Goal: Task Accomplishment & Management: Use online tool/utility

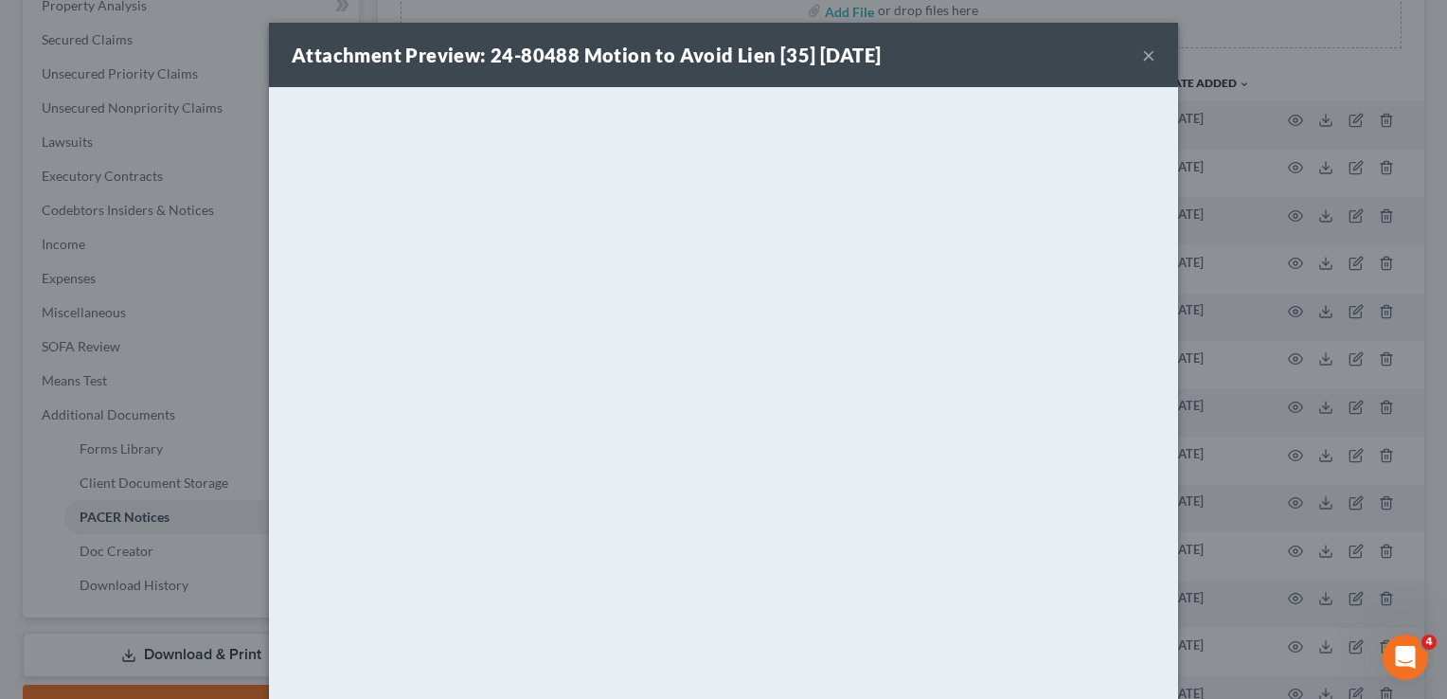
scroll to position [379, 0]
drag, startPoint x: 1142, startPoint y: 55, endPoint x: 1128, endPoint y: 62, distance: 15.7
click at [1142, 55] on button "×" at bounding box center [1148, 55] width 13 height 23
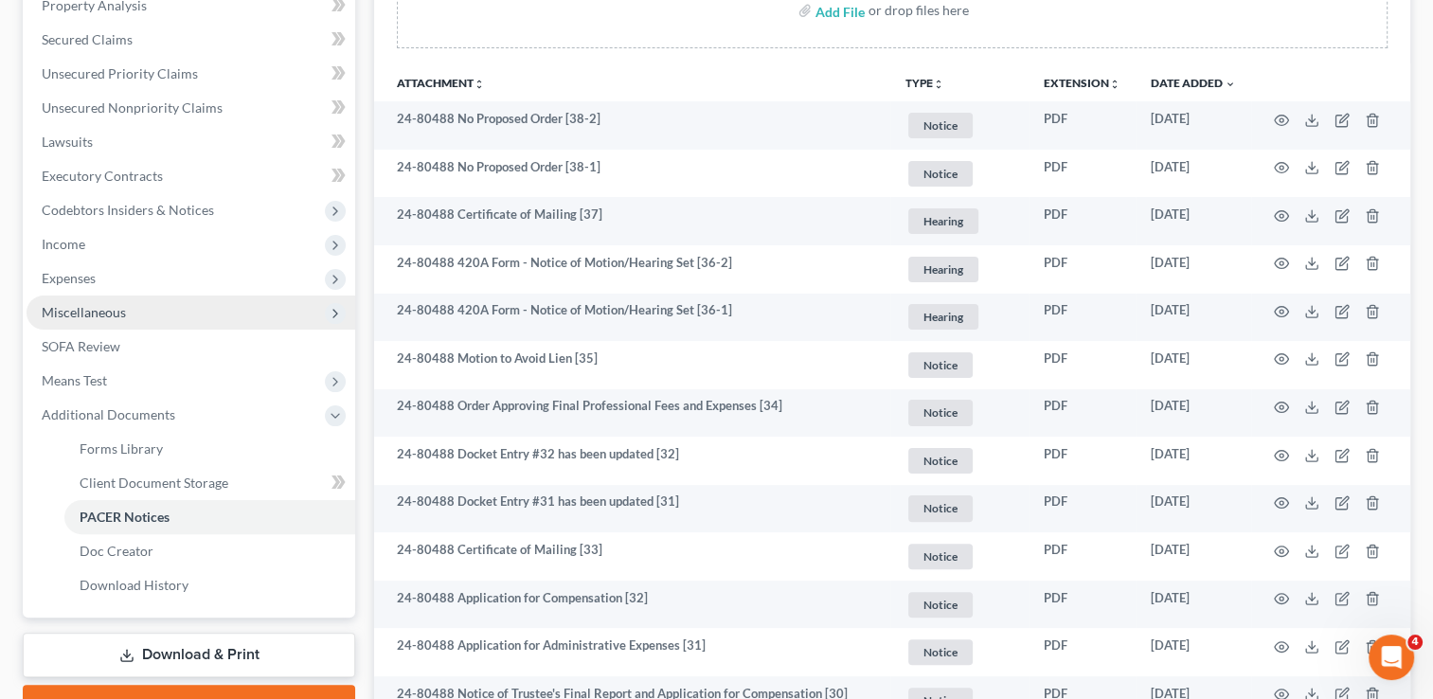
scroll to position [0, 0]
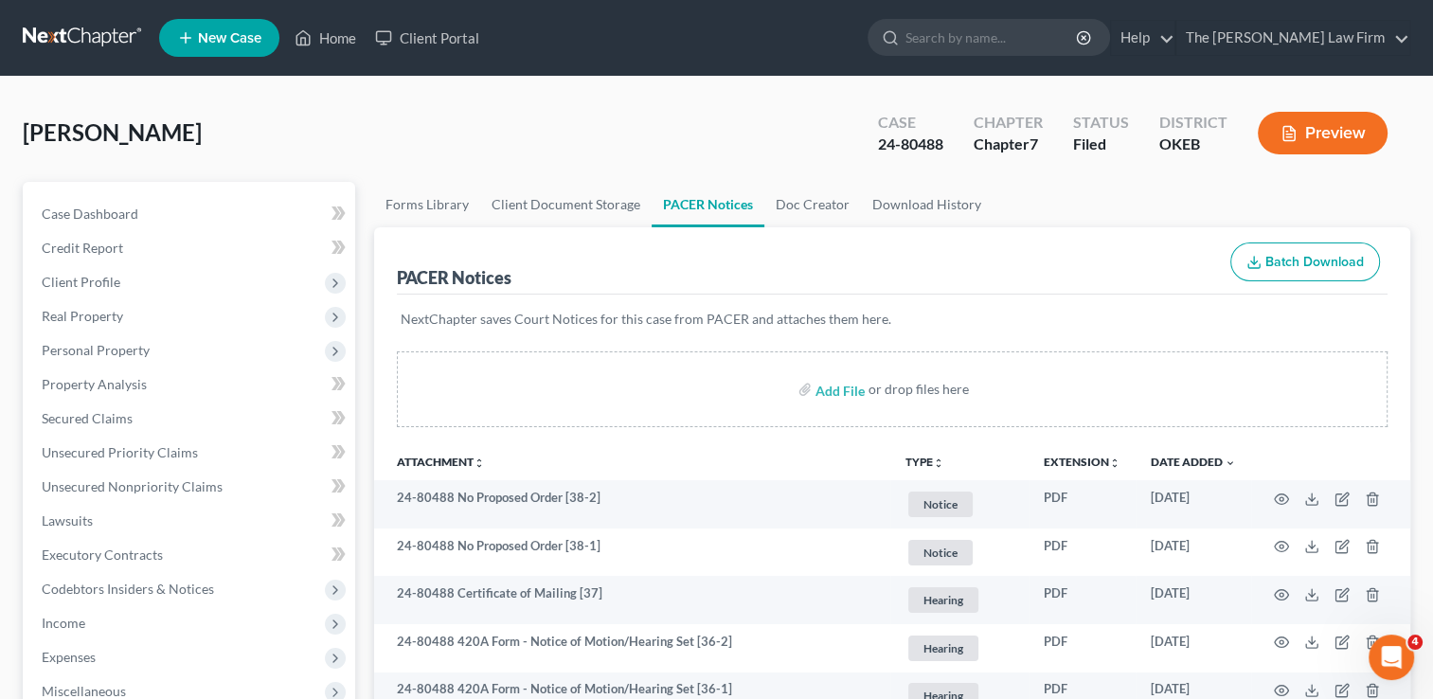
click at [83, 27] on link at bounding box center [83, 38] width 121 height 34
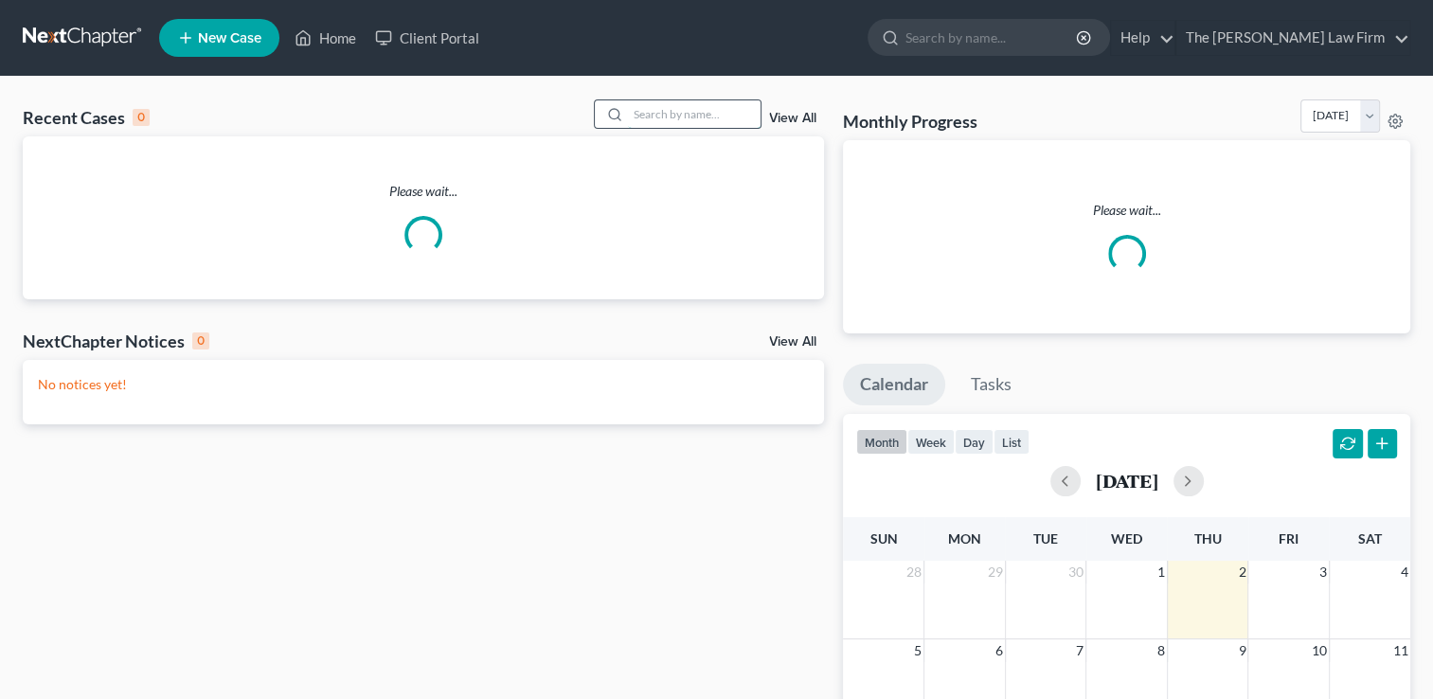
click at [670, 116] on input "search" at bounding box center [694, 113] width 133 height 27
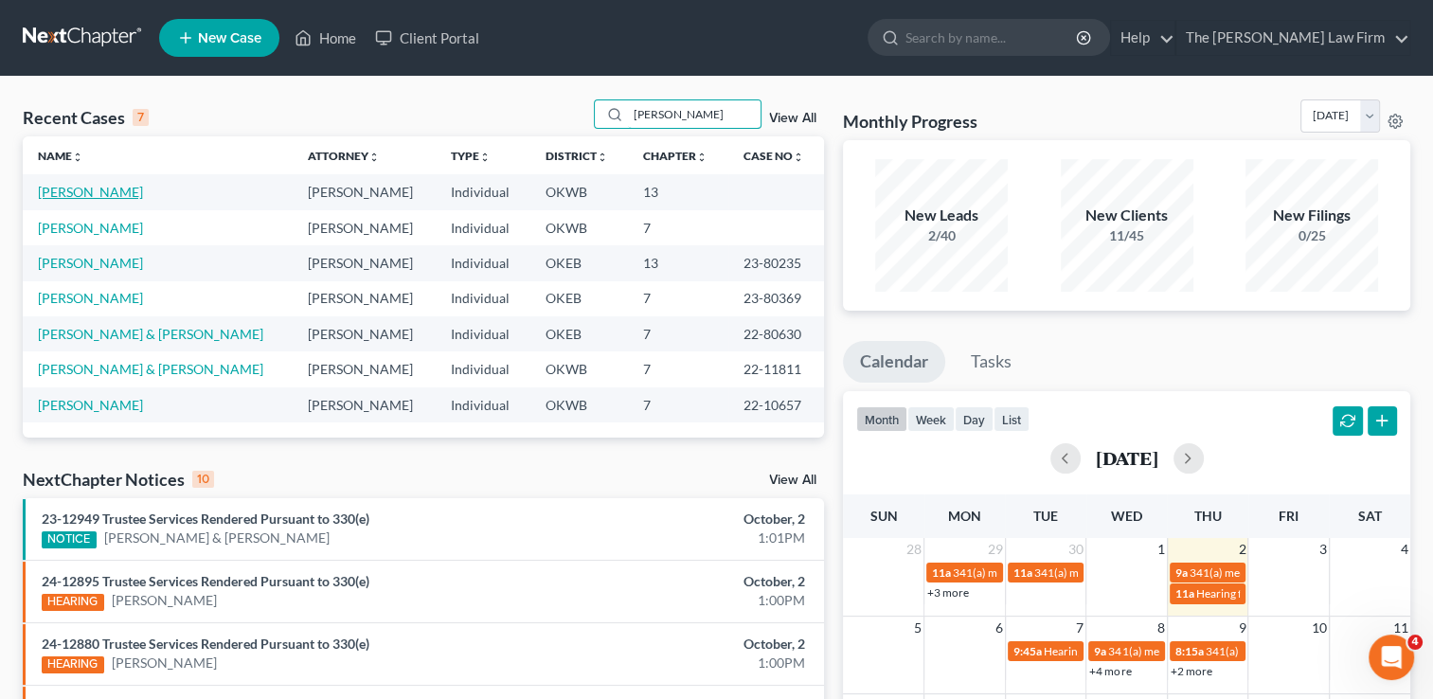
type input "dillon"
click at [58, 193] on link "Dillon, Robin" at bounding box center [90, 192] width 105 height 16
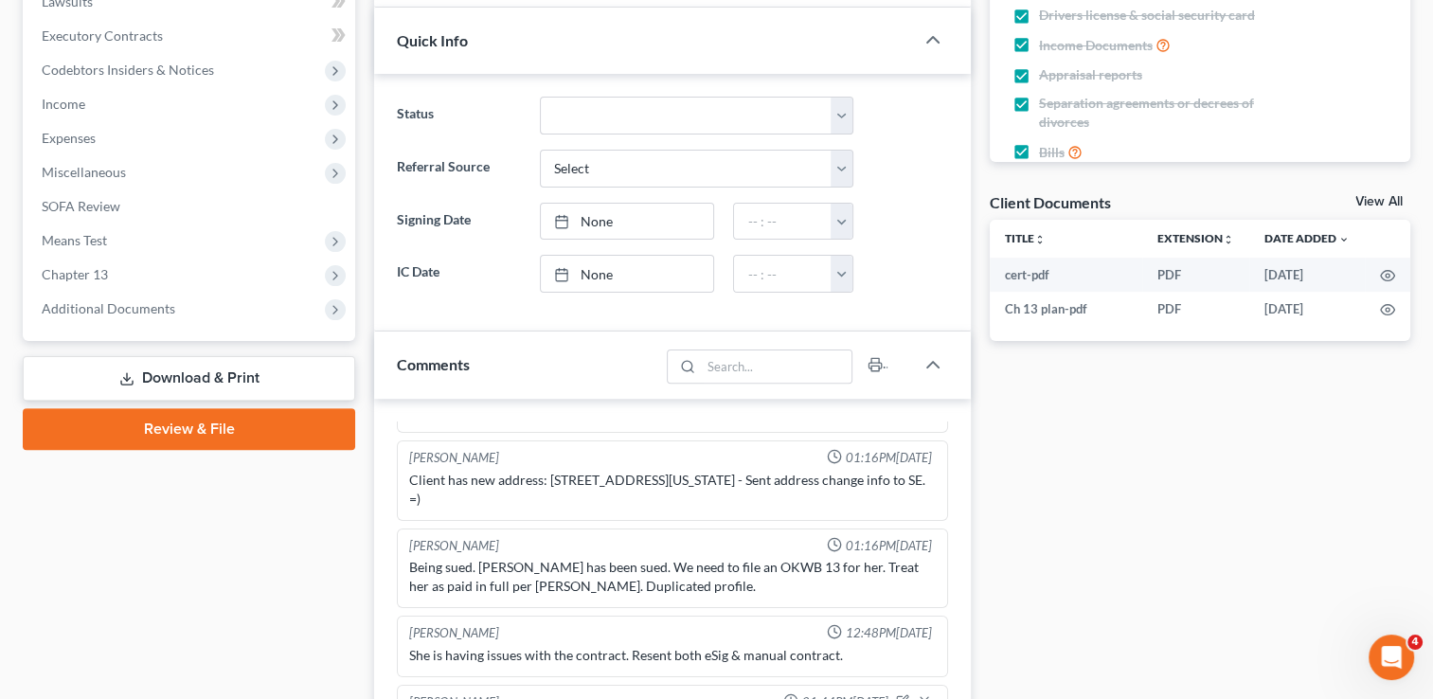
scroll to position [474, 0]
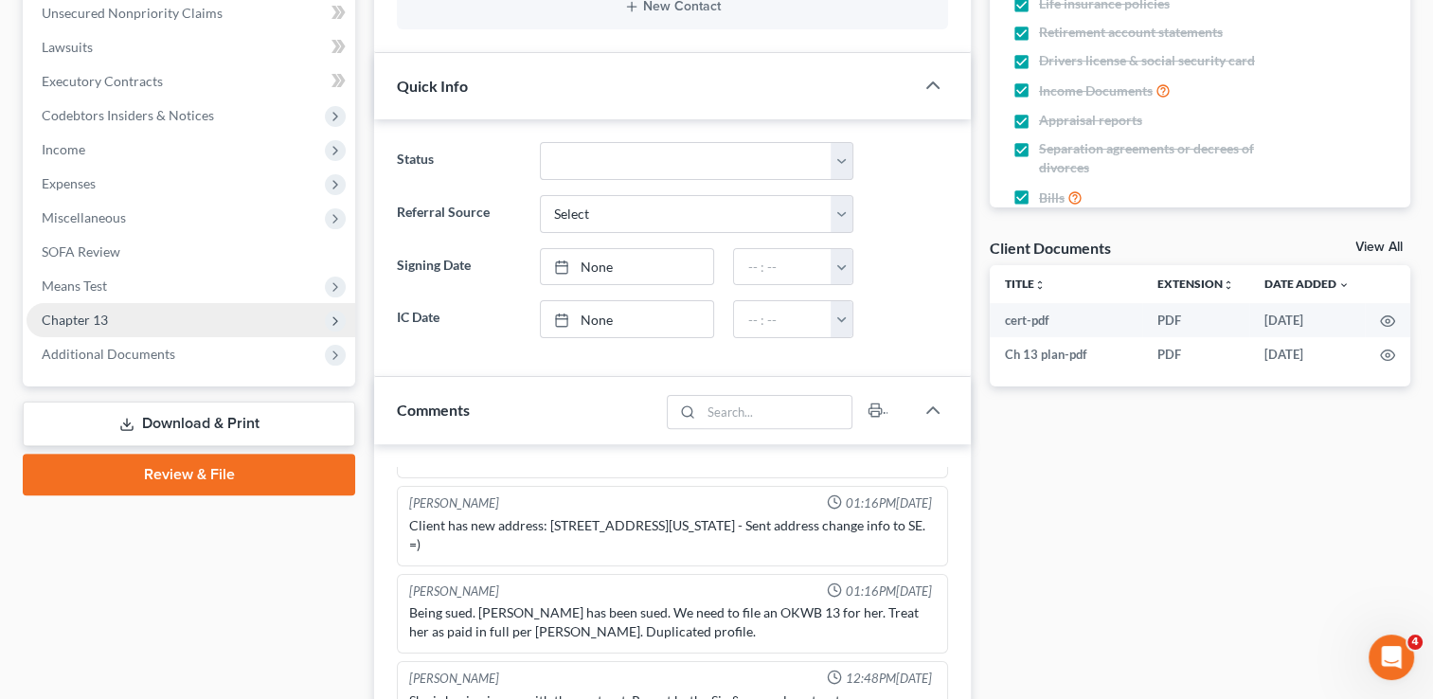
click at [107, 318] on span "Chapter 13" at bounding box center [191, 320] width 329 height 34
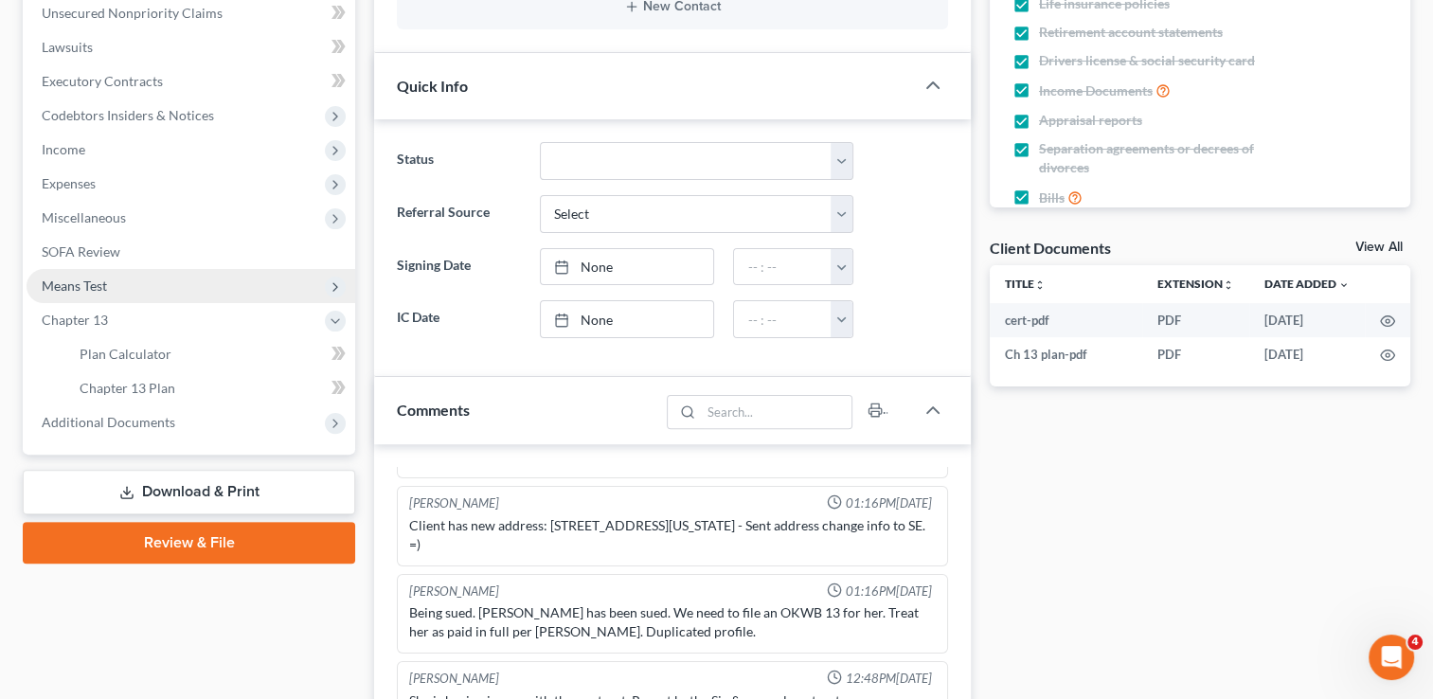
click at [113, 282] on span "Means Test" at bounding box center [191, 286] width 329 height 34
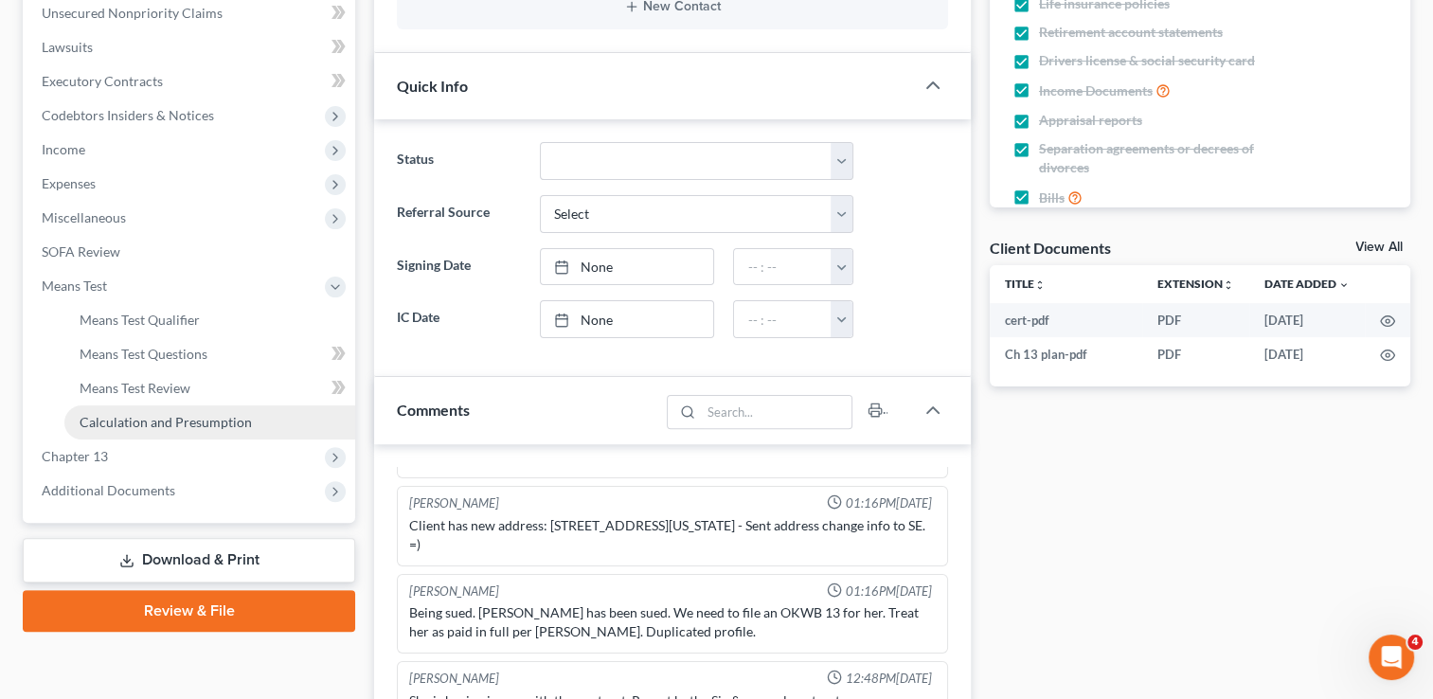
click at [192, 416] on span "Calculation and Presumption" at bounding box center [166, 422] width 172 height 16
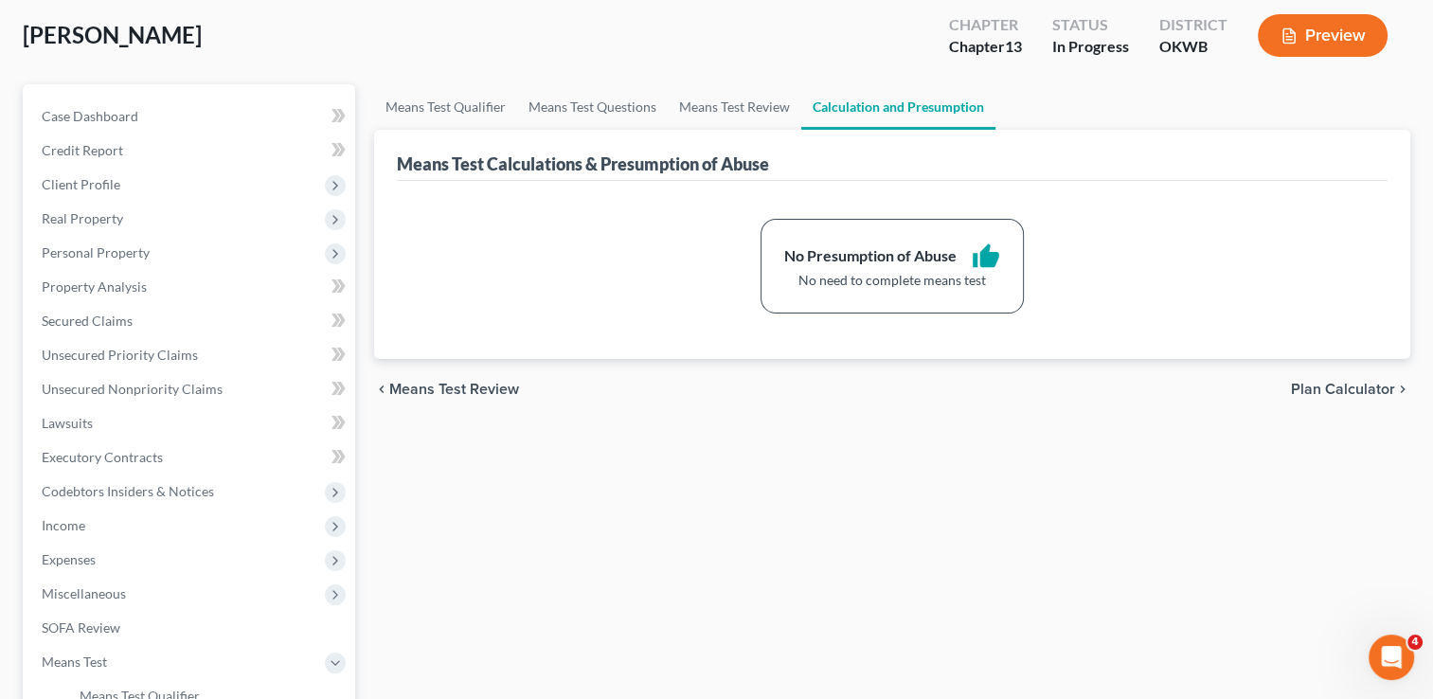
scroll to position [3, 0]
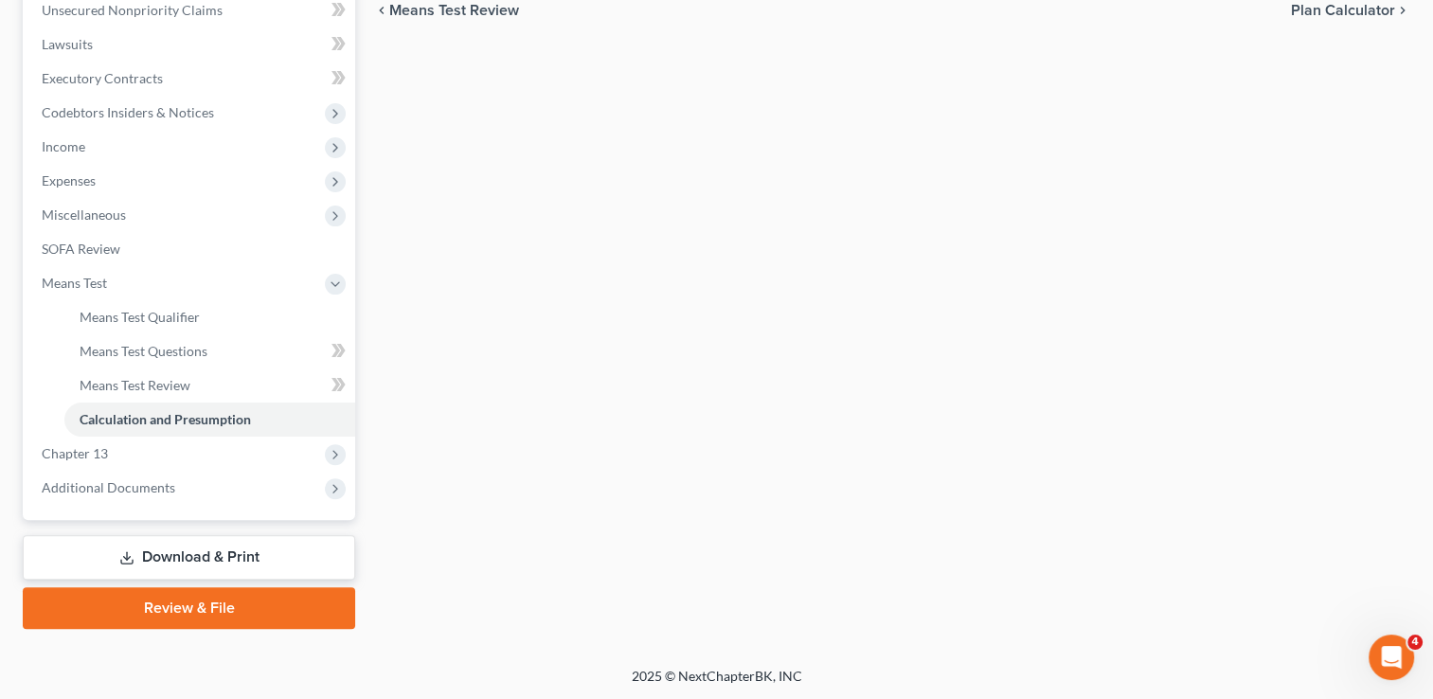
click at [187, 605] on link "Review & File" at bounding box center [189, 608] width 332 height 42
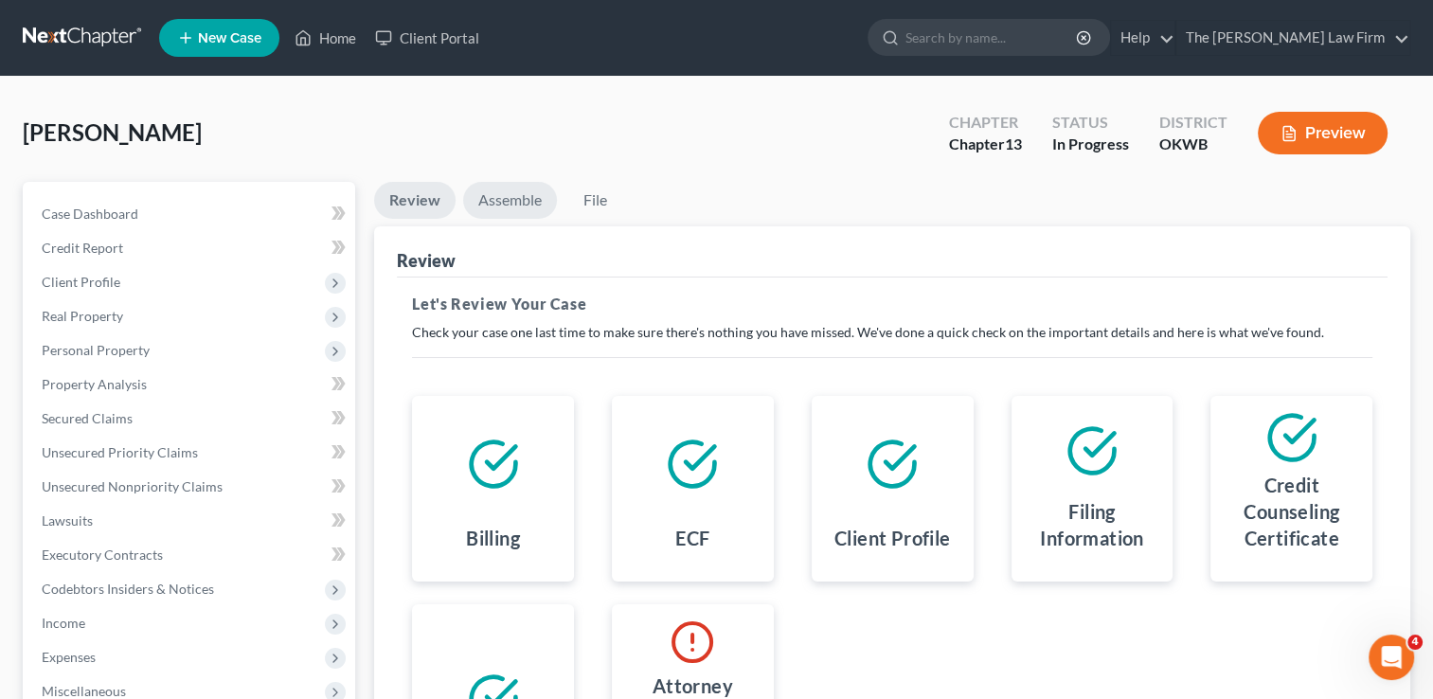
click at [492, 199] on link "Assemble" at bounding box center [510, 200] width 94 height 37
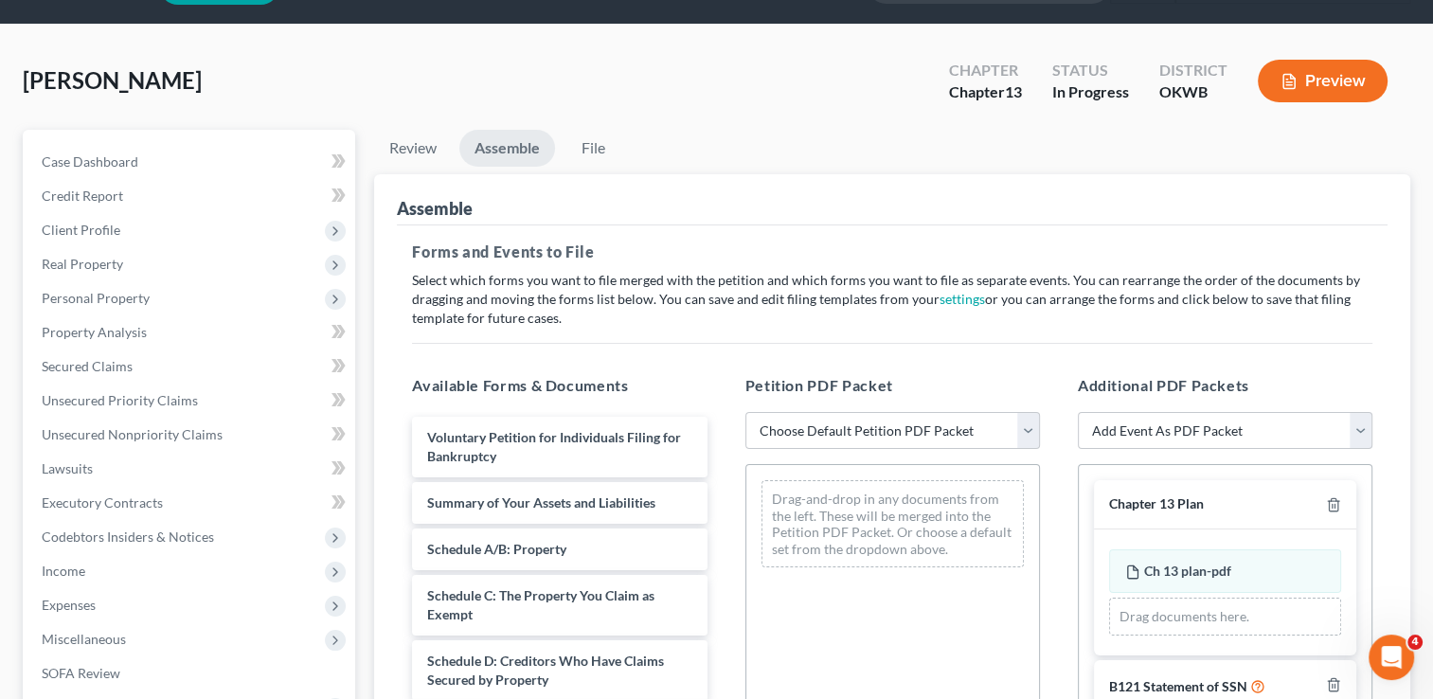
scroll to position [95, 0]
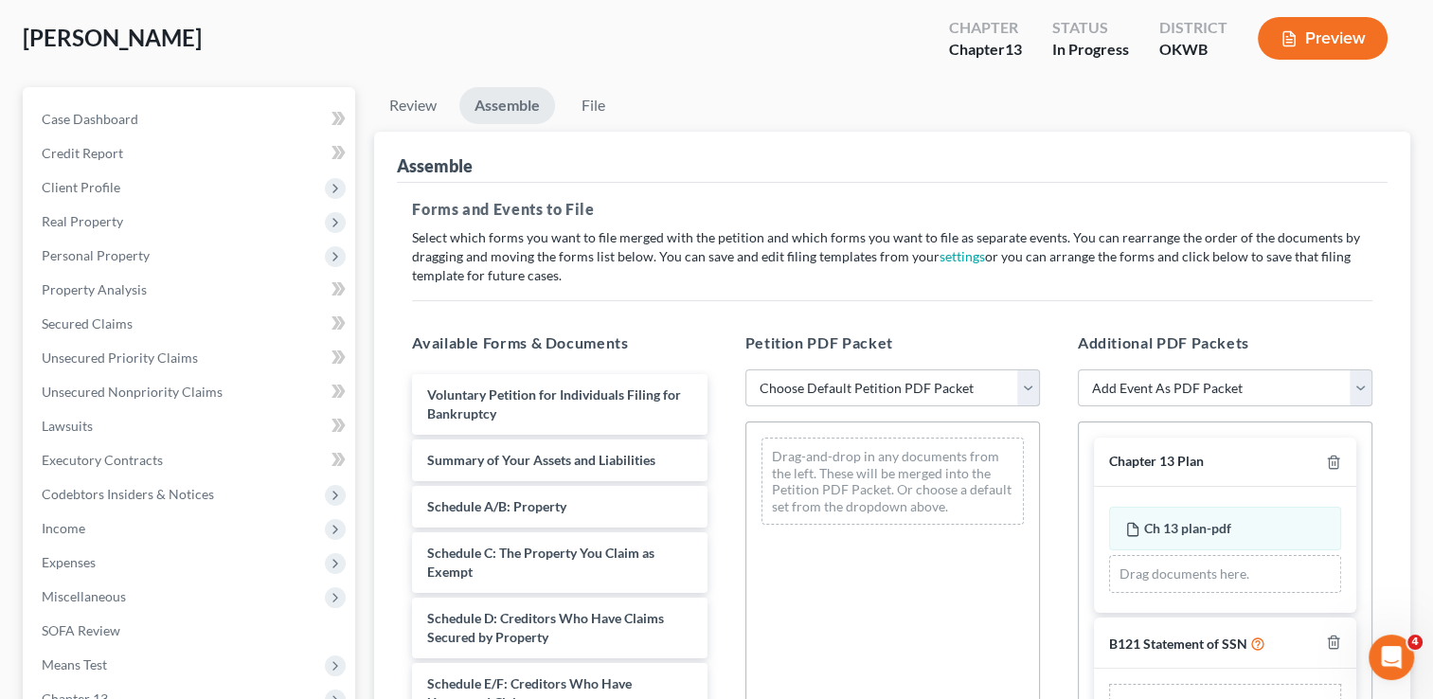
click at [842, 384] on select "Choose Default Petition PDF Packet Complete Bankruptcy Petition (all forms and …" at bounding box center [892, 388] width 295 height 38
select select "0"
click at [745, 369] on select "Choose Default Petition PDF Packet Complete Bankruptcy Petition (all forms and …" at bounding box center [892, 388] width 295 height 38
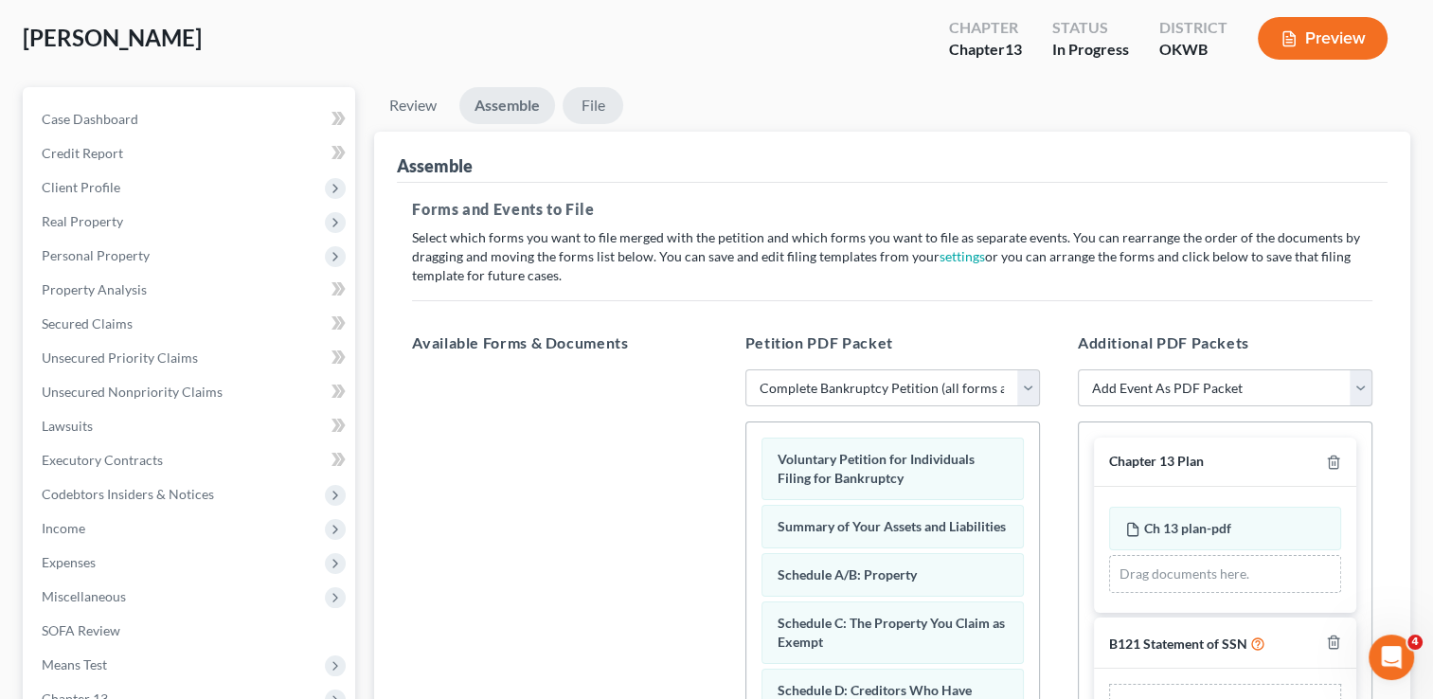
click at [591, 101] on link "File" at bounding box center [593, 105] width 61 height 37
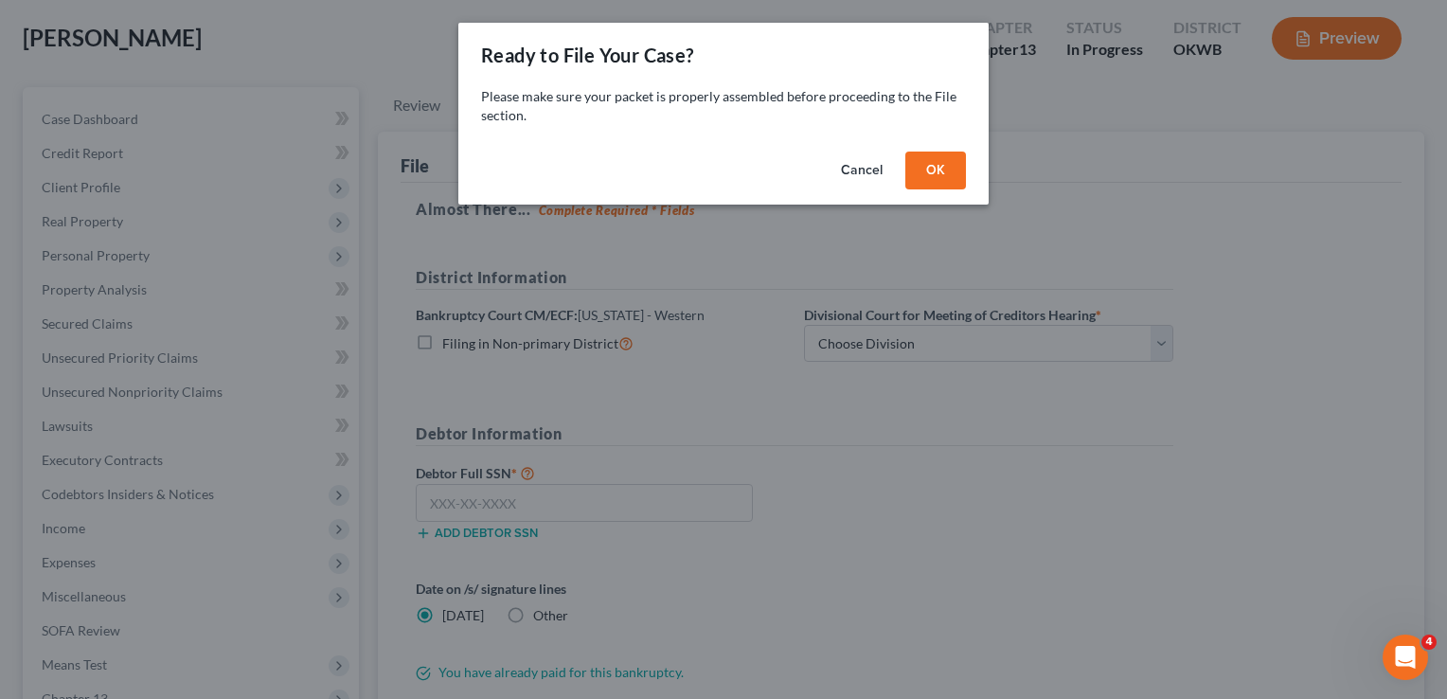
click at [915, 158] on button "OK" at bounding box center [935, 171] width 61 height 38
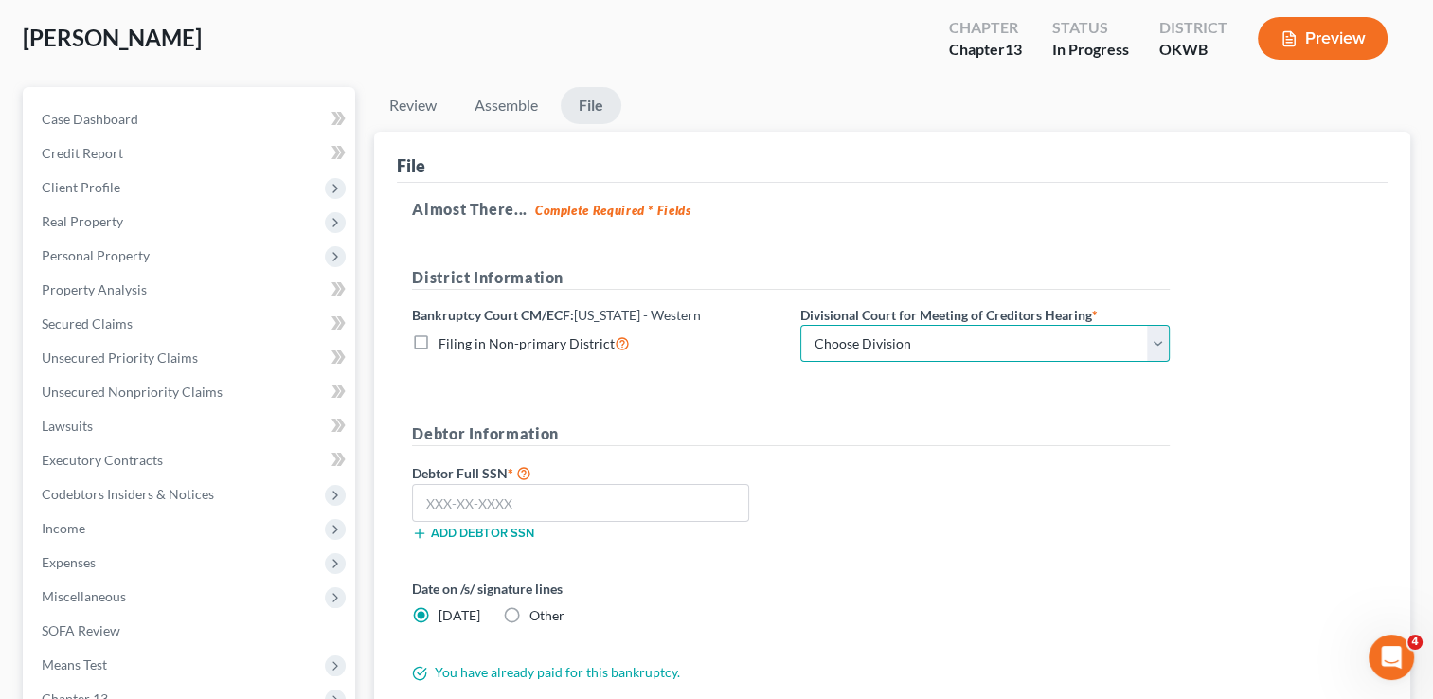
click at [922, 342] on select "Choose Division Oklahoma City" at bounding box center [984, 344] width 369 height 38
select select "0"
click at [800, 325] on select "Choose Division Oklahoma City" at bounding box center [984, 344] width 369 height 38
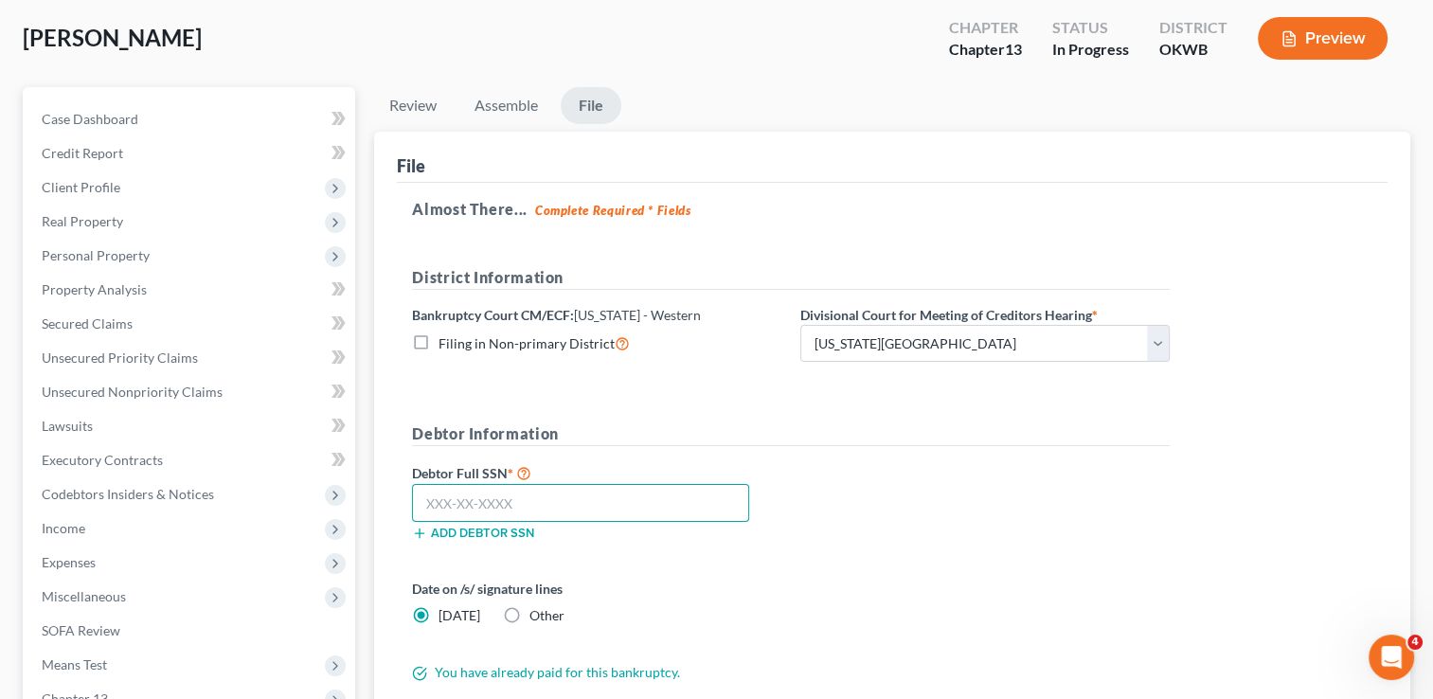
click at [530, 503] on input "text" at bounding box center [580, 503] width 337 height 38
type input "440-80-1596"
click at [529, 612] on label "Other" at bounding box center [546, 615] width 35 height 19
click at [537, 612] on input "Other" at bounding box center [543, 612] width 12 height 12
radio input "true"
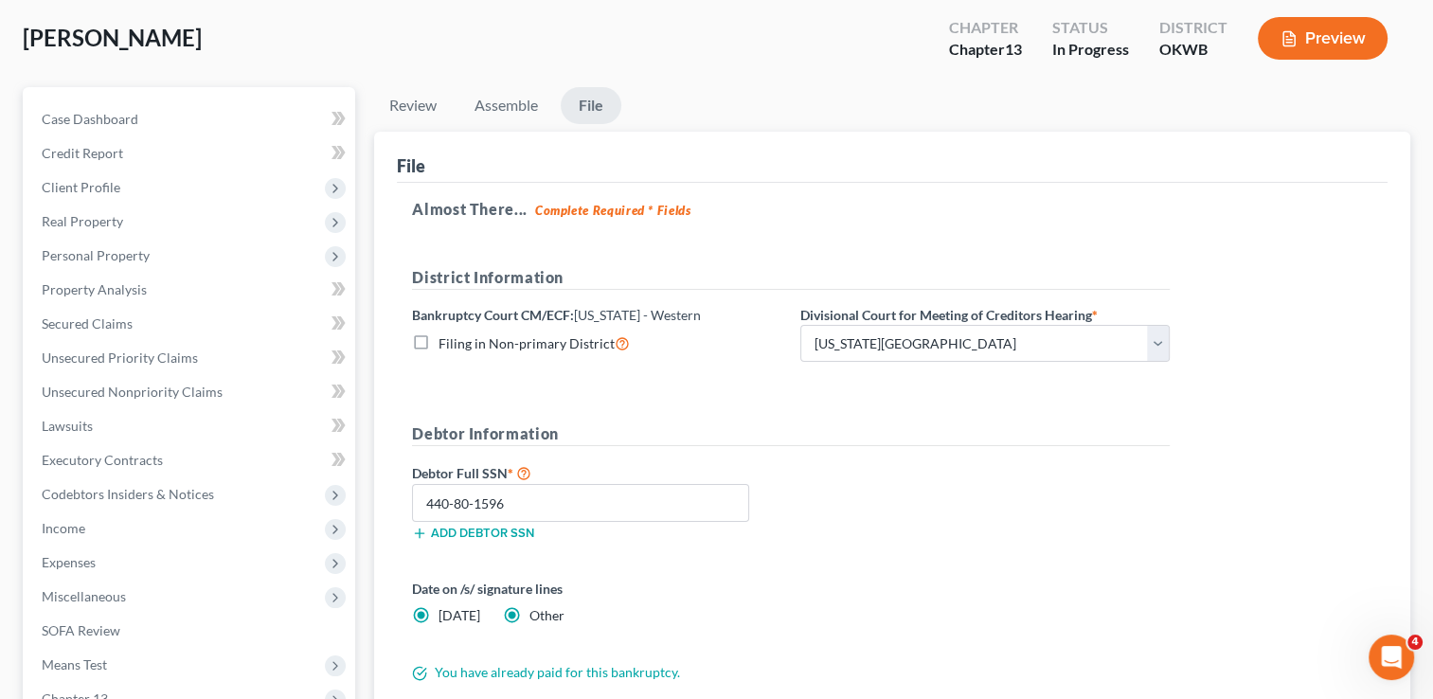
radio input "false"
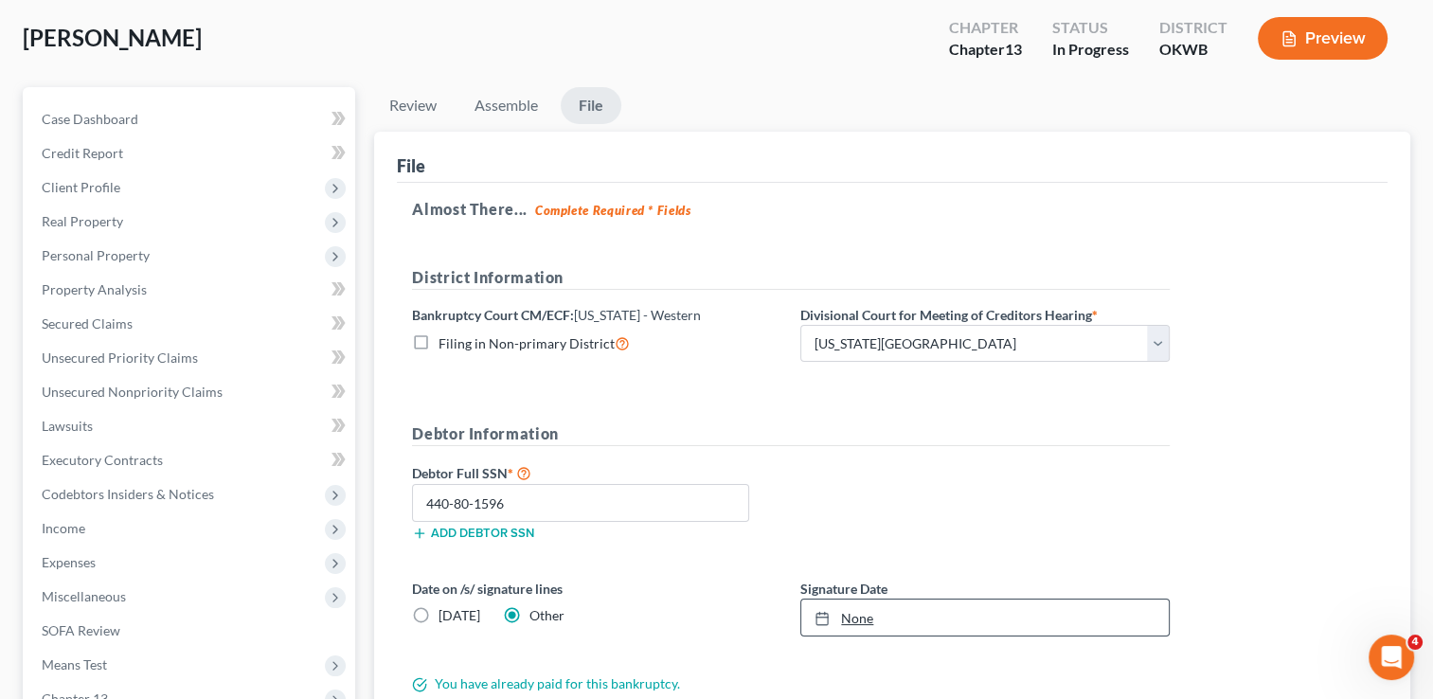
type input "10/2/2025"
click at [860, 612] on link "10/2/2025" at bounding box center [984, 617] width 367 height 36
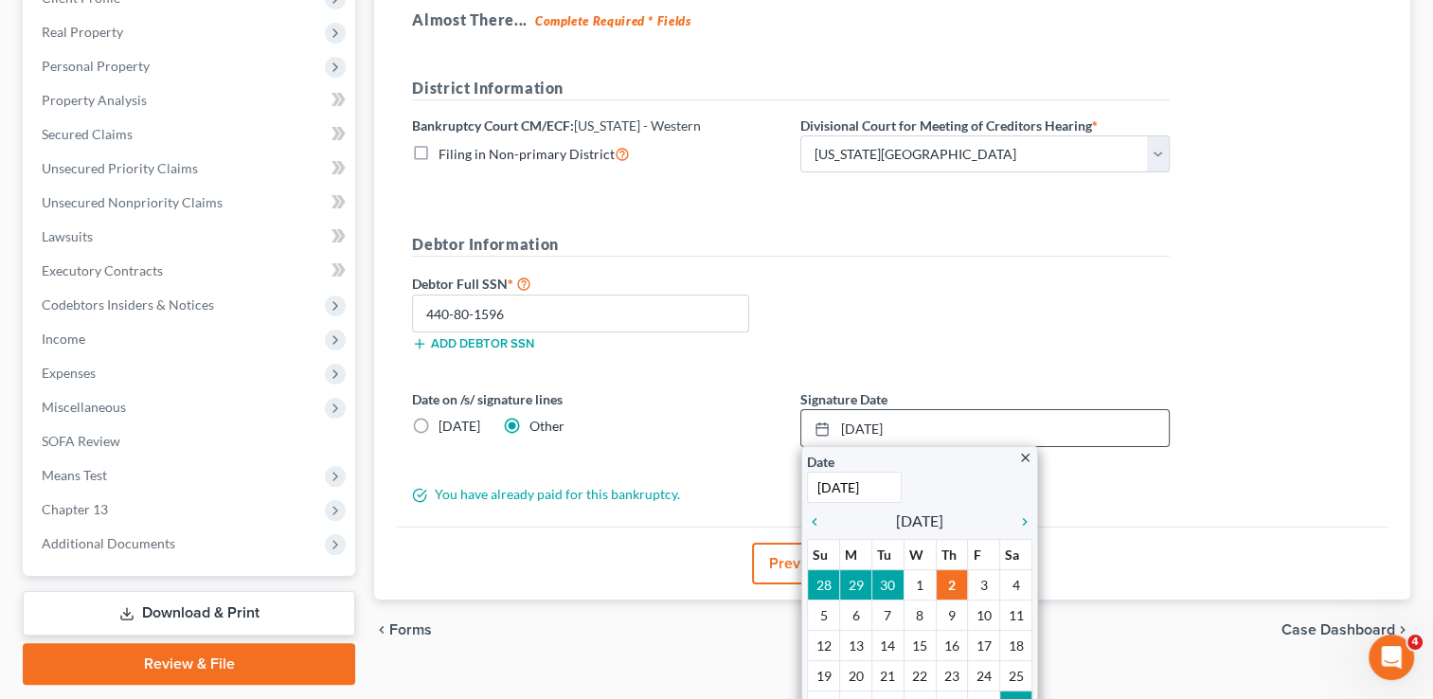
scroll to position [340, 0]
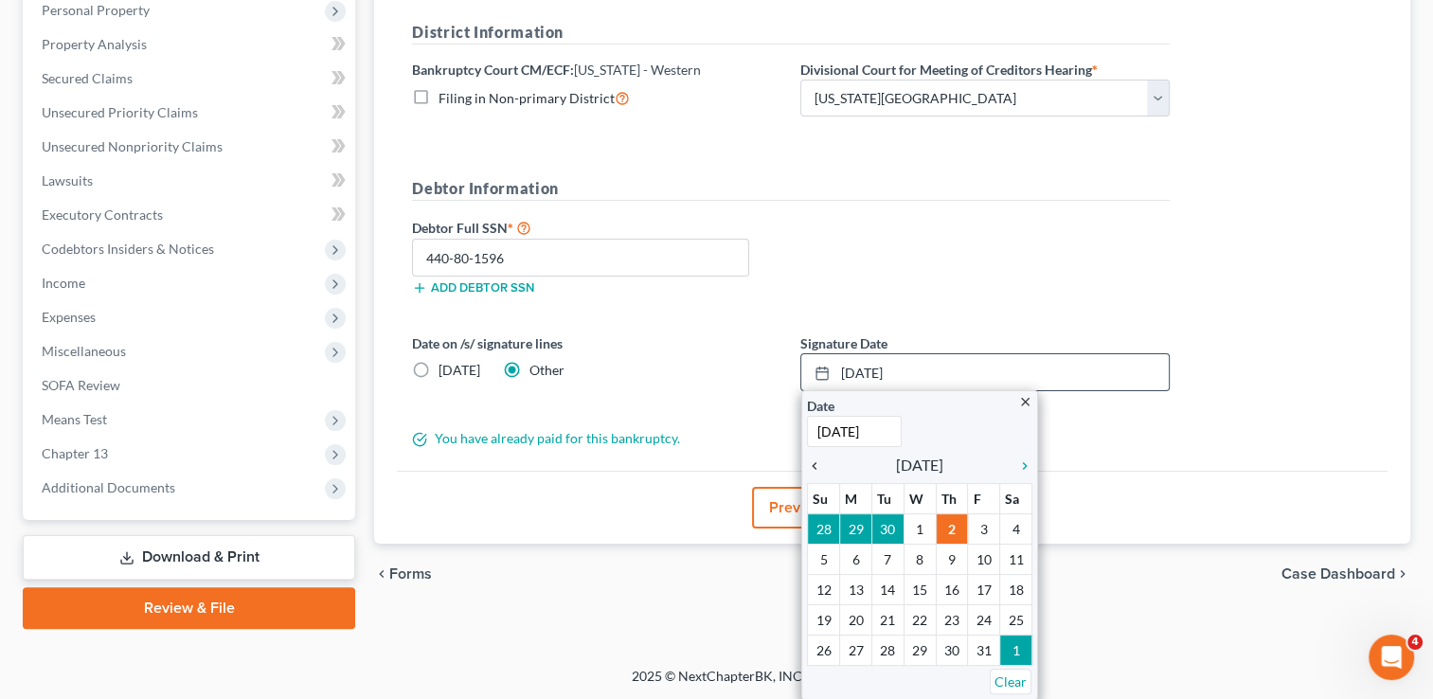
click at [811, 466] on icon "chevron_left" at bounding box center [819, 465] width 25 height 15
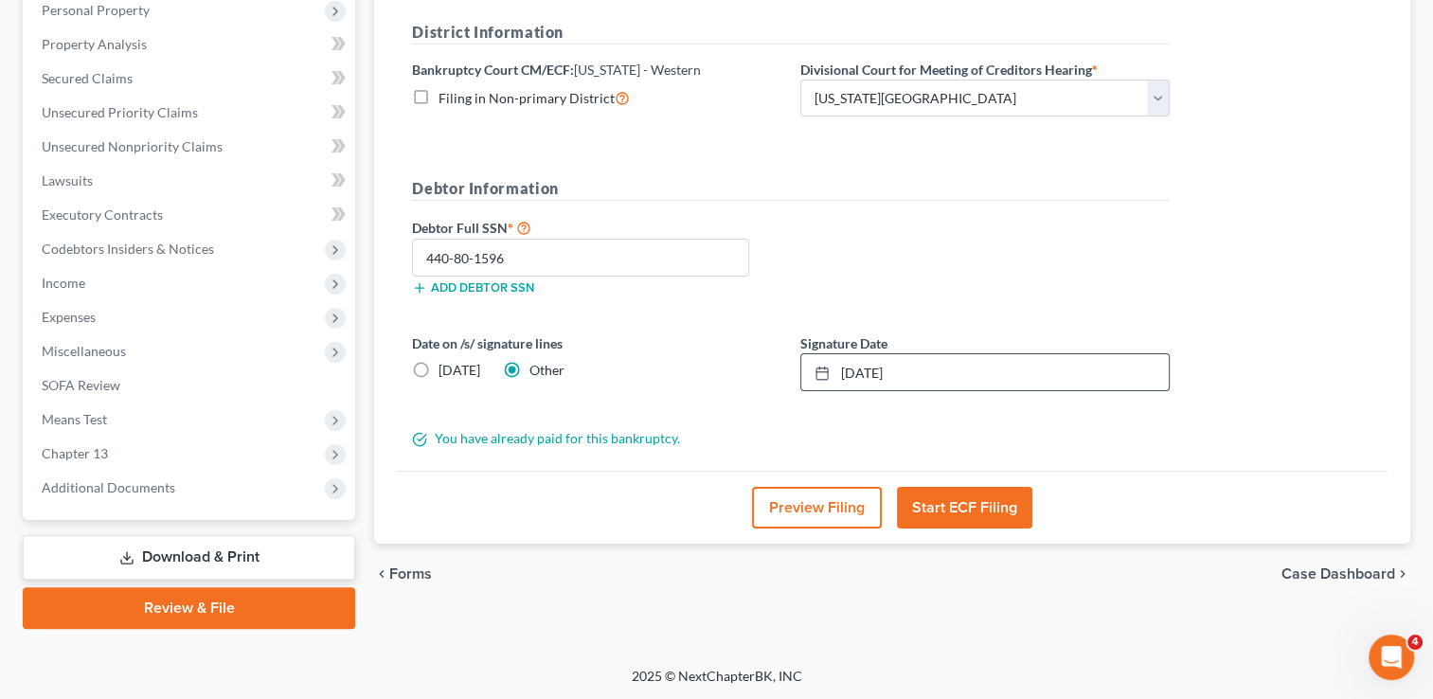
click at [963, 499] on button "Start ECF Filing" at bounding box center [964, 508] width 135 height 42
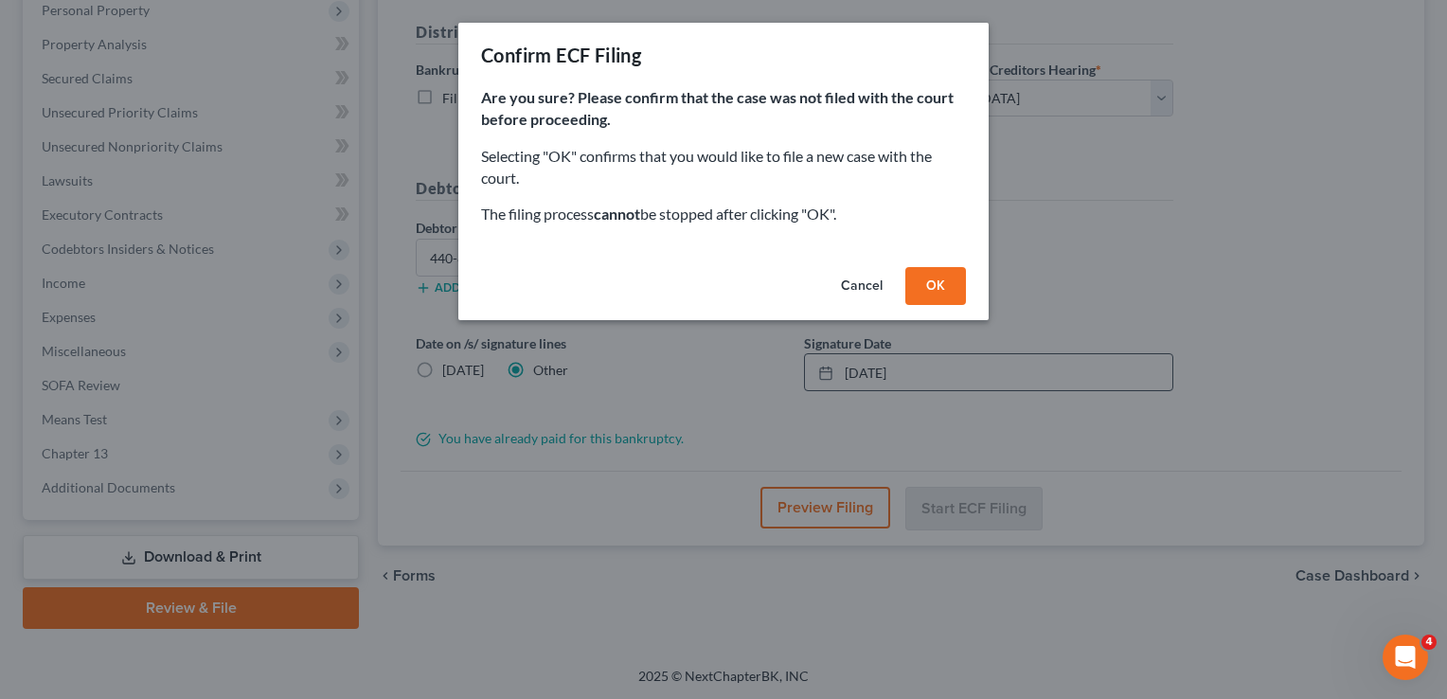
click at [924, 282] on button "OK" at bounding box center [935, 286] width 61 height 38
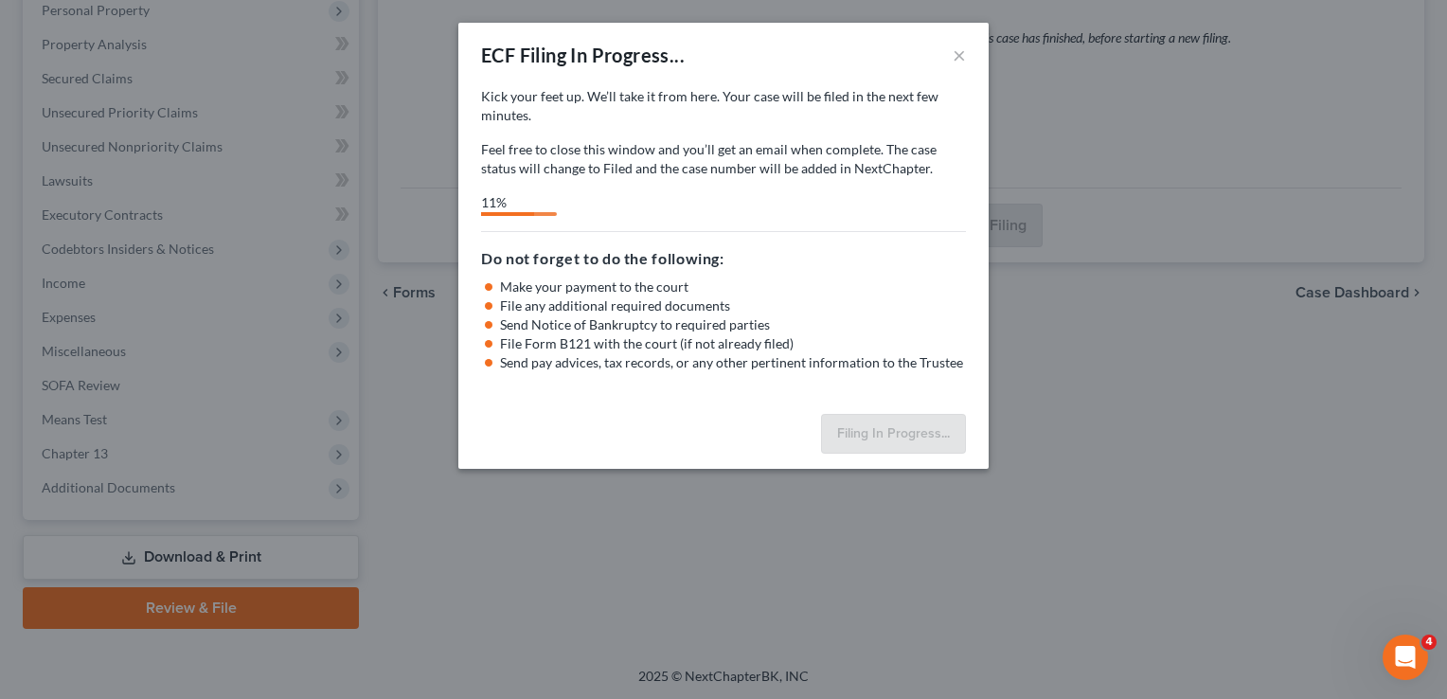
select select "0"
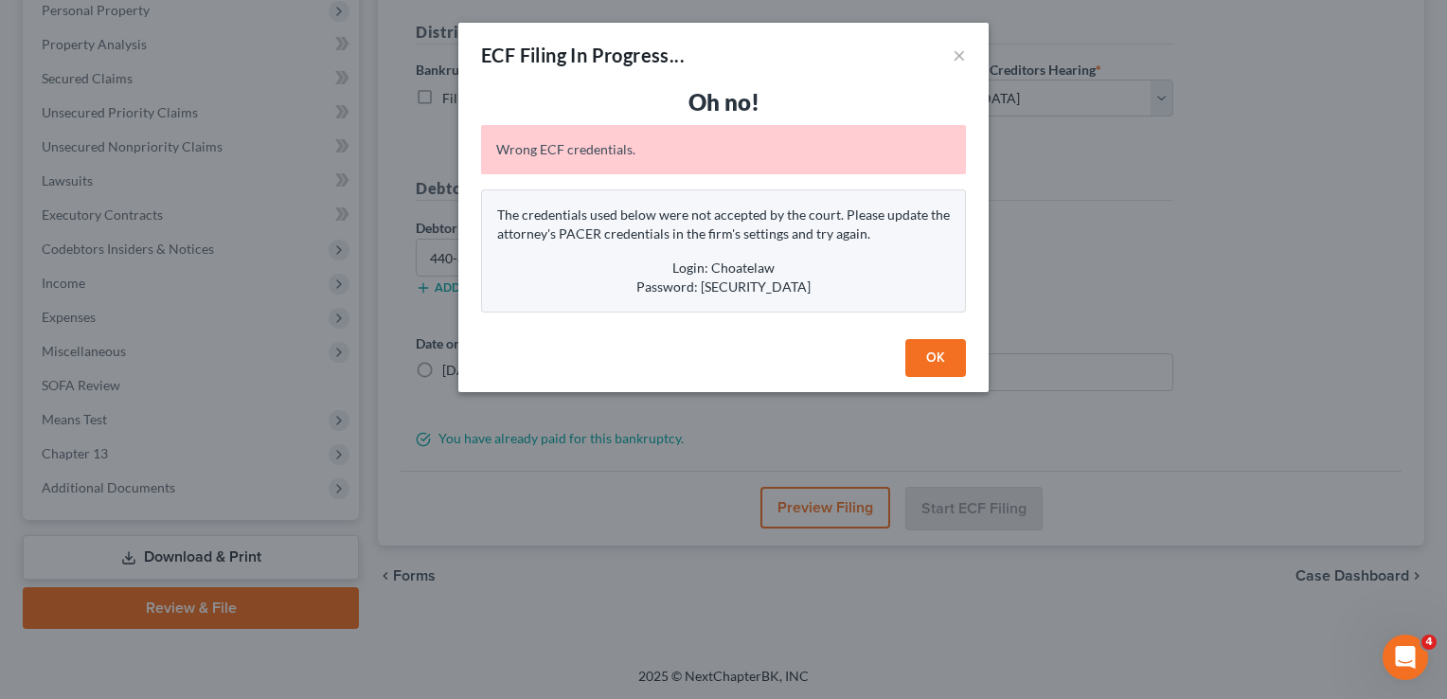
click at [906, 357] on button "OK" at bounding box center [935, 358] width 61 height 38
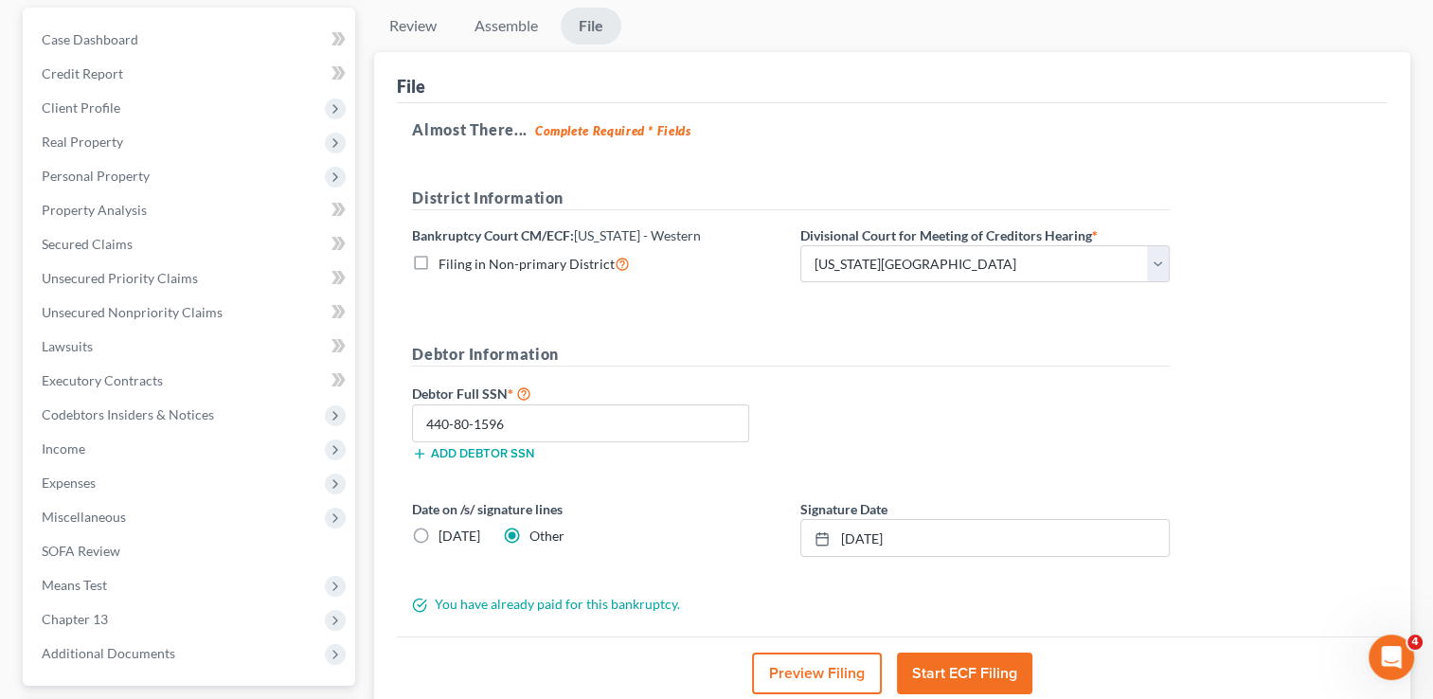
scroll to position [0, 0]
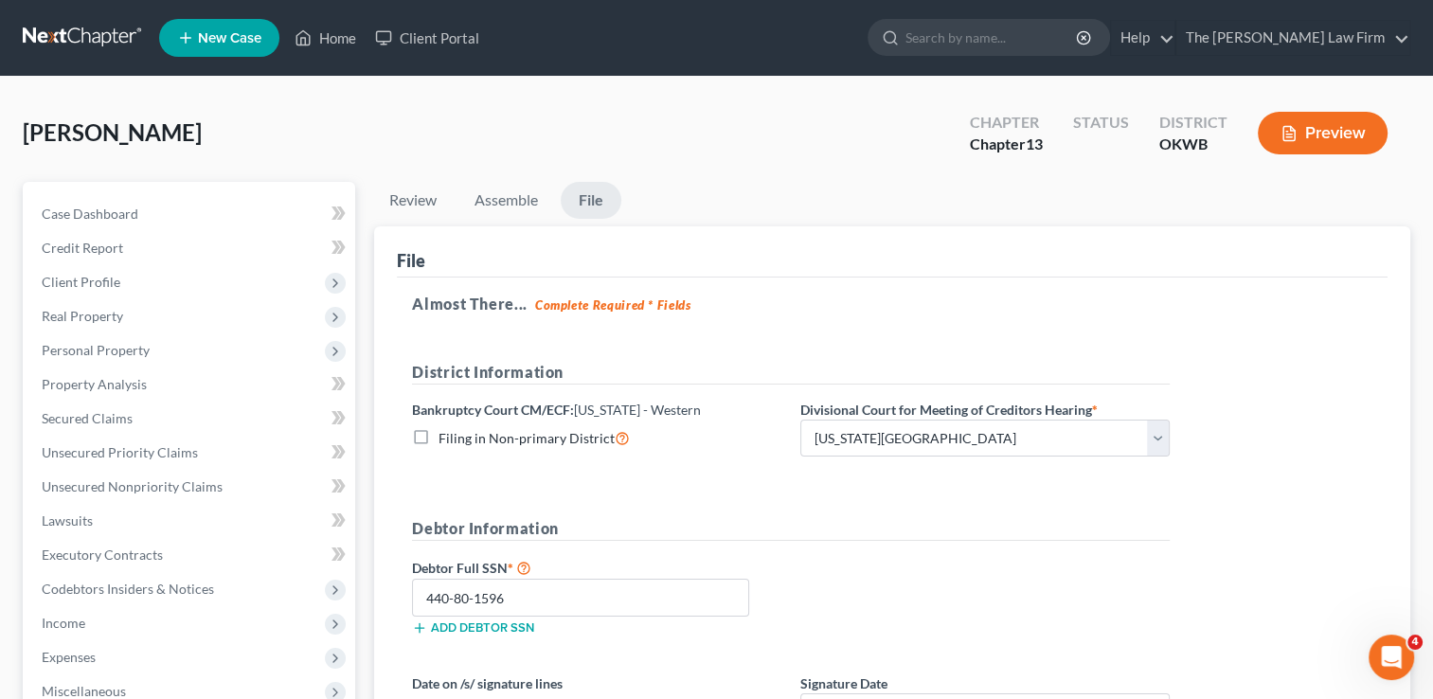
click at [87, 32] on link at bounding box center [83, 38] width 121 height 34
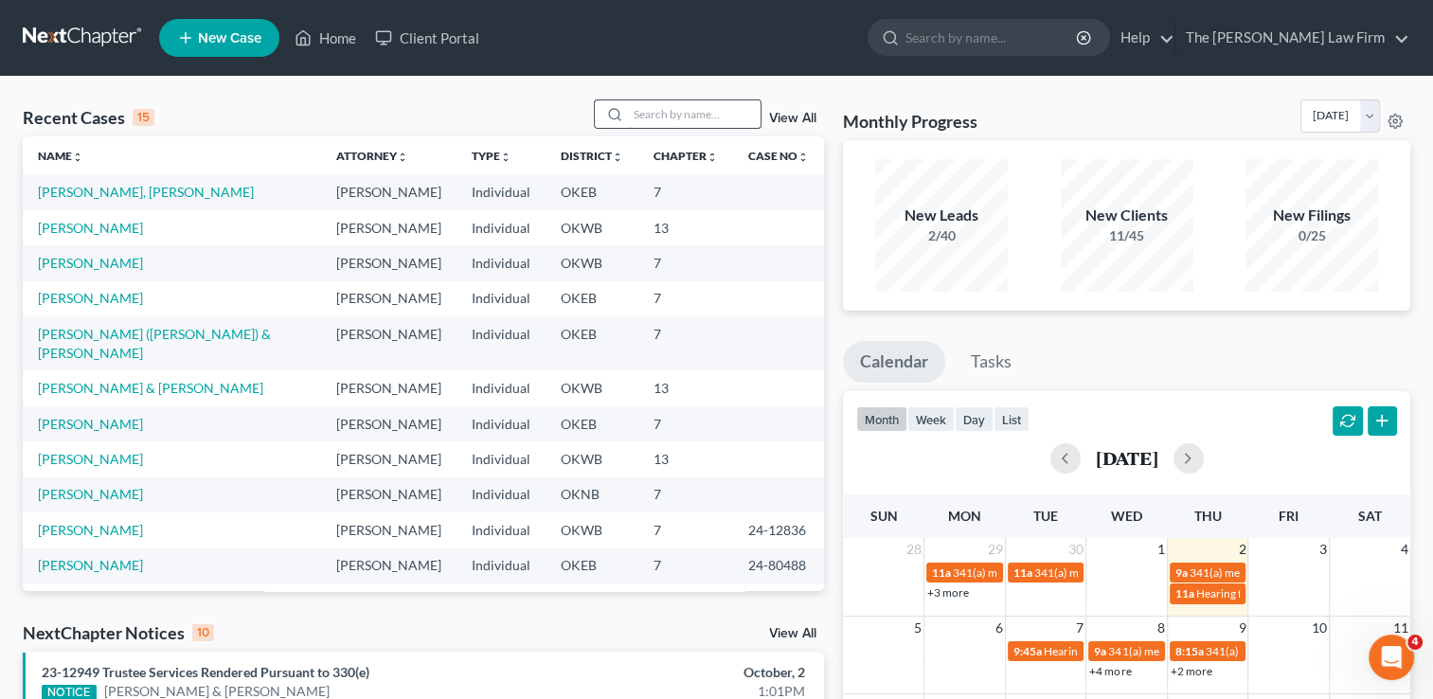
click at [671, 113] on input "search" at bounding box center [694, 113] width 133 height 27
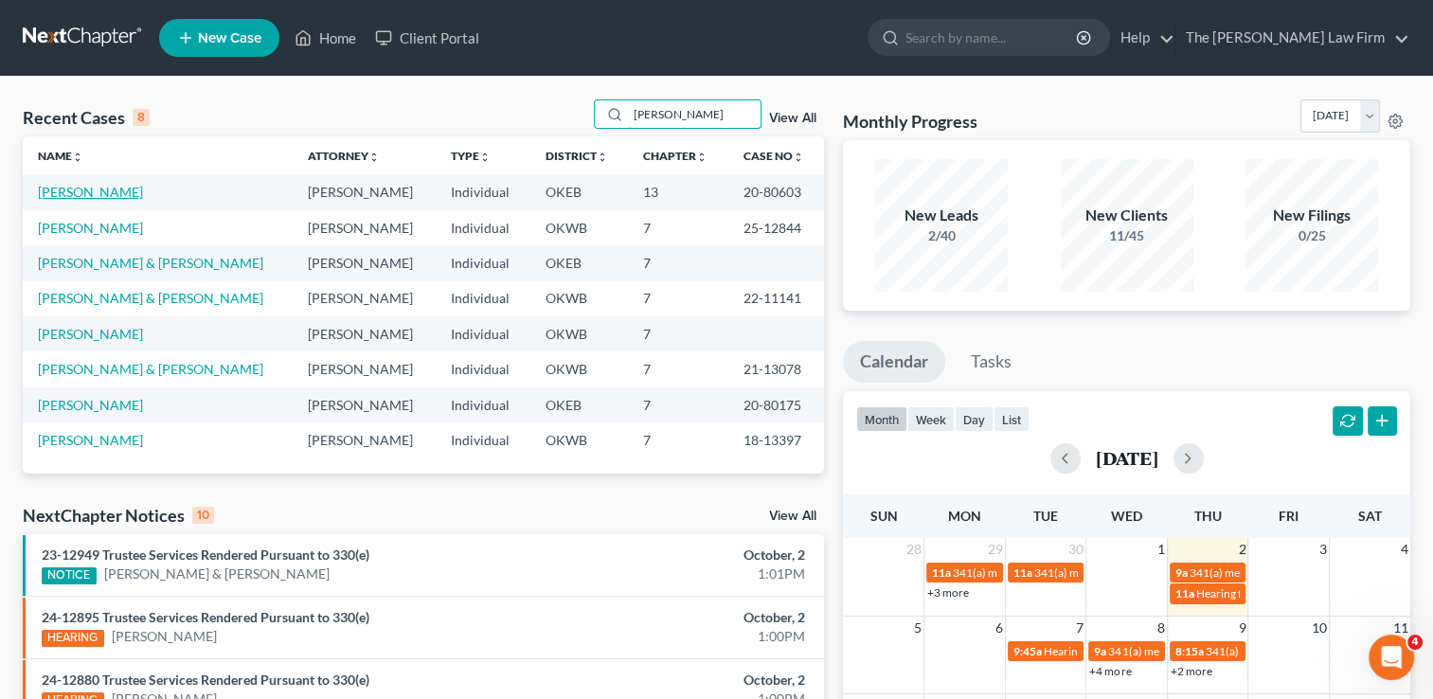
type input "kristi"
click at [79, 190] on link "George, Kristi" at bounding box center [90, 192] width 105 height 16
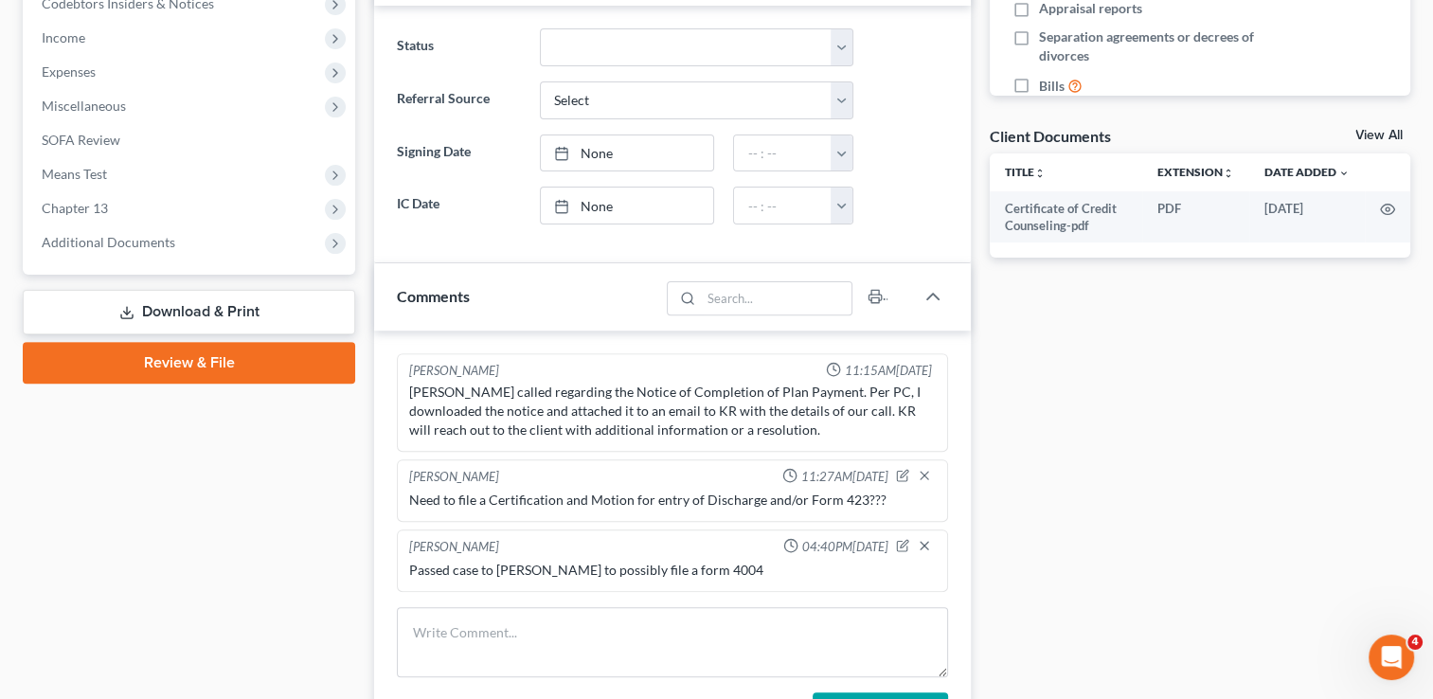
scroll to position [663, 0]
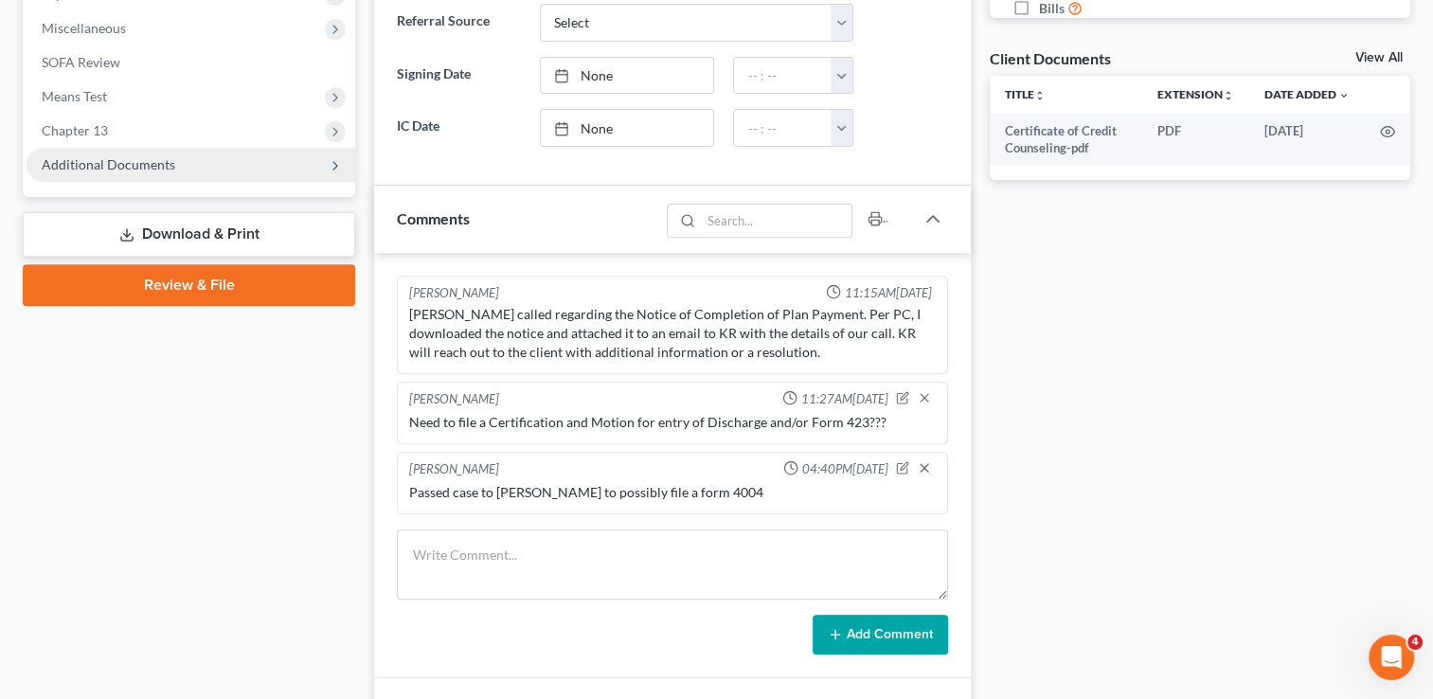
click at [118, 156] on span "Additional Documents" at bounding box center [109, 164] width 134 height 16
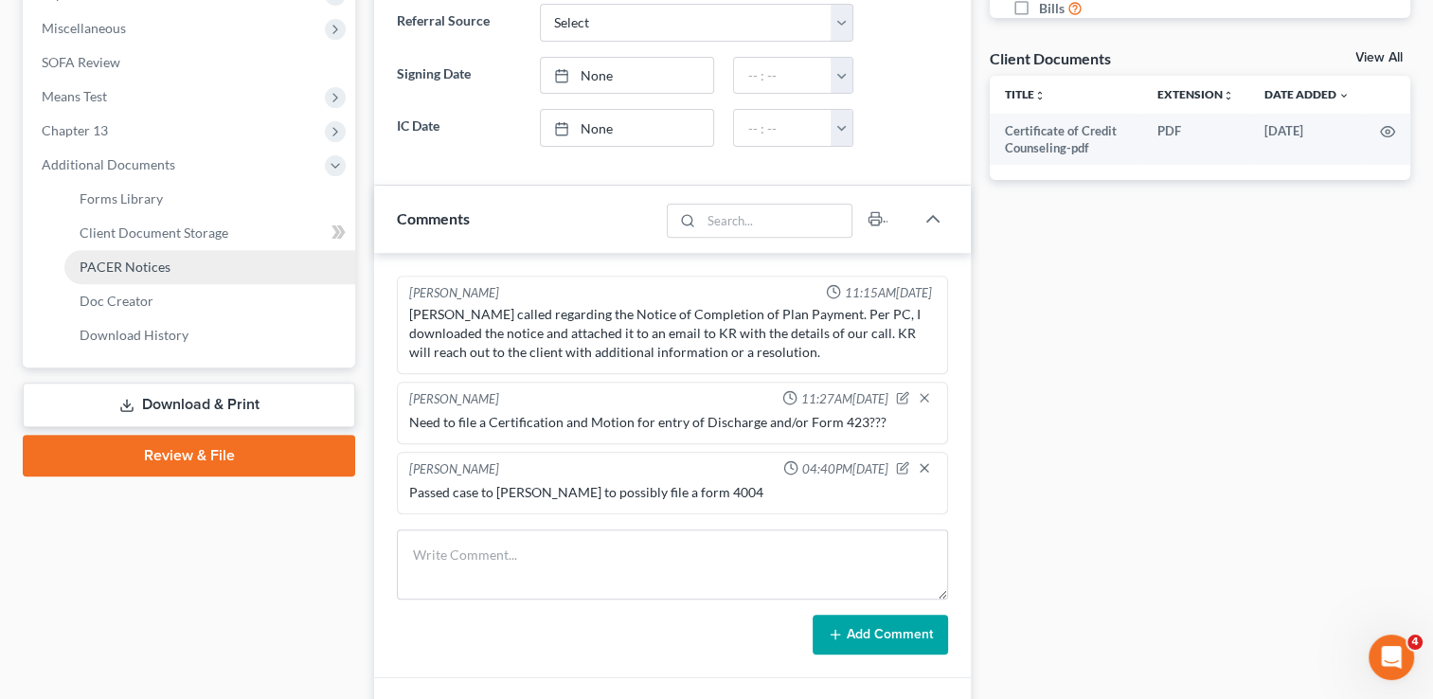
click at [116, 259] on span "PACER Notices" at bounding box center [125, 267] width 91 height 16
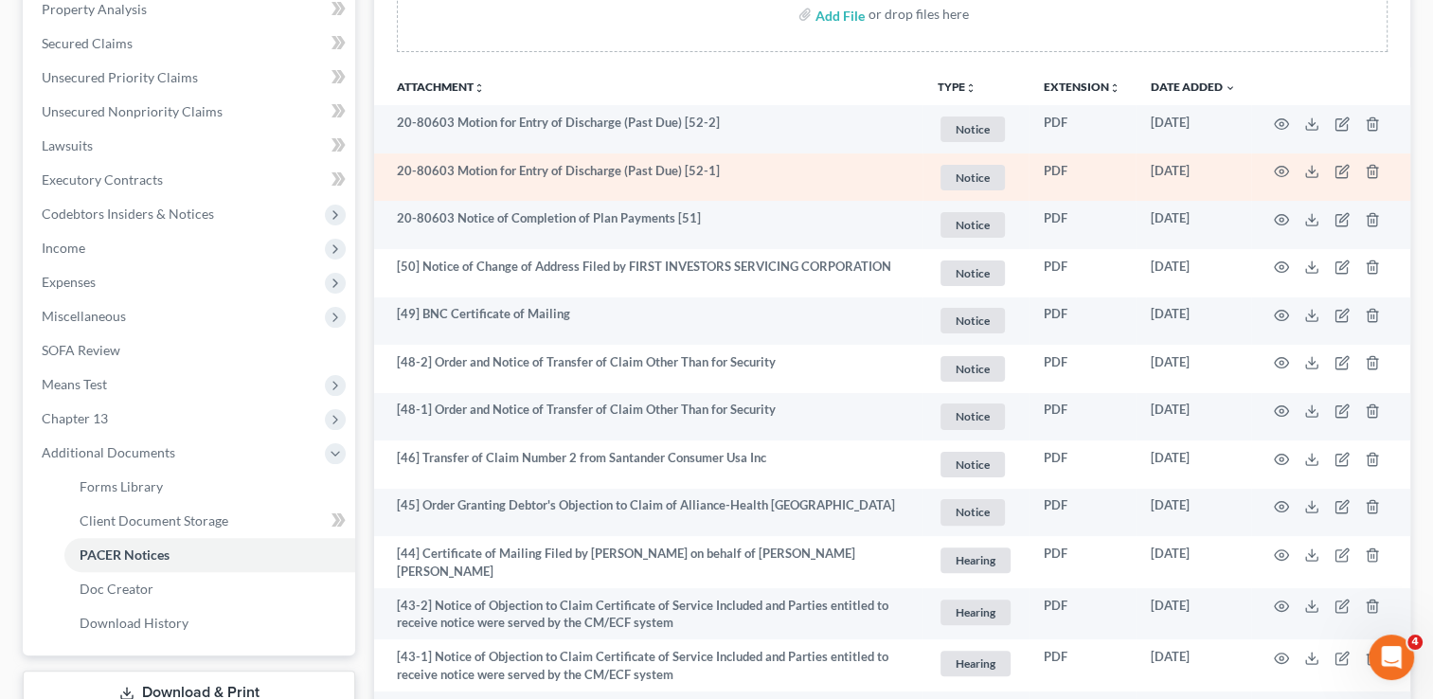
scroll to position [379, 0]
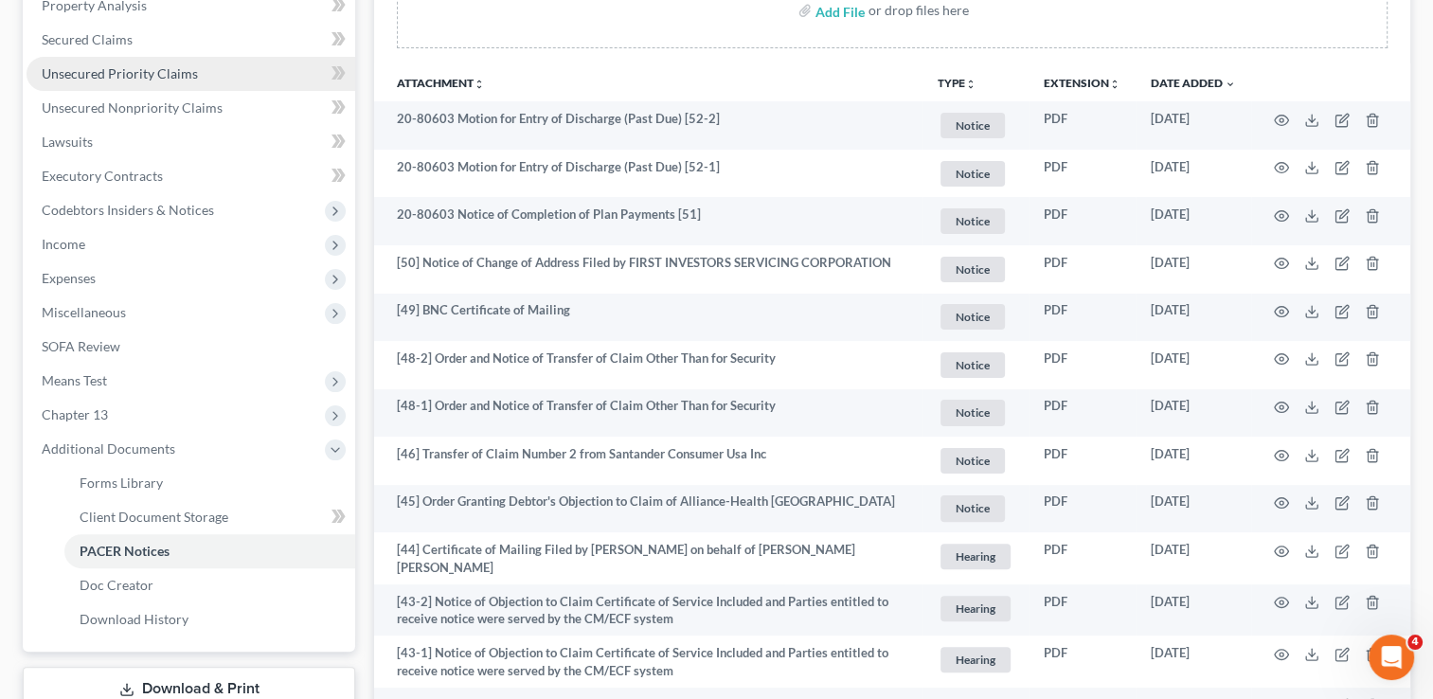
click at [144, 72] on span "Unsecured Priority Claims" at bounding box center [120, 73] width 156 height 16
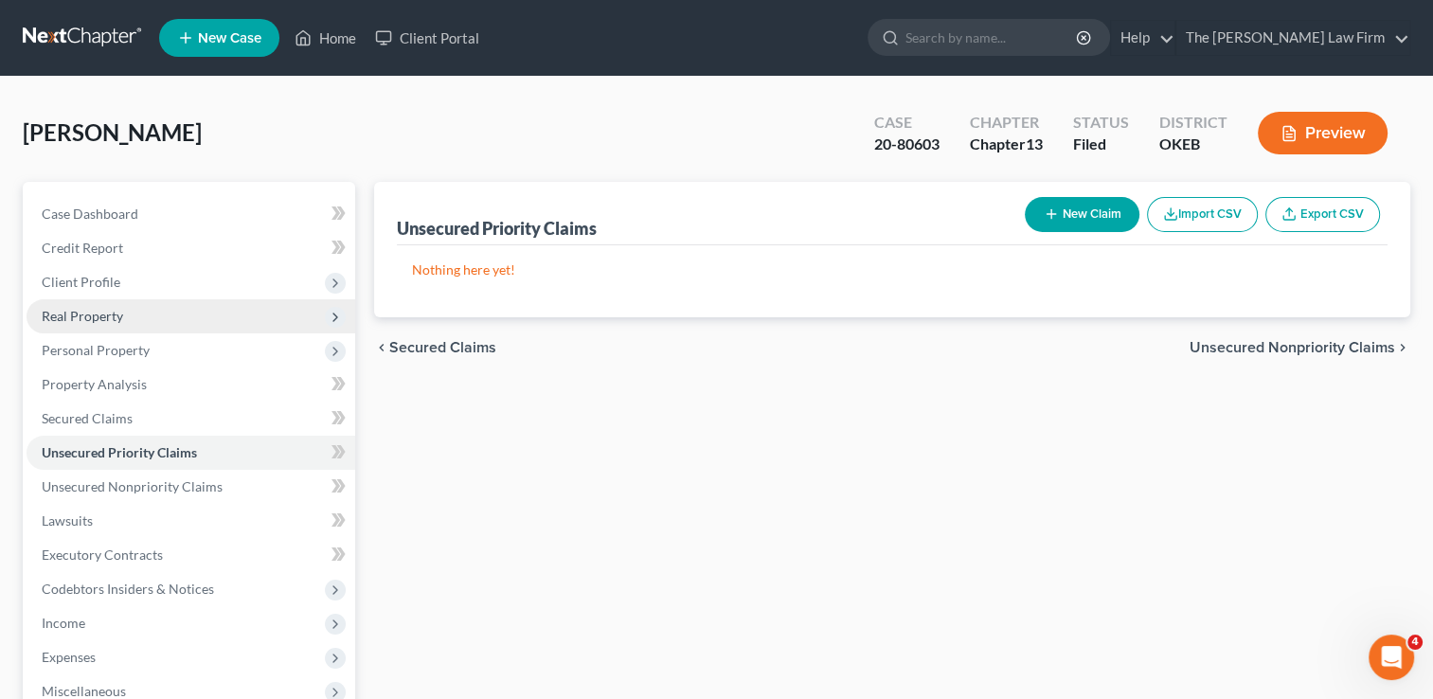
click at [103, 317] on span "Real Property" at bounding box center [82, 316] width 81 height 16
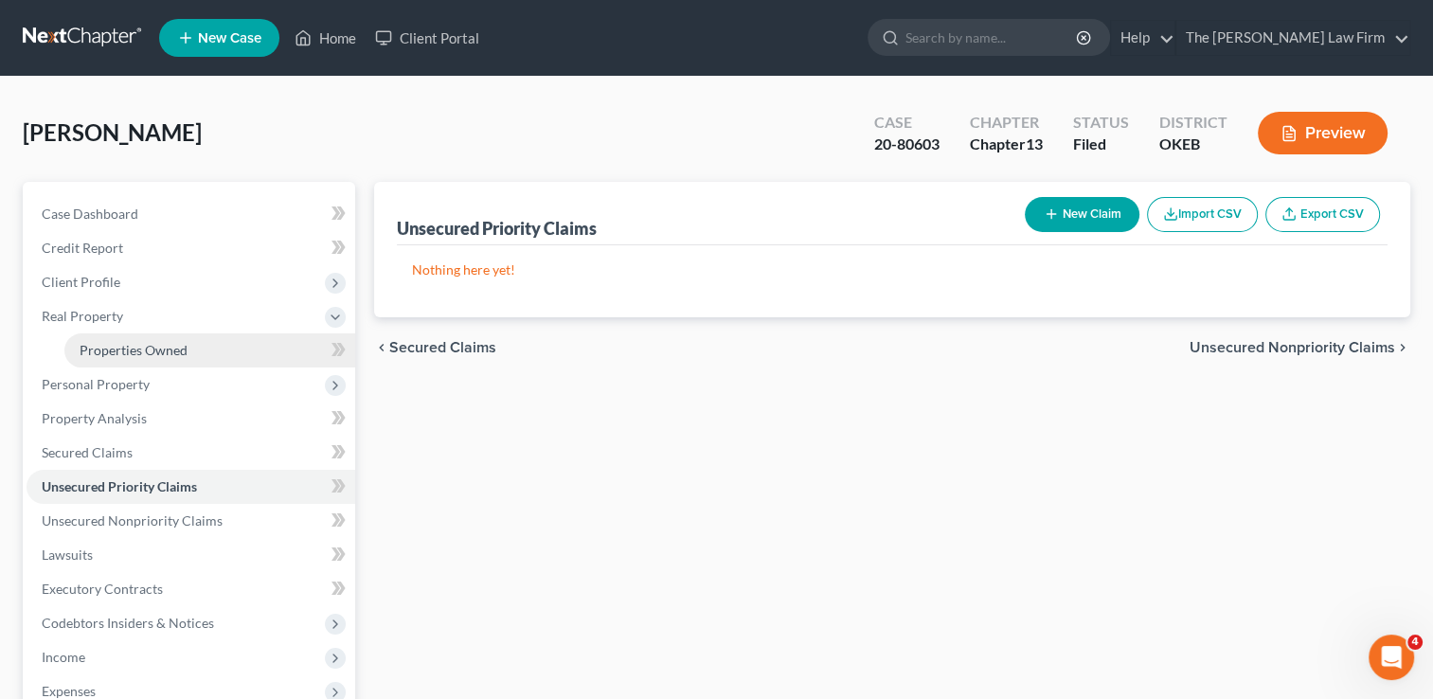
click at [126, 347] on span "Properties Owned" at bounding box center [134, 350] width 108 height 16
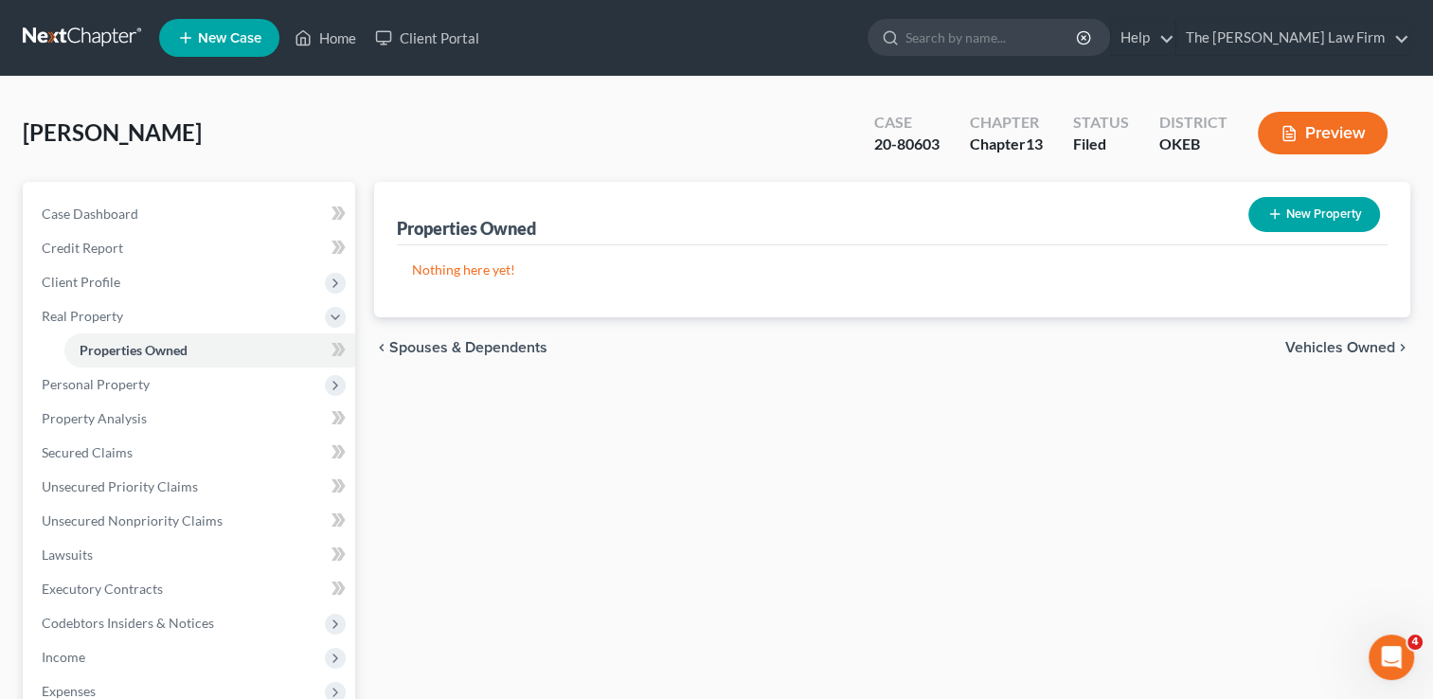
click at [88, 38] on link at bounding box center [83, 38] width 121 height 34
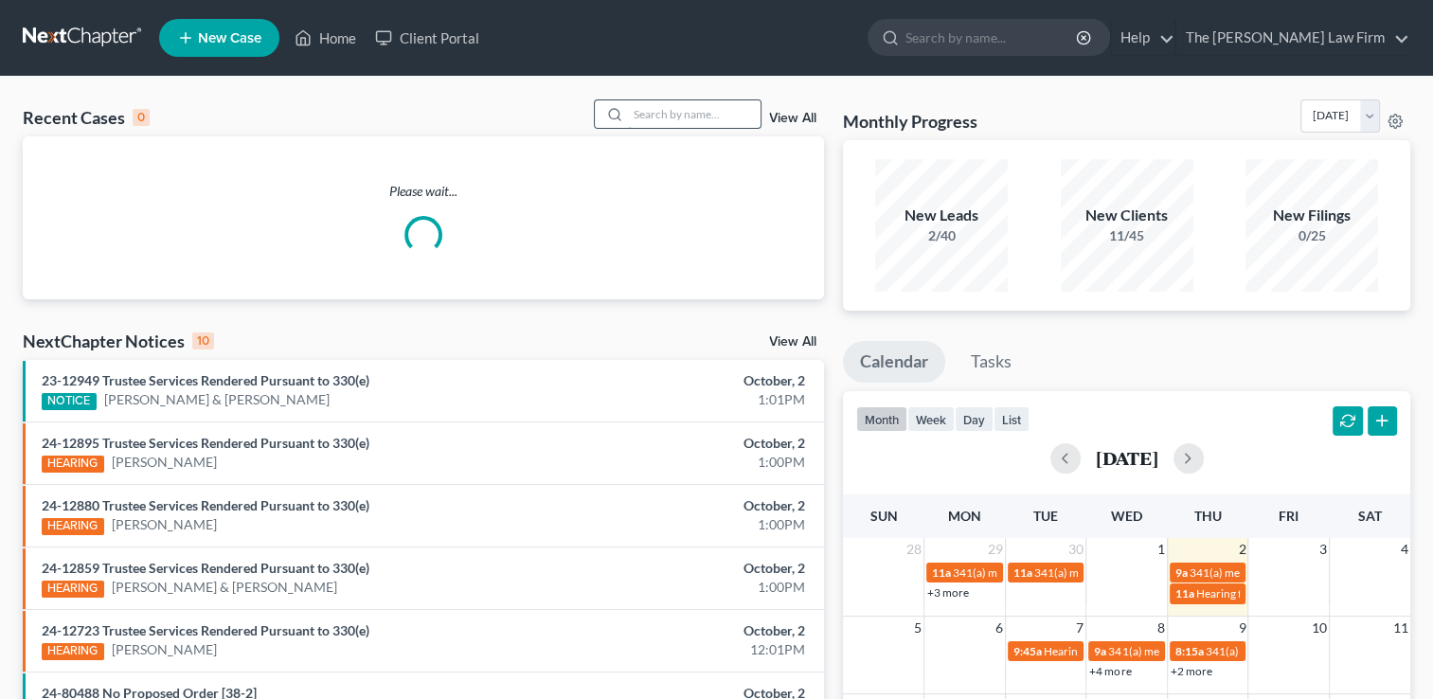
click at [669, 109] on input "search" at bounding box center [694, 113] width 133 height 27
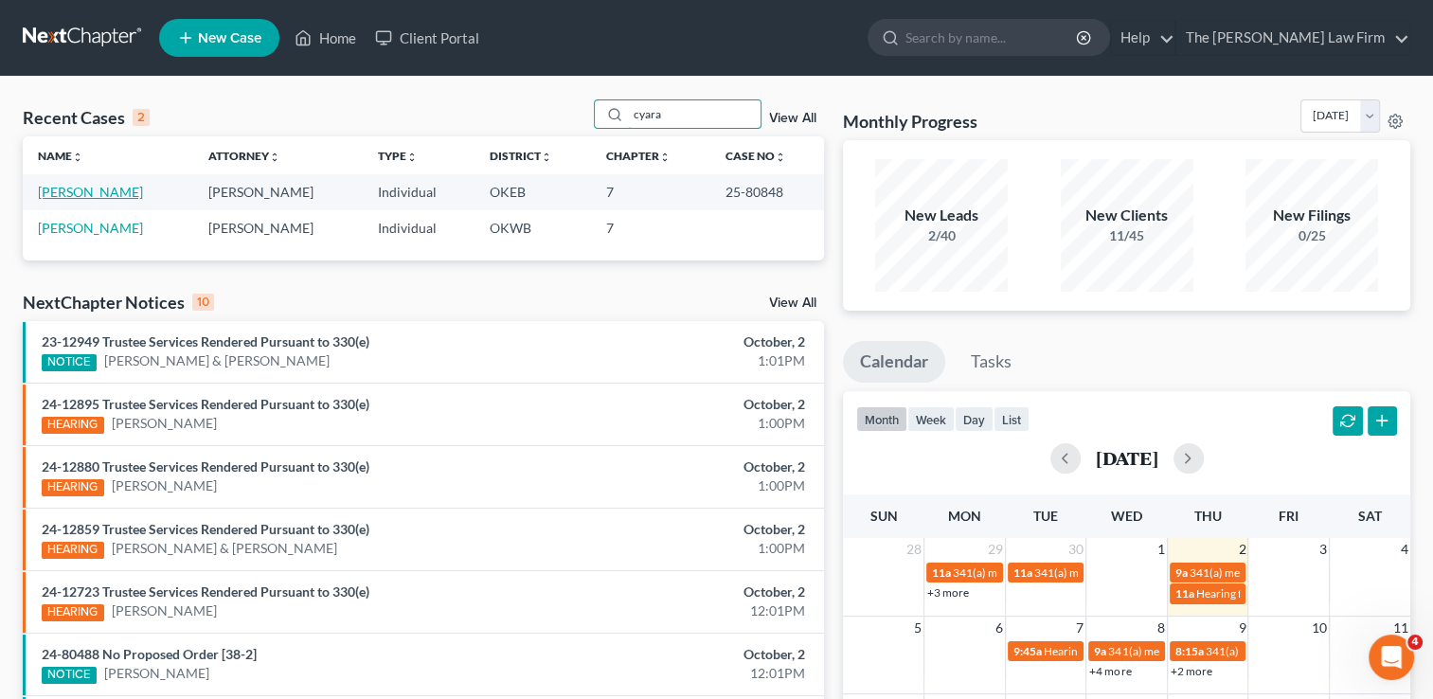
type input "cyara"
click at [62, 191] on link "Cargill, Cyara" at bounding box center [90, 192] width 105 height 16
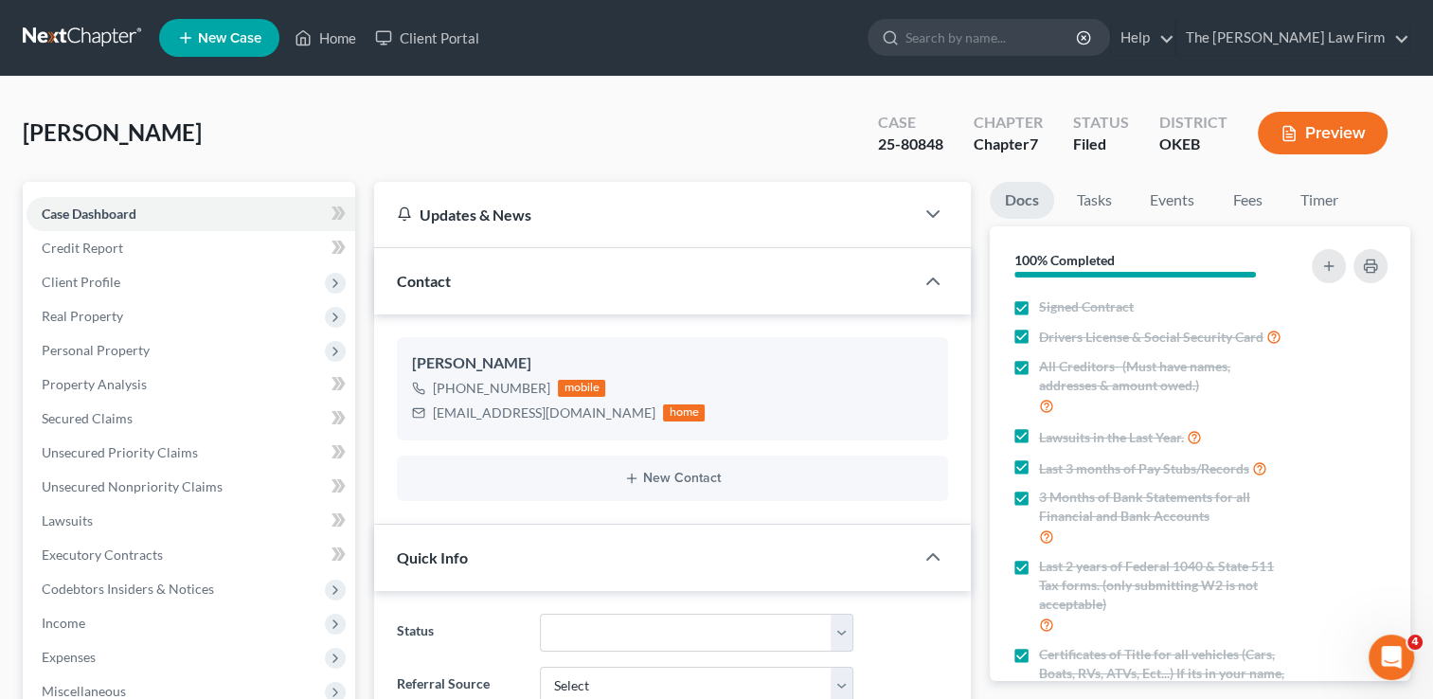
scroll to position [982, 0]
click at [72, 34] on link at bounding box center [83, 38] width 121 height 34
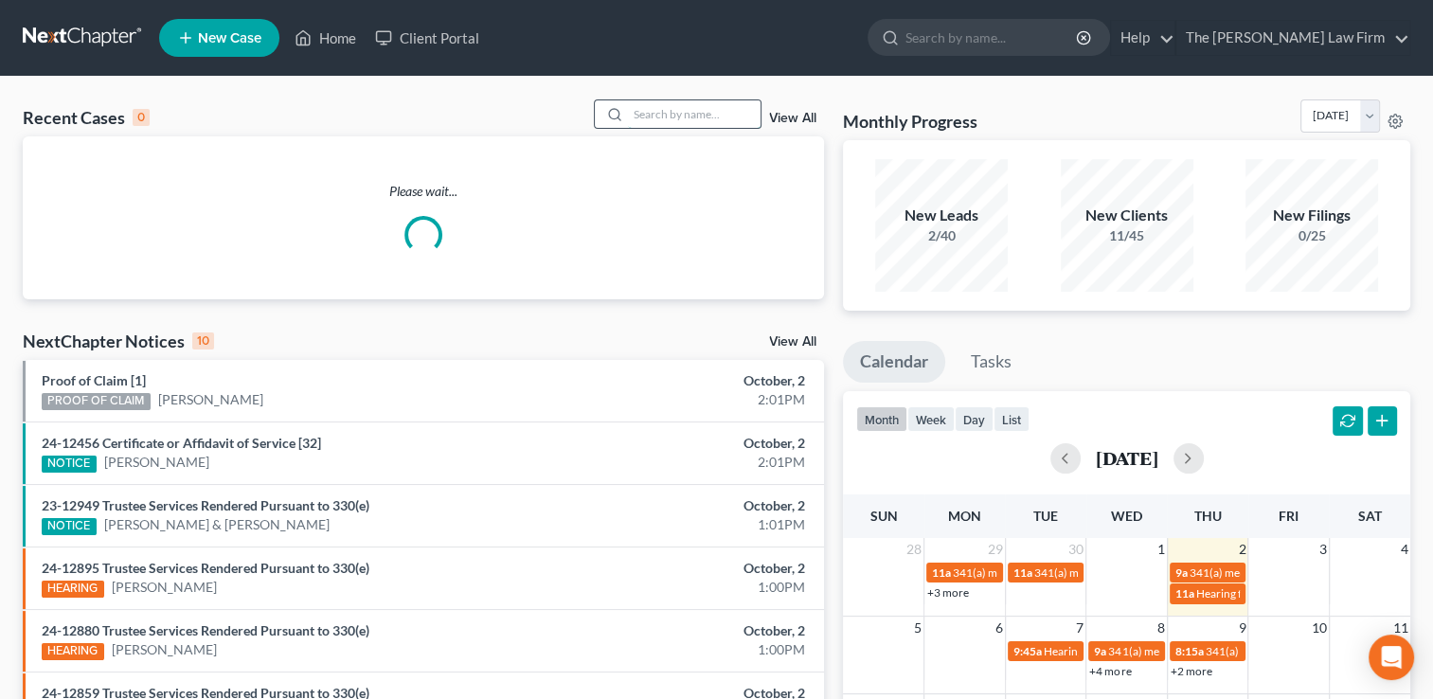
click at [685, 114] on input "search" at bounding box center [694, 113] width 133 height 27
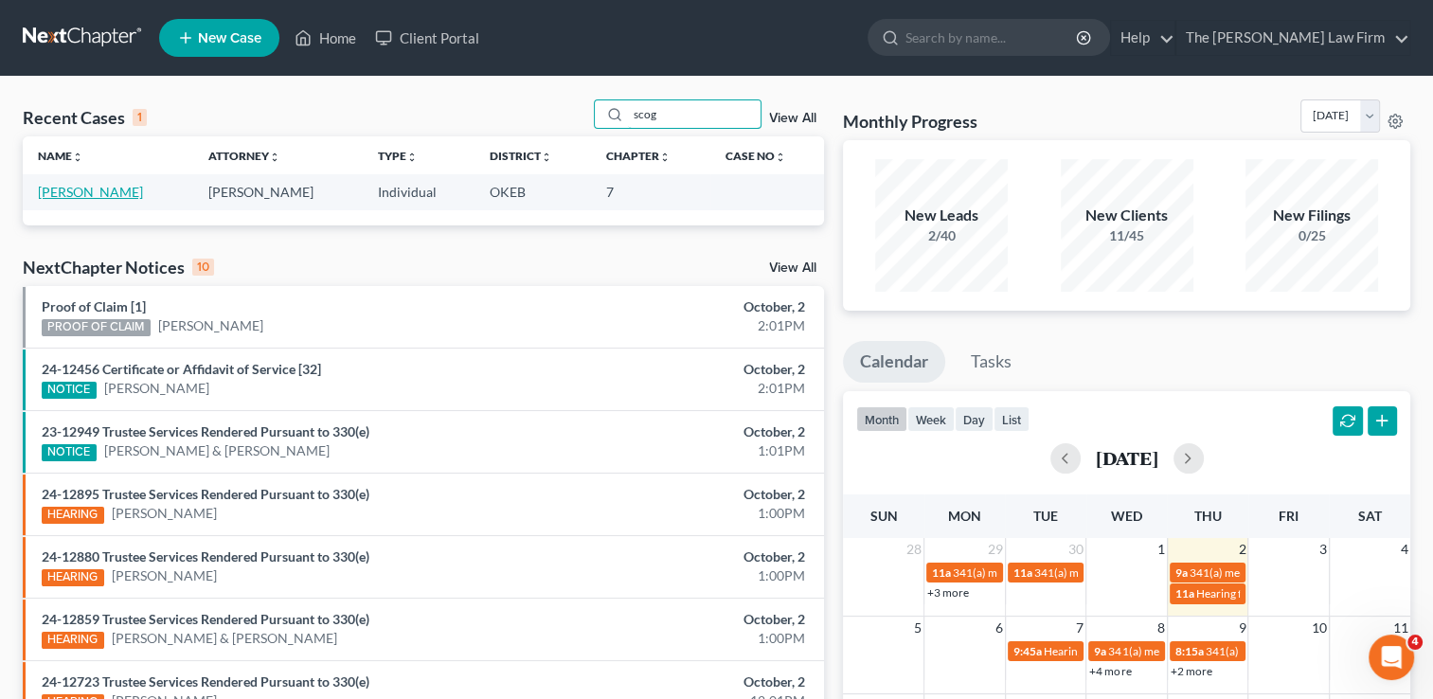
type input "scog"
click at [103, 193] on link "[PERSON_NAME]" at bounding box center [90, 192] width 105 height 16
select select "3"
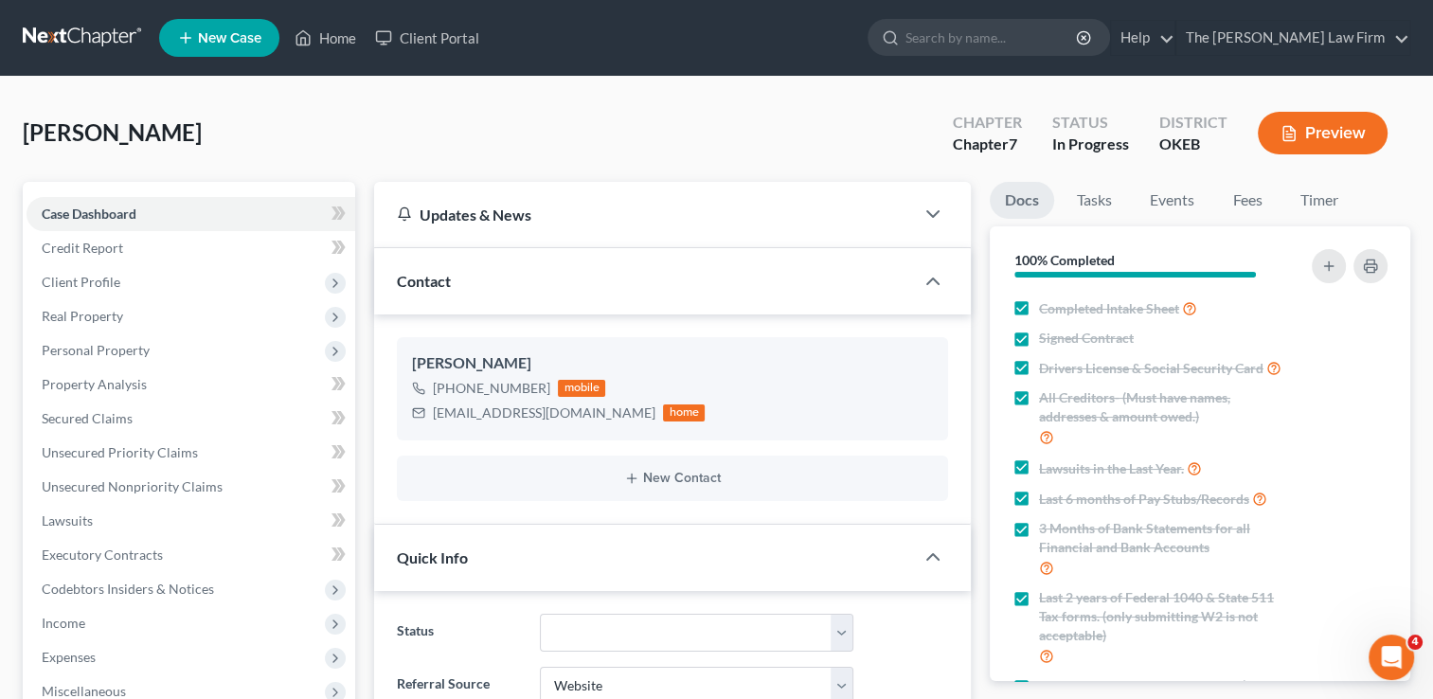
scroll to position [761, 0]
click at [64, 28] on link at bounding box center [83, 38] width 121 height 34
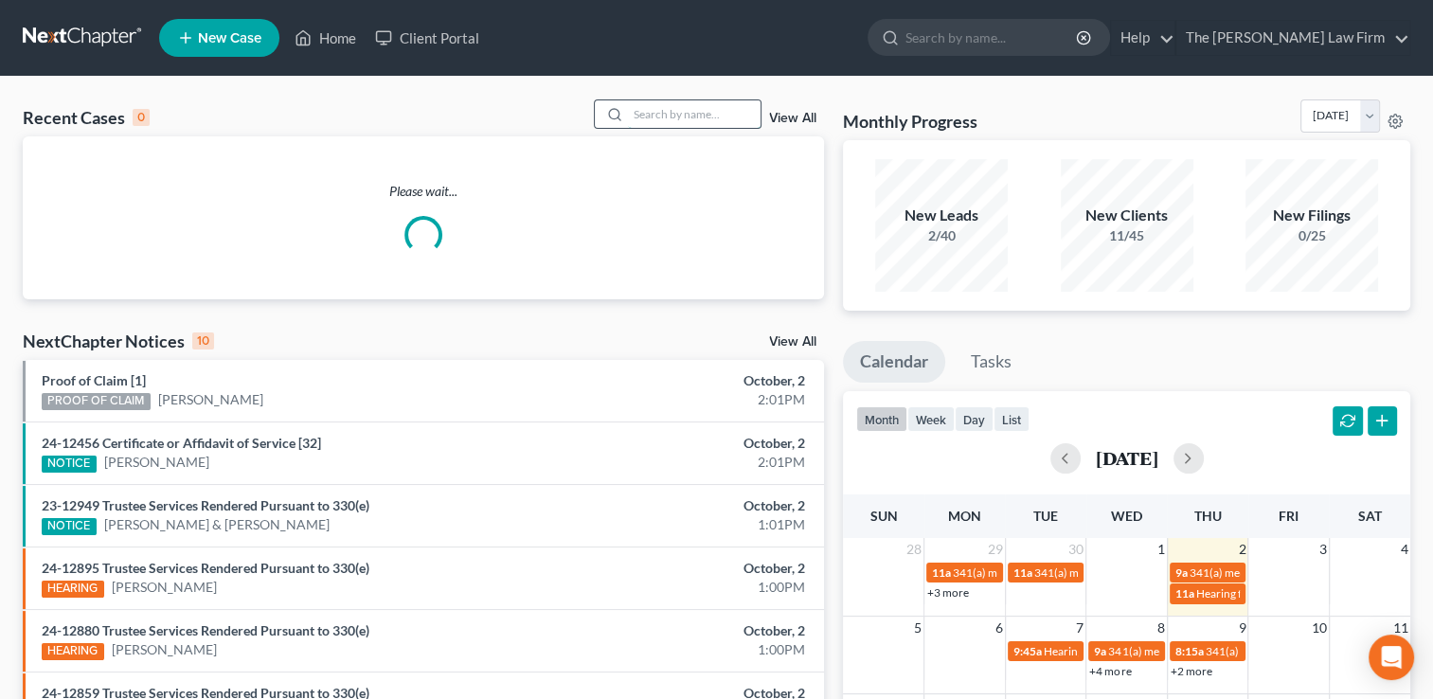
click at [693, 113] on input "search" at bounding box center [694, 113] width 133 height 27
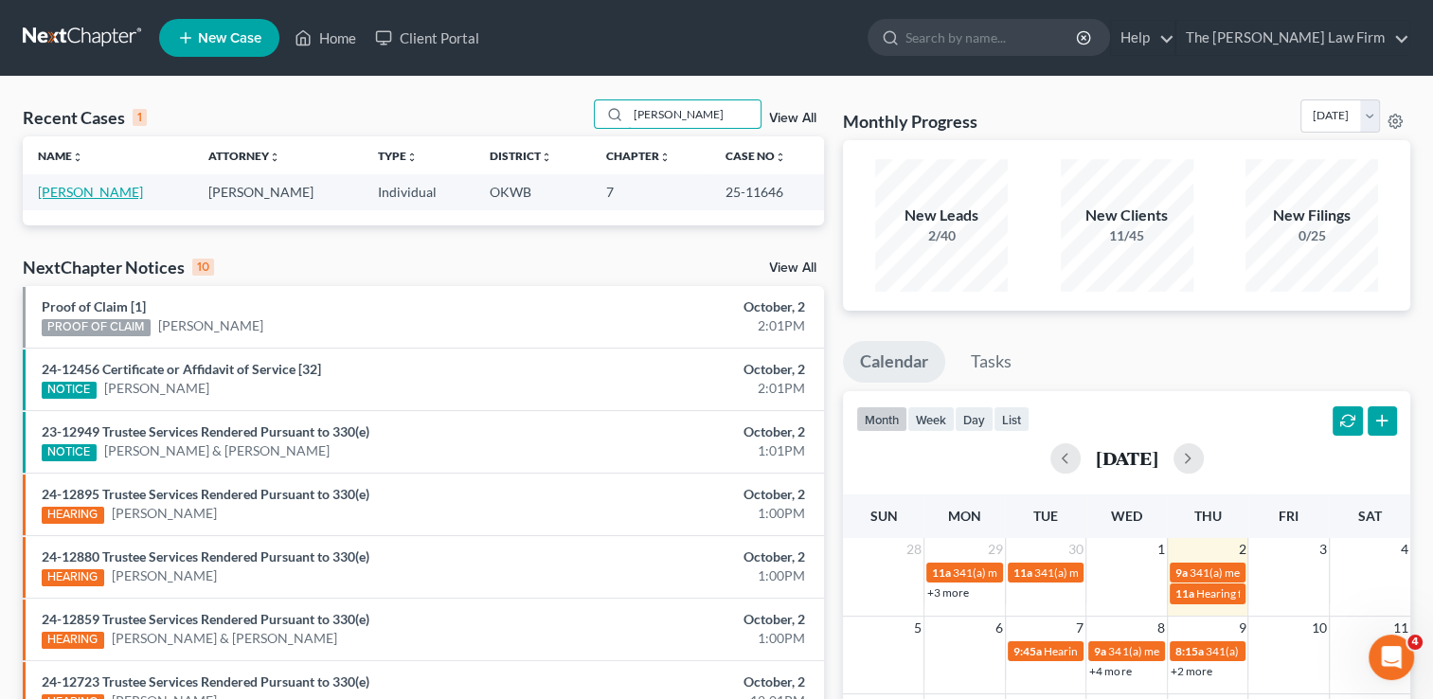
type input "[PERSON_NAME]"
click at [87, 189] on link "[PERSON_NAME]" at bounding box center [90, 192] width 105 height 16
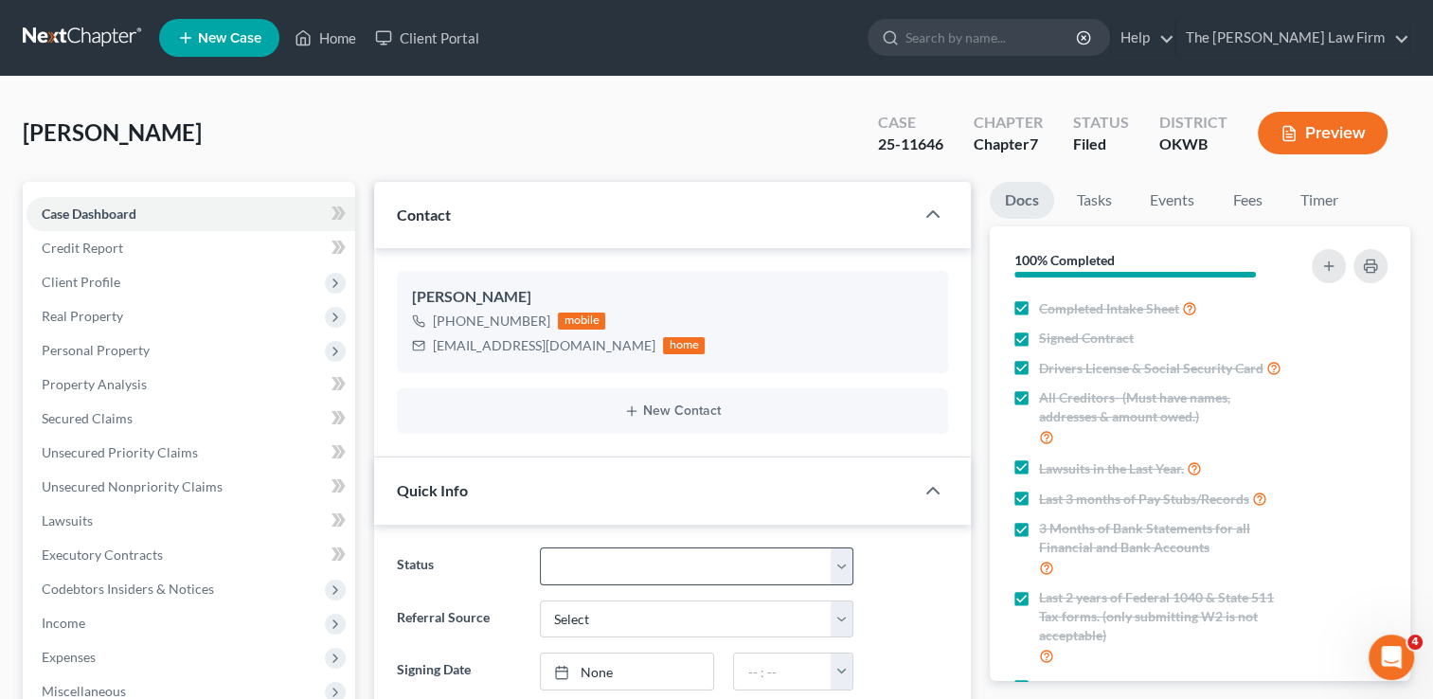
scroll to position [1242, 0]
click at [816, 567] on select "Discharged Dismissed Filed Info Sent In Progress Lead Lost Lead Ready to File R…" at bounding box center [696, 566] width 313 height 38
select select "0"
click at [540, 547] on select "Discharged Dismissed Filed Info Sent In Progress Lead Lost Lead Ready to File R…" at bounding box center [696, 566] width 313 height 38
click at [72, 38] on link at bounding box center [83, 38] width 121 height 34
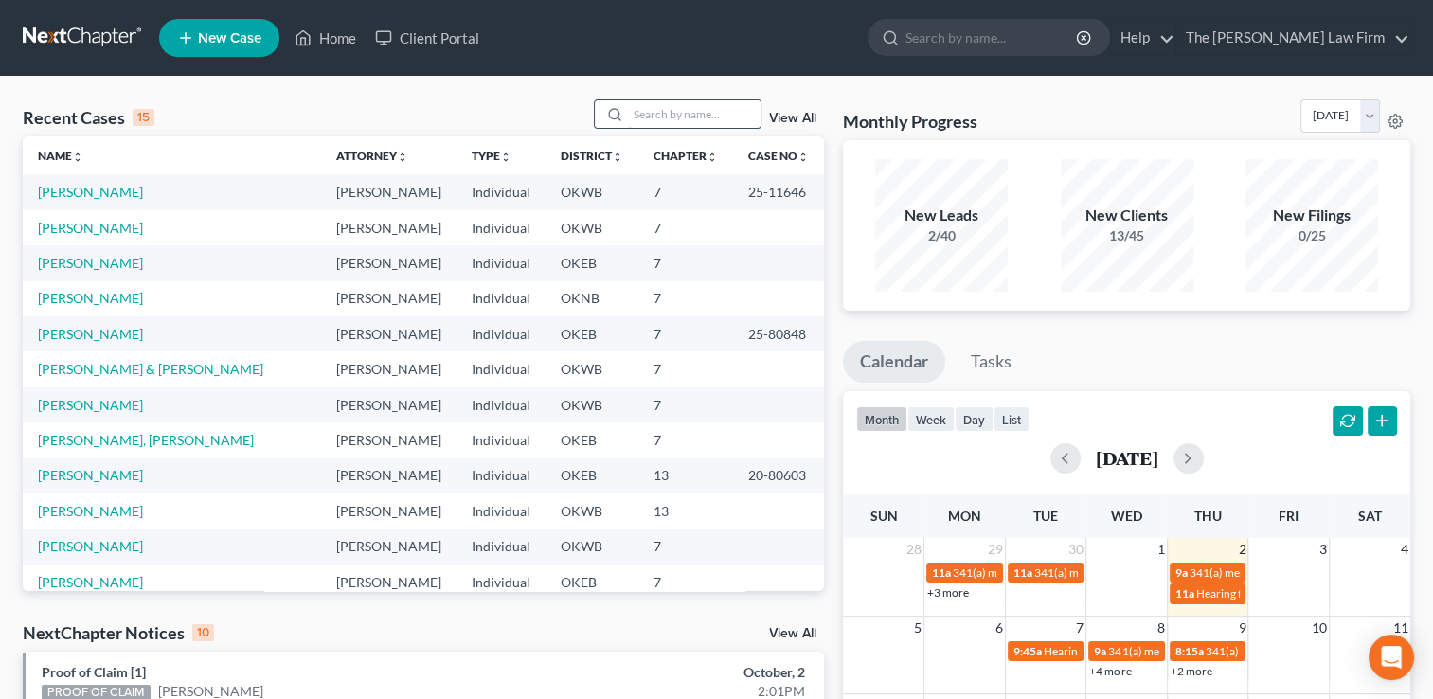
click at [686, 116] on input "search" at bounding box center [694, 113] width 133 height 27
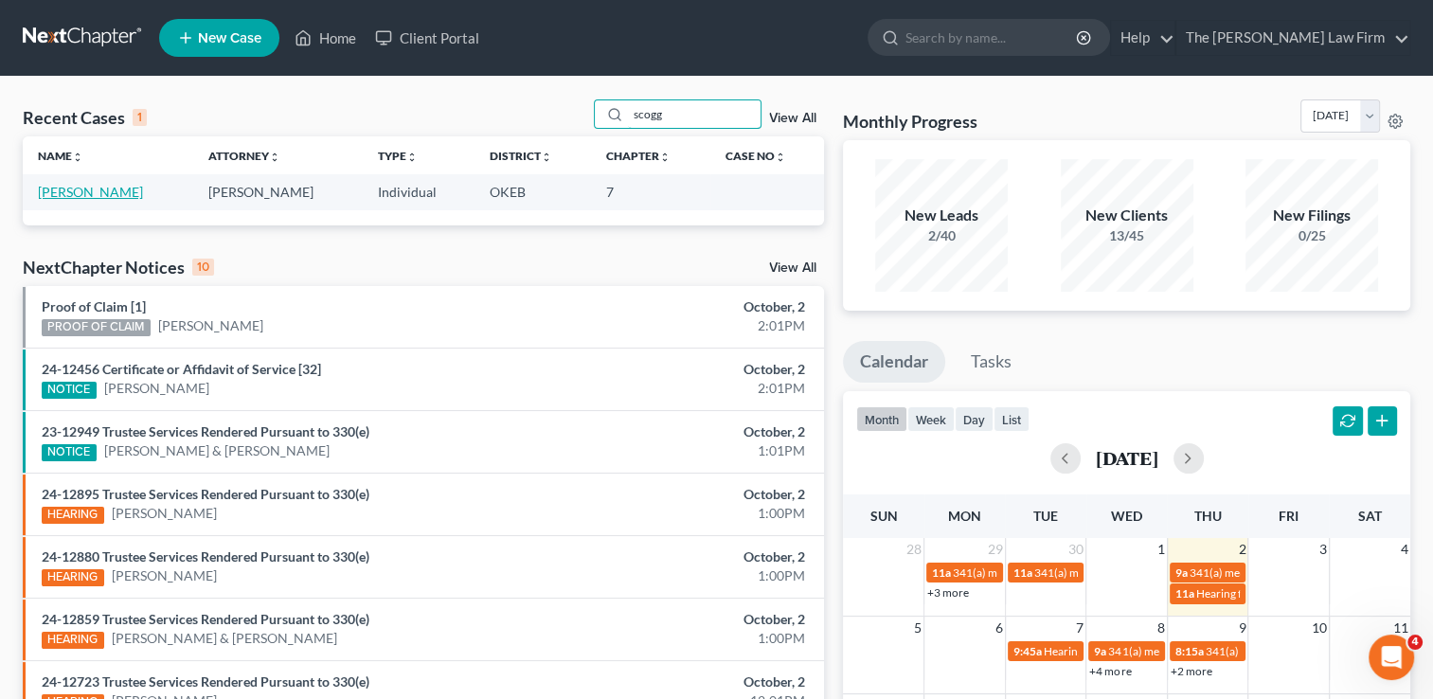
type input "scogg"
click at [92, 188] on link "[PERSON_NAME]" at bounding box center [90, 192] width 105 height 16
select select "3"
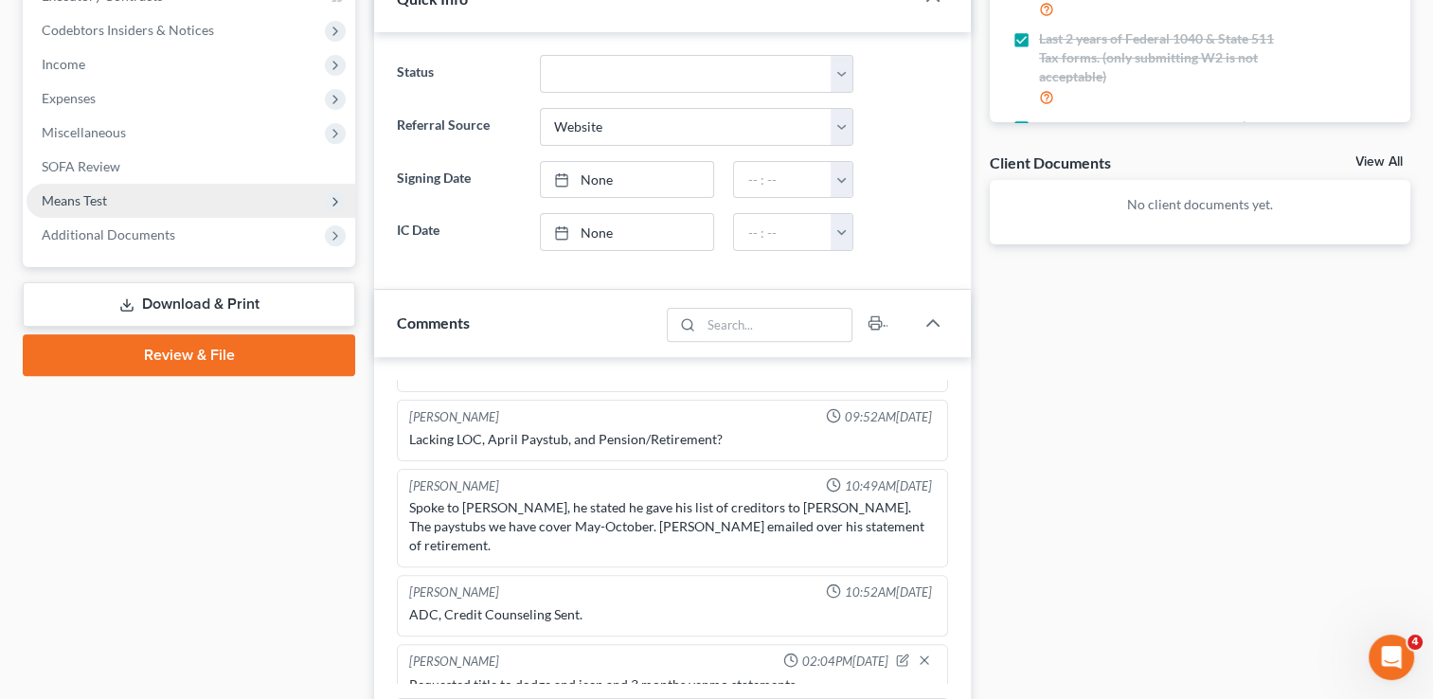
scroll to position [568, 0]
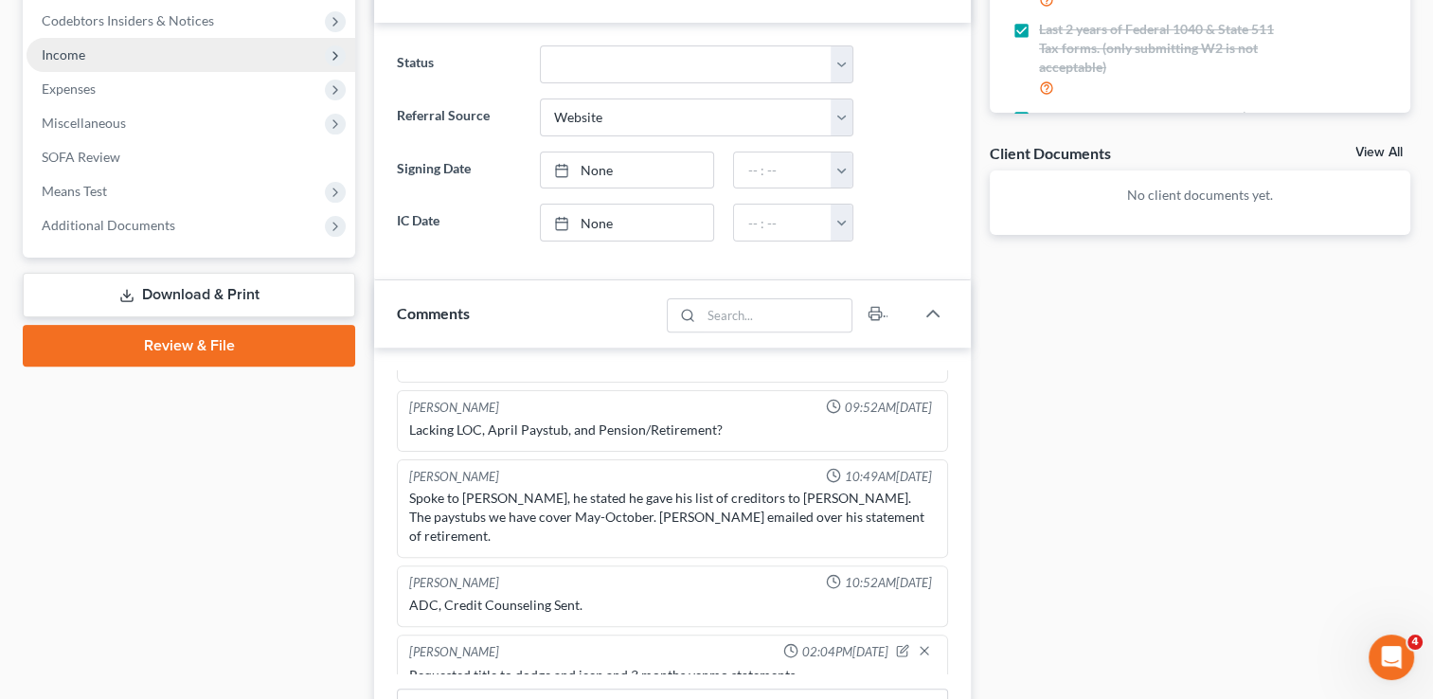
click at [87, 53] on span "Income" at bounding box center [191, 55] width 329 height 34
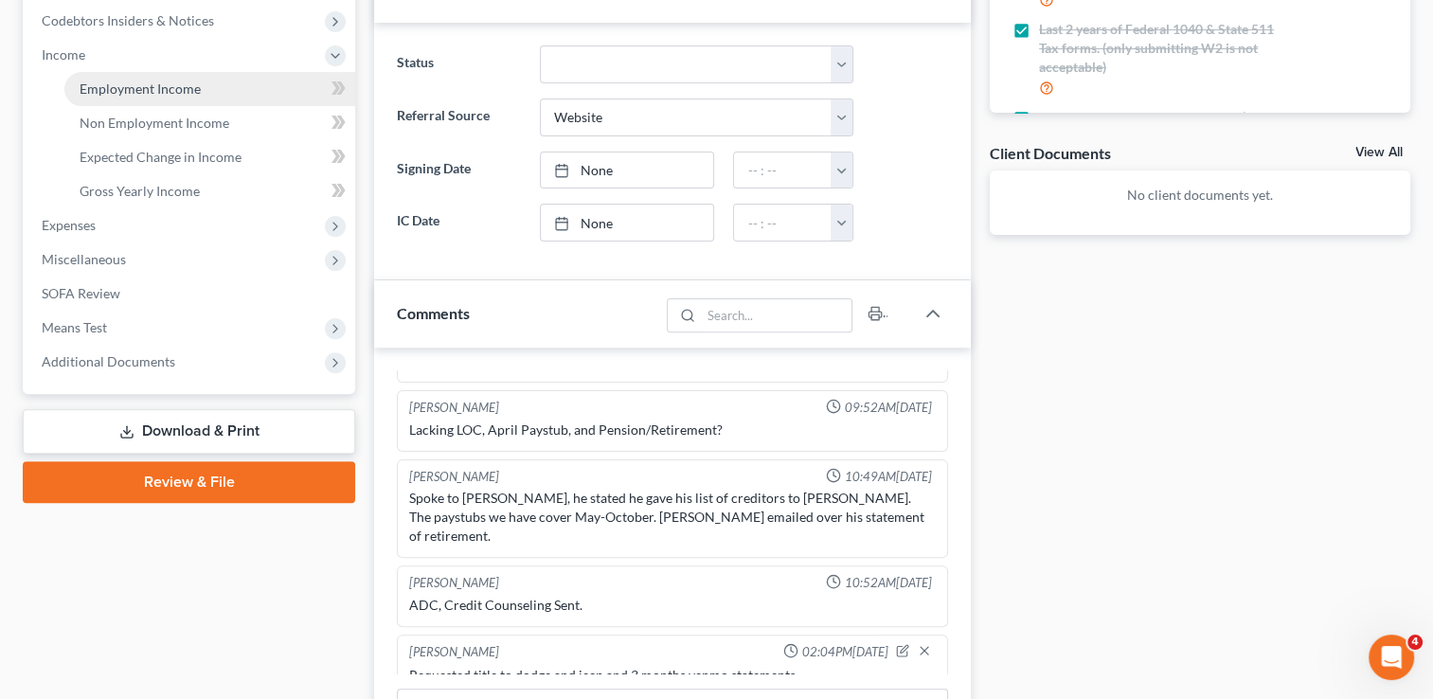
click at [126, 90] on span "Employment Income" at bounding box center [140, 88] width 121 height 16
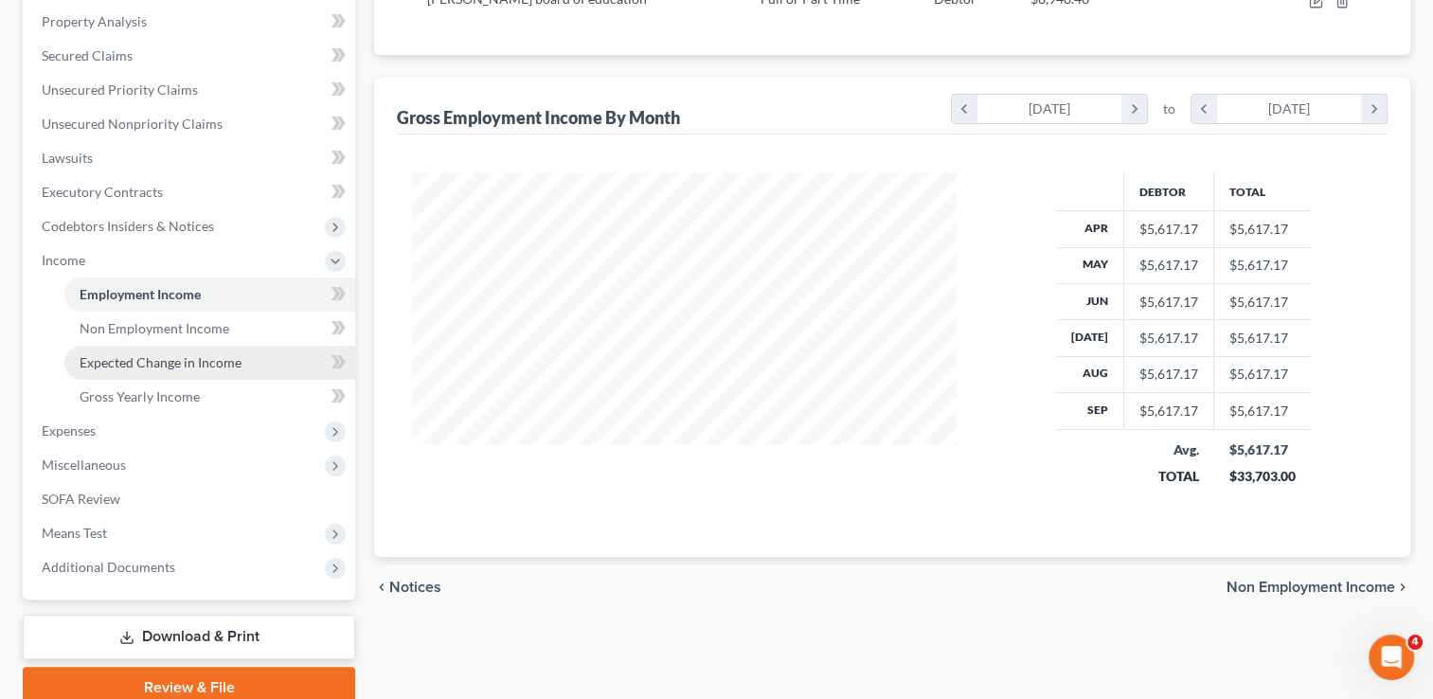
scroll to position [379, 0]
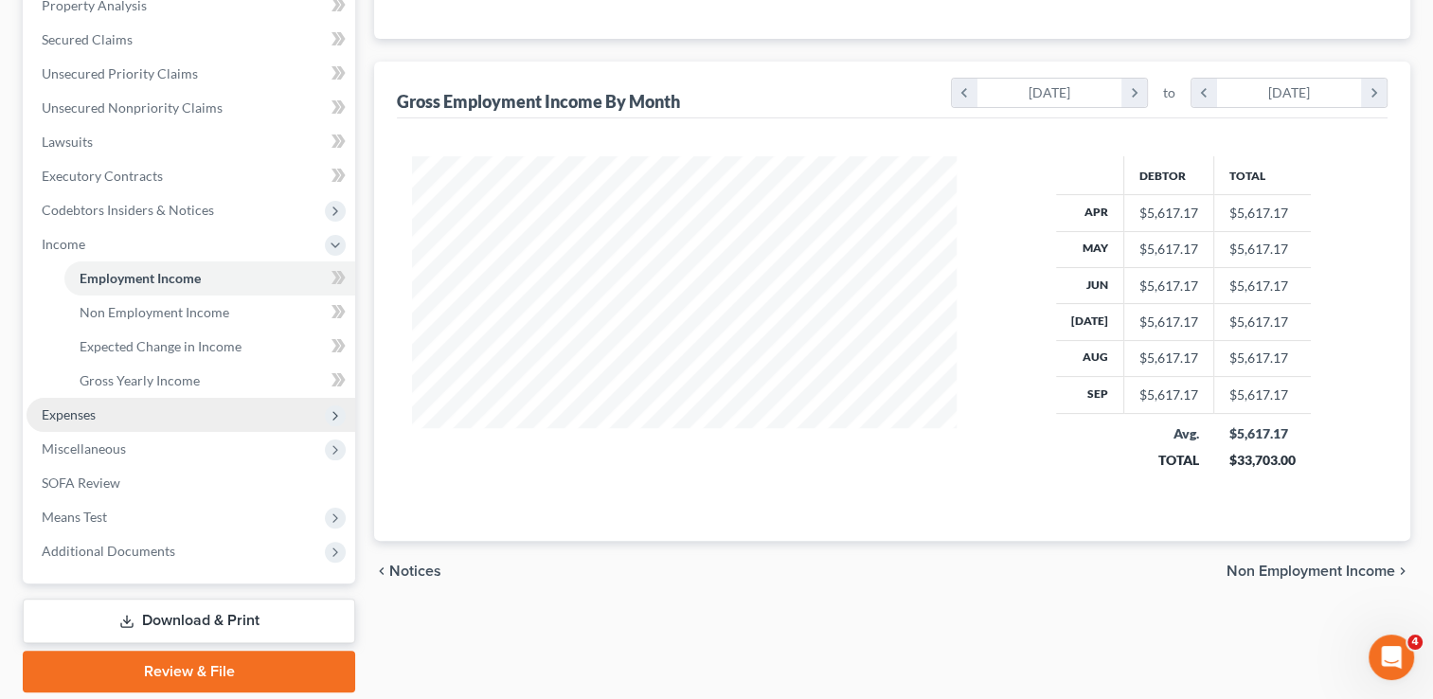
click at [54, 418] on span "Expenses" at bounding box center [69, 414] width 54 height 16
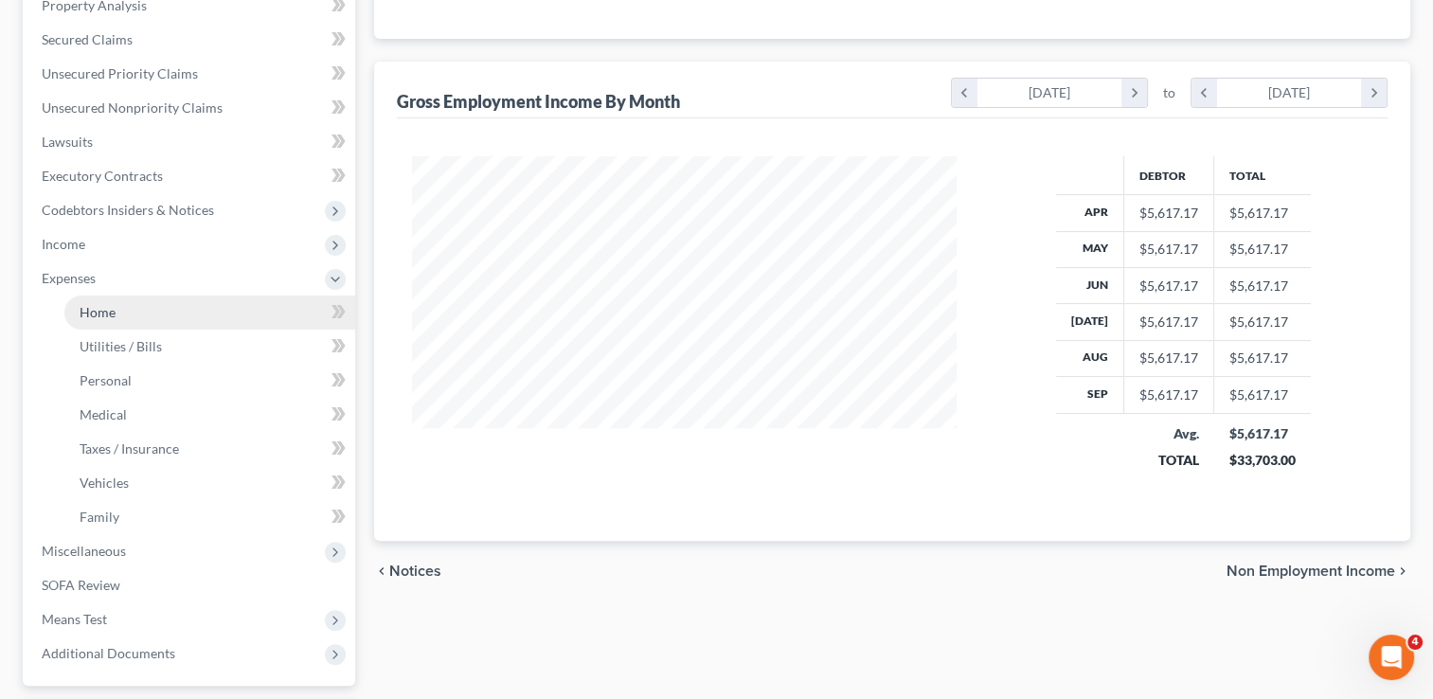
click at [116, 314] on link "Home" at bounding box center [209, 312] width 291 height 34
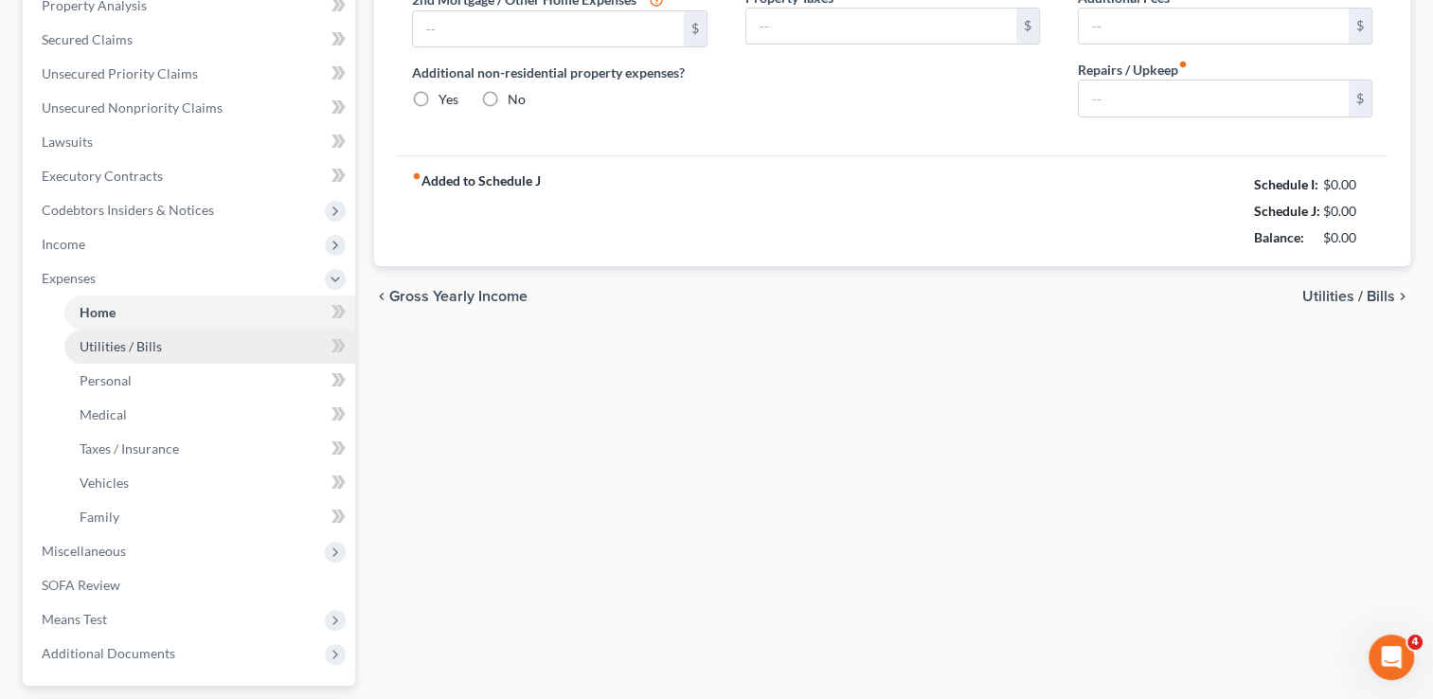
type input "810.00"
type input "0.00"
radio input "true"
type input "0.00"
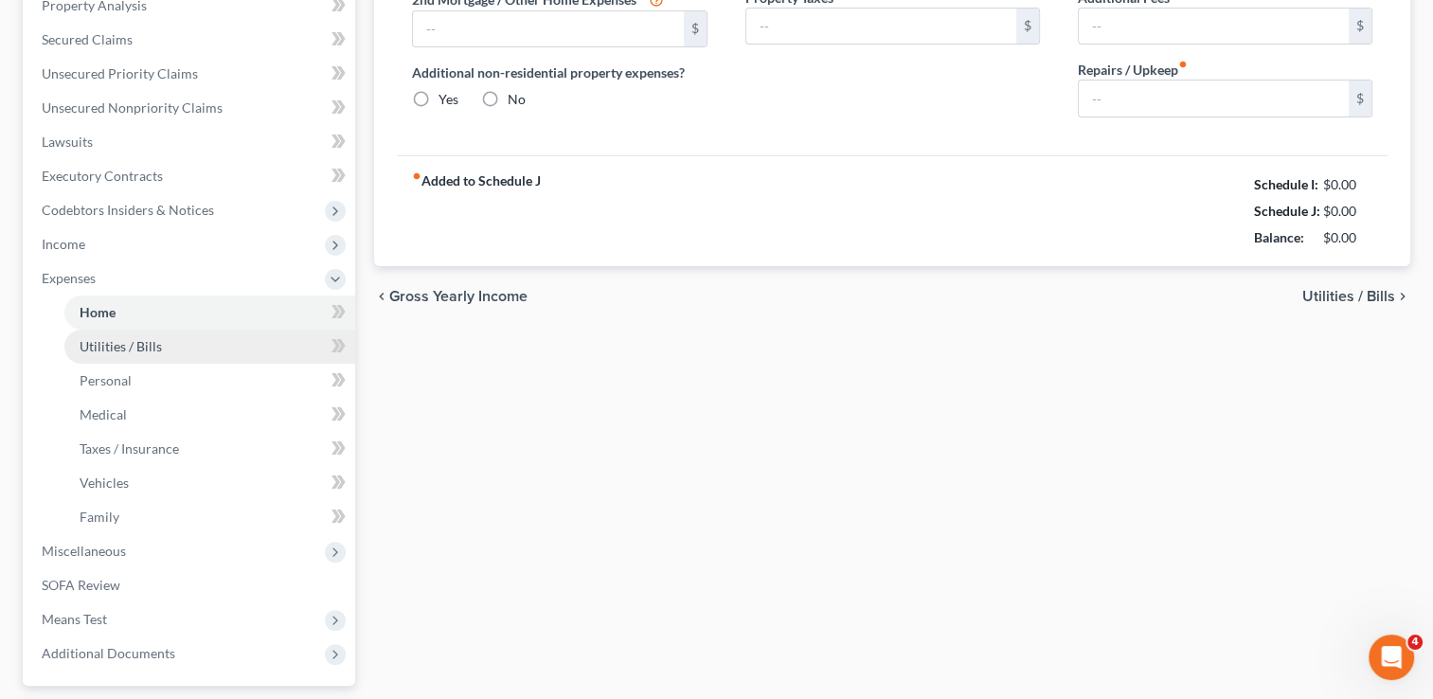
type input "0.00"
type input "120.00"
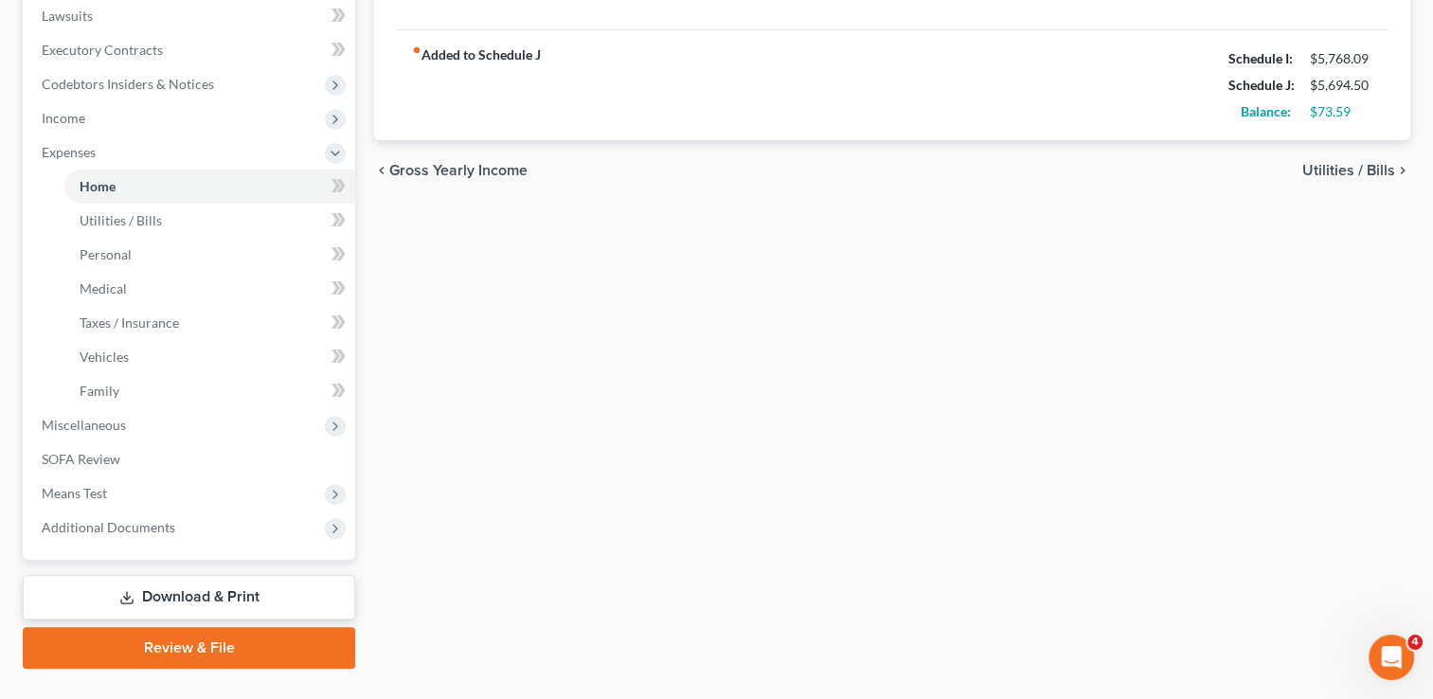
scroll to position [545, 0]
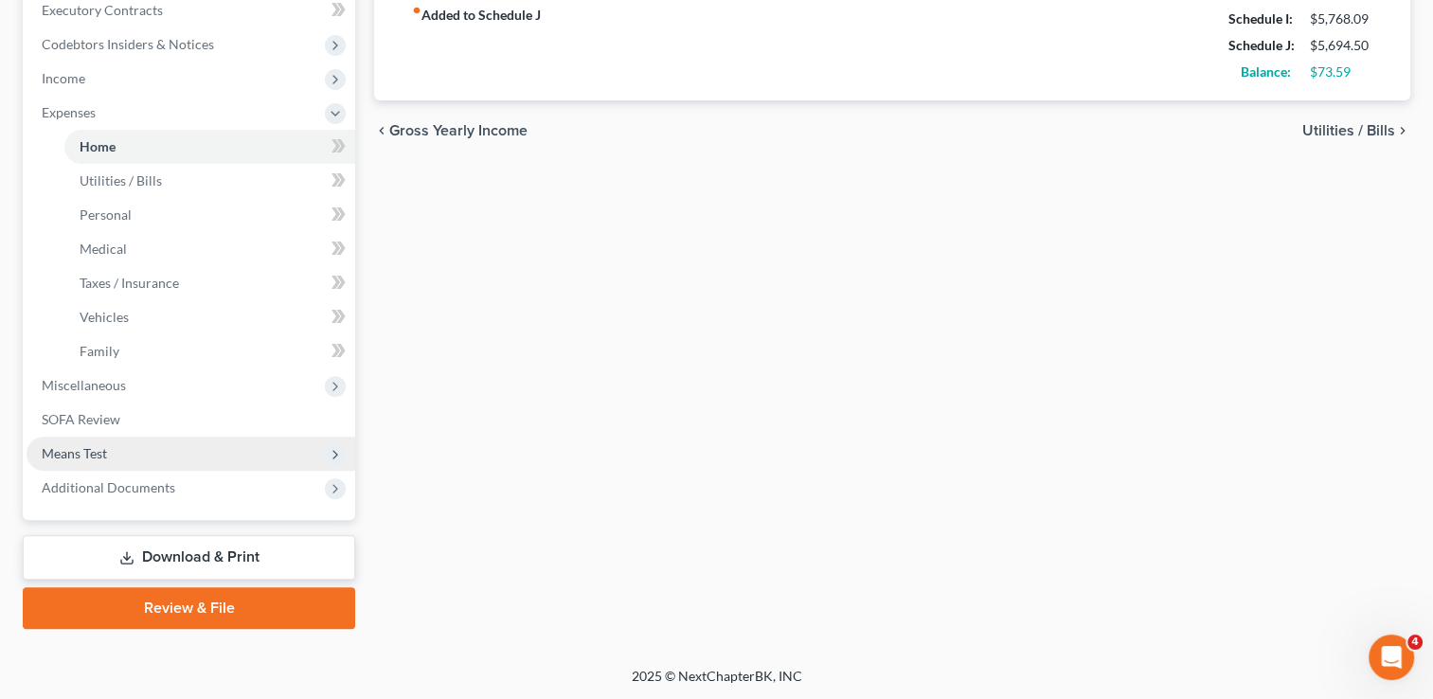
click at [122, 453] on span "Means Test" at bounding box center [191, 454] width 329 height 34
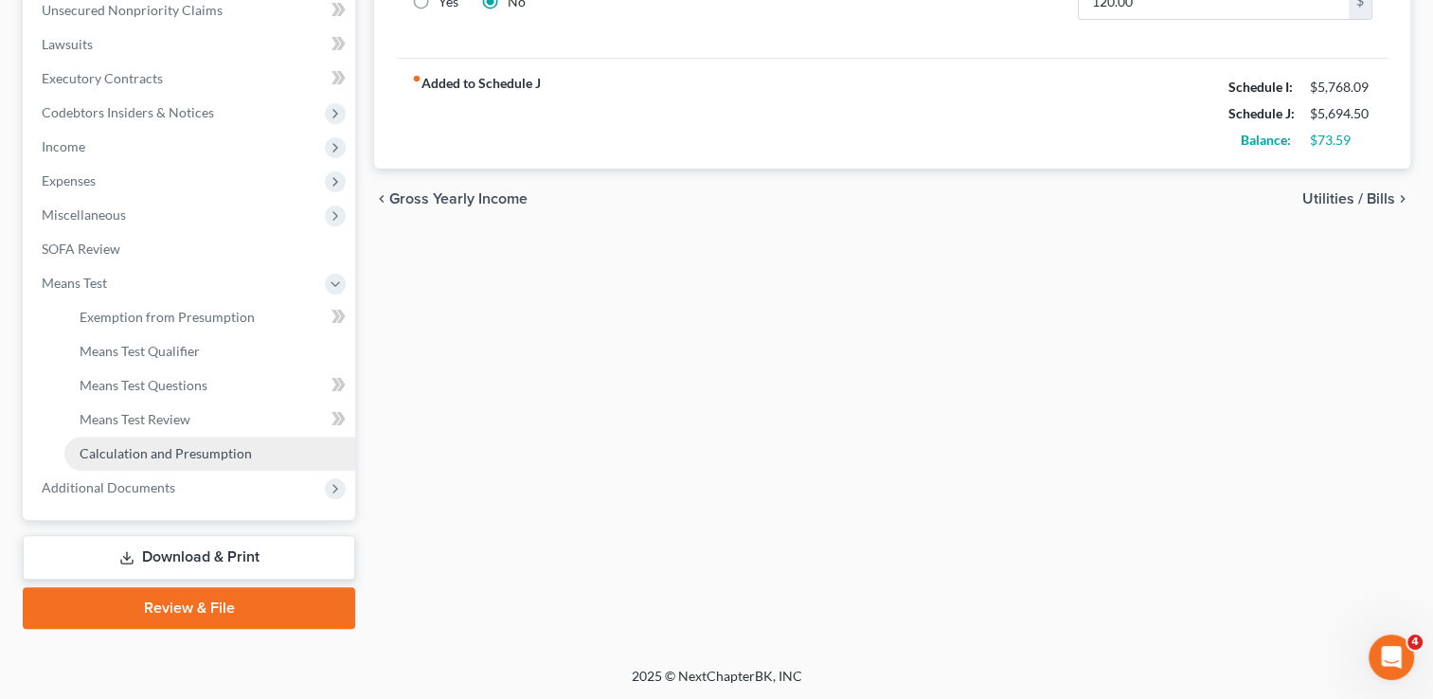
click at [144, 453] on span "Calculation and Presumption" at bounding box center [166, 453] width 172 height 16
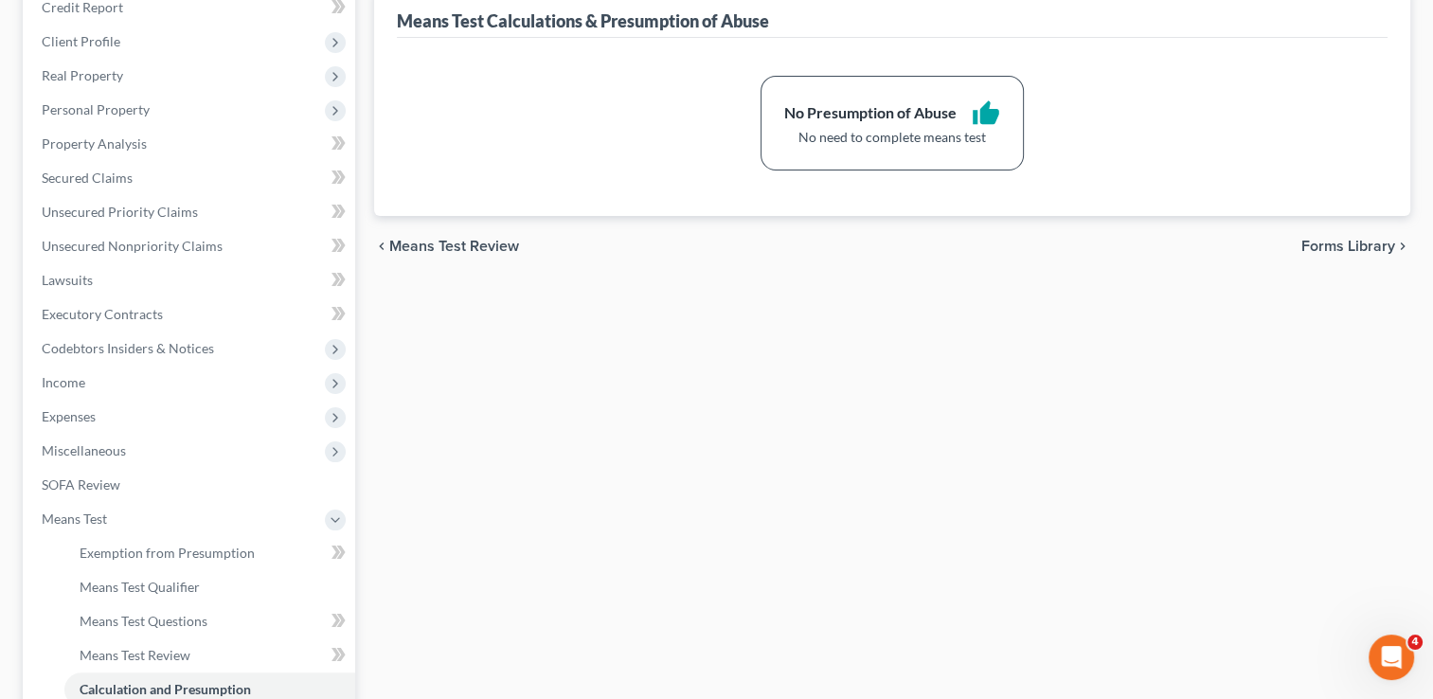
scroll to position [476, 0]
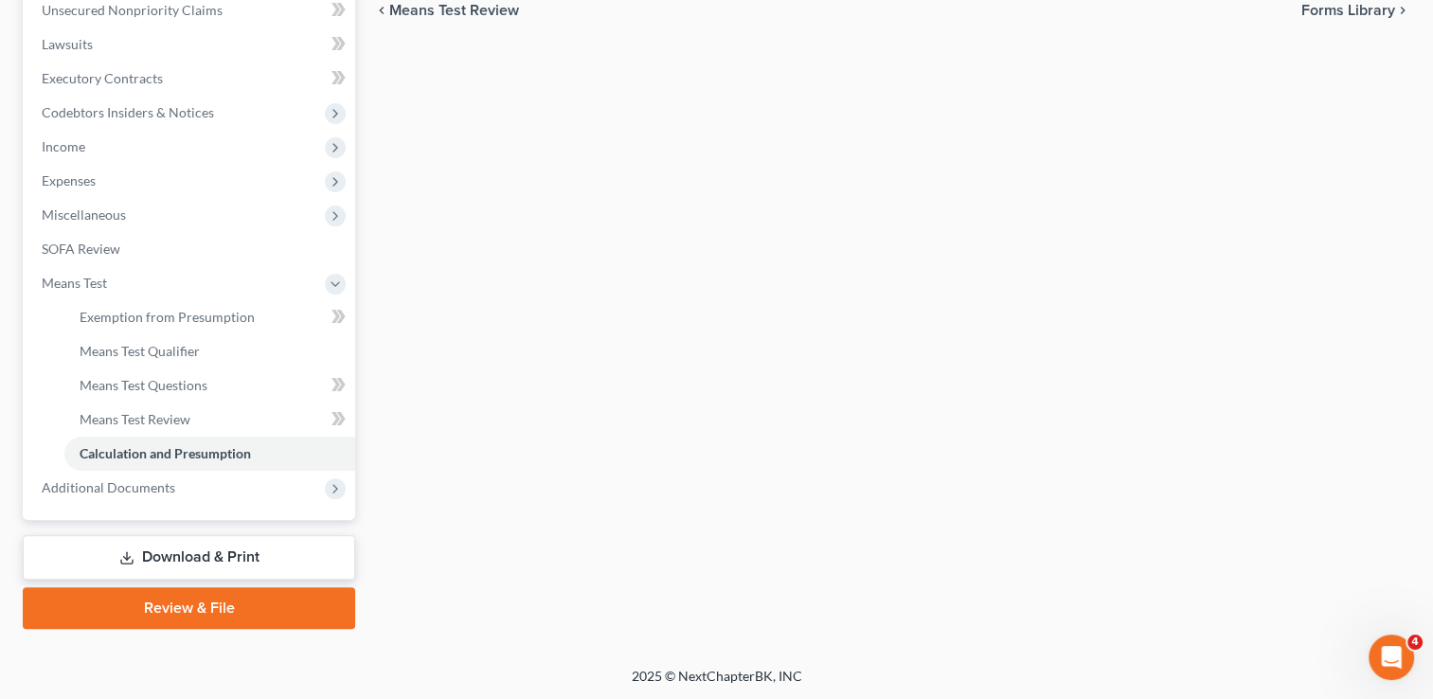
click at [224, 598] on link "Review & File" at bounding box center [189, 608] width 332 height 42
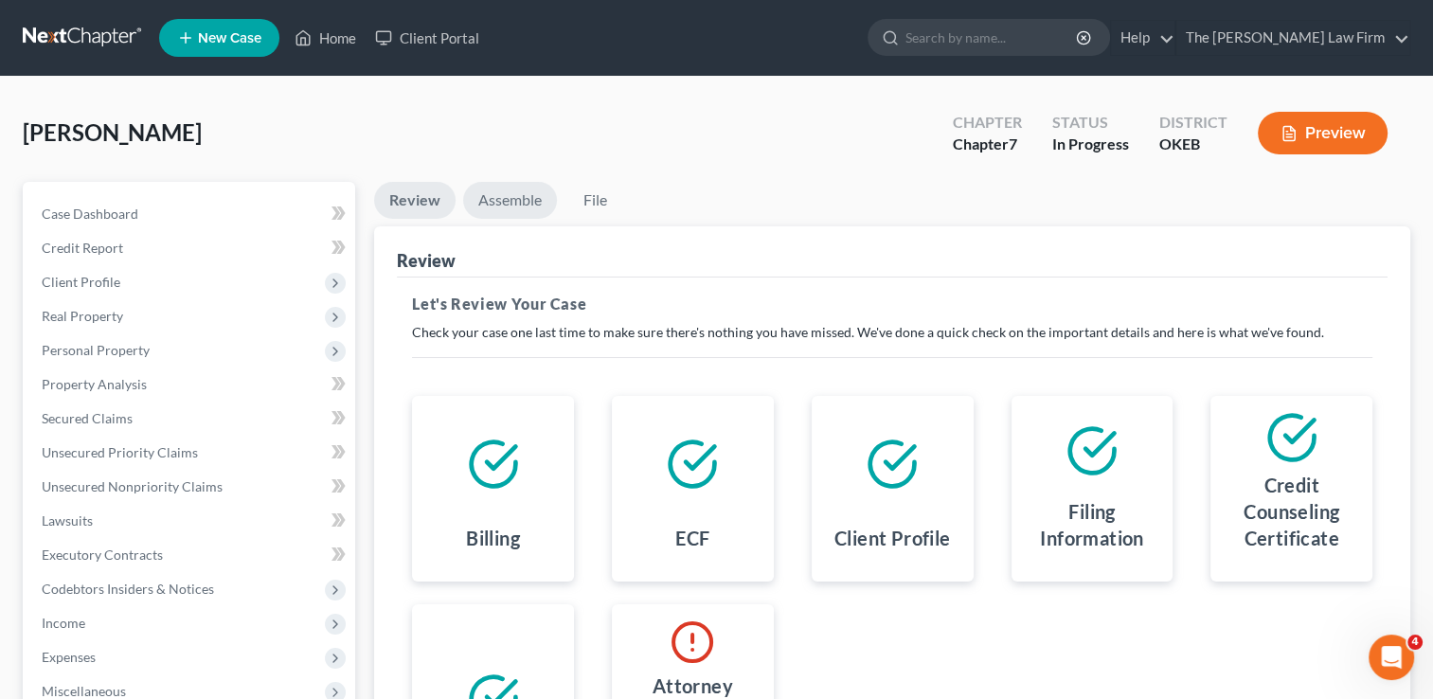
click at [522, 203] on link "Assemble" at bounding box center [510, 200] width 94 height 37
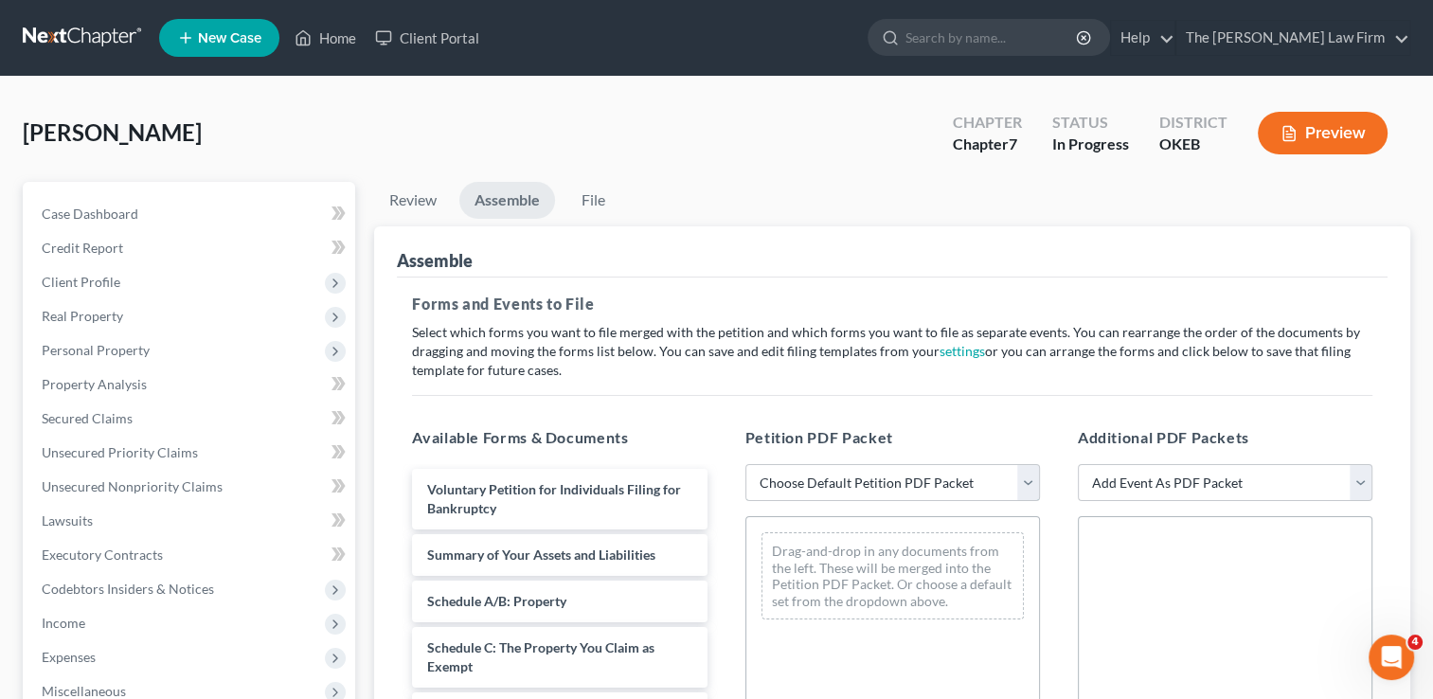
click at [840, 484] on select "Choose Default Petition PDF Packet Complete Bankruptcy Petition (all forms and …" at bounding box center [892, 483] width 295 height 38
select select "0"
click at [745, 464] on select "Choose Default Petition PDF Packet Complete Bankruptcy Petition (all forms and …" at bounding box center [892, 483] width 295 height 38
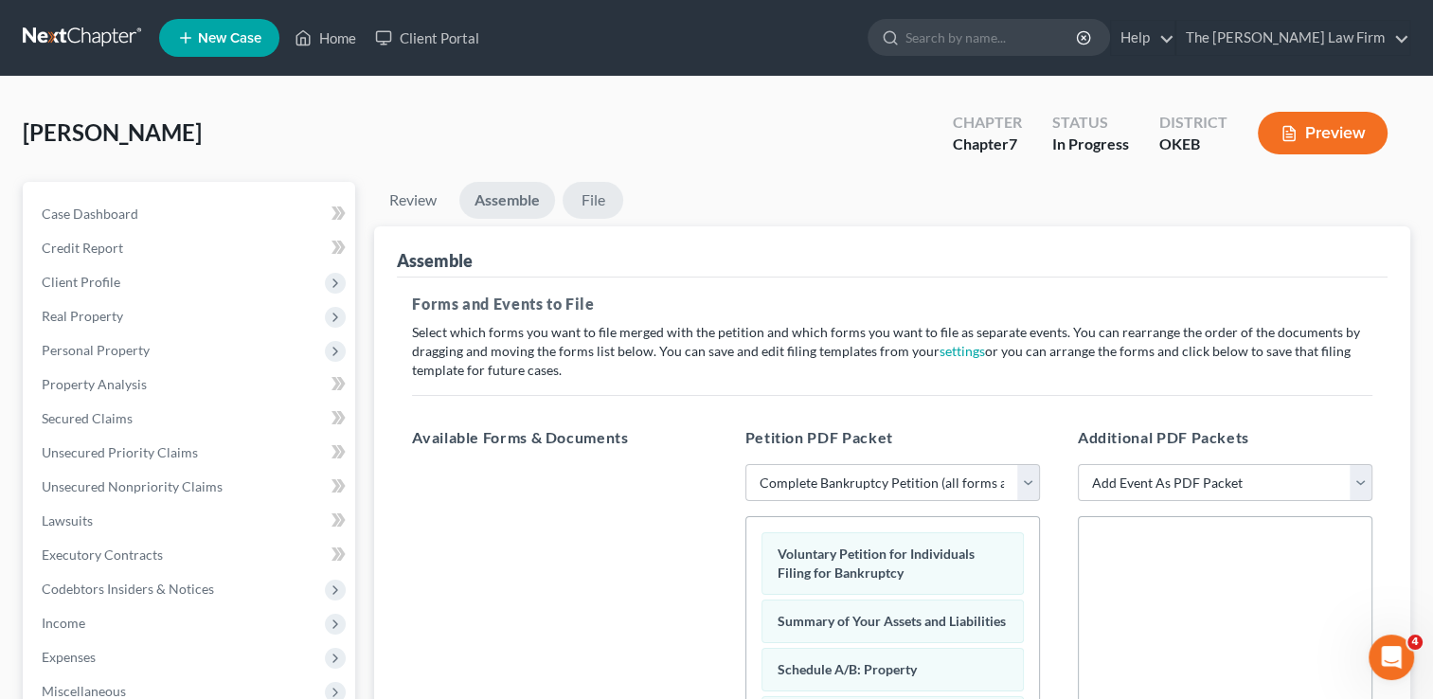
click at [601, 196] on link "File" at bounding box center [593, 200] width 61 height 37
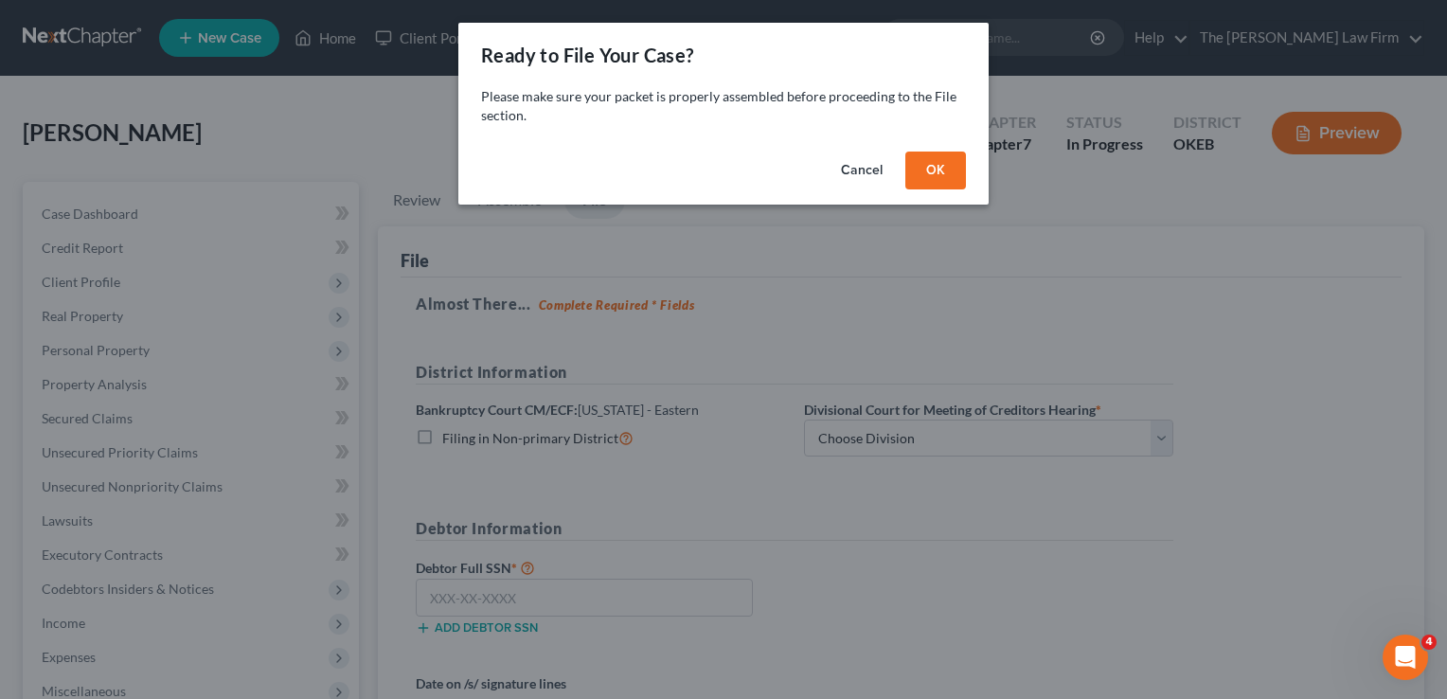
click at [939, 161] on button "OK" at bounding box center [935, 171] width 61 height 38
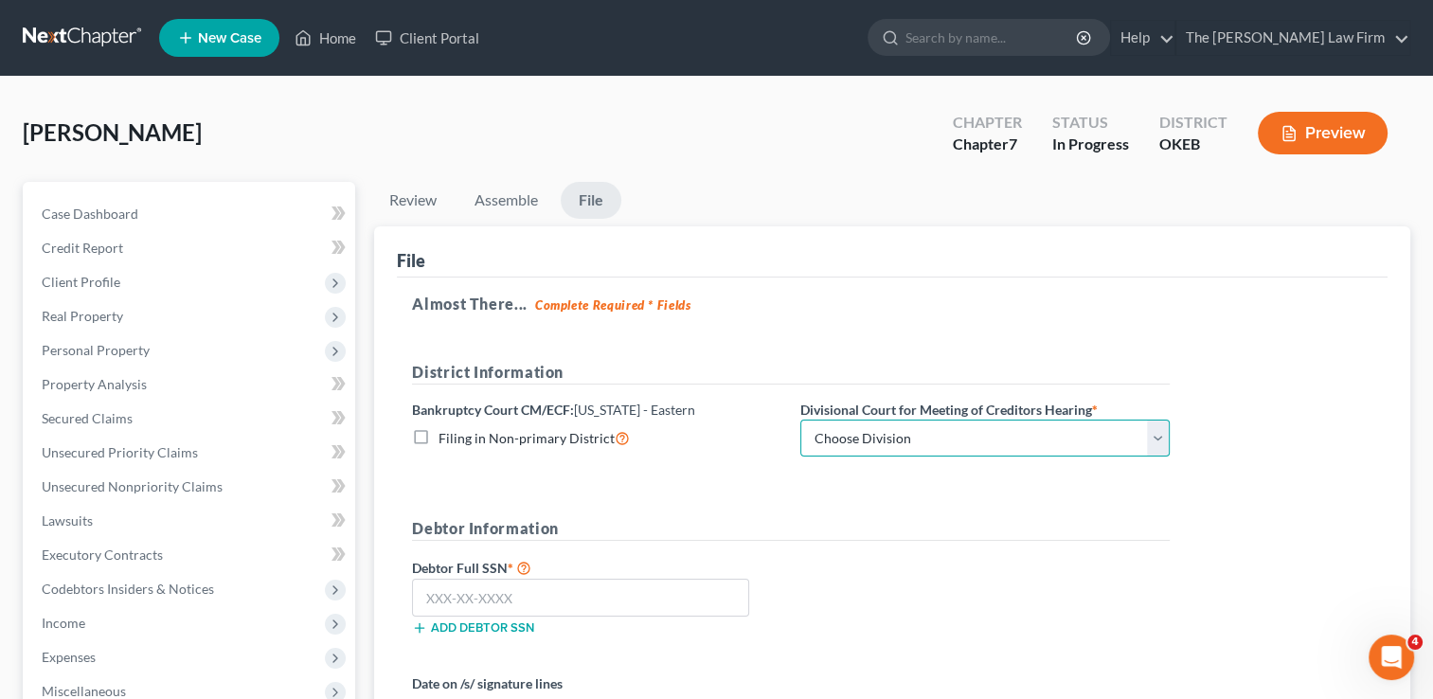
click at [931, 433] on select "Choose Division Okmulgee" at bounding box center [984, 439] width 369 height 38
select select "0"
click at [800, 420] on select "Choose Division Okmulgee" at bounding box center [984, 439] width 369 height 38
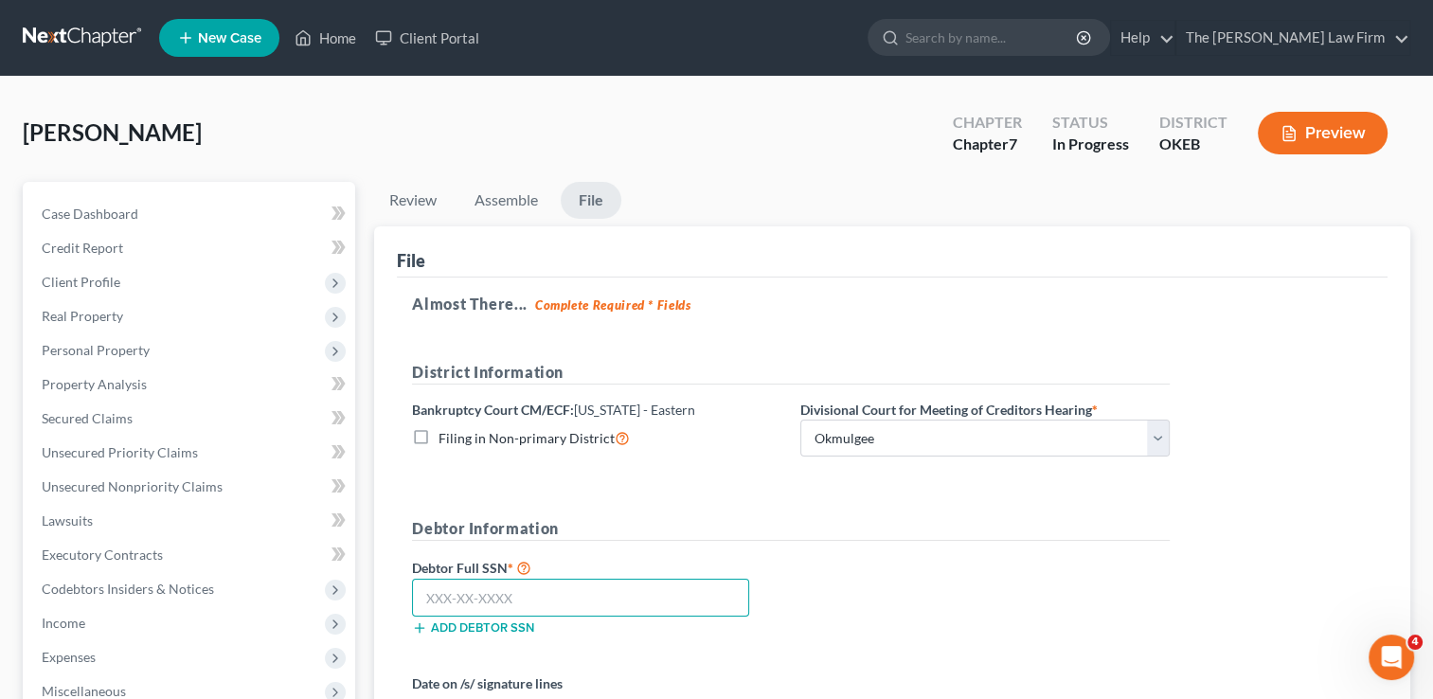
click at [557, 604] on input "text" at bounding box center [580, 598] width 337 height 38
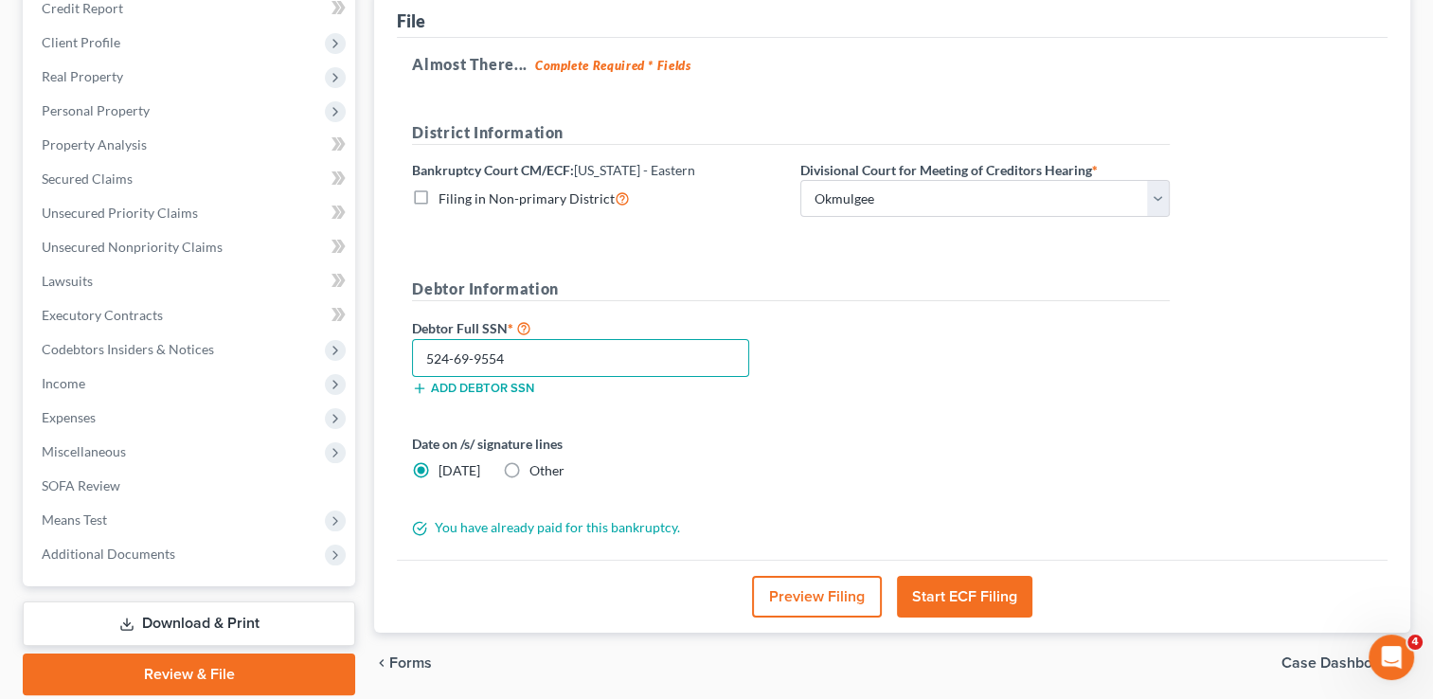
scroll to position [284, 0]
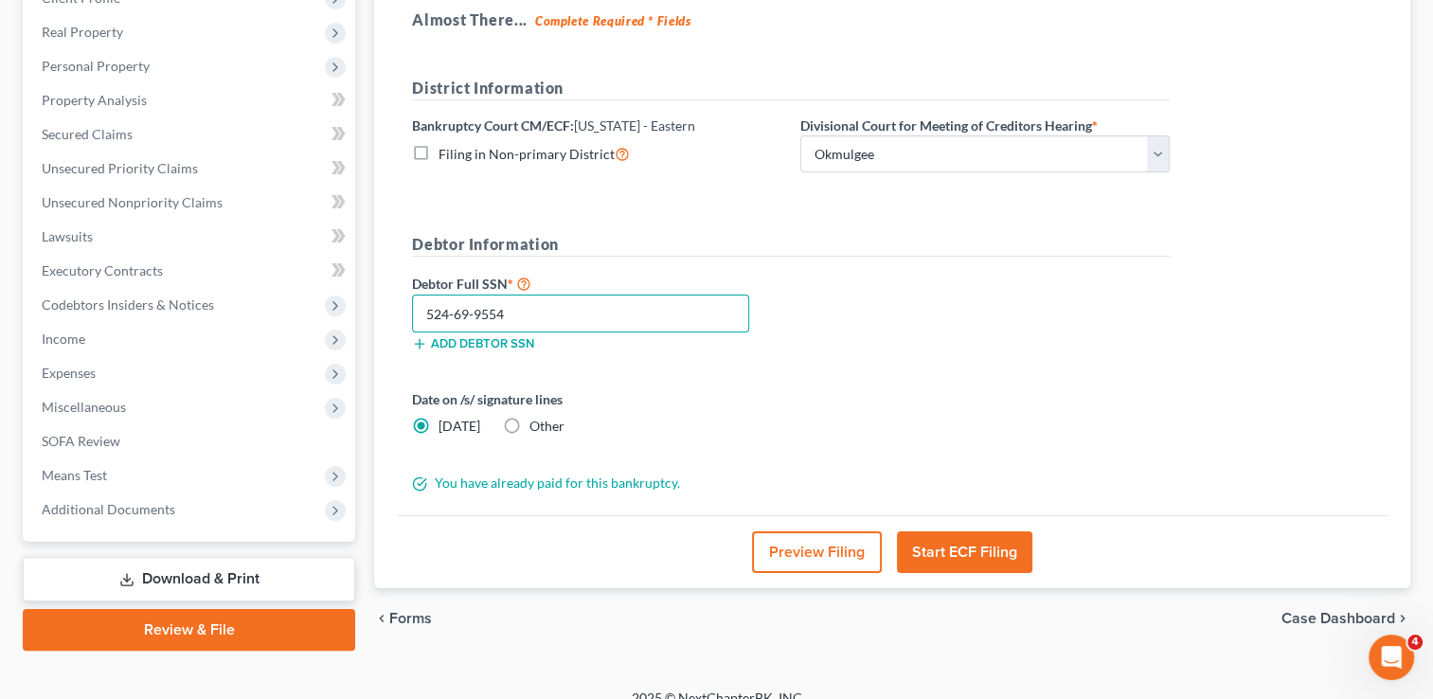
type input "524-69-9554"
click at [529, 421] on label "Other" at bounding box center [546, 426] width 35 height 19
click at [537, 421] on input "Other" at bounding box center [543, 423] width 12 height 12
radio input "true"
radio input "false"
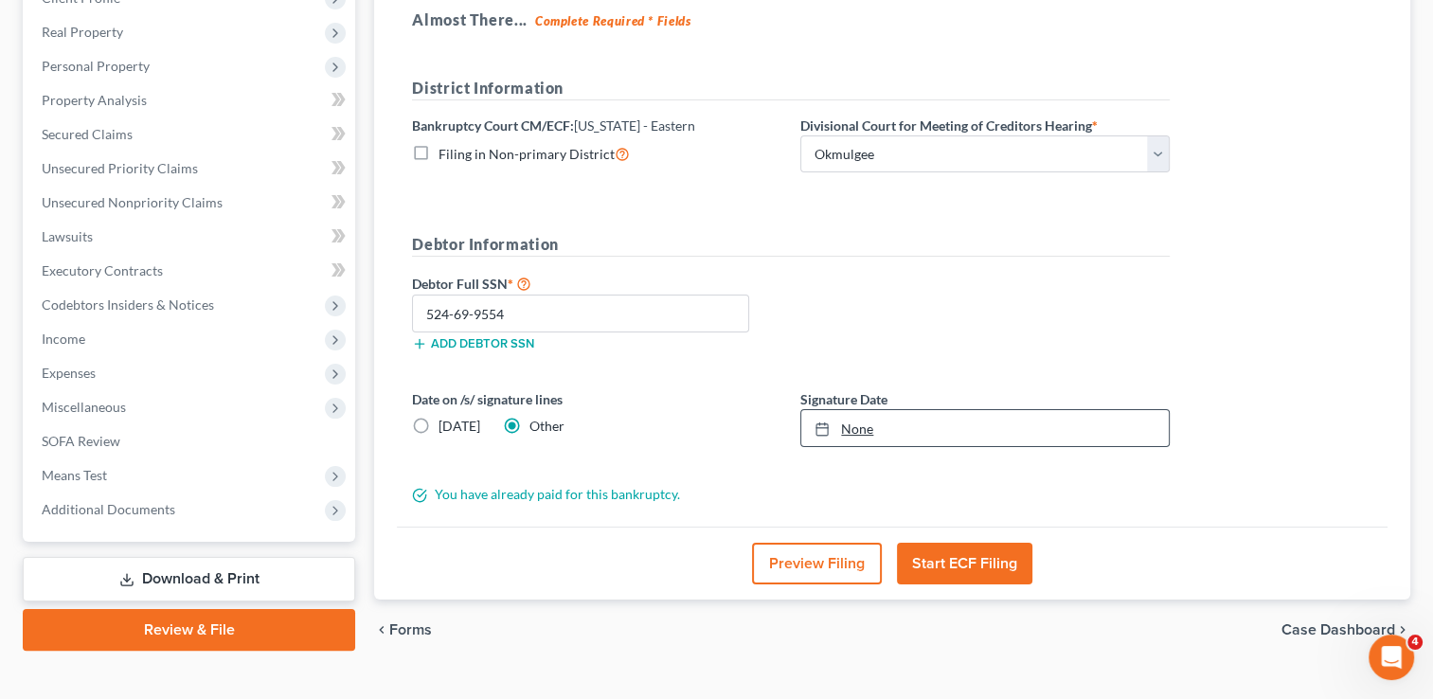
click at [860, 427] on link "None" at bounding box center [984, 428] width 367 height 36
type input "10/2/2025"
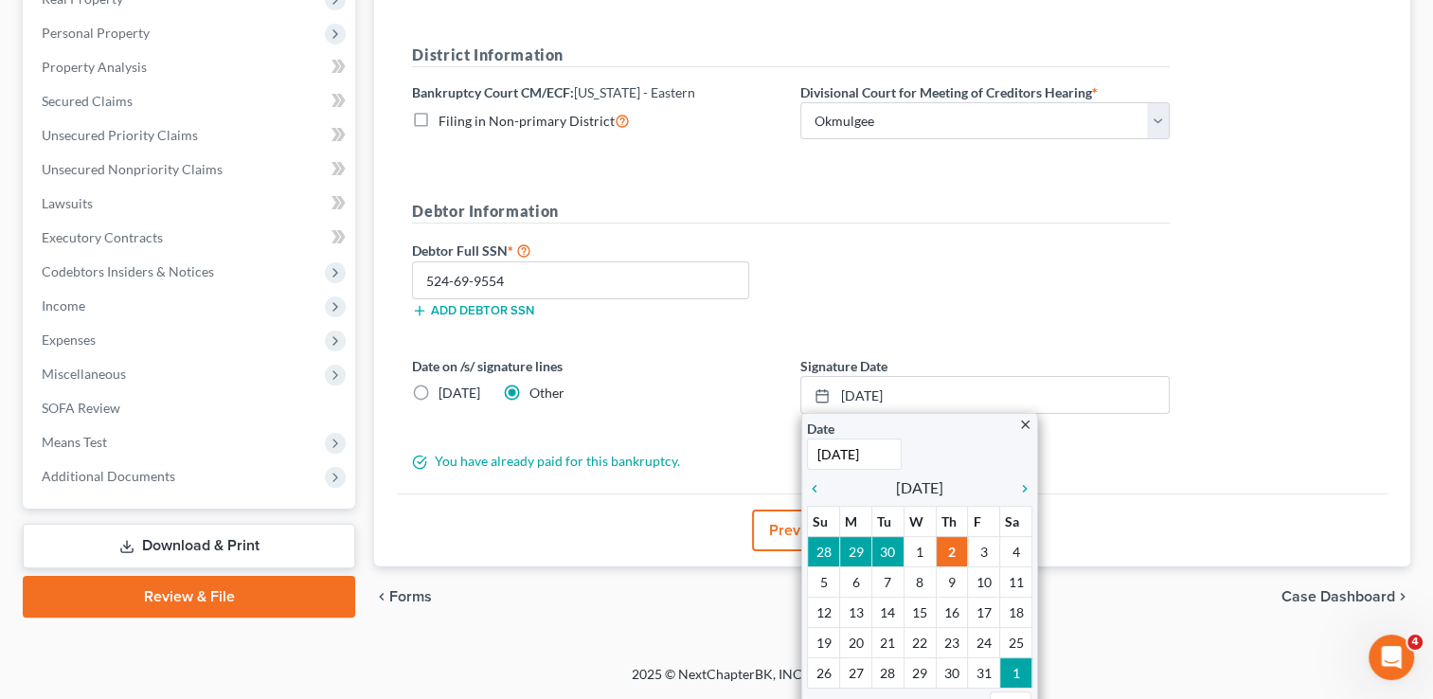
scroll to position [336, 0]
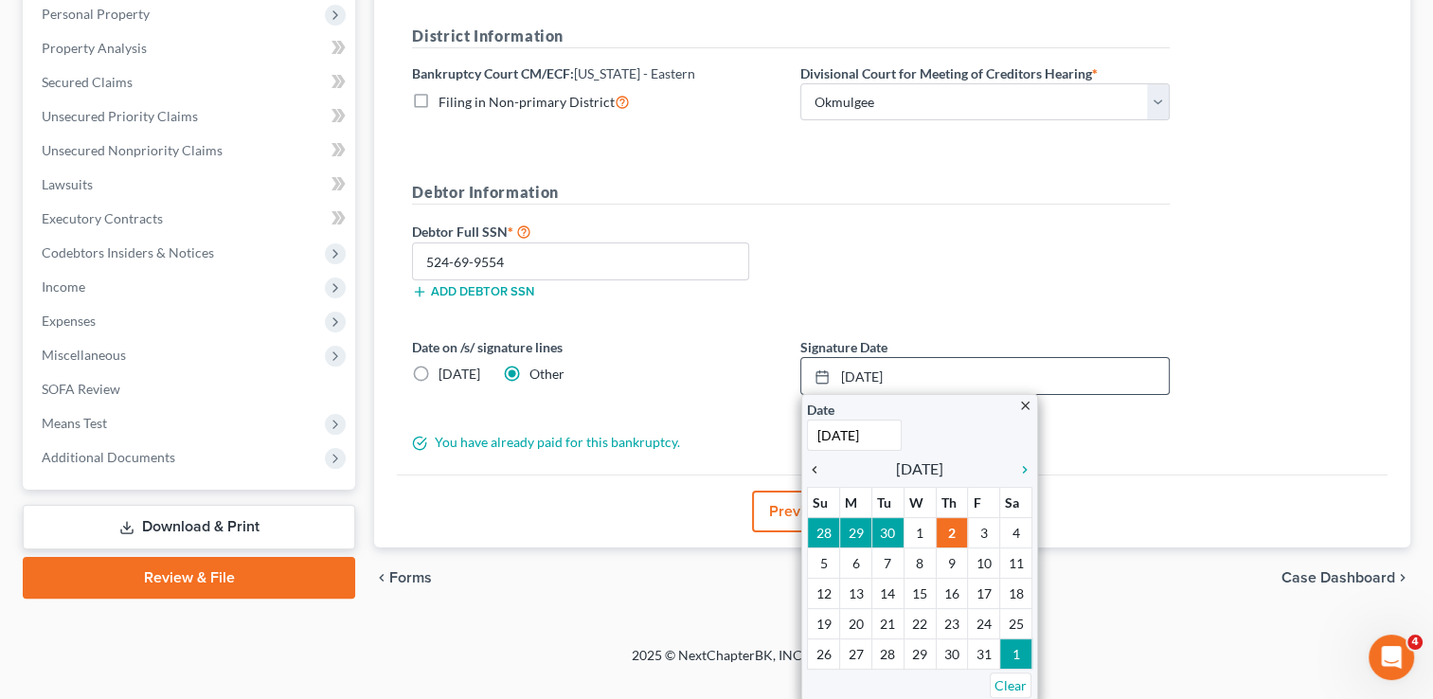
click at [818, 471] on icon "chevron_left" at bounding box center [819, 469] width 25 height 15
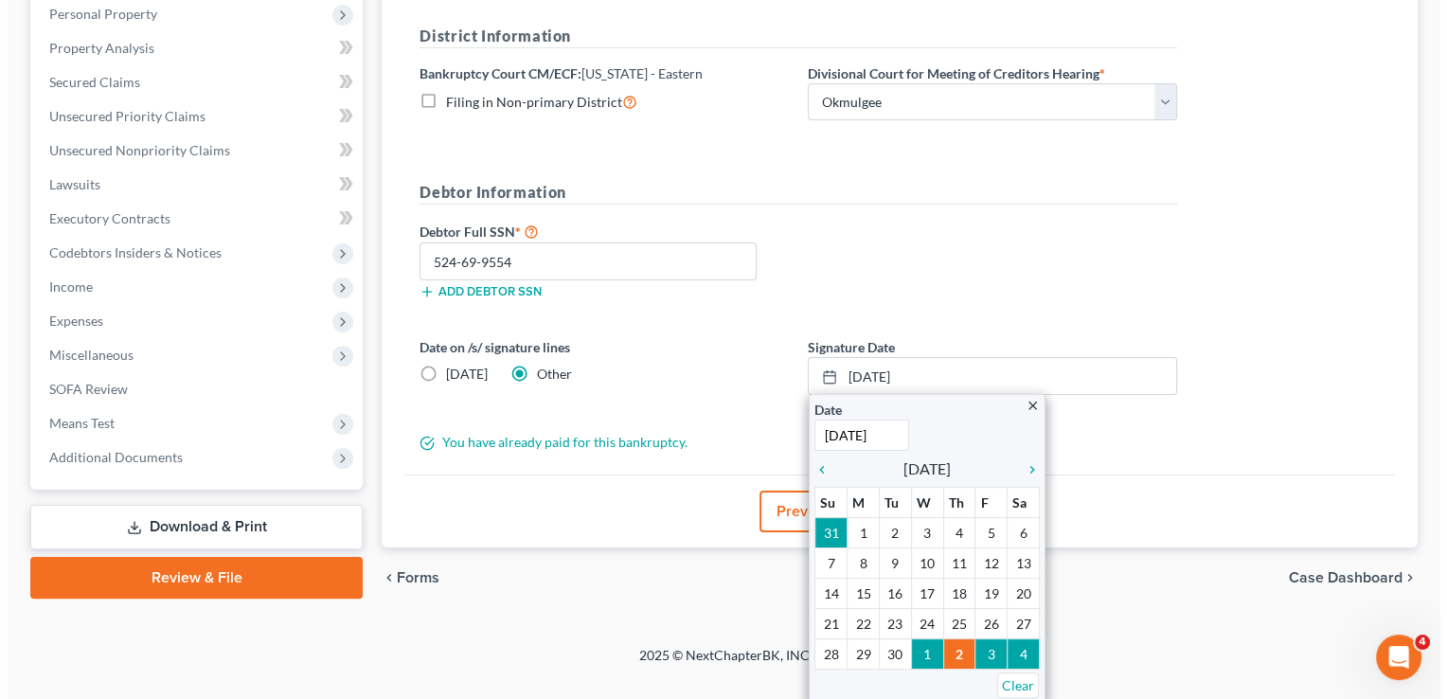
scroll to position [314, 0]
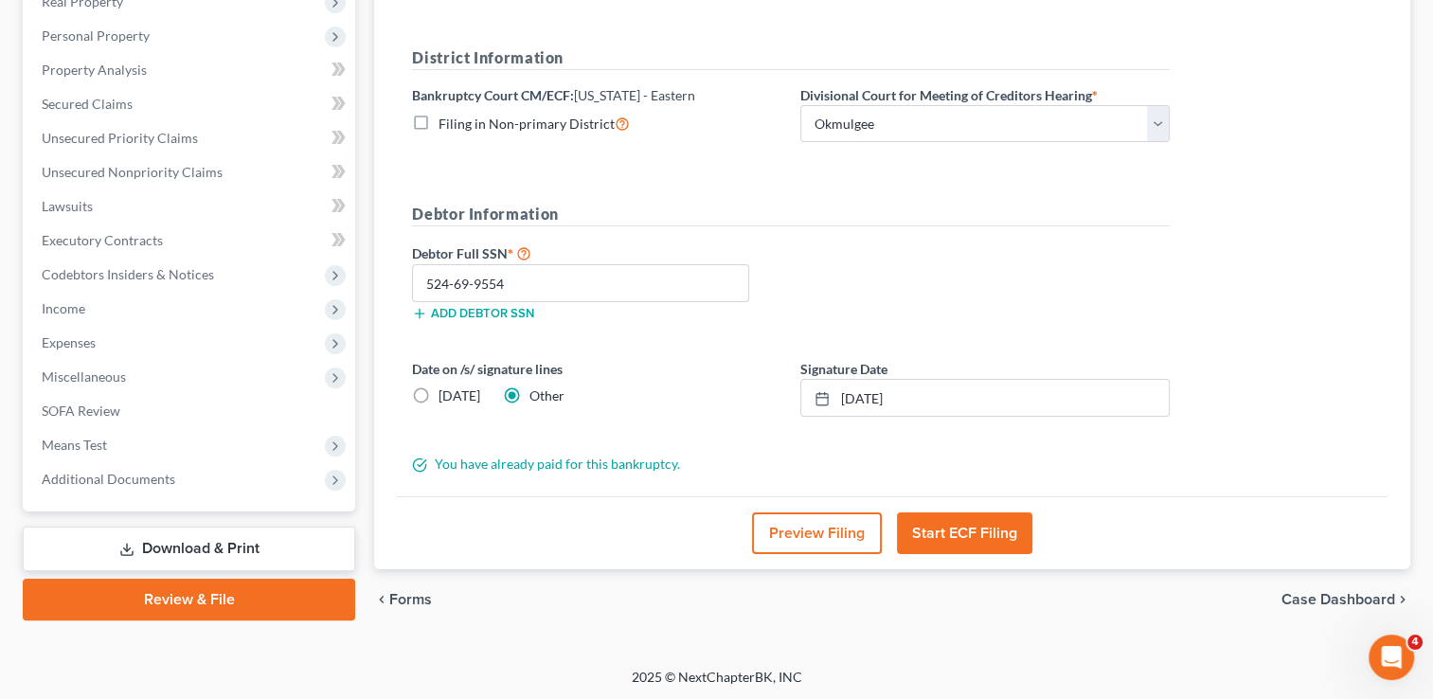
click at [963, 525] on button "Start ECF Filing" at bounding box center [964, 533] width 135 height 42
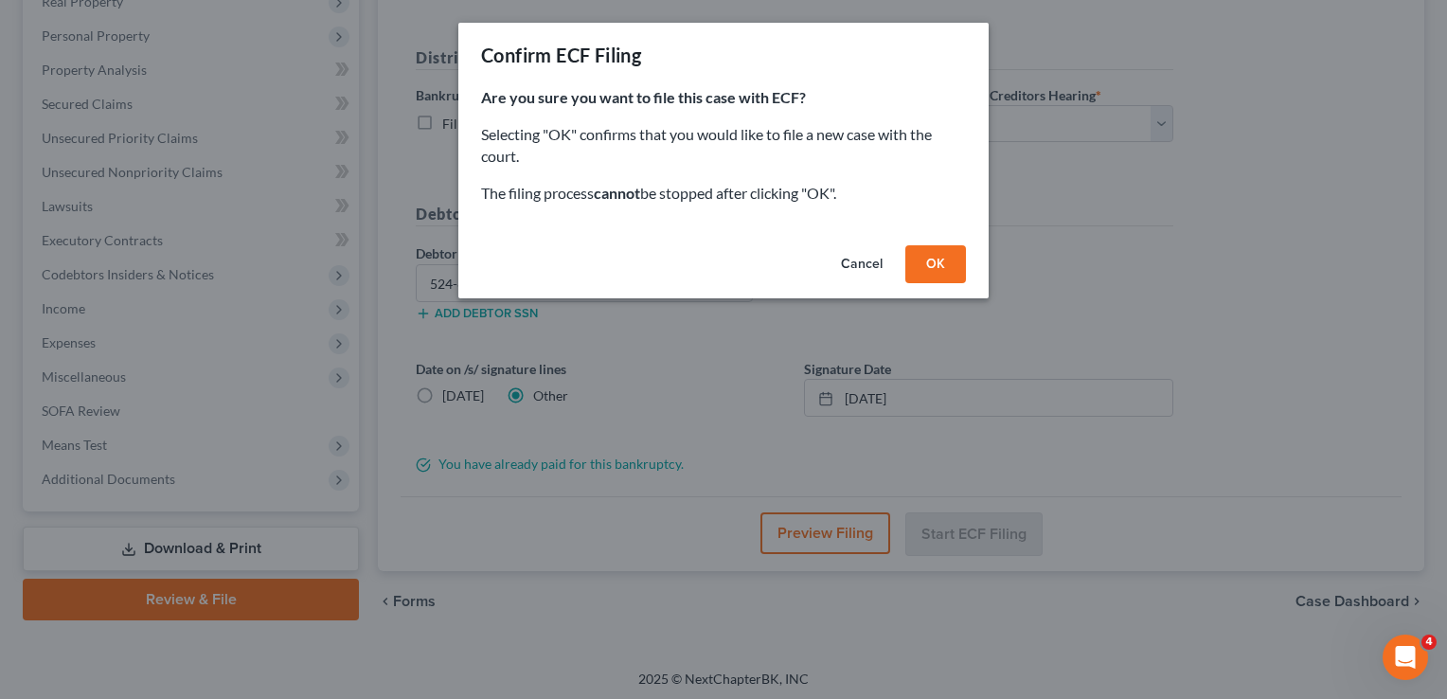
click at [945, 263] on button "OK" at bounding box center [935, 264] width 61 height 38
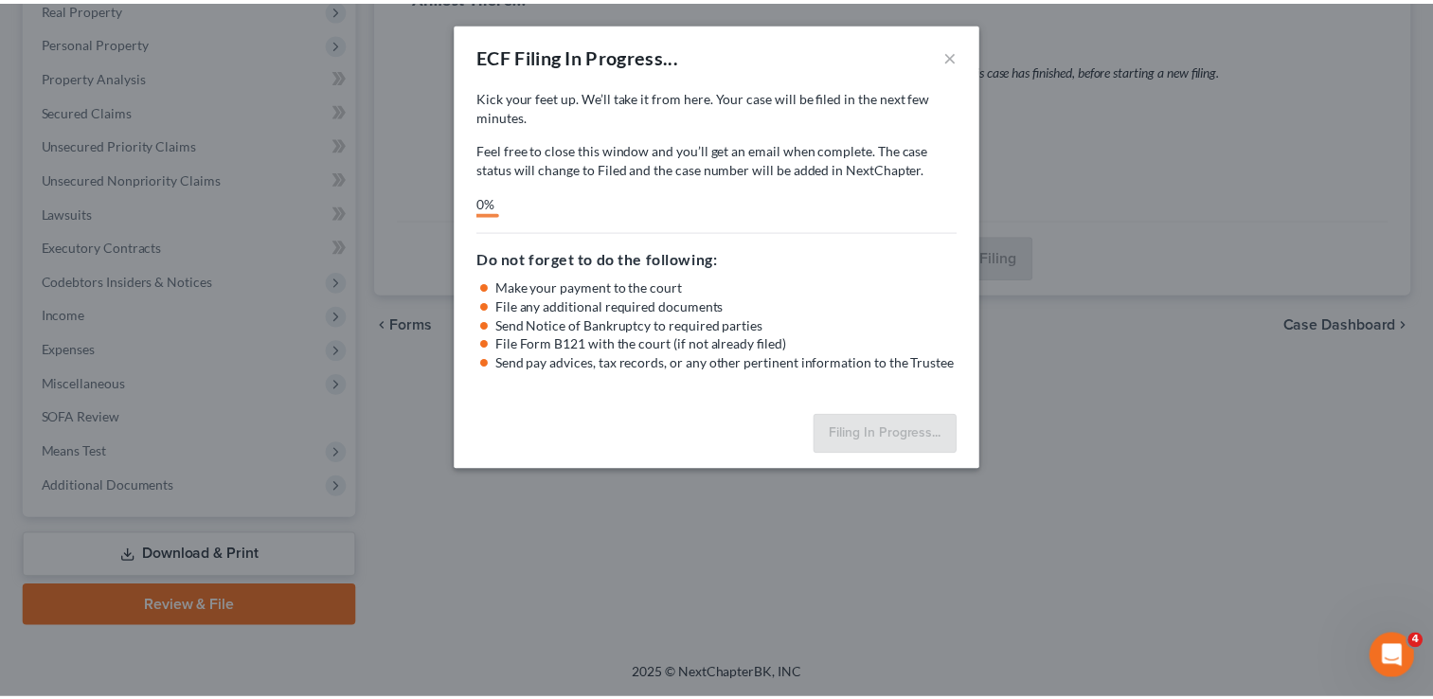
scroll to position [306, 0]
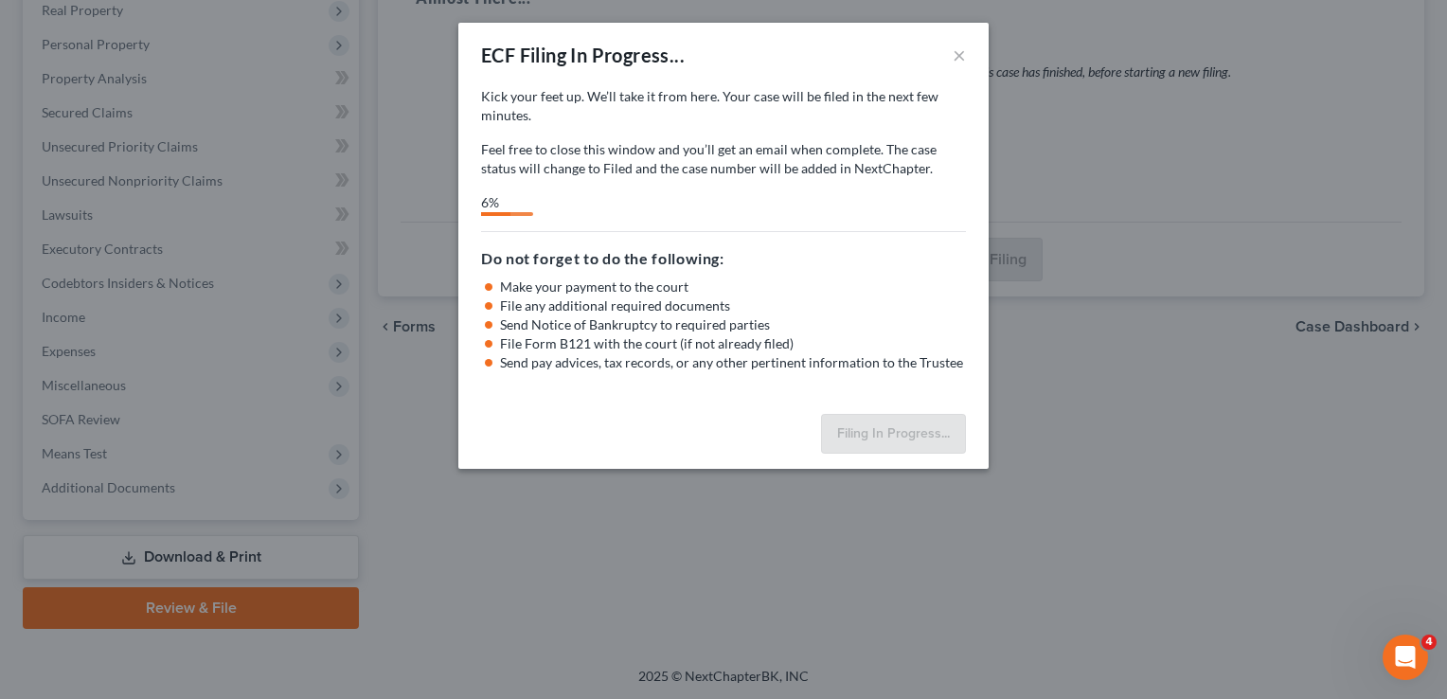
select select "0"
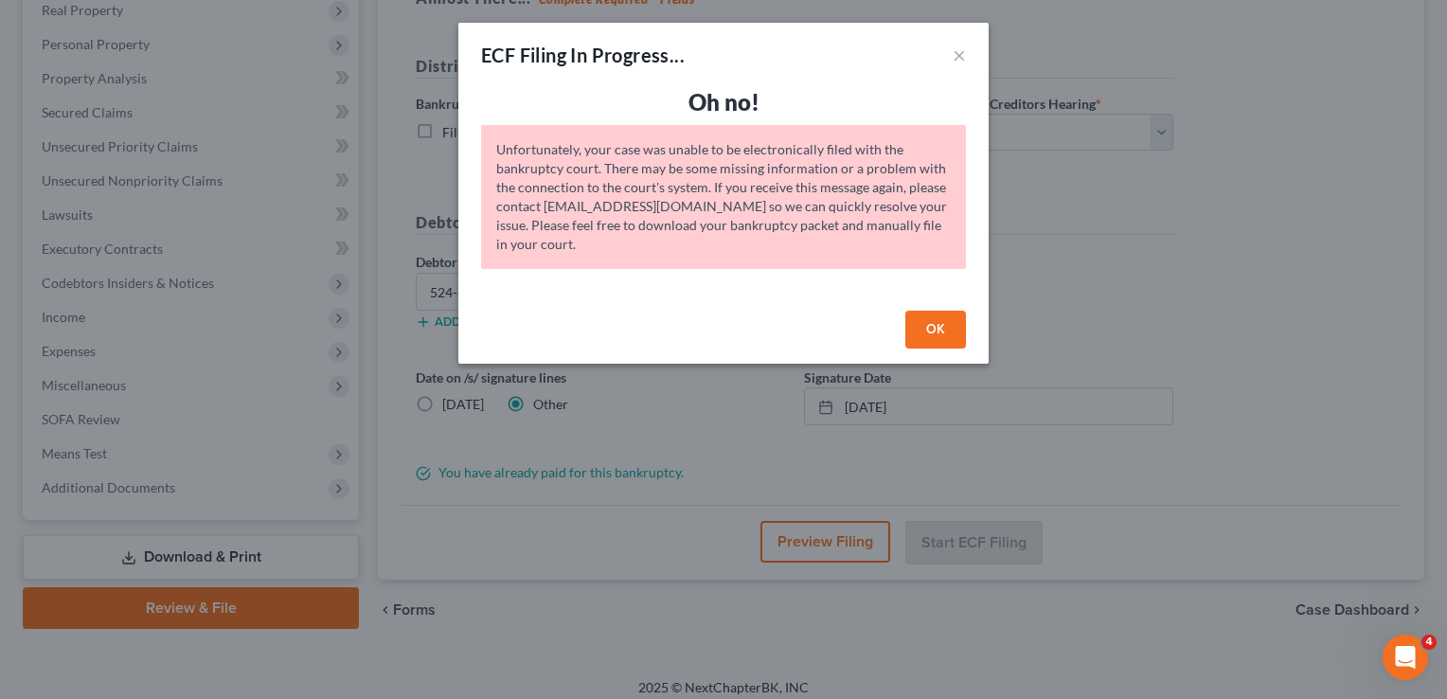
click at [937, 328] on button "OK" at bounding box center [935, 330] width 61 height 38
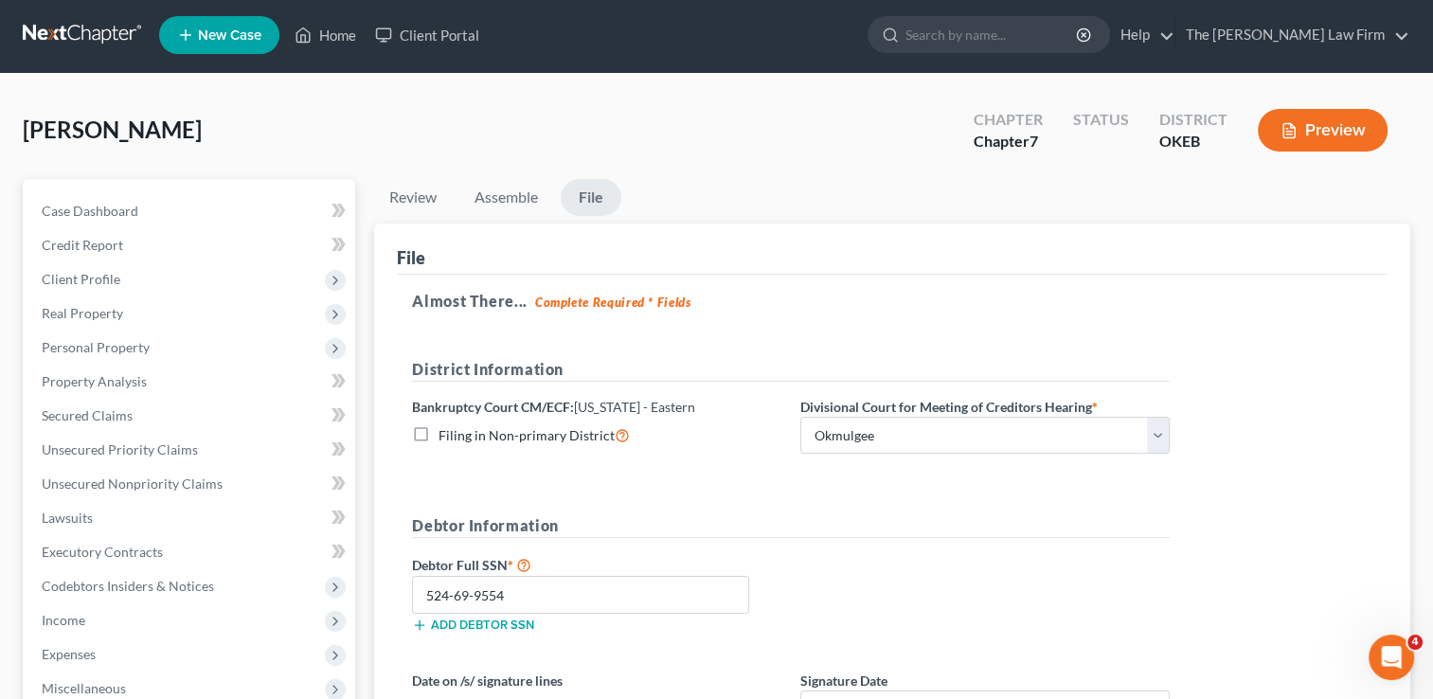
scroll to position [0, 0]
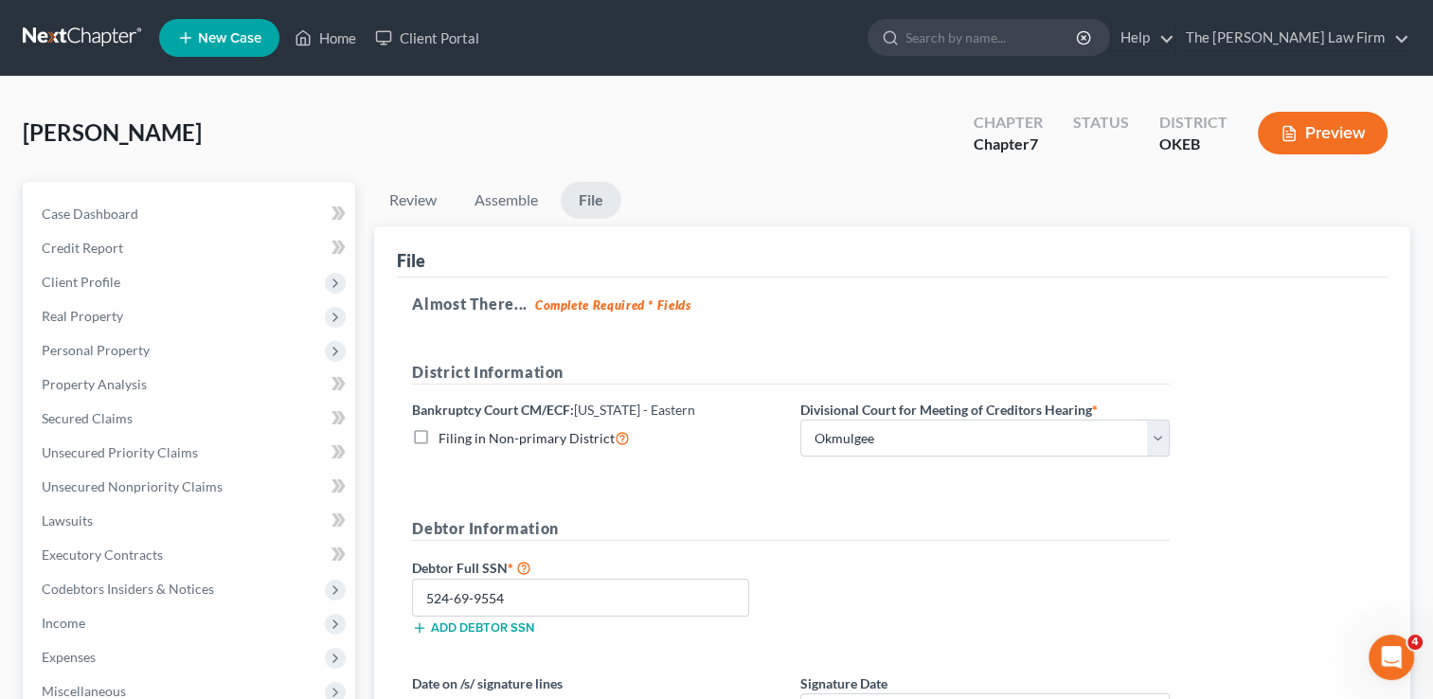
click at [65, 33] on link at bounding box center [83, 38] width 121 height 34
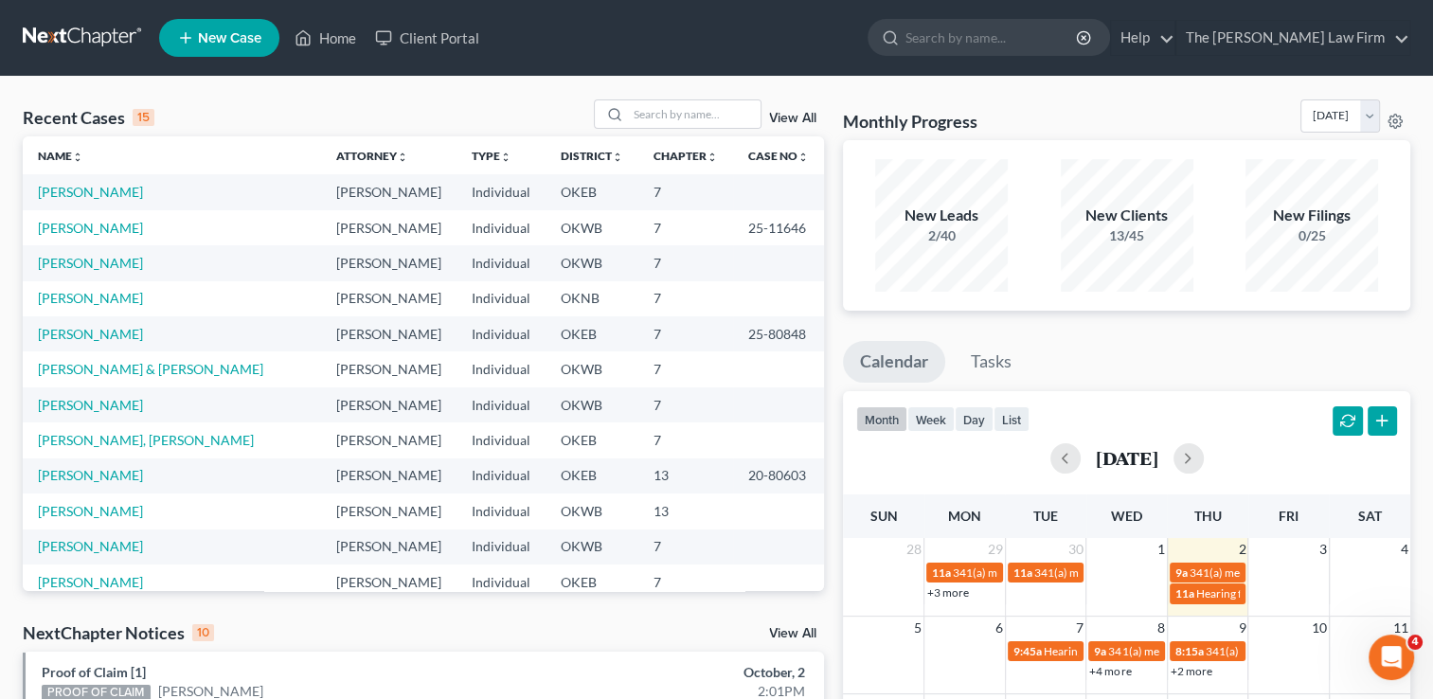
click at [82, 32] on link at bounding box center [83, 38] width 121 height 34
click at [65, 508] on link "[PERSON_NAME]" at bounding box center [90, 511] width 105 height 16
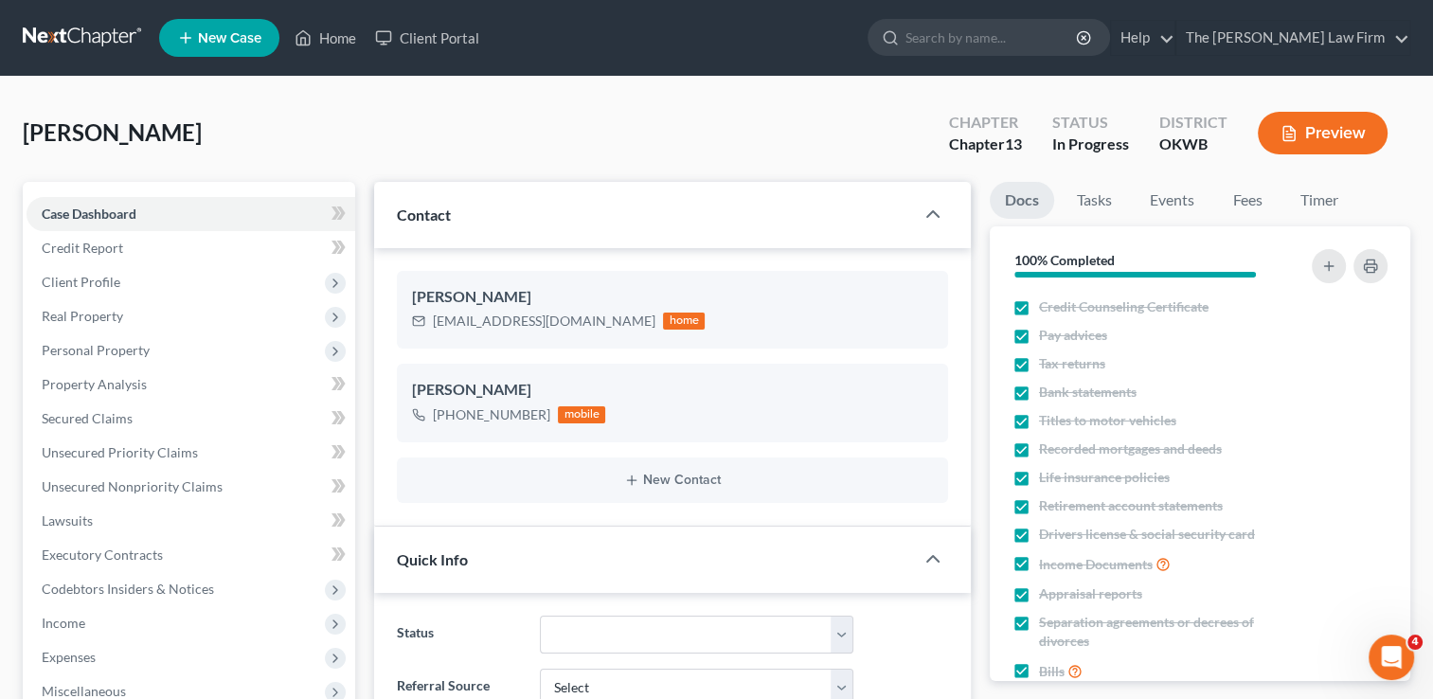
scroll to position [722, 0]
click at [80, 28] on link at bounding box center [83, 38] width 121 height 34
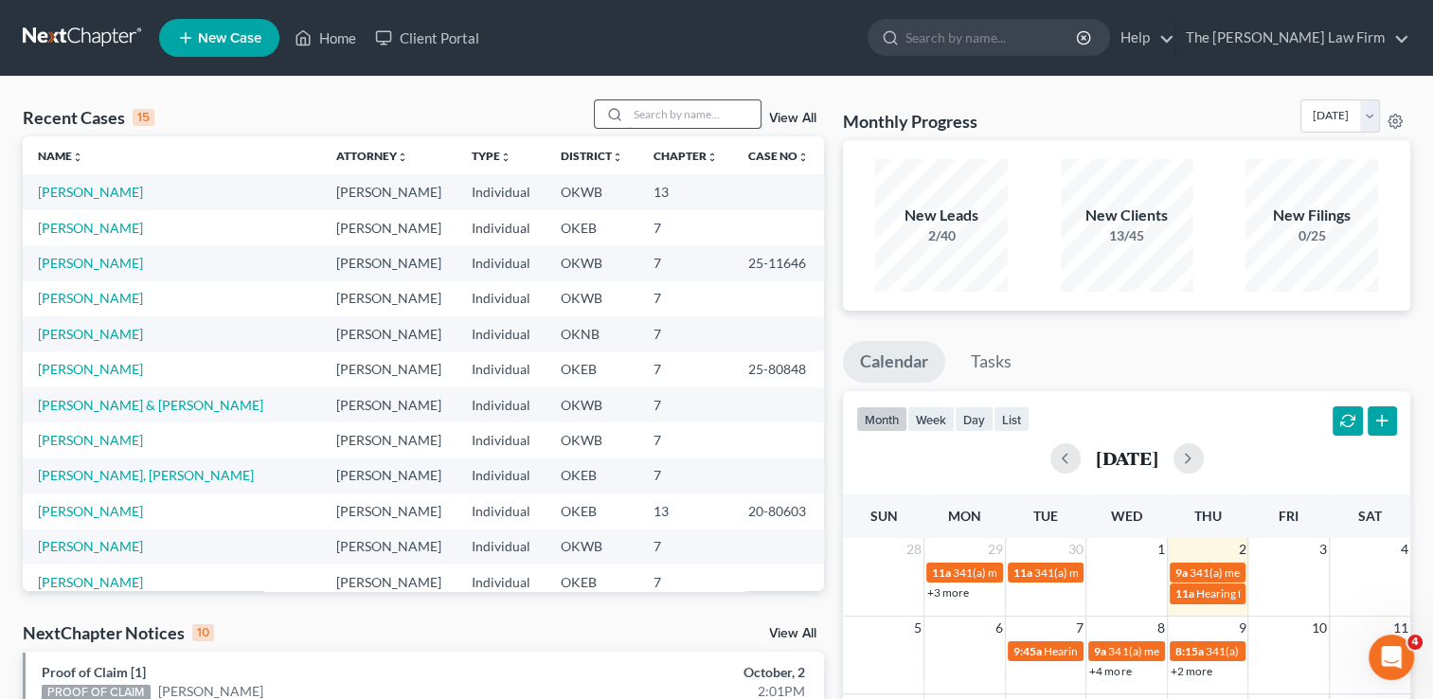
click at [725, 104] on input "search" at bounding box center [694, 113] width 133 height 27
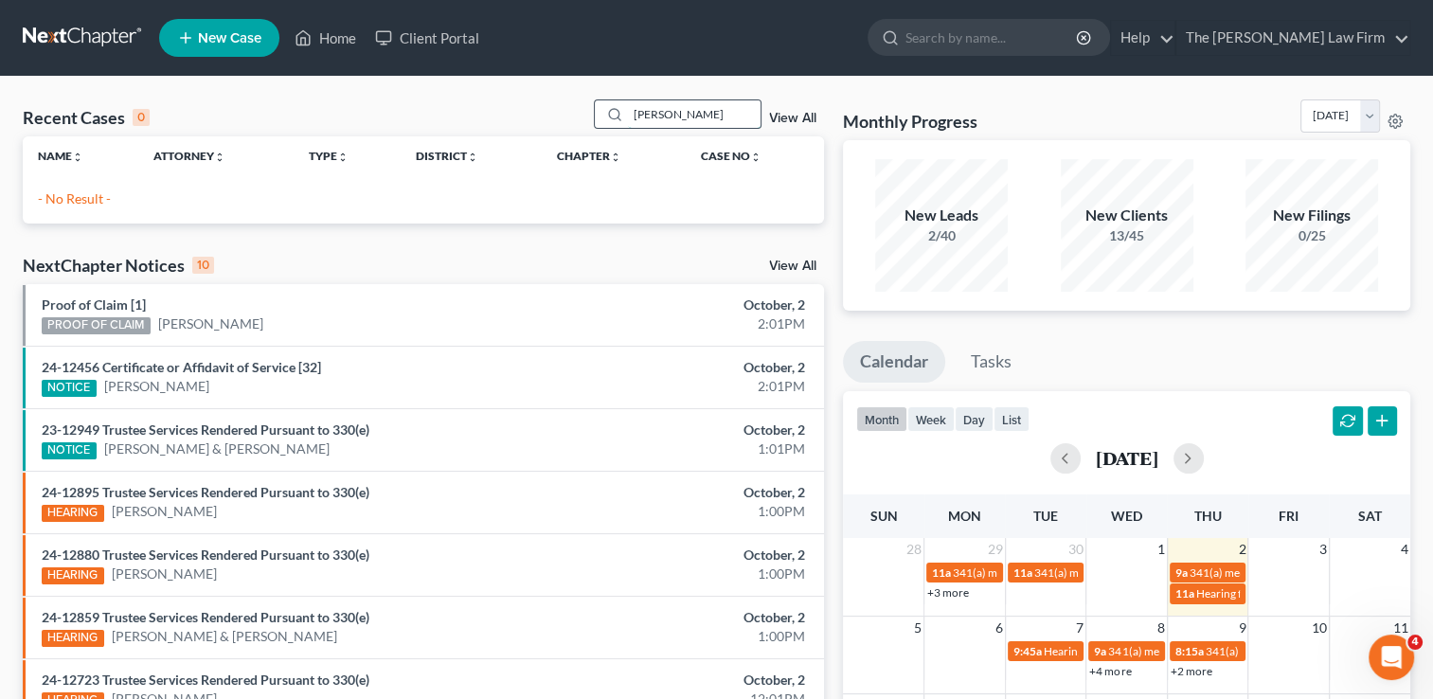
drag, startPoint x: 693, startPoint y: 108, endPoint x: 591, endPoint y: 116, distance: 102.6
click at [594, 116] on div "[PERSON_NAME]" at bounding box center [678, 113] width 169 height 29
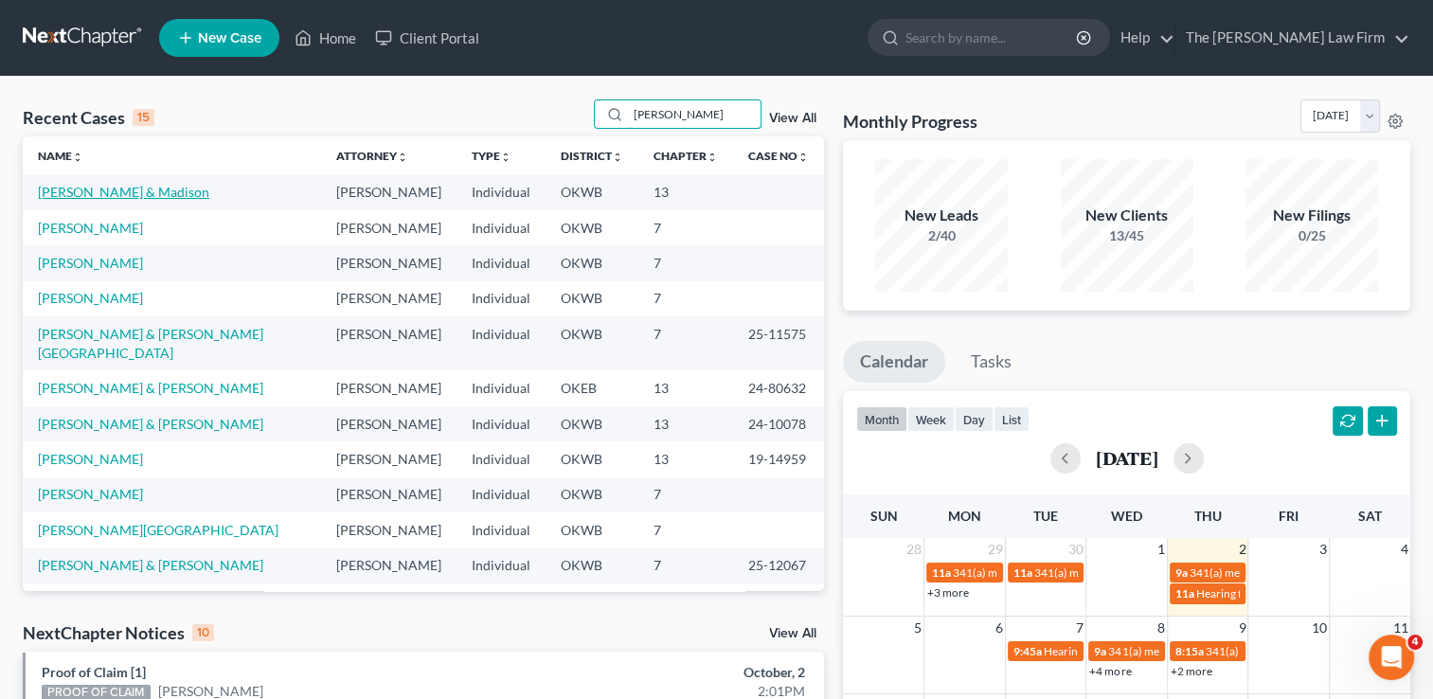
type input "[PERSON_NAME]"
click at [123, 192] on link "[PERSON_NAME] & Madison" at bounding box center [123, 192] width 171 height 16
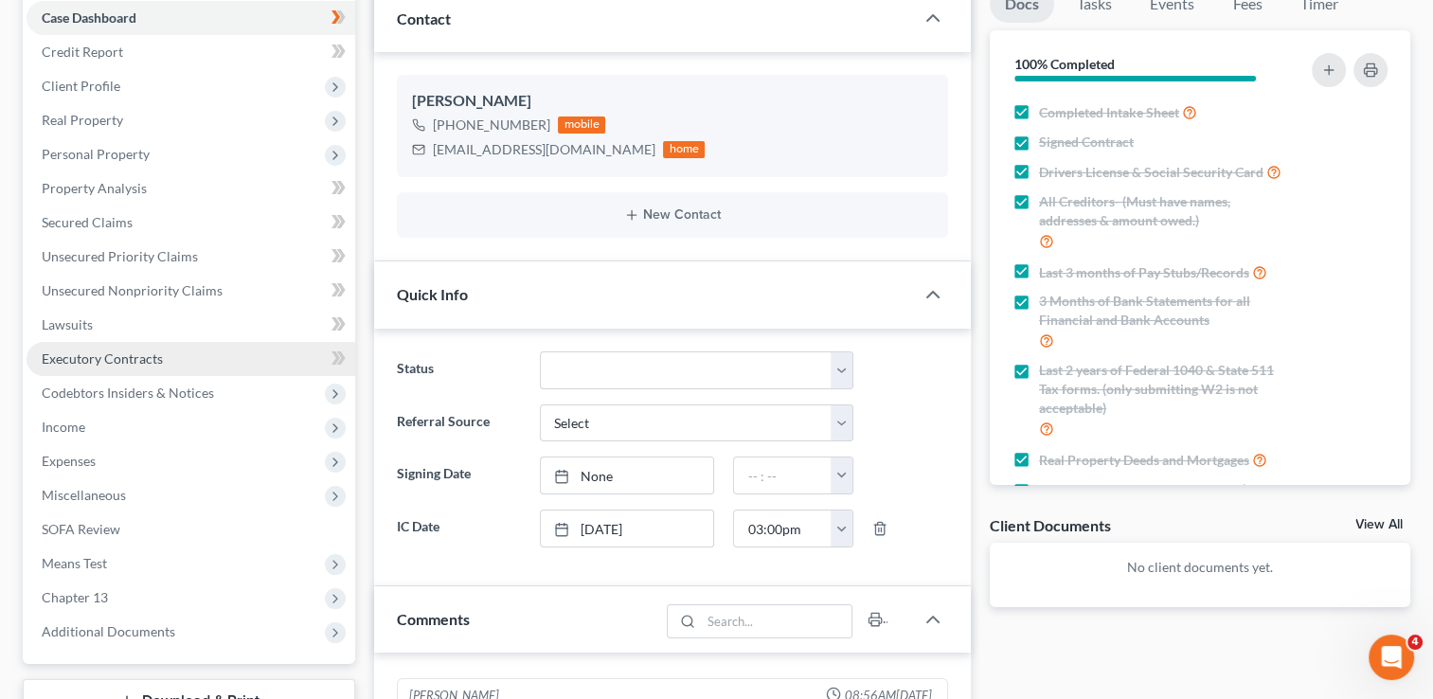
scroll to position [95, 0]
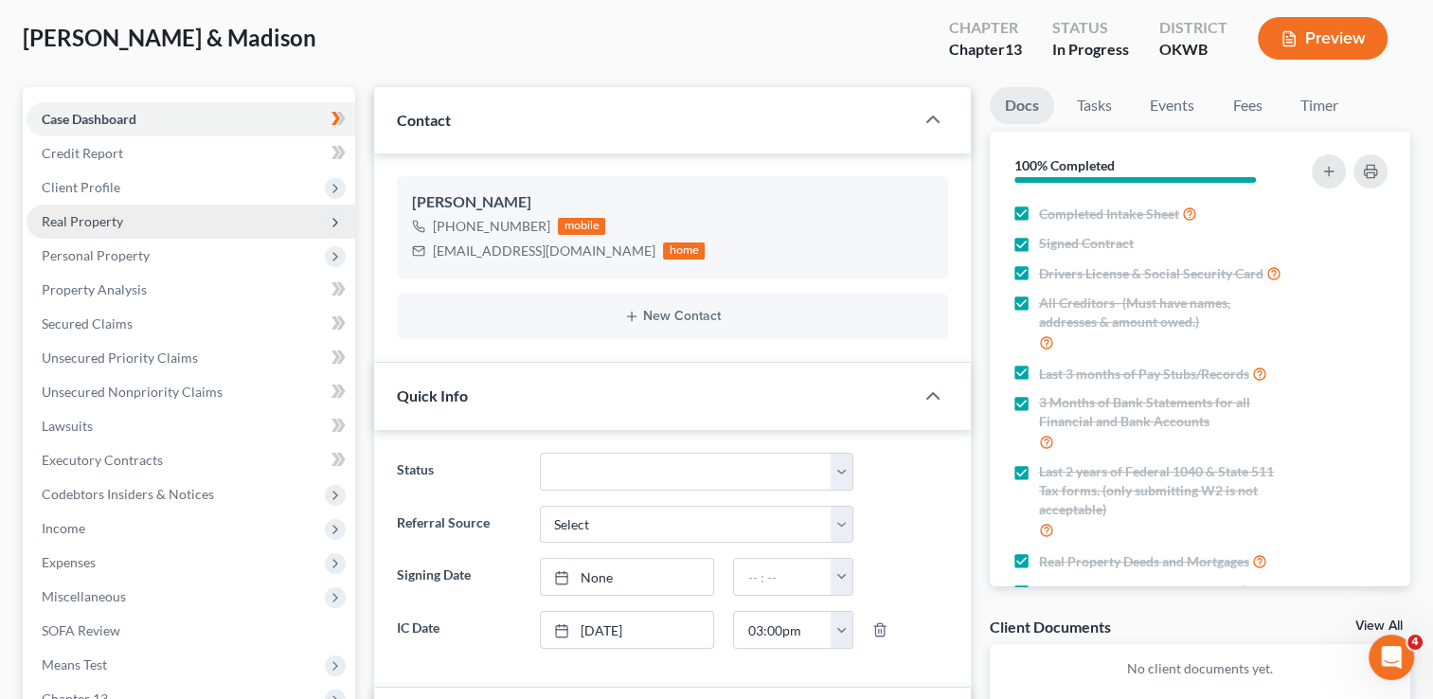
click at [110, 210] on span "Real Property" at bounding box center [191, 222] width 329 height 34
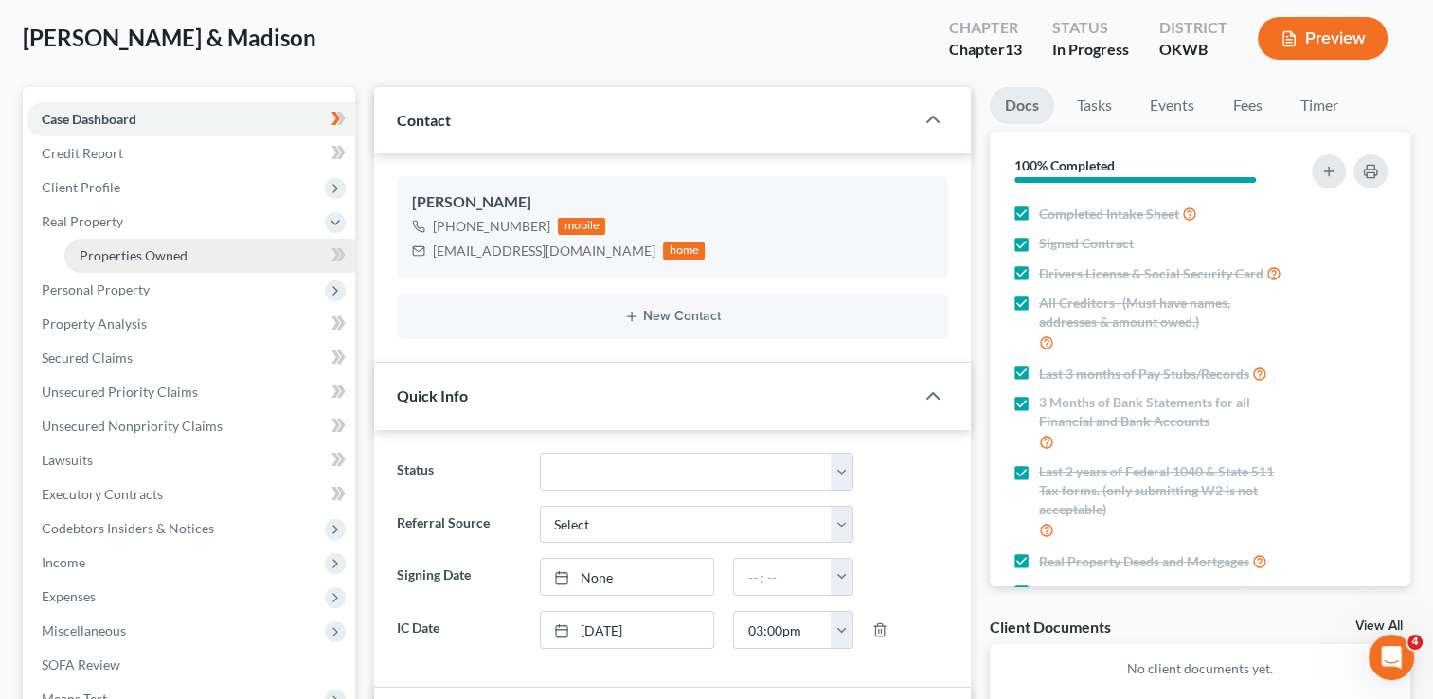
click at [142, 259] on span "Properties Owned" at bounding box center [134, 255] width 108 height 16
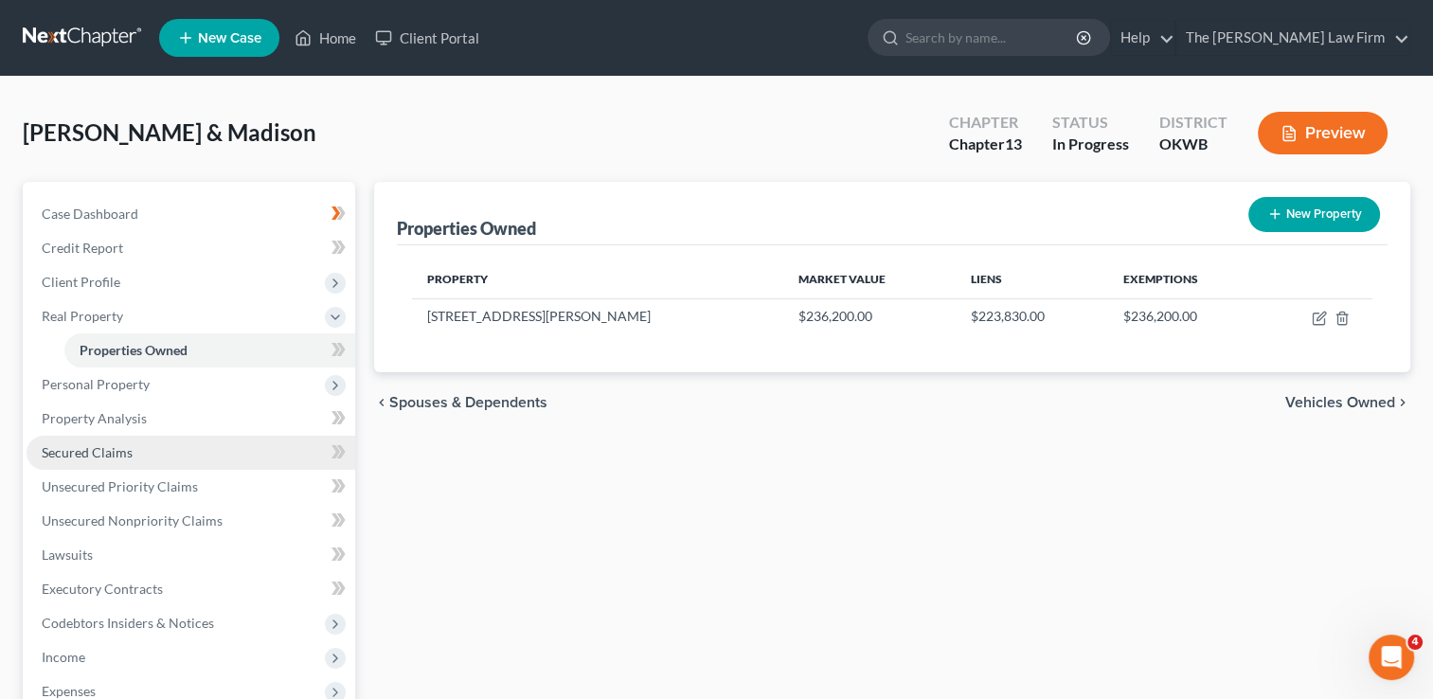
click at [115, 449] on span "Secured Claims" at bounding box center [87, 452] width 91 height 16
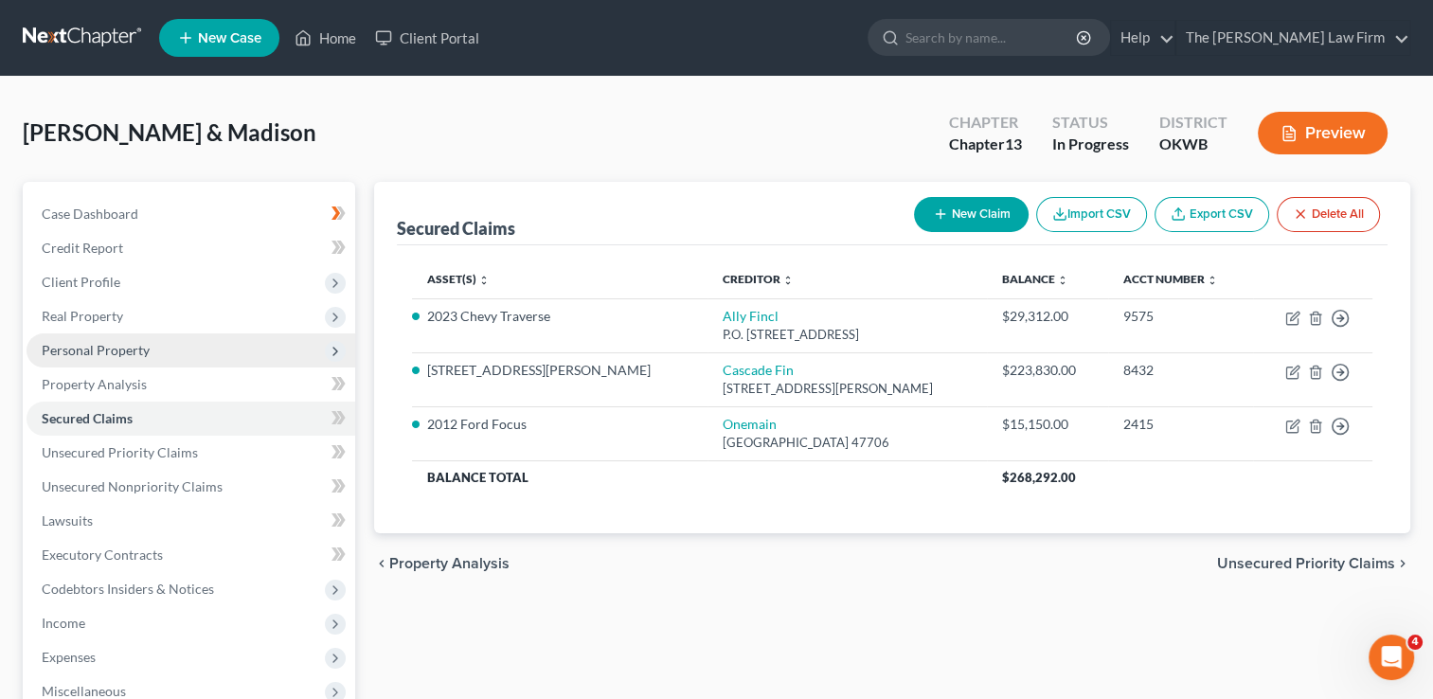
click at [132, 350] on span "Personal Property" at bounding box center [96, 350] width 108 height 16
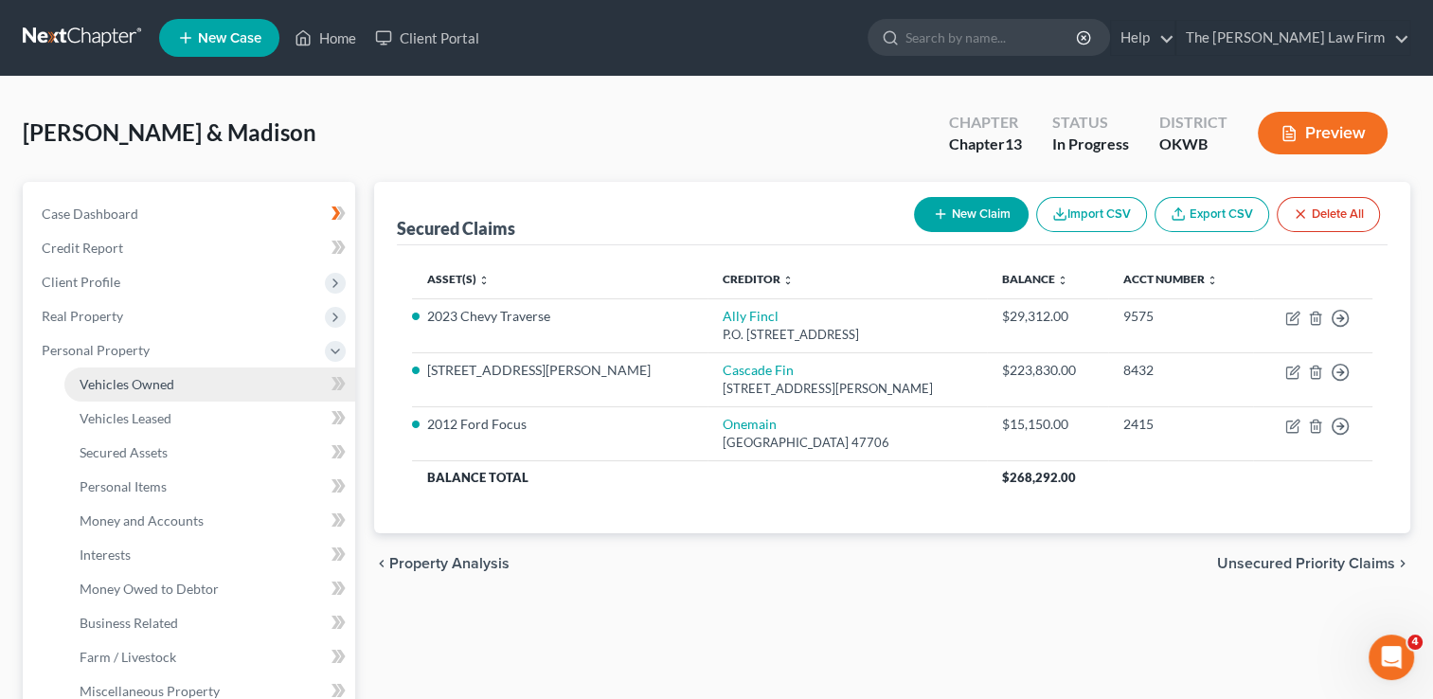
click at [148, 385] on span "Vehicles Owned" at bounding box center [127, 384] width 95 height 16
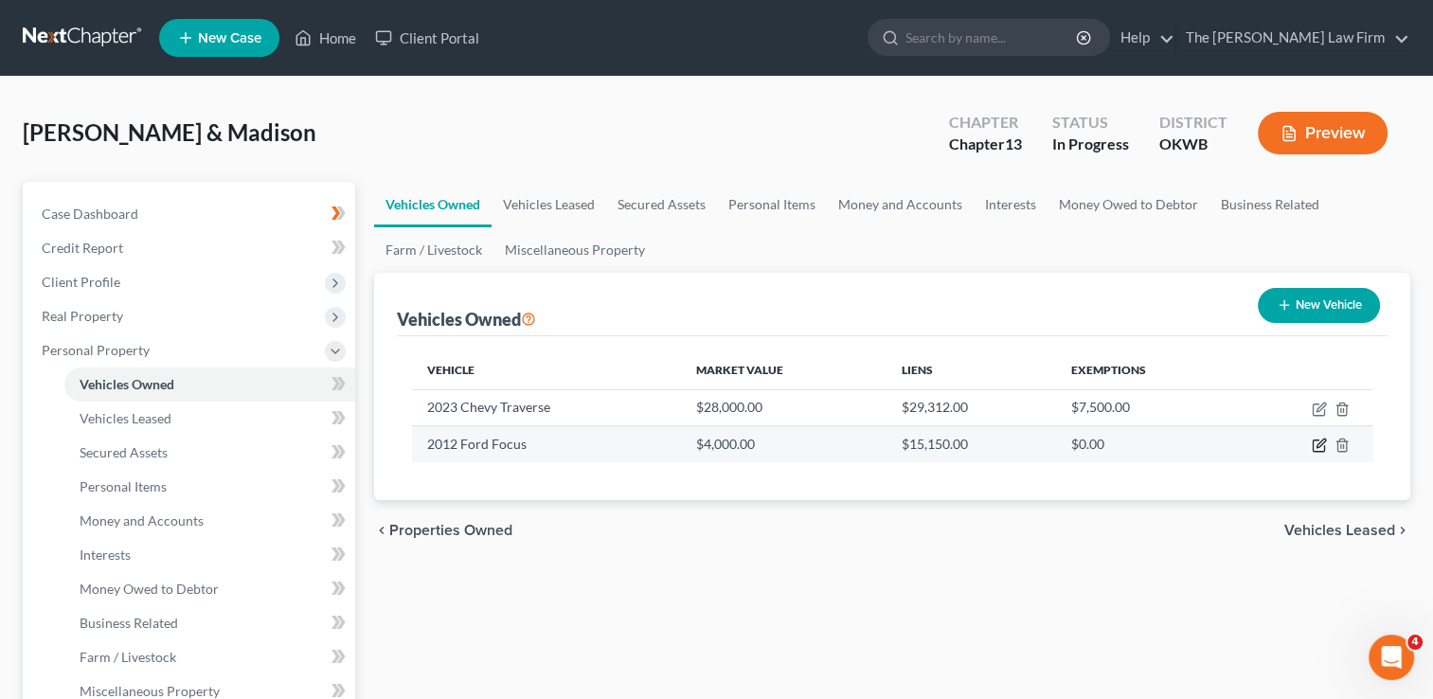
click at [1320, 445] on icon "button" at bounding box center [1319, 445] width 15 height 15
select select "0"
select select "14"
select select "2"
select select "15"
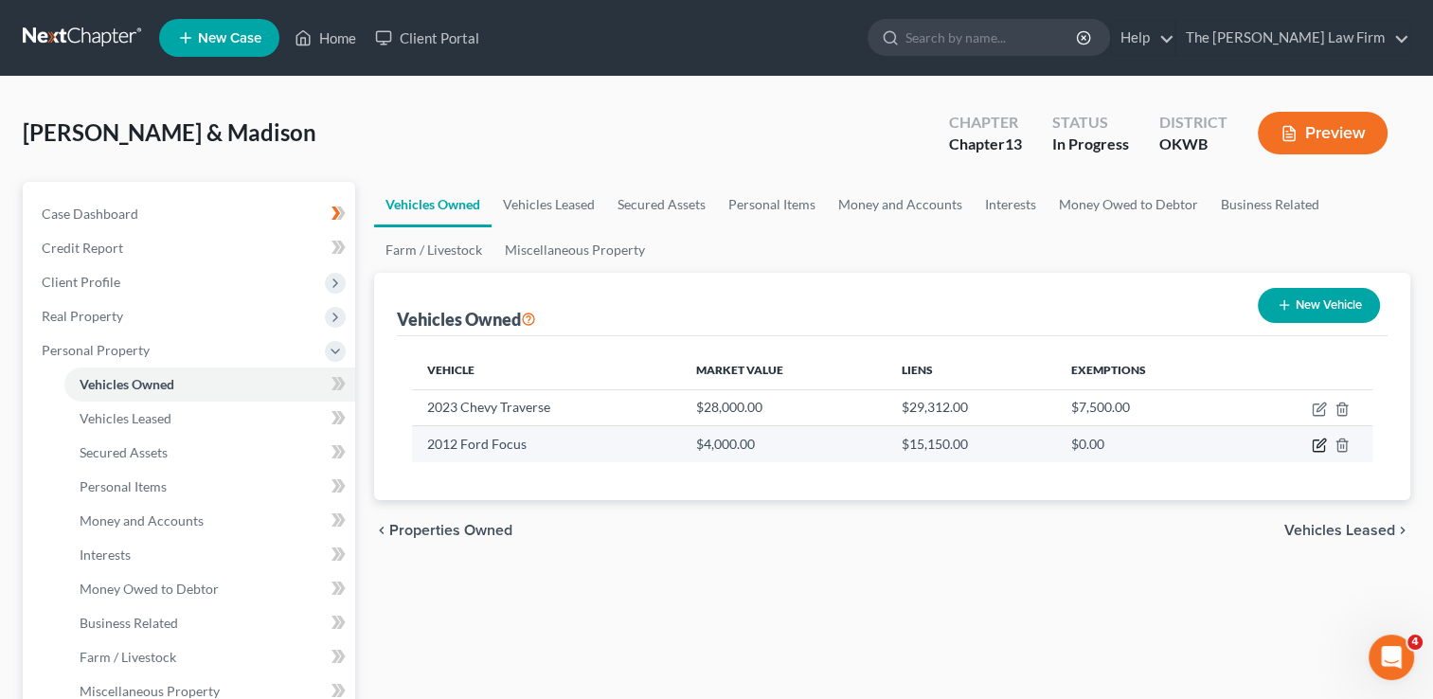
select select "0"
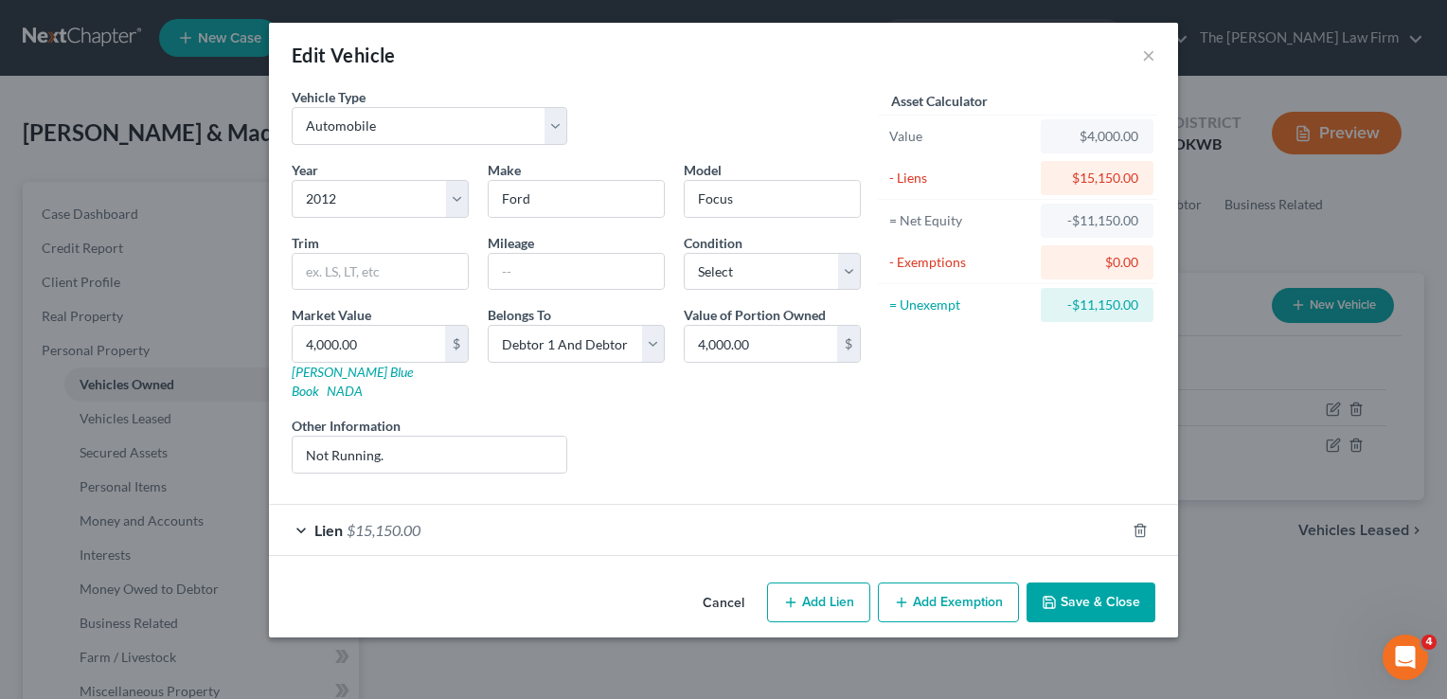
drag, startPoint x: 594, startPoint y: 506, endPoint x: 599, endPoint y: 518, distance: 13.6
click at [595, 508] on div "Lien $15,150.00" at bounding box center [697, 530] width 856 height 50
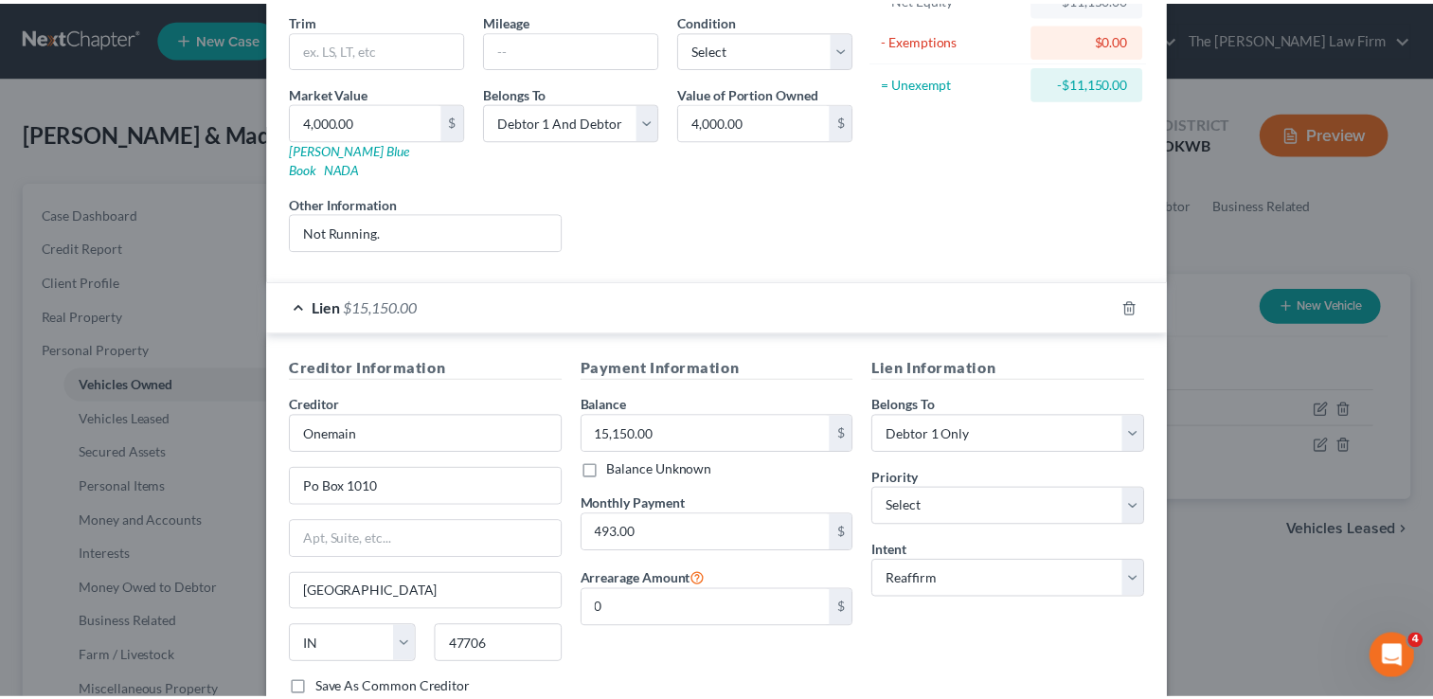
scroll to position [284, 0]
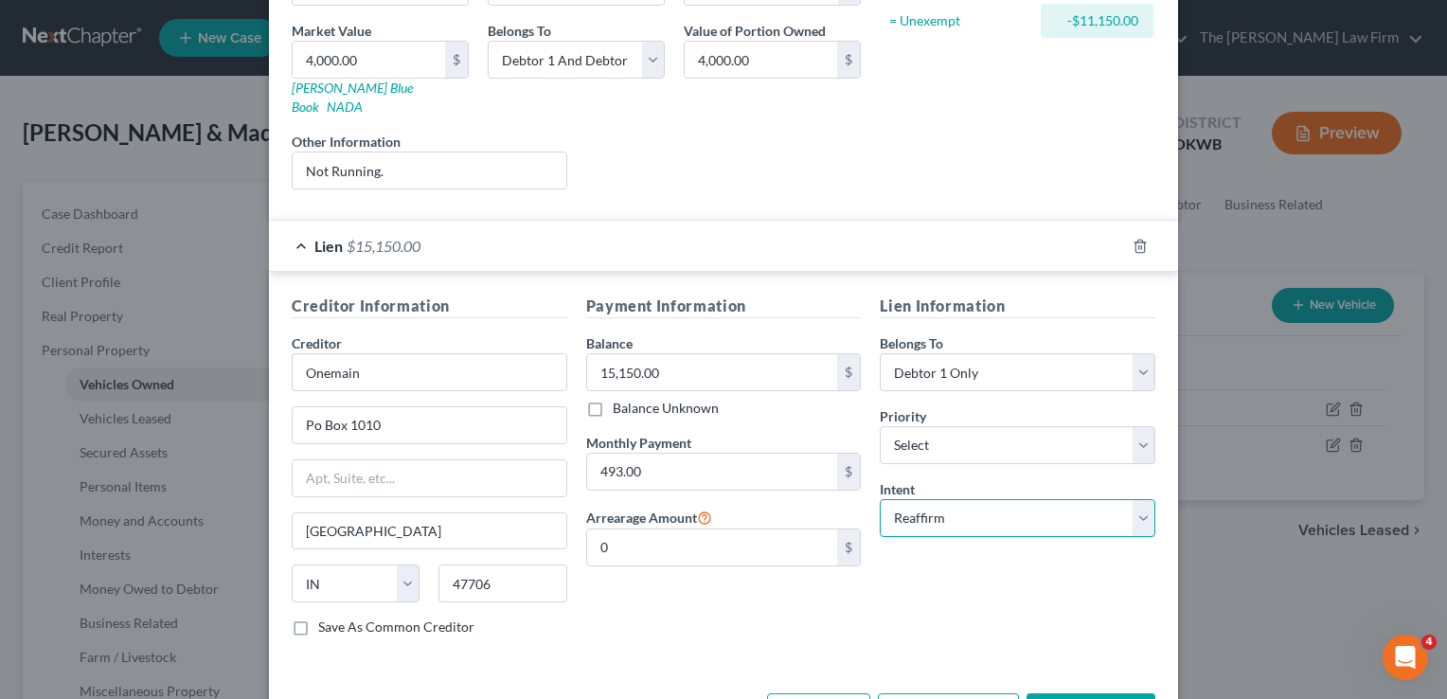
click at [981, 503] on select "Select Surrender Redeem Reaffirm Avoid Other" at bounding box center [1018, 518] width 276 height 38
select select "0"
click at [880, 499] on select "Select Surrender Redeem Reaffirm Avoid Other" at bounding box center [1018, 518] width 276 height 38
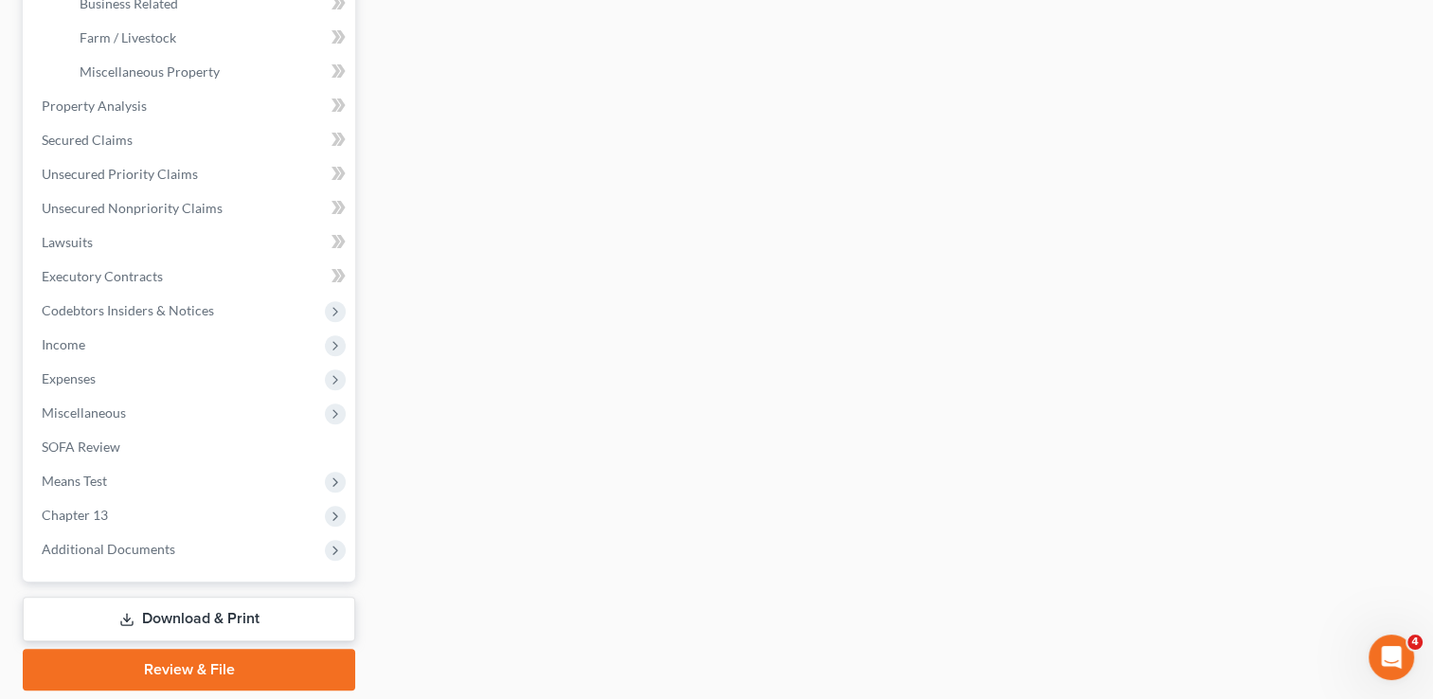
scroll to position [663, 0]
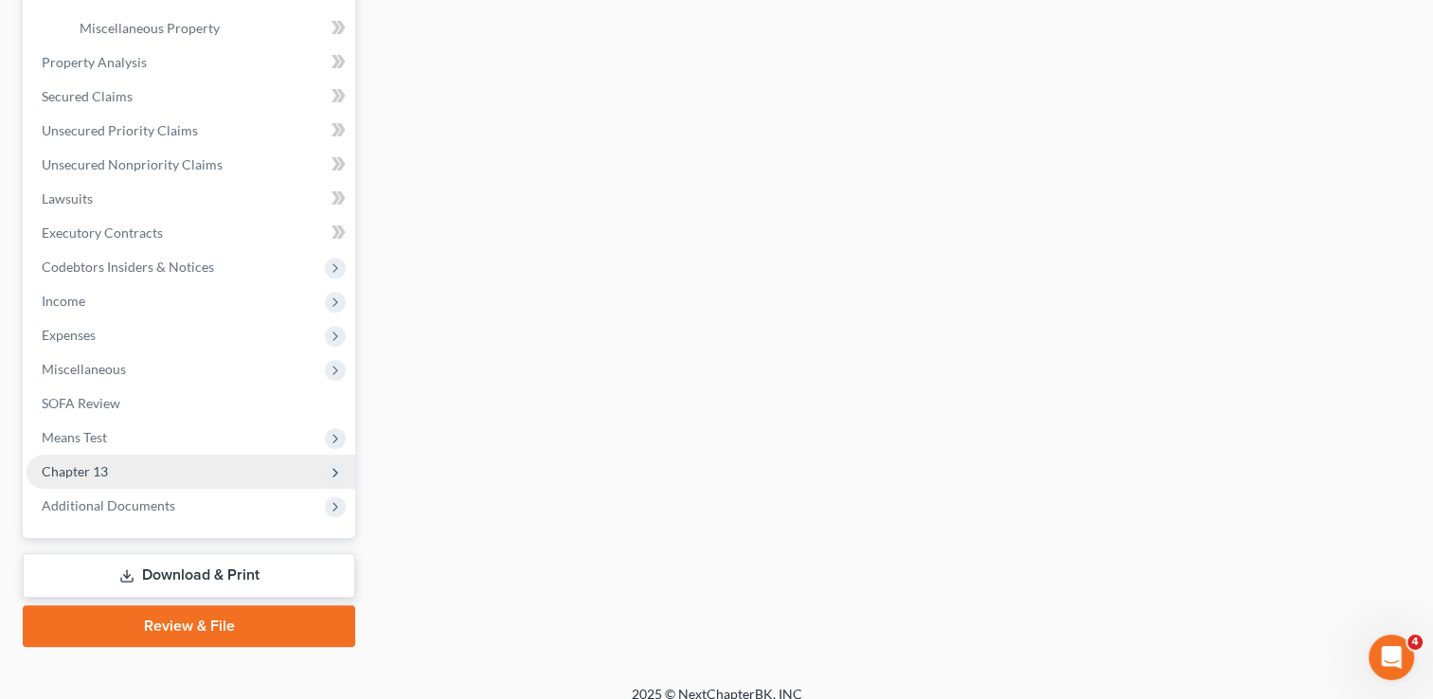
click at [115, 470] on span "Chapter 13" at bounding box center [191, 472] width 329 height 34
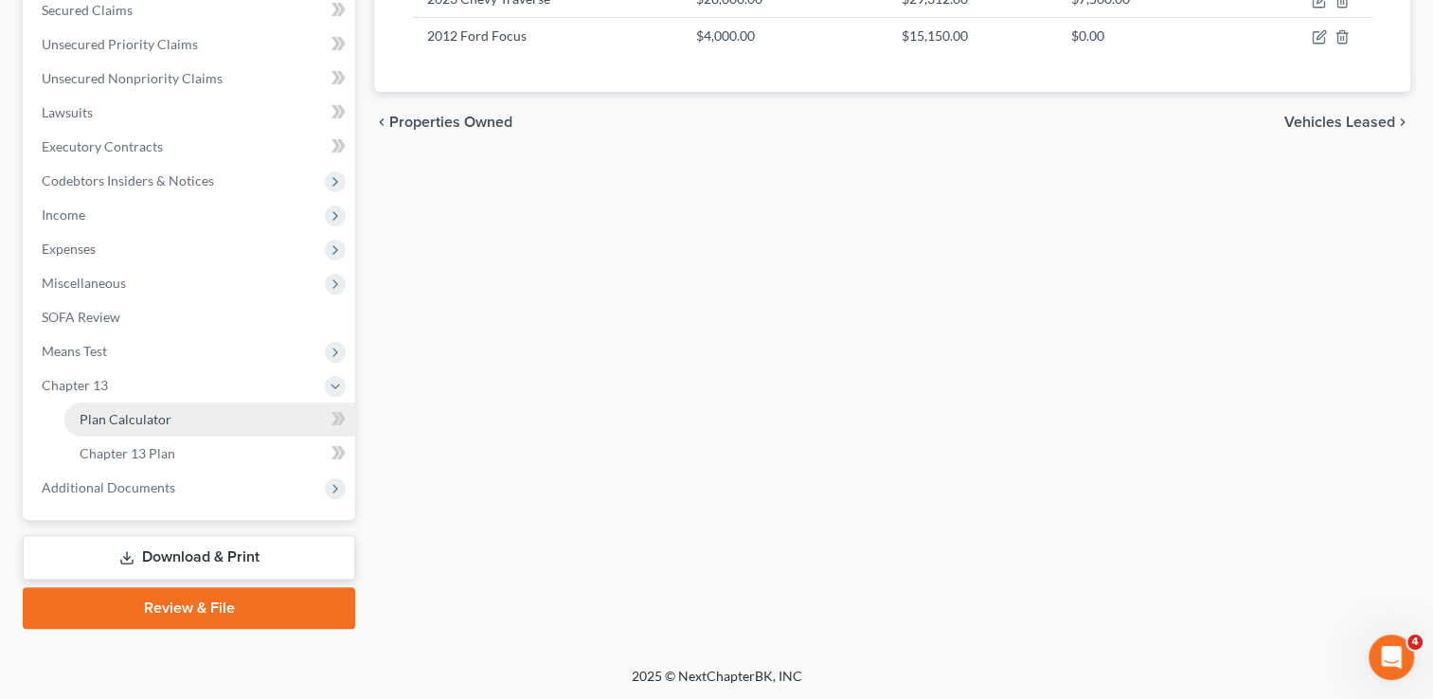
click at [163, 422] on span "Plan Calculator" at bounding box center [126, 419] width 92 height 16
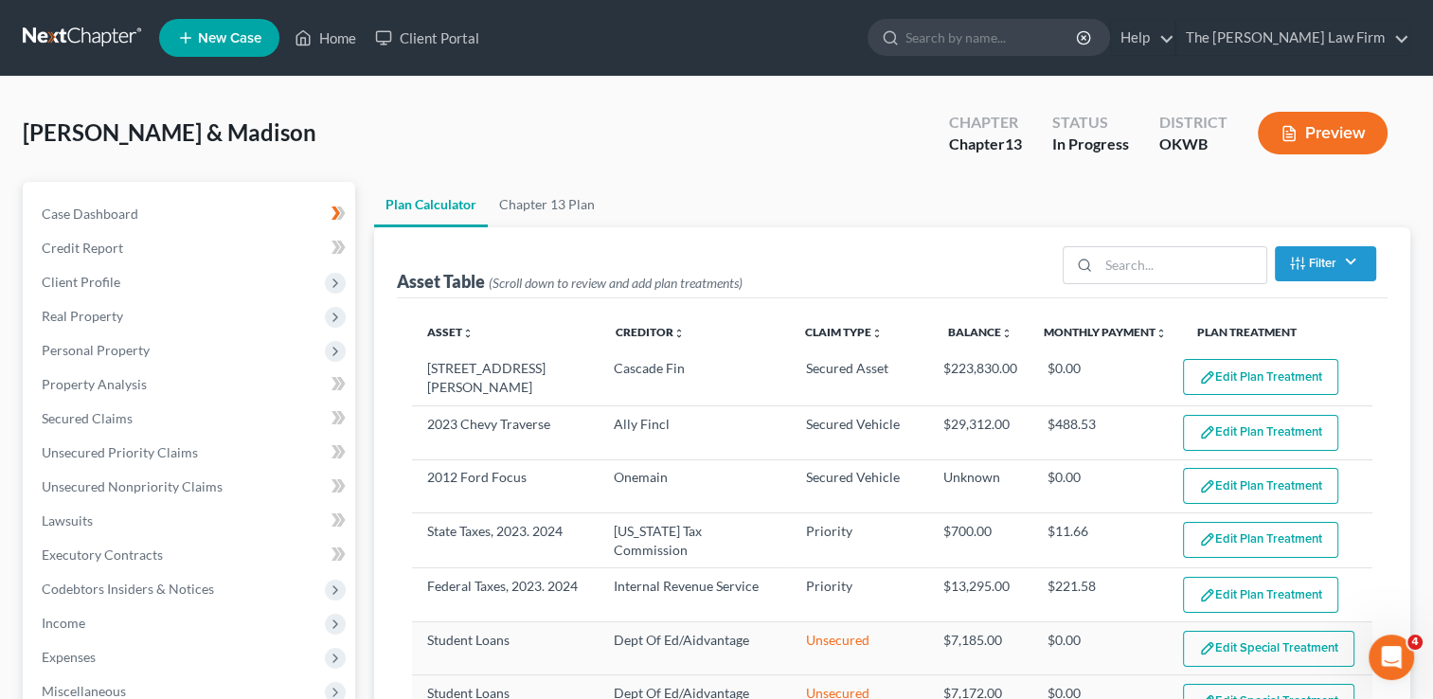
select select "59"
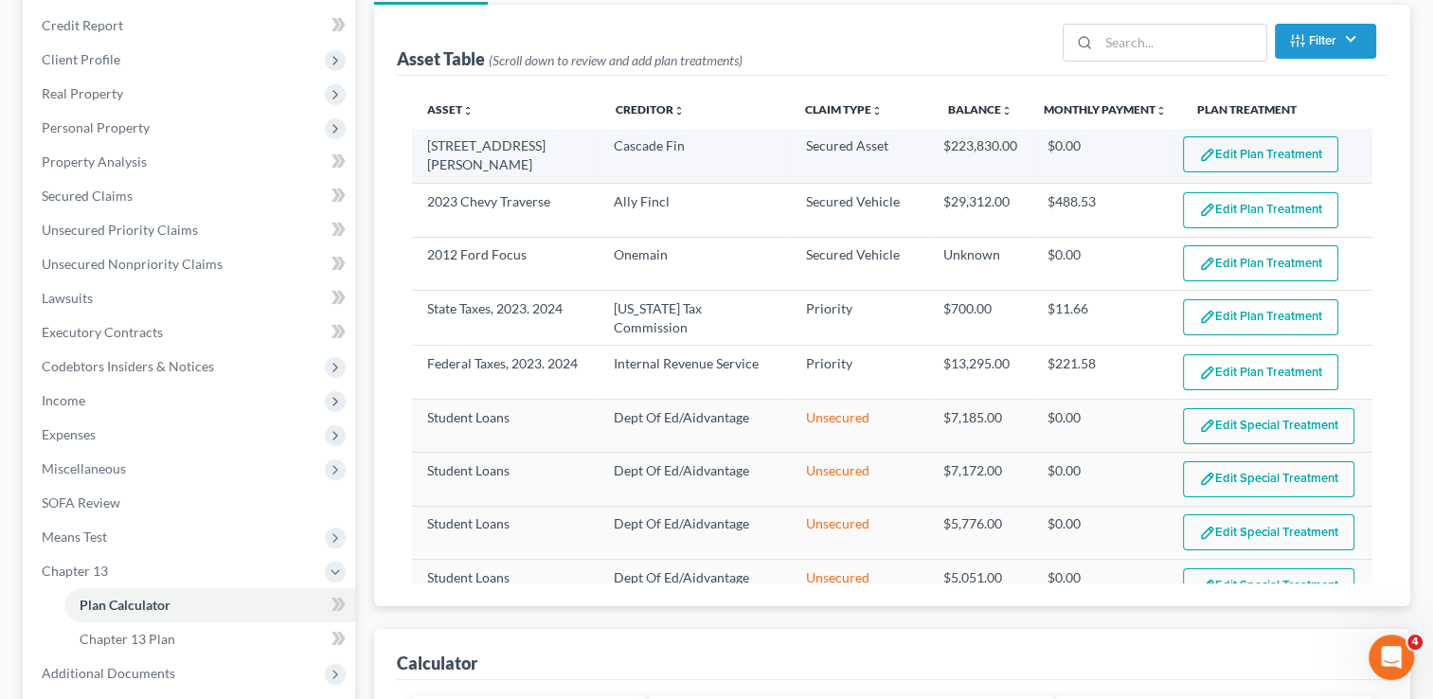
scroll to position [189, 0]
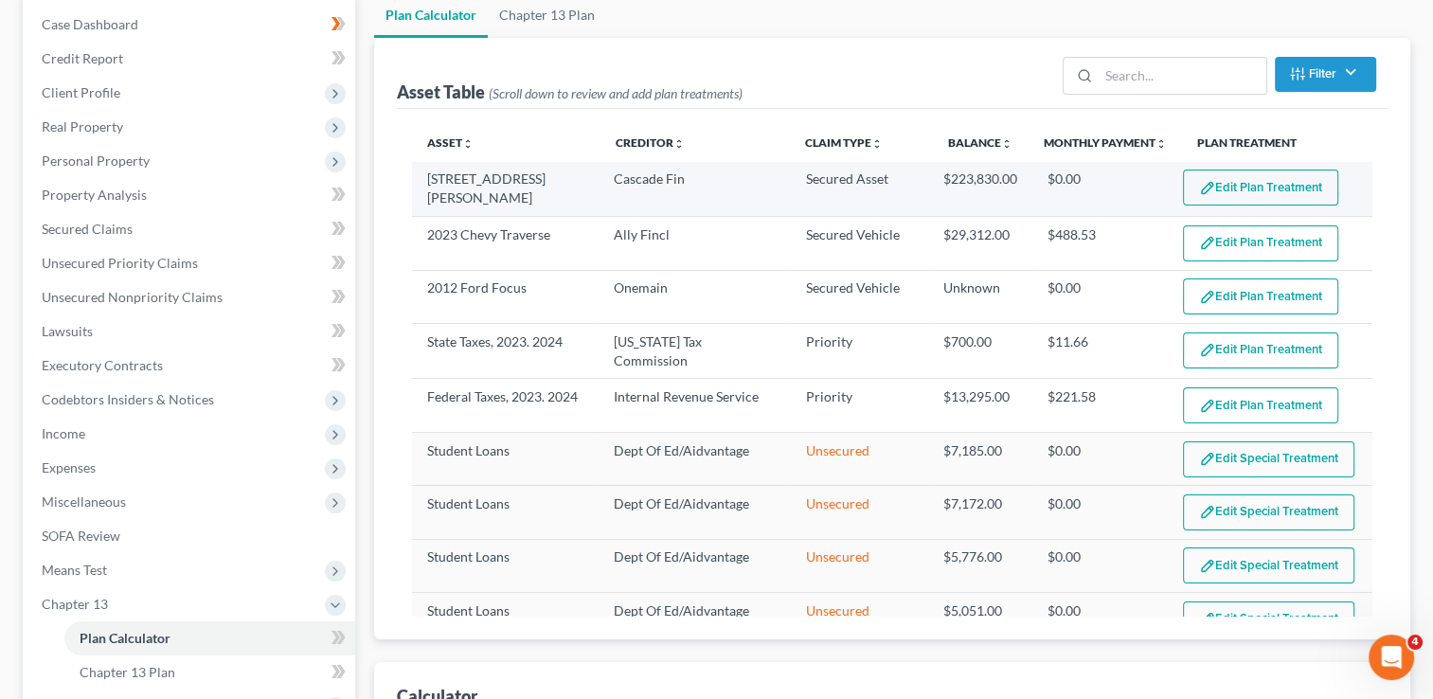
click at [1233, 190] on button "Edit Plan Treatment" at bounding box center [1260, 188] width 155 height 36
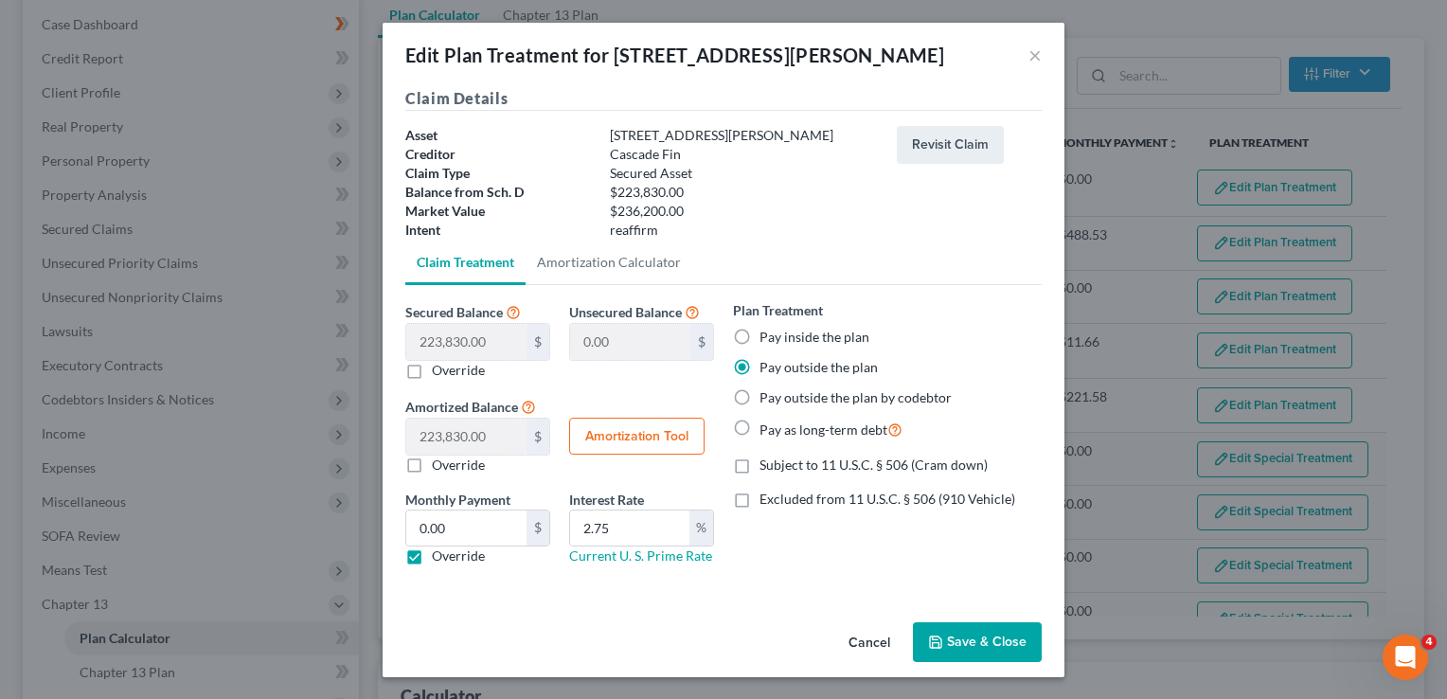
click at [883, 639] on button "Cancel" at bounding box center [869, 643] width 72 height 38
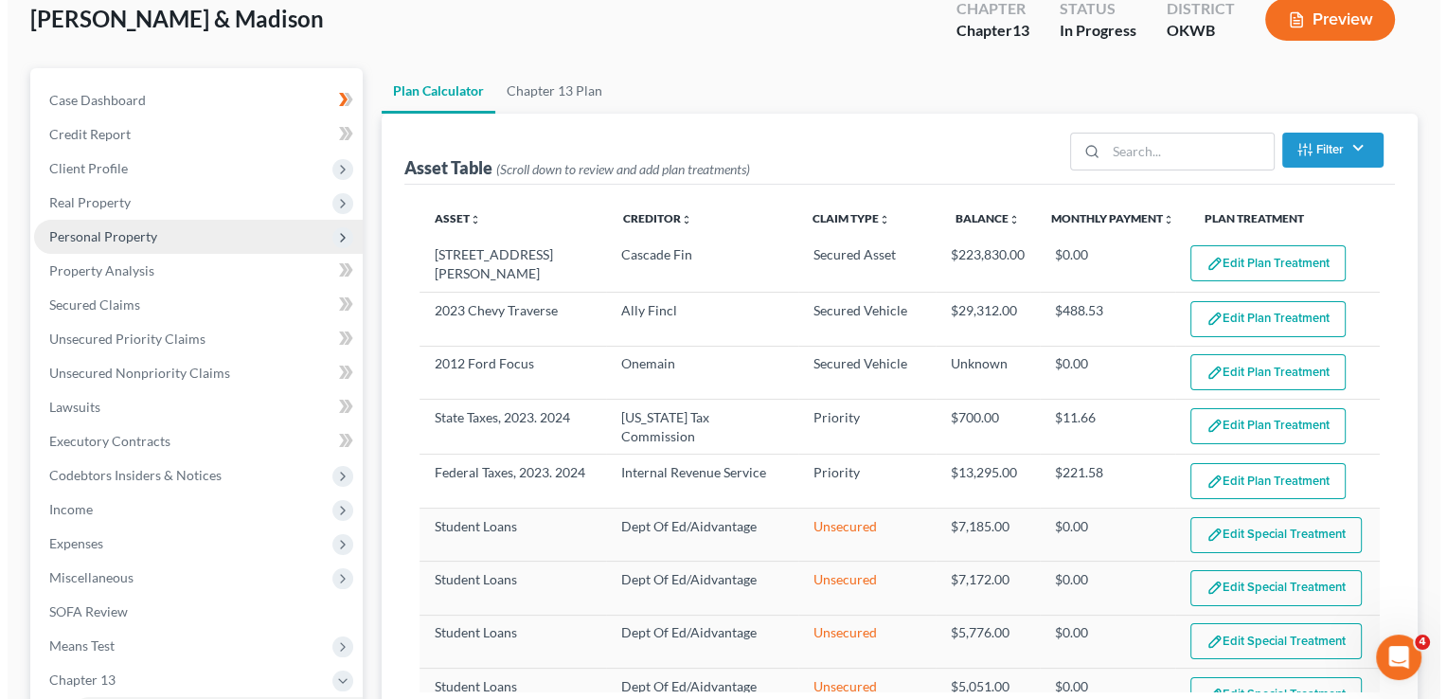
scroll to position [0, 0]
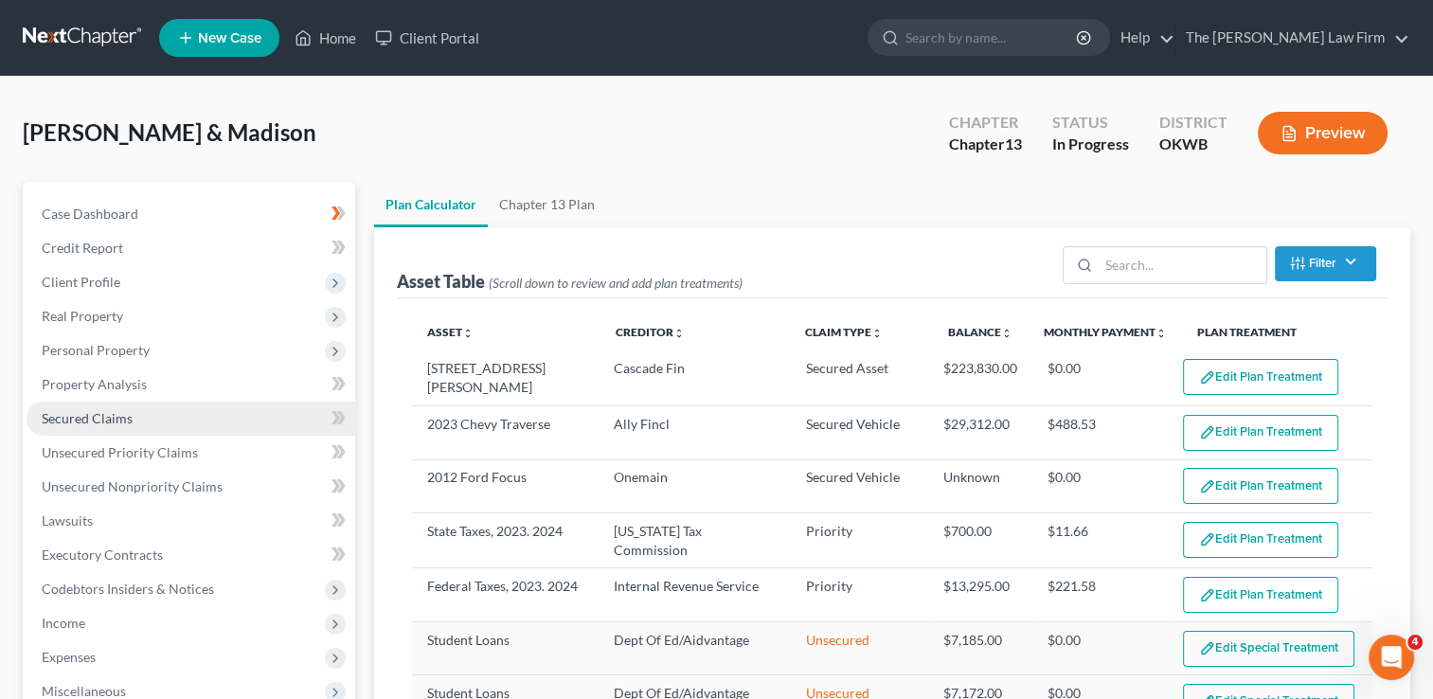
click at [98, 415] on span "Secured Claims" at bounding box center [87, 418] width 91 height 16
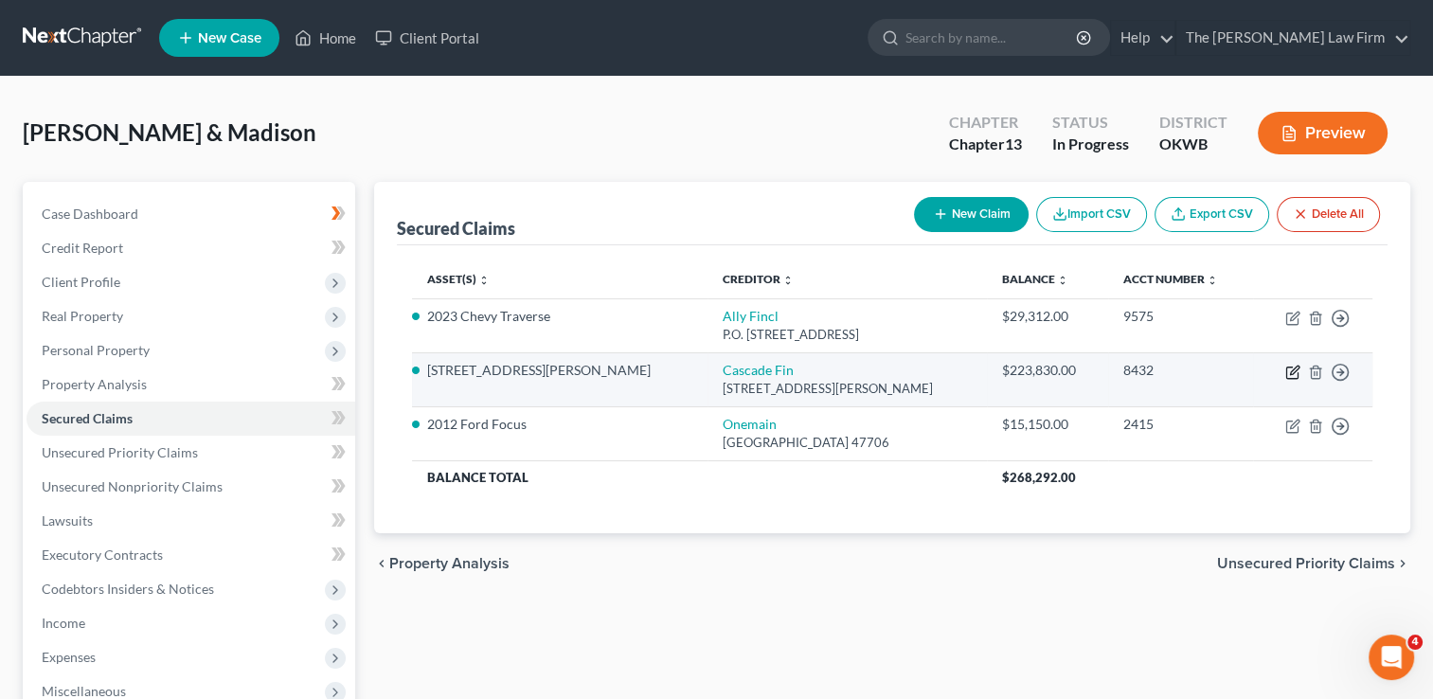
click at [1288, 372] on icon "button" at bounding box center [1292, 372] width 15 height 15
select select "3"
select select "2"
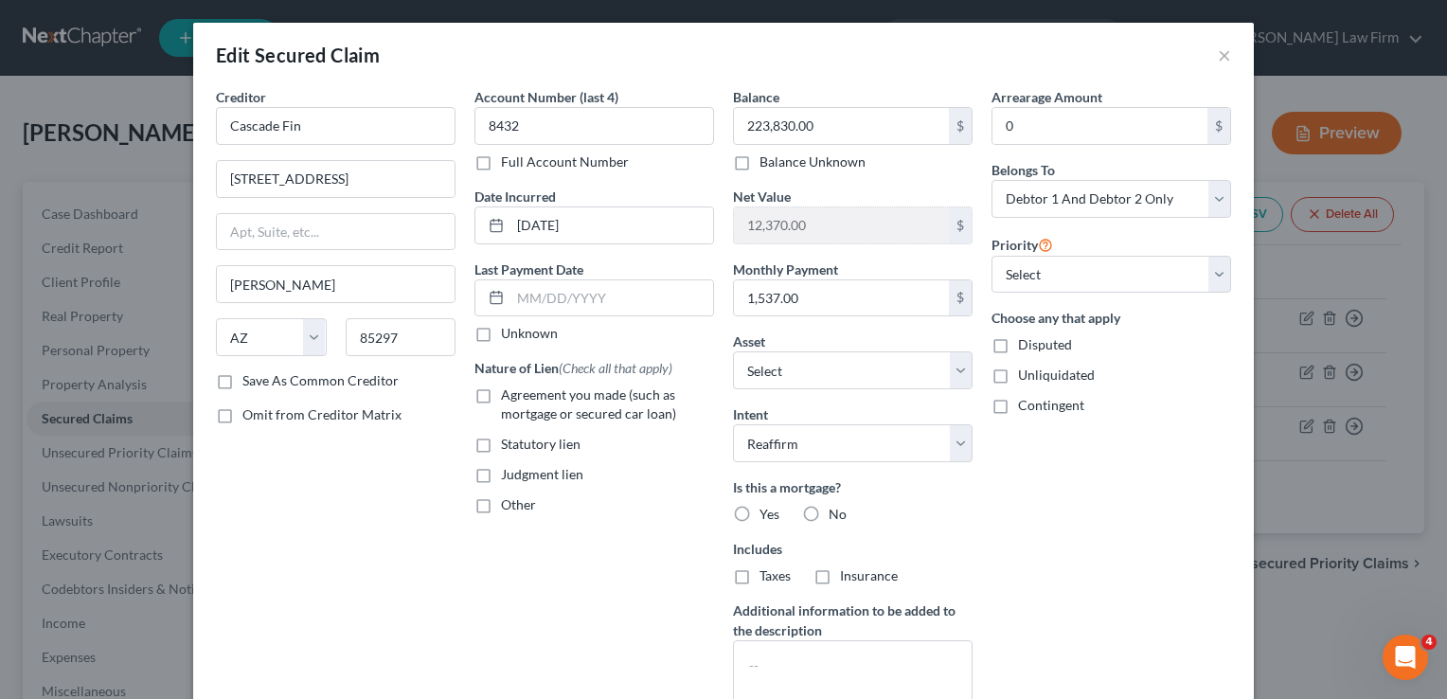
click at [760, 511] on label "Yes" at bounding box center [770, 514] width 20 height 19
click at [767, 511] on input "Yes" at bounding box center [773, 511] width 12 height 12
radio input "true"
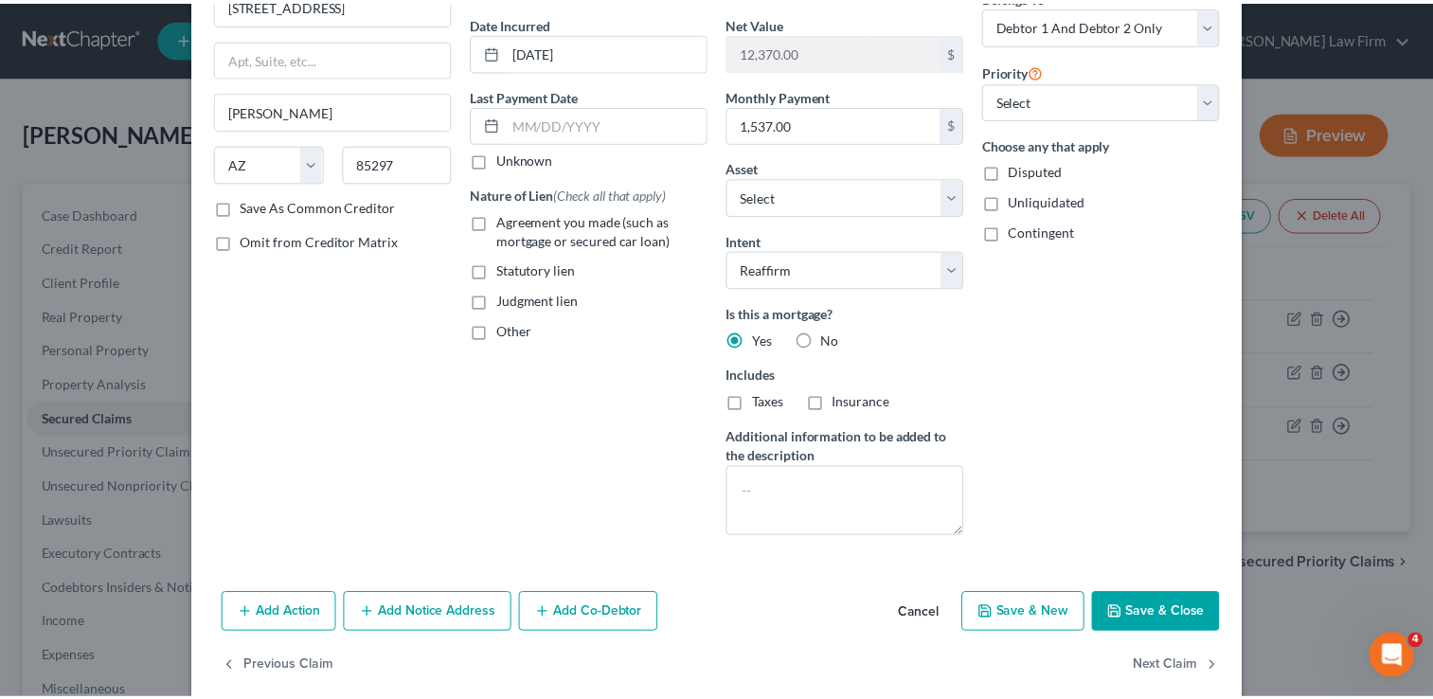
scroll to position [197, 0]
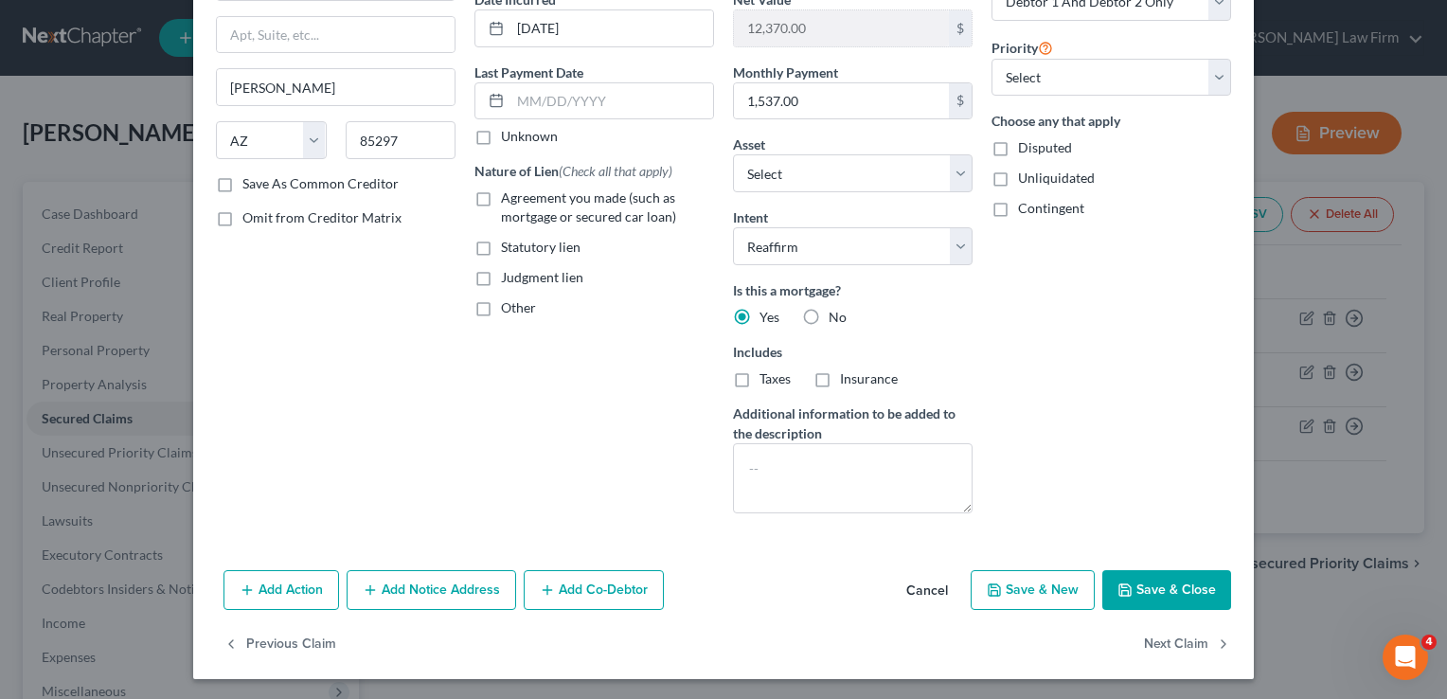
click at [1168, 585] on button "Save & Close" at bounding box center [1166, 590] width 129 height 40
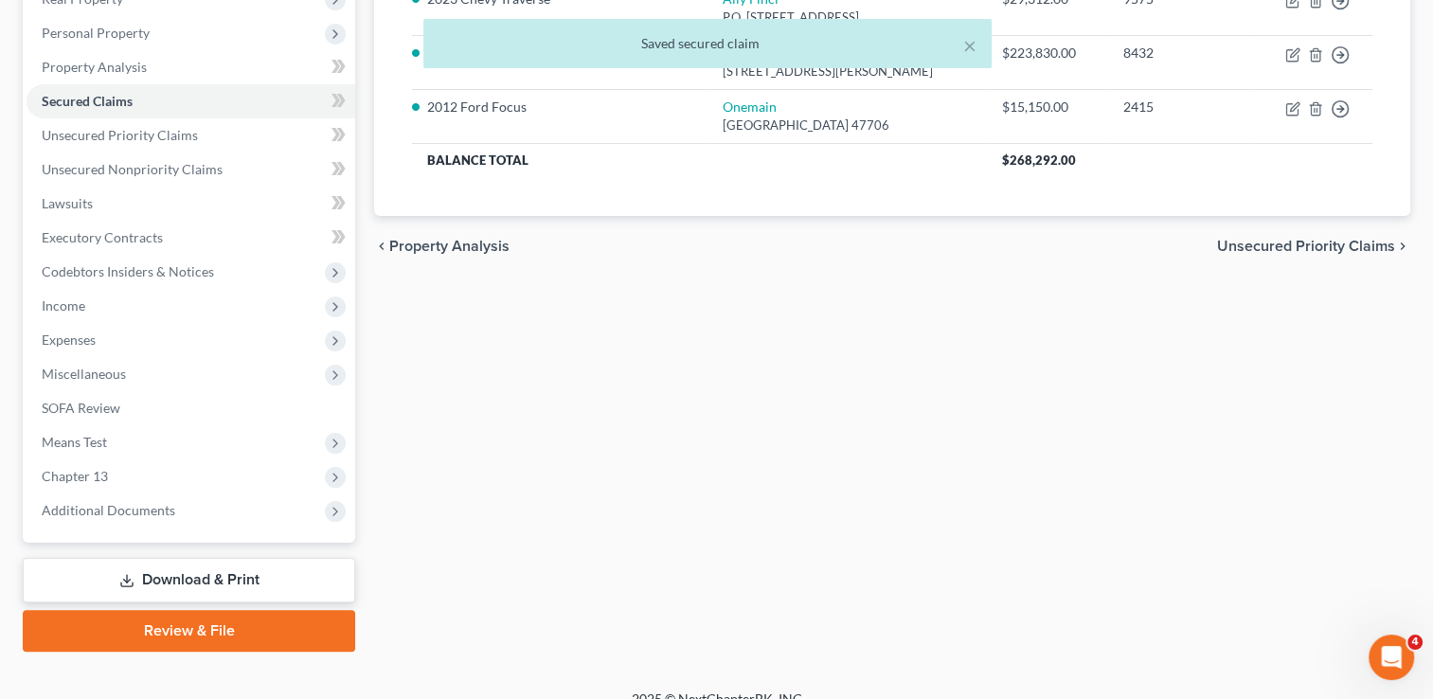
scroll to position [340, 0]
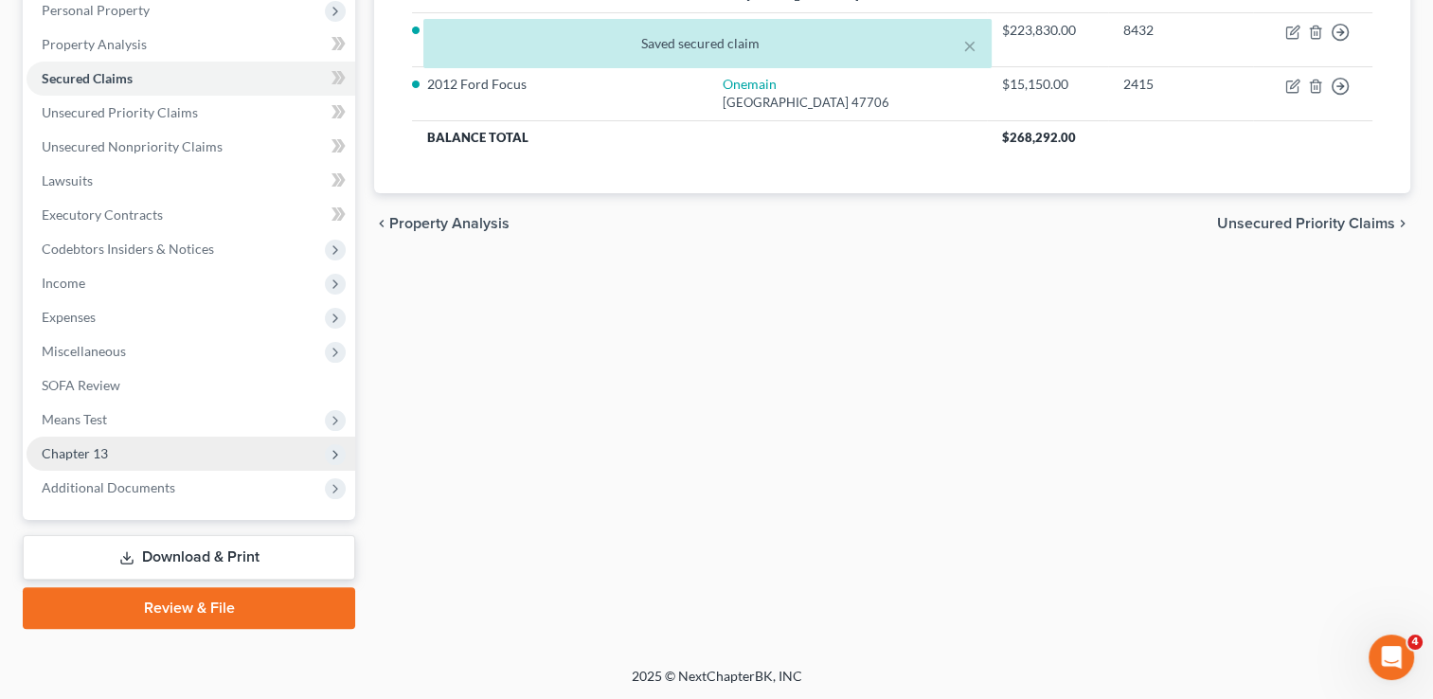
click at [89, 450] on span "Chapter 13" at bounding box center [75, 453] width 66 height 16
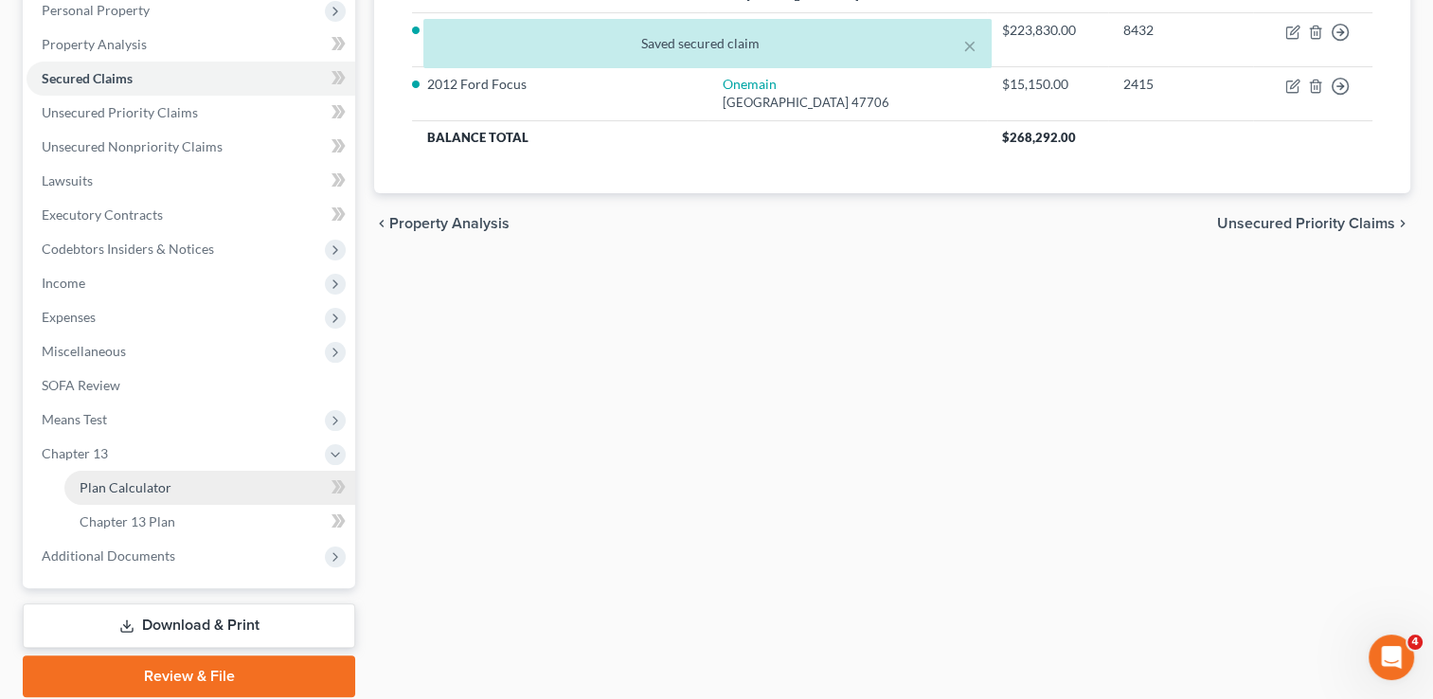
click at [125, 479] on span "Plan Calculator" at bounding box center [126, 487] width 92 height 16
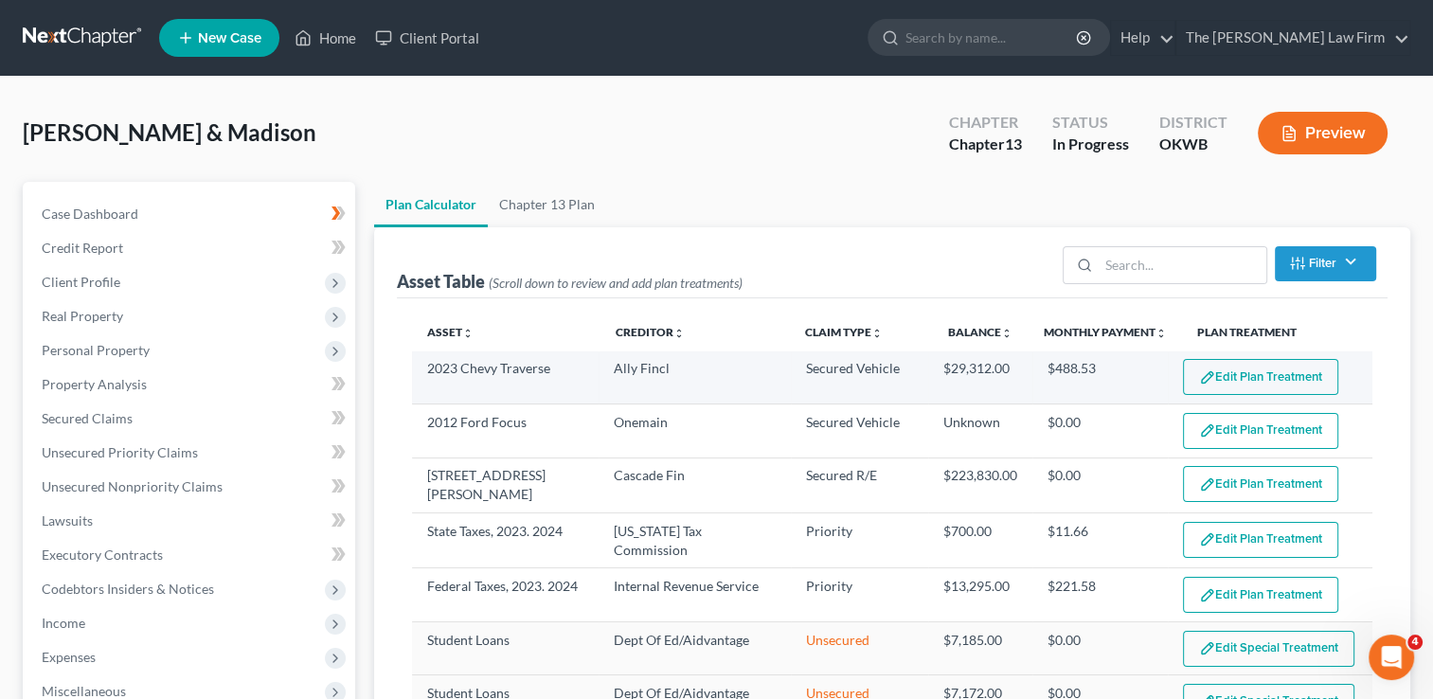
select select "59"
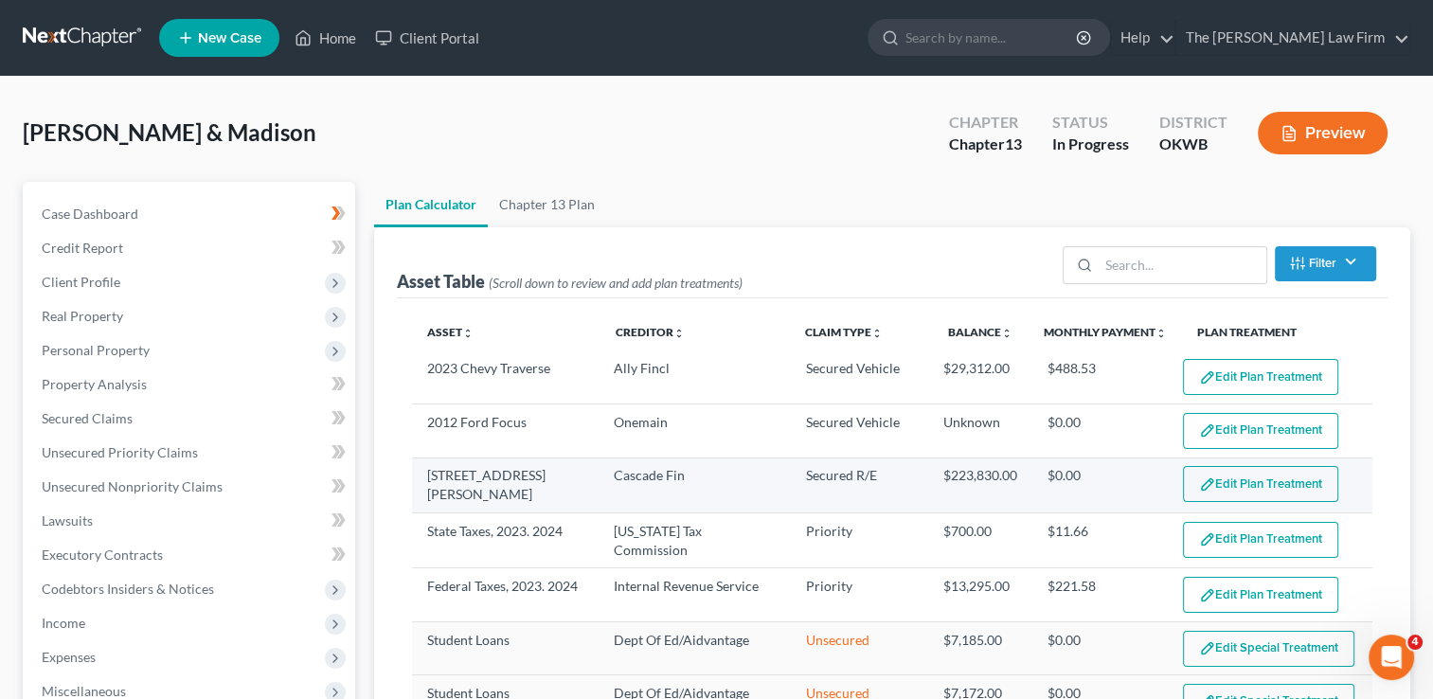
click at [1227, 482] on button "Edit Plan Treatment" at bounding box center [1260, 484] width 155 height 36
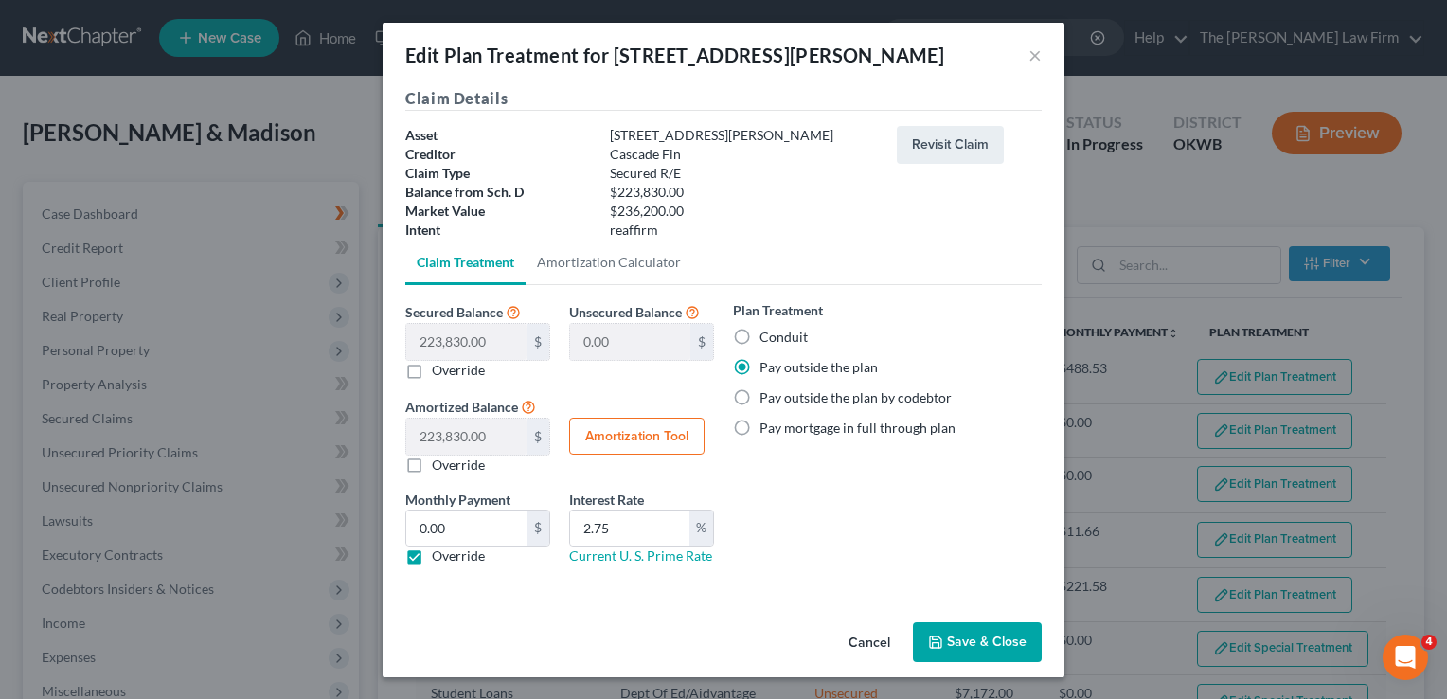
click at [760, 339] on label "Conduit" at bounding box center [784, 337] width 48 height 19
click at [767, 339] on input "Conduit" at bounding box center [773, 334] width 12 height 12
radio input "true"
click at [760, 366] on label "Pay outside the plan" at bounding box center [819, 367] width 118 height 19
click at [767, 366] on input "Pay outside the plan" at bounding box center [773, 364] width 12 height 12
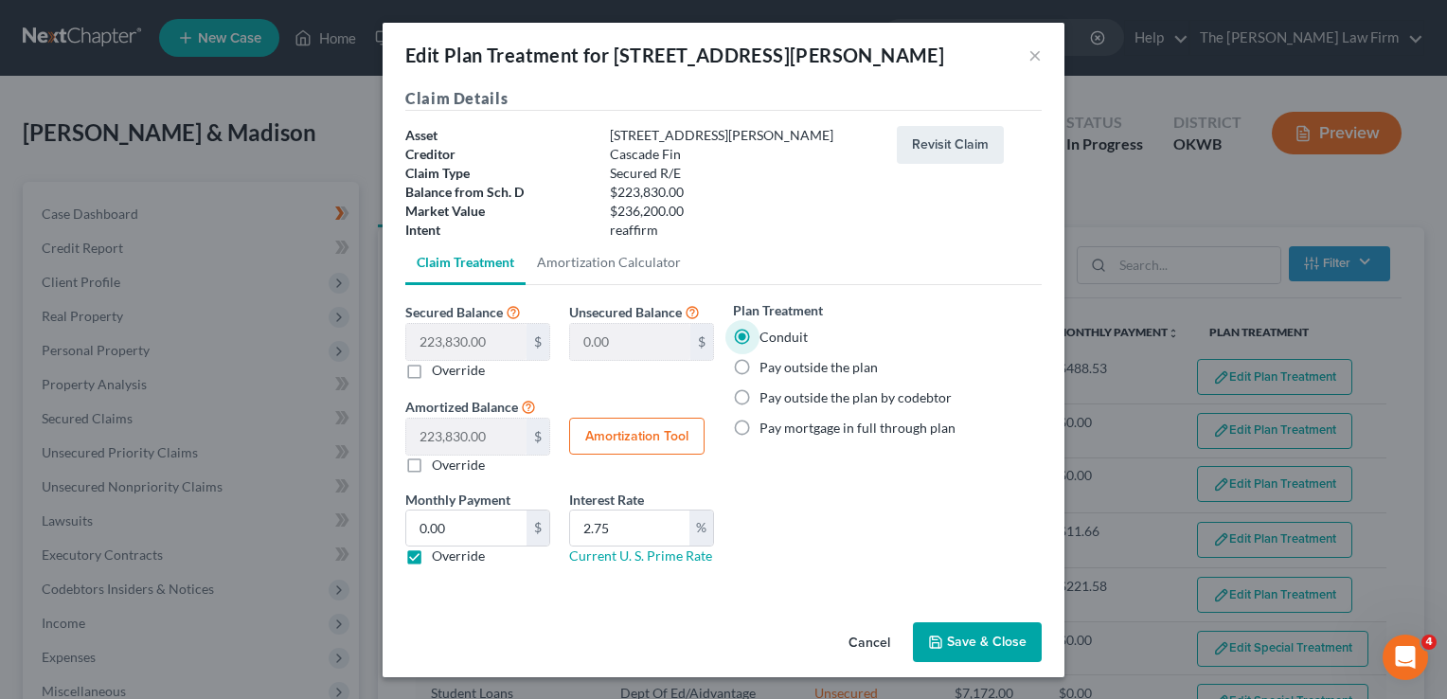
radio input "true"
click at [631, 439] on button "Amortization Tool" at bounding box center [636, 437] width 135 height 38
type input "223,830.00"
type input "2.75"
type input "60"
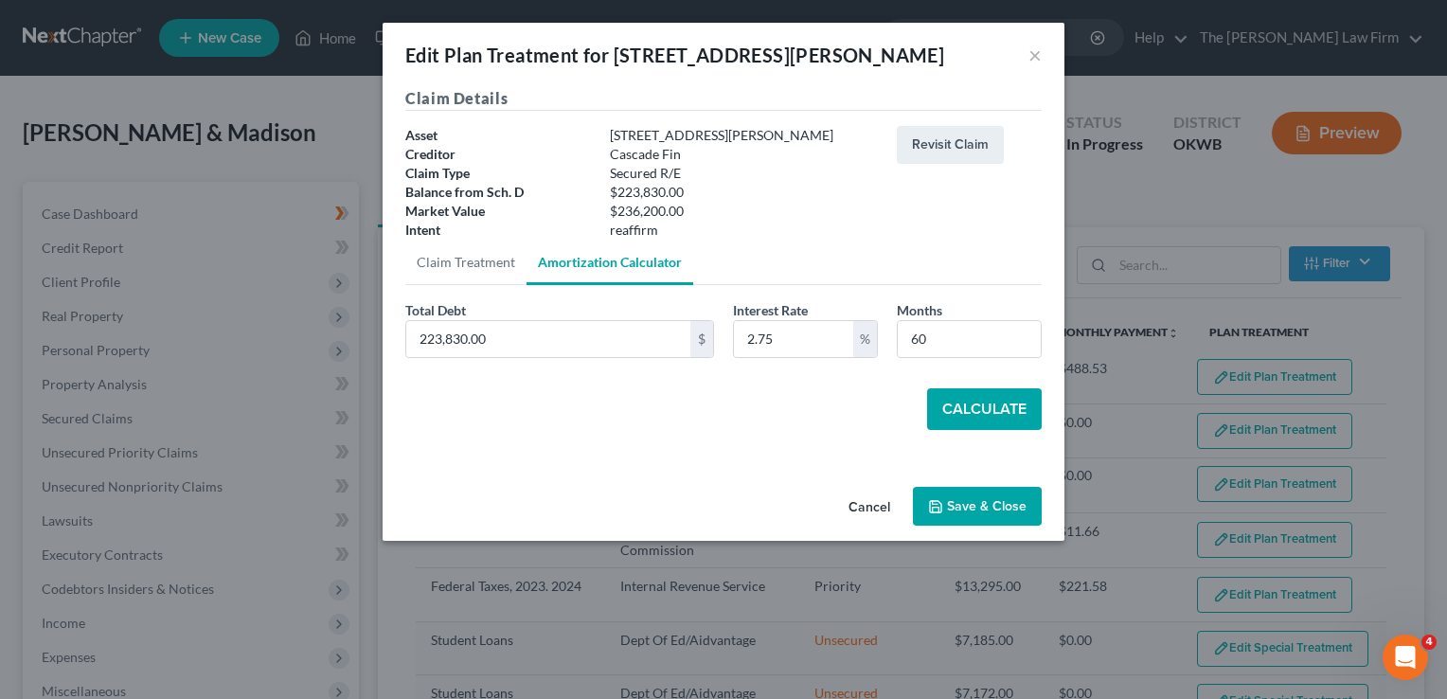
click at [985, 415] on button "Calculate" at bounding box center [984, 409] width 115 height 42
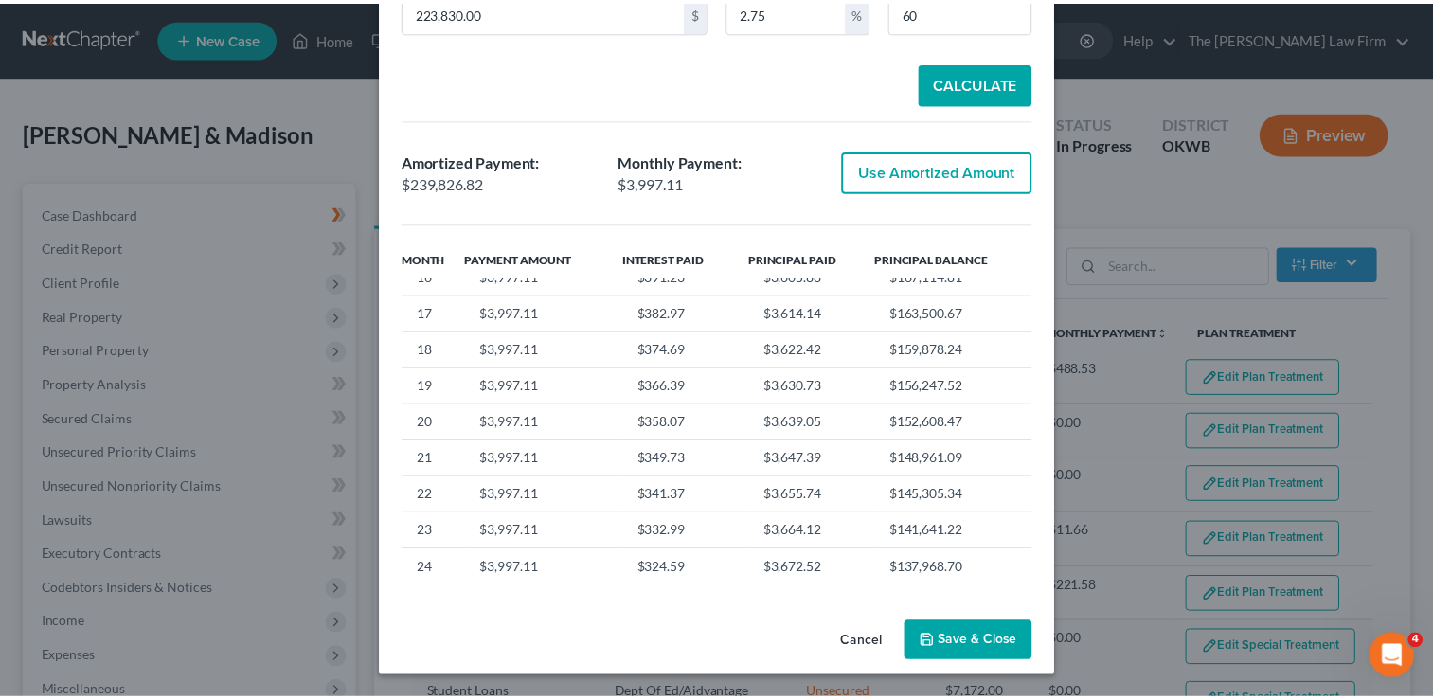
scroll to position [557, 0]
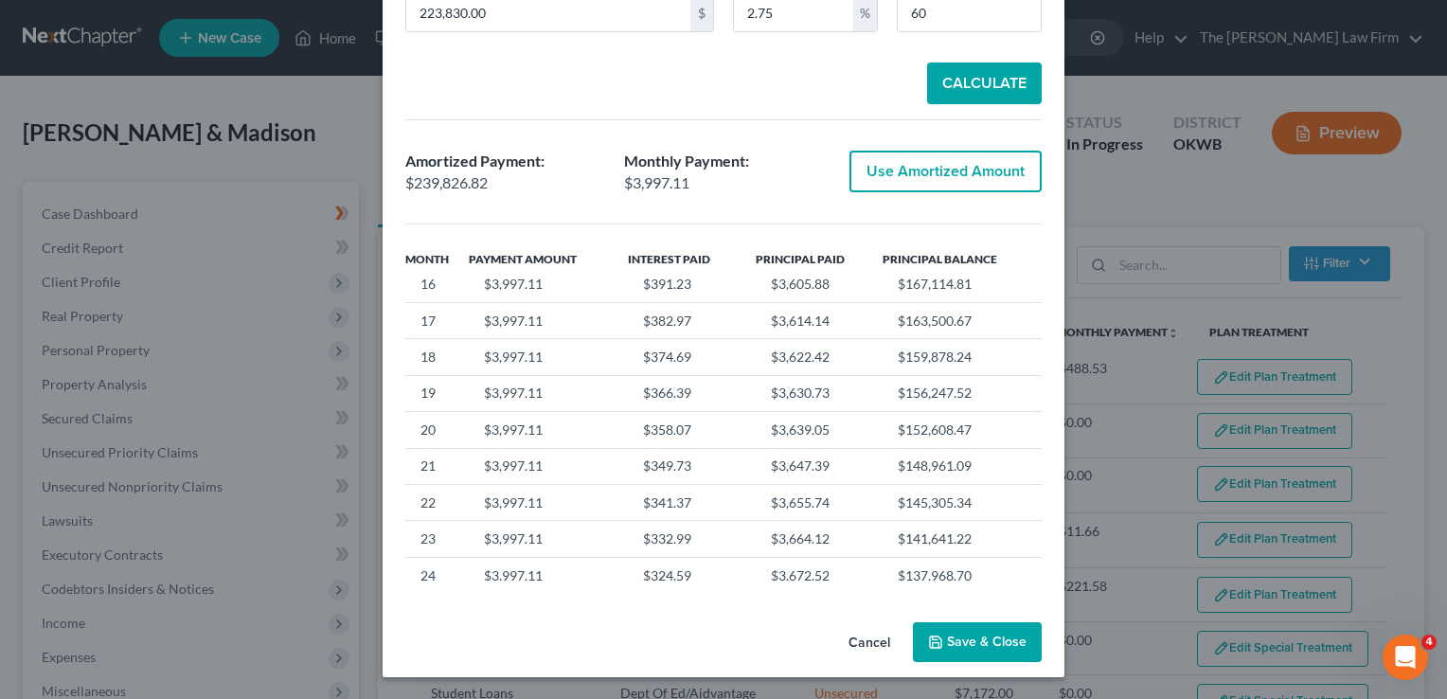
click at [986, 637] on button "Save & Close" at bounding box center [977, 642] width 129 height 40
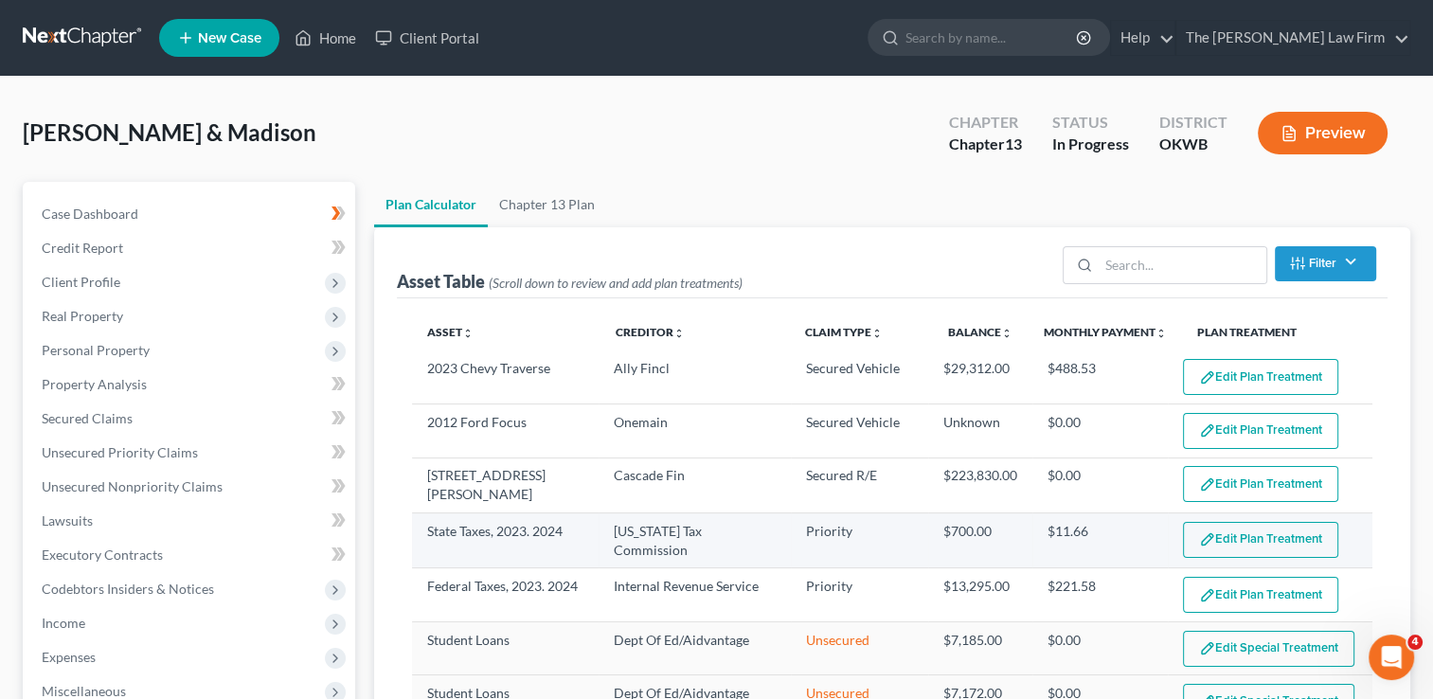
select select "59"
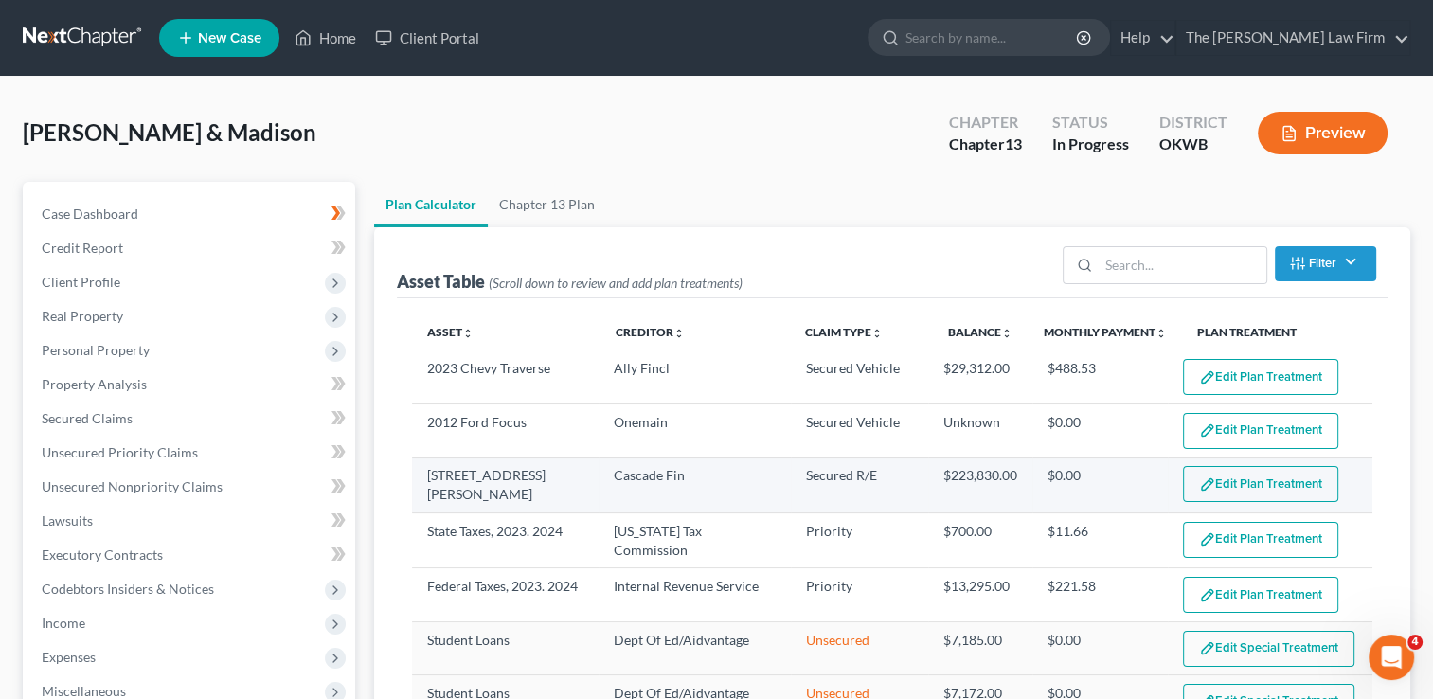
click at [1282, 474] on button "Edit Plan Treatment" at bounding box center [1260, 484] width 155 height 36
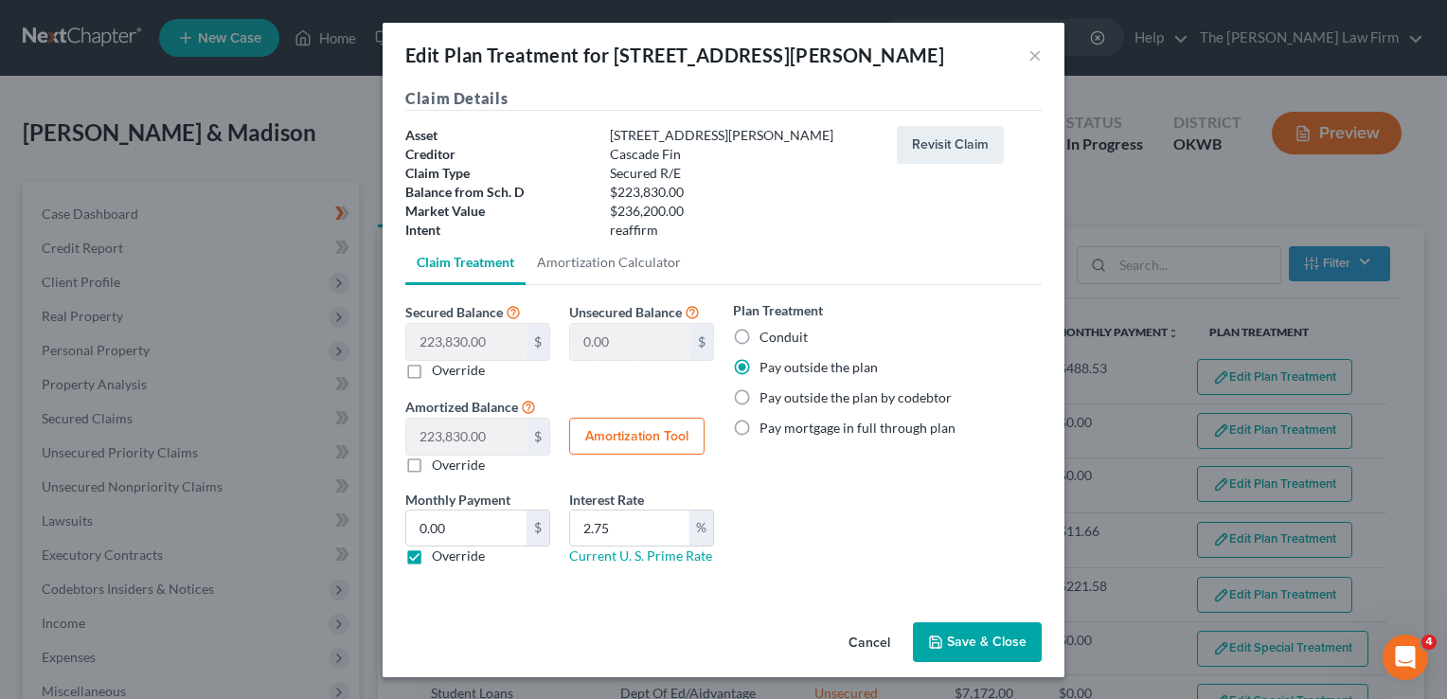
click at [432, 558] on label "Override" at bounding box center [458, 555] width 53 height 19
click at [439, 558] on input "Override" at bounding box center [445, 552] width 12 height 12
checkbox input "false"
click at [968, 631] on button "Save & Close" at bounding box center [977, 642] width 129 height 40
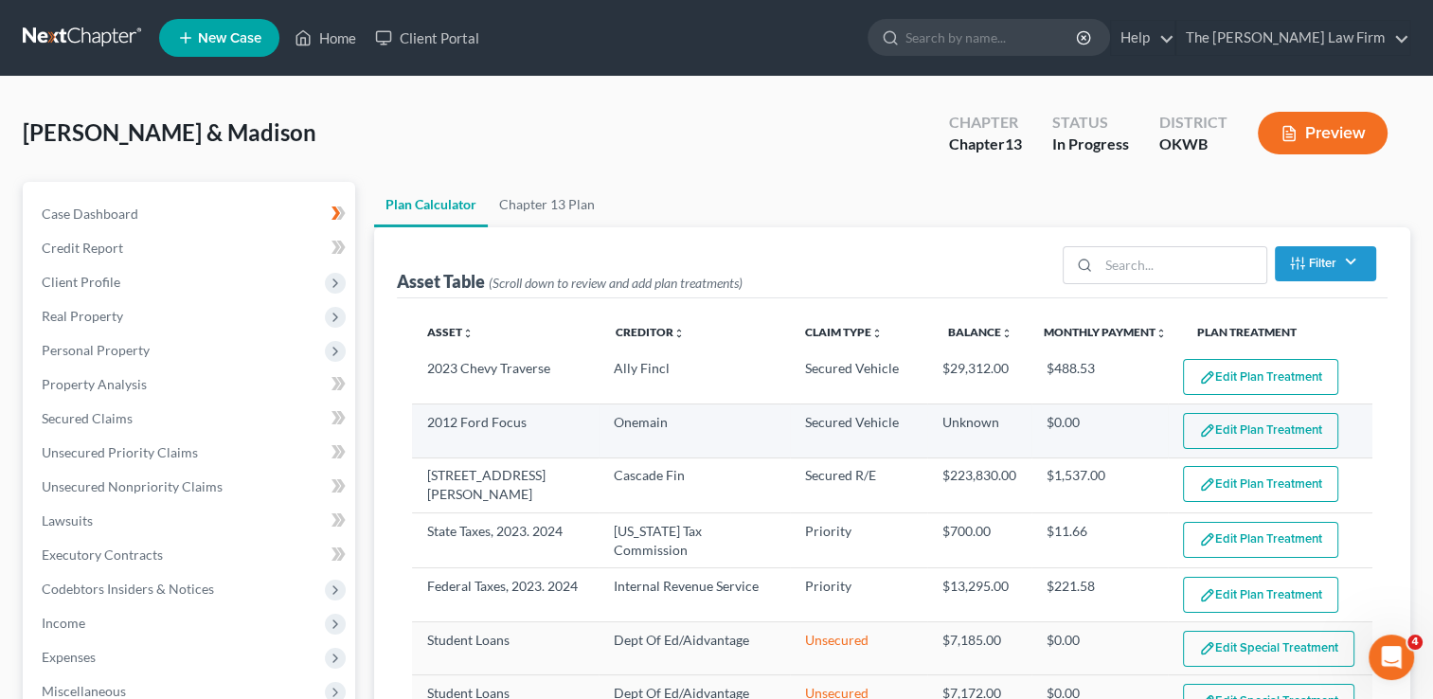
scroll to position [663, 0]
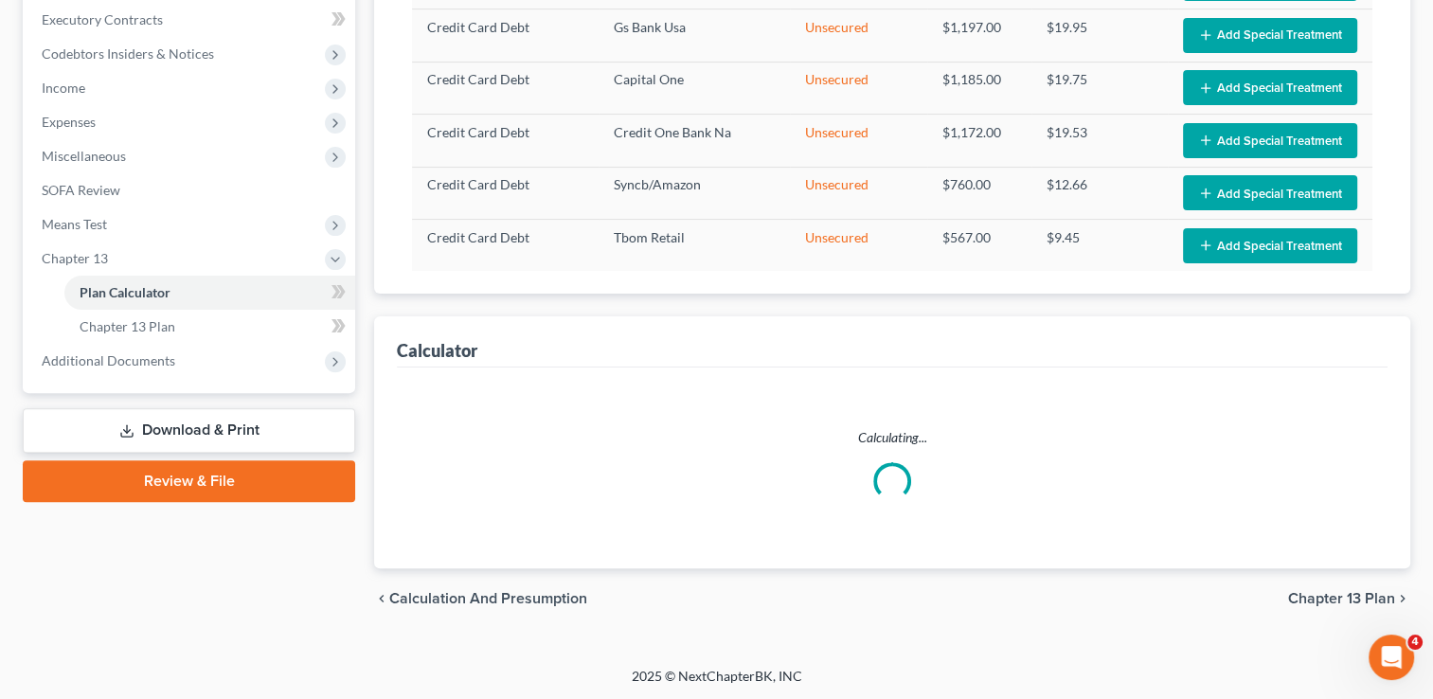
select select "59"
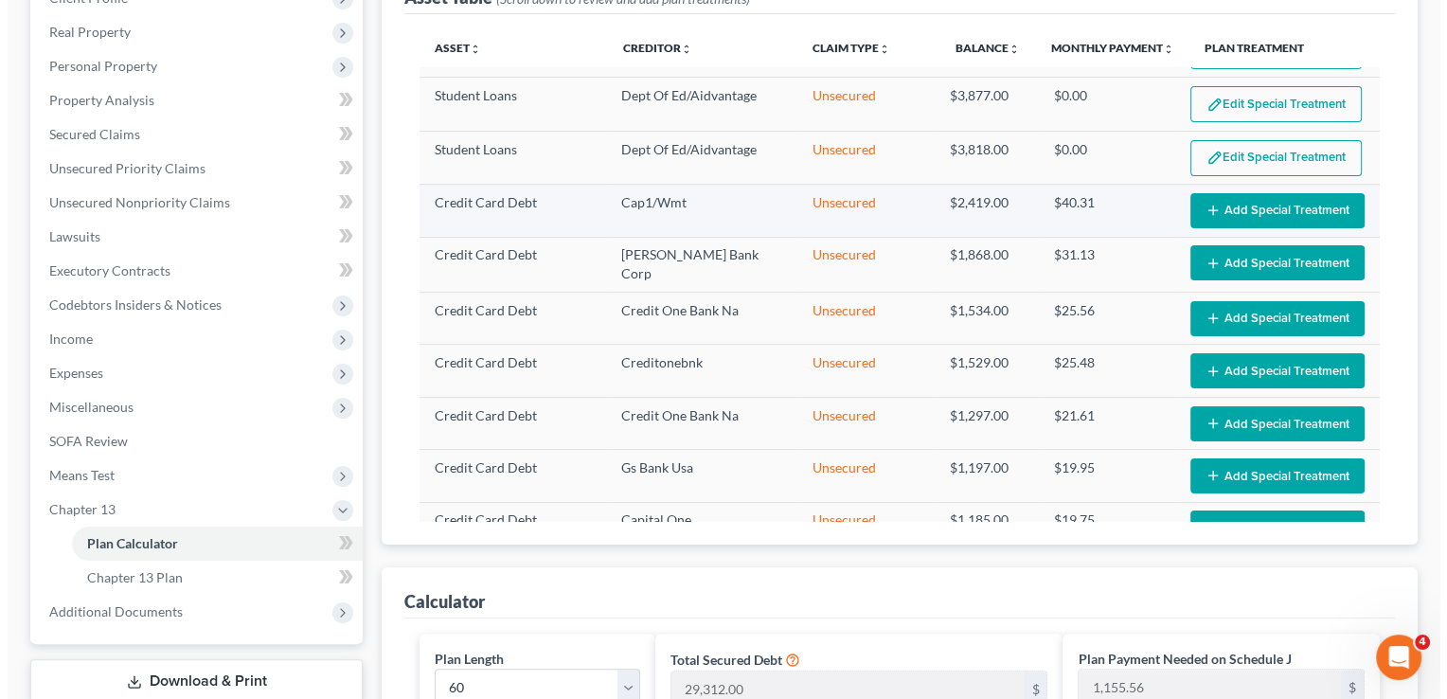
scroll to position [0, 0]
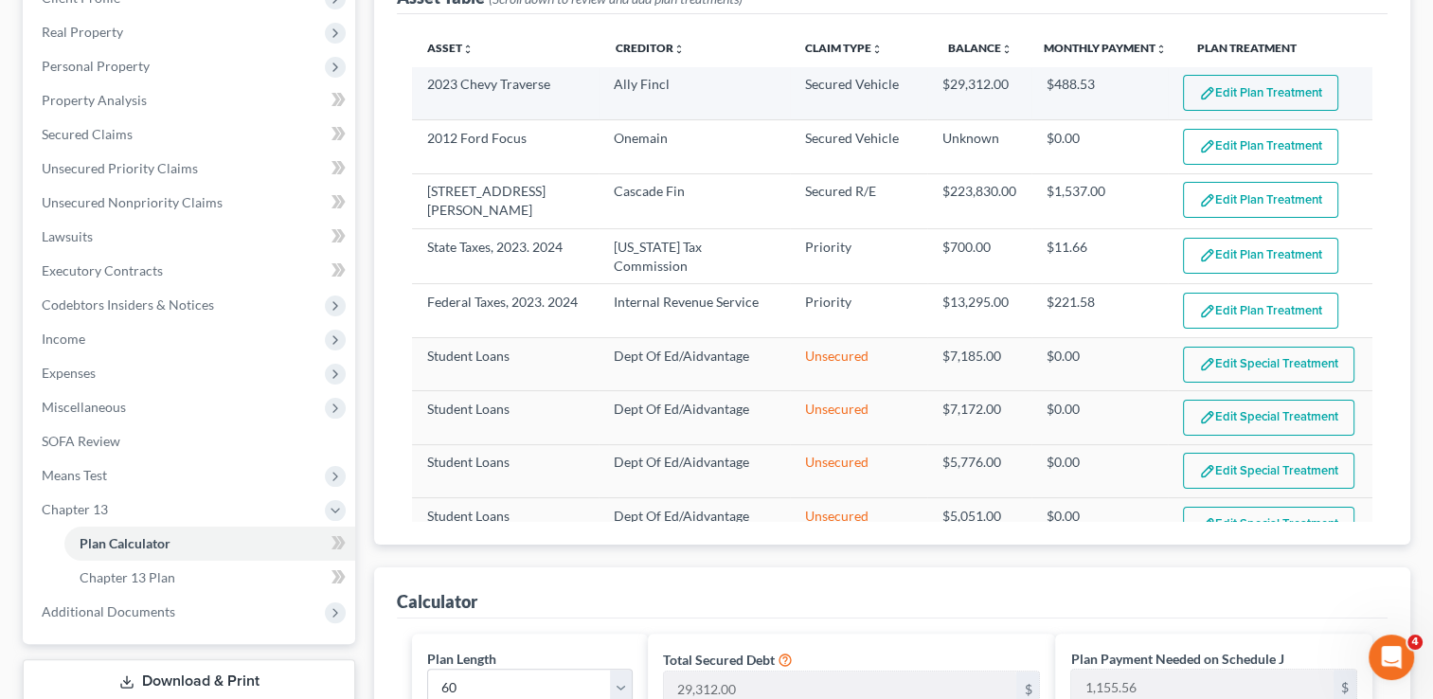
click at [1243, 93] on button "Edit Plan Treatment" at bounding box center [1260, 93] width 155 height 36
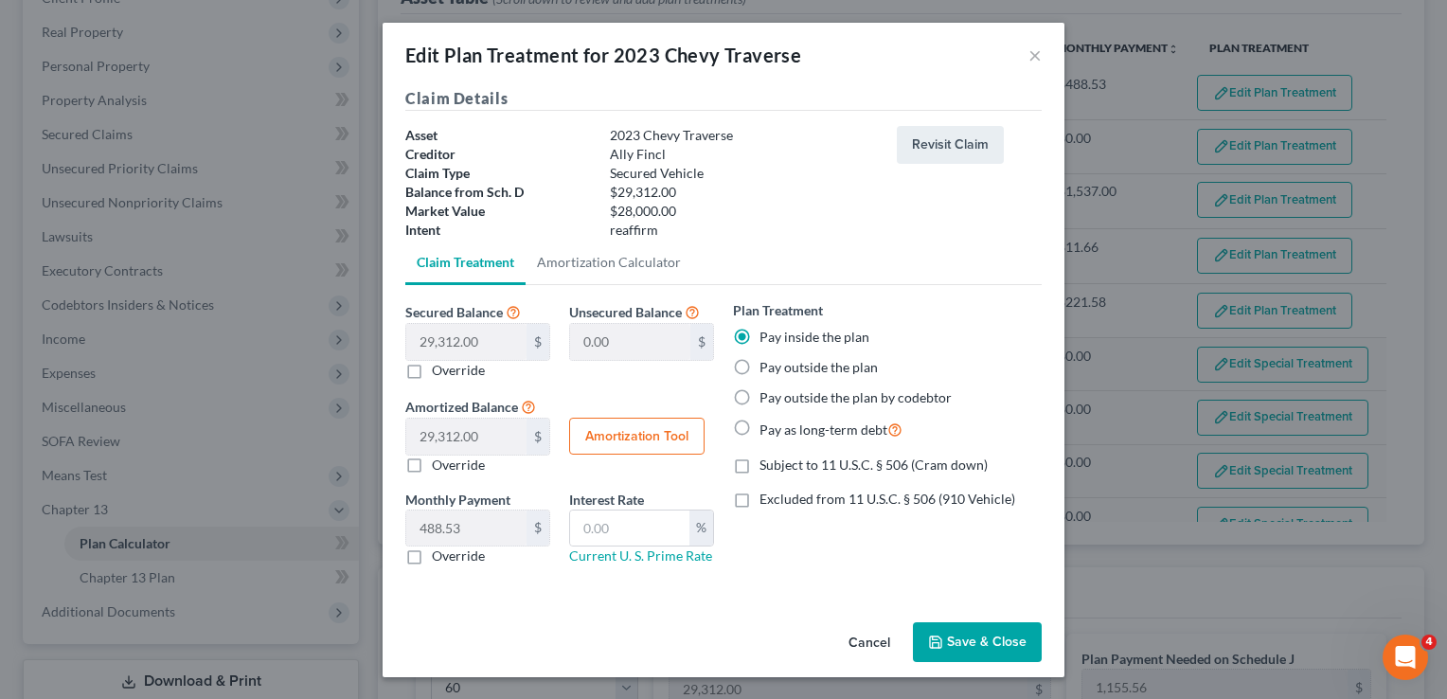
click at [760, 465] on label "Subject to 11 U.S.C. § 506 (Cram down)" at bounding box center [874, 465] width 228 height 19
click at [767, 465] on input "Subject to 11 U.S.C. § 506 (Cram down)" at bounding box center [773, 462] width 12 height 12
checkbox input "true"
click at [830, 536] on div "Plan Treatment Pay inside the plan Pay outside the plan Pay outside the plan by…" at bounding box center [888, 440] width 328 height 280
click at [962, 643] on button "Save & Close" at bounding box center [977, 642] width 129 height 40
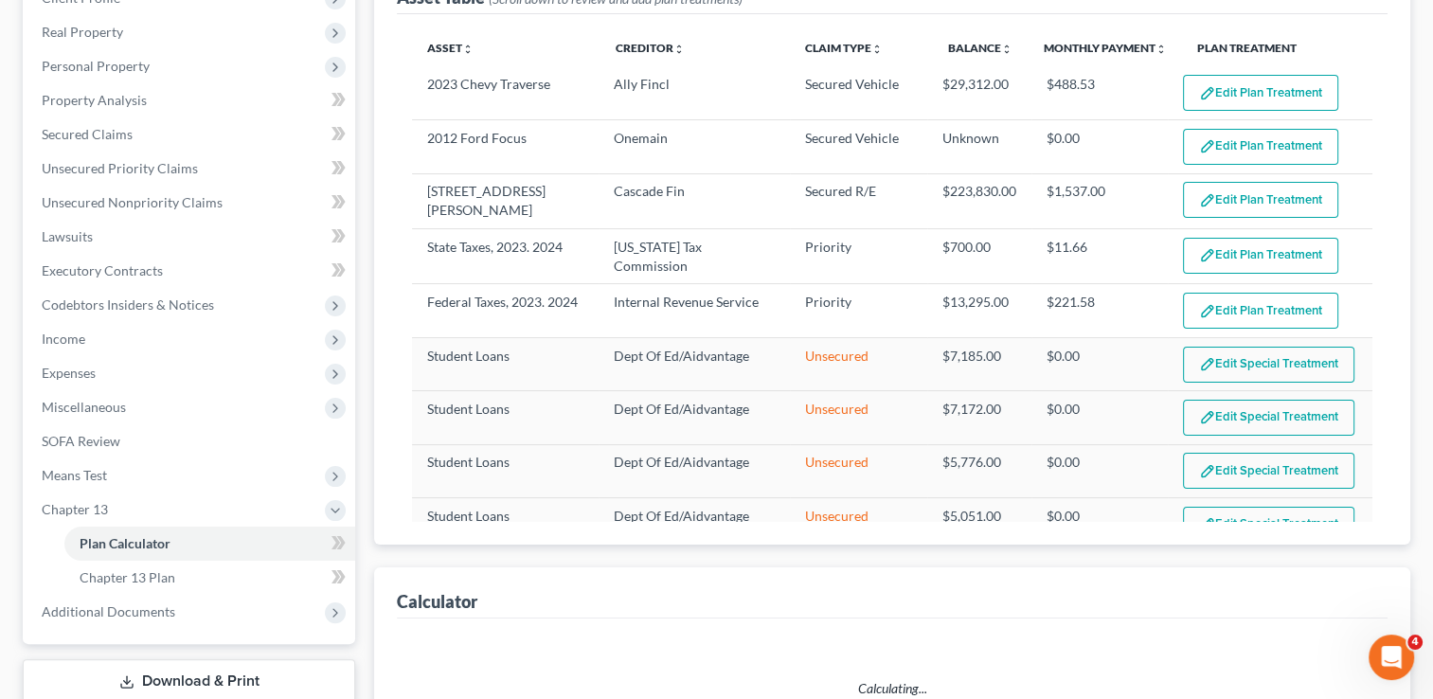
select select "59"
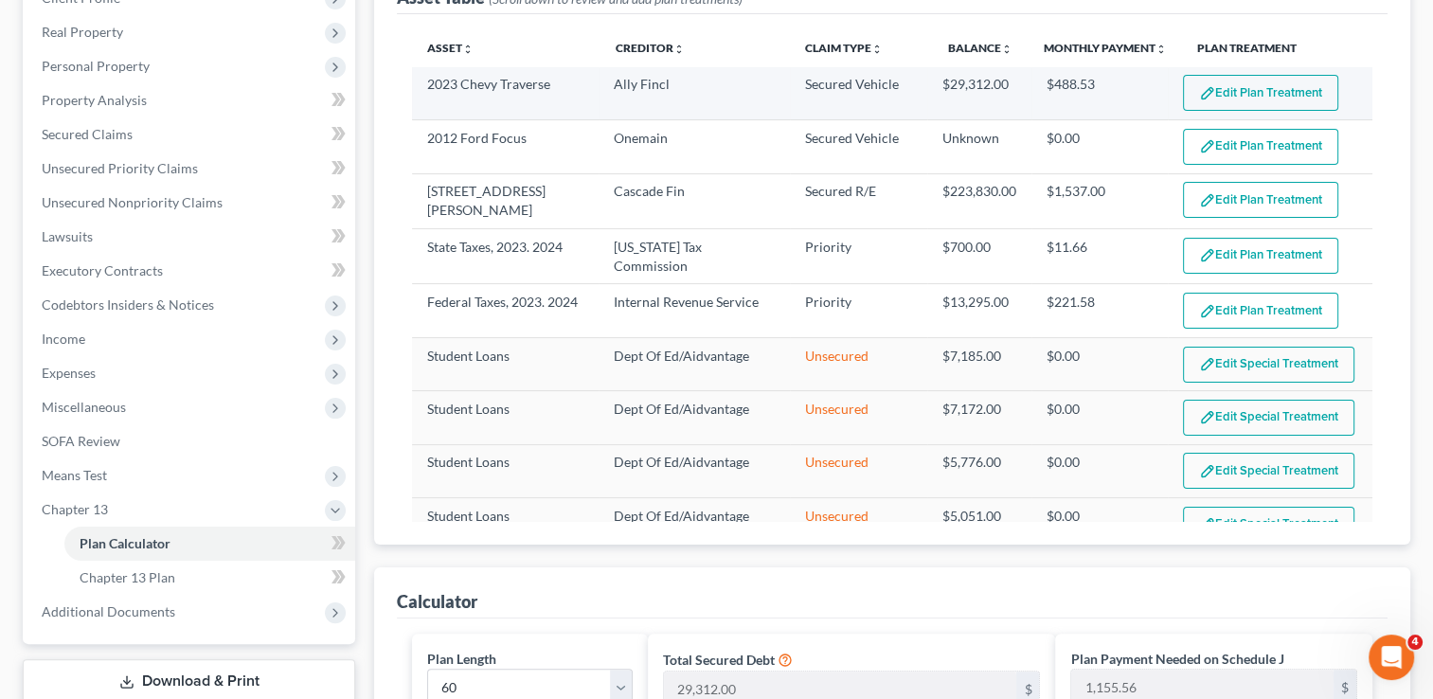
click at [1237, 91] on button "Edit Plan Treatment" at bounding box center [1260, 93] width 155 height 36
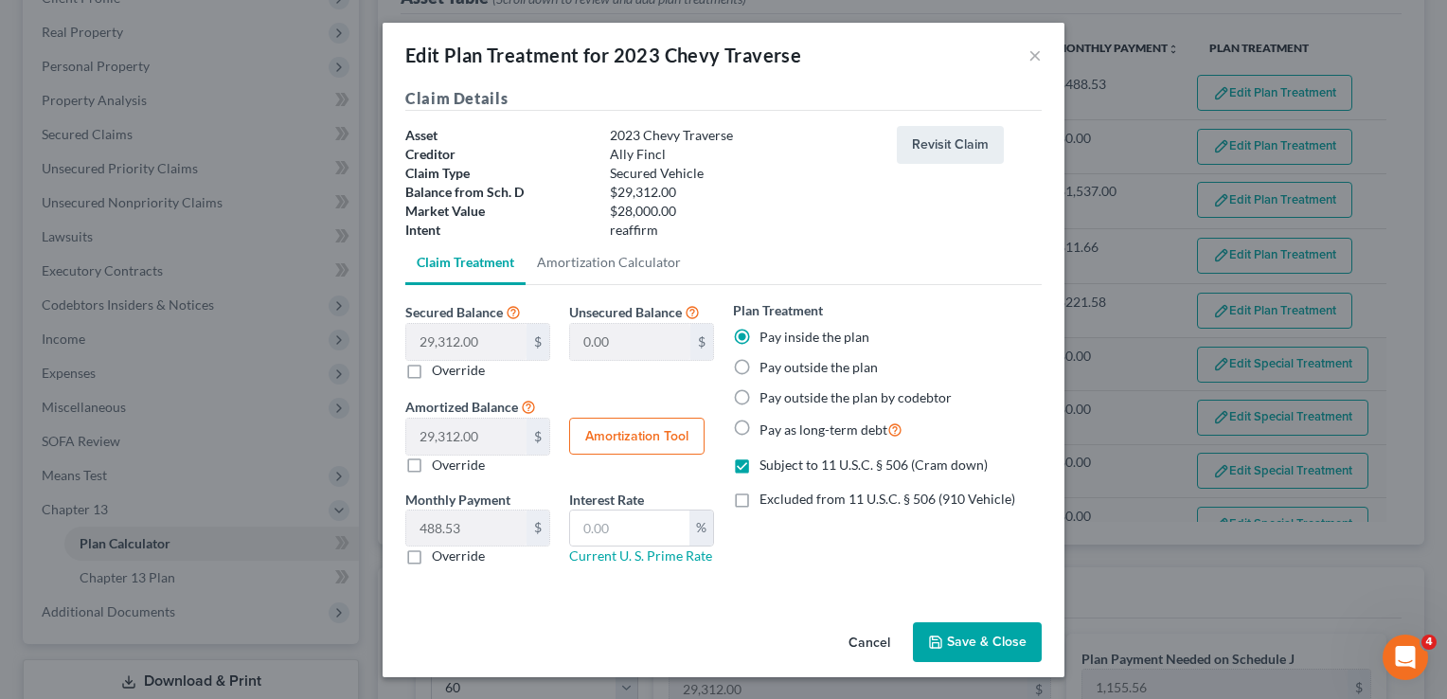
click at [663, 446] on button "Amortization Tool" at bounding box center [636, 437] width 135 height 38
type input "29,312.00"
type input "60"
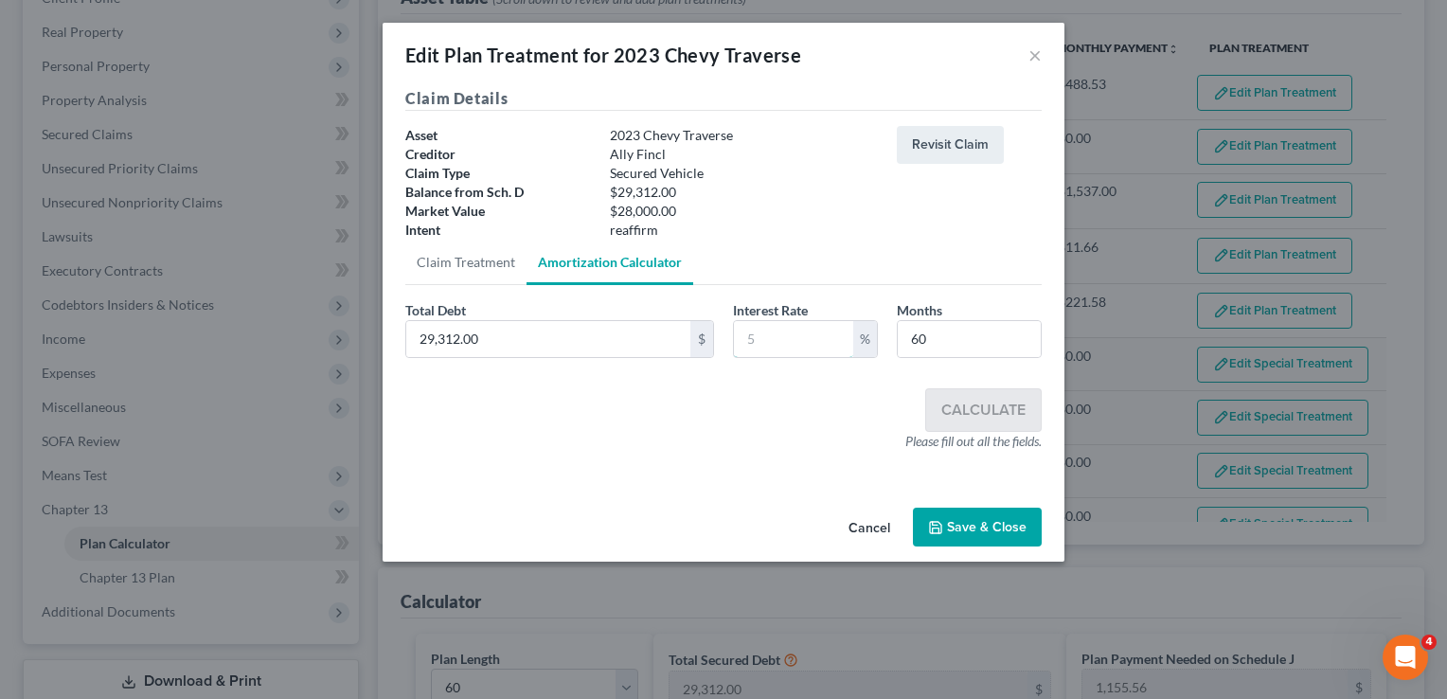
drag, startPoint x: 765, startPoint y: 336, endPoint x: 774, endPoint y: 383, distance: 47.2
click at [765, 336] on input "text" at bounding box center [793, 339] width 119 height 36
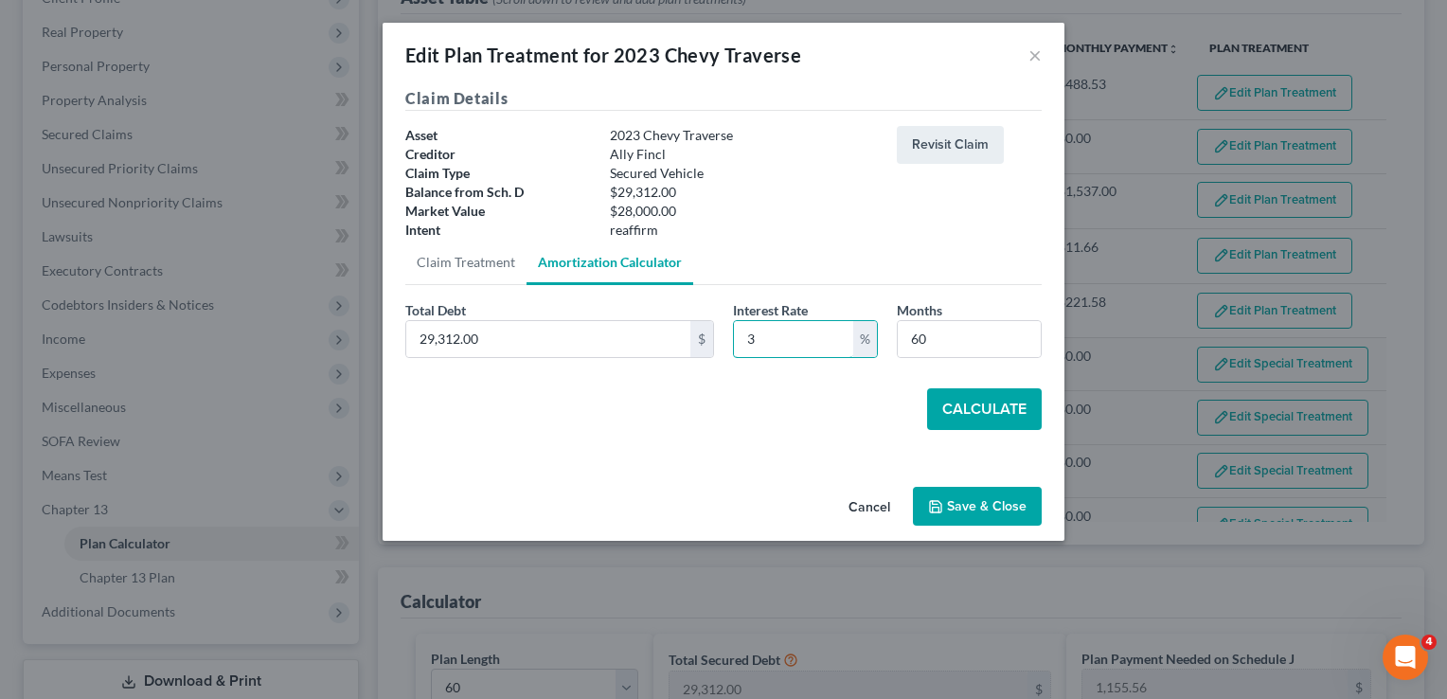
type input "3"
click at [999, 405] on button "Calculate" at bounding box center [984, 409] width 115 height 42
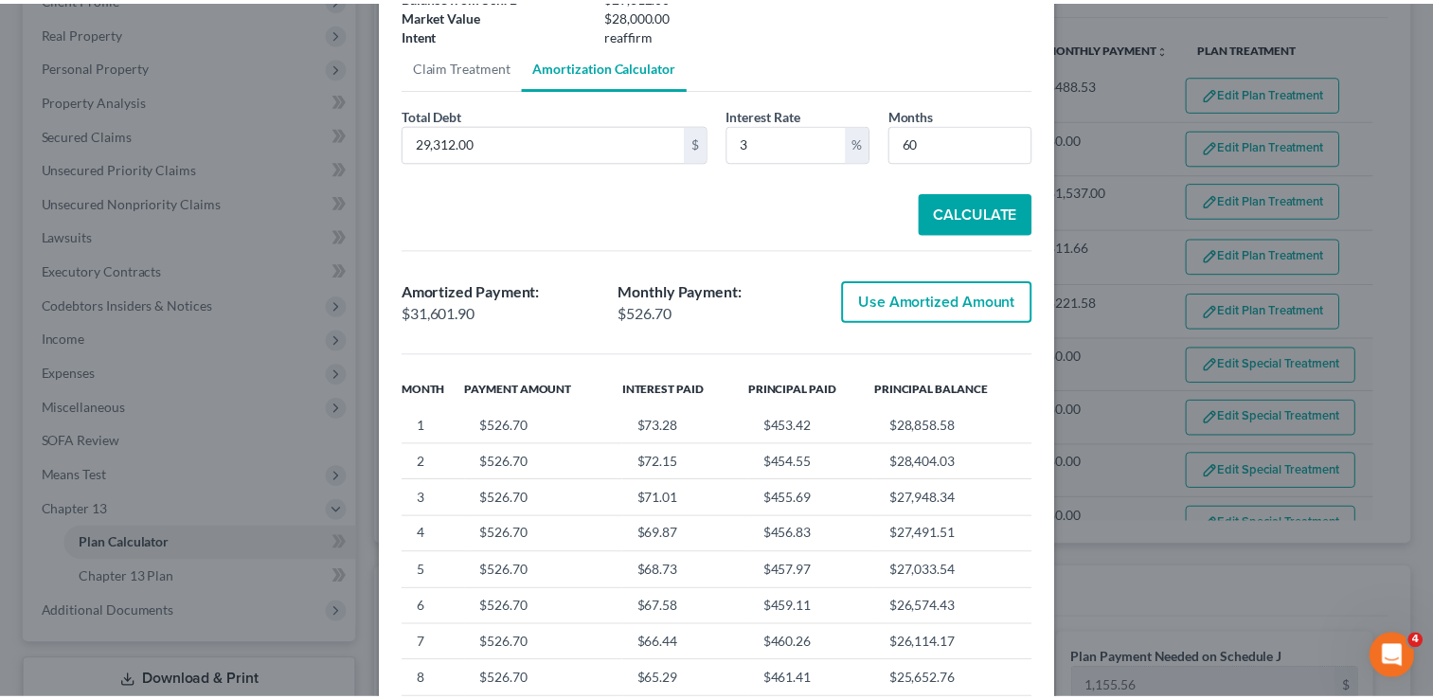
scroll to position [326, 0]
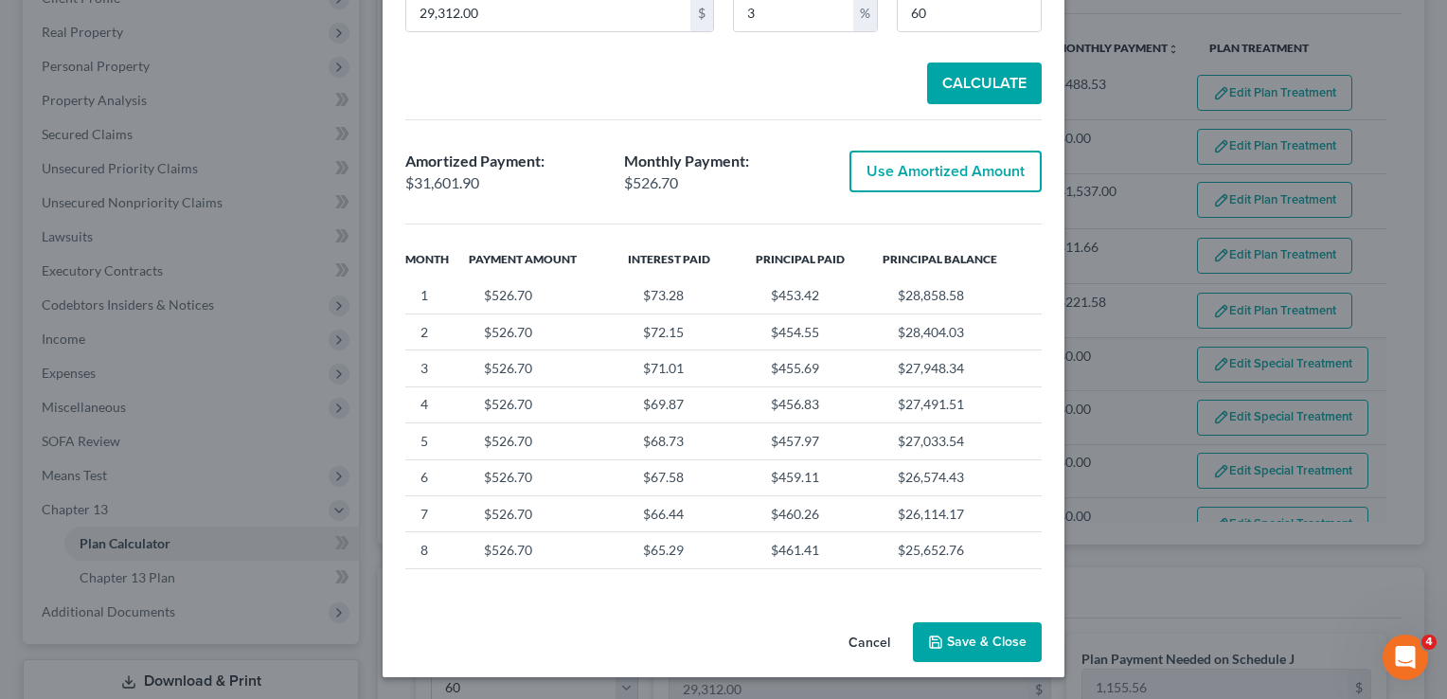
click at [990, 639] on button "Save & Close" at bounding box center [977, 642] width 129 height 40
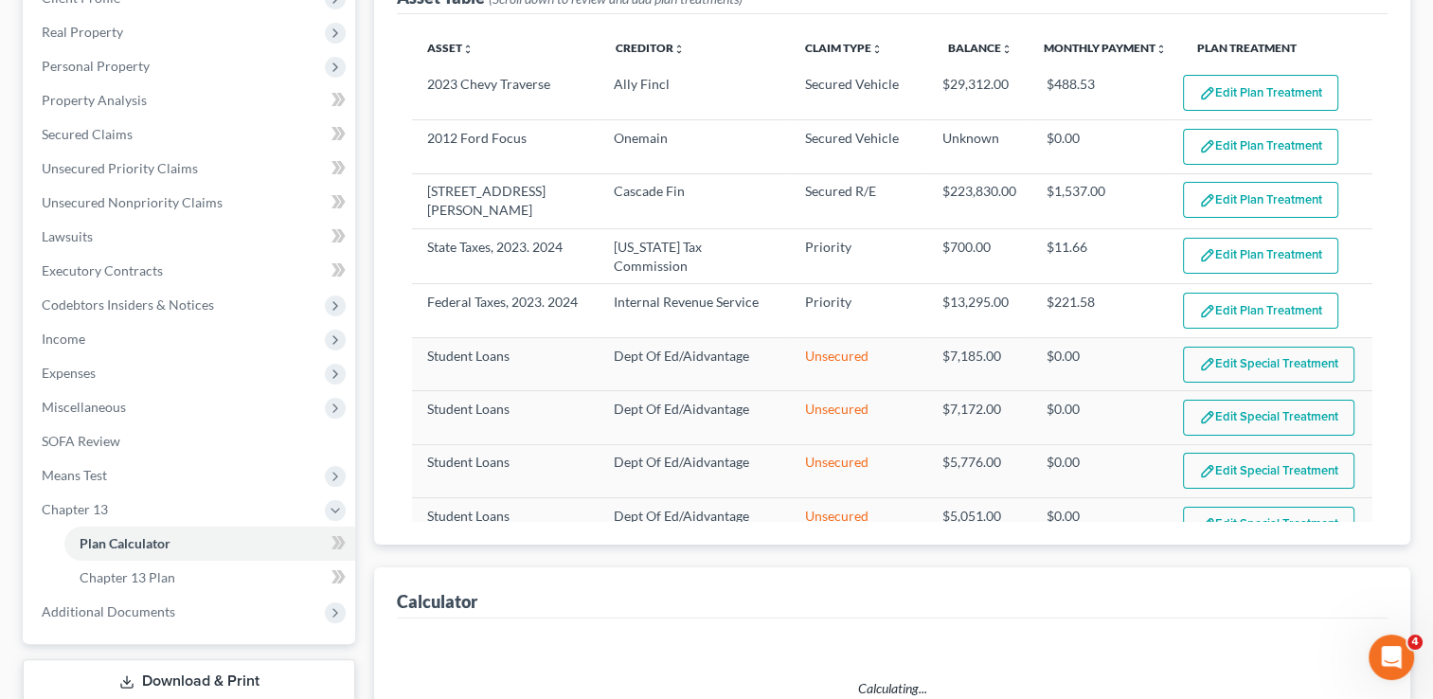
select select "59"
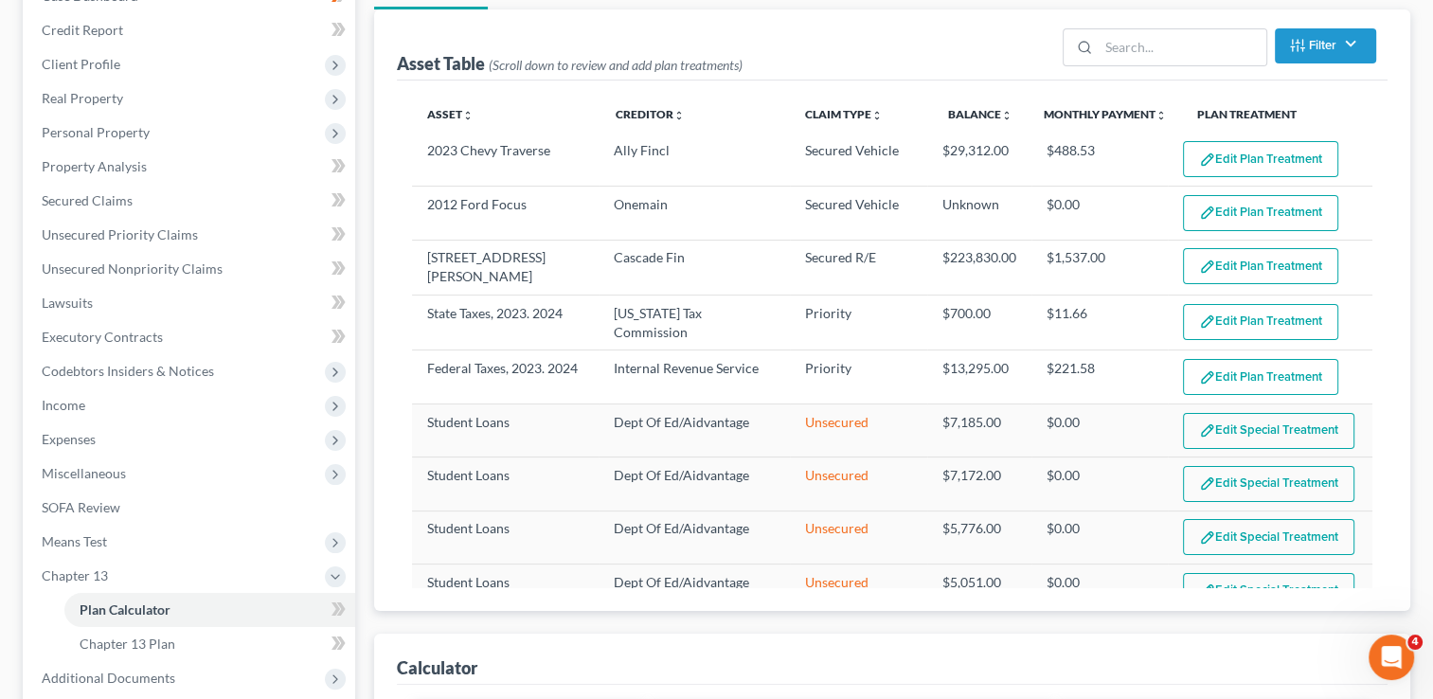
scroll to position [193, 0]
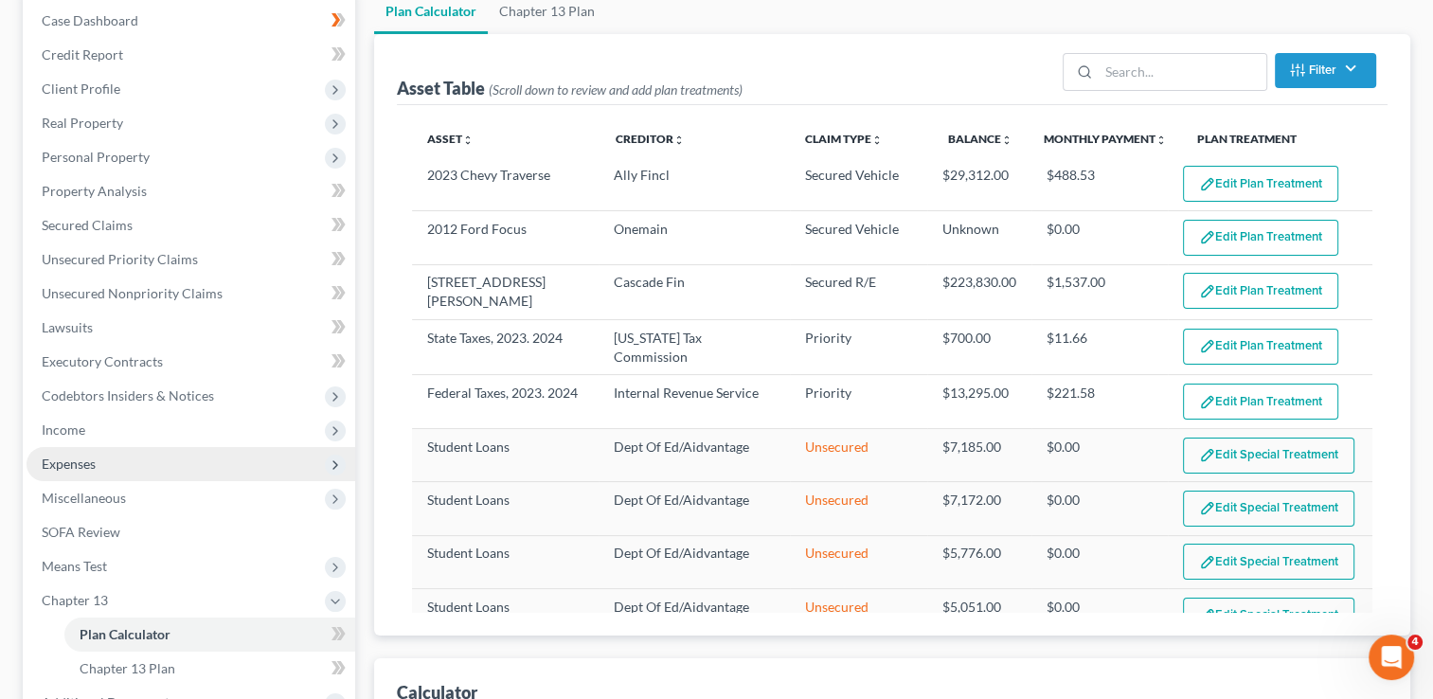
click at [75, 468] on span "Expenses" at bounding box center [69, 464] width 54 height 16
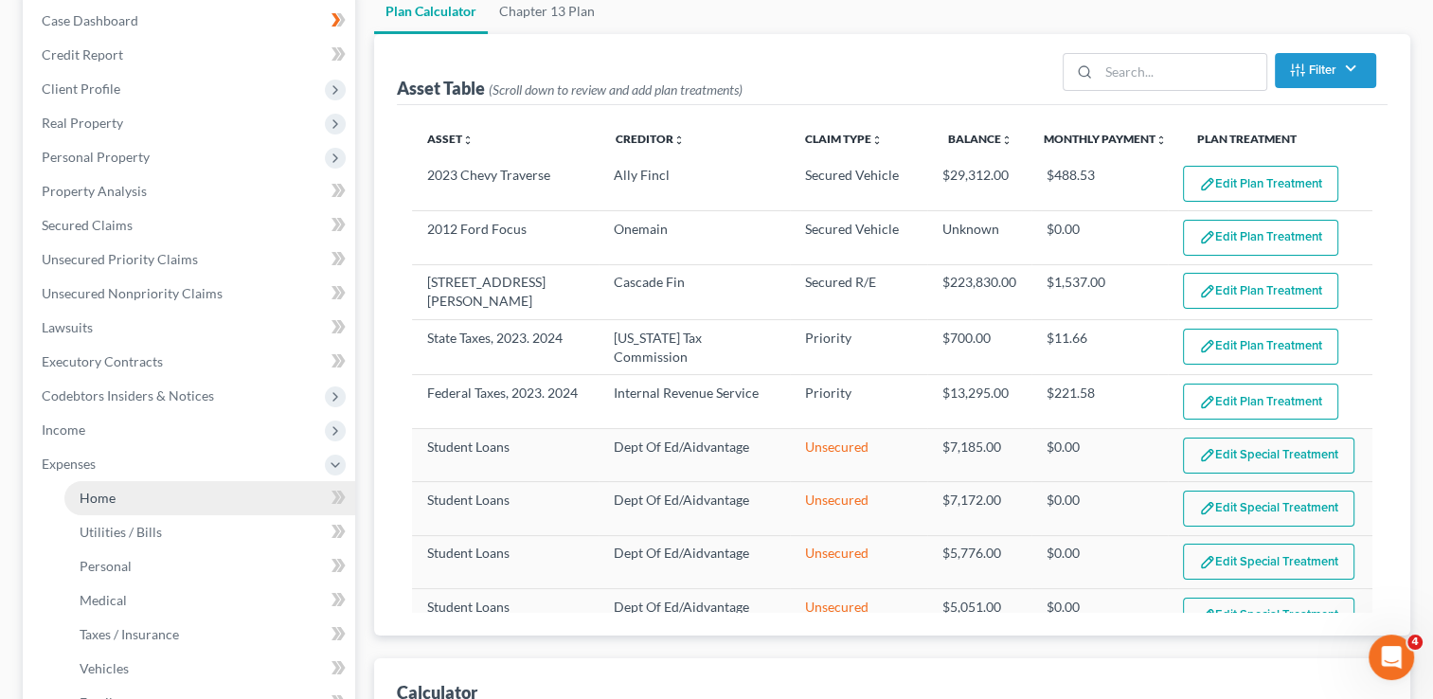
click at [111, 500] on span "Home" at bounding box center [98, 498] width 36 height 16
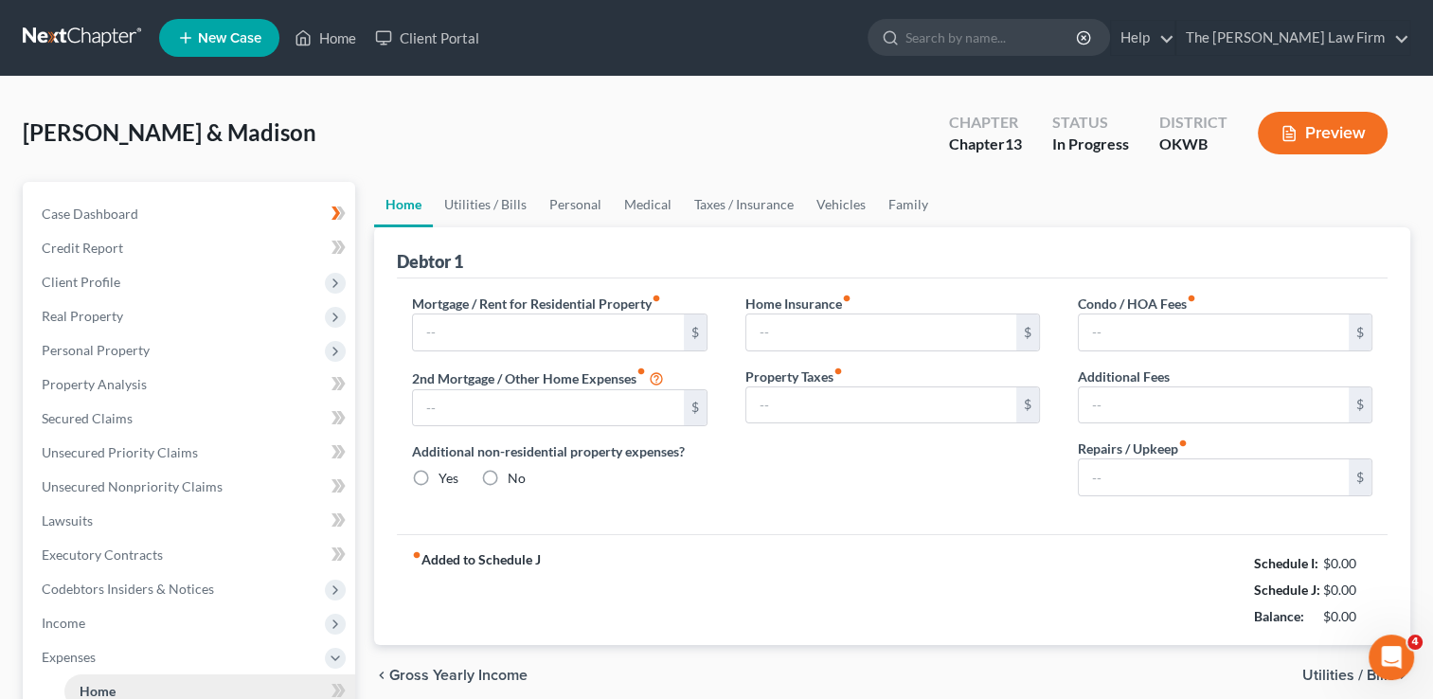
type input "1,537.00"
type input "0.00"
radio input "true"
type input "0.00"
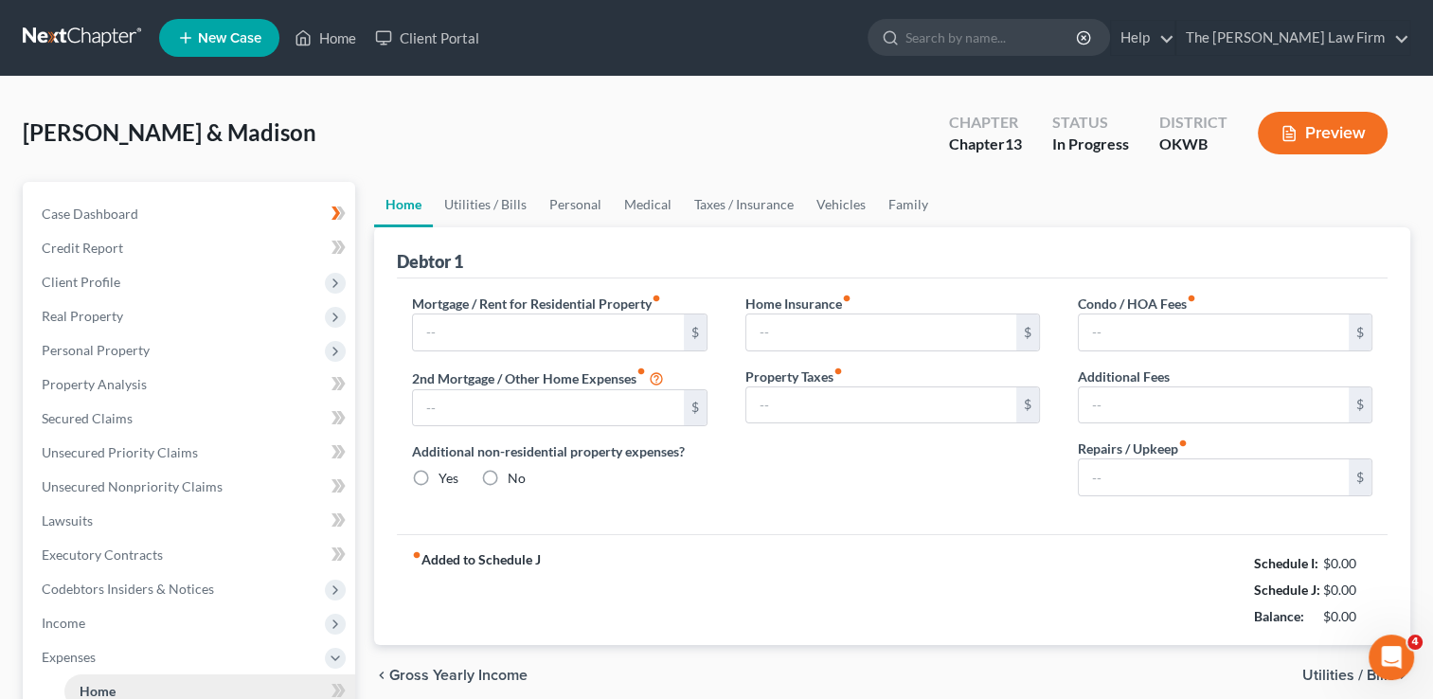
type input "0.00"
type input "150.00"
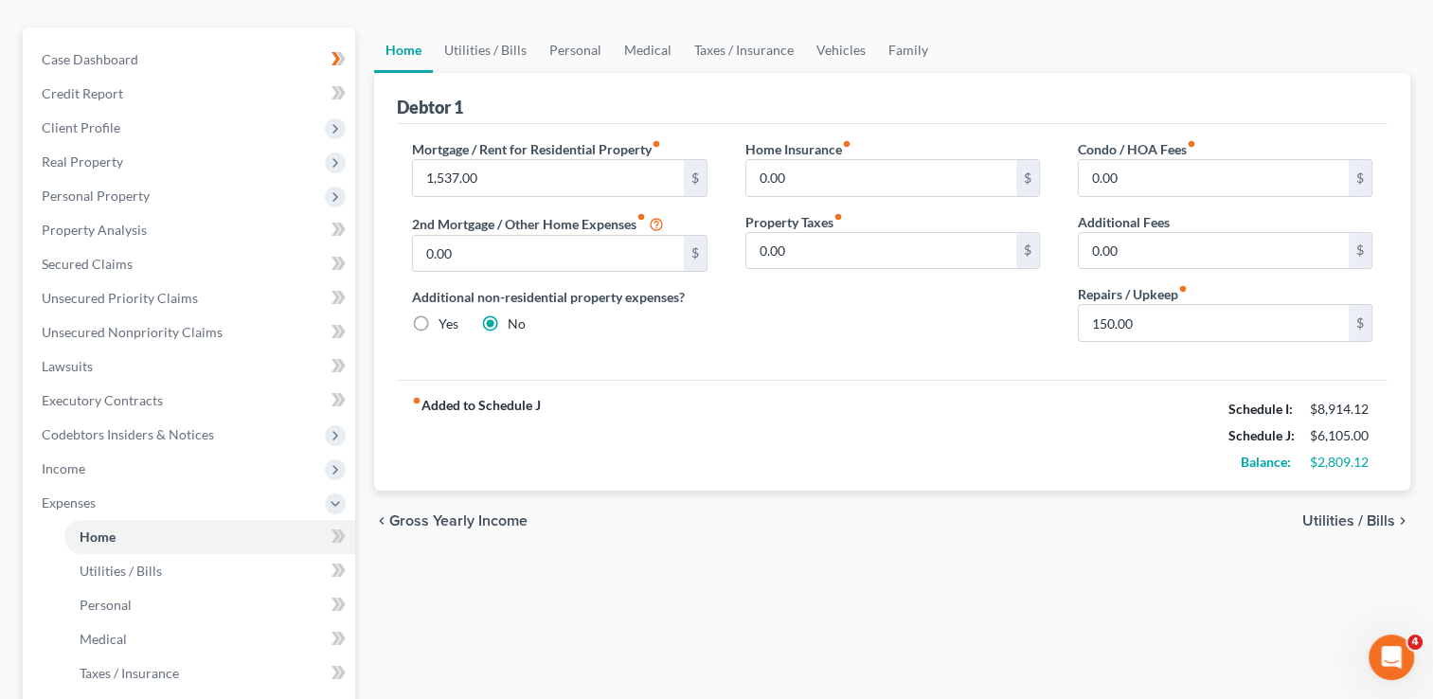
scroll to position [579, 0]
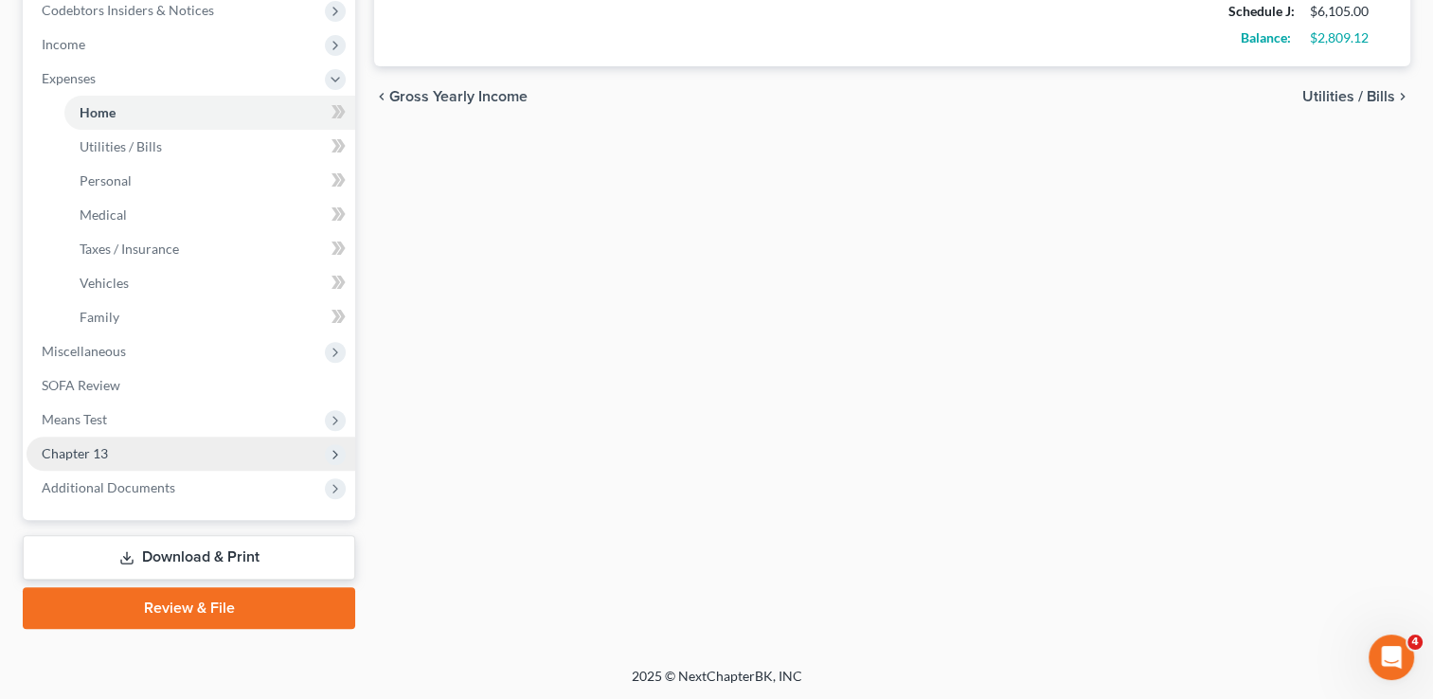
click at [75, 450] on span "Chapter 13" at bounding box center [75, 453] width 66 height 16
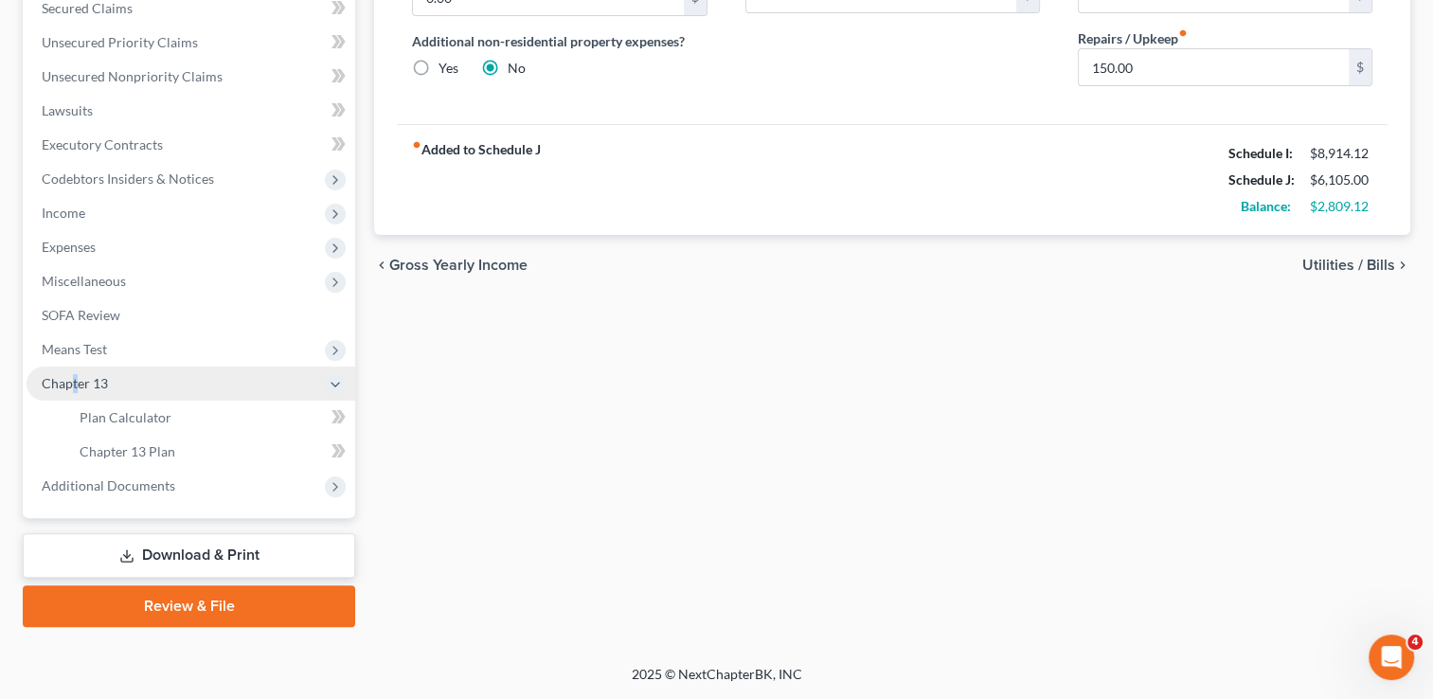
scroll to position [408, 0]
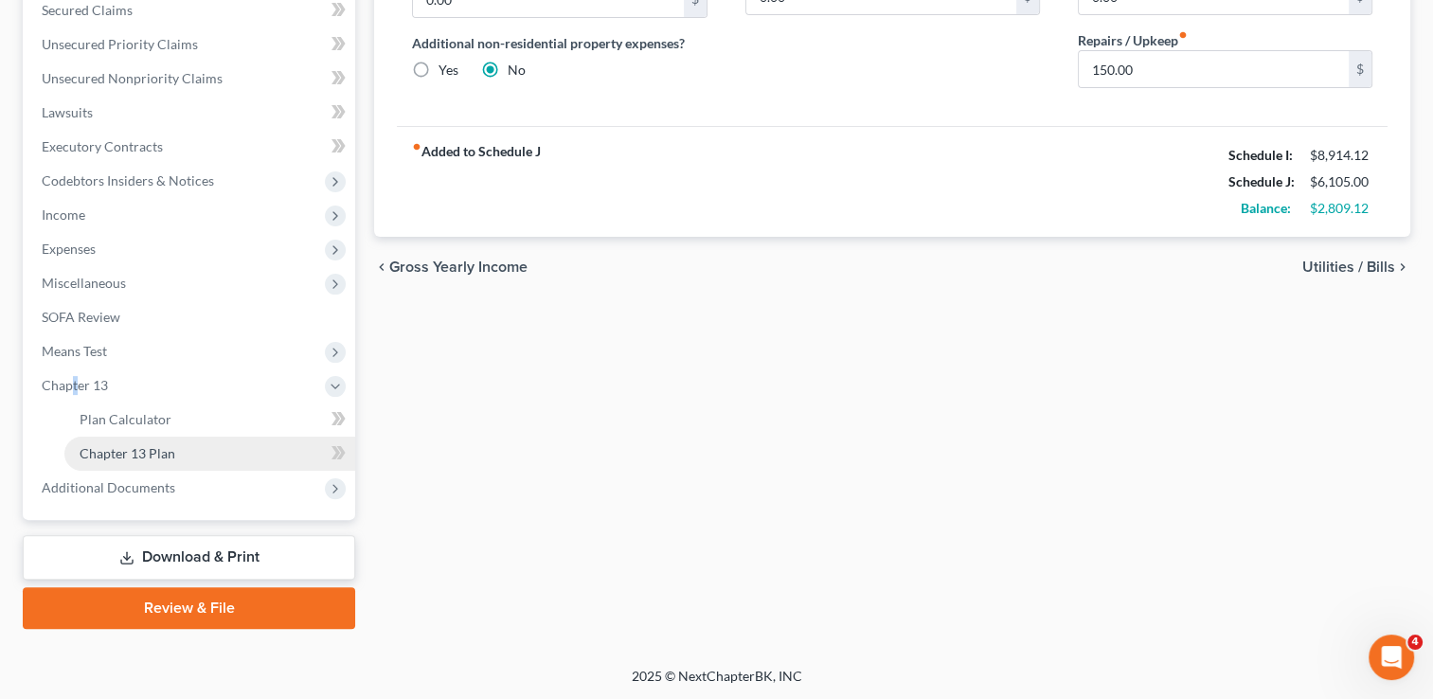
drag, startPoint x: 75, startPoint y: 450, endPoint x: 134, endPoint y: 456, distance: 59.9
click at [134, 456] on span "Chapter 13 Plan" at bounding box center [128, 453] width 96 height 16
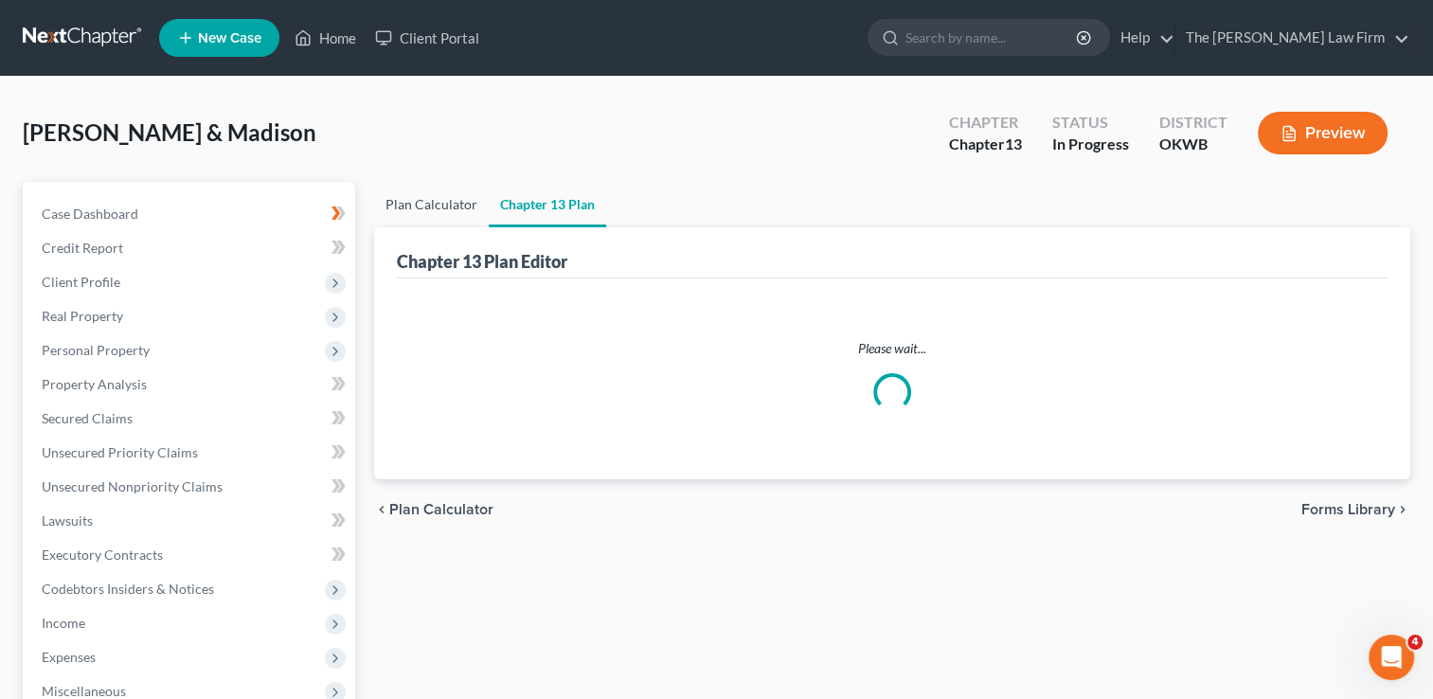
click at [432, 205] on link "Plan Calculator" at bounding box center [431, 204] width 115 height 45
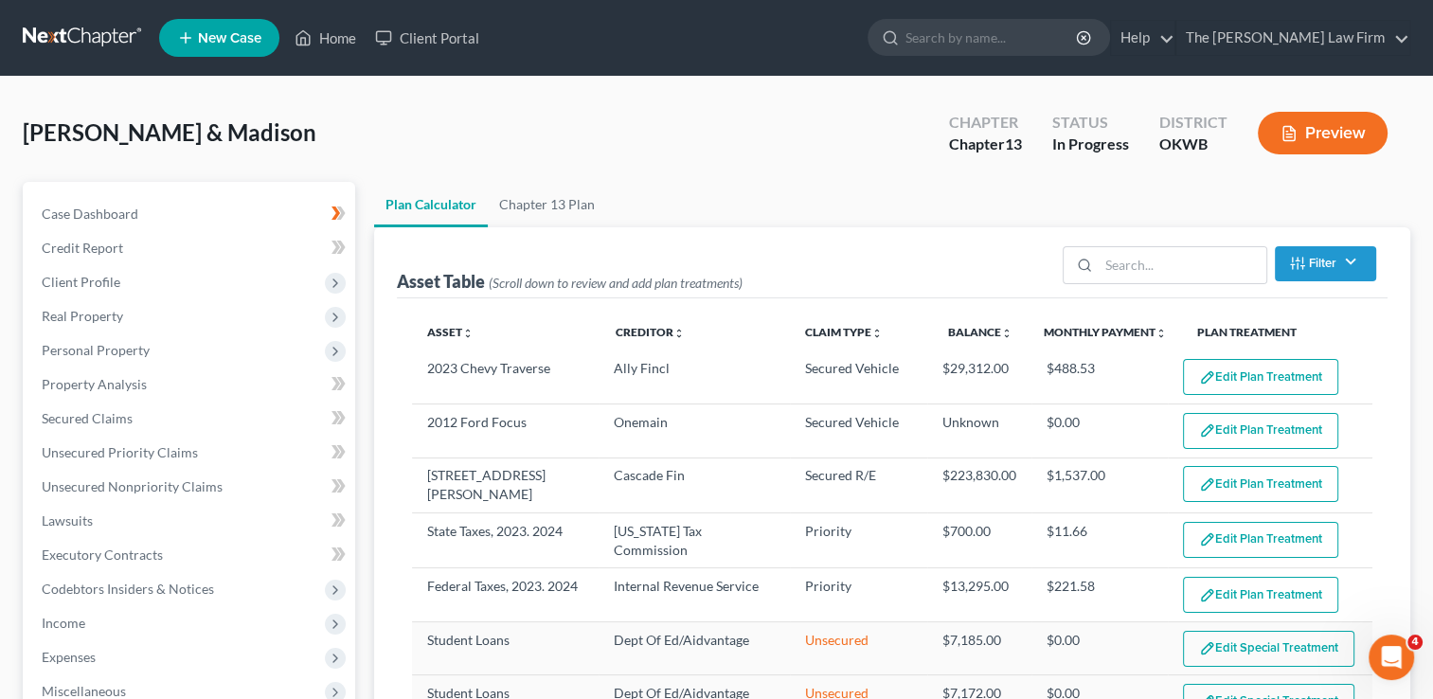
select select "59"
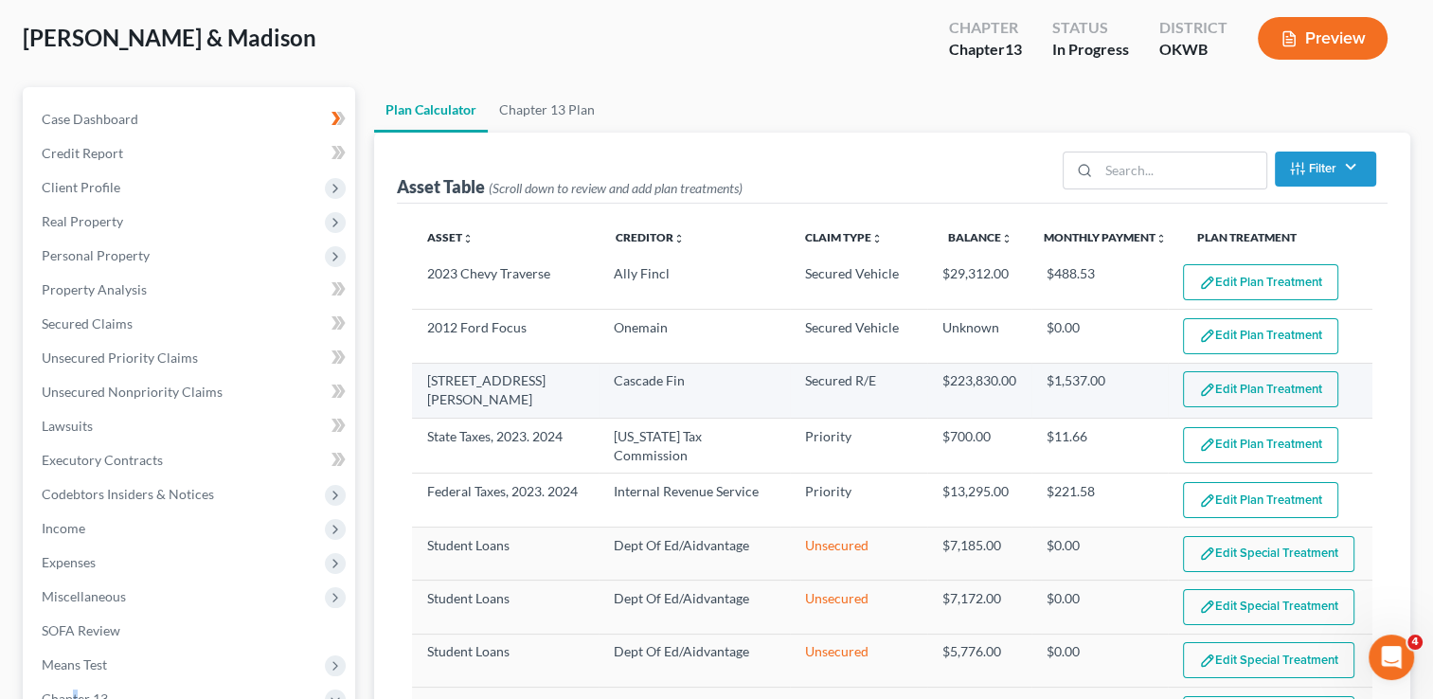
click at [1234, 388] on button "Edit Plan Treatment" at bounding box center [1260, 389] width 155 height 36
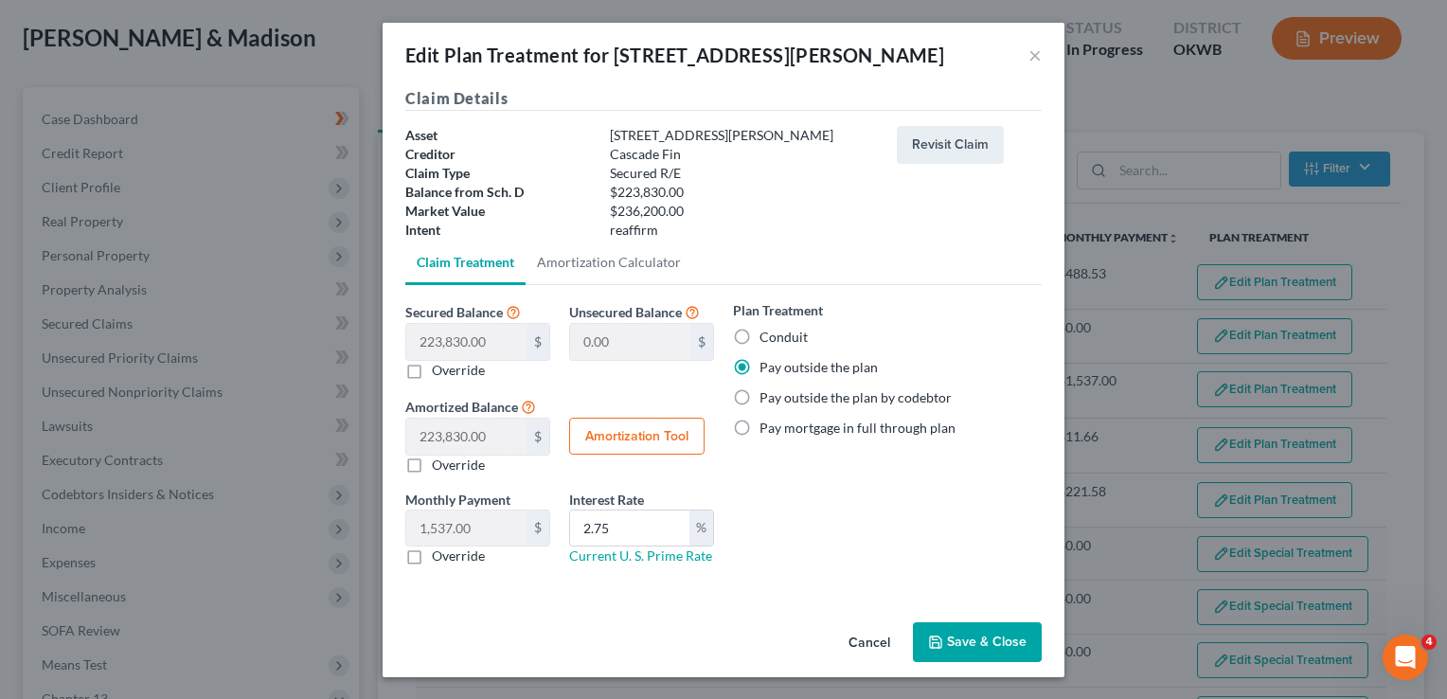
click at [432, 551] on label "Override" at bounding box center [458, 555] width 53 height 19
click at [439, 551] on input "Override" at bounding box center [445, 552] width 12 height 12
checkbox input "true"
click at [1010, 636] on button "Save & Close" at bounding box center [977, 642] width 129 height 40
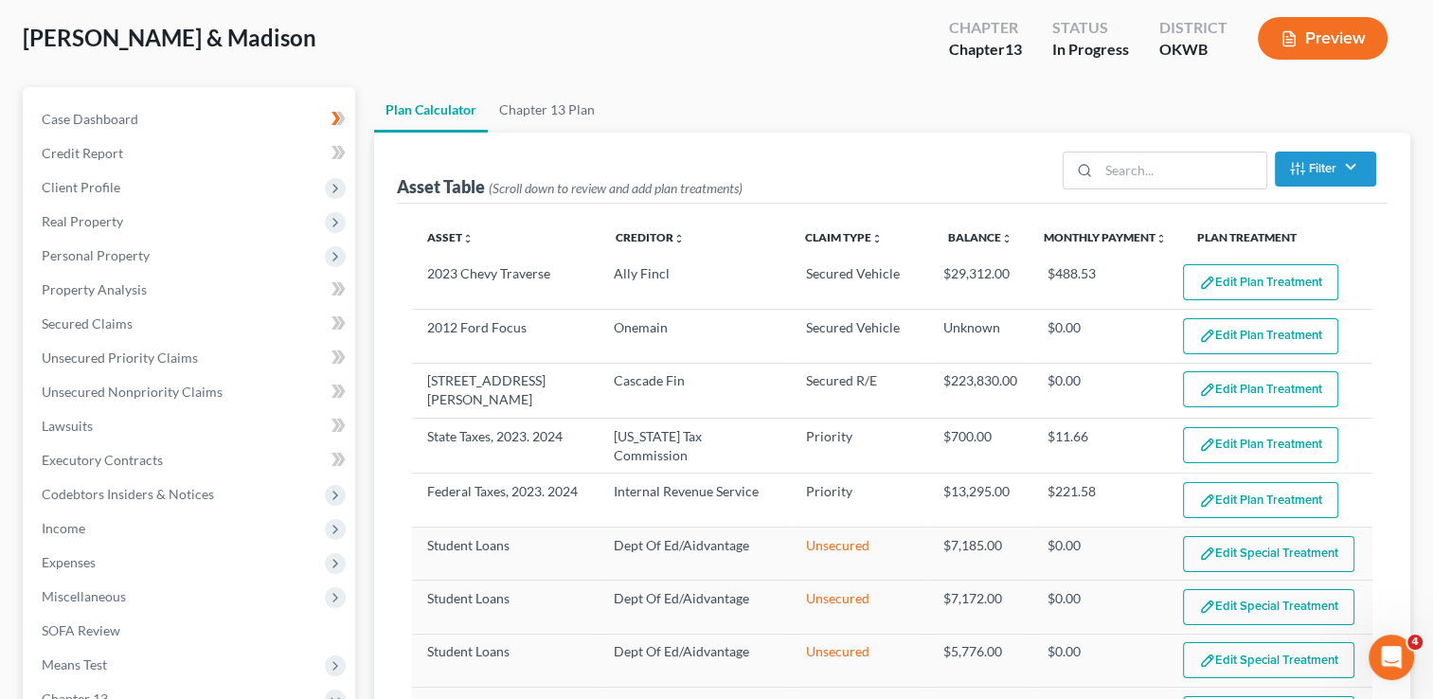
select select "59"
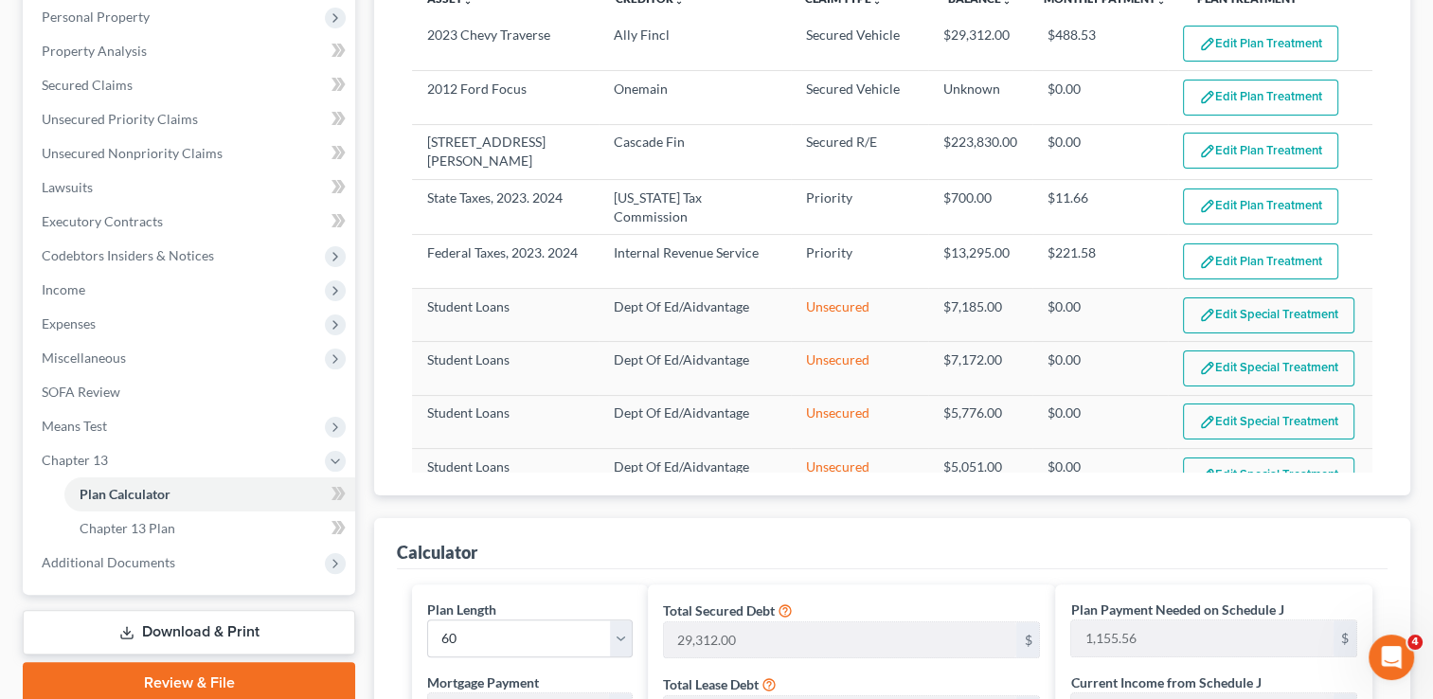
scroll to position [288, 0]
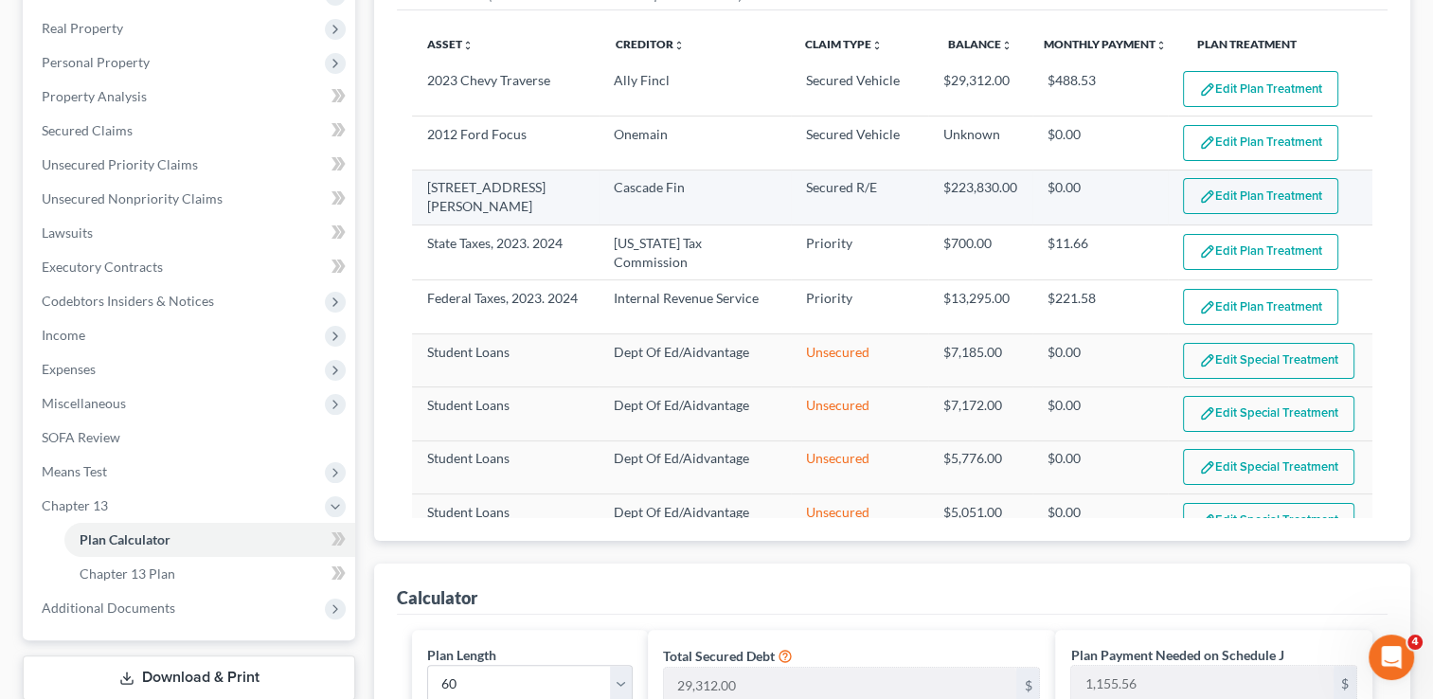
click at [1231, 188] on button "Edit Plan Treatment" at bounding box center [1260, 196] width 155 height 36
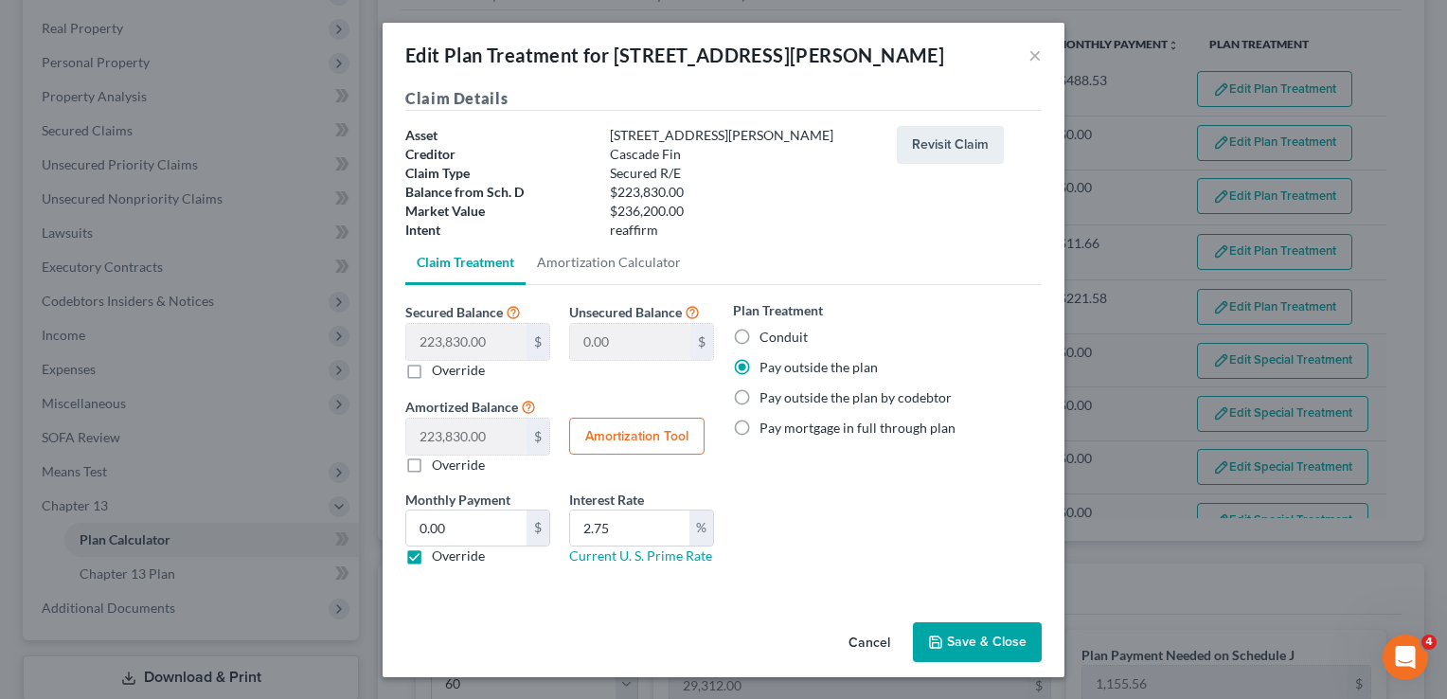
click at [432, 557] on label "Override" at bounding box center [458, 555] width 53 height 19
click at [439, 557] on input "Override" at bounding box center [445, 552] width 12 height 12
checkbox input "false"
click at [985, 632] on button "Save & Close" at bounding box center [977, 642] width 129 height 40
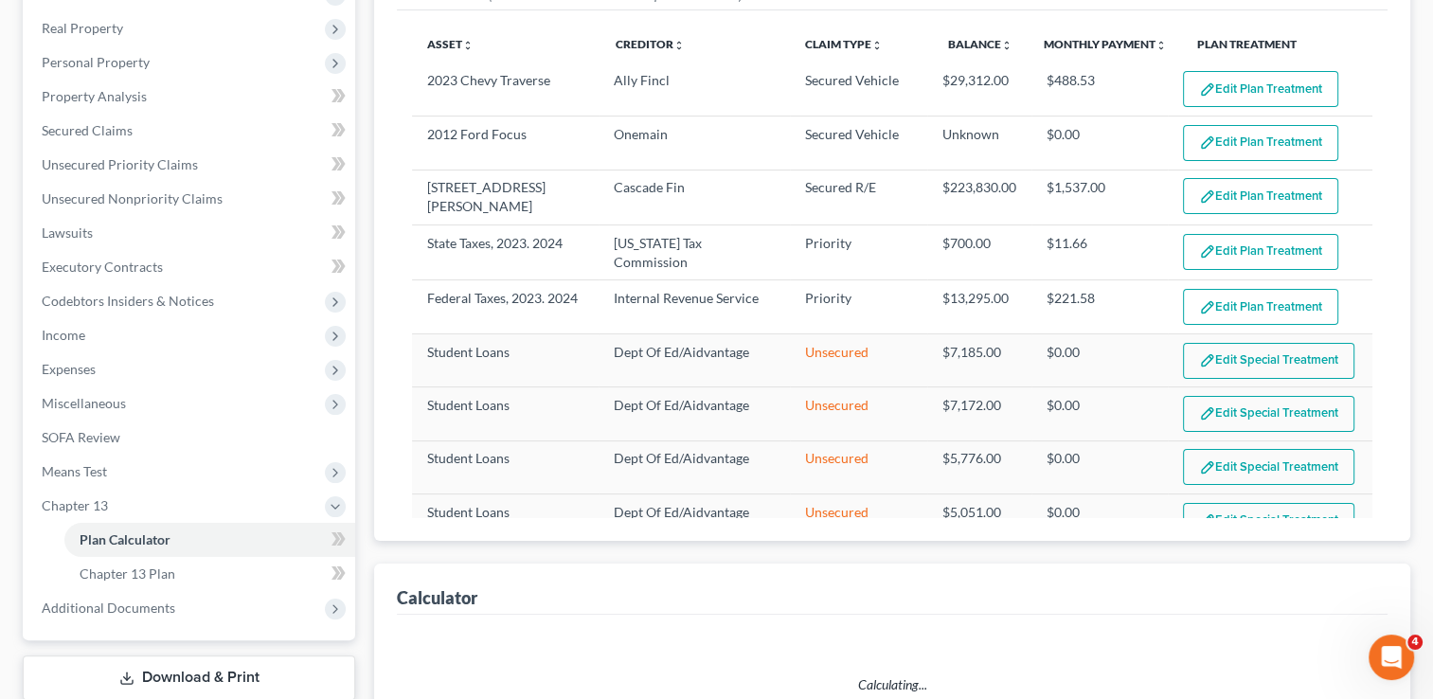
select select "59"
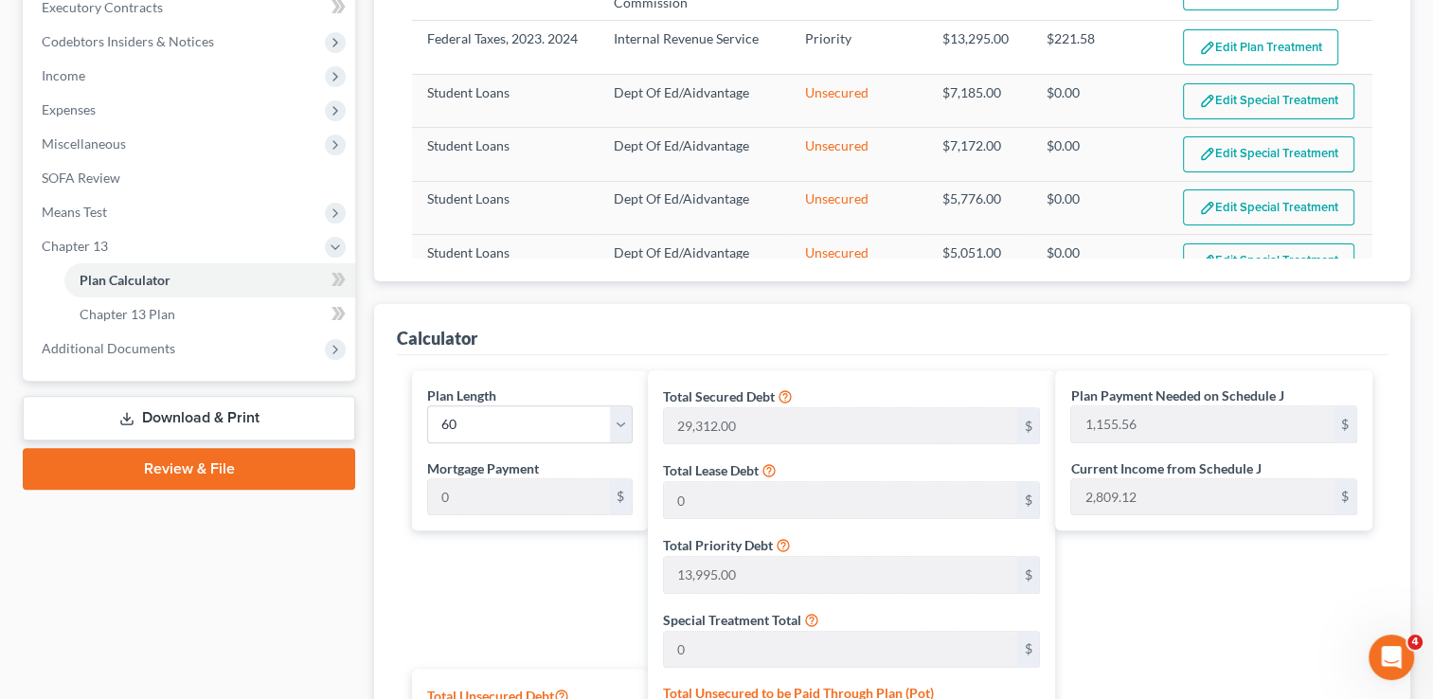
scroll to position [477, 0]
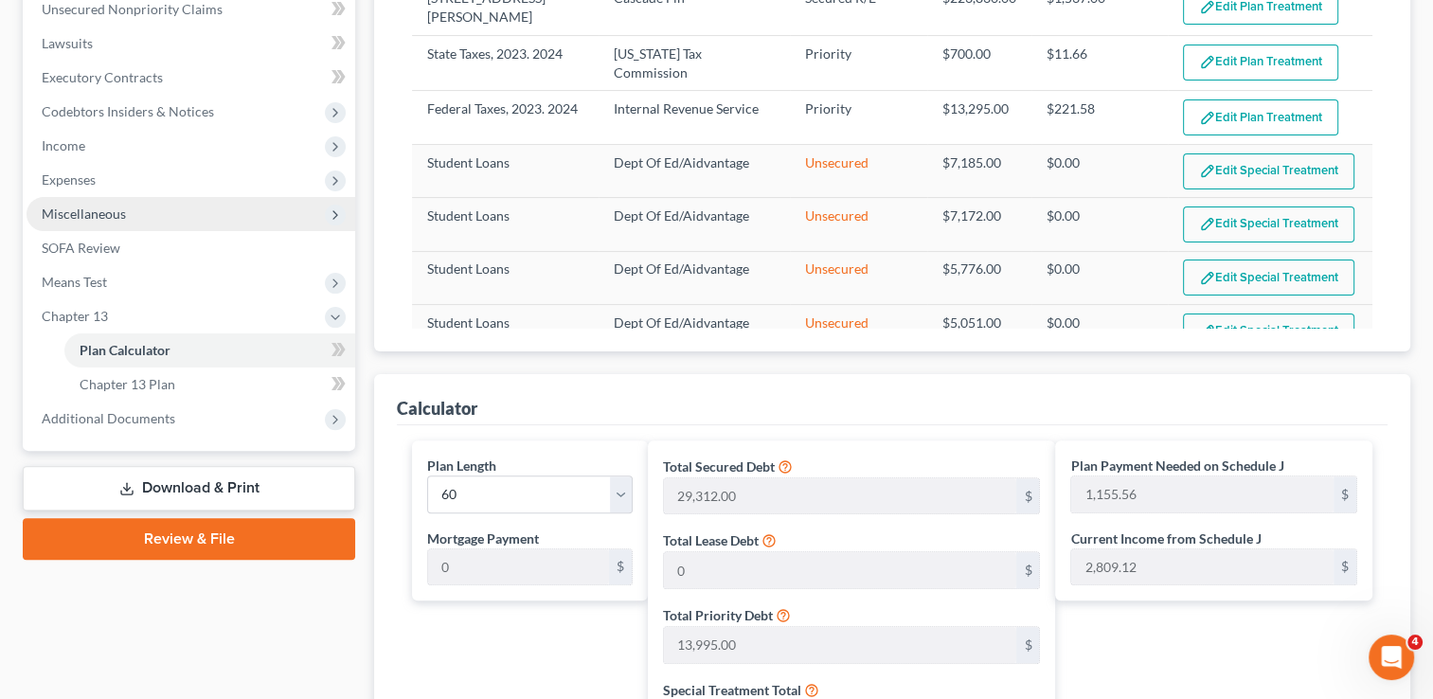
click at [110, 209] on span "Miscellaneous" at bounding box center [84, 214] width 84 height 16
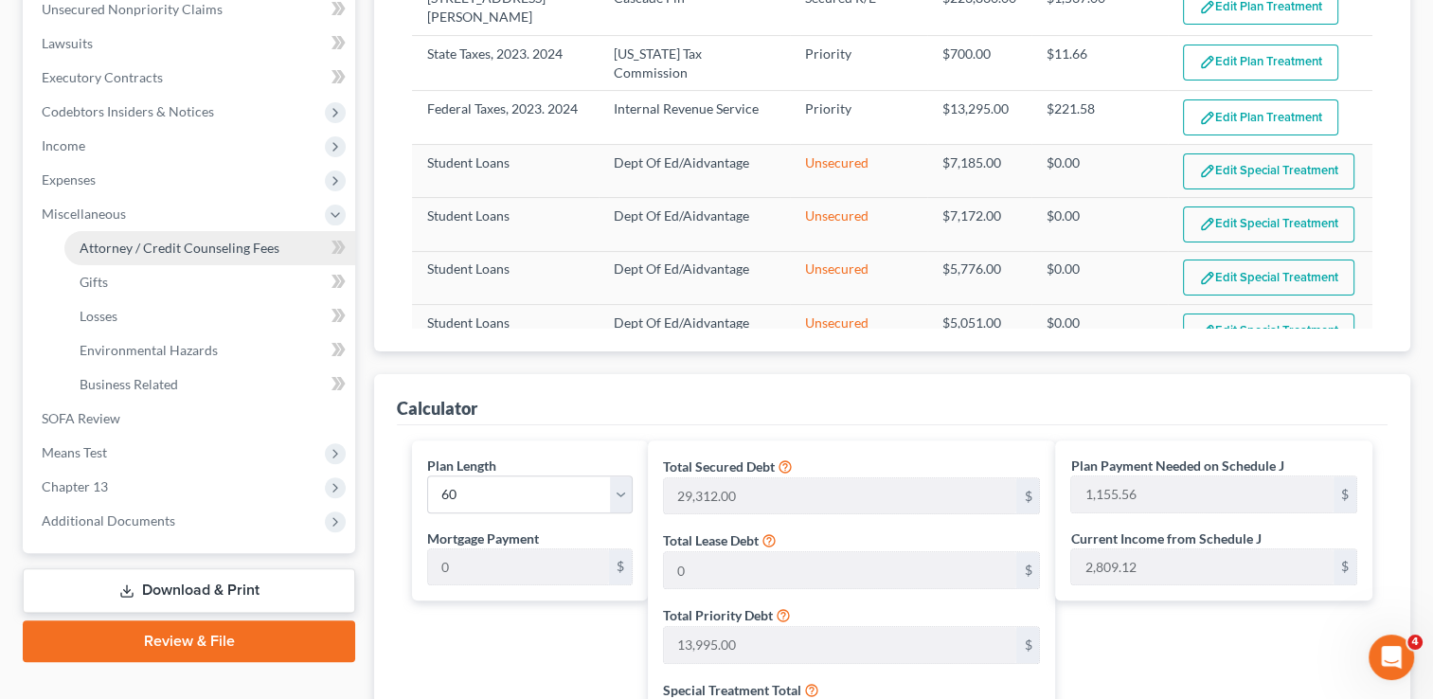
click at [172, 241] on span "Attorney / Credit Counseling Fees" at bounding box center [180, 248] width 200 height 16
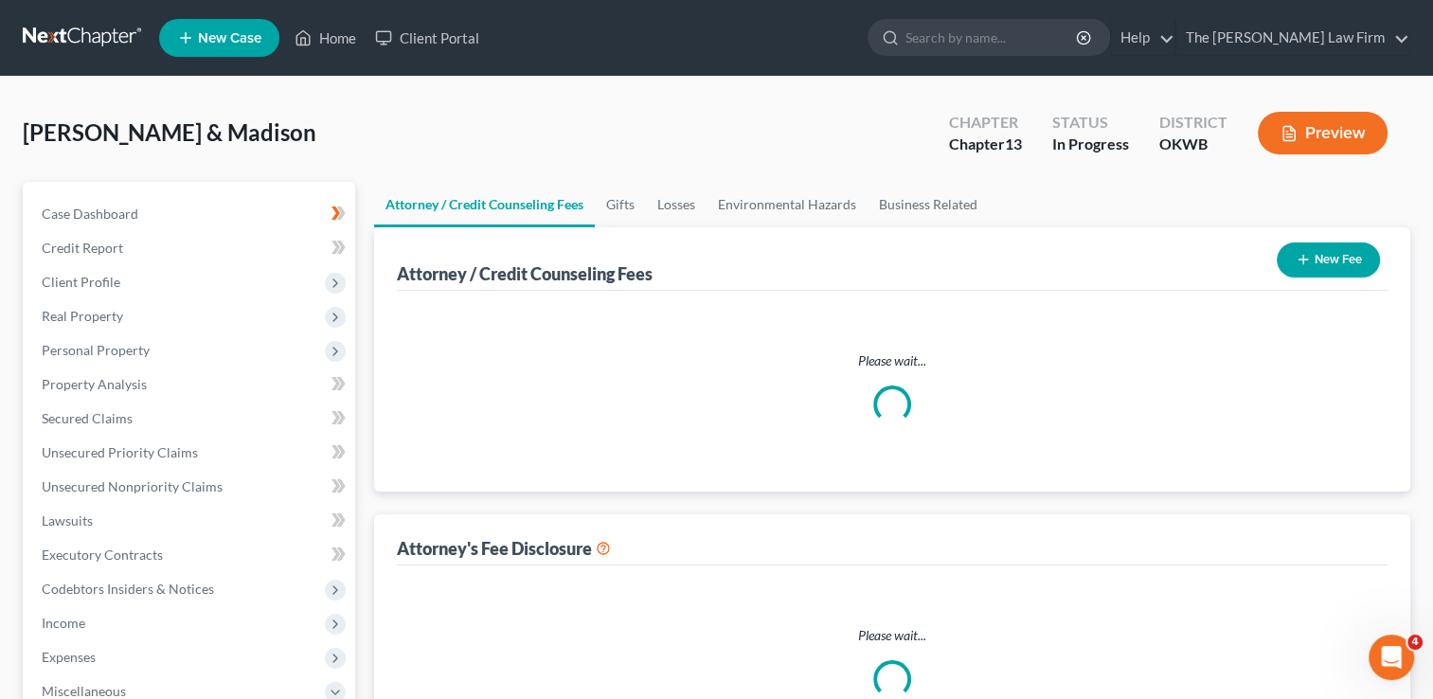
select select "0"
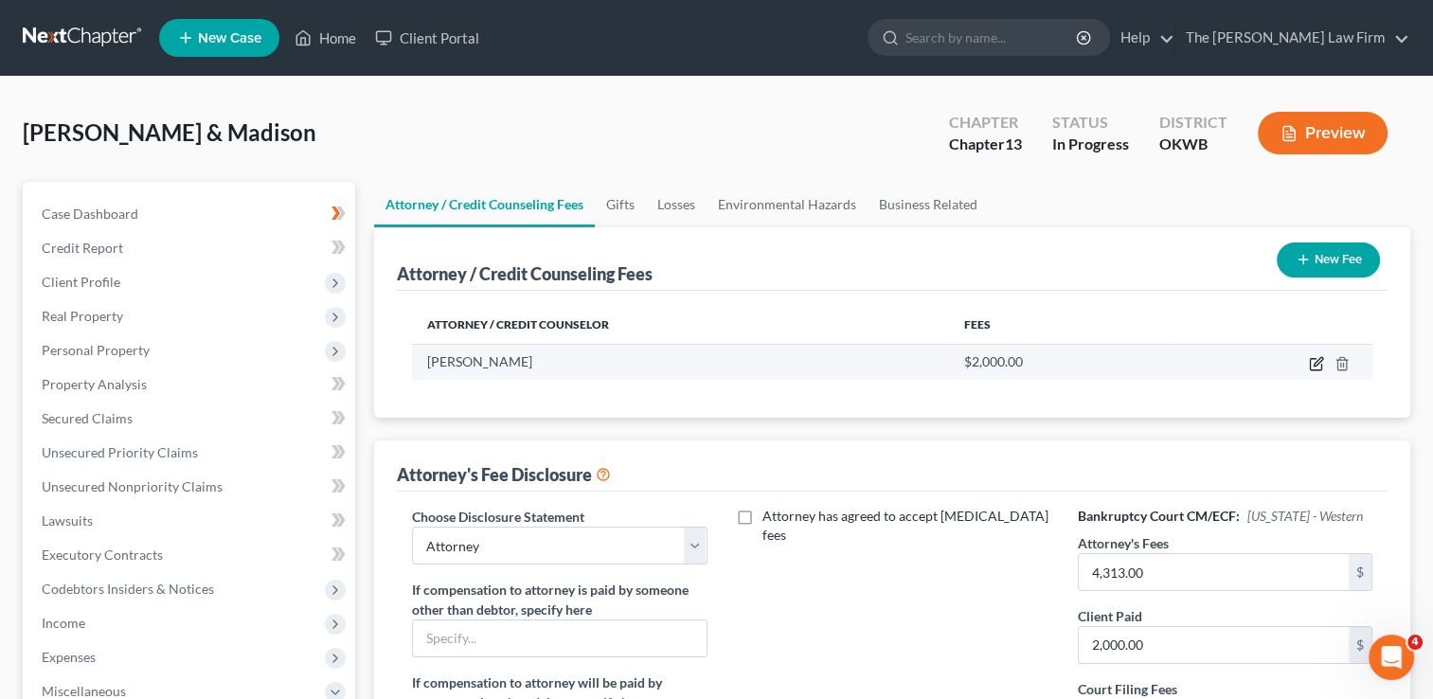
click at [1315, 364] on icon "button" at bounding box center [1318, 361] width 9 height 9
select select "37"
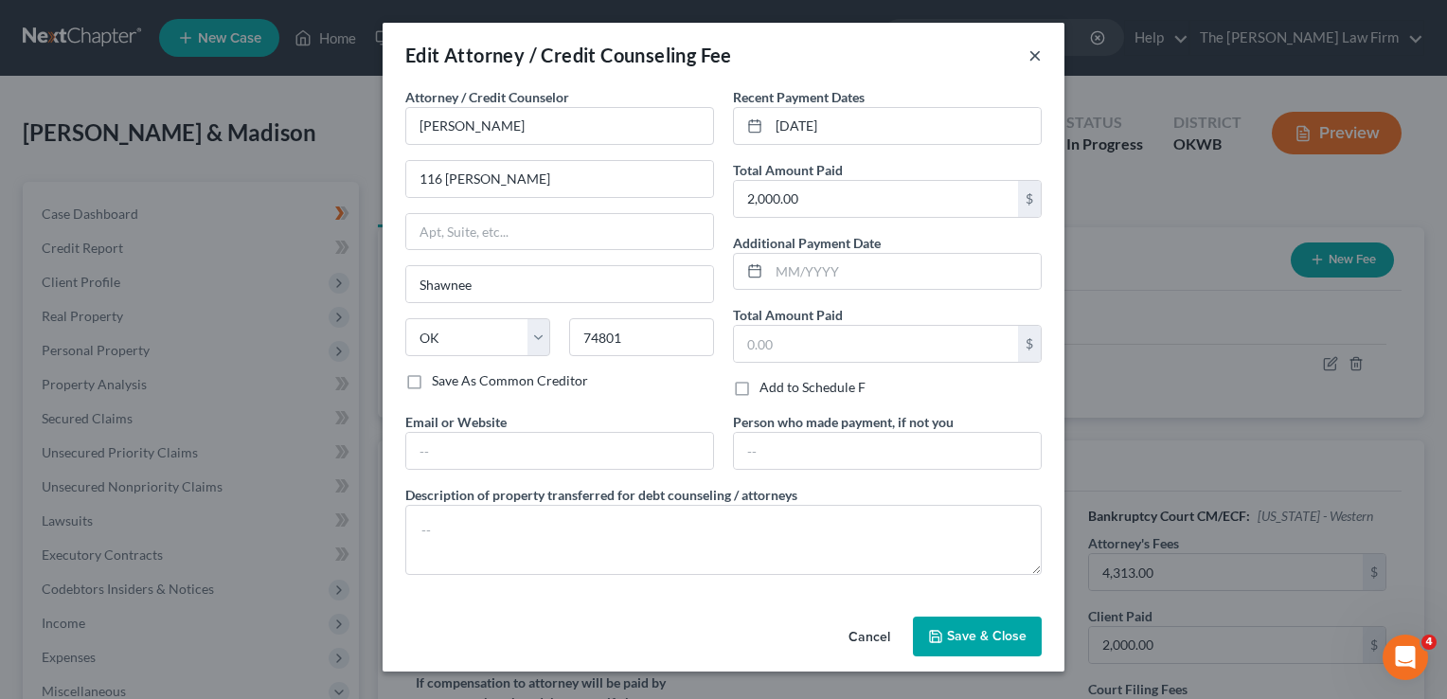
click at [1037, 57] on button "×" at bounding box center [1034, 55] width 13 height 23
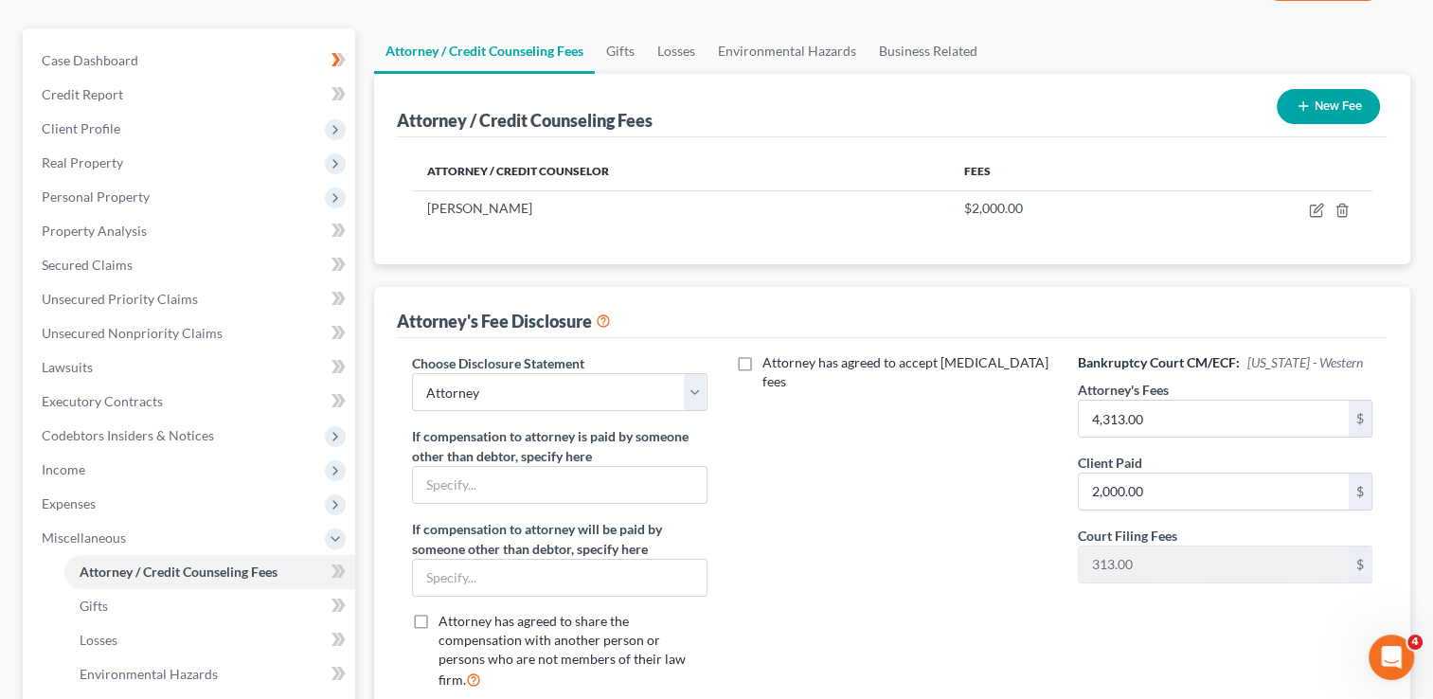
scroll to position [284, 0]
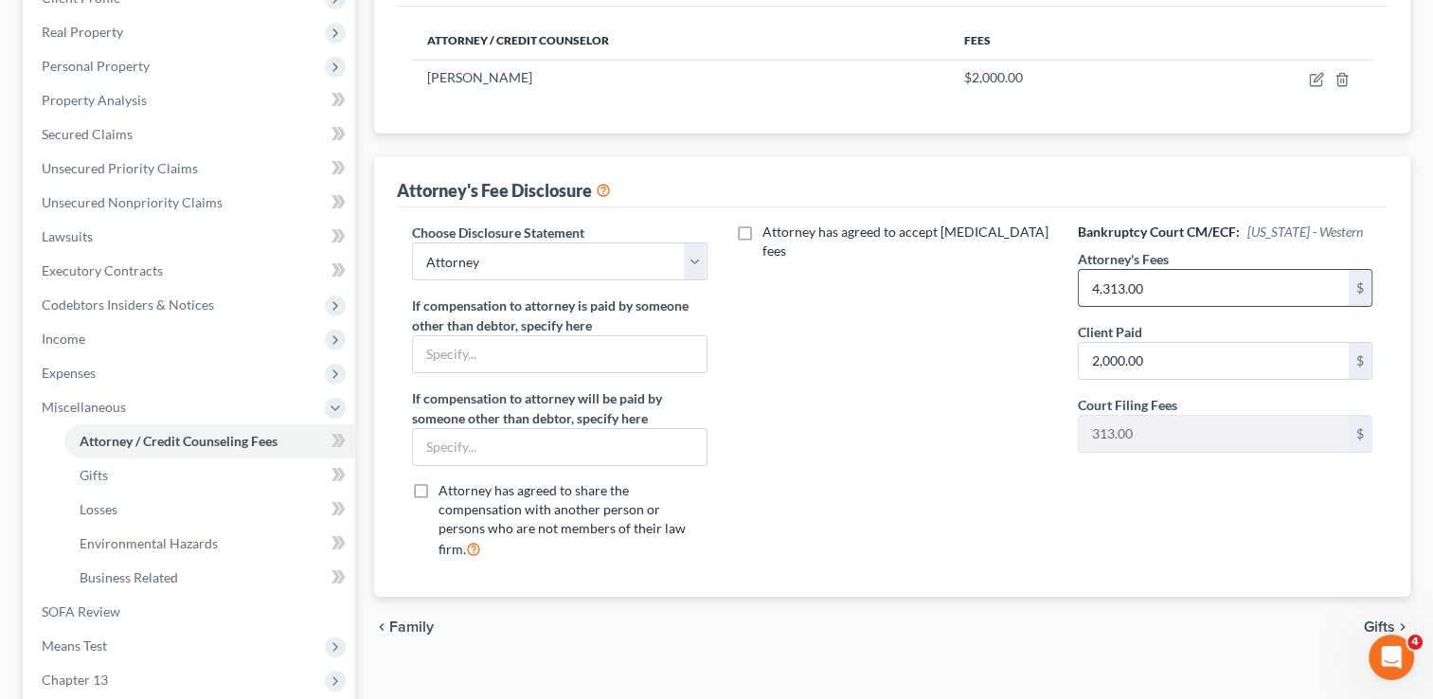
click at [1166, 288] on input "4,313.00" at bounding box center [1214, 288] width 270 height 36
type input "4,000"
click at [1163, 357] on input "2,000.00" at bounding box center [1214, 361] width 270 height 36
type input "1,687"
click at [942, 369] on div "Attorney has agreed to accept [MEDICAL_DATA] fees" at bounding box center [892, 398] width 332 height 351
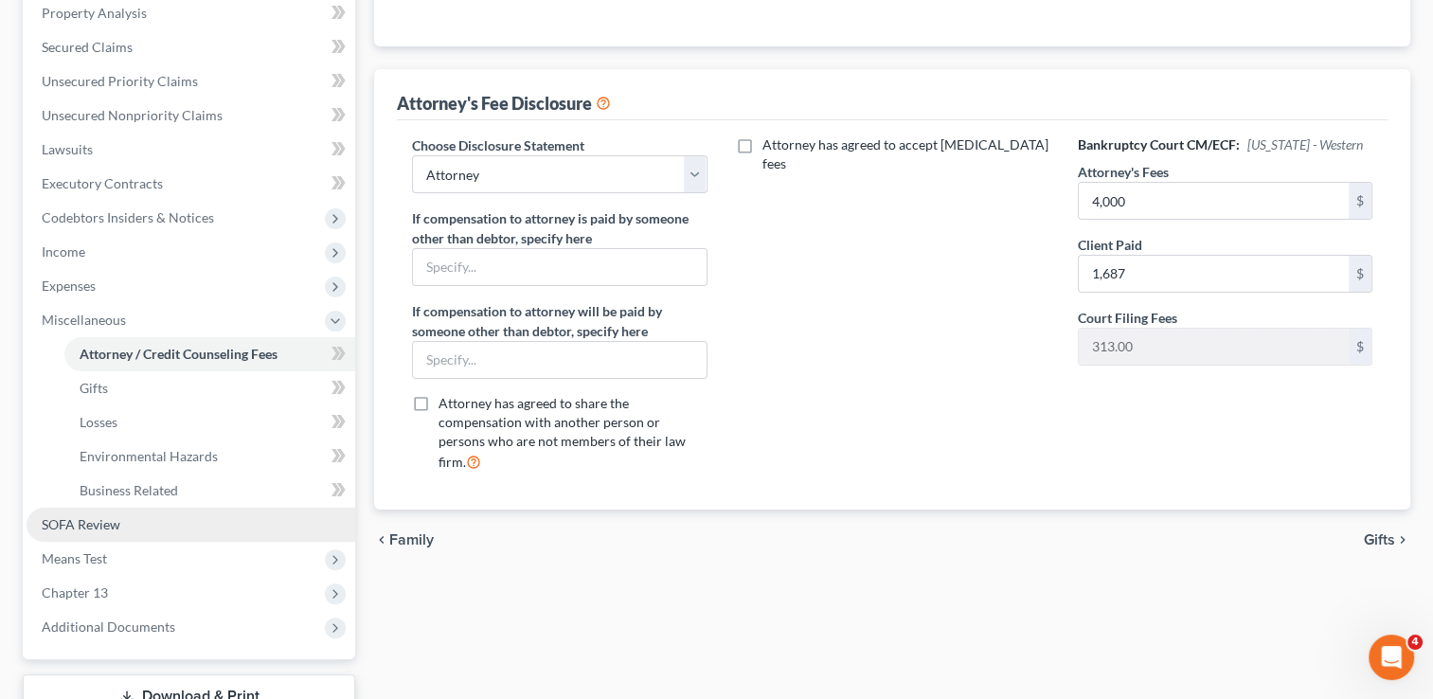
scroll to position [379, 0]
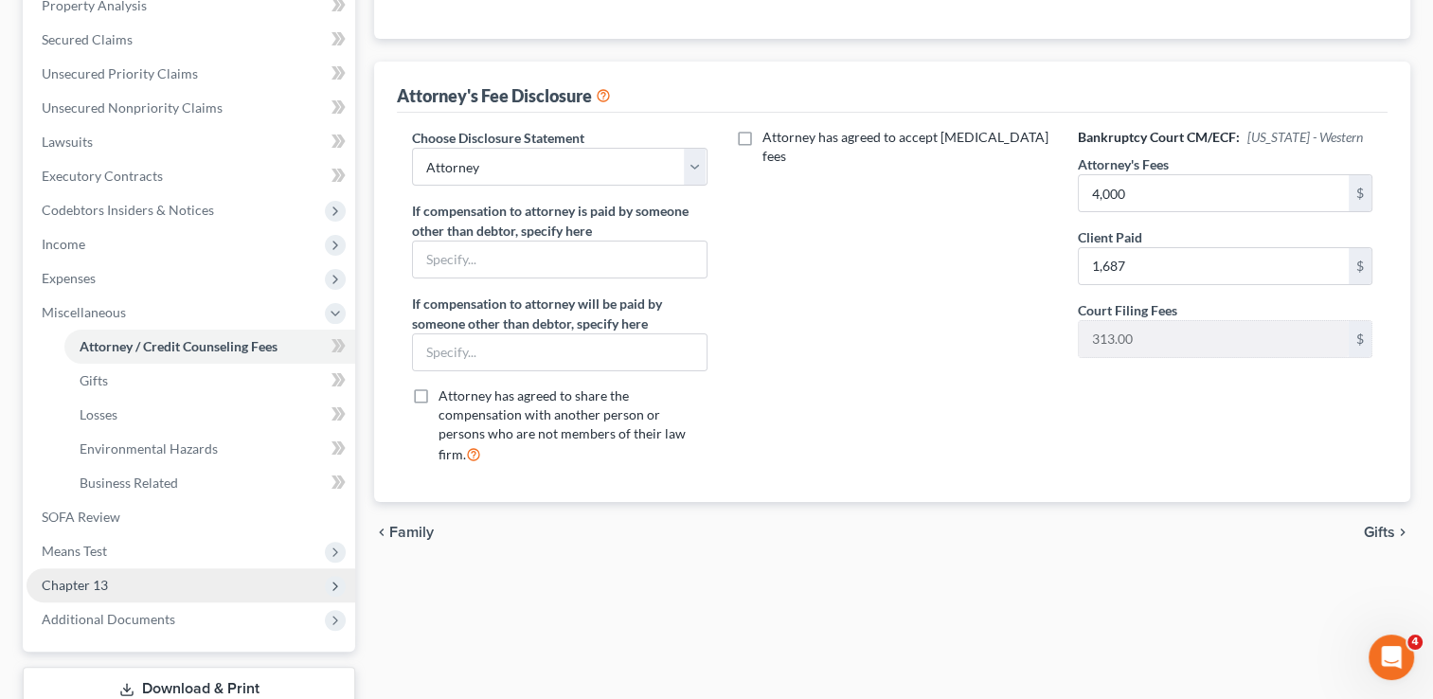
click at [113, 583] on span "Chapter 13" at bounding box center [191, 585] width 329 height 34
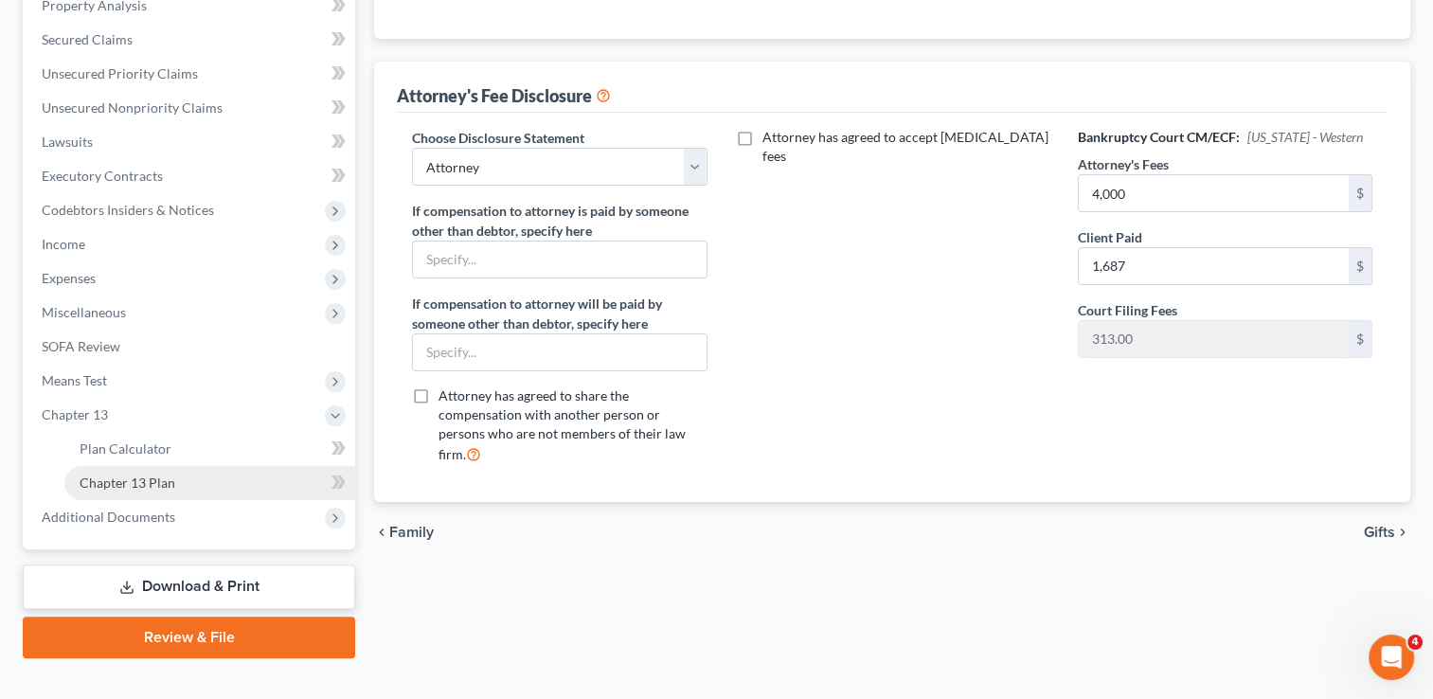
click at [188, 483] on link "Chapter 13 Plan" at bounding box center [209, 483] width 291 height 34
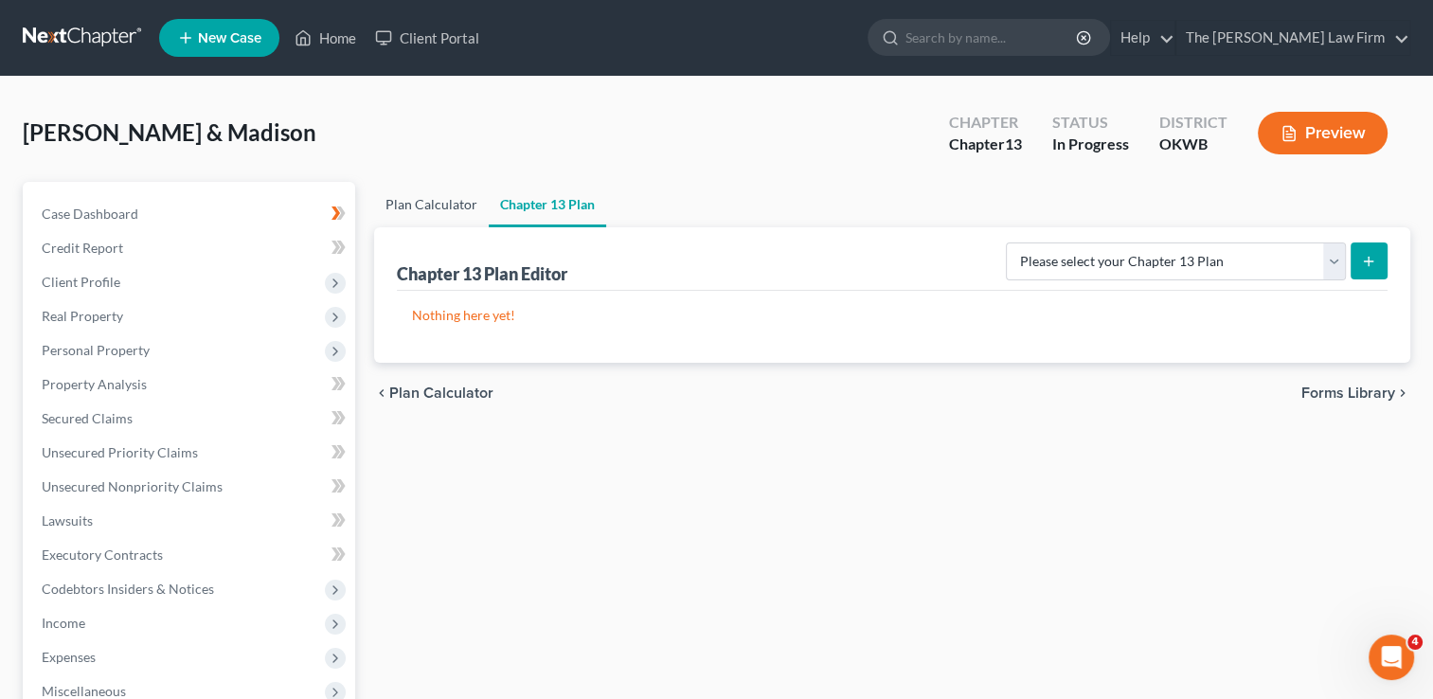
click at [438, 189] on link "Plan Calculator" at bounding box center [431, 204] width 115 height 45
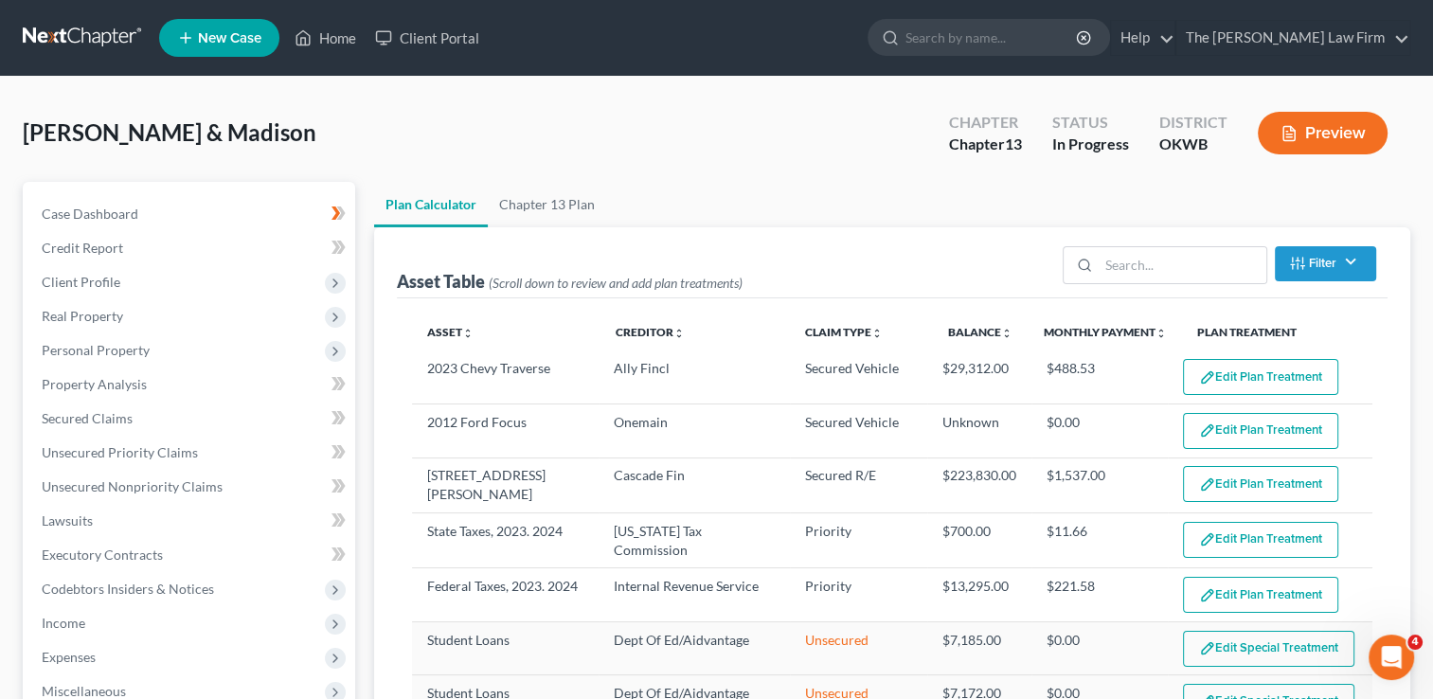
select select "59"
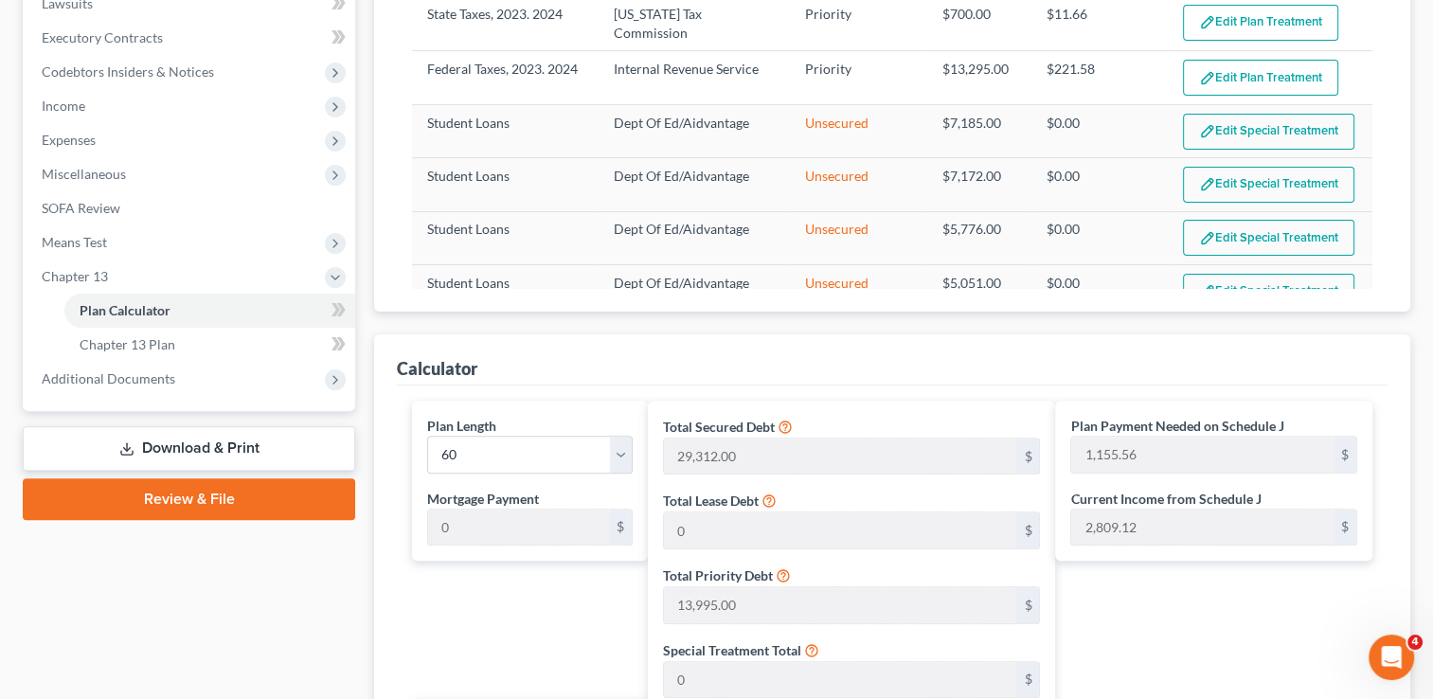
scroll to position [1140, 0]
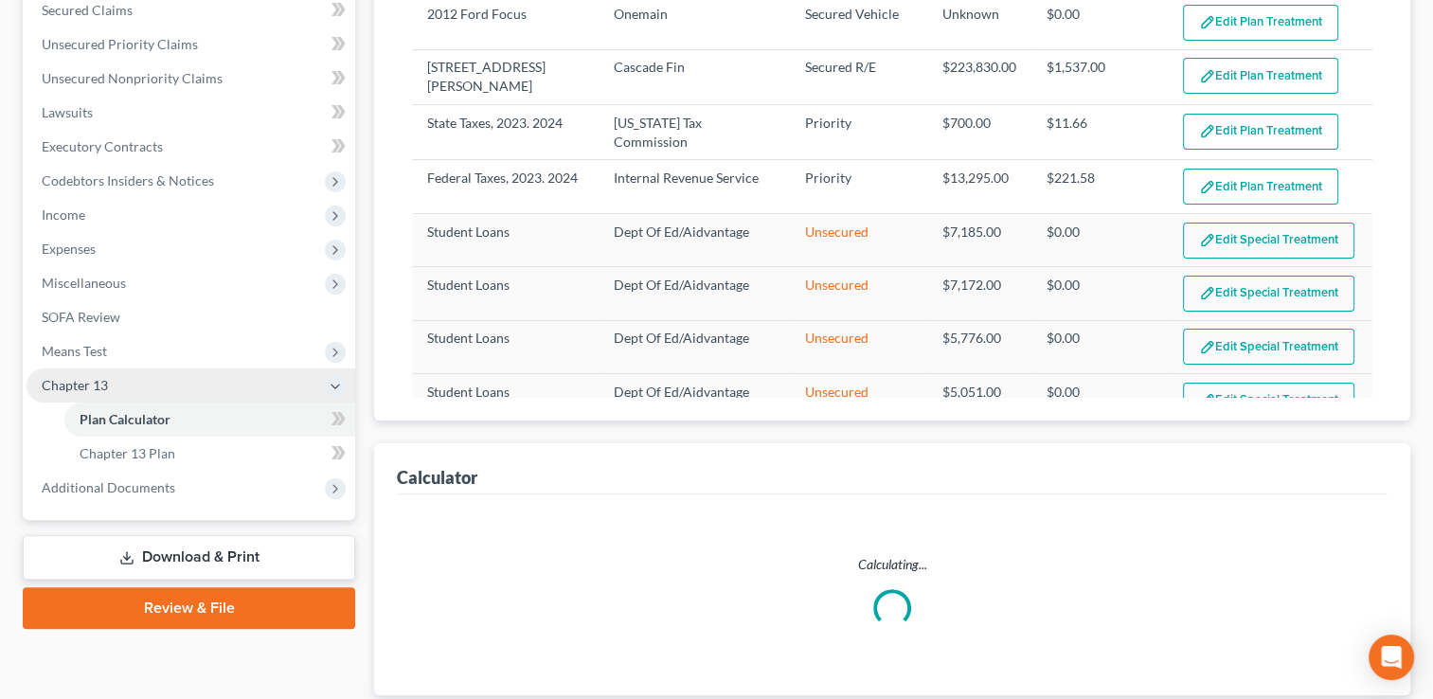
scroll to position [535, 0]
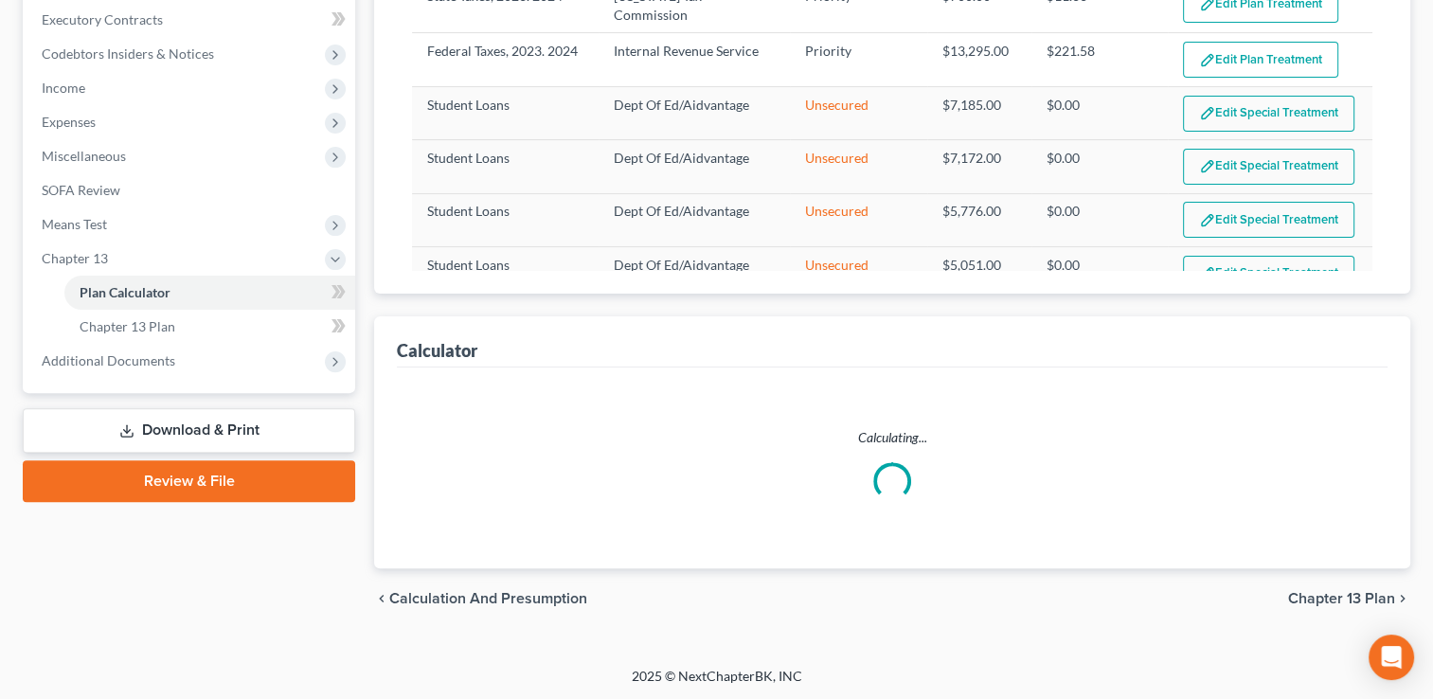
click at [118, 149] on span "Miscellaneous" at bounding box center [84, 156] width 84 height 16
select select "59"
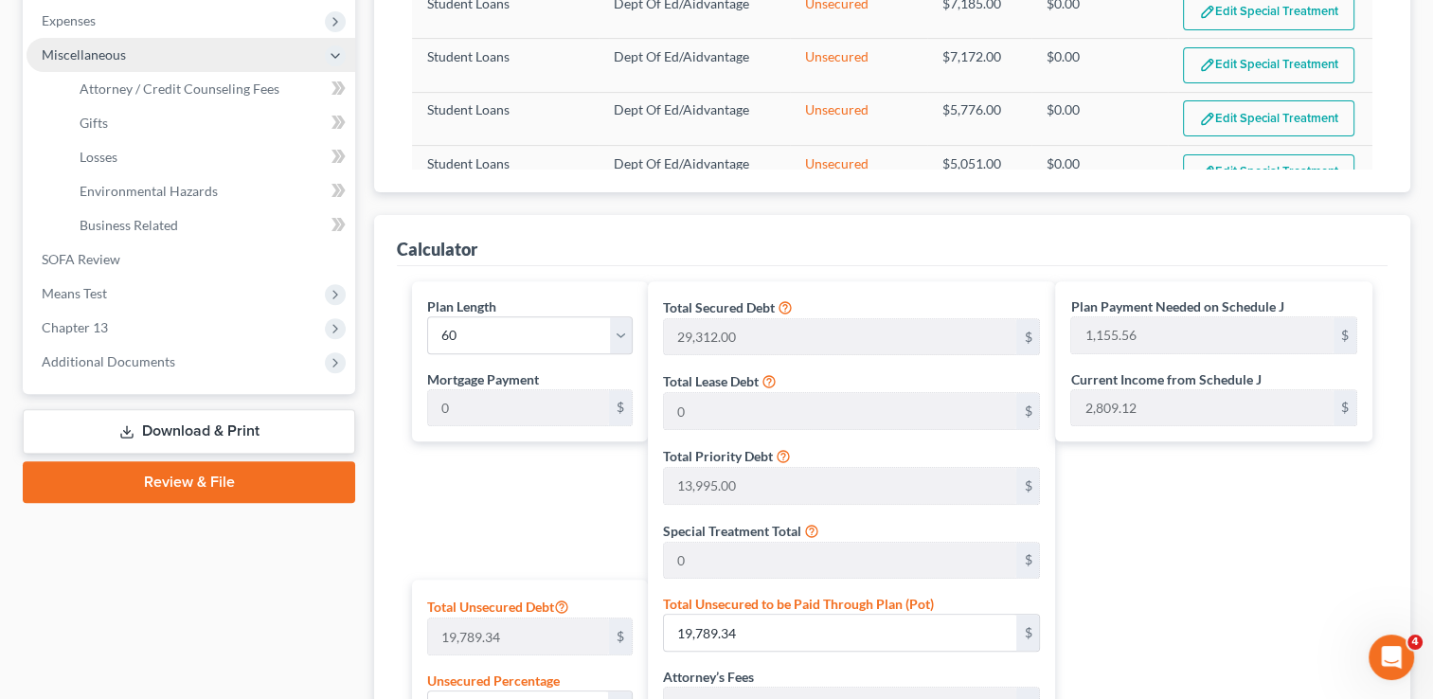
scroll to position [383, 0]
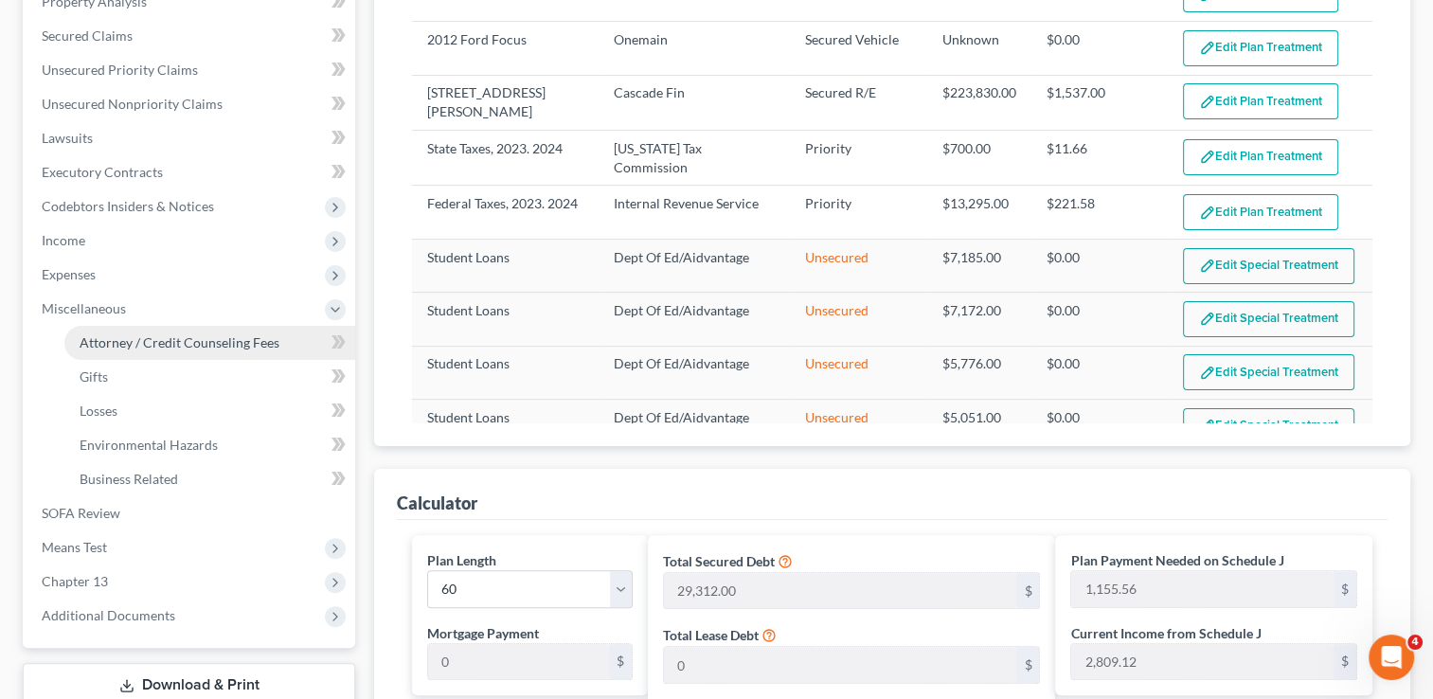
click at [150, 343] on span "Attorney / Credit Counseling Fees" at bounding box center [180, 342] width 200 height 16
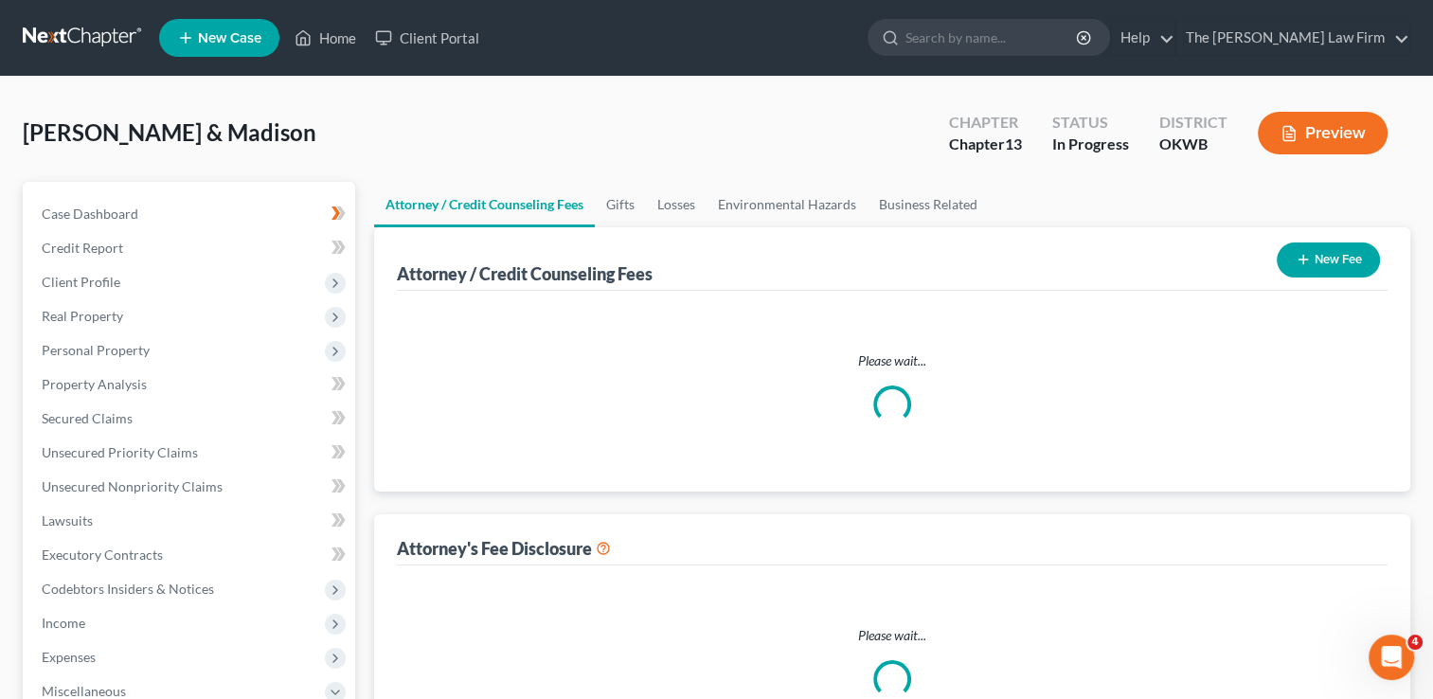
select select "0"
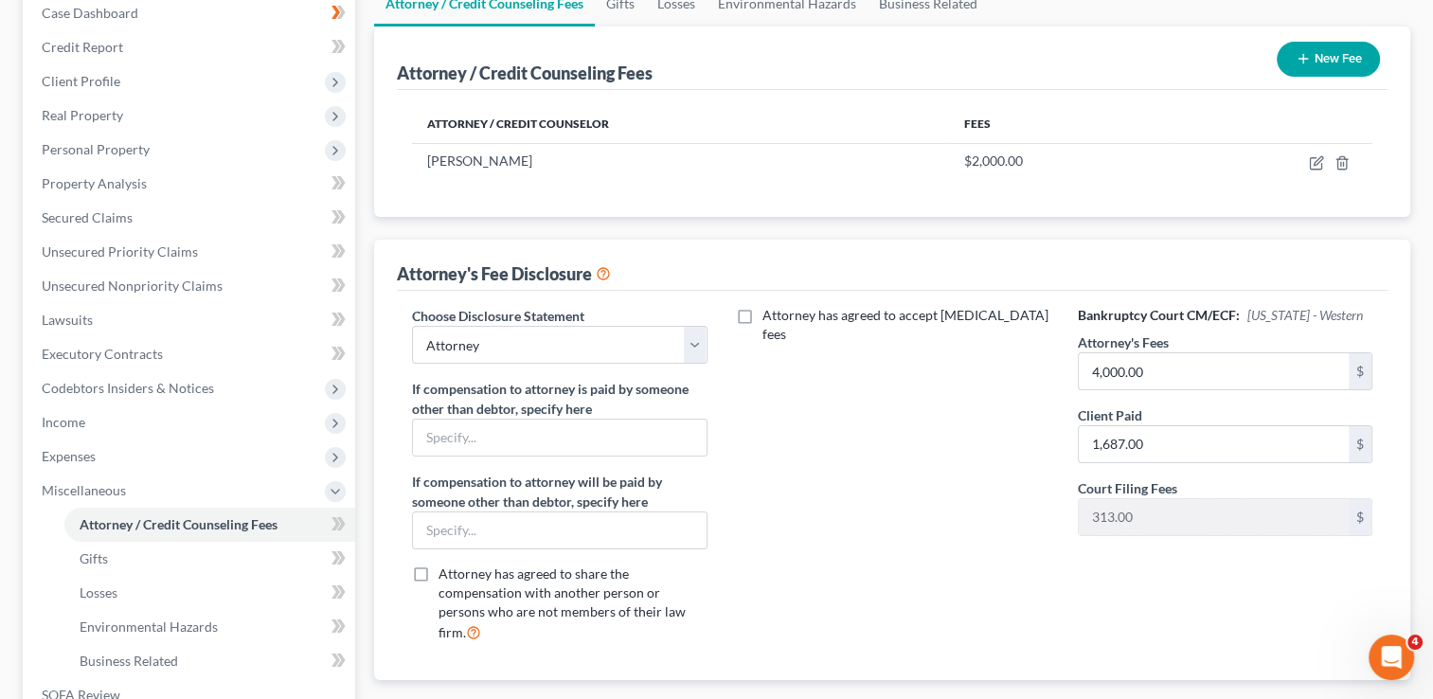
scroll to position [379, 0]
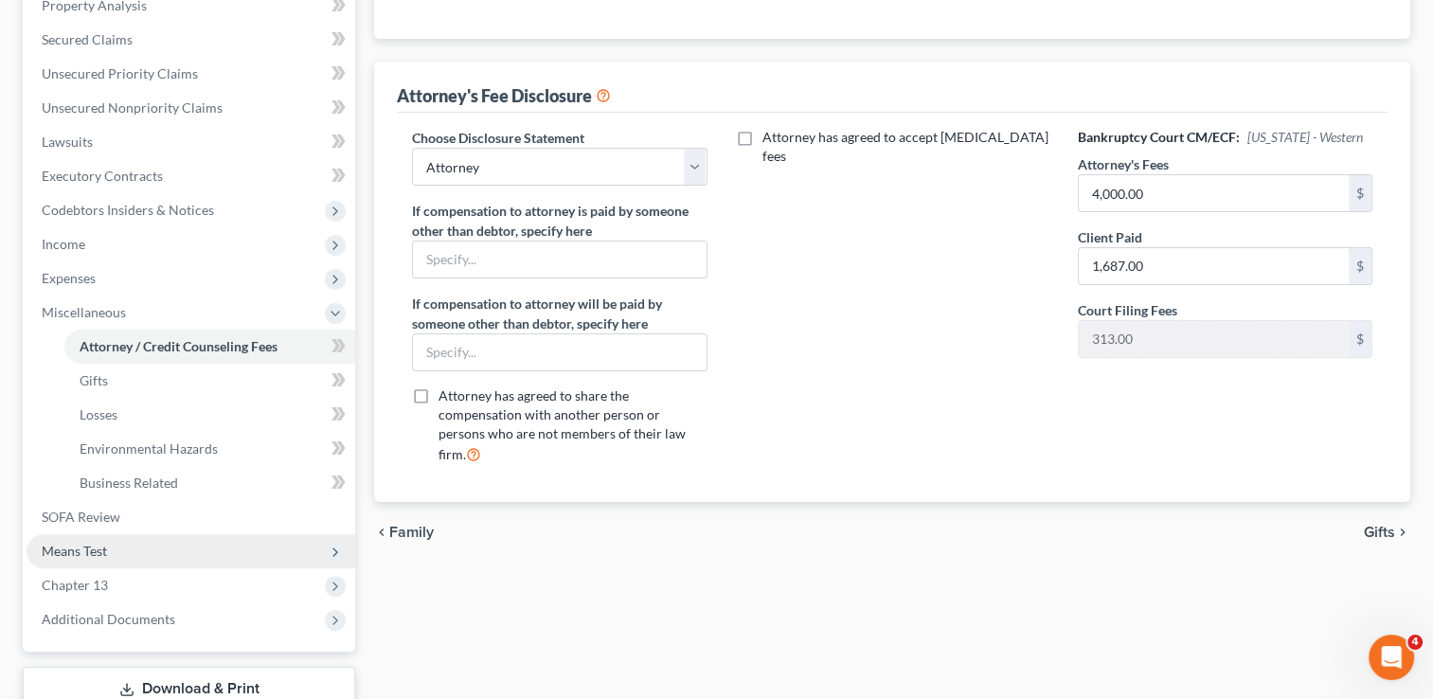
click at [93, 548] on span "Means Test" at bounding box center [74, 551] width 65 height 16
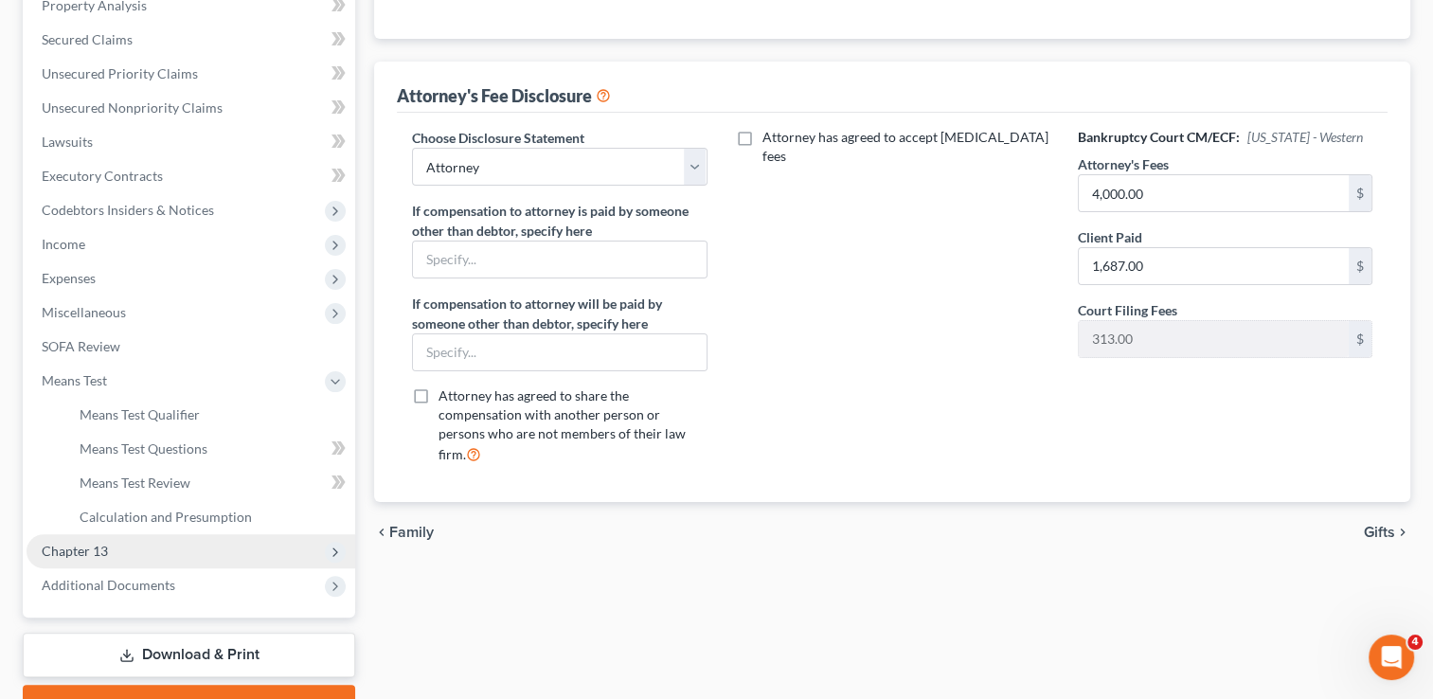
click at [91, 545] on span "Chapter 13" at bounding box center [75, 551] width 66 height 16
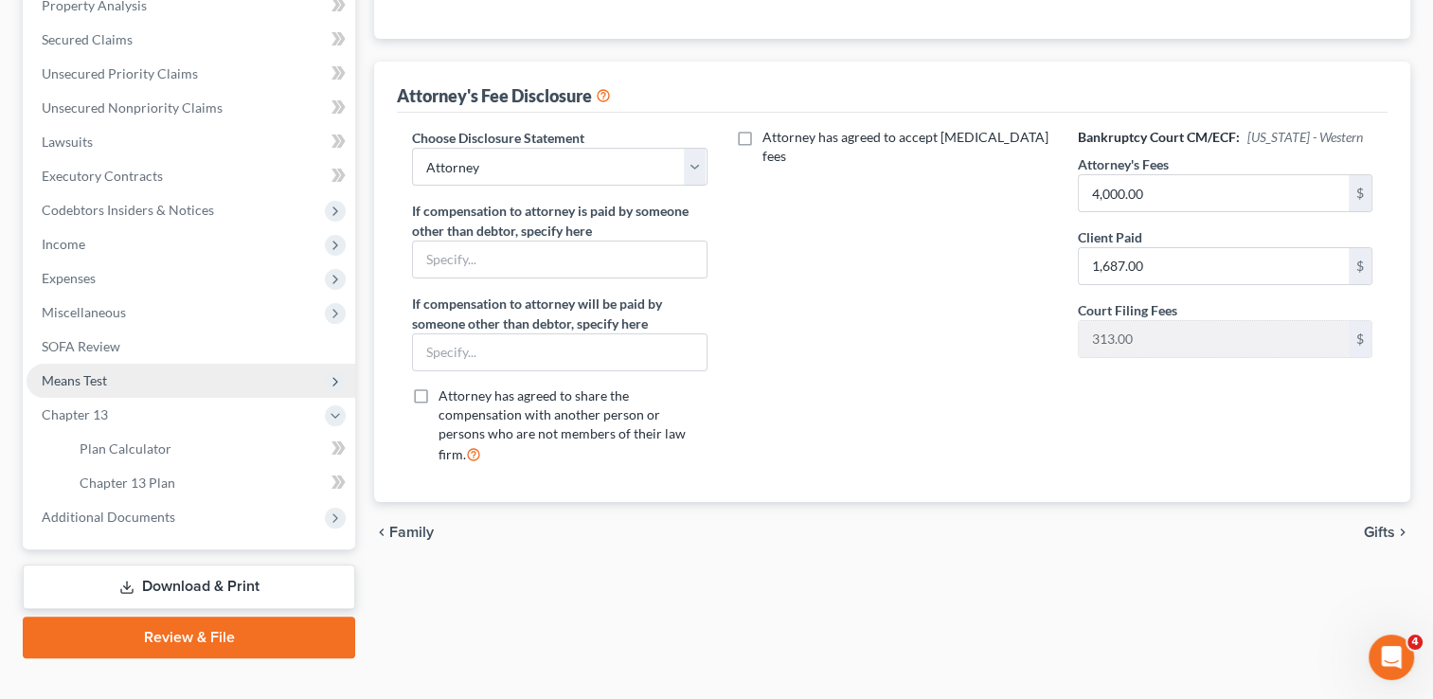
click at [100, 377] on span "Means Test" at bounding box center [74, 380] width 65 height 16
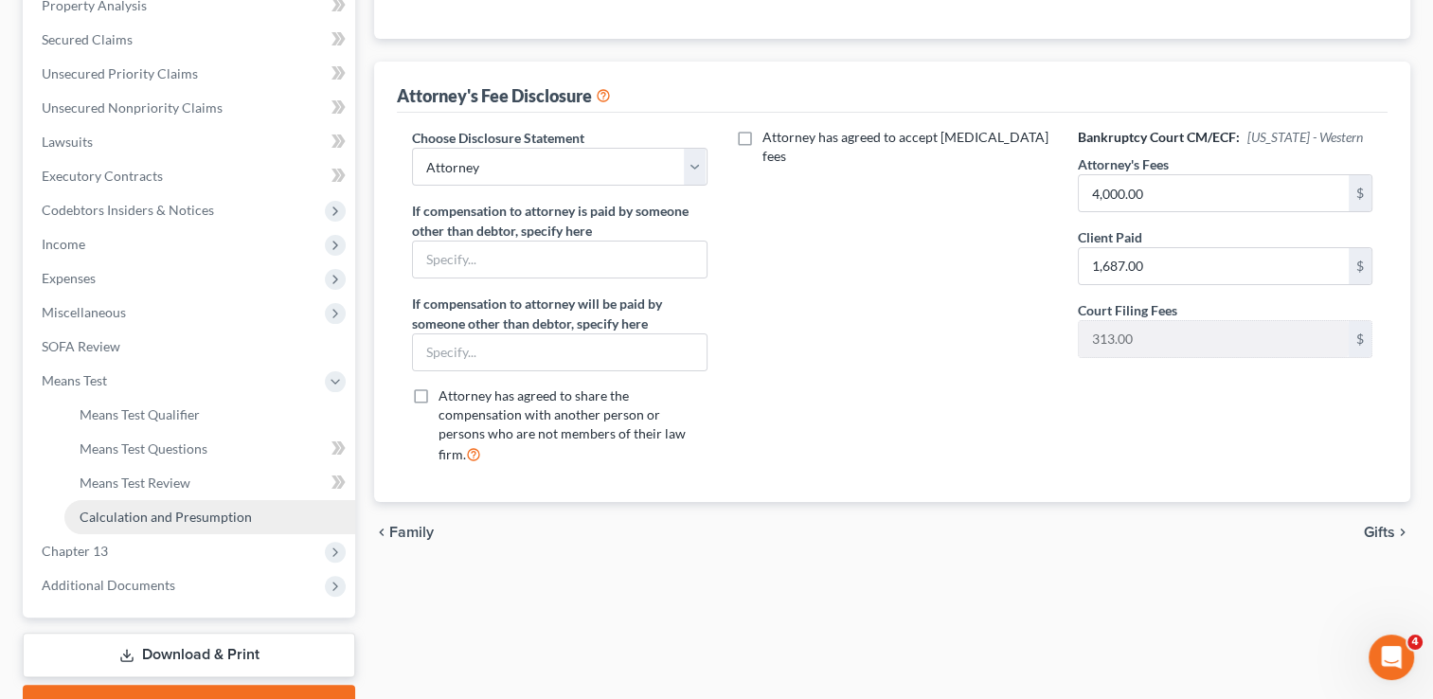
click at [136, 518] on span "Calculation and Presumption" at bounding box center [166, 517] width 172 height 16
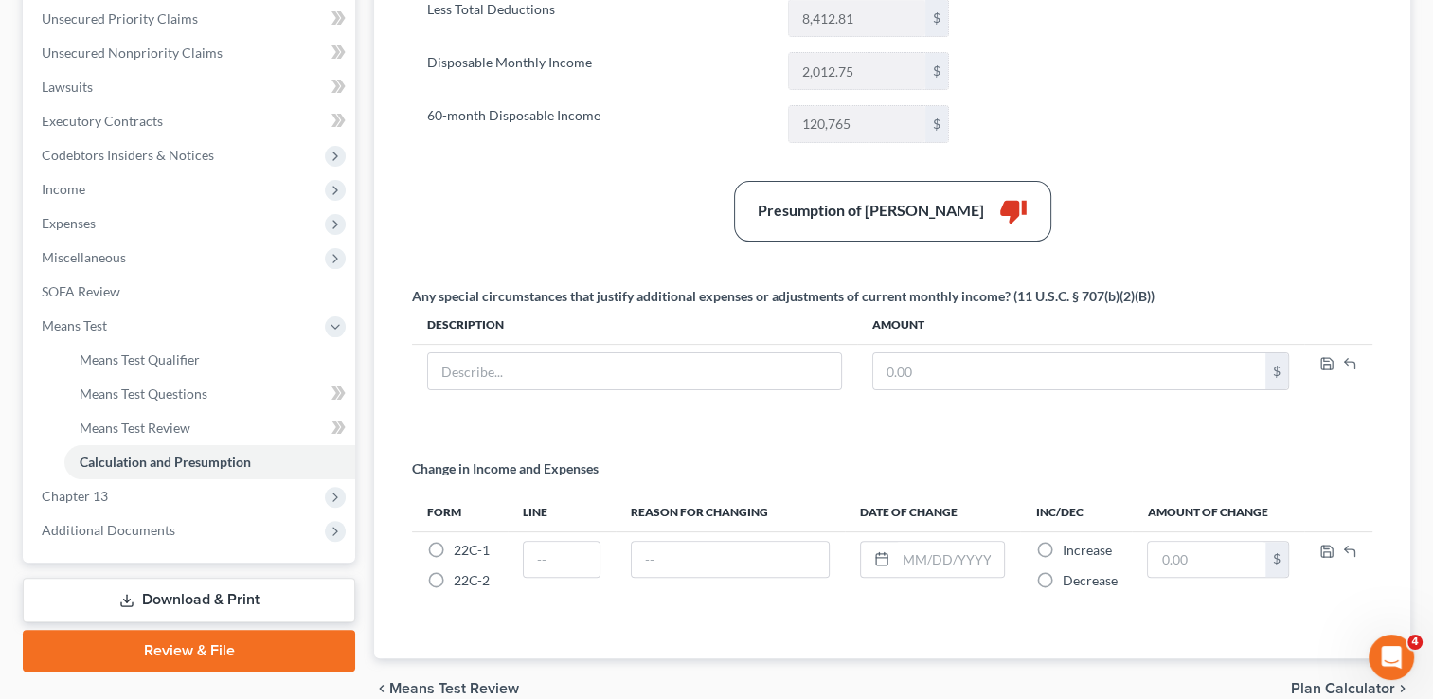
scroll to position [522, 0]
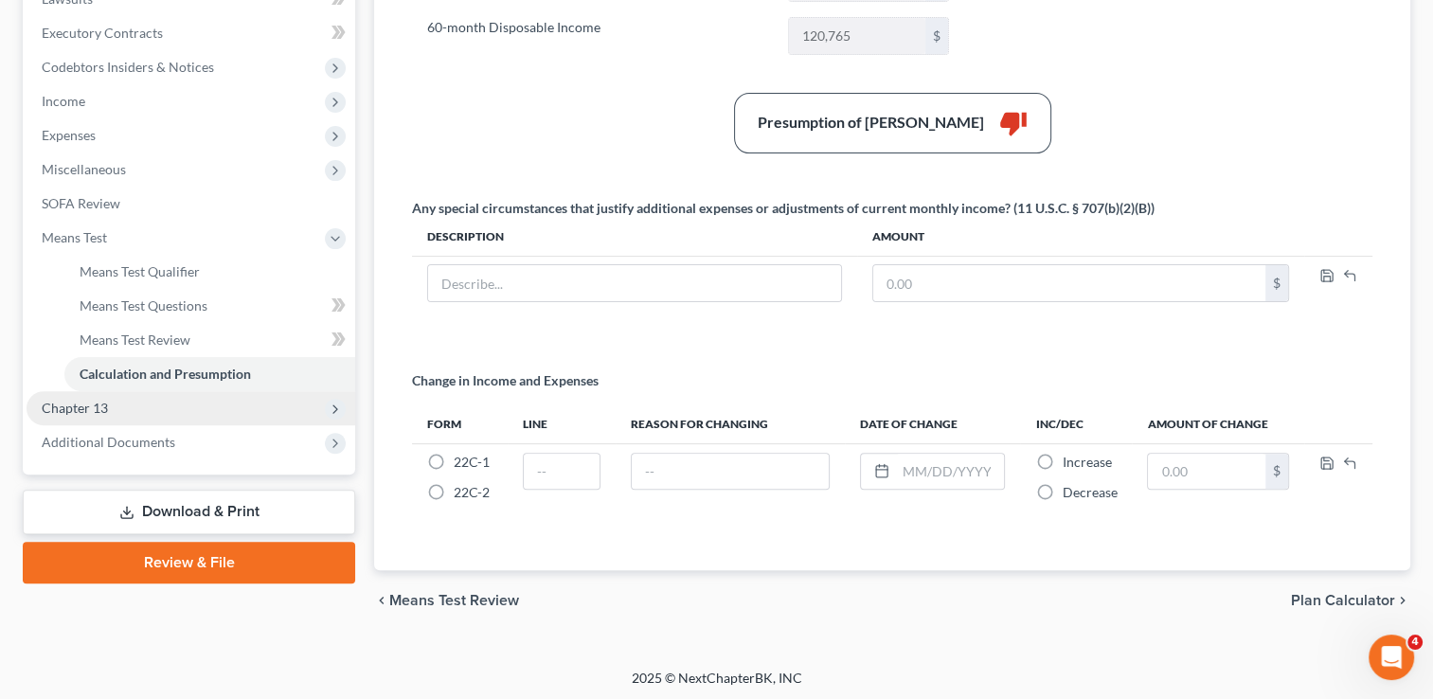
click at [84, 408] on span "Chapter 13" at bounding box center [75, 408] width 66 height 16
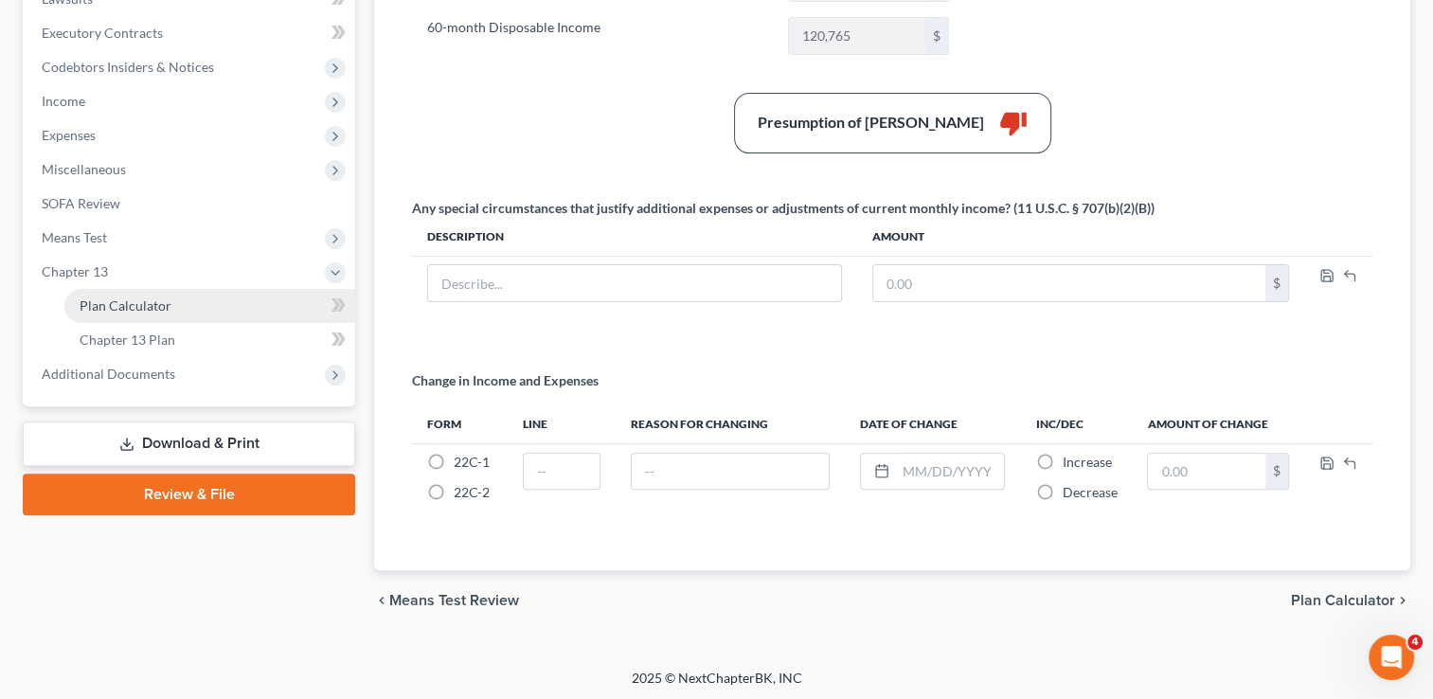
click at [159, 302] on span "Plan Calculator" at bounding box center [126, 305] width 92 height 16
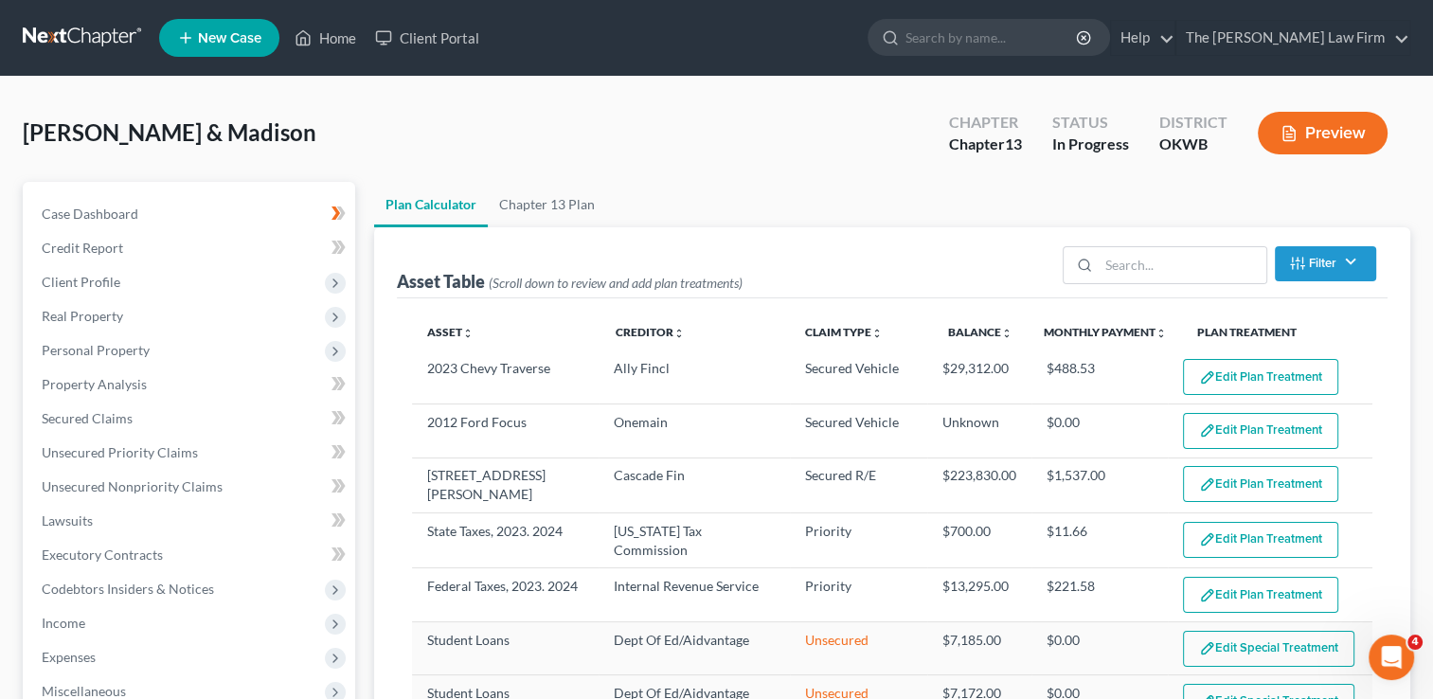
select select "59"
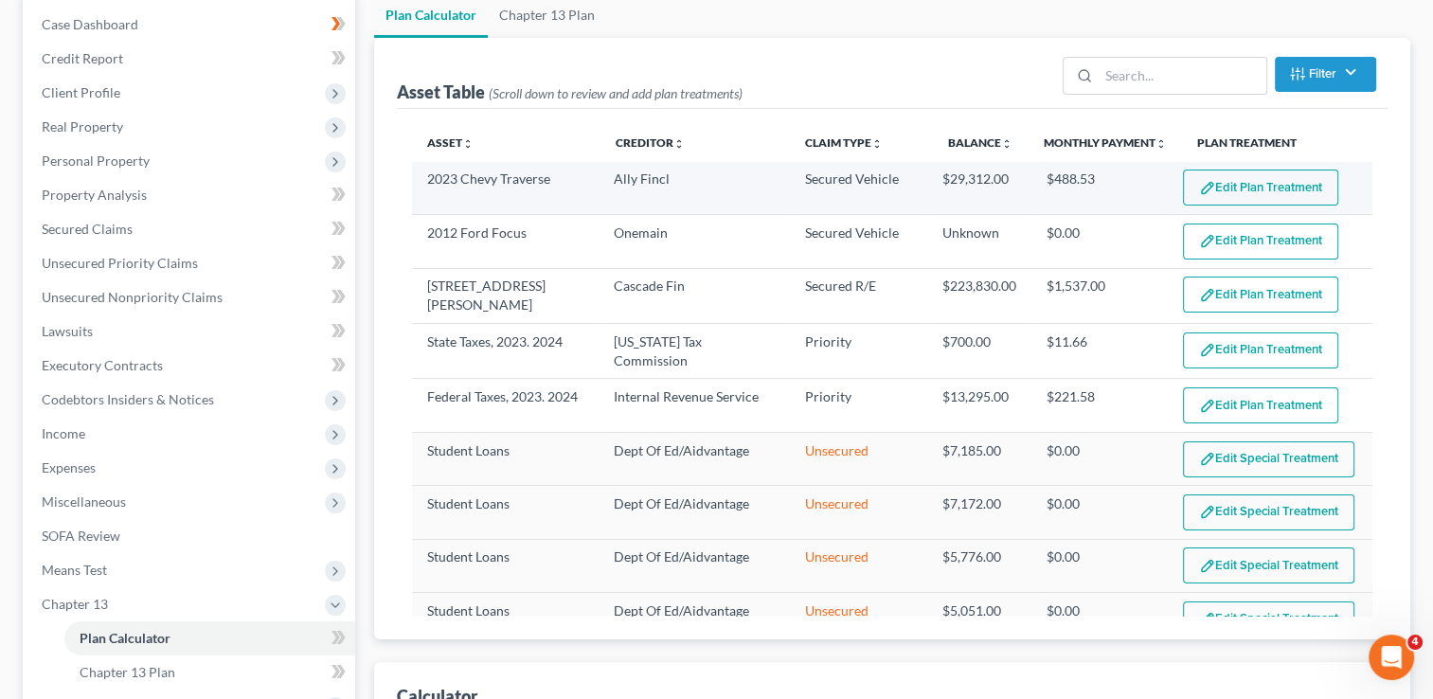
click at [1248, 183] on button "Edit Plan Treatment" at bounding box center [1260, 188] width 155 height 36
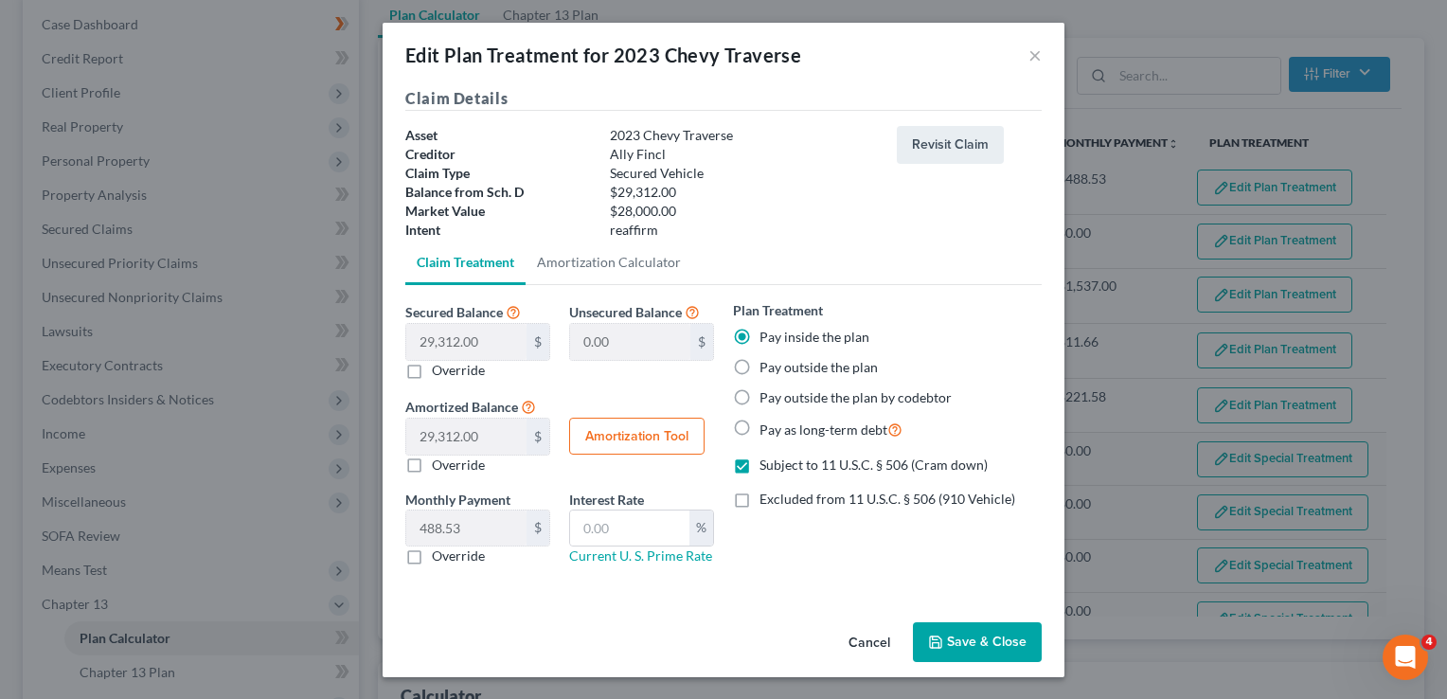
click at [760, 467] on label "Subject to 11 U.S.C. § 506 (Cram down)" at bounding box center [874, 465] width 228 height 19
click at [767, 467] on input "Subject to 11 U.S.C. § 506 (Cram down)" at bounding box center [773, 462] width 12 height 12
click at [760, 468] on label "Subject to 11 U.S.C. § 506 (Cram down)" at bounding box center [874, 465] width 228 height 19
click at [767, 468] on input "Subject to 11 U.S.C. § 506 (Cram down)" at bounding box center [773, 462] width 12 height 12
checkbox input "true"
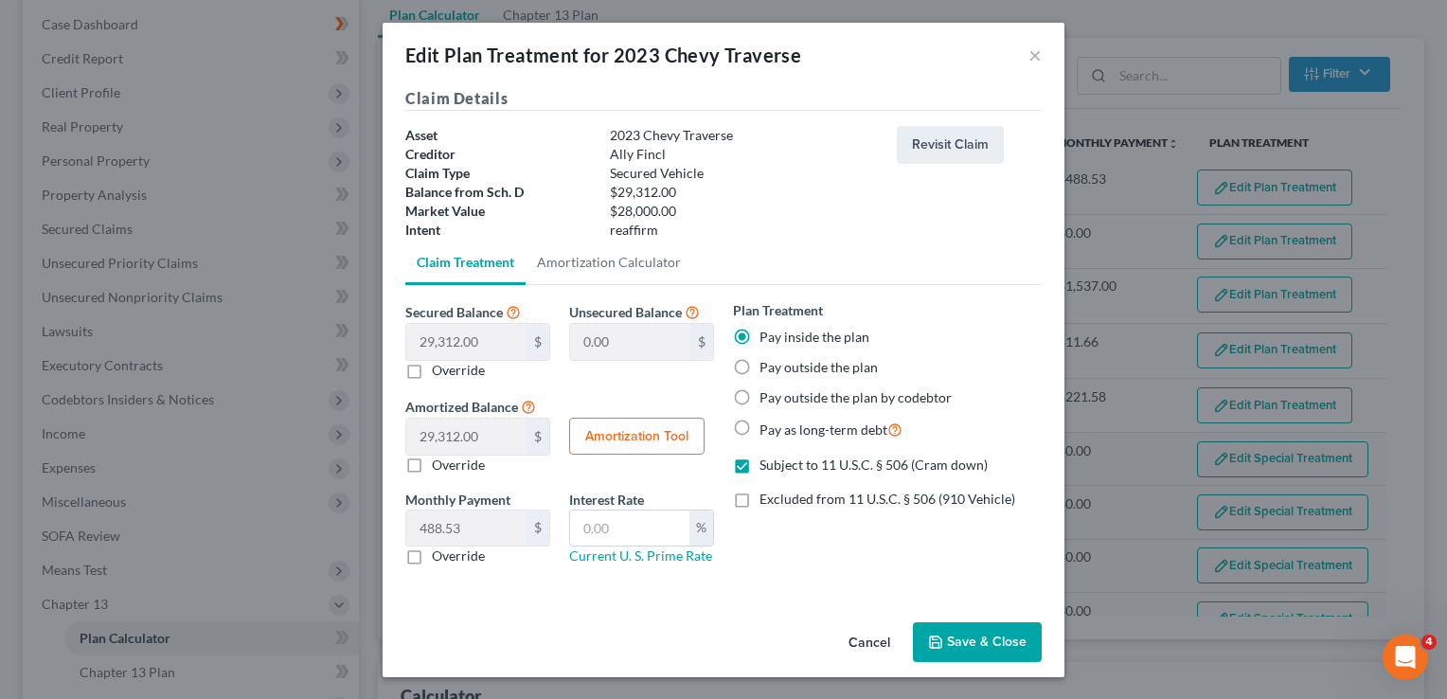
click at [432, 373] on label "Override" at bounding box center [458, 370] width 53 height 19
click at [439, 373] on input "Override" at bounding box center [445, 367] width 12 height 12
checkbox input "true"
type input "29,312.00"
type input "0.00"
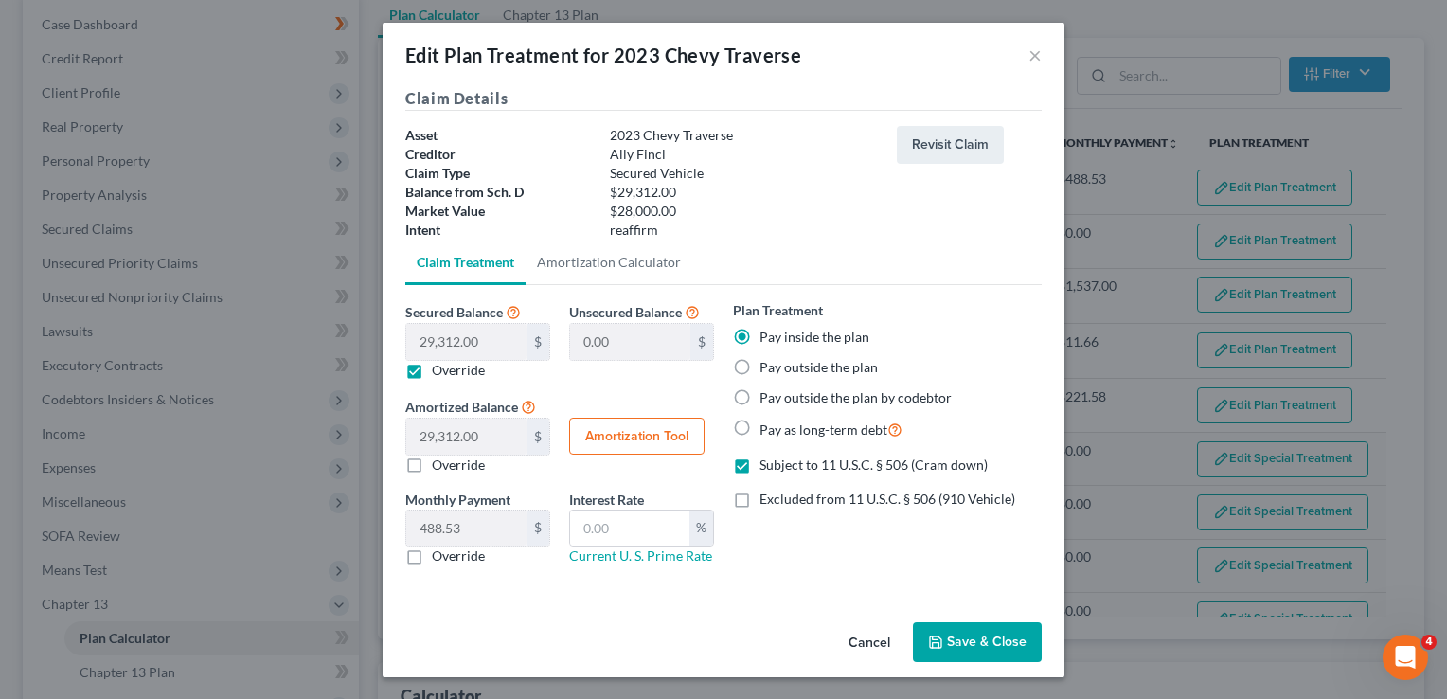
type input "0"
click at [465, 341] on input "0.00" at bounding box center [466, 342] width 120 height 36
click at [467, 339] on input "0.00" at bounding box center [466, 342] width 120 height 36
type input "2"
type input "29,310.00"
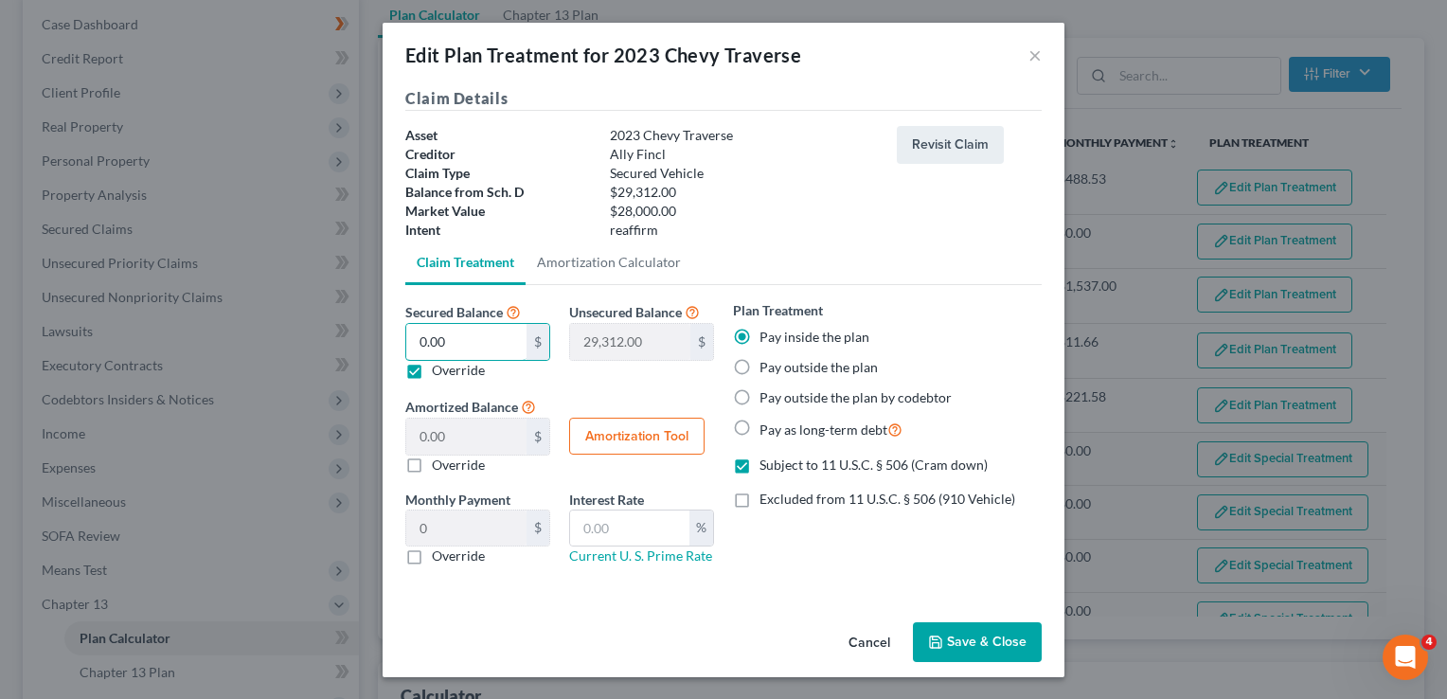
type input "2.00"
type input "0.03"
type input "28"
type input "29,284.00"
type input "28.00"
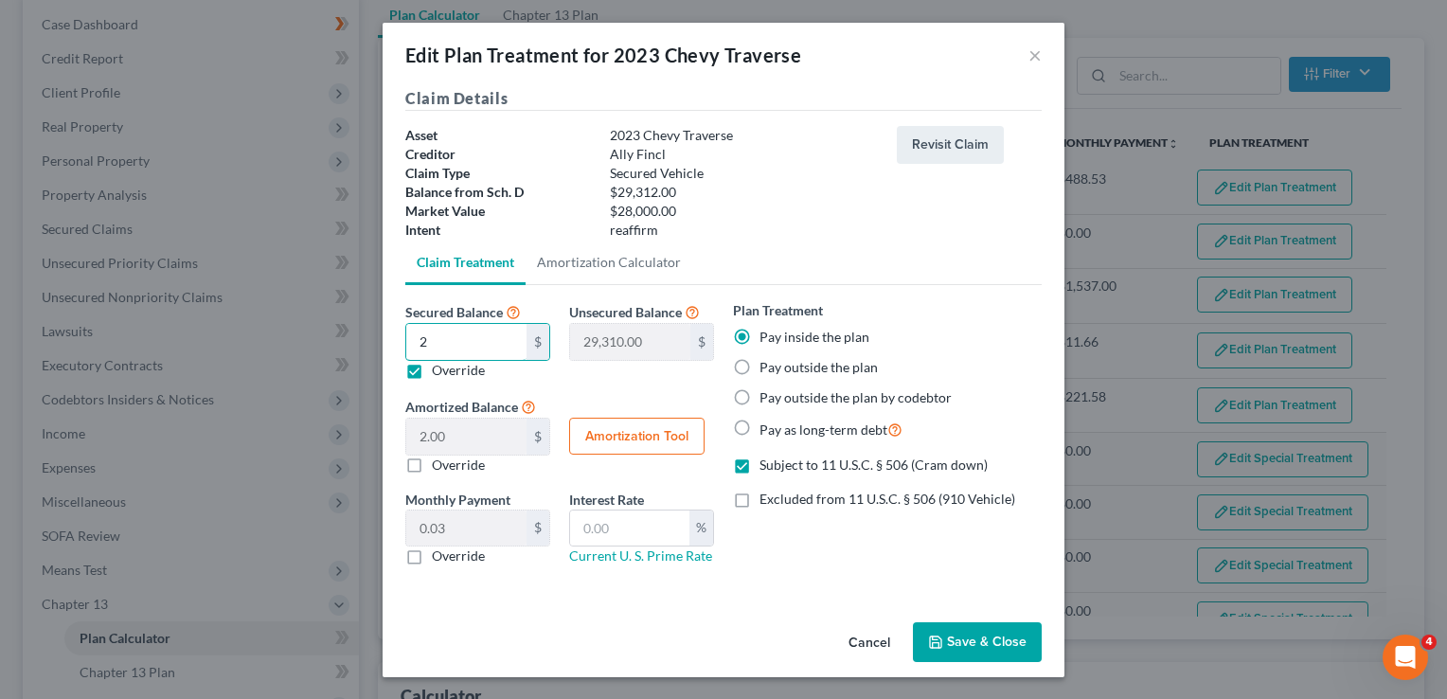
type input "0.46"
type input "280"
type input "29,032.00"
type input "280.00"
type input "4.66"
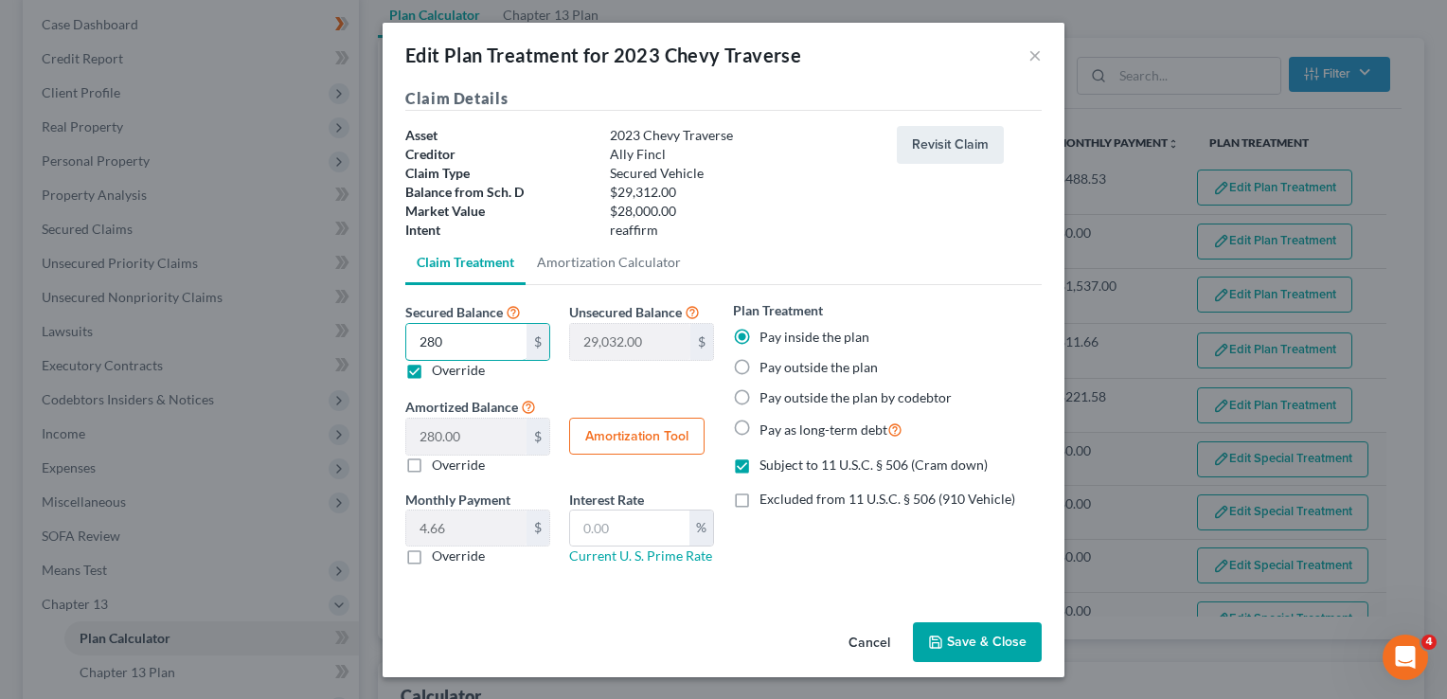
type input "2800"
type input "26,512.00"
type input "2,800.00"
type input "46.66"
type input "2,8000"
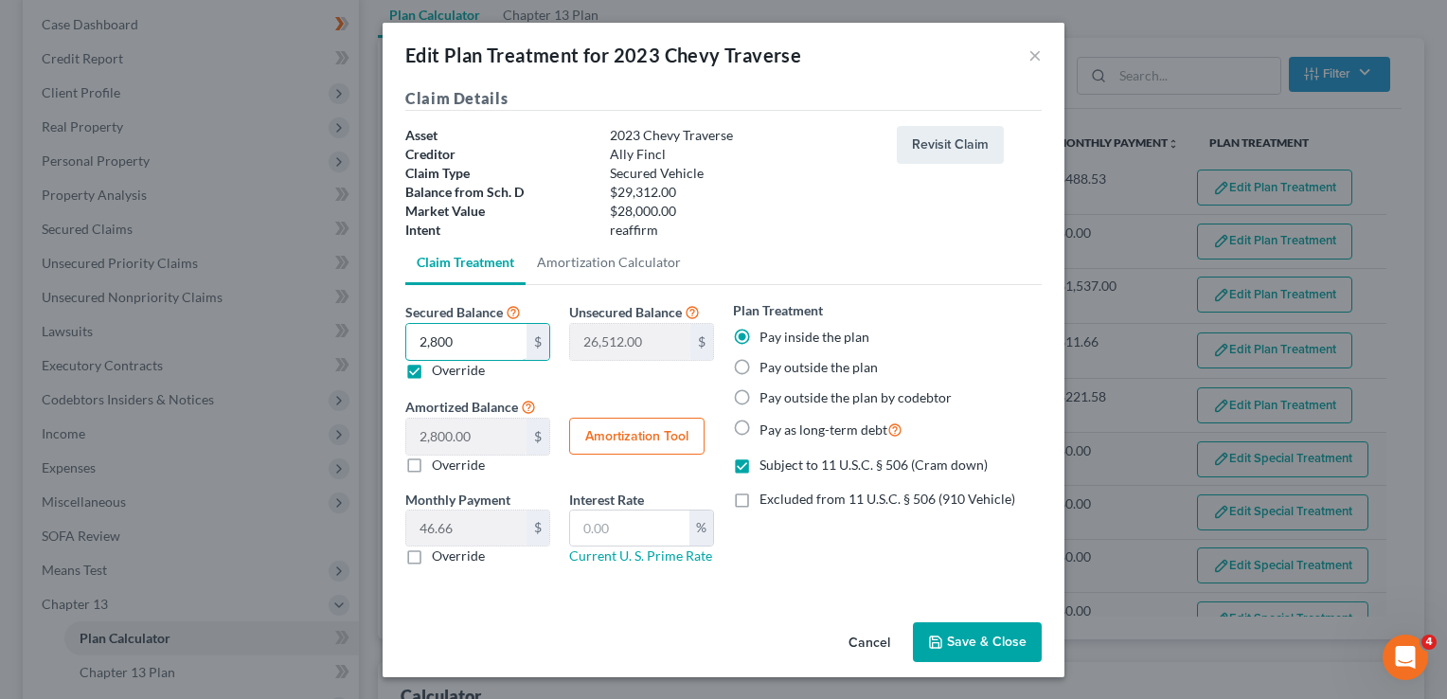
type input "1,312.00"
type input "28,000.00"
type input "466.66"
type input "28,00"
type input "26,512.00"
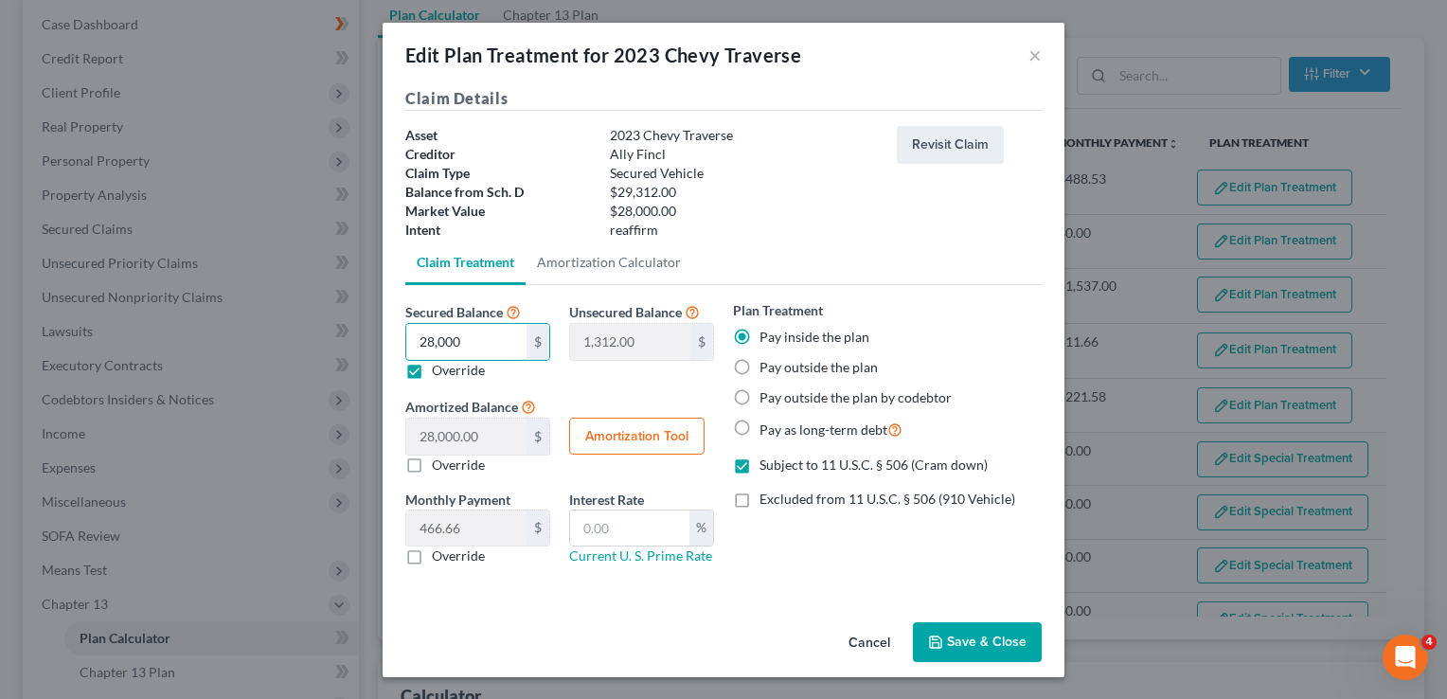
type input "2,800.00"
type input "46.66"
type input "2,80"
type input "29,032.00"
type input "280.00"
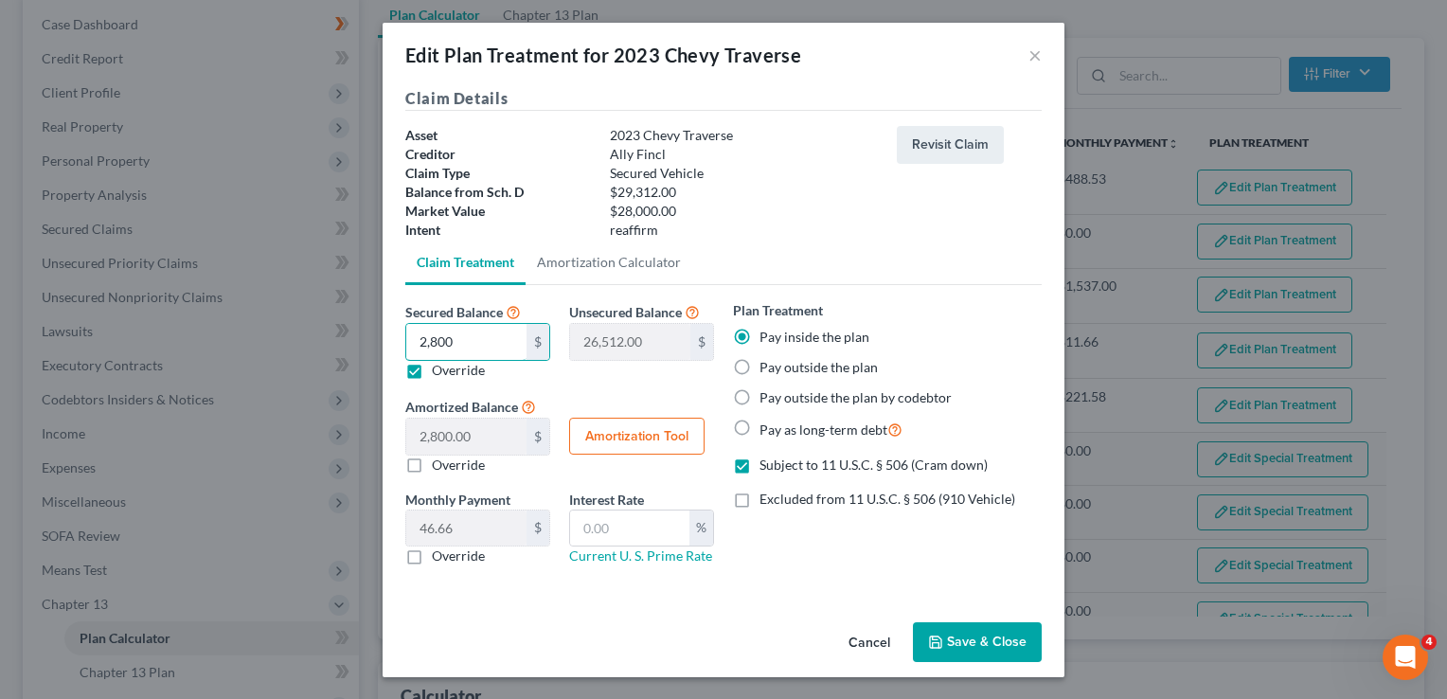
type input "4.66"
type input "2"
type input "29,310.00"
type input "2.00"
type input "0.03"
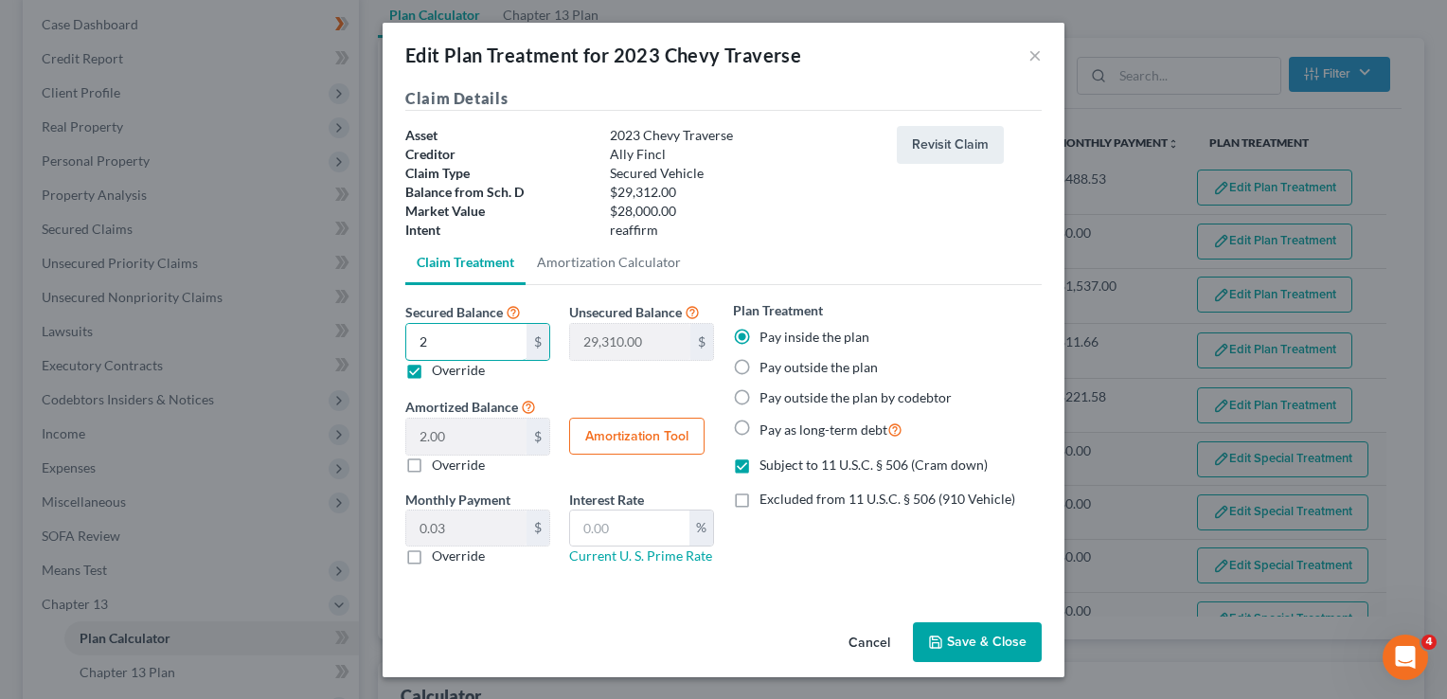
type input "29,312.00"
type input "0"
click at [432, 370] on label "Override" at bounding box center [458, 370] width 53 height 19
click at [439, 370] on input "Override" at bounding box center [445, 367] width 12 height 12
checkbox input "false"
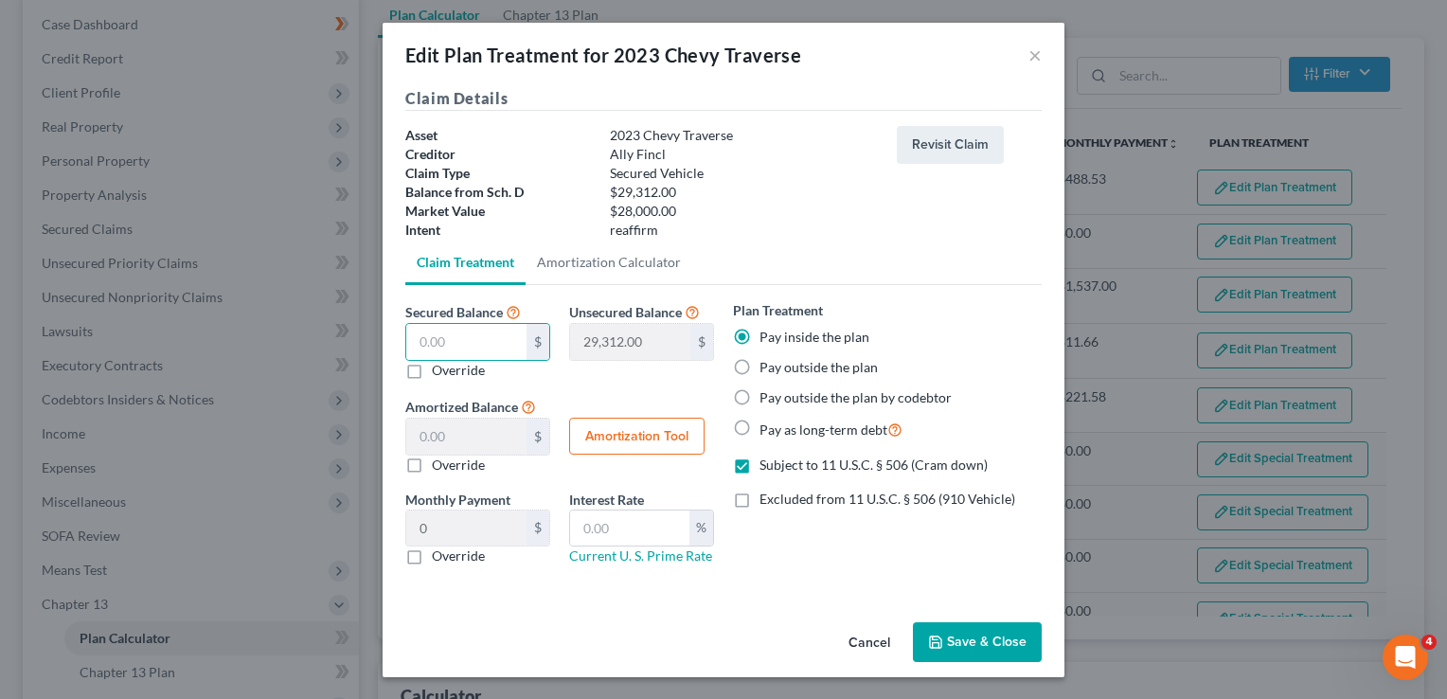
type input "0.00"
type input "29,312.00"
type input "488.53"
click at [760, 467] on label "Subject to 11 U.S.C. § 506 (Cram down)" at bounding box center [874, 465] width 228 height 19
click at [767, 467] on input "Subject to 11 U.S.C. § 506 (Cram down)" at bounding box center [773, 462] width 12 height 12
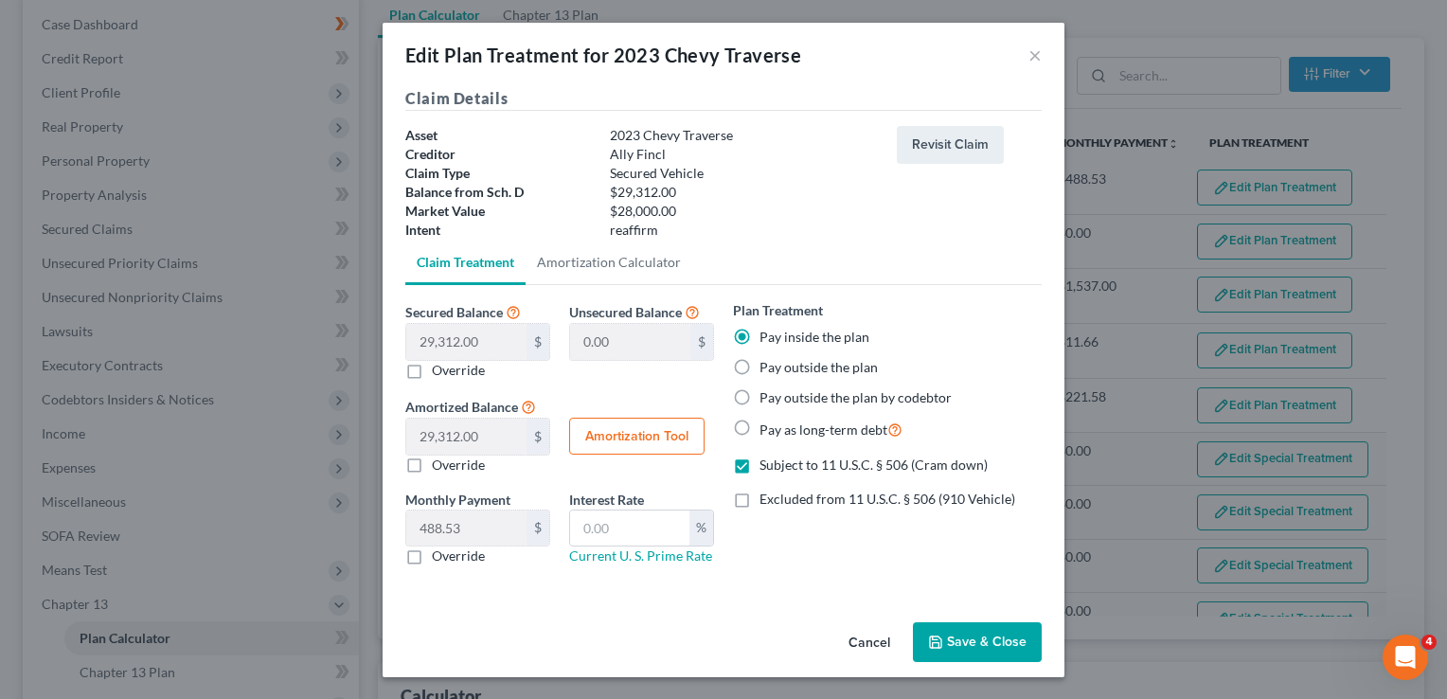
checkbox input "false"
click at [974, 634] on button "Save & Close" at bounding box center [977, 642] width 129 height 40
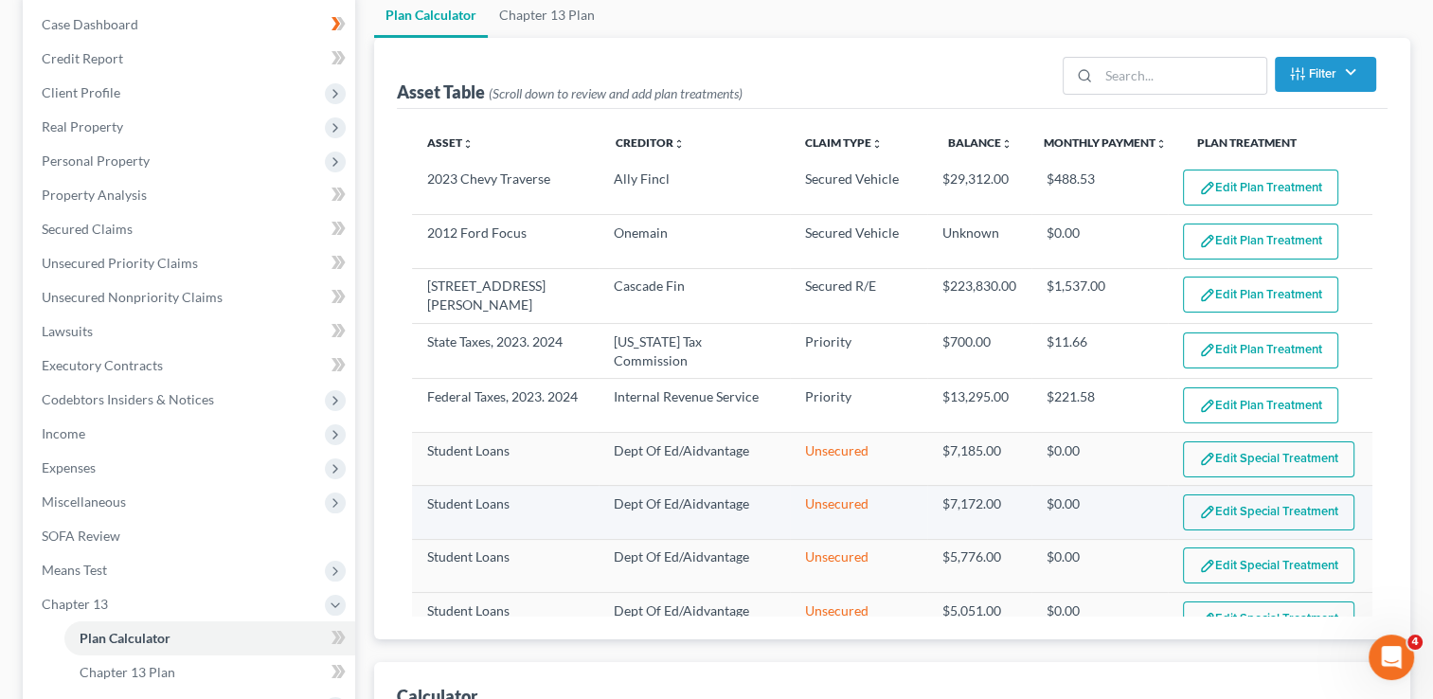
select select "59"
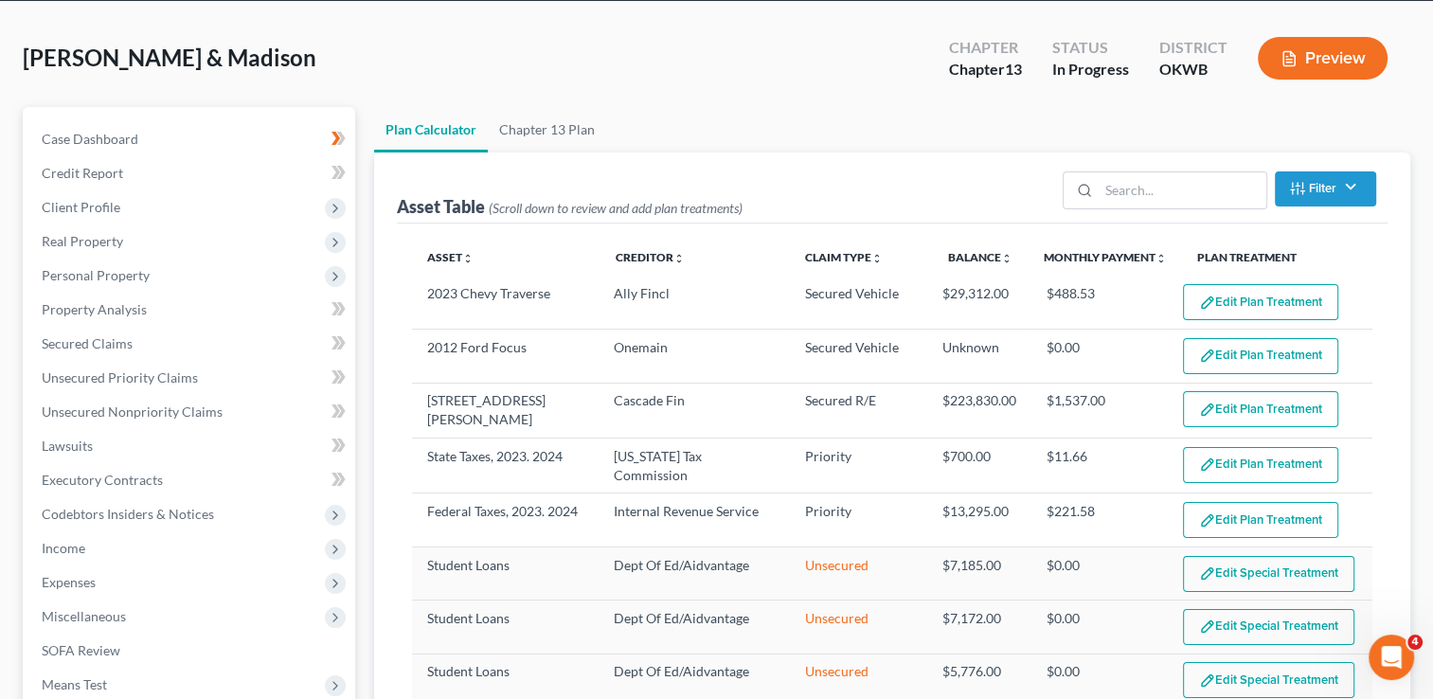
scroll to position [189, 0]
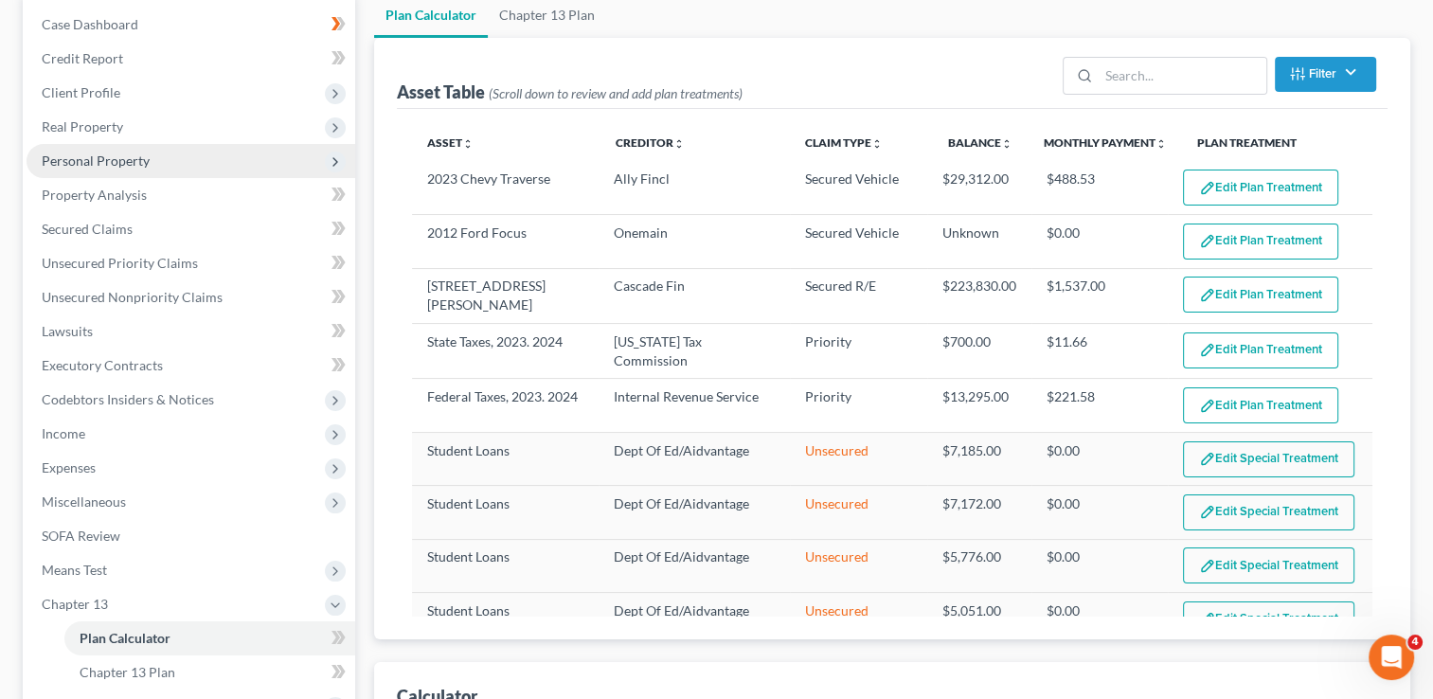
click at [109, 158] on span "Personal Property" at bounding box center [96, 160] width 108 height 16
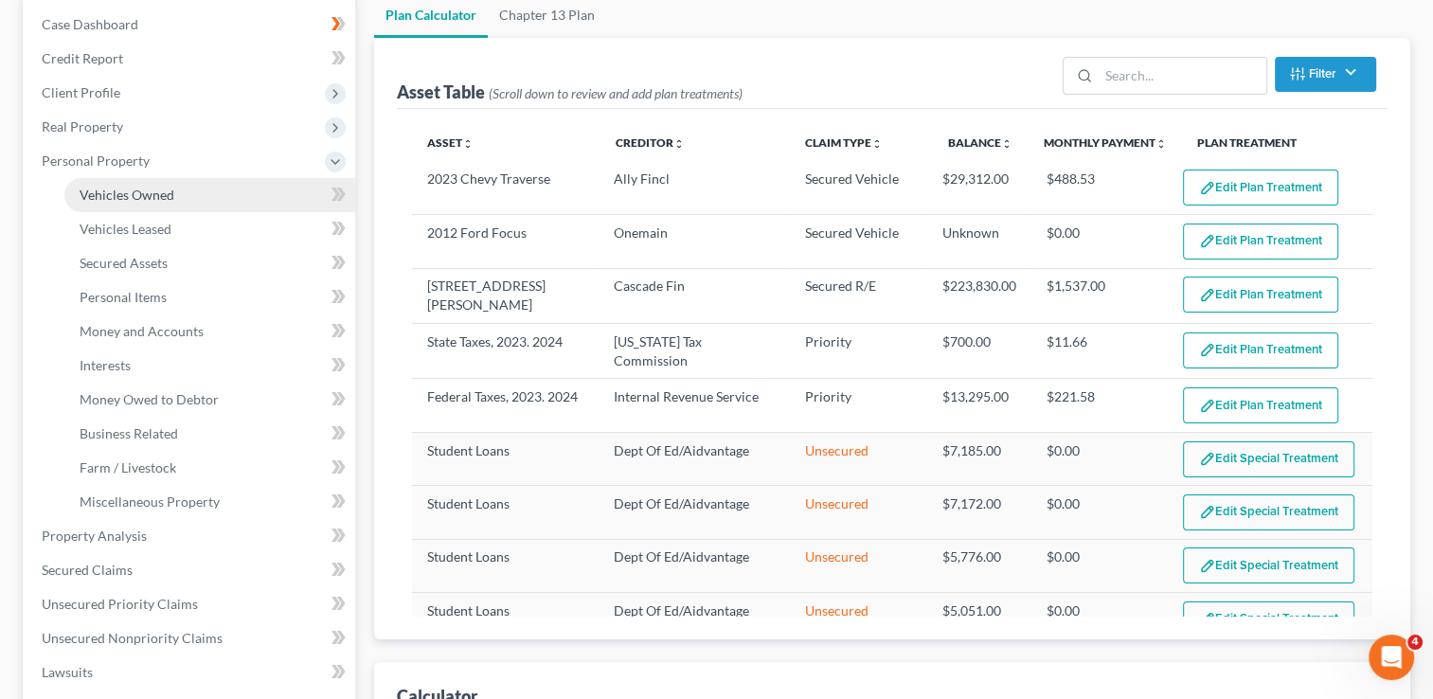
click at [158, 196] on span "Vehicles Owned" at bounding box center [127, 195] width 95 height 16
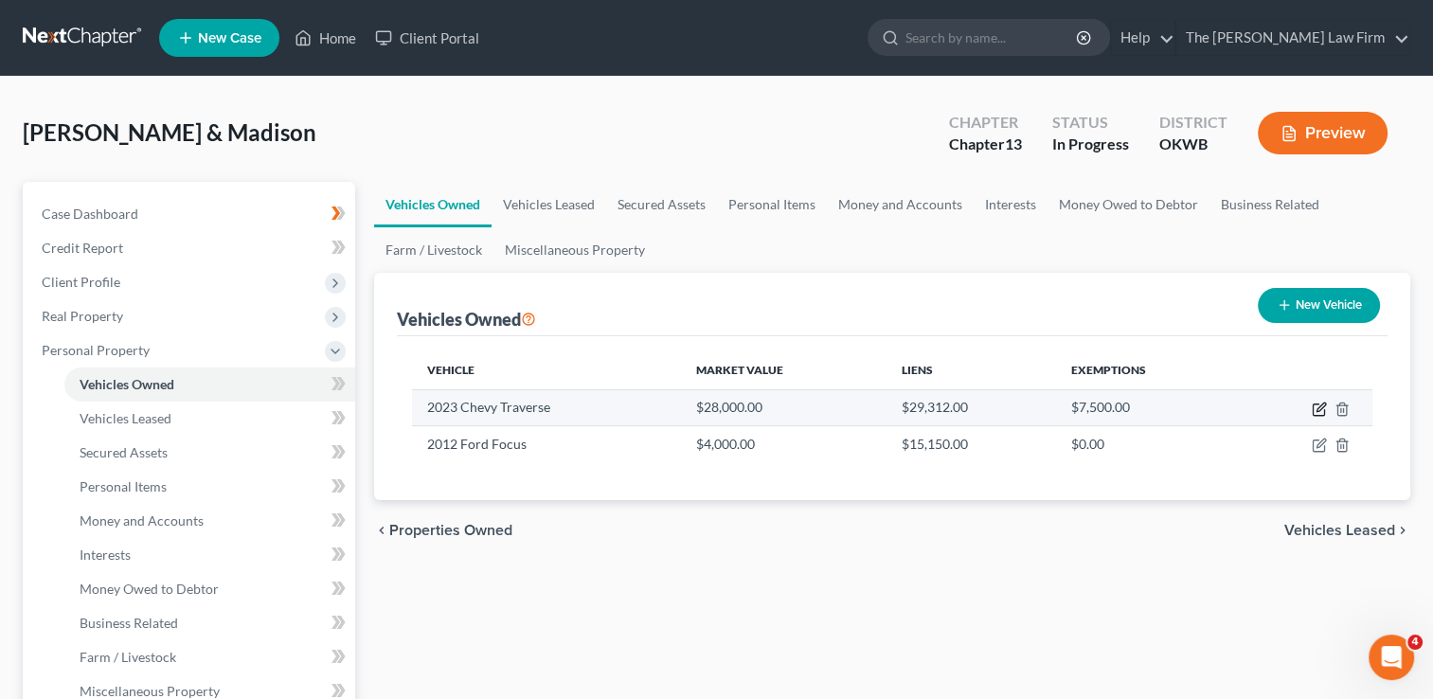
click at [1314, 408] on icon "button" at bounding box center [1319, 409] width 15 height 15
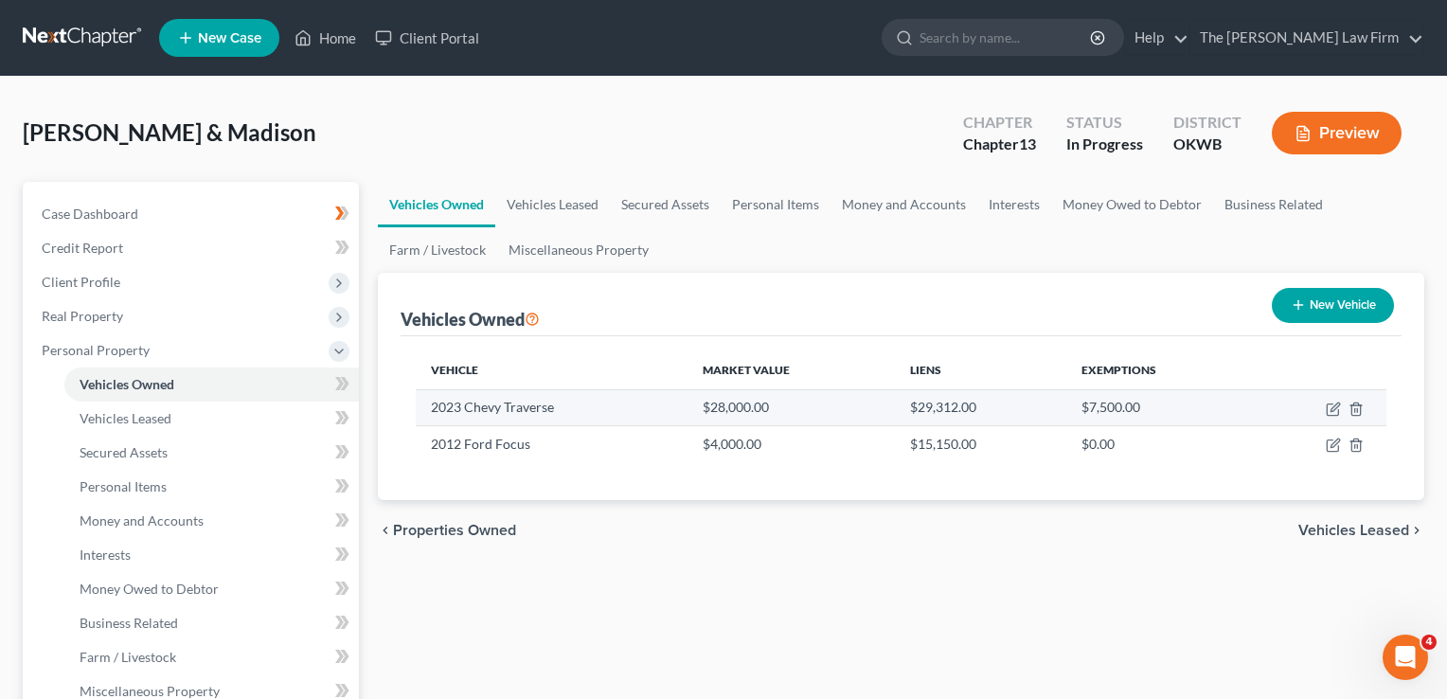
select select "0"
select select "3"
select select "2"
select select "24"
select select "1"
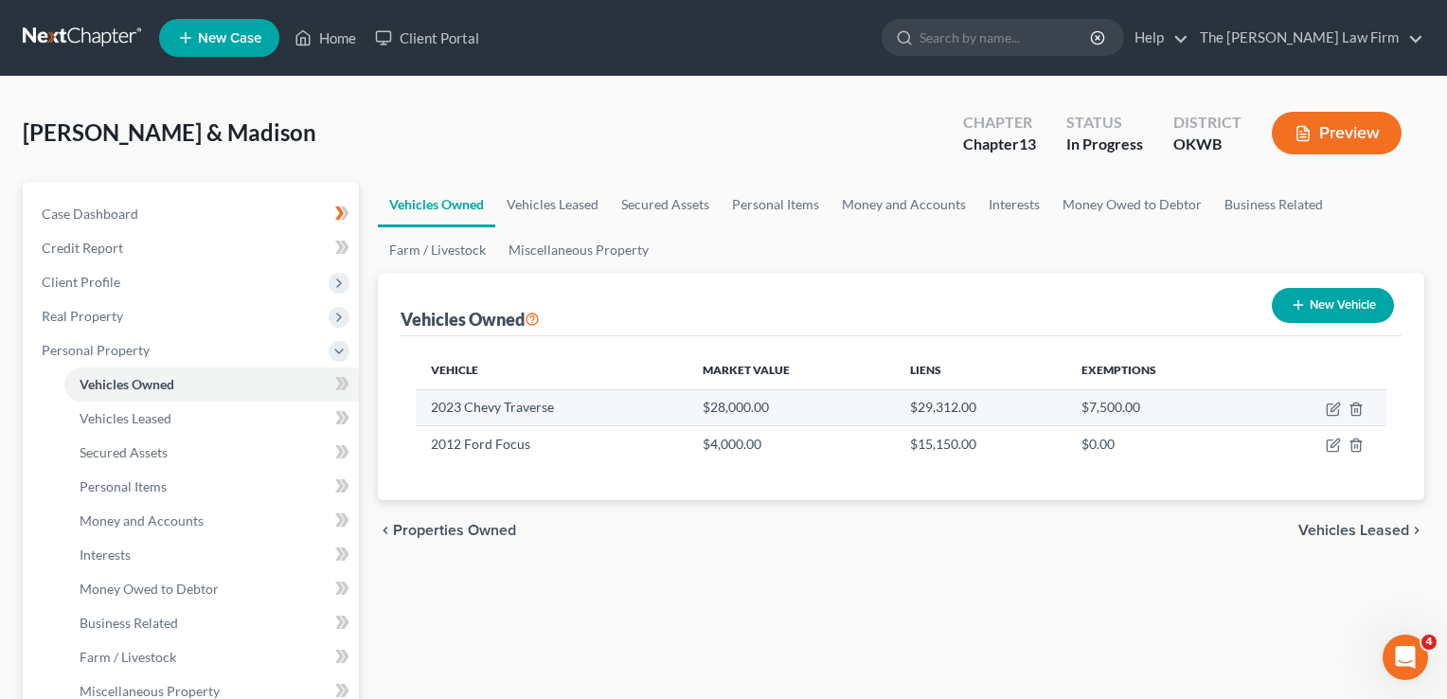
select select "2"
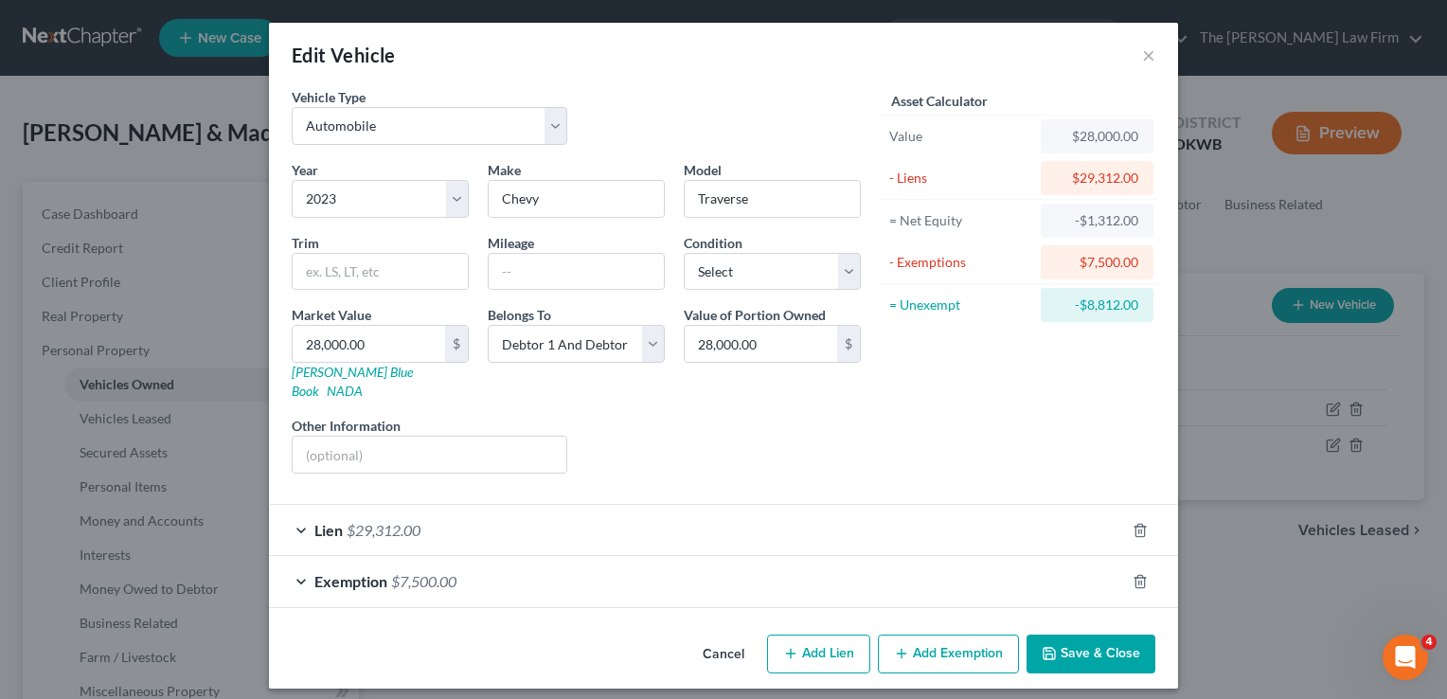
click at [488, 519] on div "Lien $29,312.00" at bounding box center [697, 530] width 856 height 50
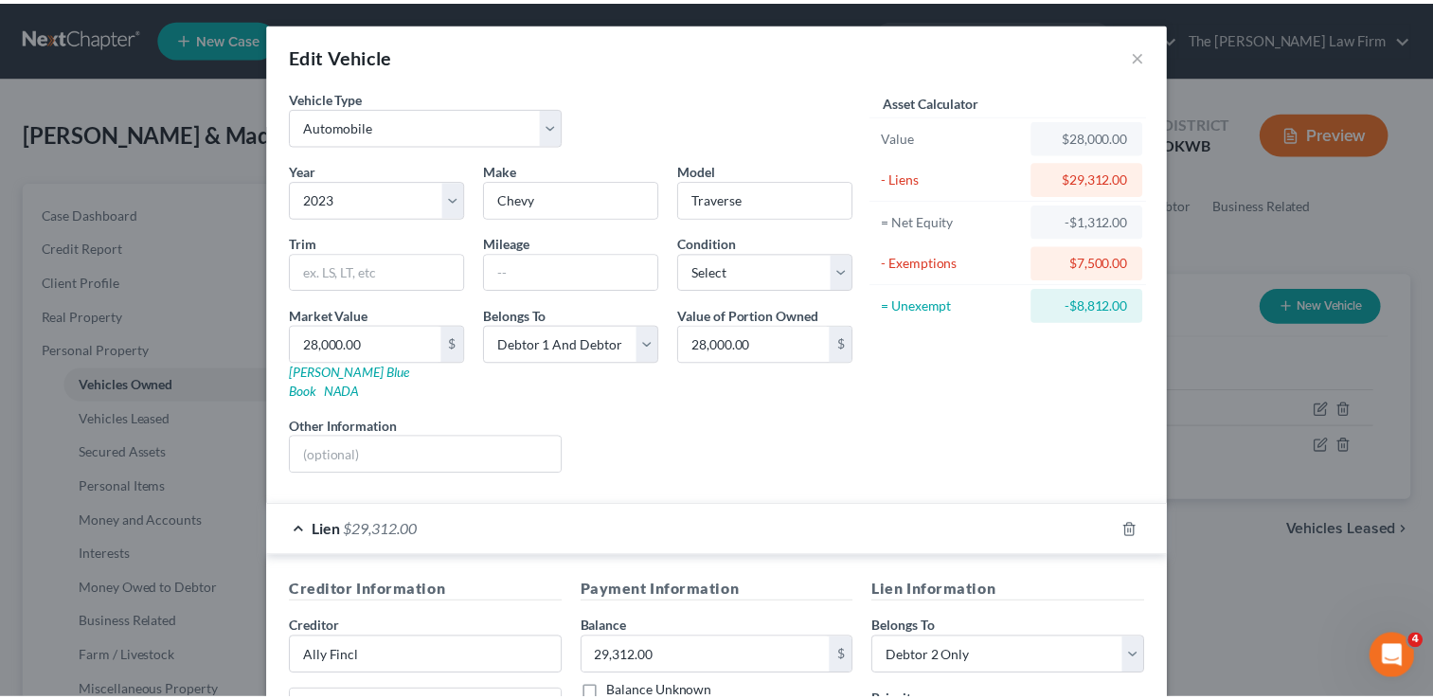
scroll to position [384, 0]
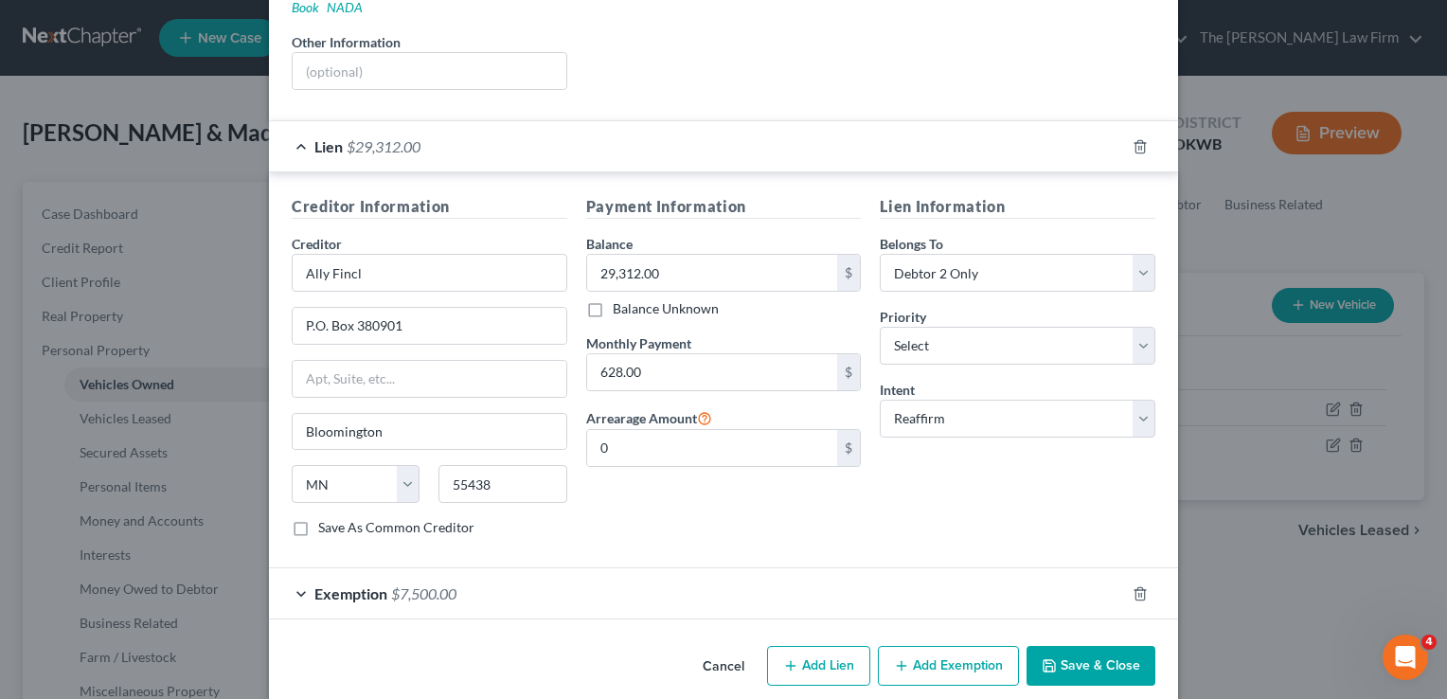
click at [706, 648] on button "Cancel" at bounding box center [724, 667] width 72 height 38
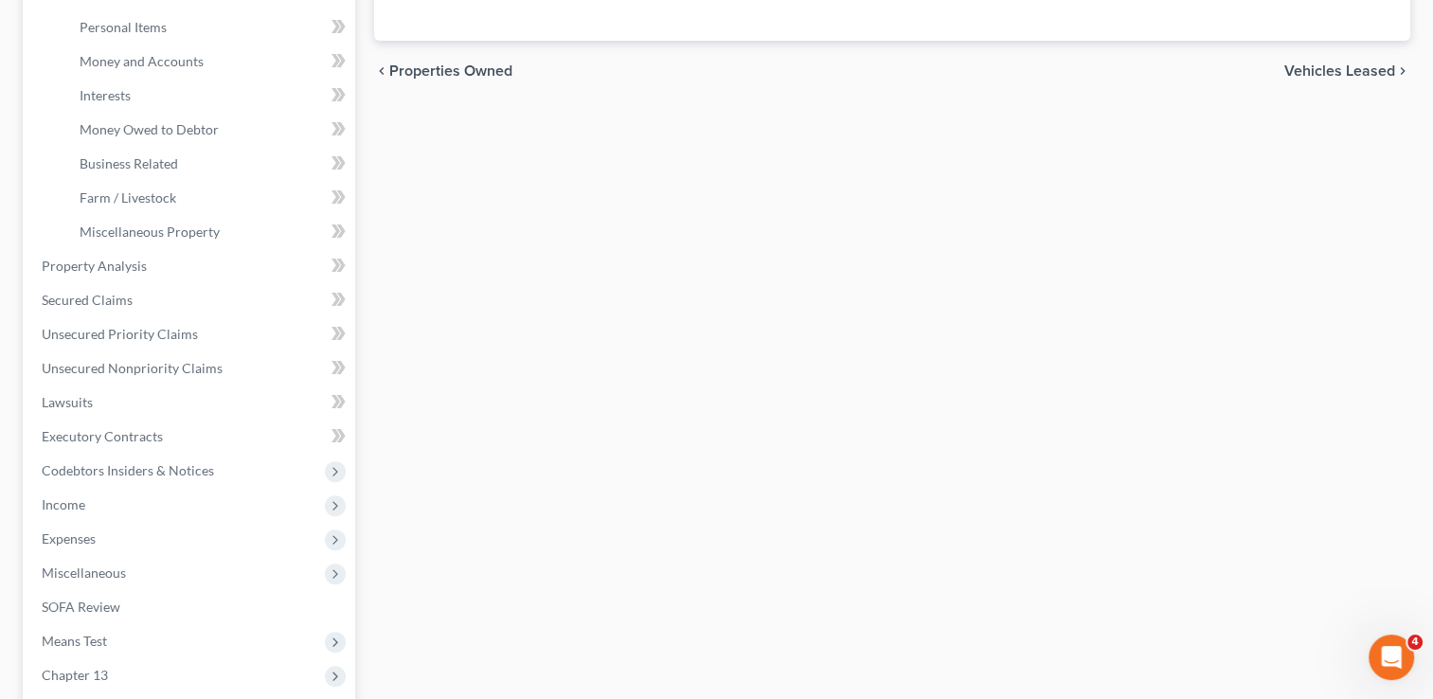
scroll to position [568, 0]
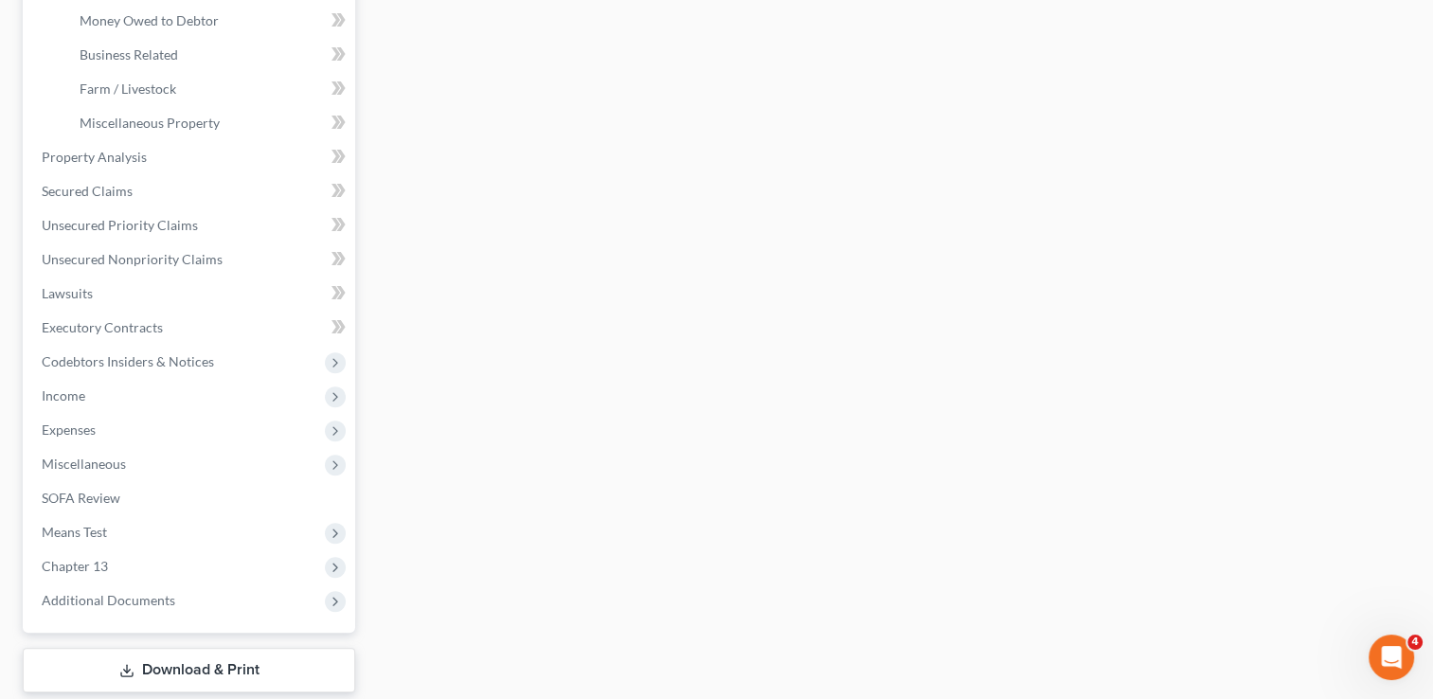
drag, startPoint x: 80, startPoint y: 566, endPoint x: 103, endPoint y: 562, distance: 24.1
click at [80, 564] on span "Chapter 13" at bounding box center [75, 566] width 66 height 16
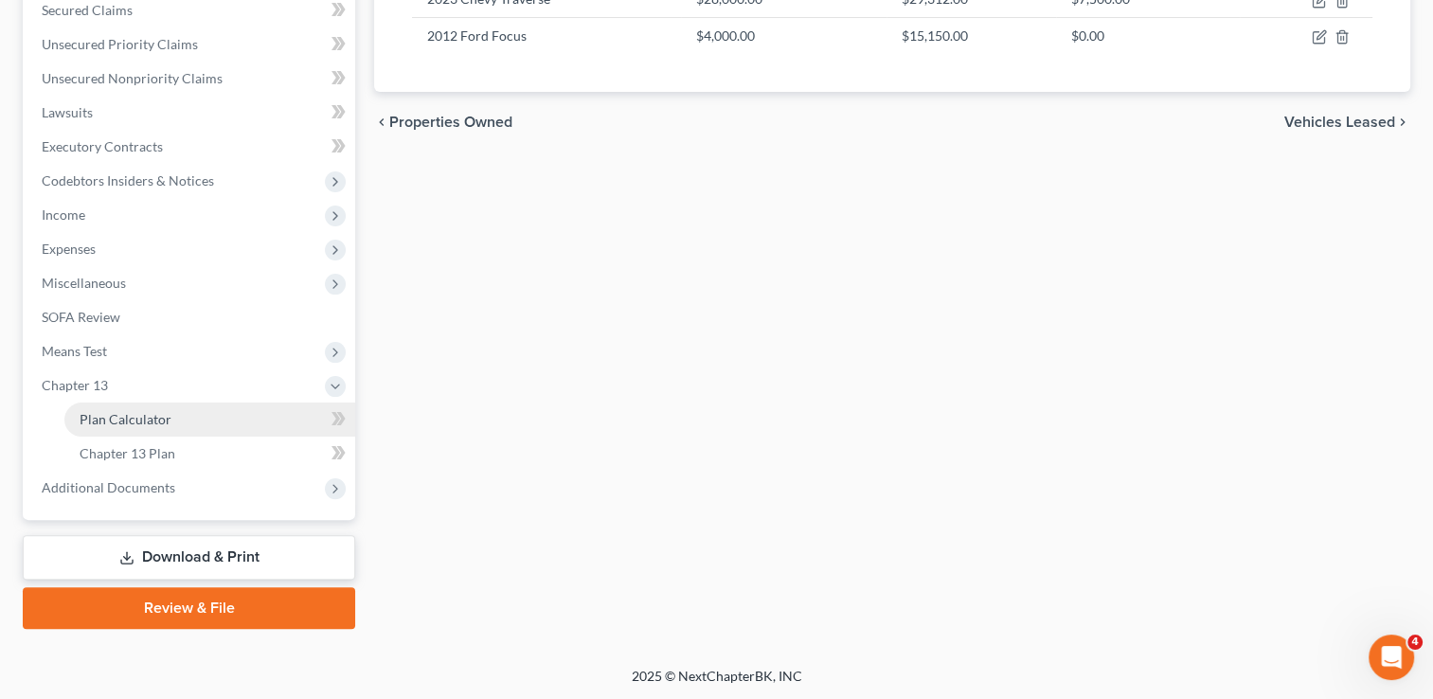
click at [150, 420] on span "Plan Calculator" at bounding box center [126, 419] width 92 height 16
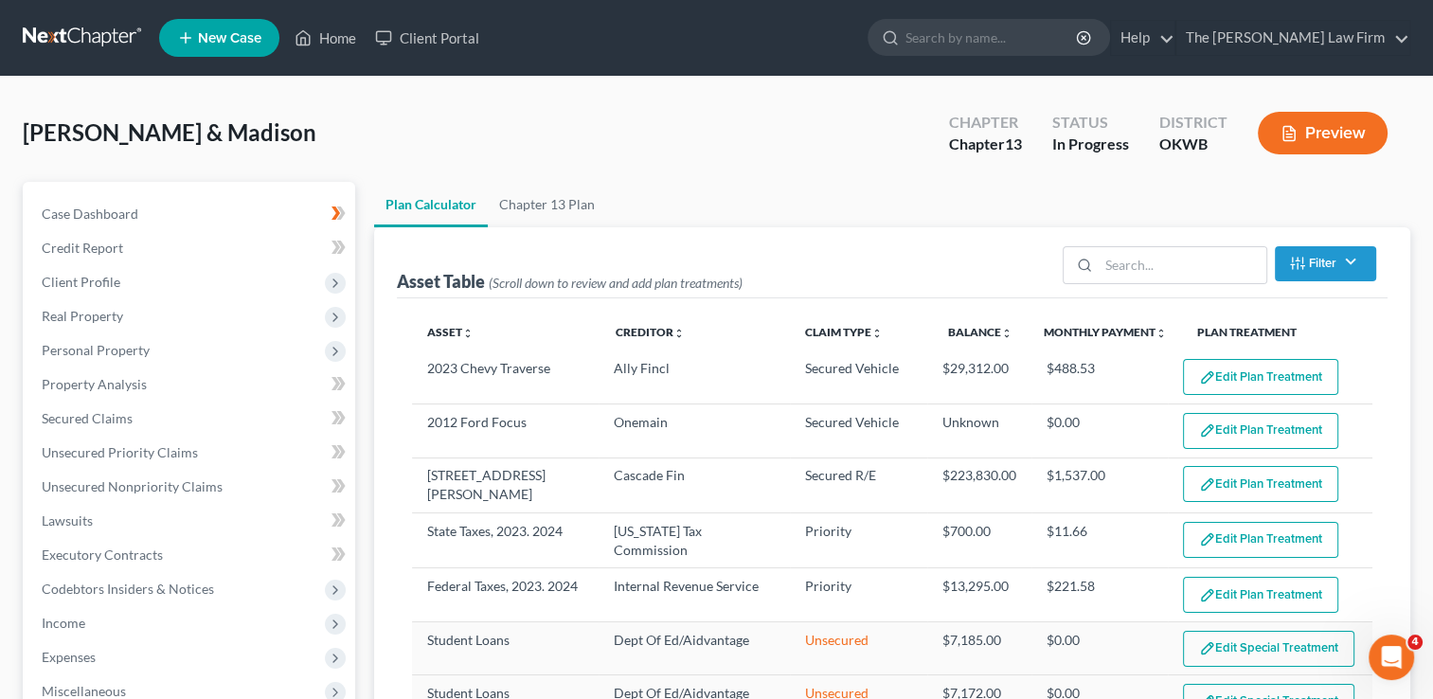
select select "59"
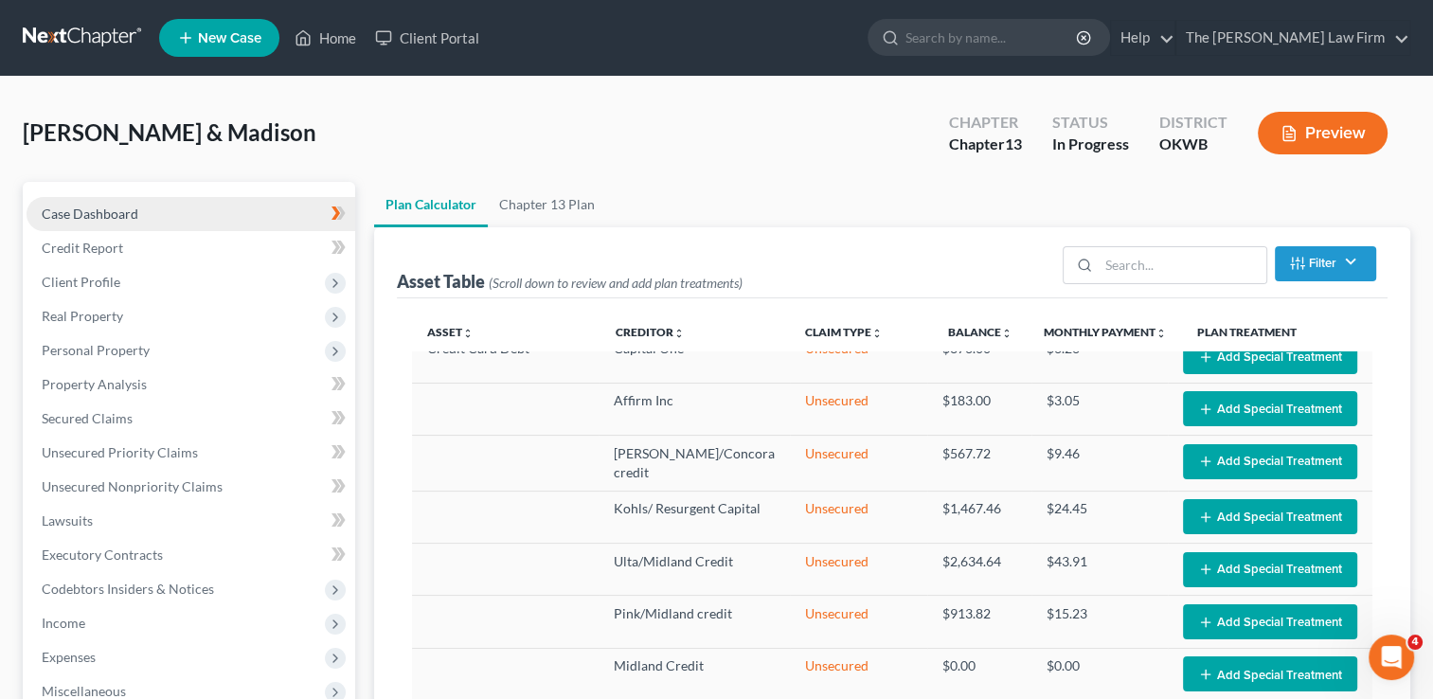
click at [116, 210] on span "Case Dashboard" at bounding box center [90, 214] width 97 height 16
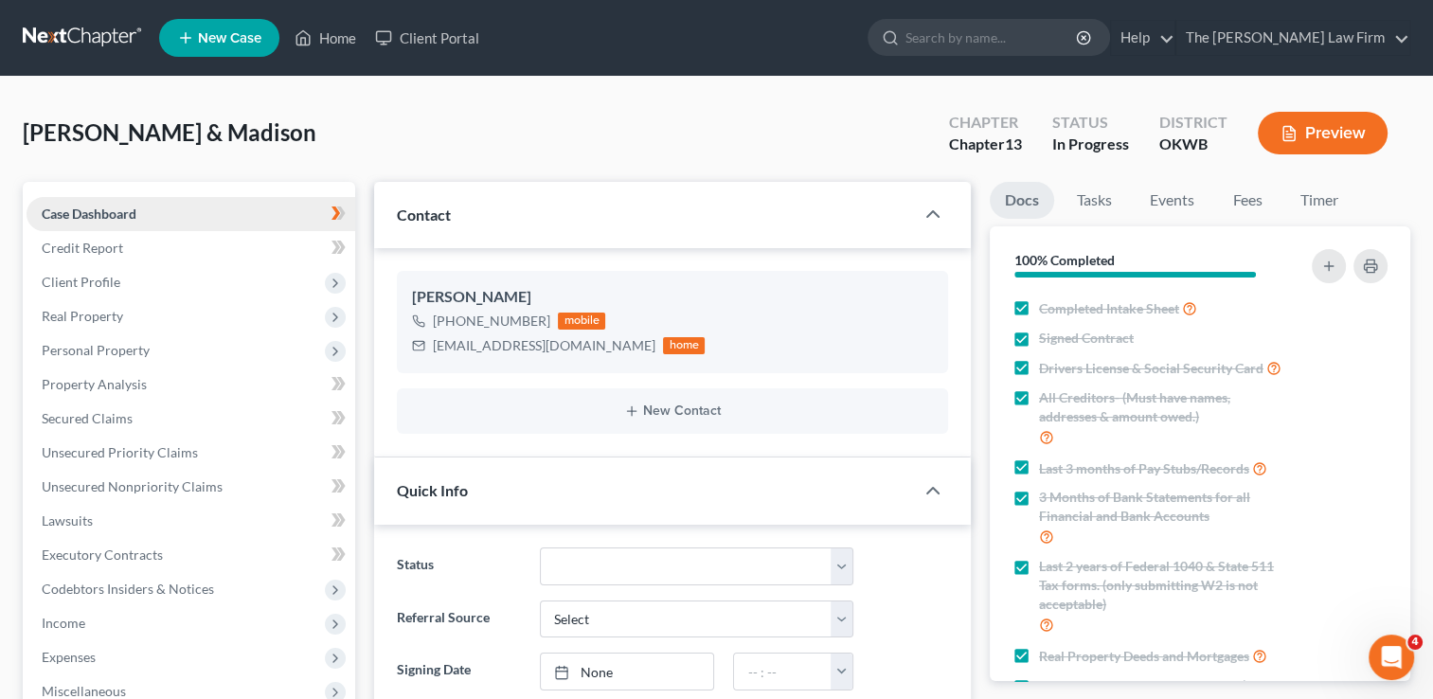
scroll to position [486, 0]
click at [98, 251] on span "Credit Report" at bounding box center [82, 248] width 81 height 16
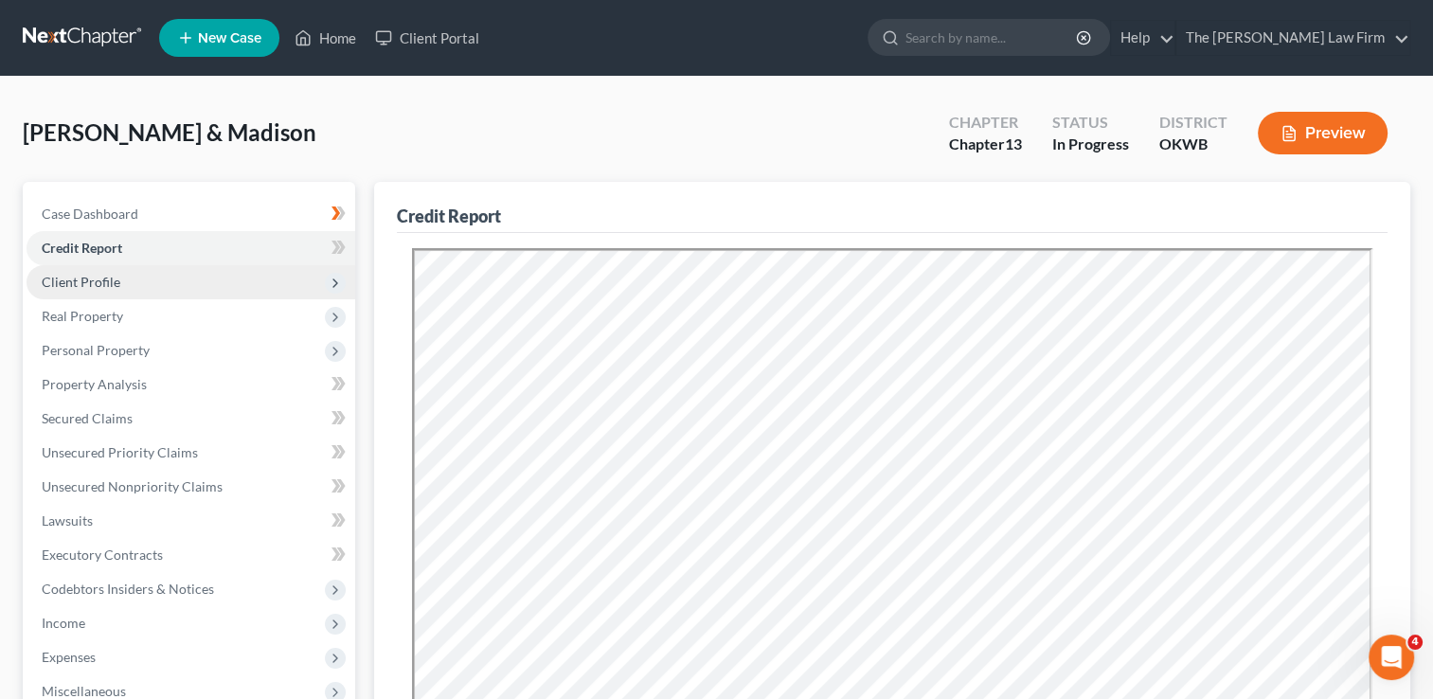
click at [127, 280] on span "Client Profile" at bounding box center [191, 282] width 329 height 34
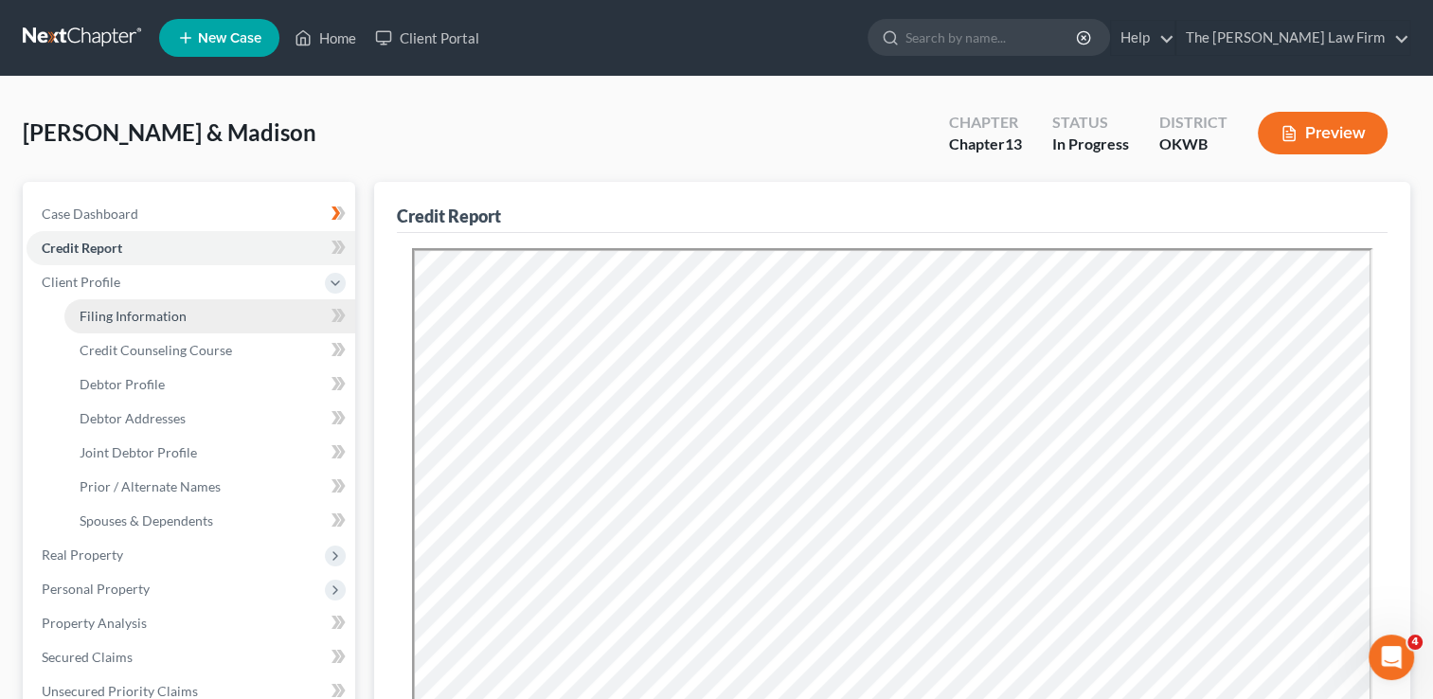
click at [154, 315] on span "Filing Information" at bounding box center [133, 316] width 107 height 16
select select "1"
select select "3"
select select "37"
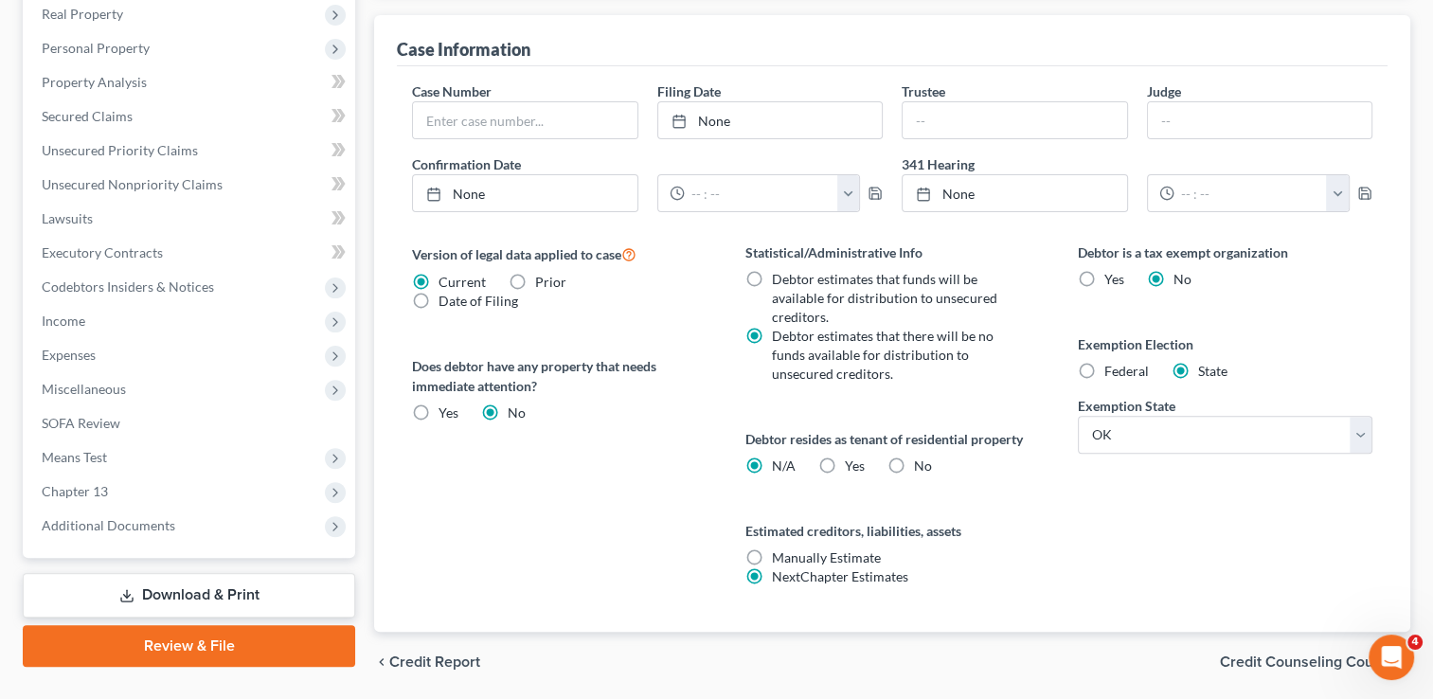
scroll to position [602, 0]
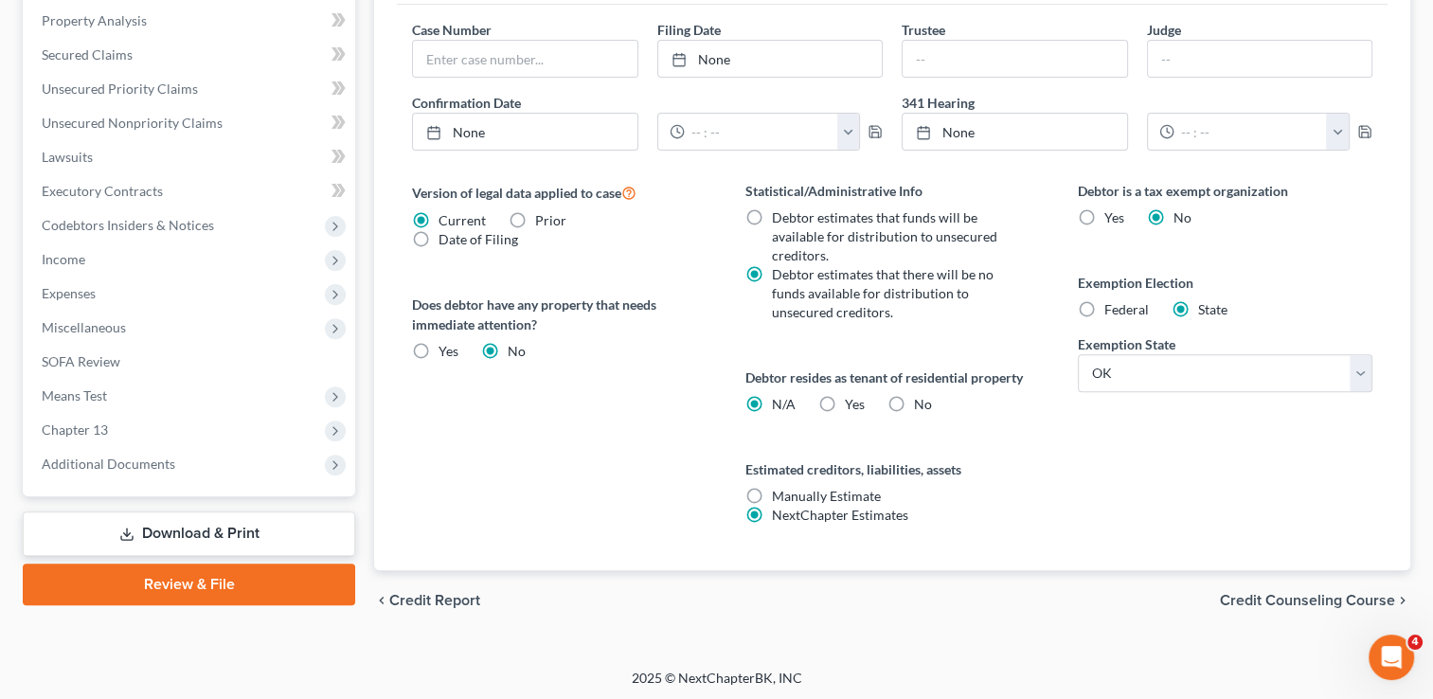
click at [914, 400] on label "No" at bounding box center [923, 404] width 18 height 19
click at [921, 400] on input "No" at bounding box center [927, 401] width 12 height 12
radio input "true"
radio input "false"
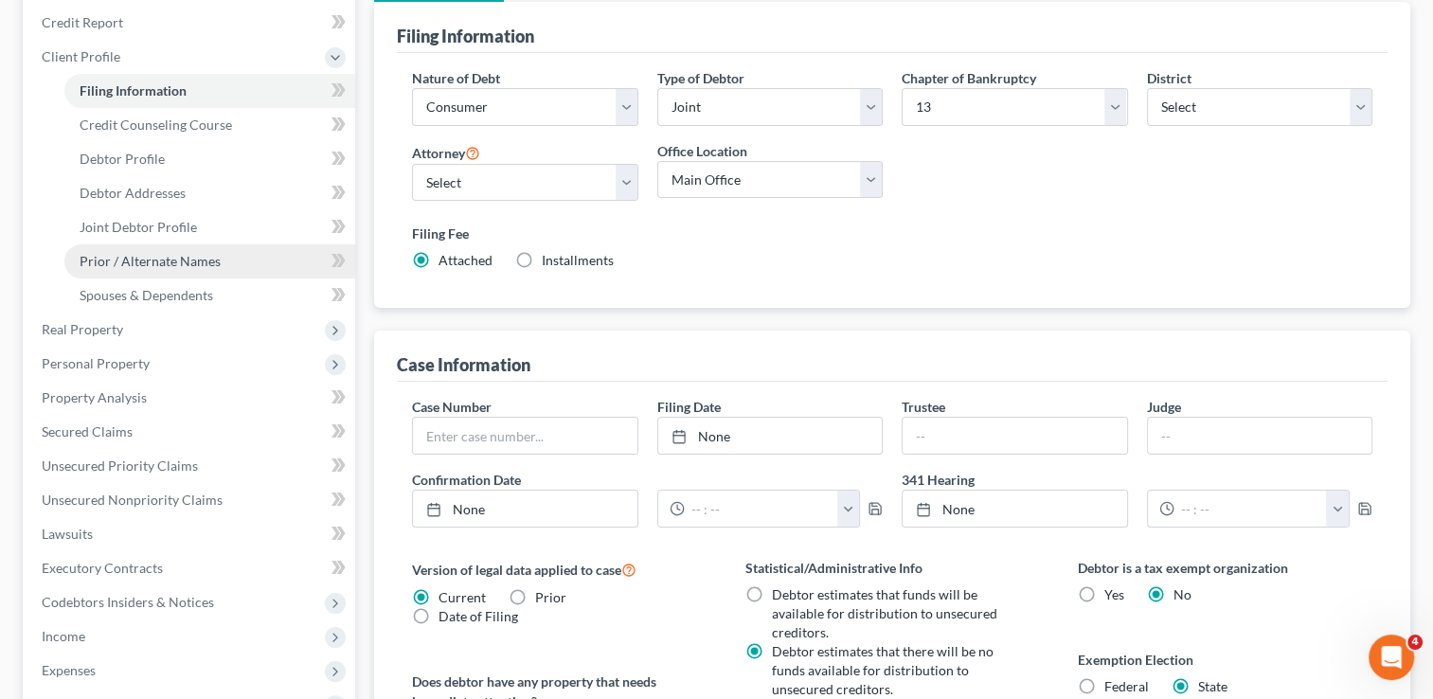
scroll to position [223, 0]
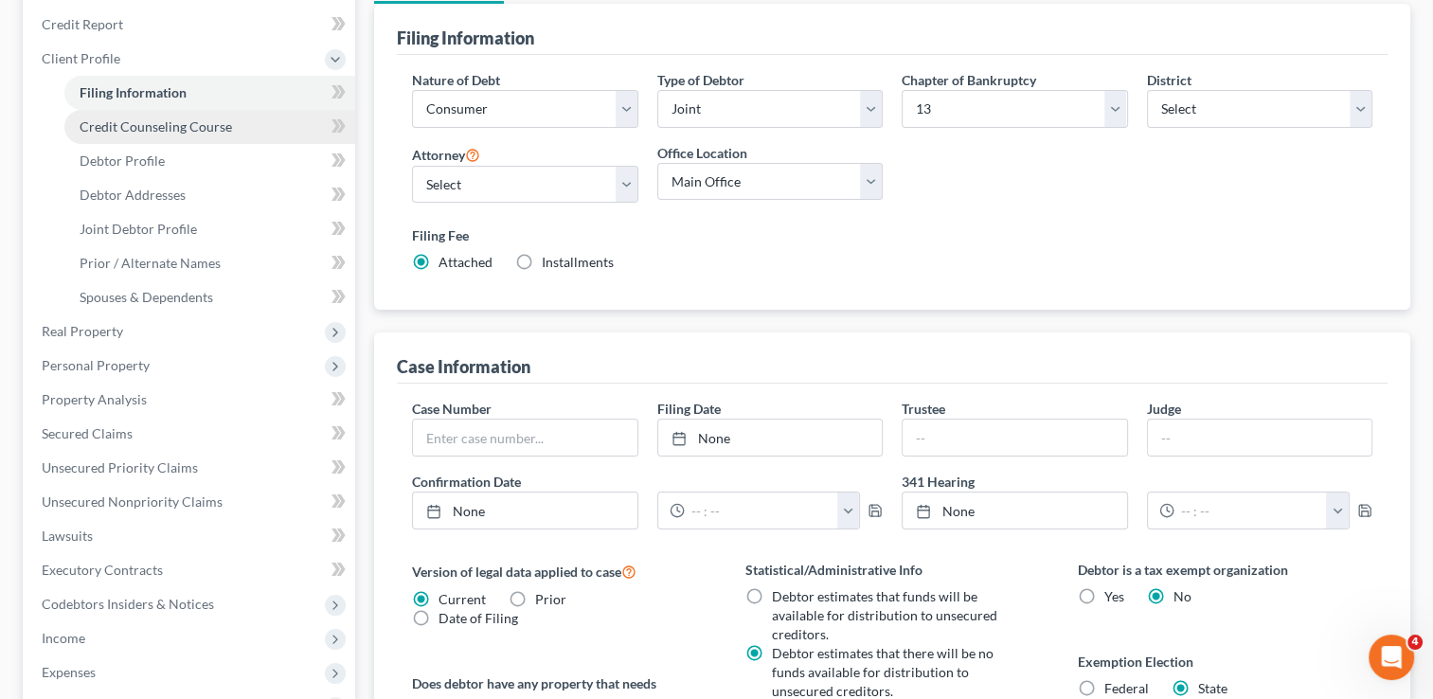
click at [197, 127] on span "Credit Counseling Course" at bounding box center [156, 126] width 152 height 16
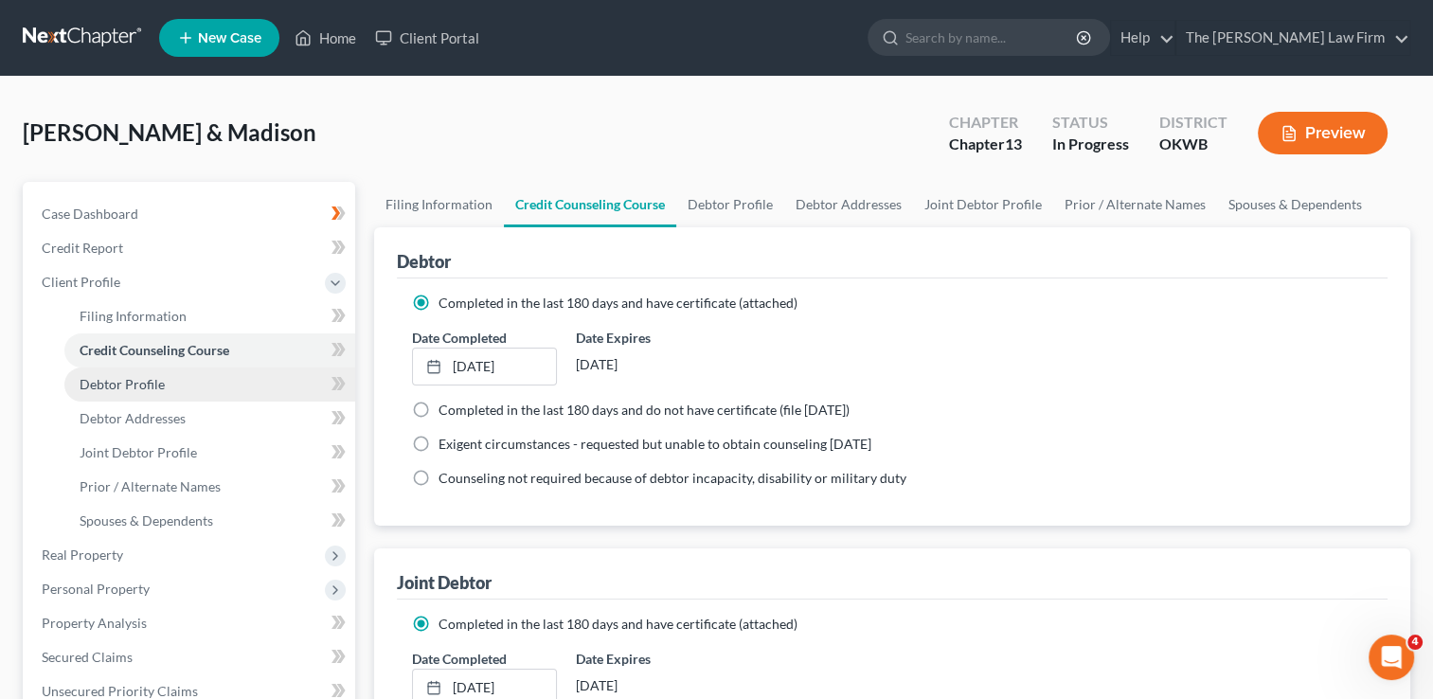
click at [155, 381] on span "Debtor Profile" at bounding box center [122, 384] width 85 height 16
select select "1"
select select "3"
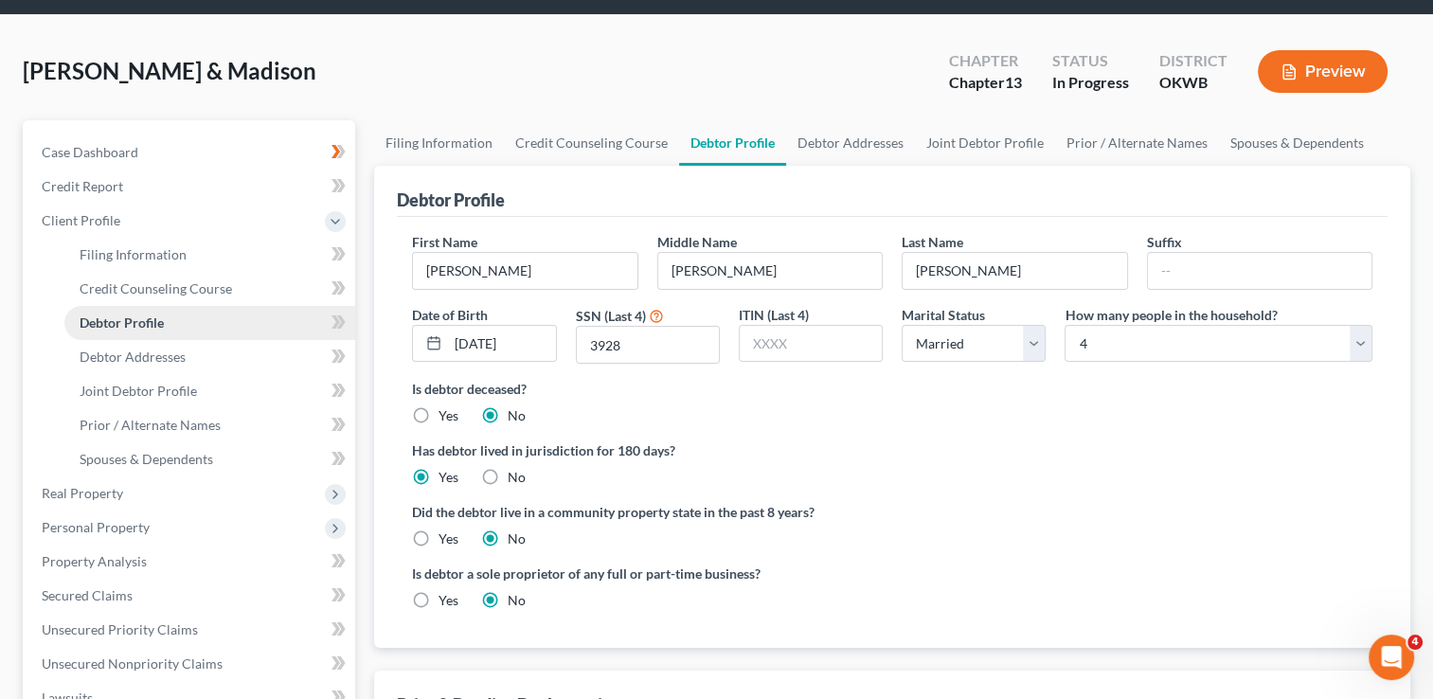
scroll to position [95, 0]
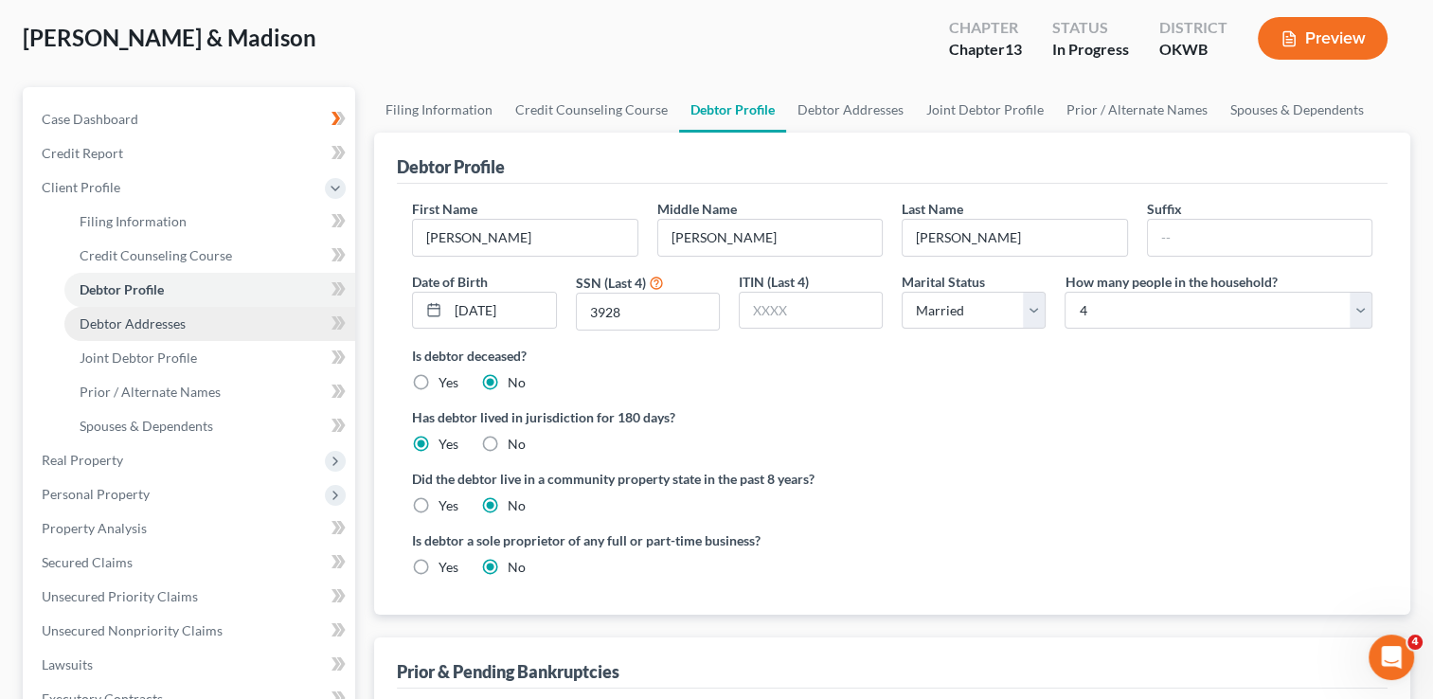
click at [166, 324] on span "Debtor Addresses" at bounding box center [133, 323] width 106 height 16
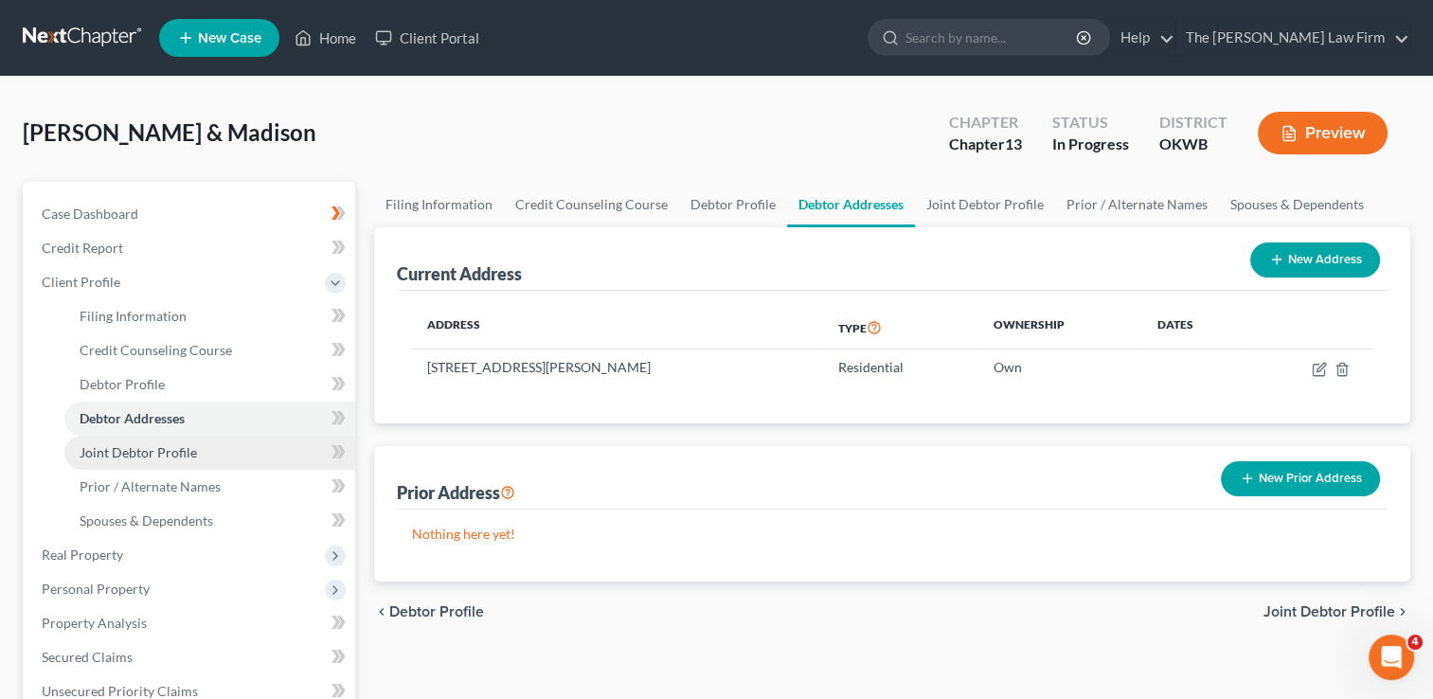
click at [188, 453] on span "Joint Debtor Profile" at bounding box center [138, 452] width 117 height 16
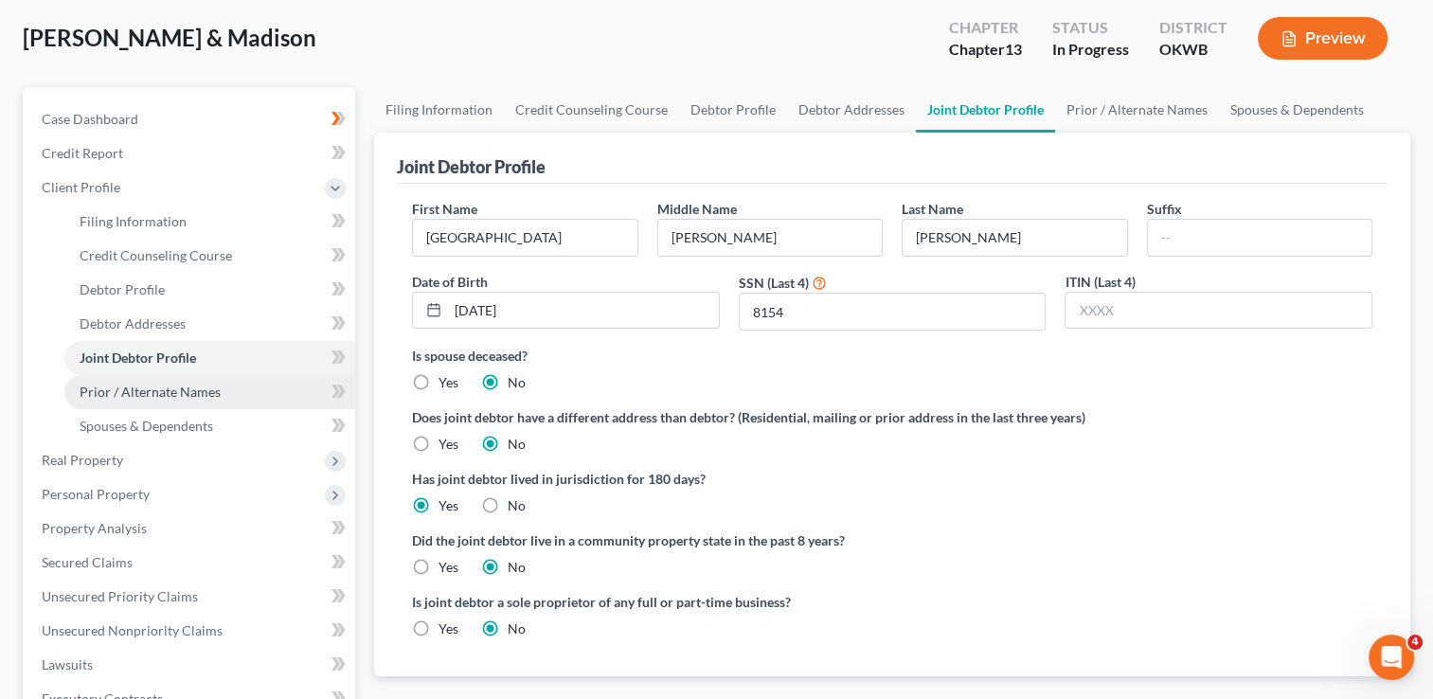
click at [165, 387] on span "Prior / Alternate Names" at bounding box center [150, 392] width 141 height 16
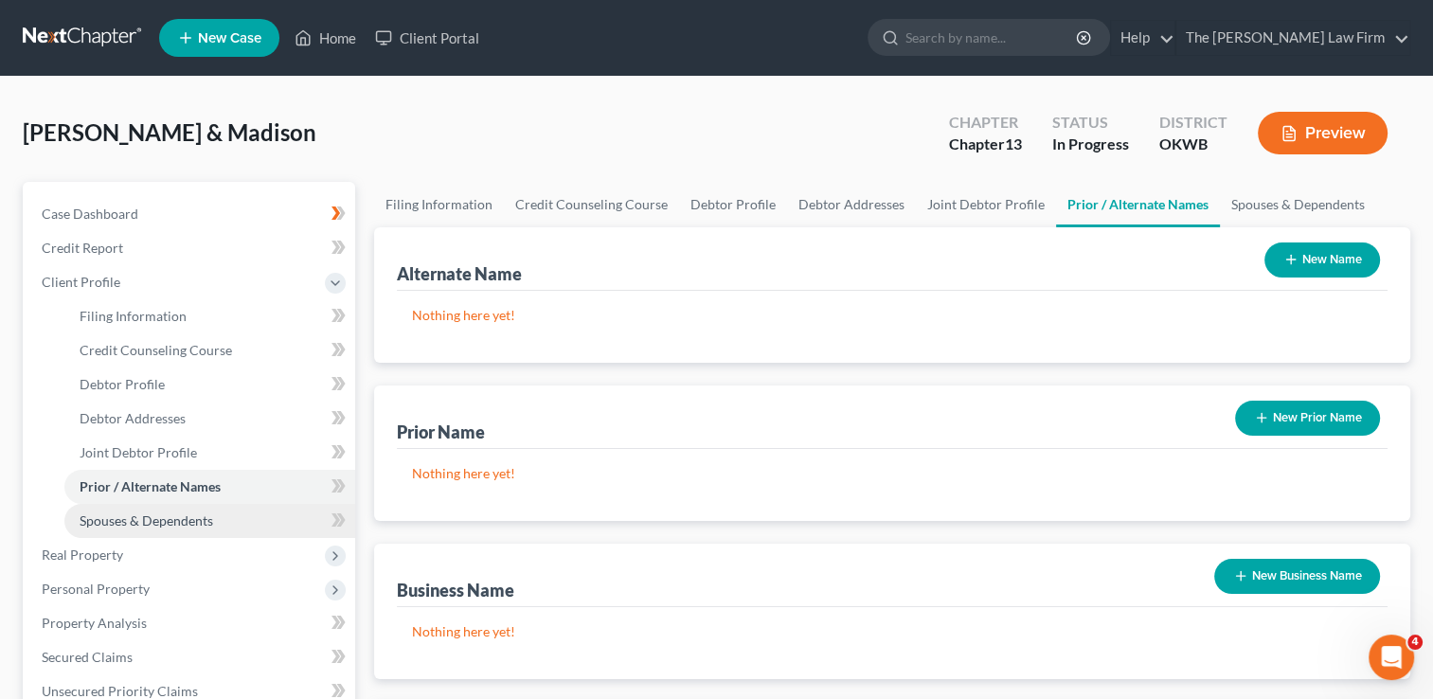
click at [124, 517] on span "Spouses & Dependents" at bounding box center [147, 520] width 134 height 16
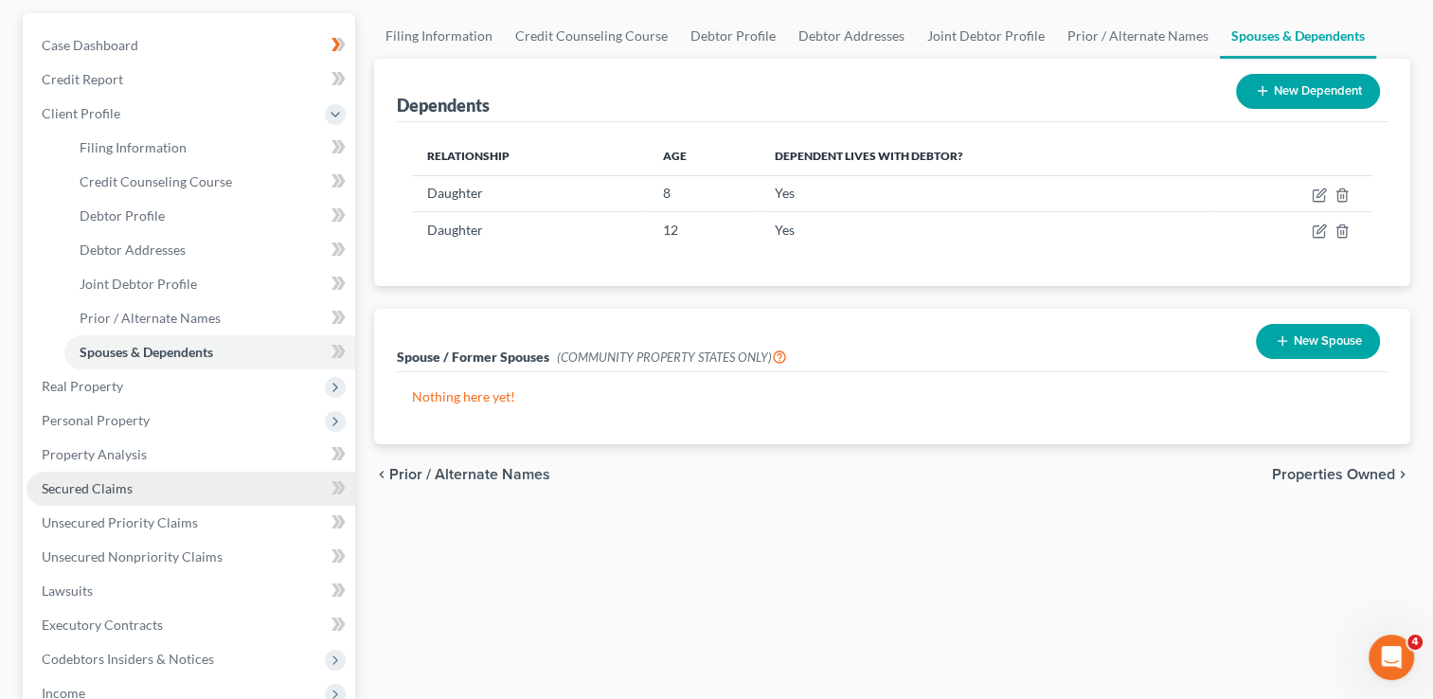
scroll to position [189, 0]
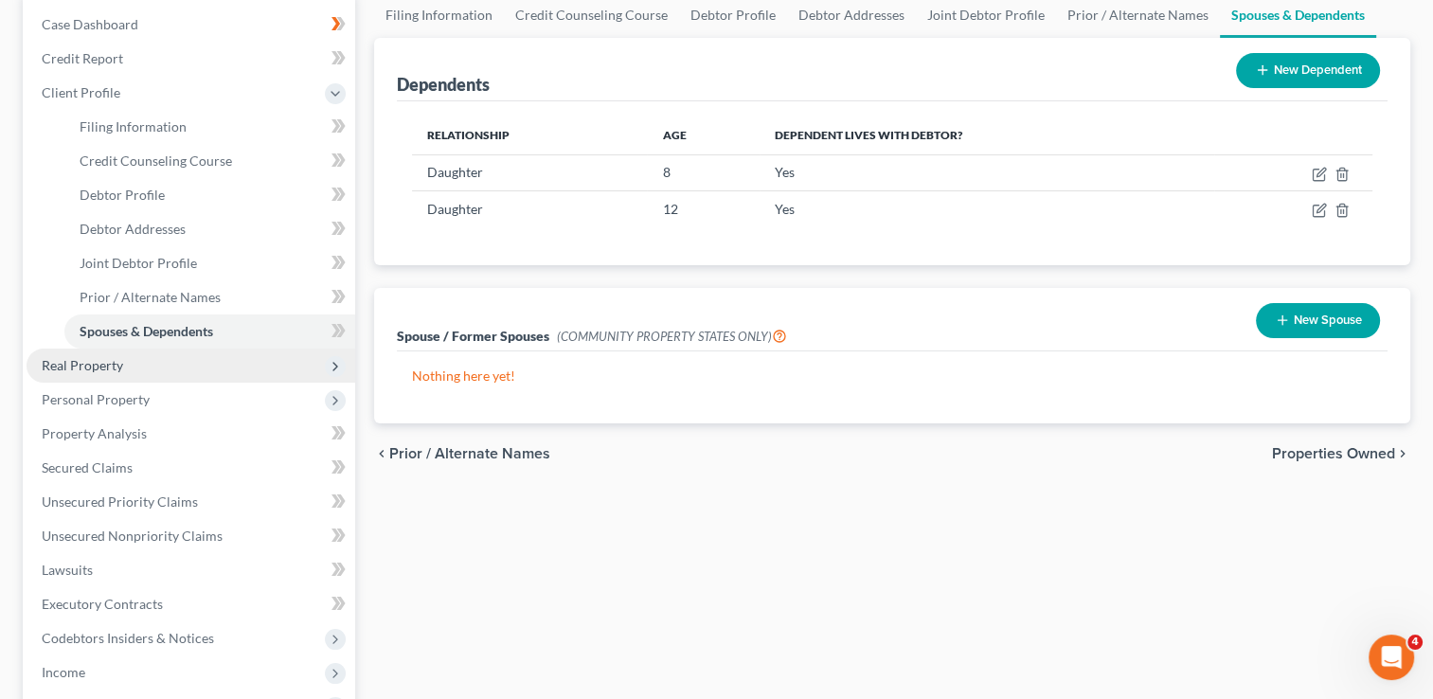
click at [102, 363] on span "Real Property" at bounding box center [82, 365] width 81 height 16
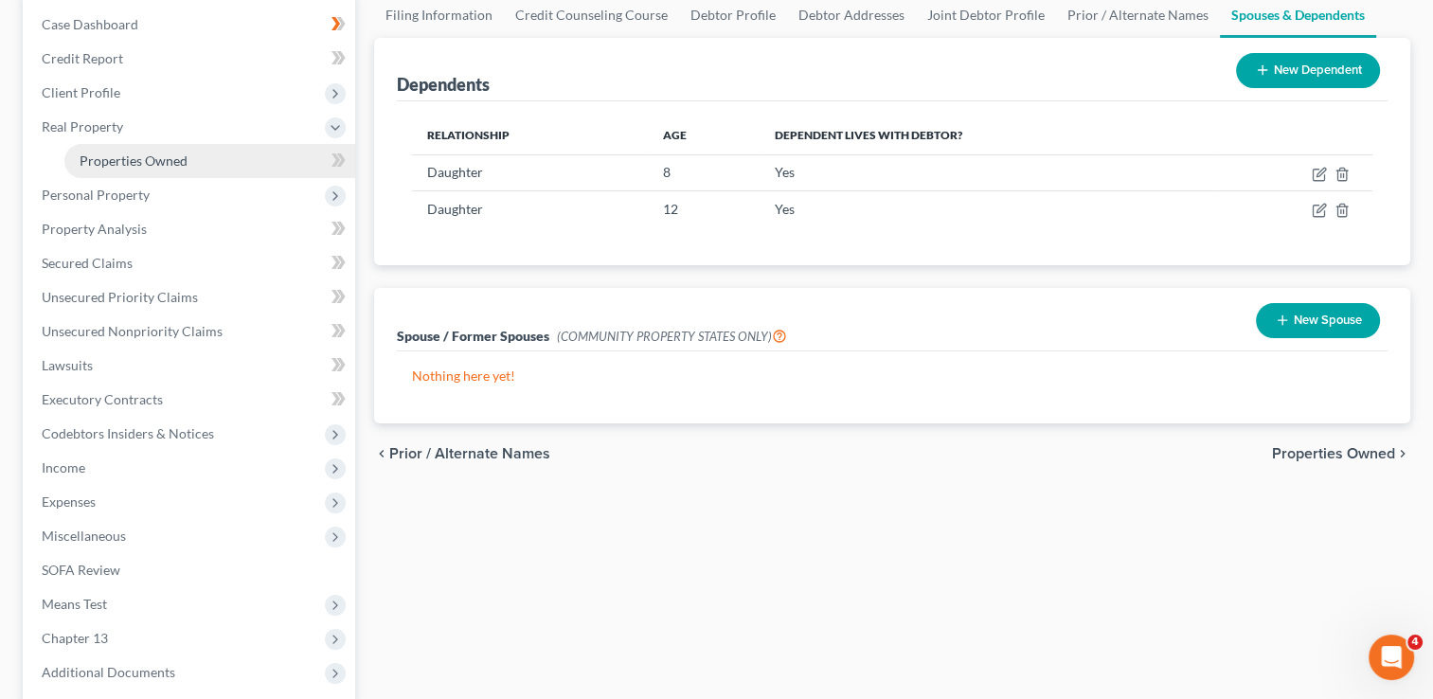
click at [151, 162] on span "Properties Owned" at bounding box center [134, 160] width 108 height 16
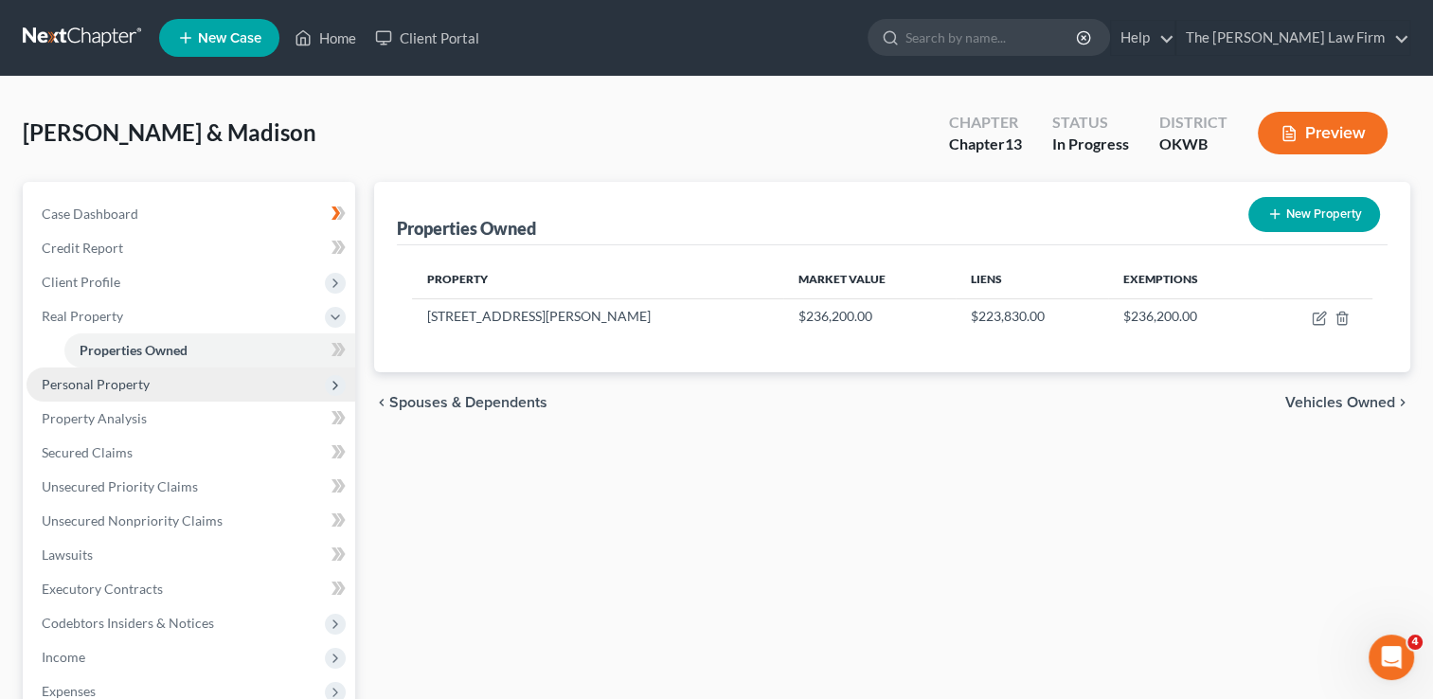
click at [84, 377] on span "Personal Property" at bounding box center [96, 384] width 108 height 16
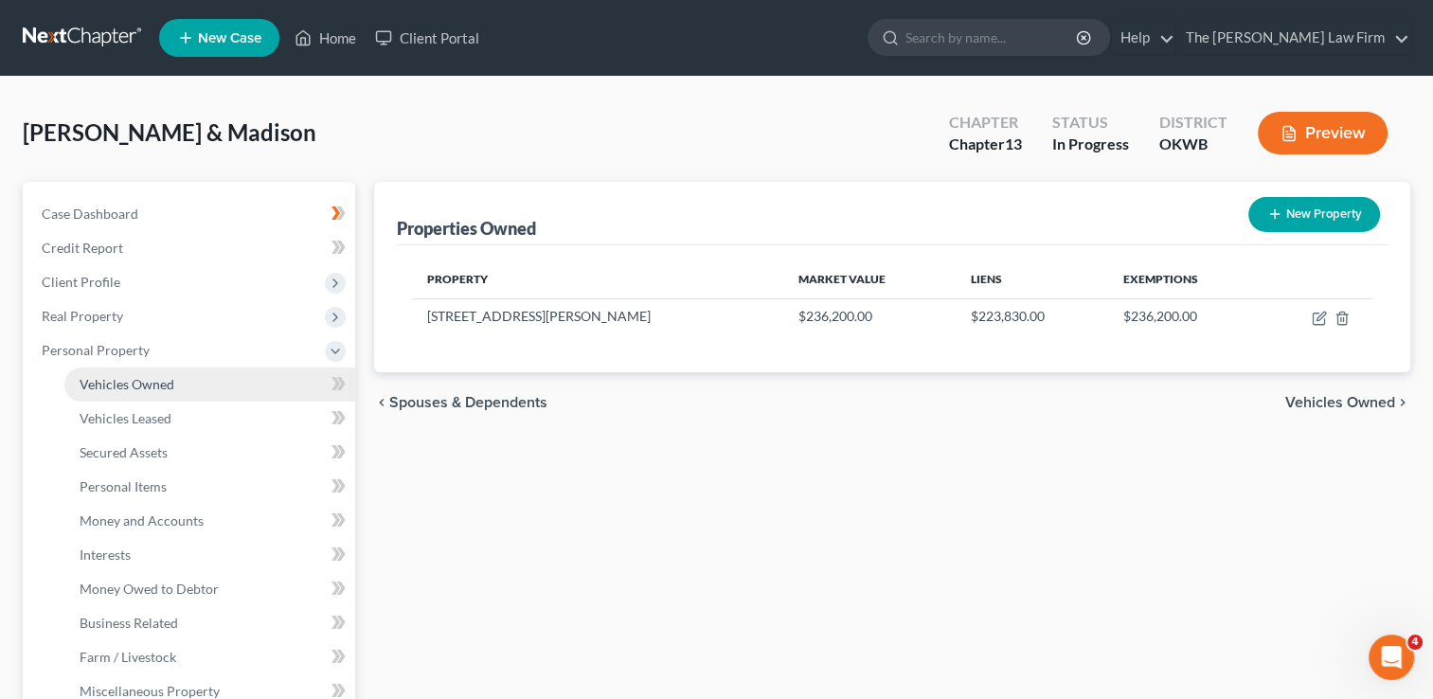
click at [139, 388] on span "Vehicles Owned" at bounding box center [127, 384] width 95 height 16
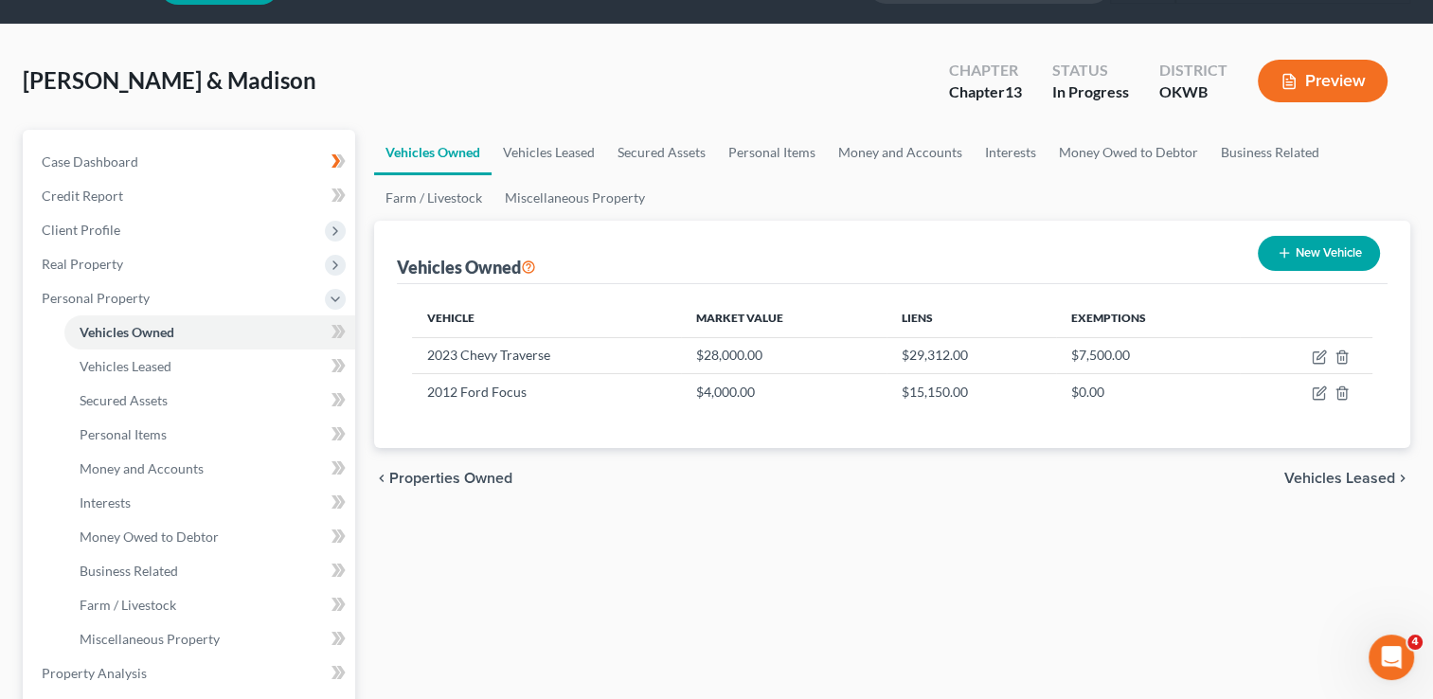
scroll to position [95, 0]
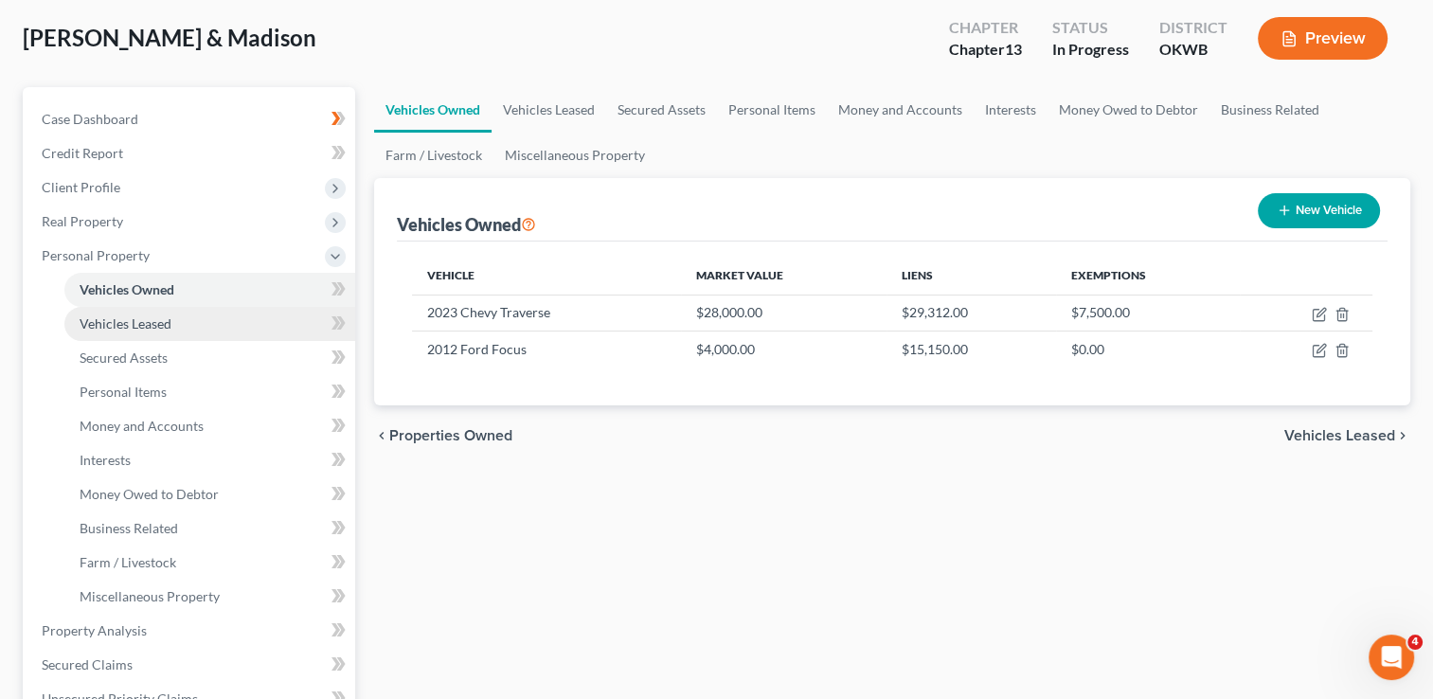
click at [221, 322] on link "Vehicles Leased" at bounding box center [209, 324] width 291 height 34
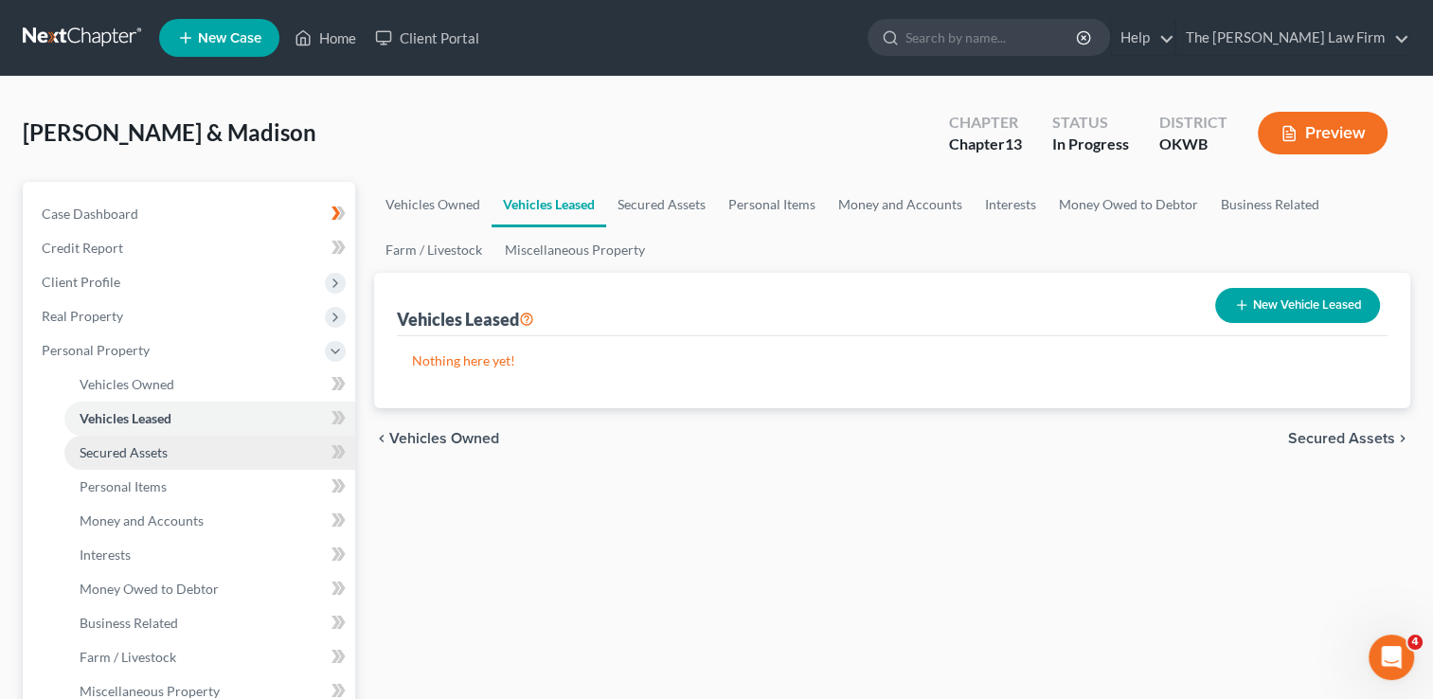
click at [173, 450] on link "Secured Assets" at bounding box center [209, 453] width 291 height 34
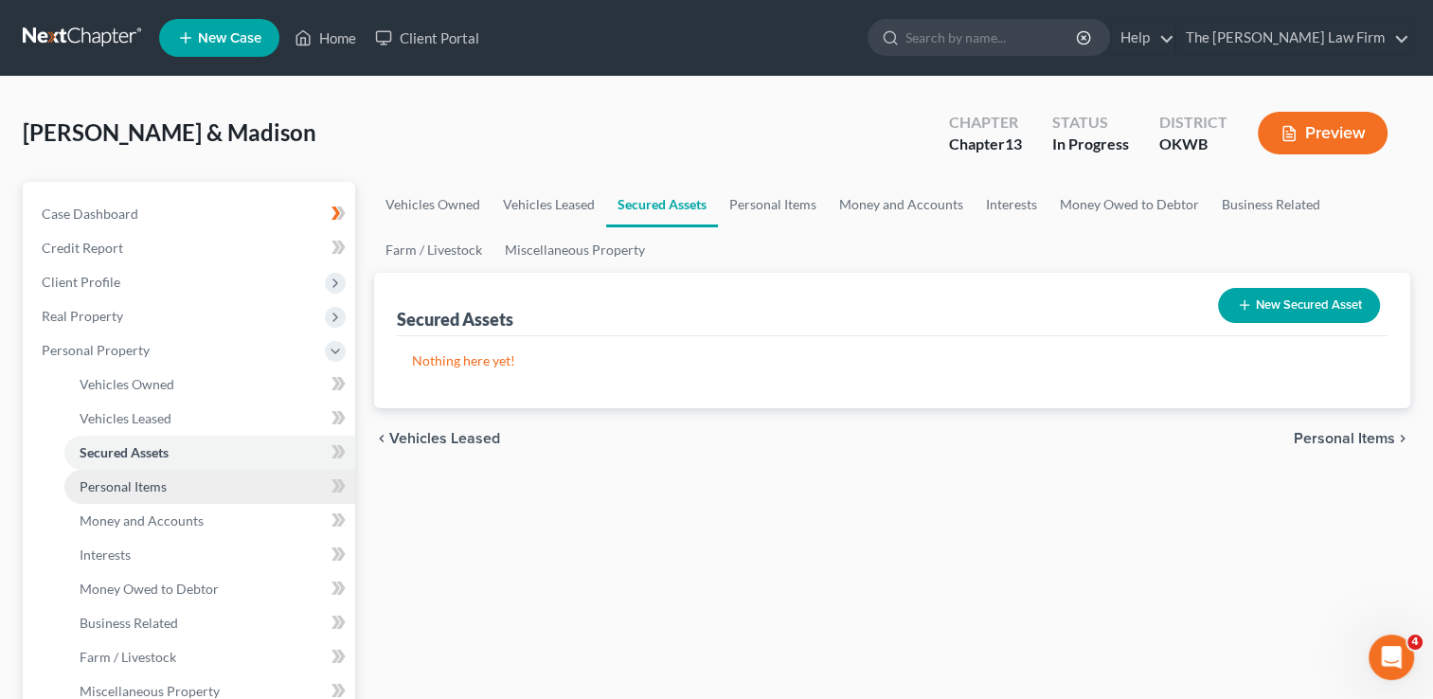
click at [174, 487] on link "Personal Items" at bounding box center [209, 487] width 291 height 34
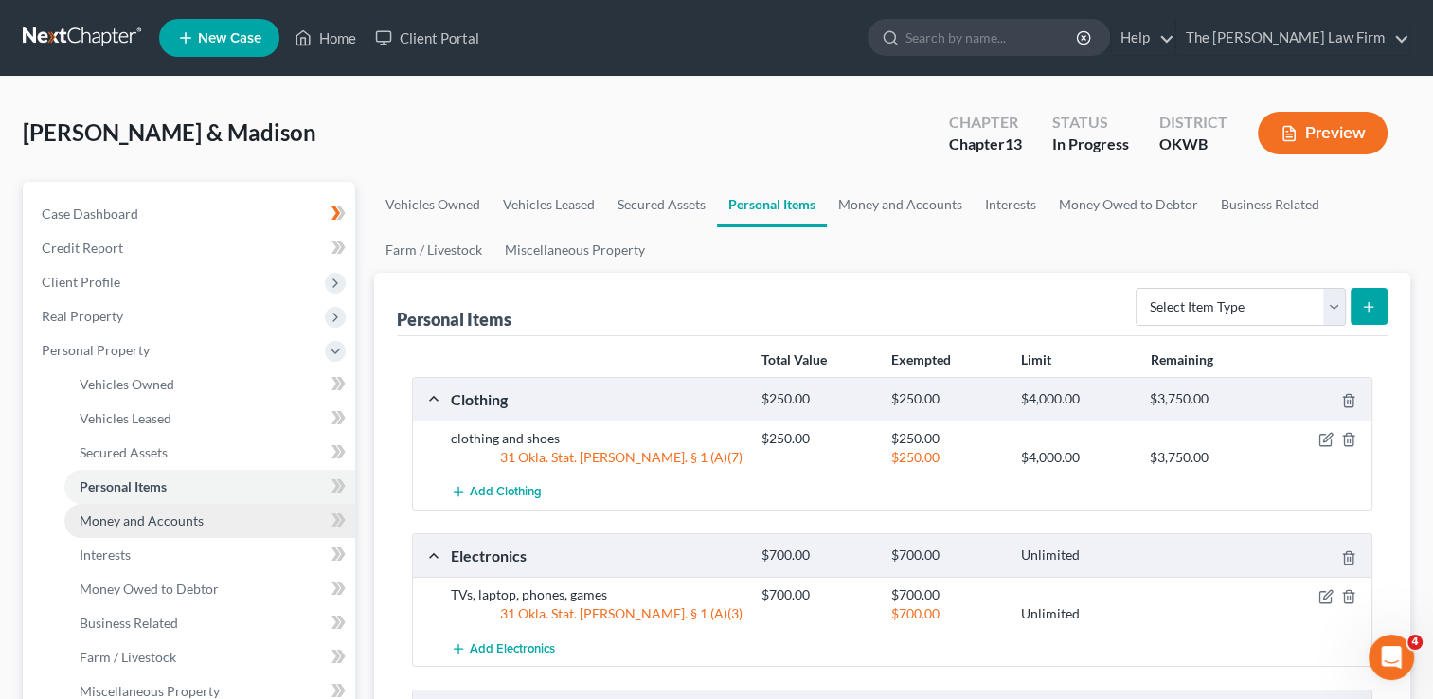
click at [157, 517] on span "Money and Accounts" at bounding box center [142, 520] width 124 height 16
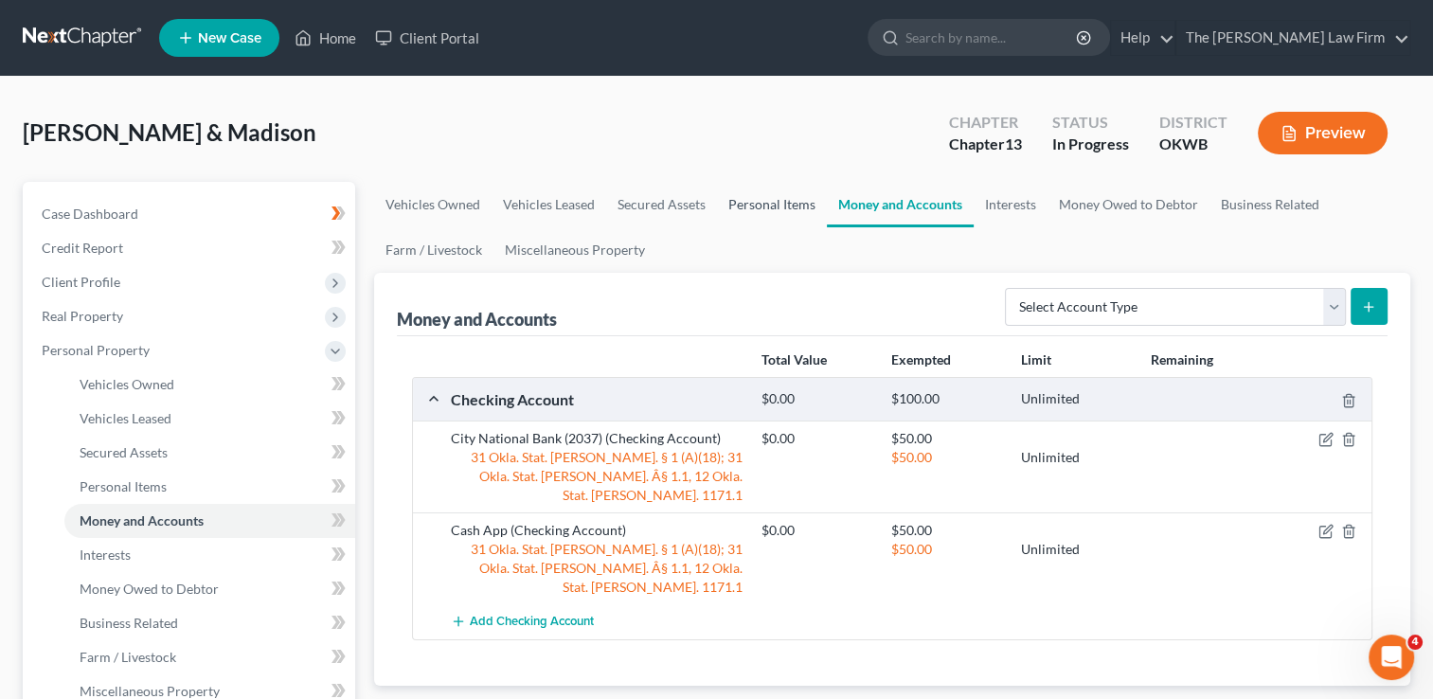
click at [775, 211] on link "Personal Items" at bounding box center [772, 204] width 110 height 45
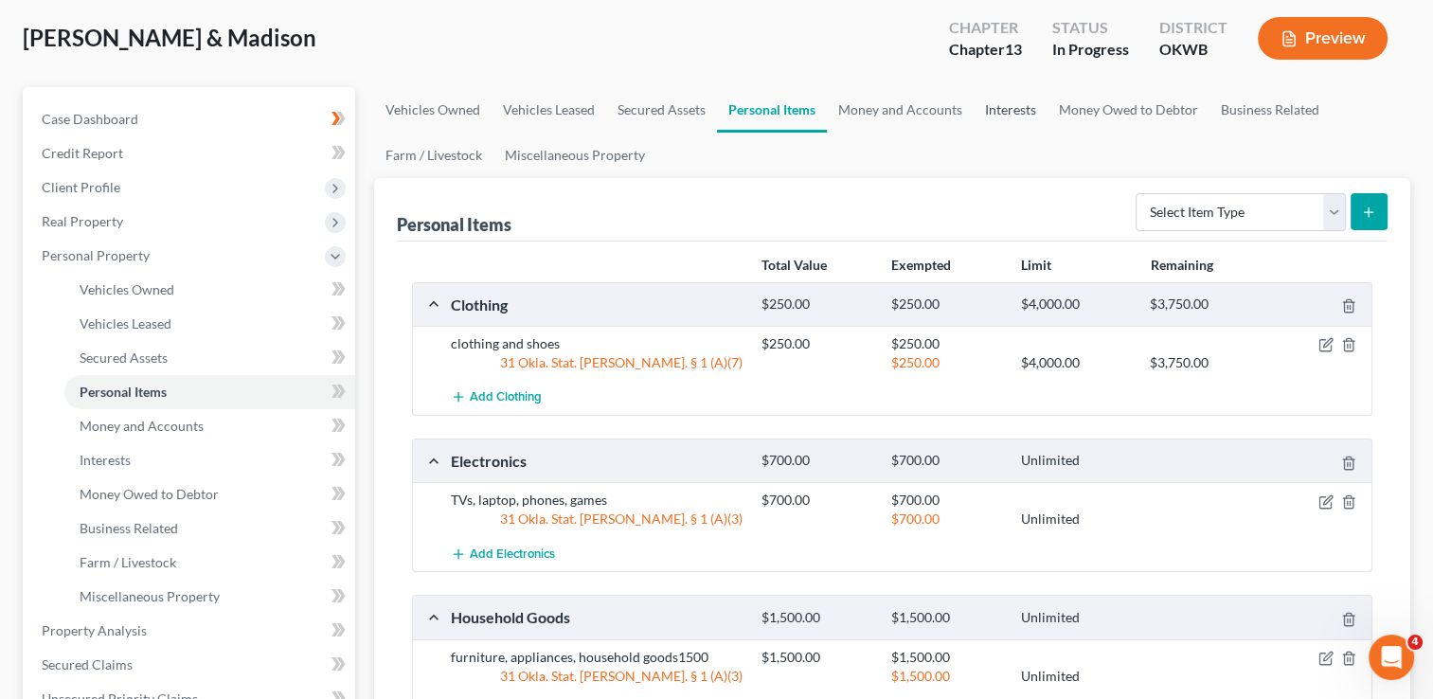
click at [1000, 111] on link "Interests" at bounding box center [1011, 109] width 74 height 45
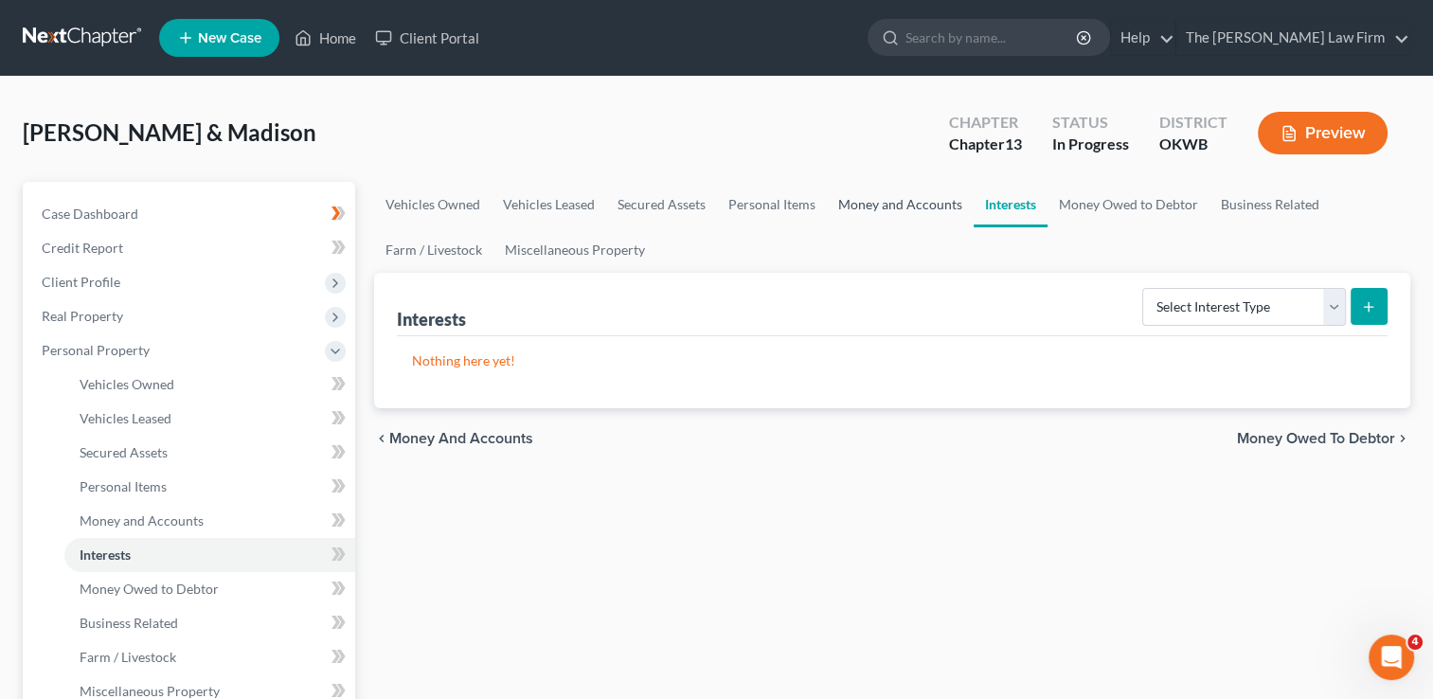
click at [890, 203] on link "Money and Accounts" at bounding box center [900, 204] width 147 height 45
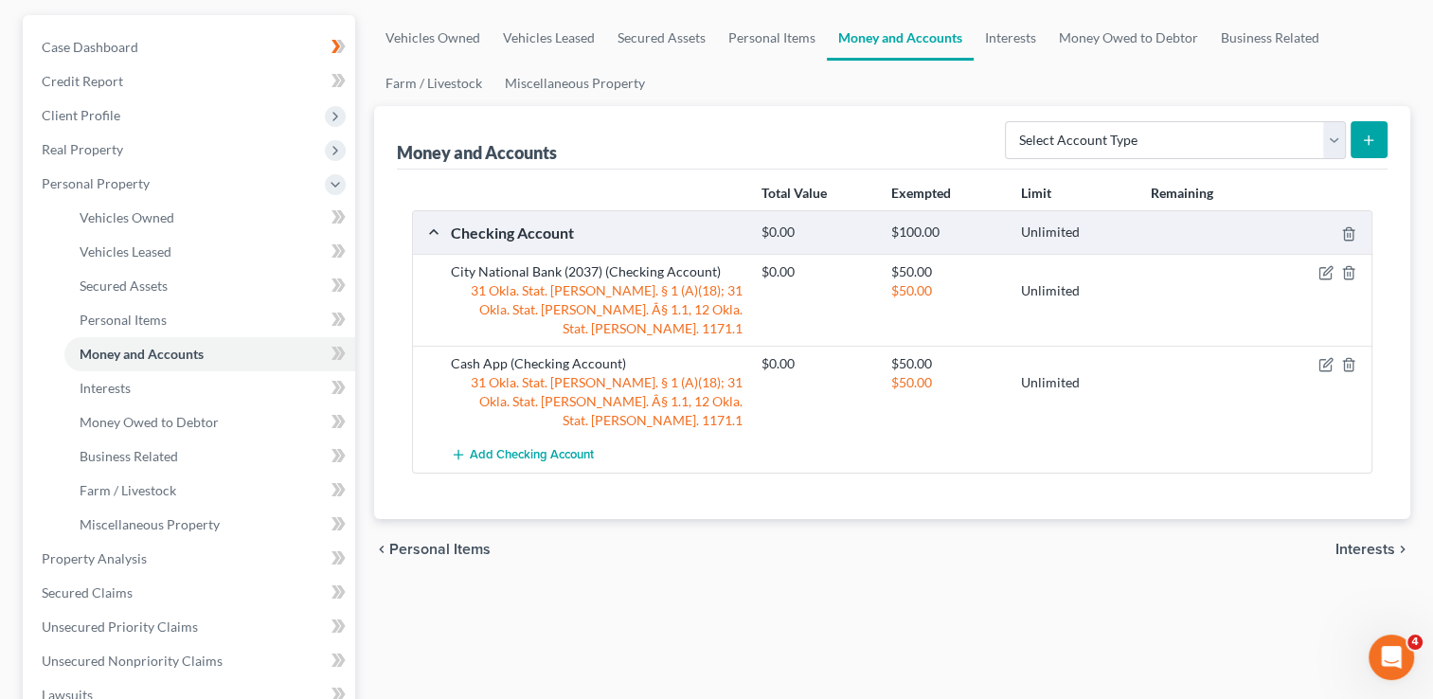
scroll to position [474, 0]
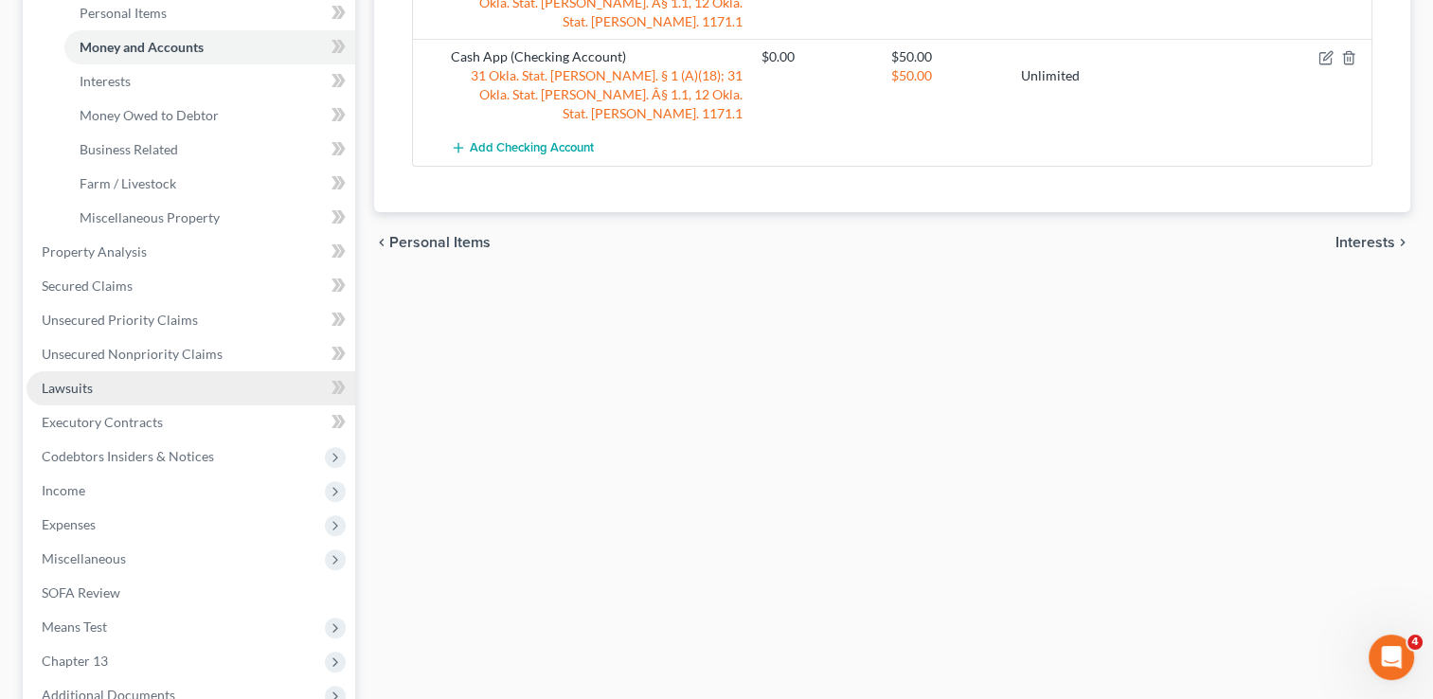
click at [85, 391] on span "Lawsuits" at bounding box center [67, 388] width 51 height 16
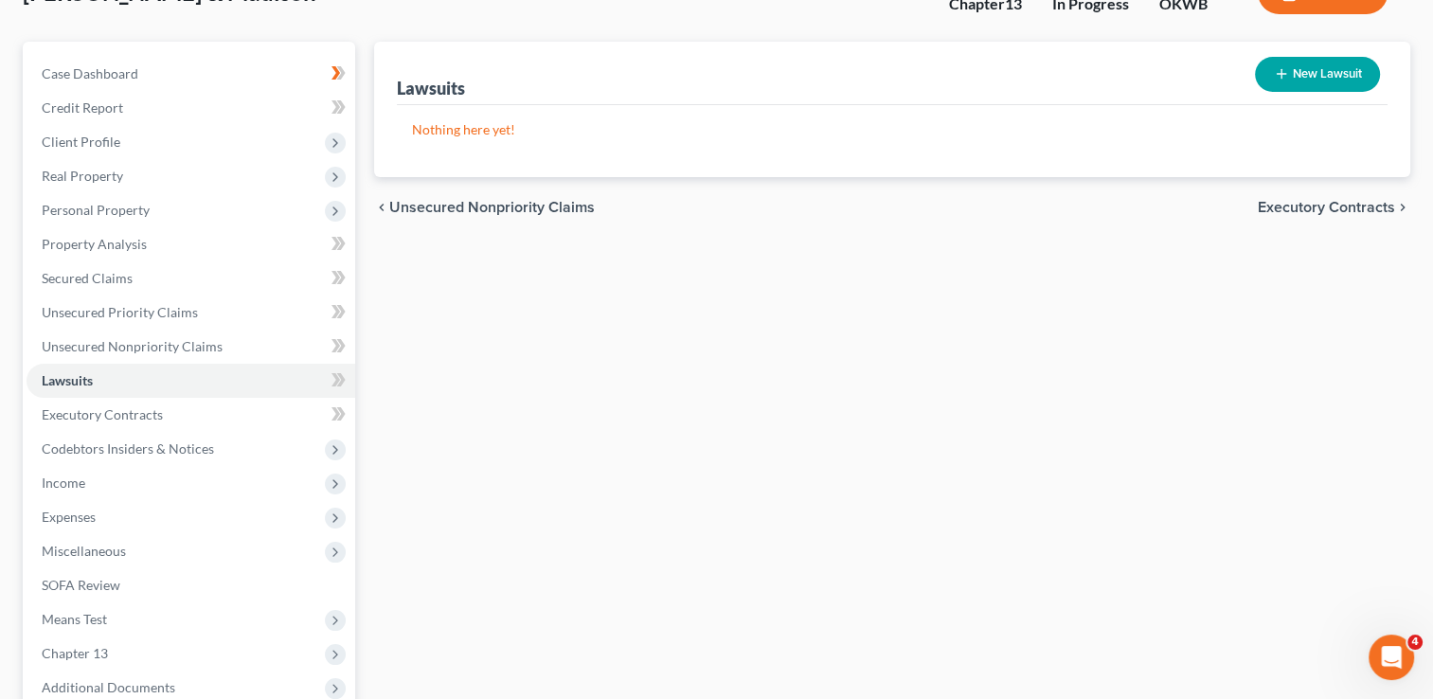
scroll to position [340, 0]
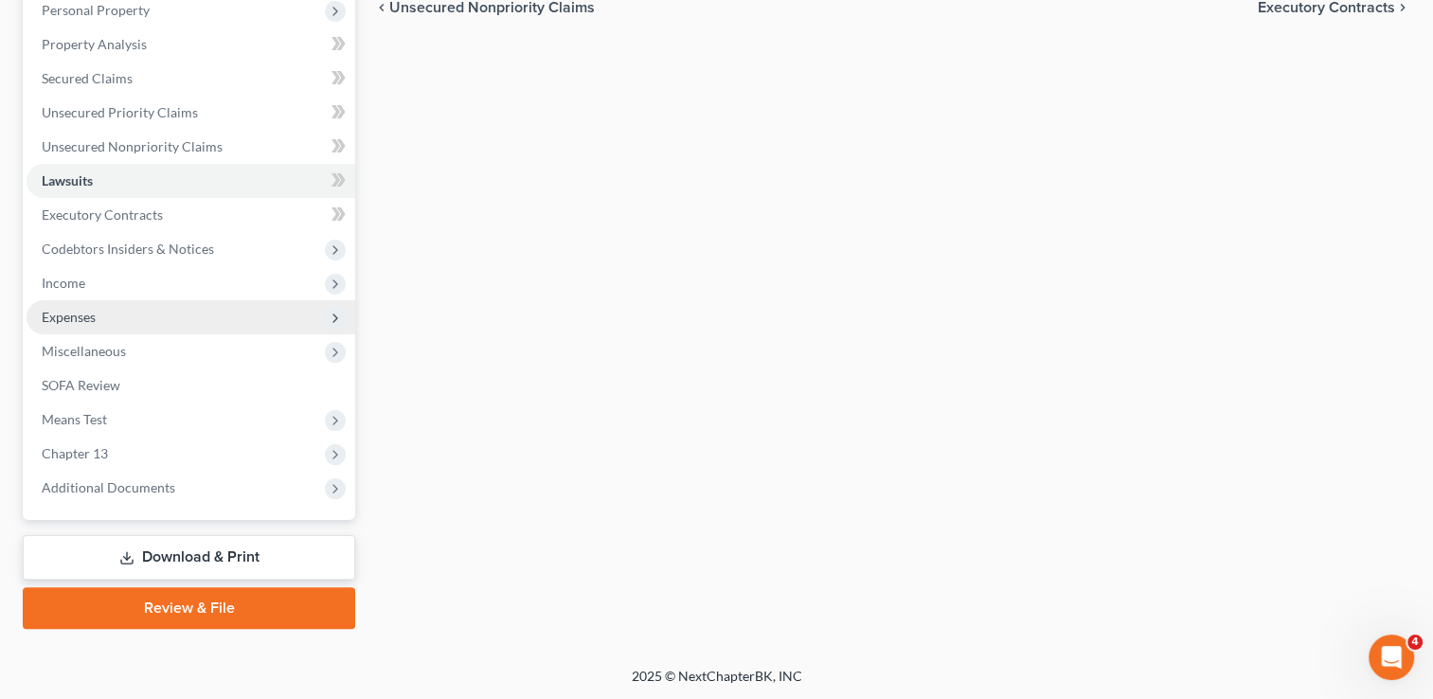
click at [74, 320] on span "Expenses" at bounding box center [69, 317] width 54 height 16
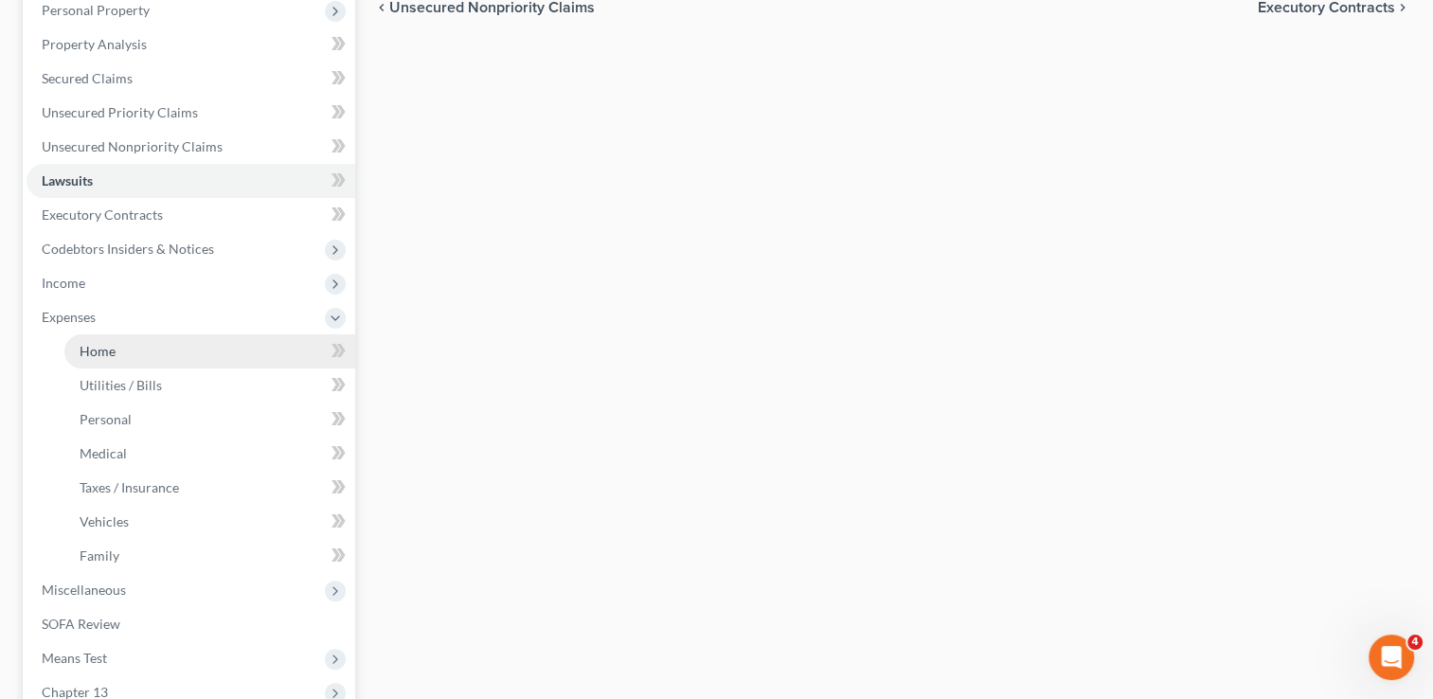
click at [114, 354] on span "Home" at bounding box center [98, 351] width 36 height 16
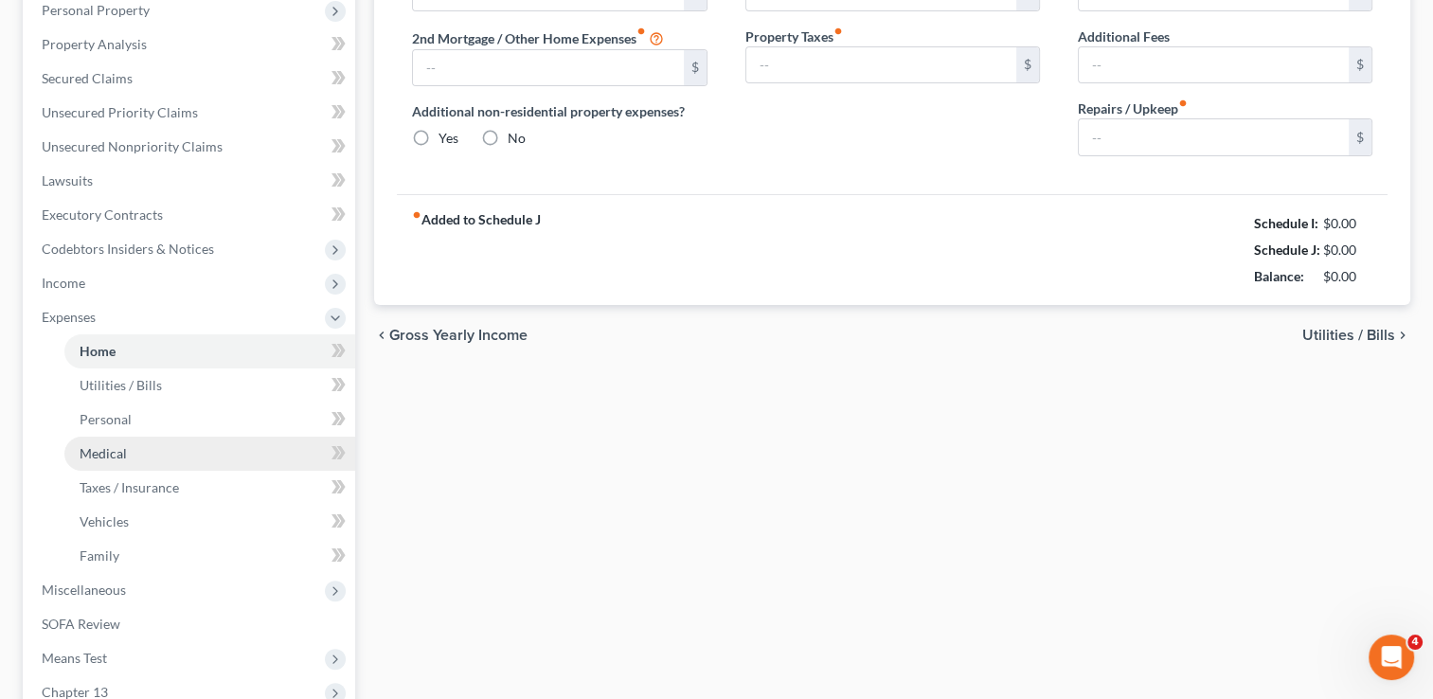
scroll to position [81, 0]
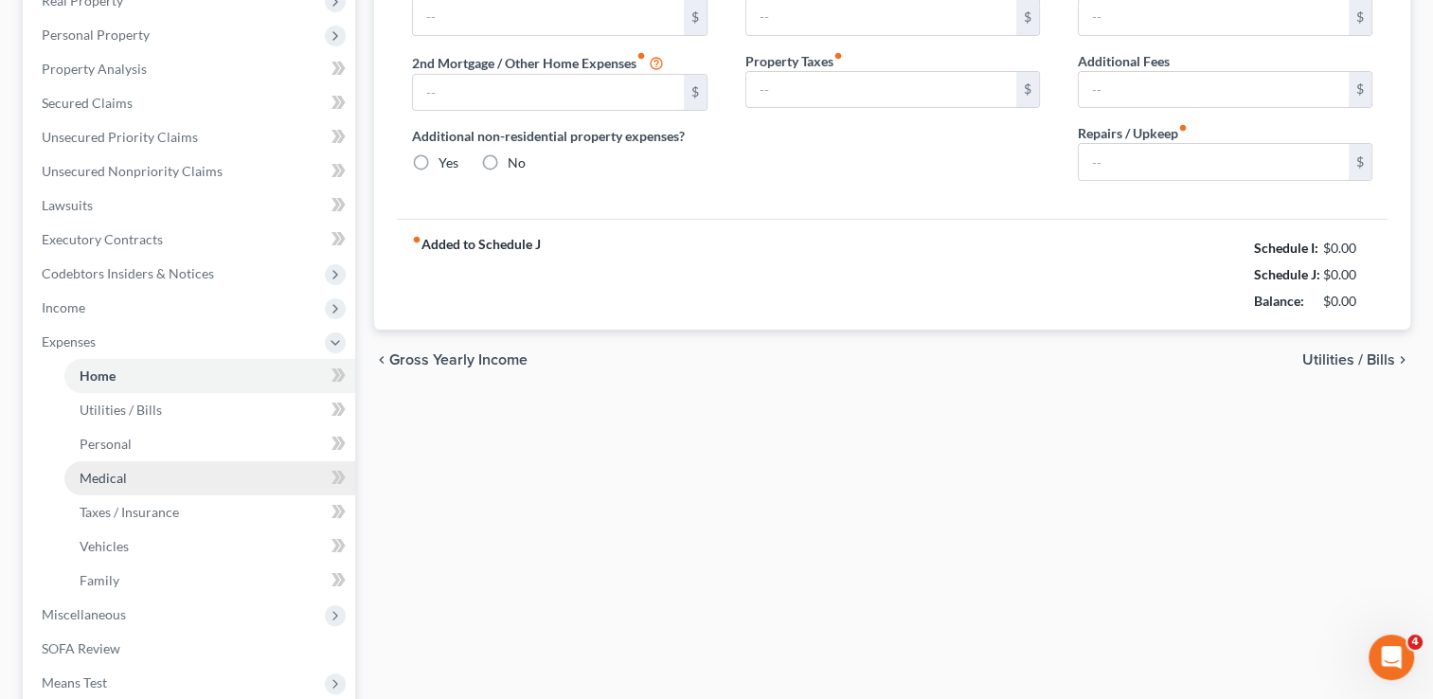
type input "1,537.00"
type input "0.00"
radio input "true"
type input "0.00"
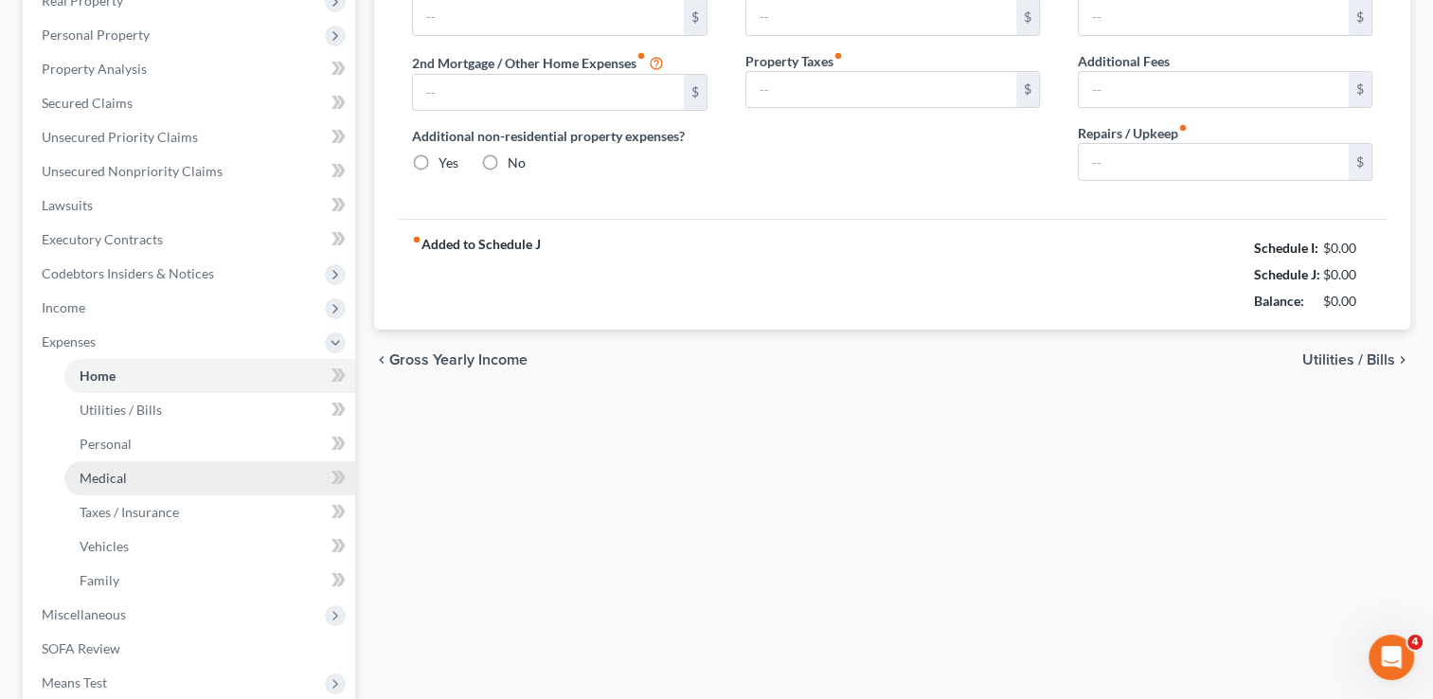
type input "0.00"
type input "150.00"
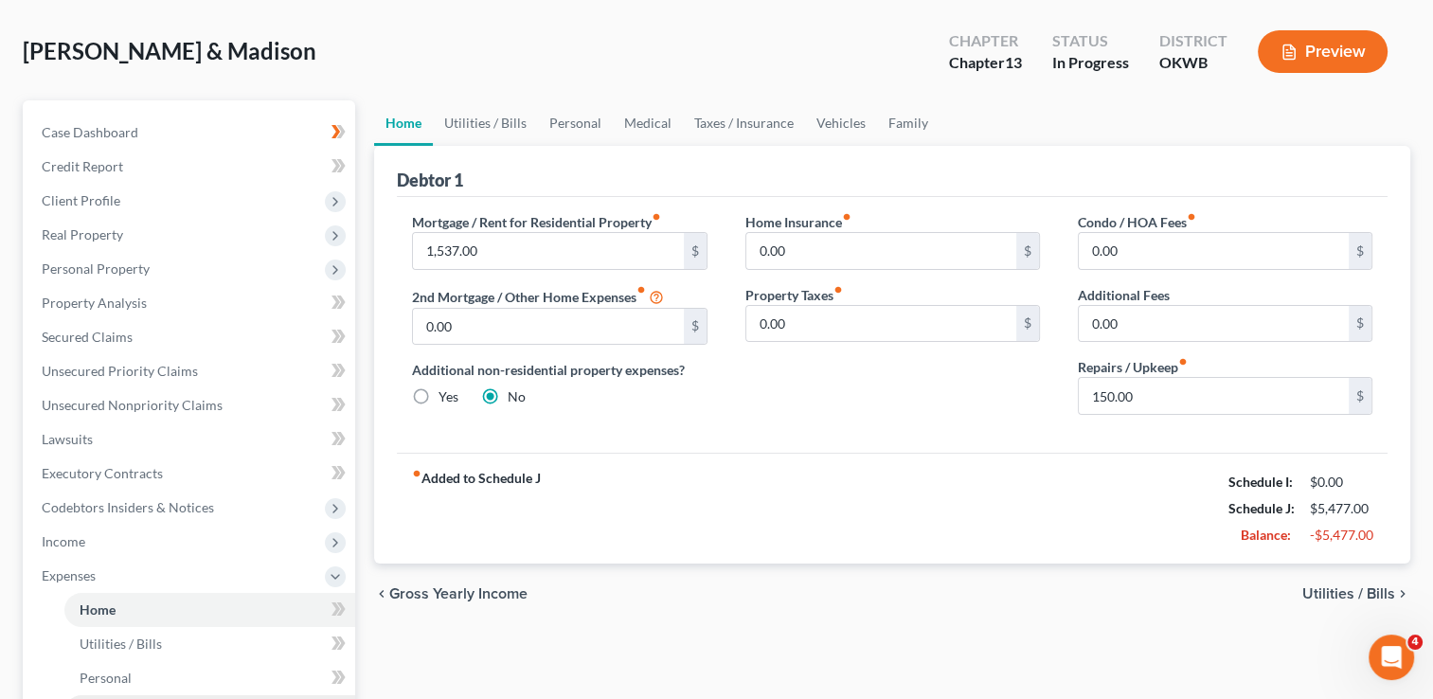
scroll to position [0, 0]
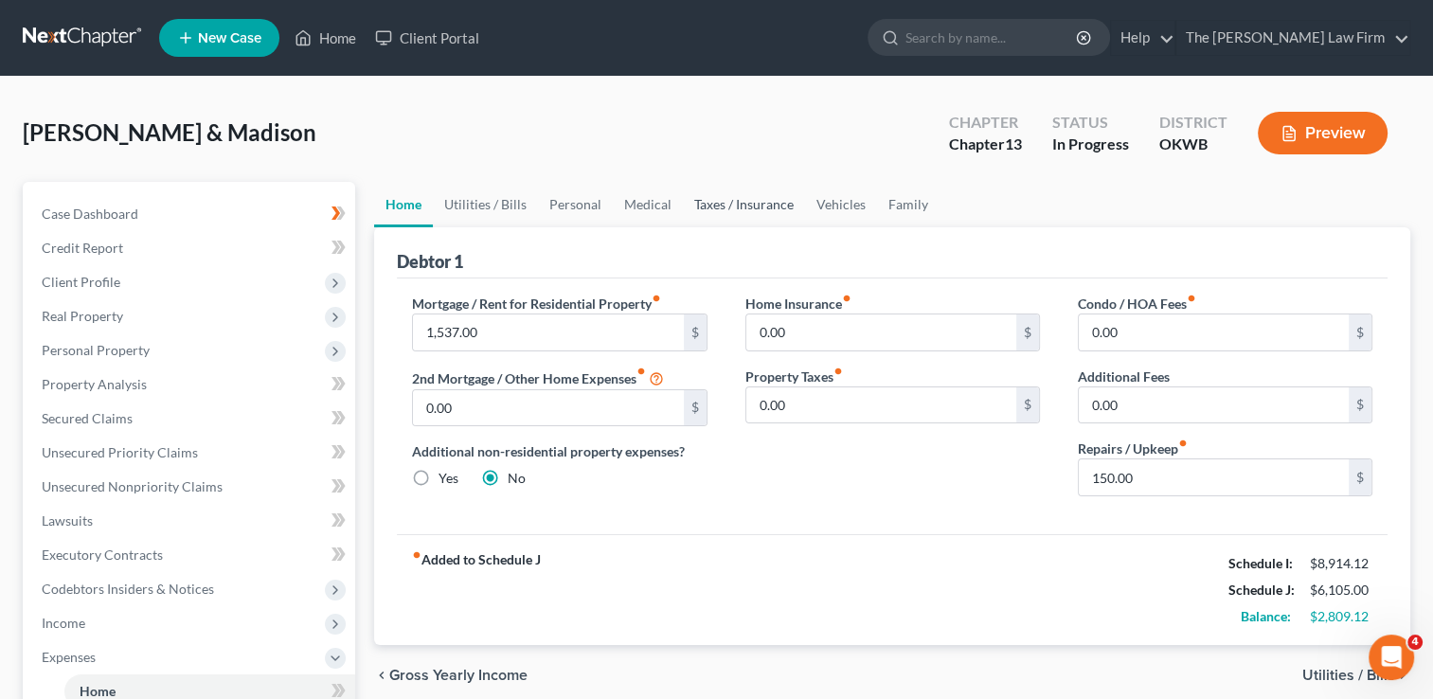
click at [742, 206] on link "Taxes / Insurance" at bounding box center [744, 204] width 122 height 45
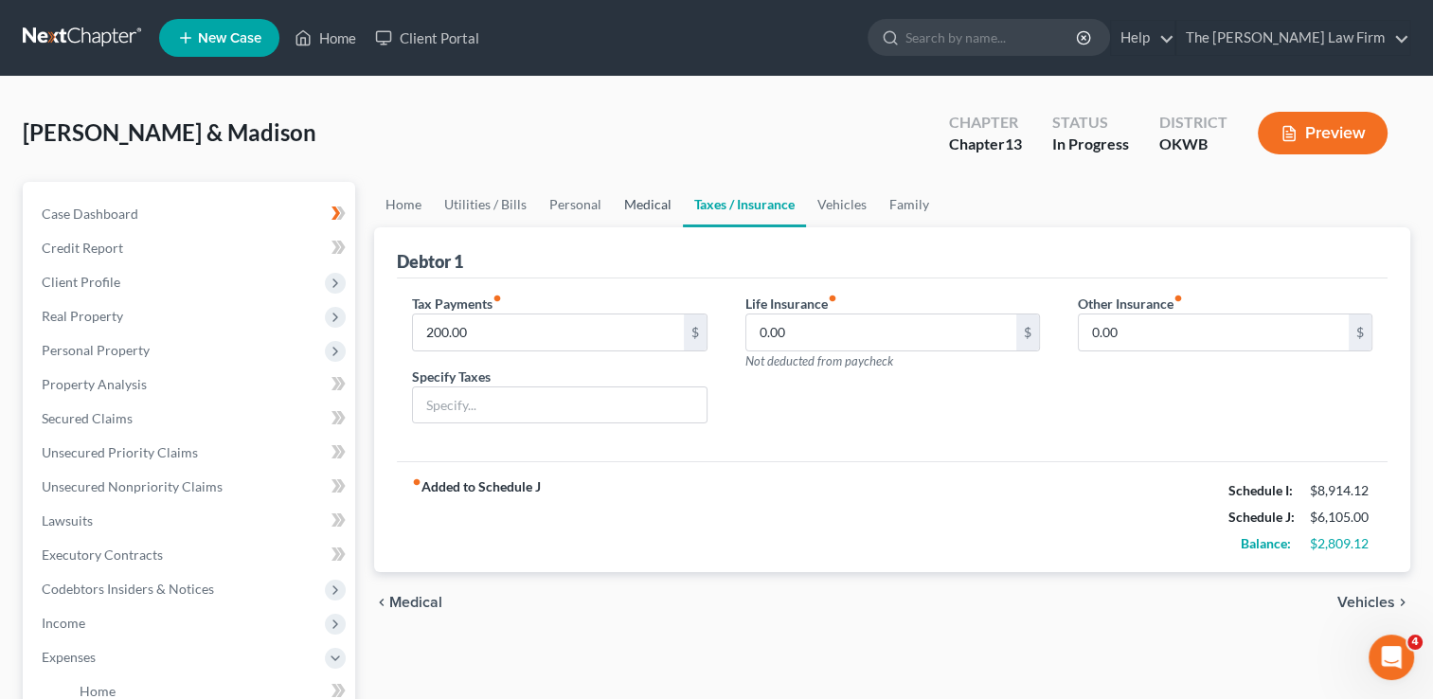
click at [614, 199] on link "Medical" at bounding box center [648, 204] width 70 height 45
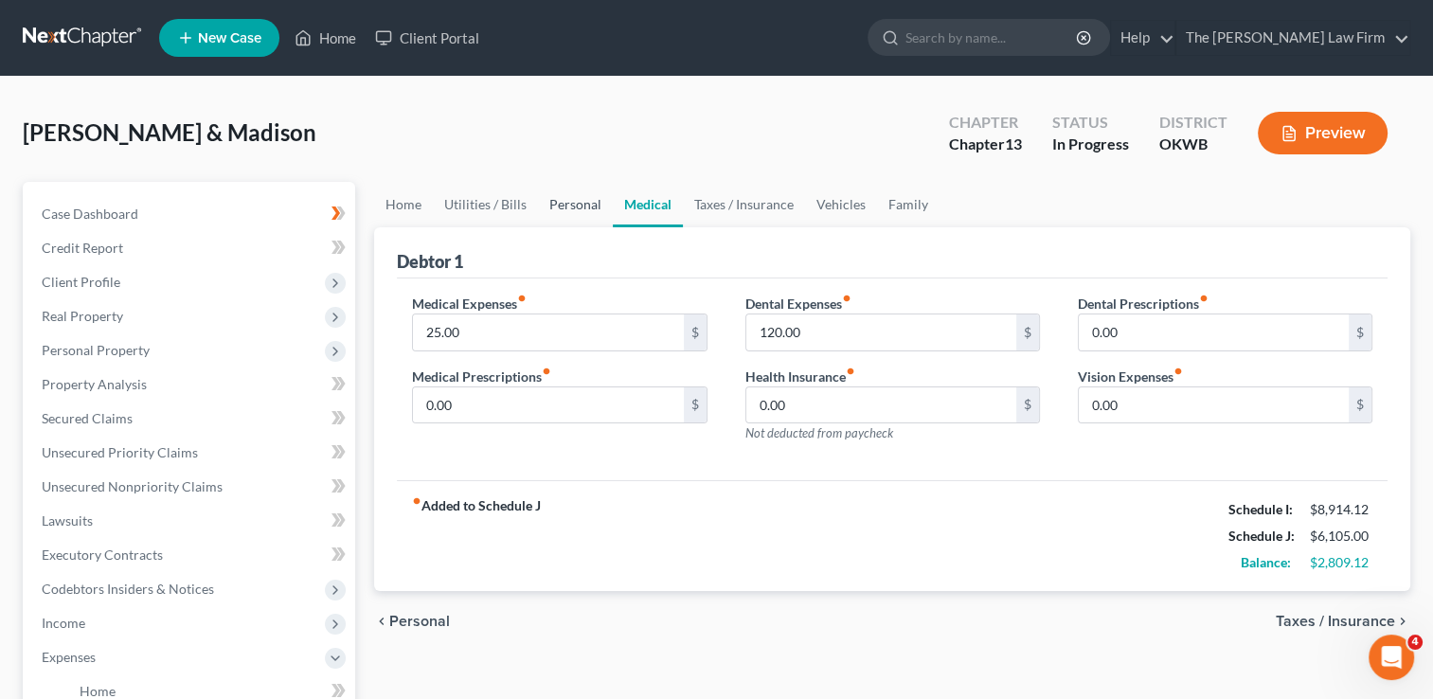
click at [568, 199] on link "Personal" at bounding box center [575, 204] width 75 height 45
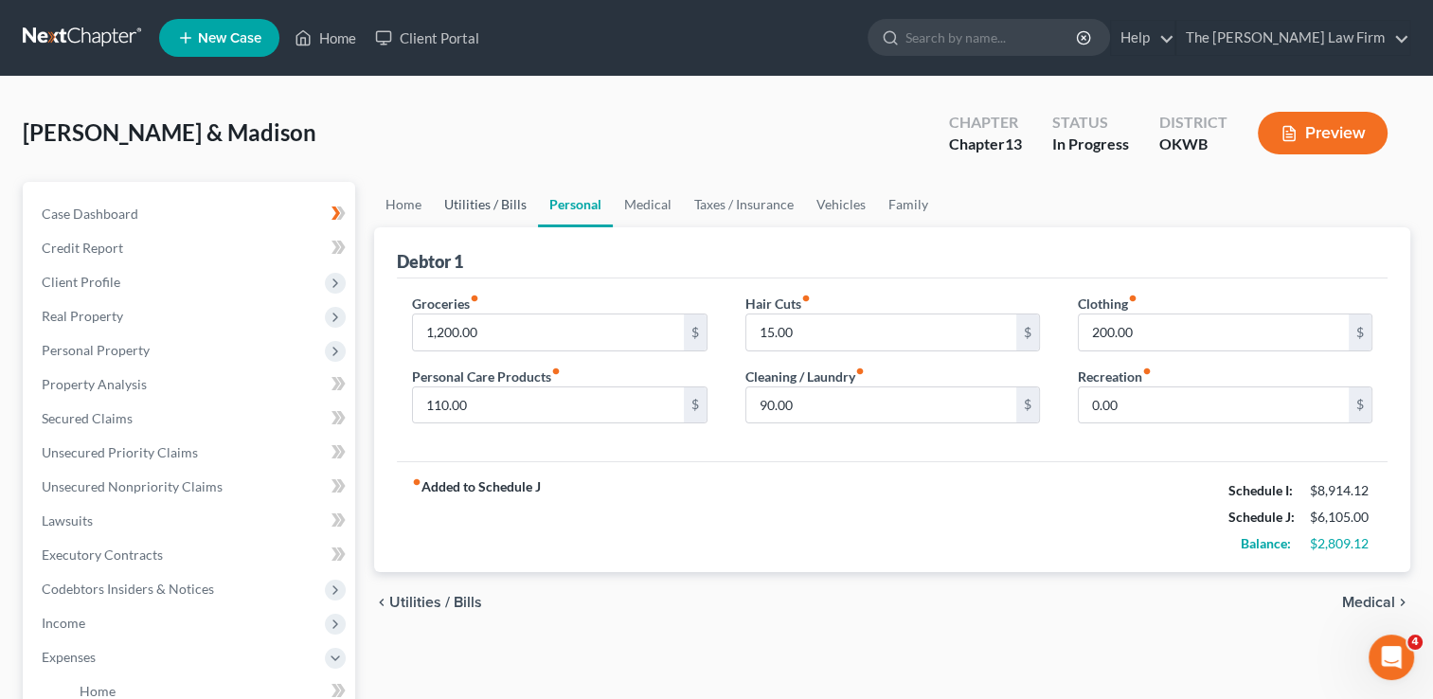
click at [480, 204] on link "Utilities / Bills" at bounding box center [485, 204] width 105 height 45
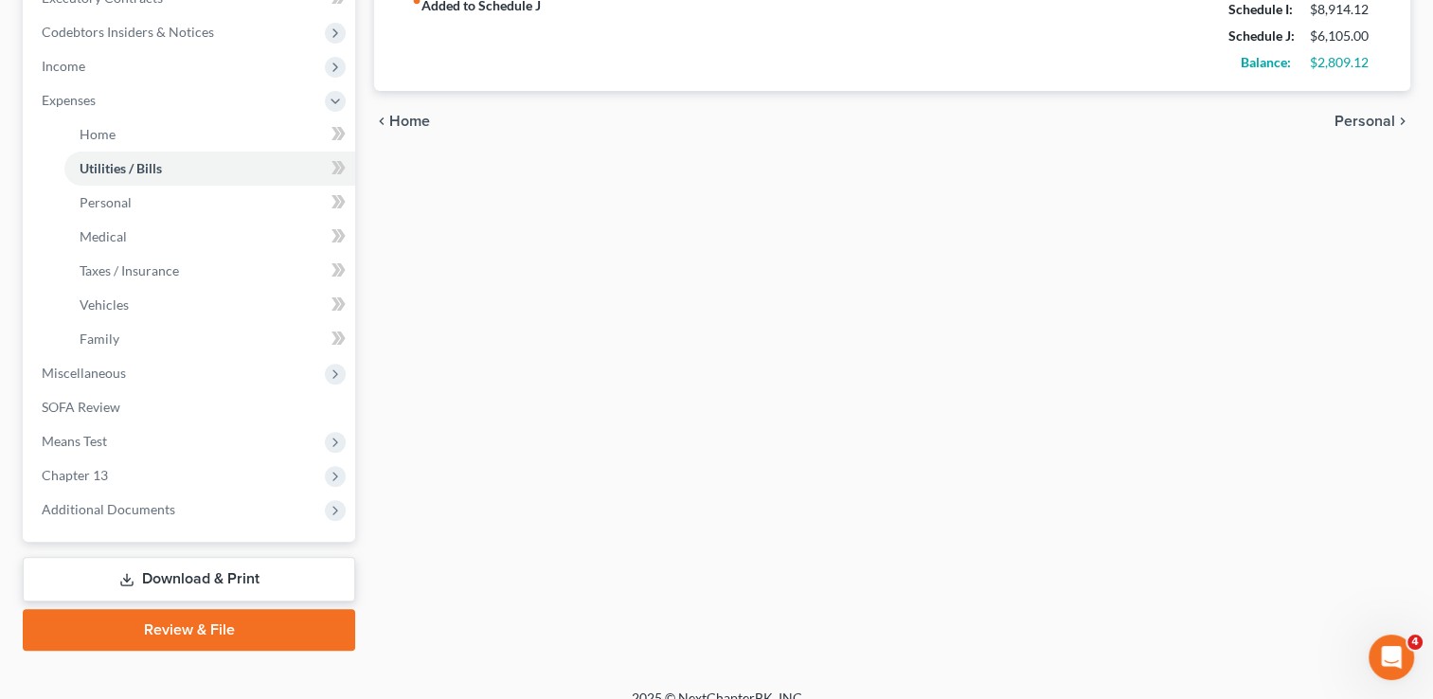
scroll to position [568, 0]
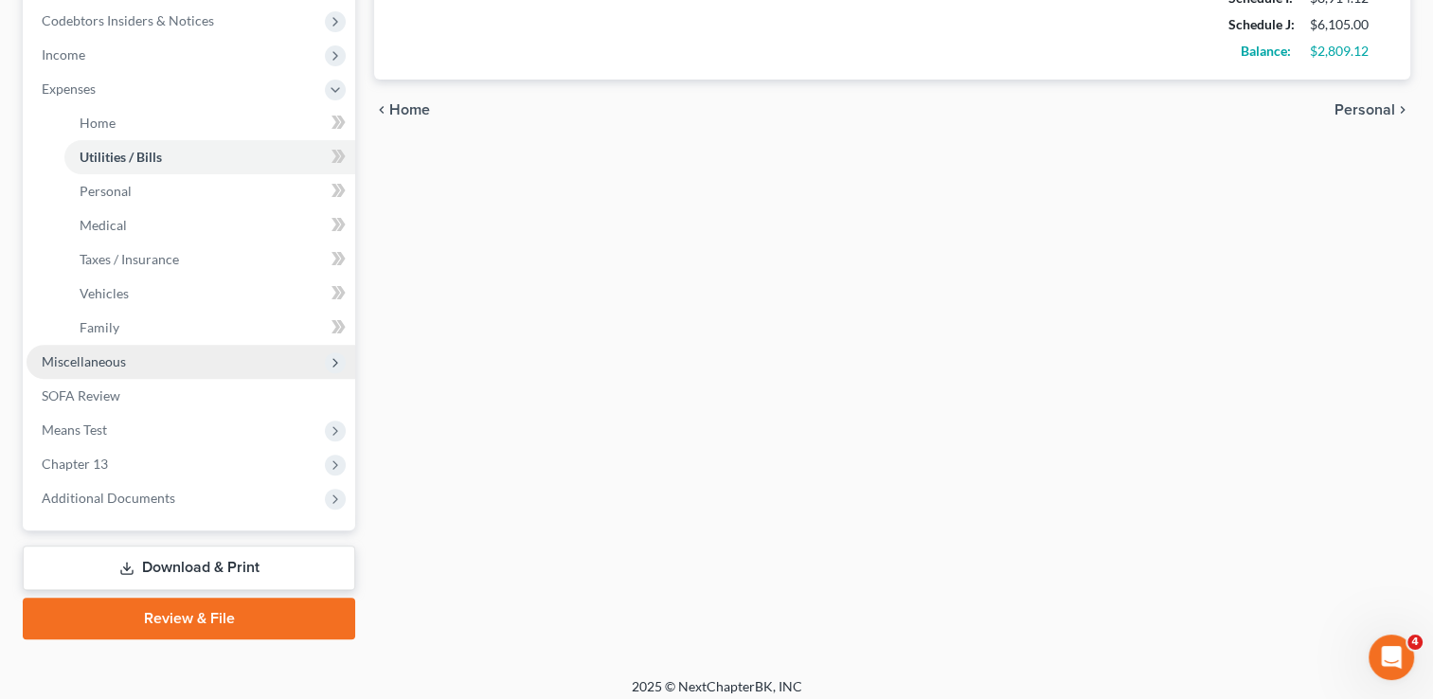
click at [137, 347] on span "Miscellaneous" at bounding box center [191, 362] width 329 height 34
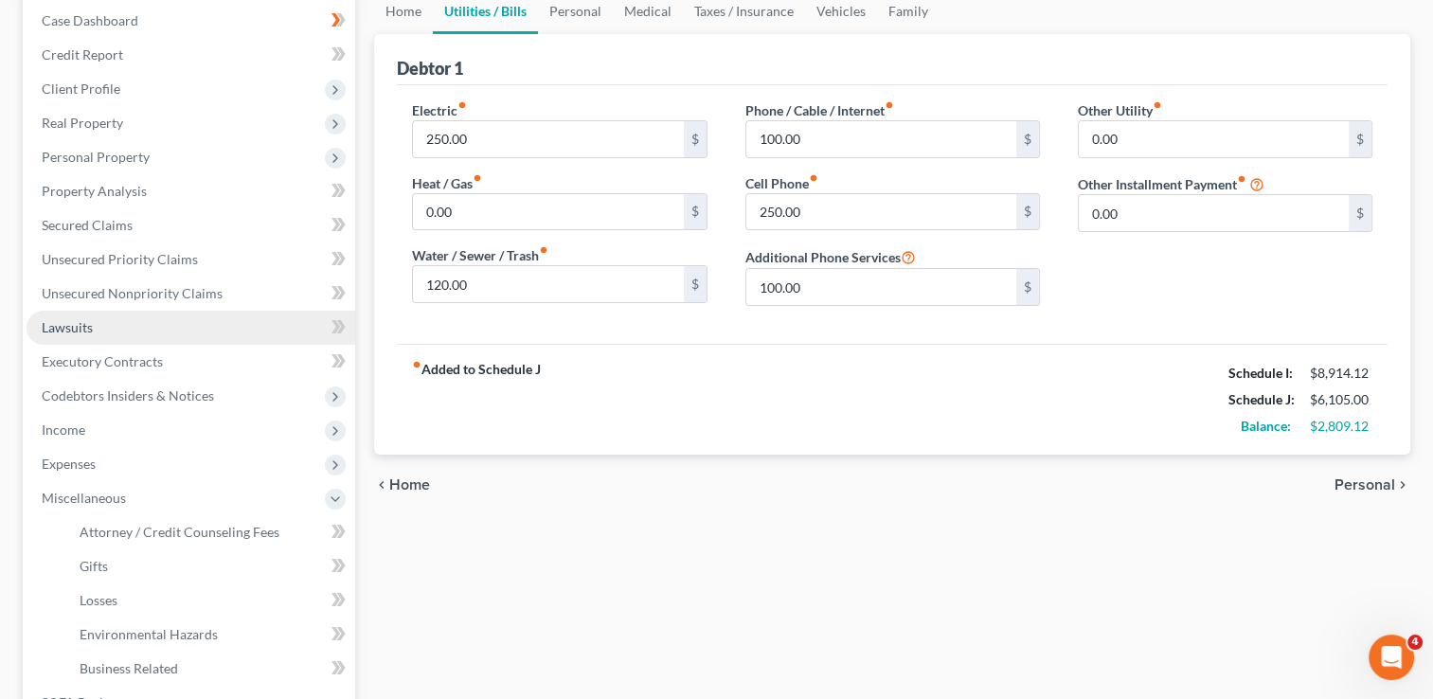
scroll to position [189, 0]
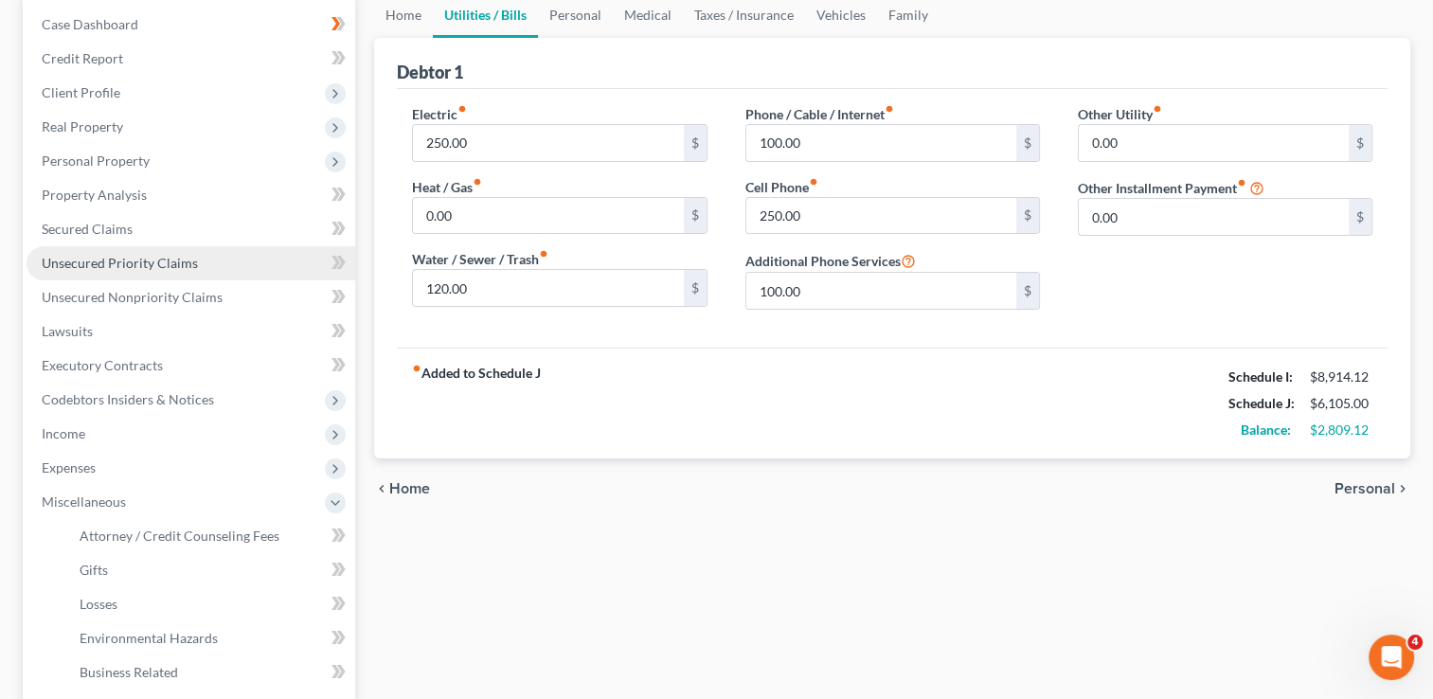
click at [135, 267] on span "Unsecured Priority Claims" at bounding box center [120, 263] width 156 height 16
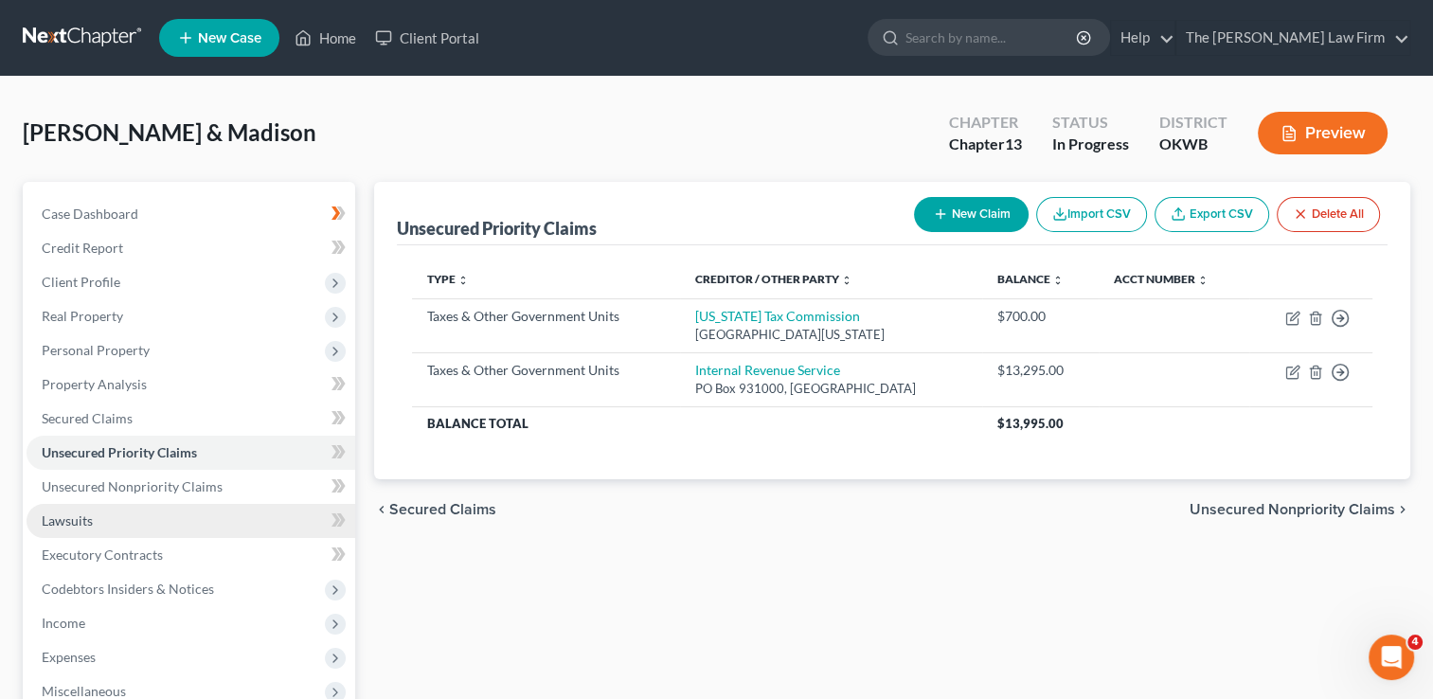
click at [66, 523] on span "Lawsuits" at bounding box center [67, 520] width 51 height 16
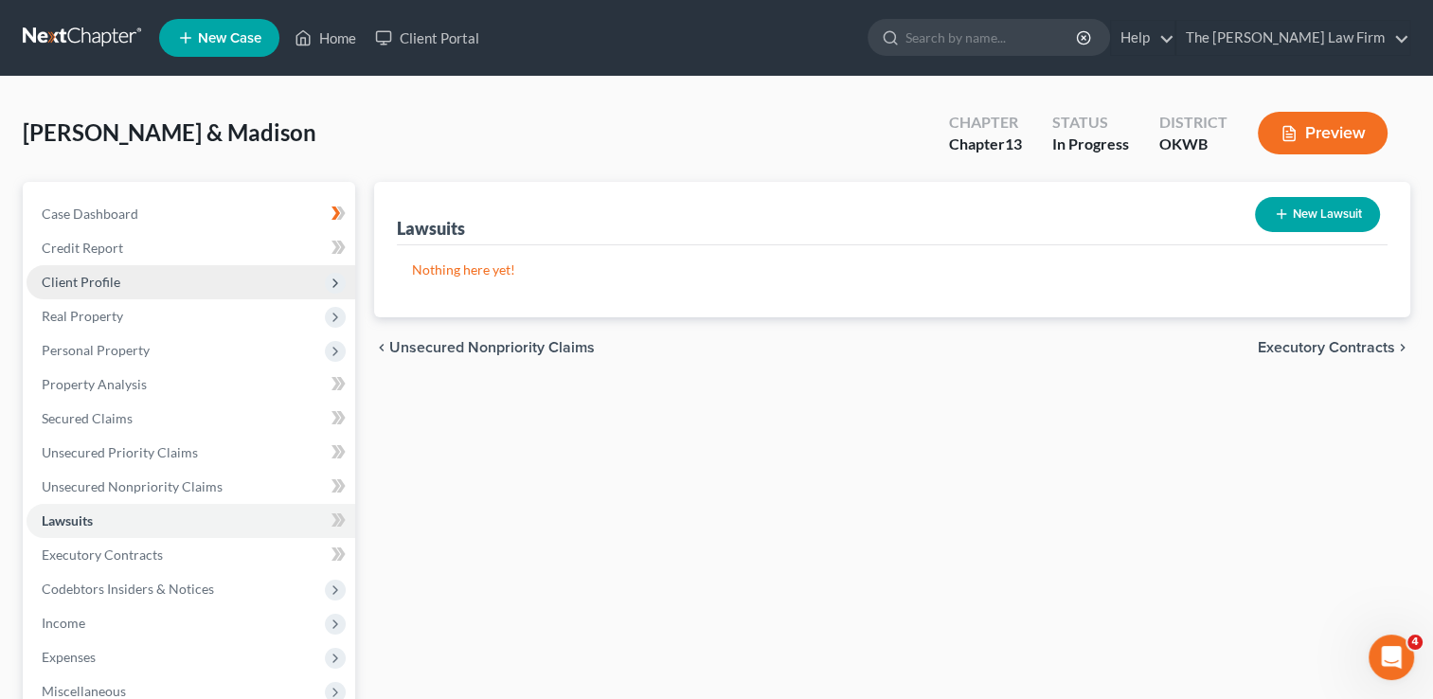
click at [103, 280] on span "Client Profile" at bounding box center [81, 282] width 79 height 16
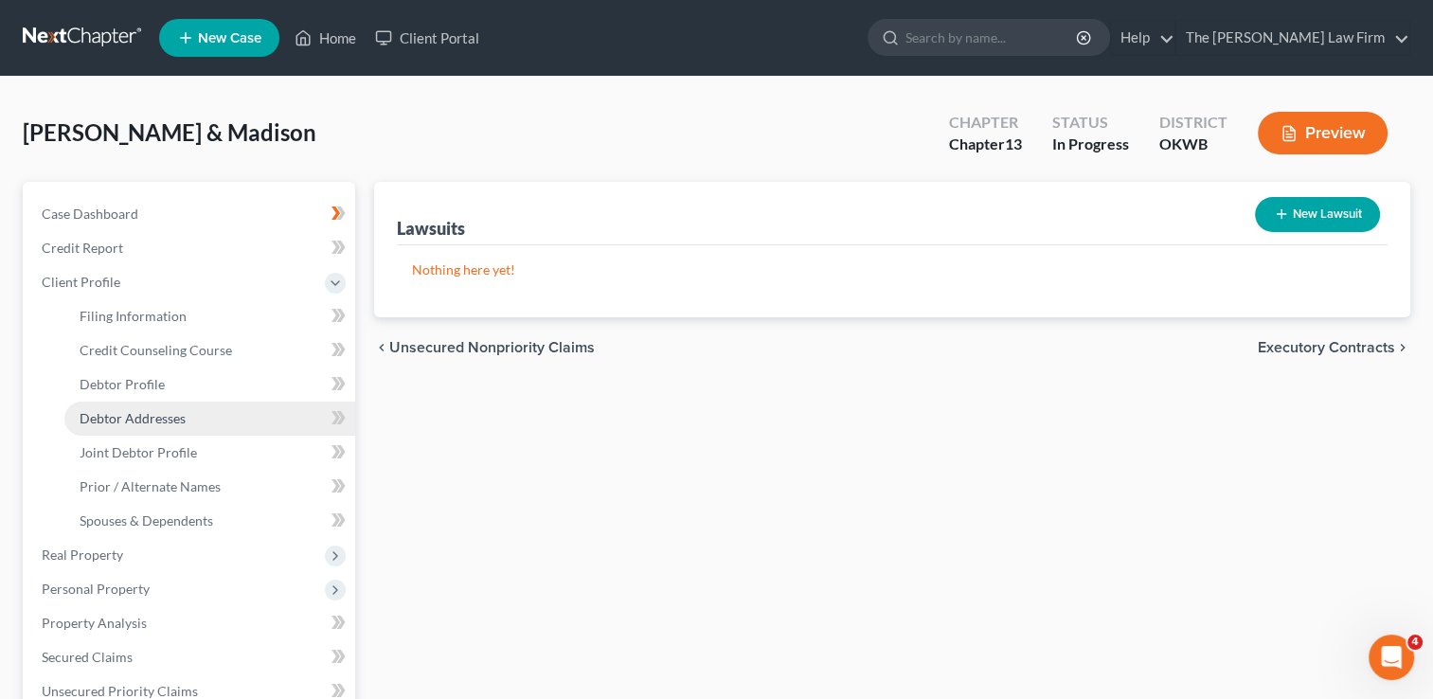
click at [127, 416] on span "Debtor Addresses" at bounding box center [133, 418] width 106 height 16
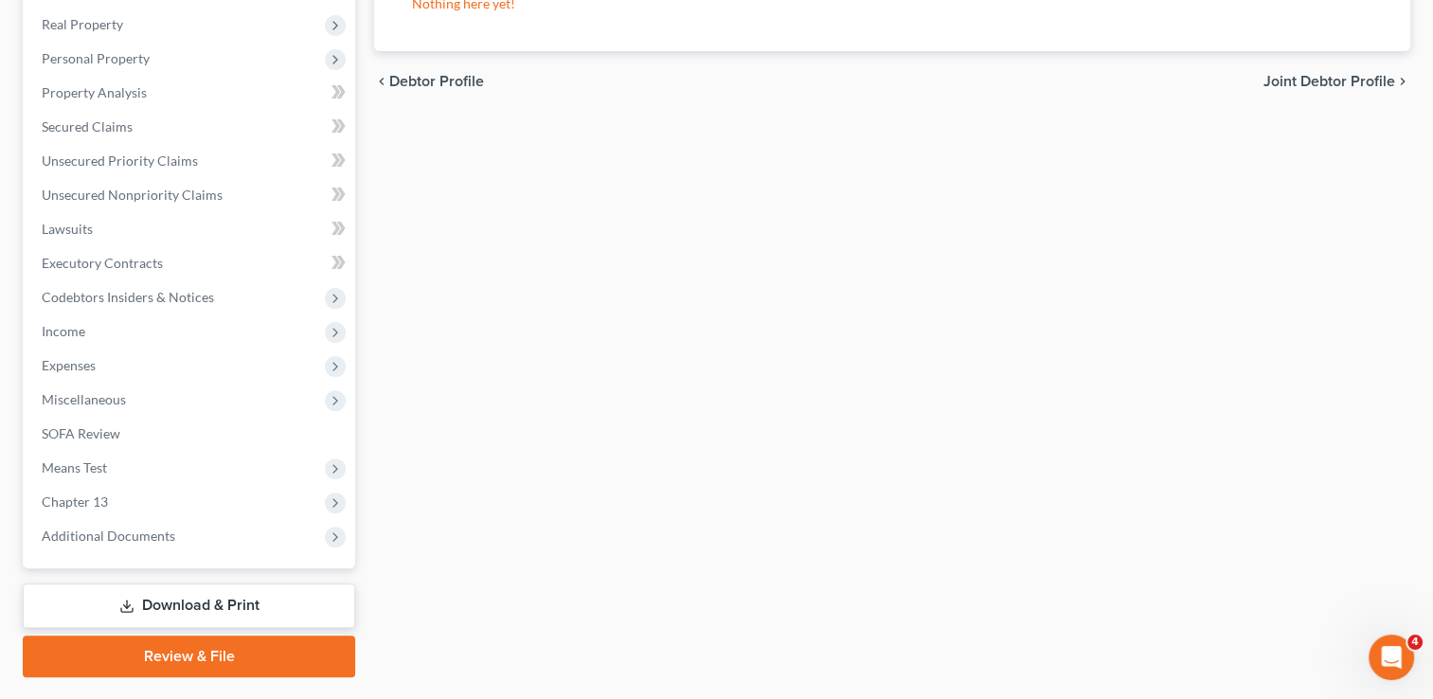
scroll to position [568, 0]
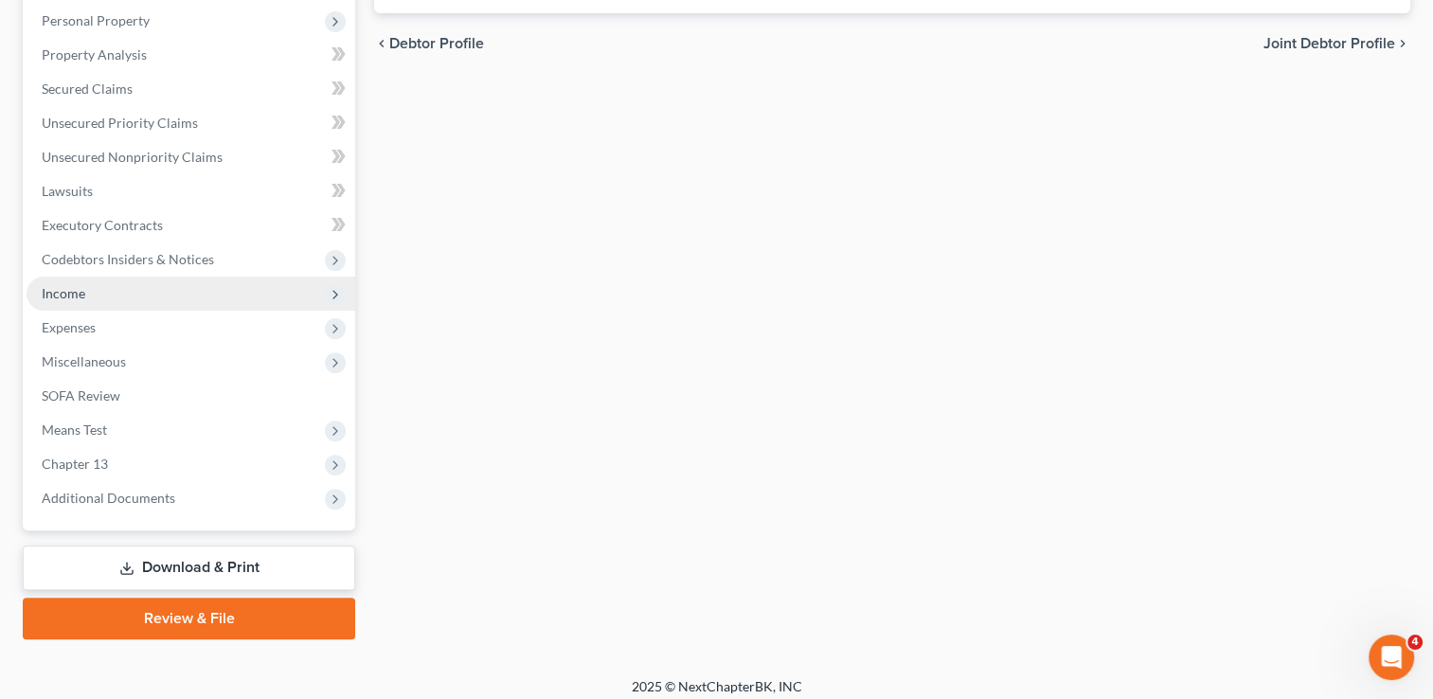
click at [112, 296] on span "Income" at bounding box center [191, 294] width 329 height 34
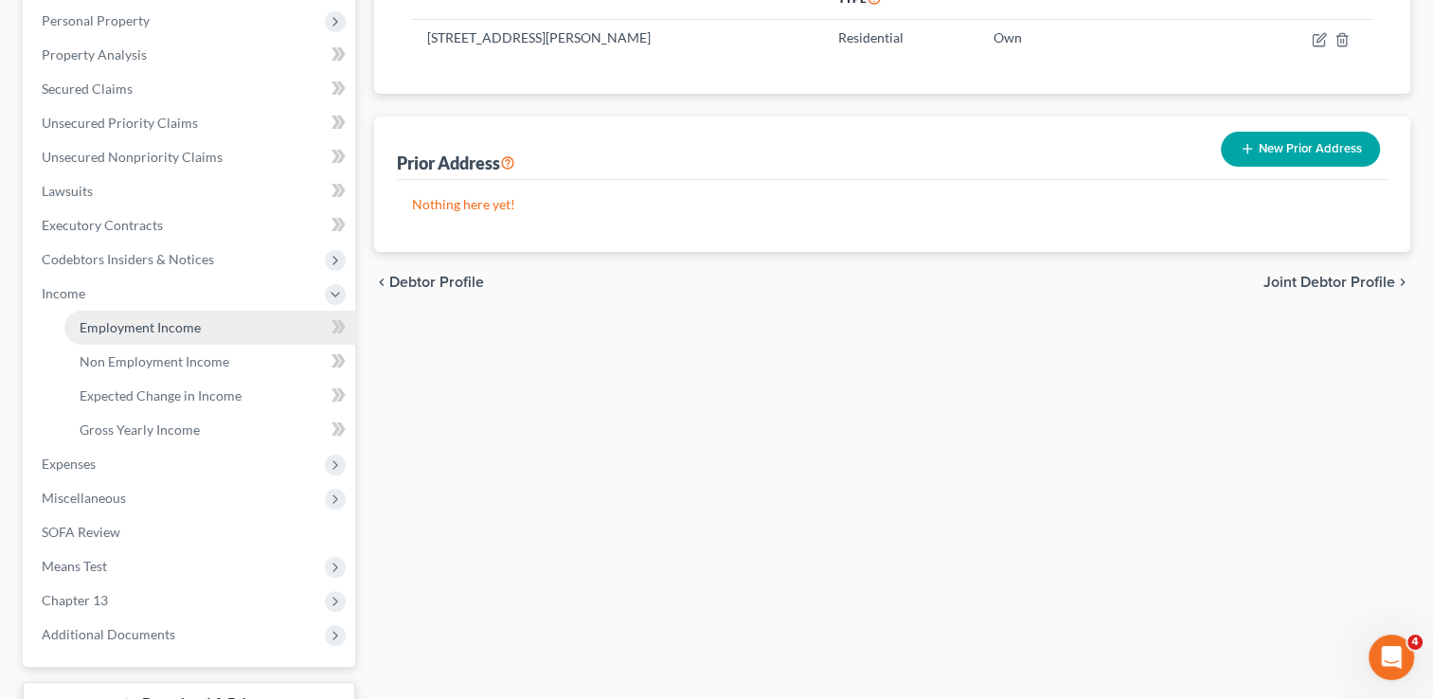
click at [194, 327] on span "Employment Income" at bounding box center [140, 327] width 121 height 16
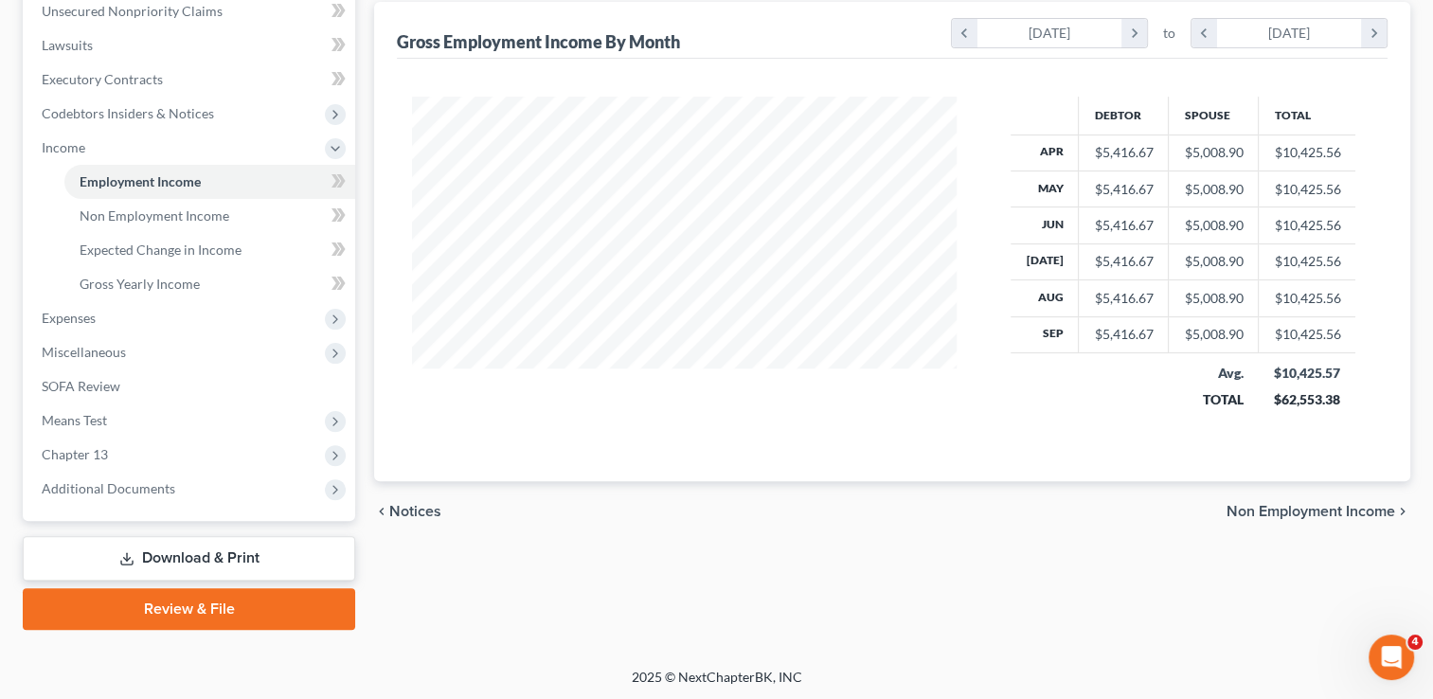
scroll to position [476, 0]
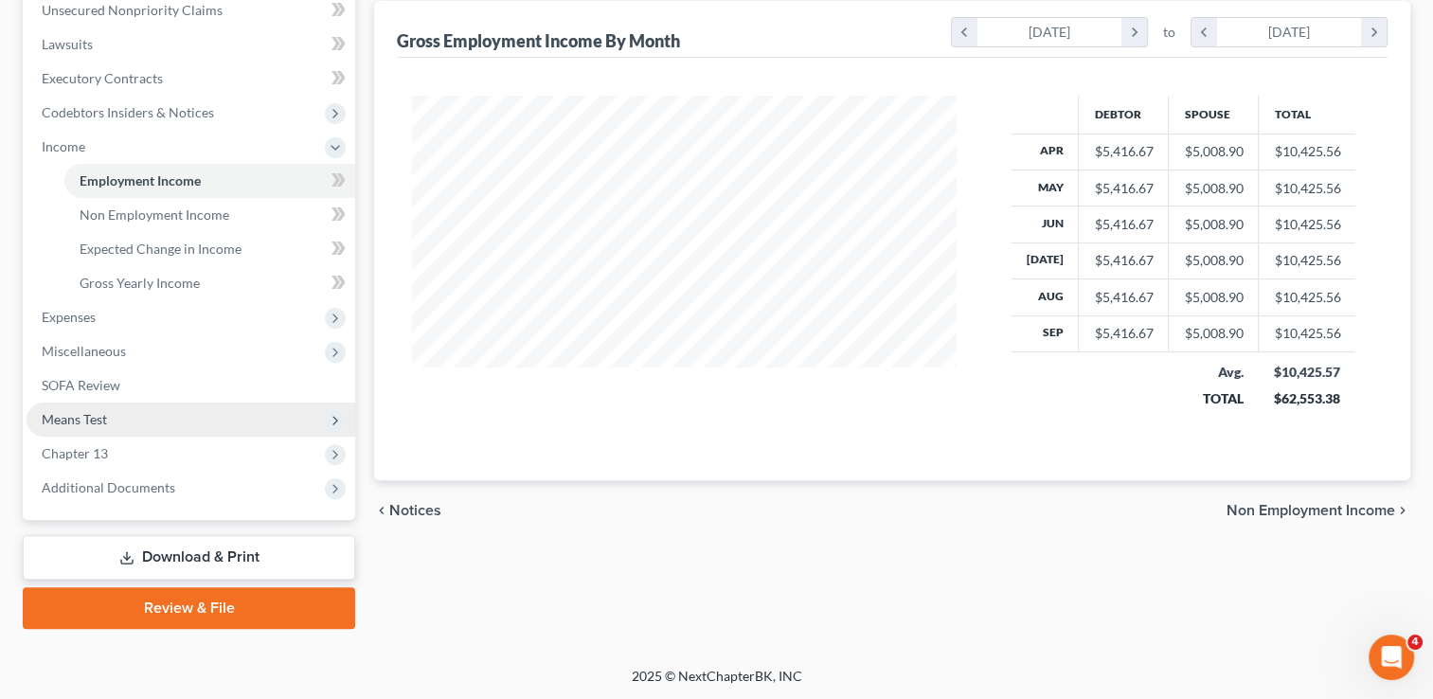
click at [91, 420] on span "Means Test" at bounding box center [74, 419] width 65 height 16
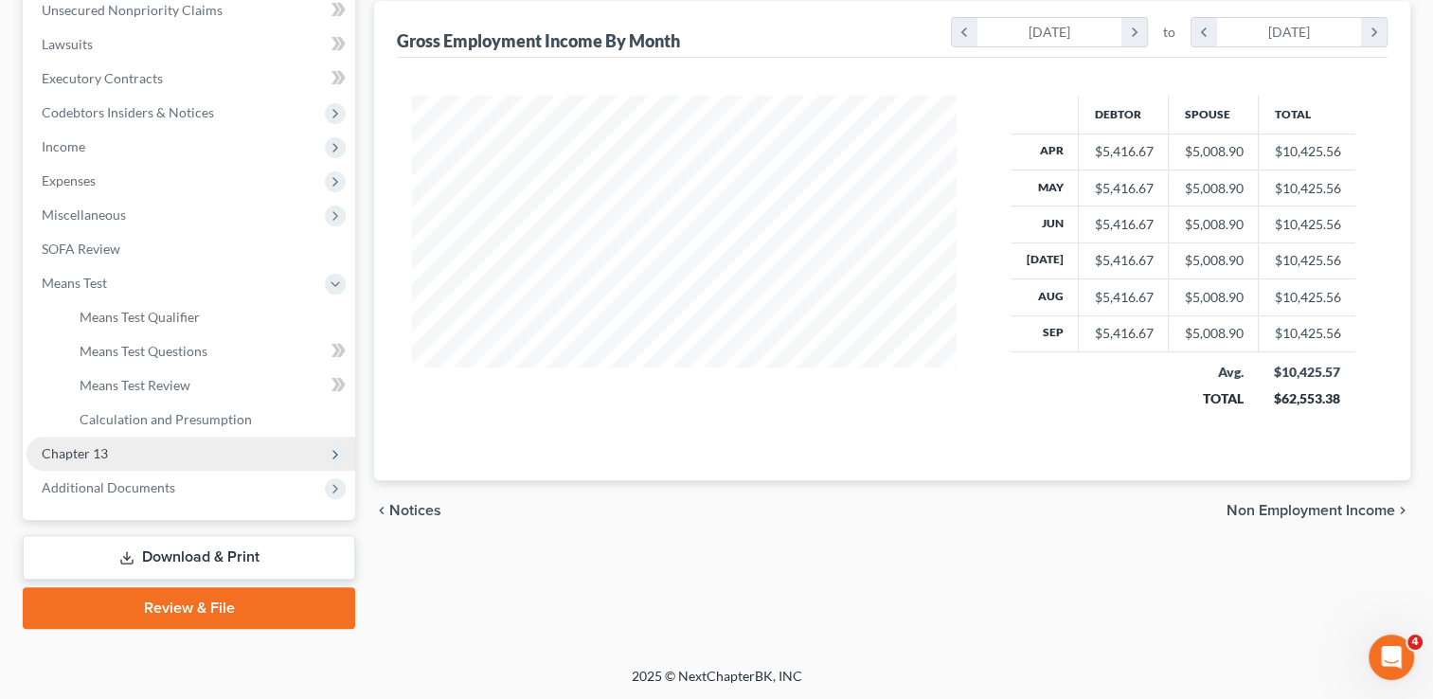
click at [116, 456] on span "Chapter 13" at bounding box center [191, 454] width 329 height 34
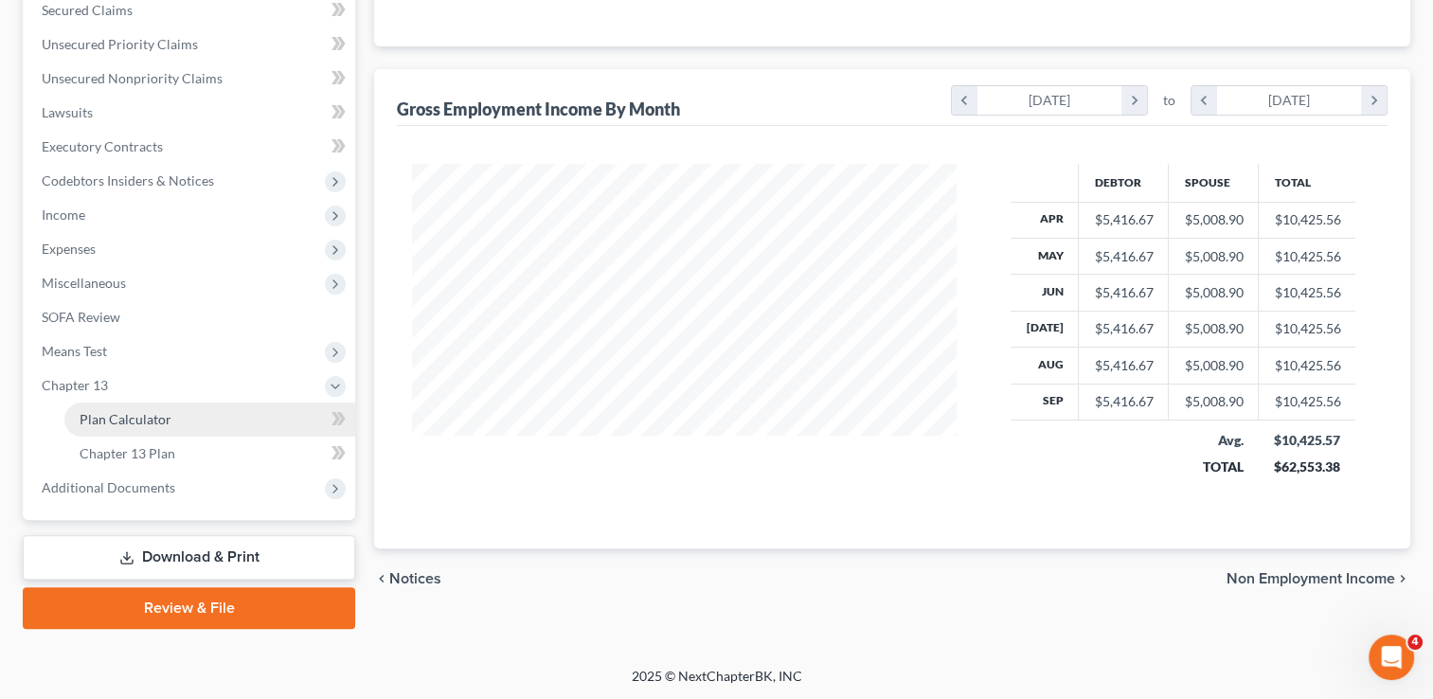
click at [192, 421] on link "Plan Calculator" at bounding box center [209, 419] width 291 height 34
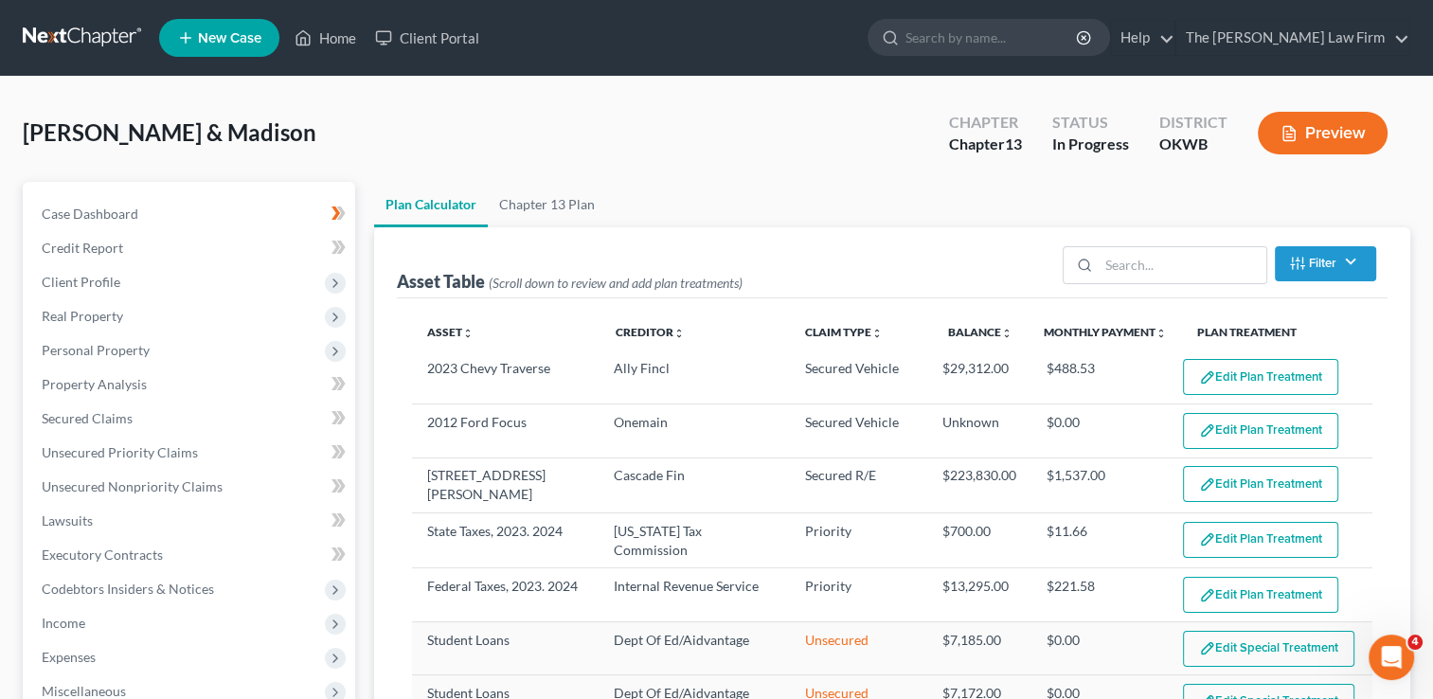
select select "59"
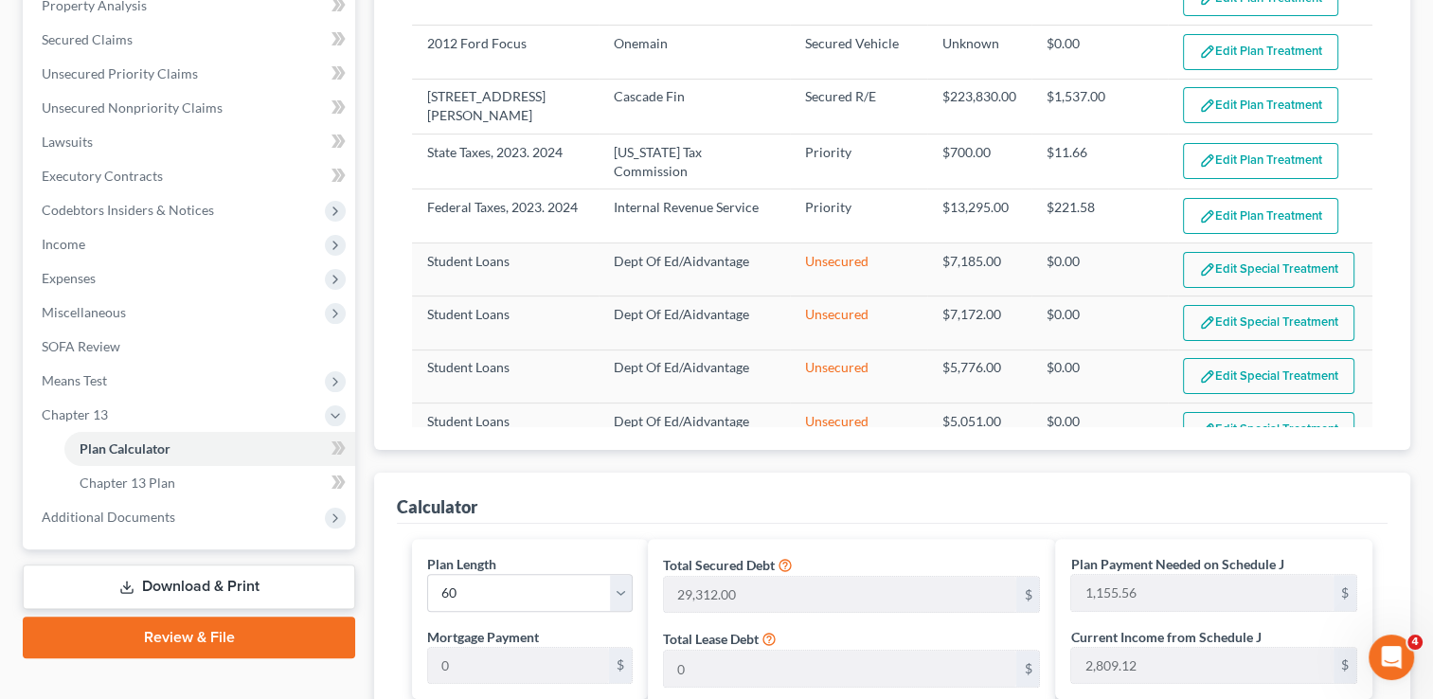
scroll to position [284, 0]
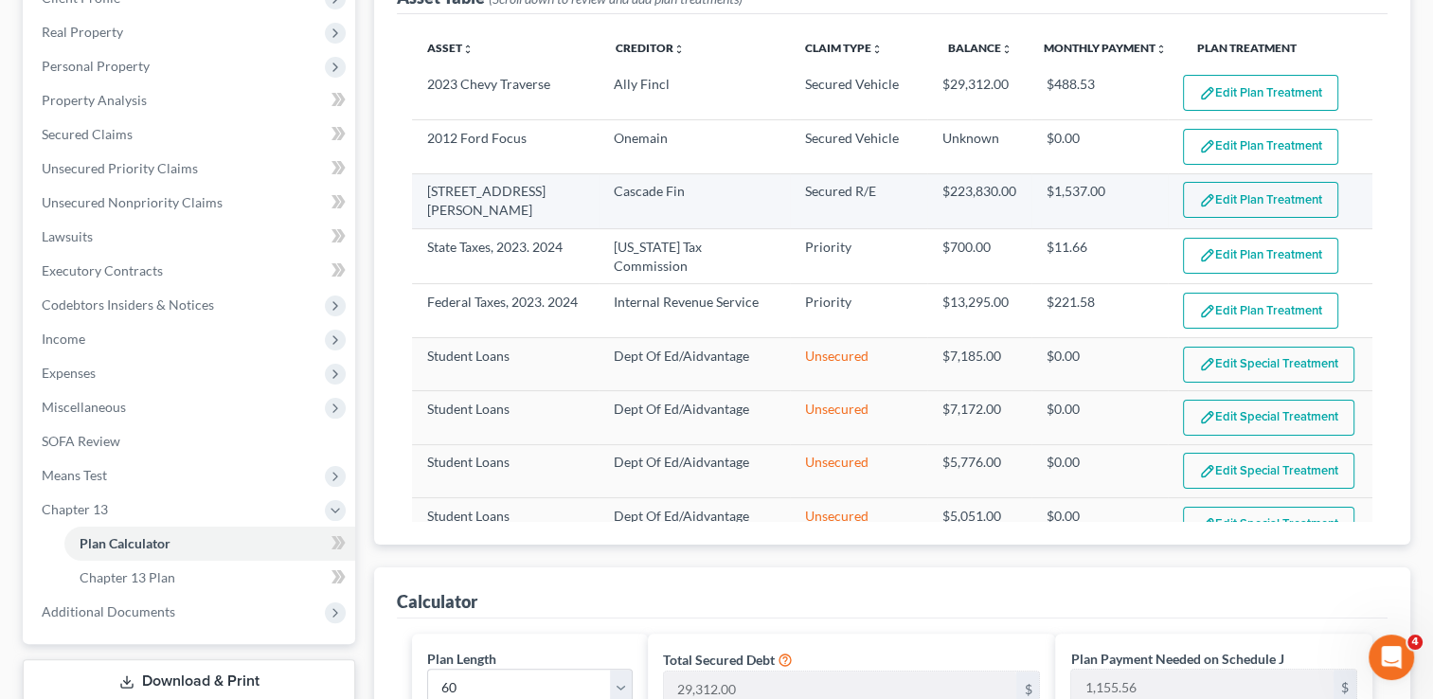
click at [1258, 196] on button "Edit Plan Treatment" at bounding box center [1260, 200] width 155 height 36
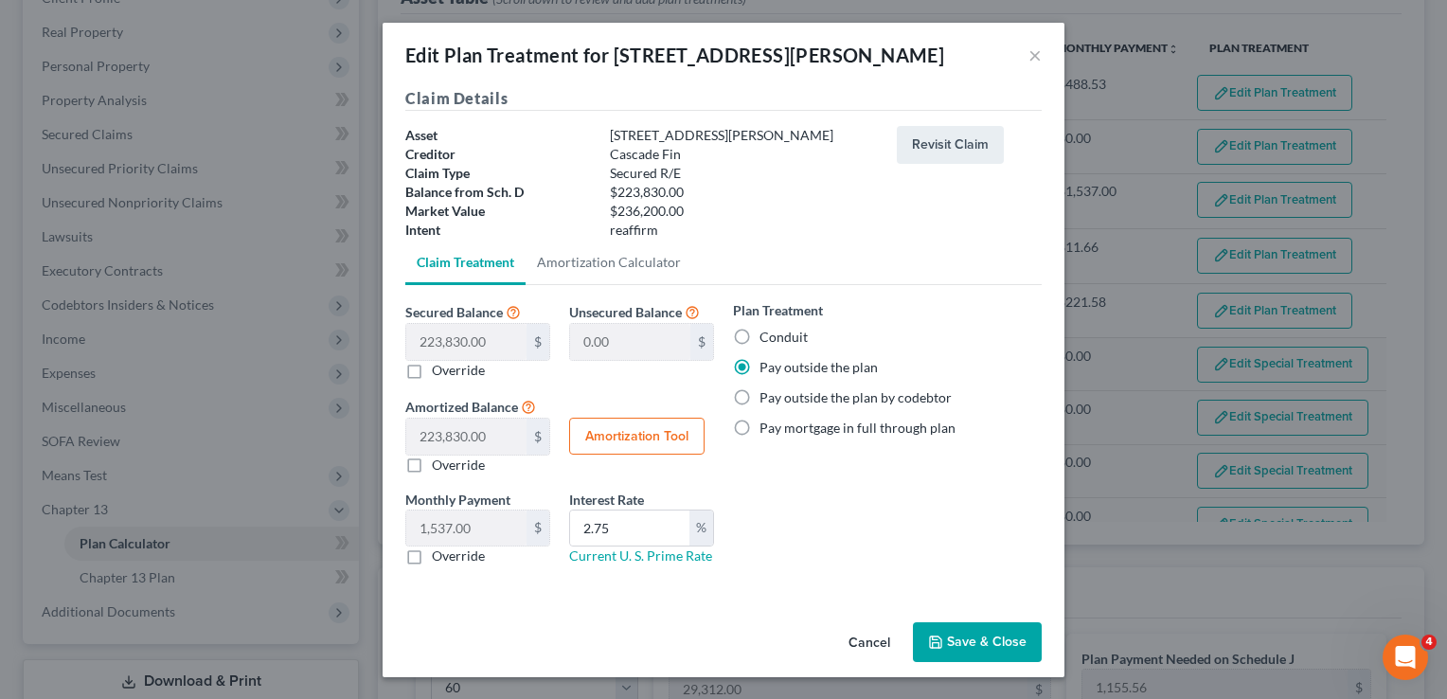
click at [760, 335] on label "Conduit" at bounding box center [784, 337] width 48 height 19
click at [767, 335] on input "Conduit" at bounding box center [773, 334] width 12 height 12
radio input "true"
click at [989, 633] on button "Save & Close" at bounding box center [977, 642] width 129 height 40
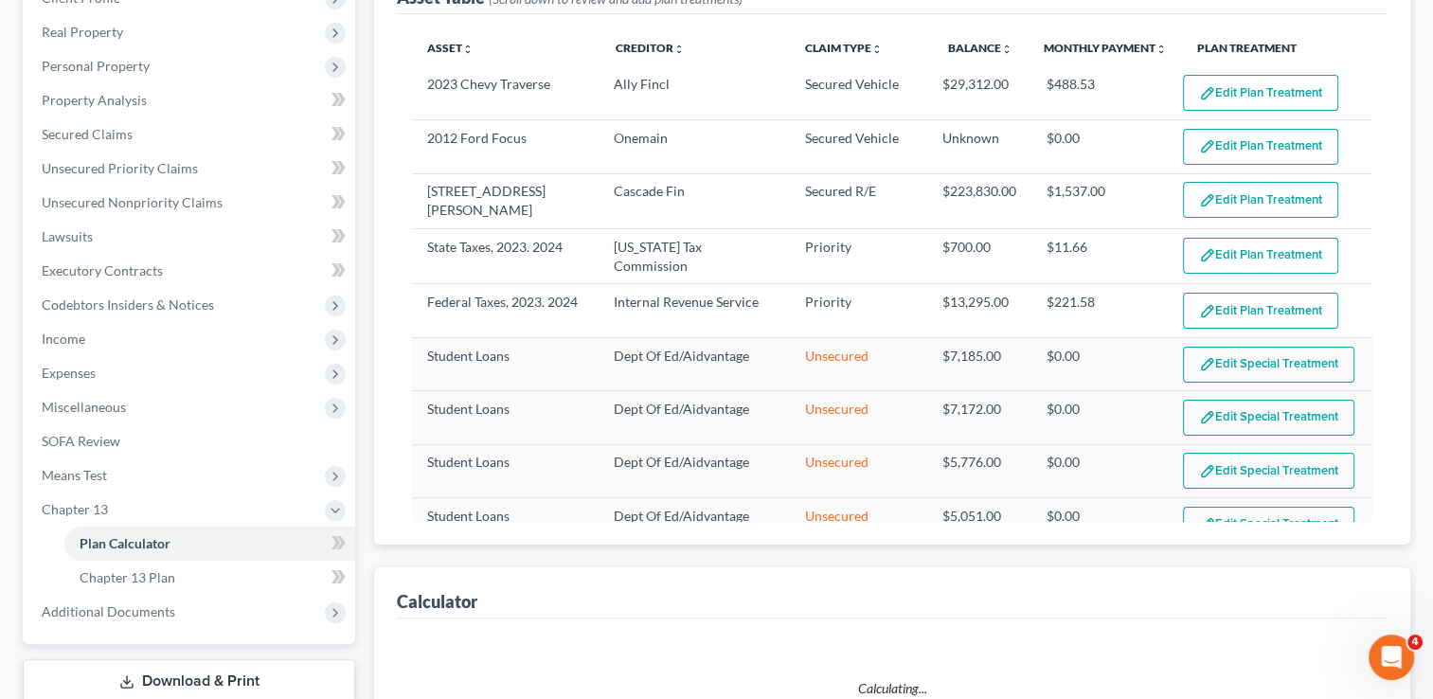
select select "59"
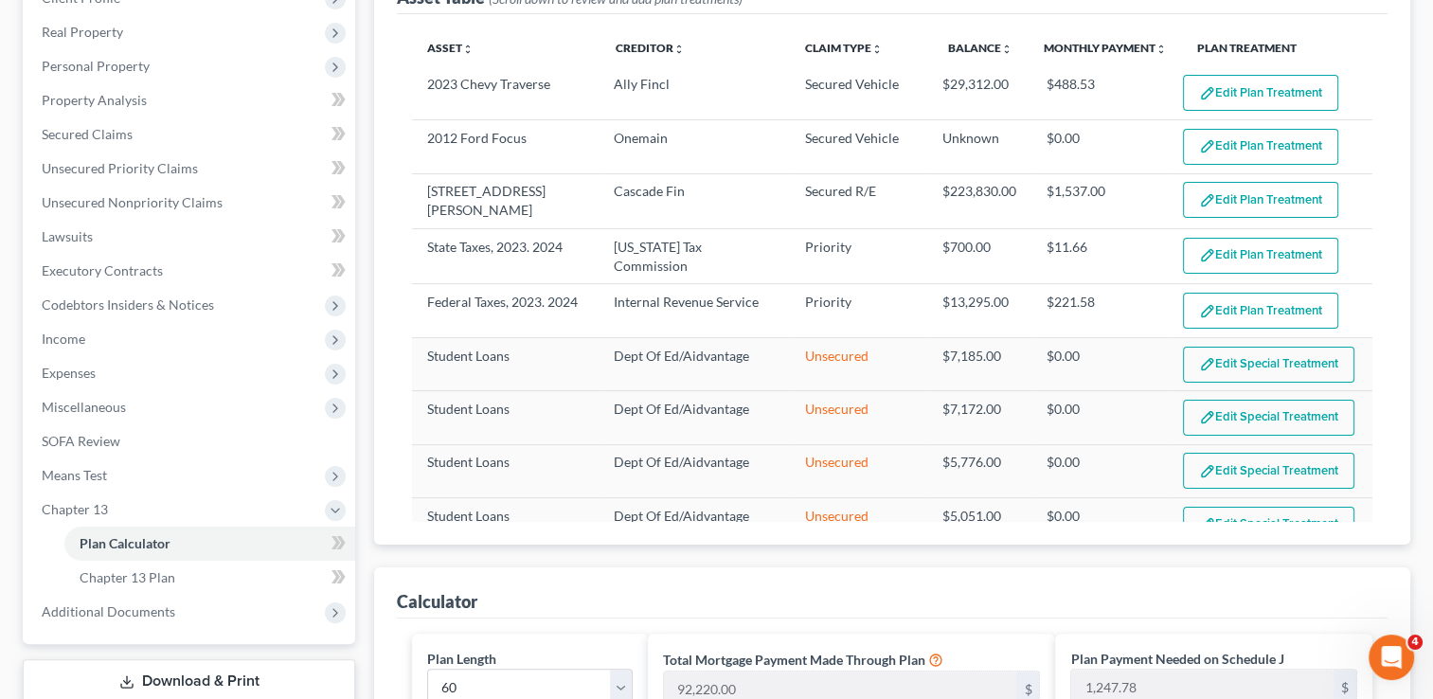
scroll to position [189, 0]
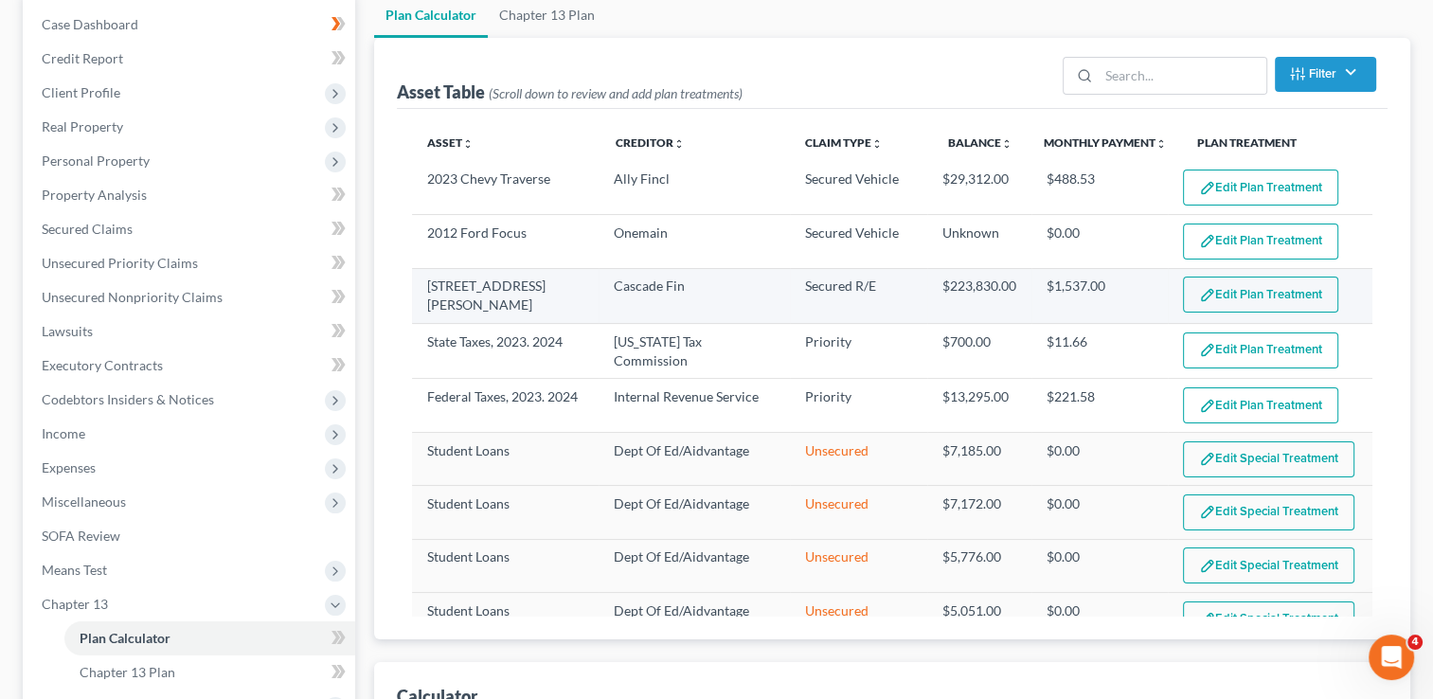
click at [1233, 295] on button "Edit Plan Treatment" at bounding box center [1260, 295] width 155 height 36
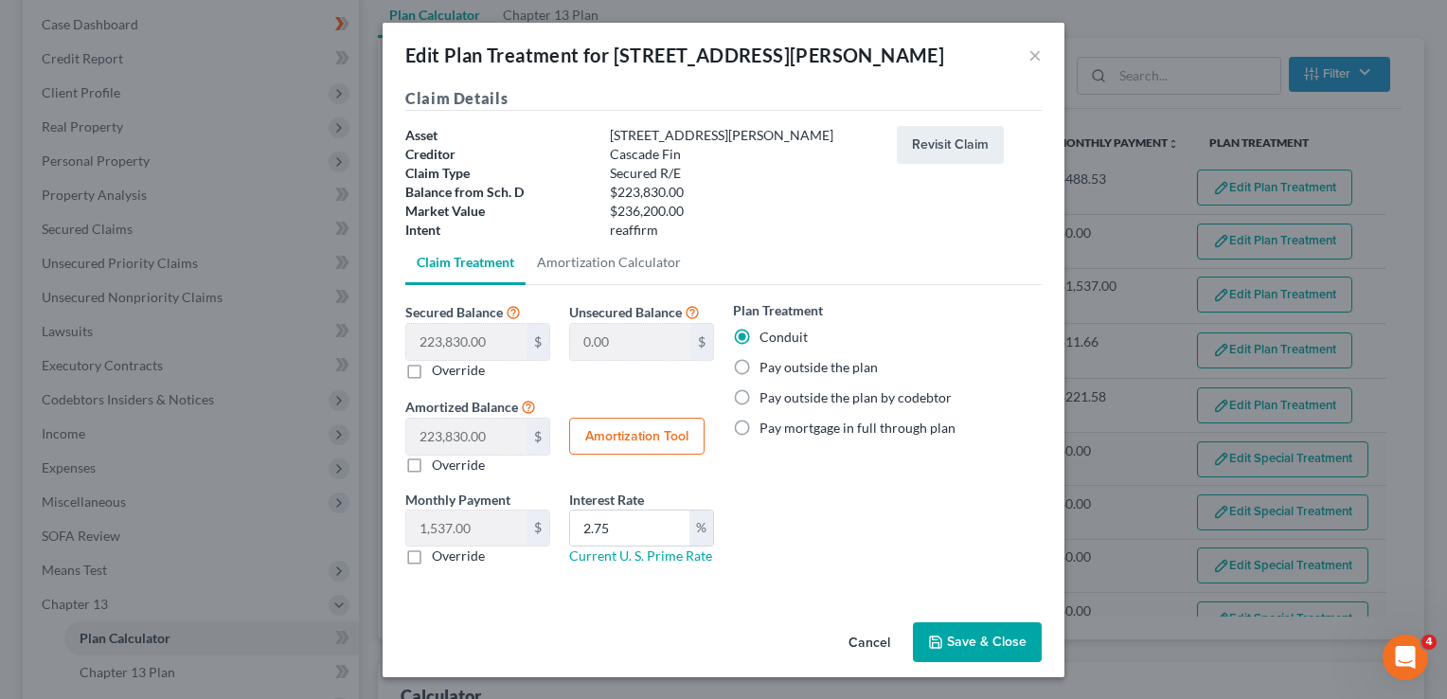
click at [760, 369] on label "Pay outside the plan" at bounding box center [819, 367] width 118 height 19
click at [767, 369] on input "Pay outside the plan" at bounding box center [773, 364] width 12 height 12
radio input "true"
click at [997, 647] on button "Save & Close" at bounding box center [977, 642] width 129 height 40
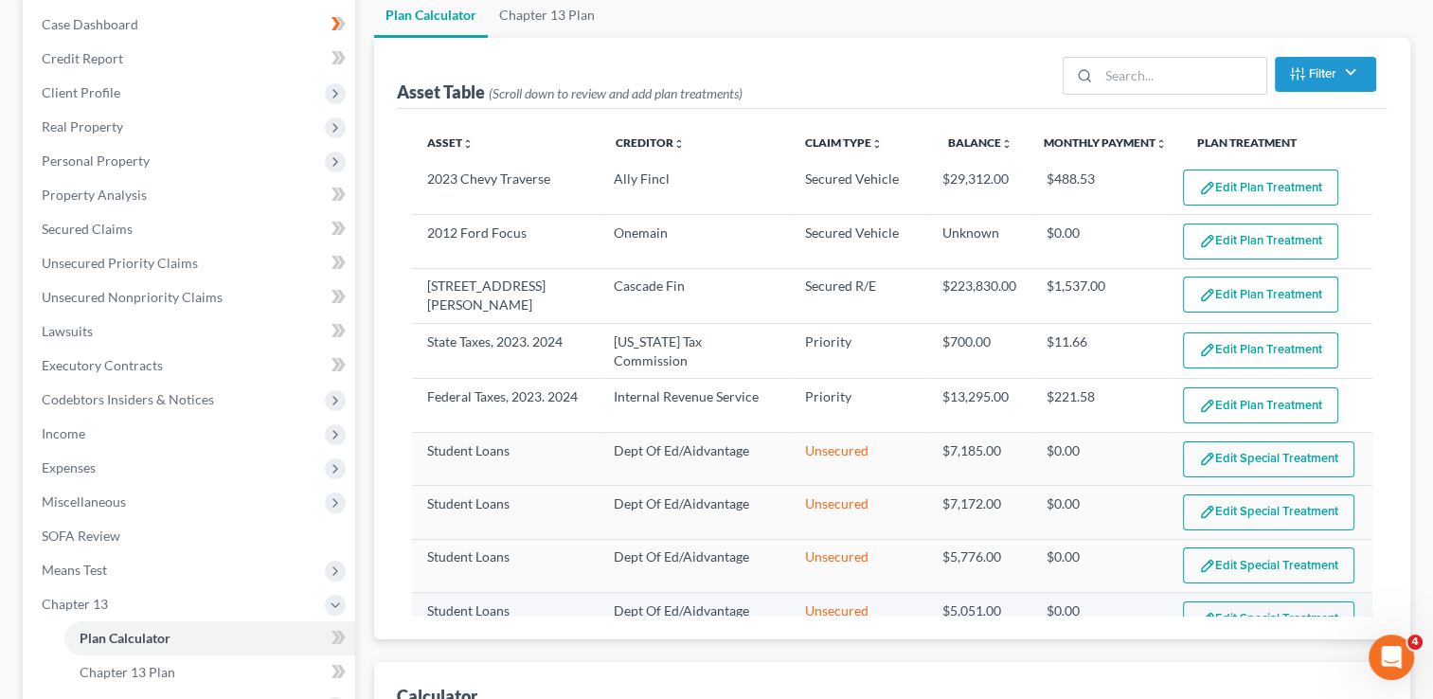
select select "59"
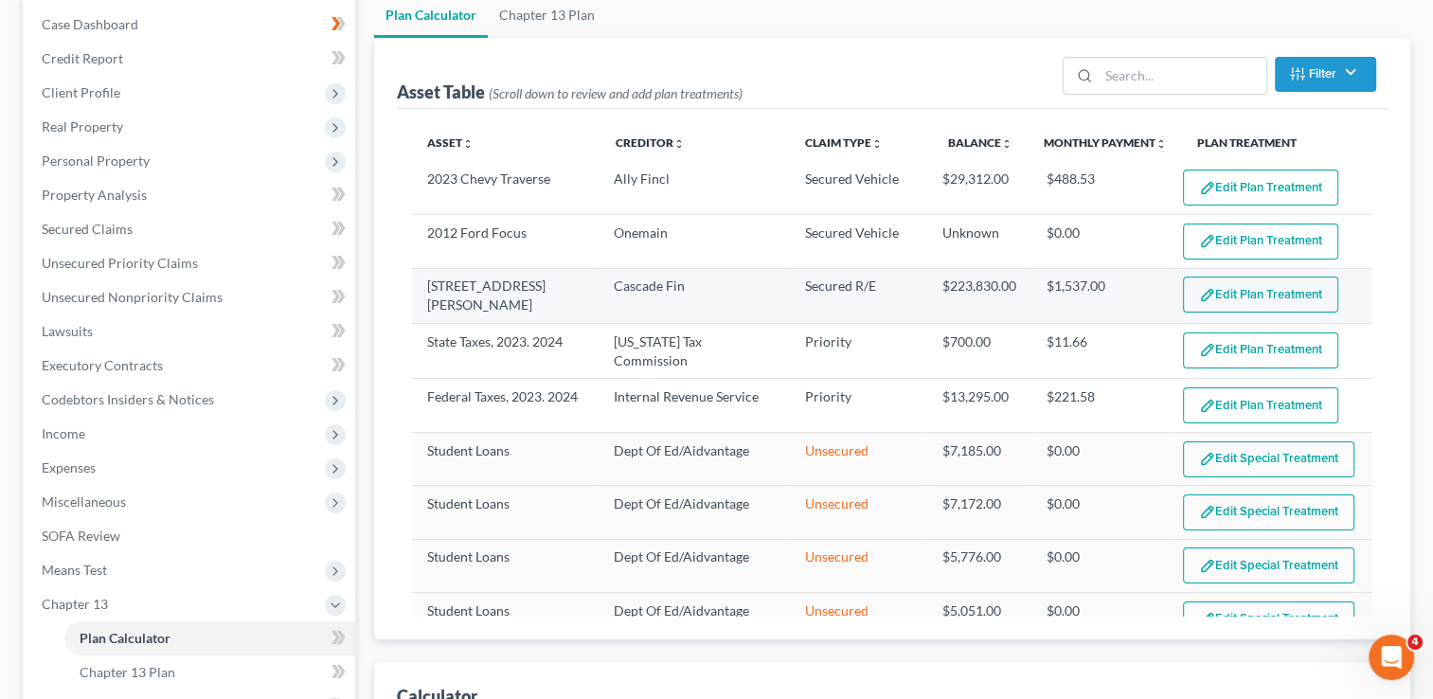
click at [1241, 291] on button "Edit Plan Treatment" at bounding box center [1260, 295] width 155 height 36
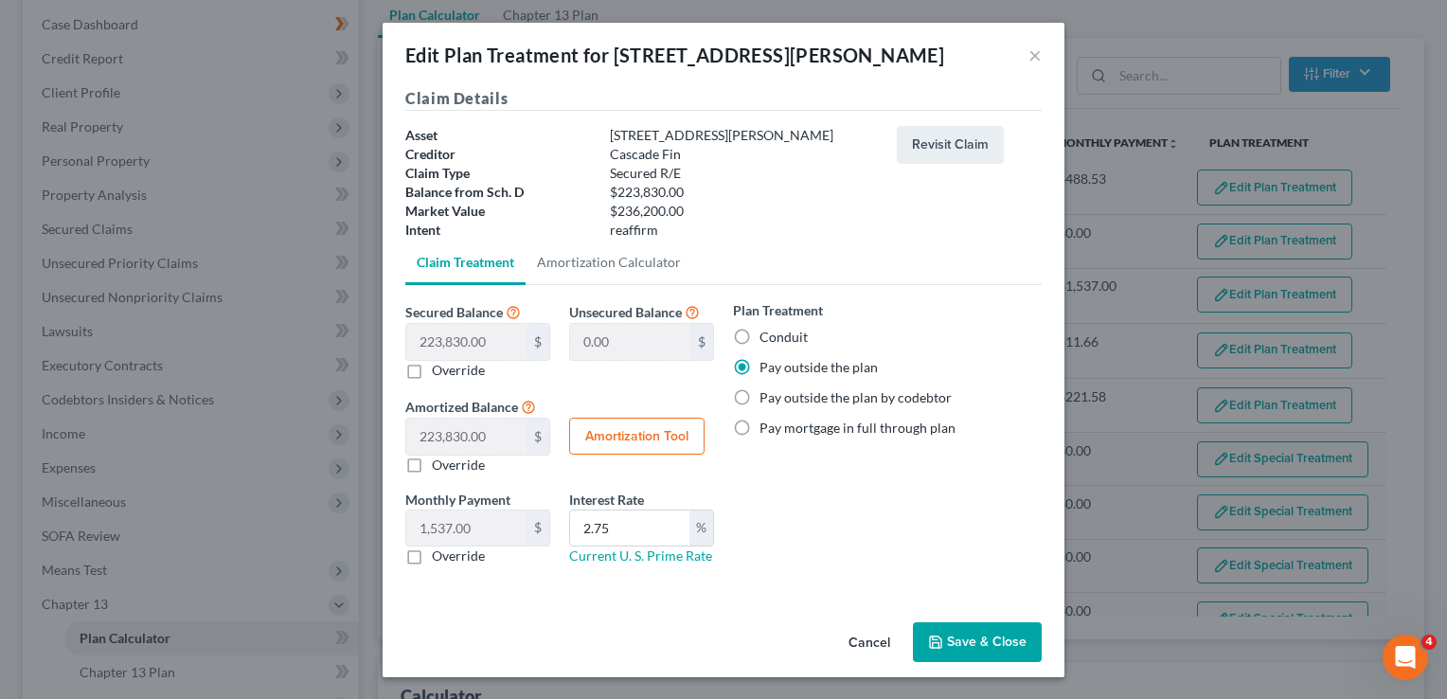
click at [760, 335] on label "Conduit" at bounding box center [784, 337] width 48 height 19
click at [767, 335] on input "Conduit" at bounding box center [773, 334] width 12 height 12
radio input "true"
click at [966, 645] on button "Save & Close" at bounding box center [977, 642] width 129 height 40
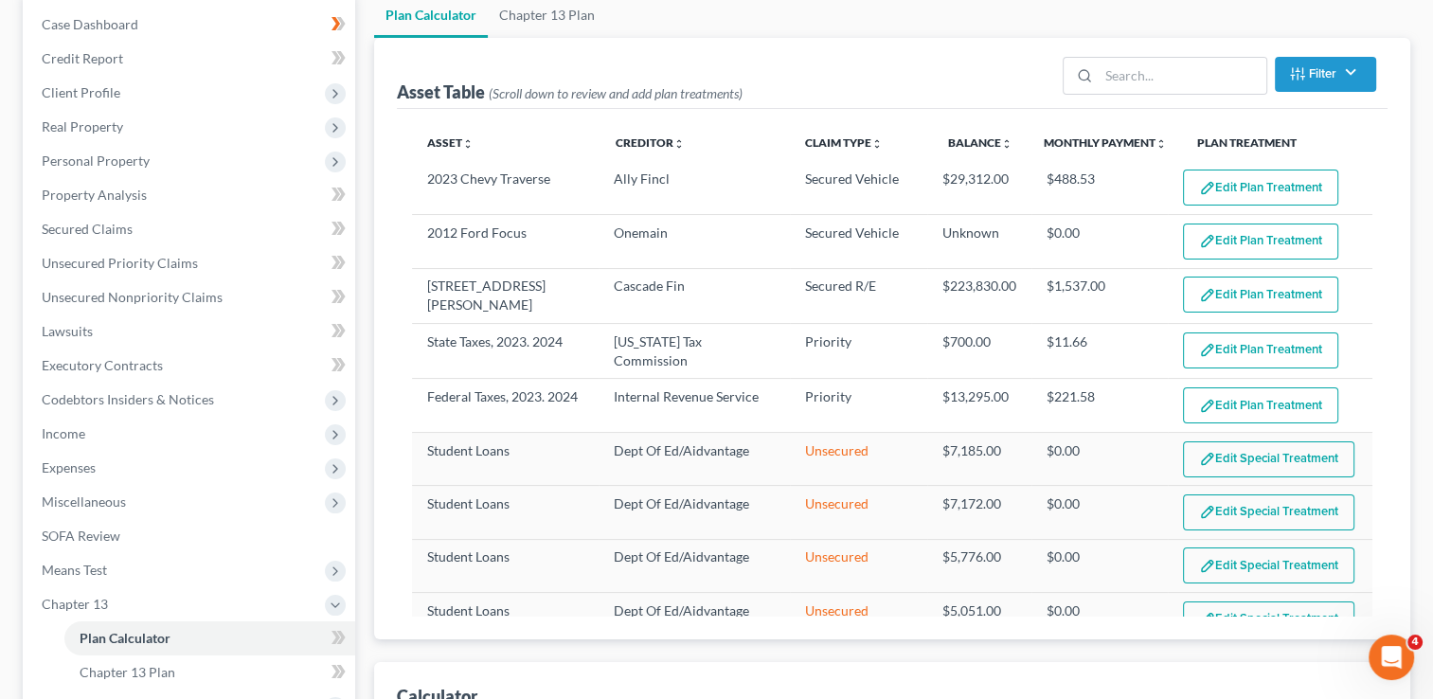
select select "59"
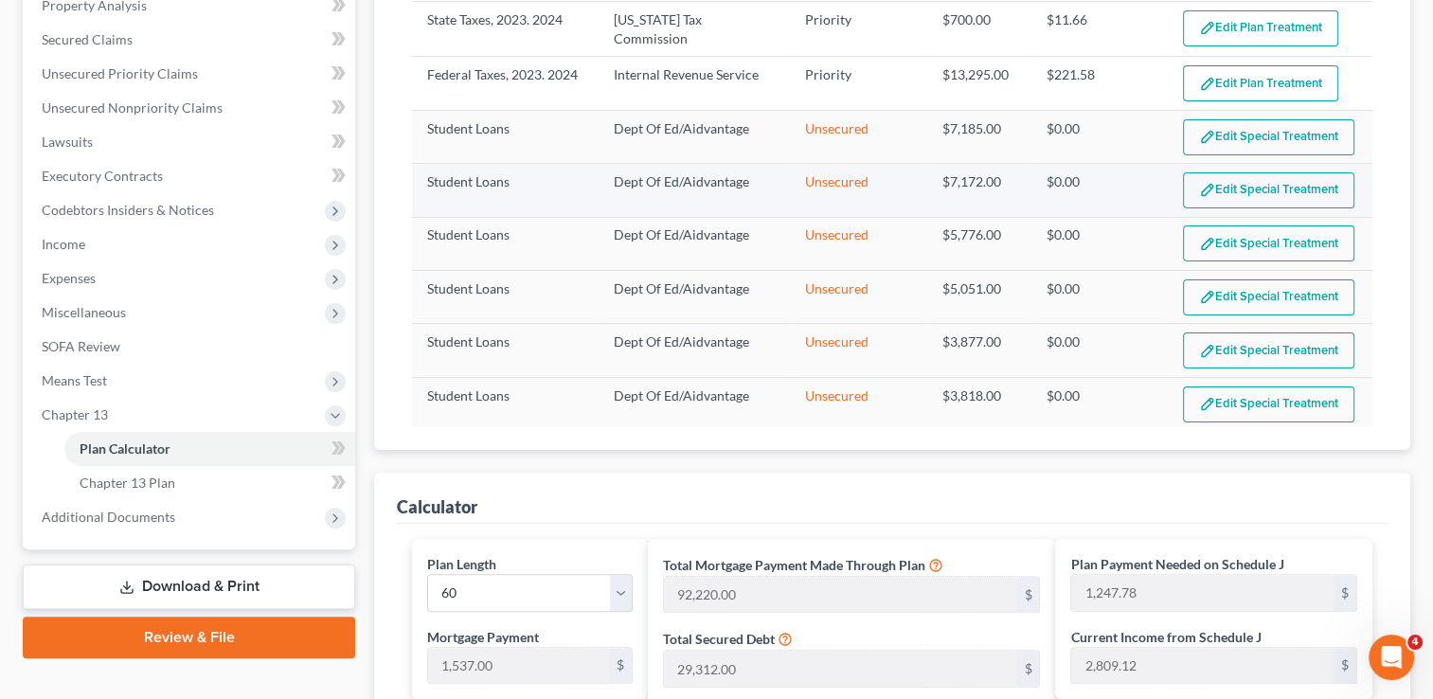
scroll to position [0, 0]
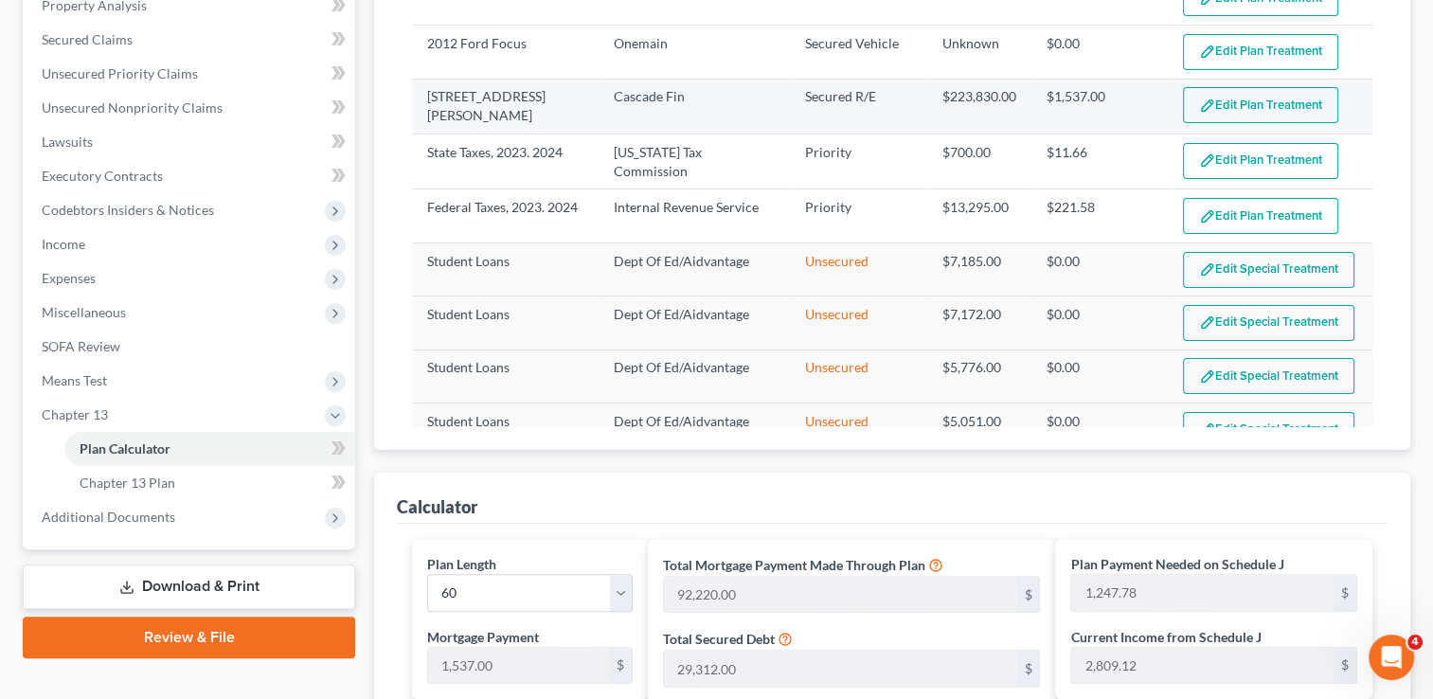
click at [1246, 104] on button "Edit Plan Treatment" at bounding box center [1260, 105] width 155 height 36
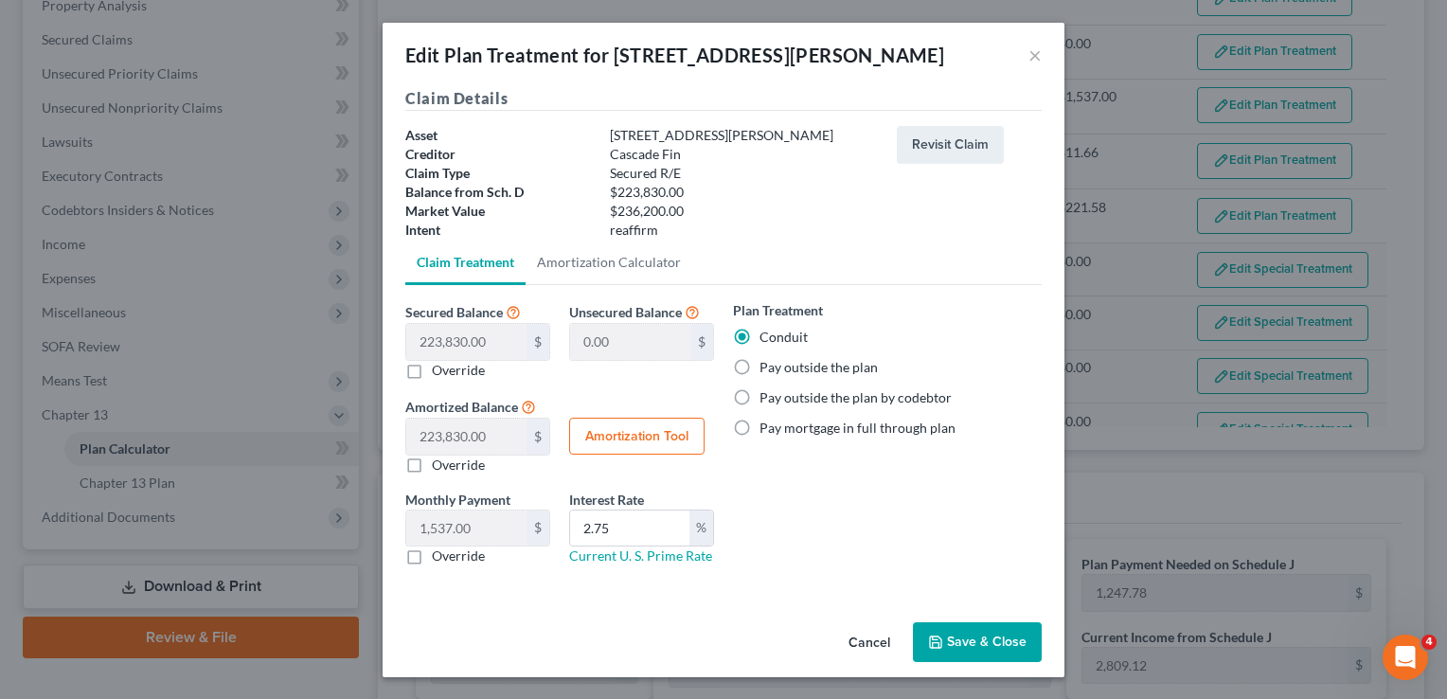
click at [760, 366] on label "Pay outside the plan" at bounding box center [819, 367] width 118 height 19
click at [767, 366] on input "Pay outside the plan" at bounding box center [773, 364] width 12 height 12
radio input "true"
click at [979, 644] on button "Save & Close" at bounding box center [977, 642] width 129 height 40
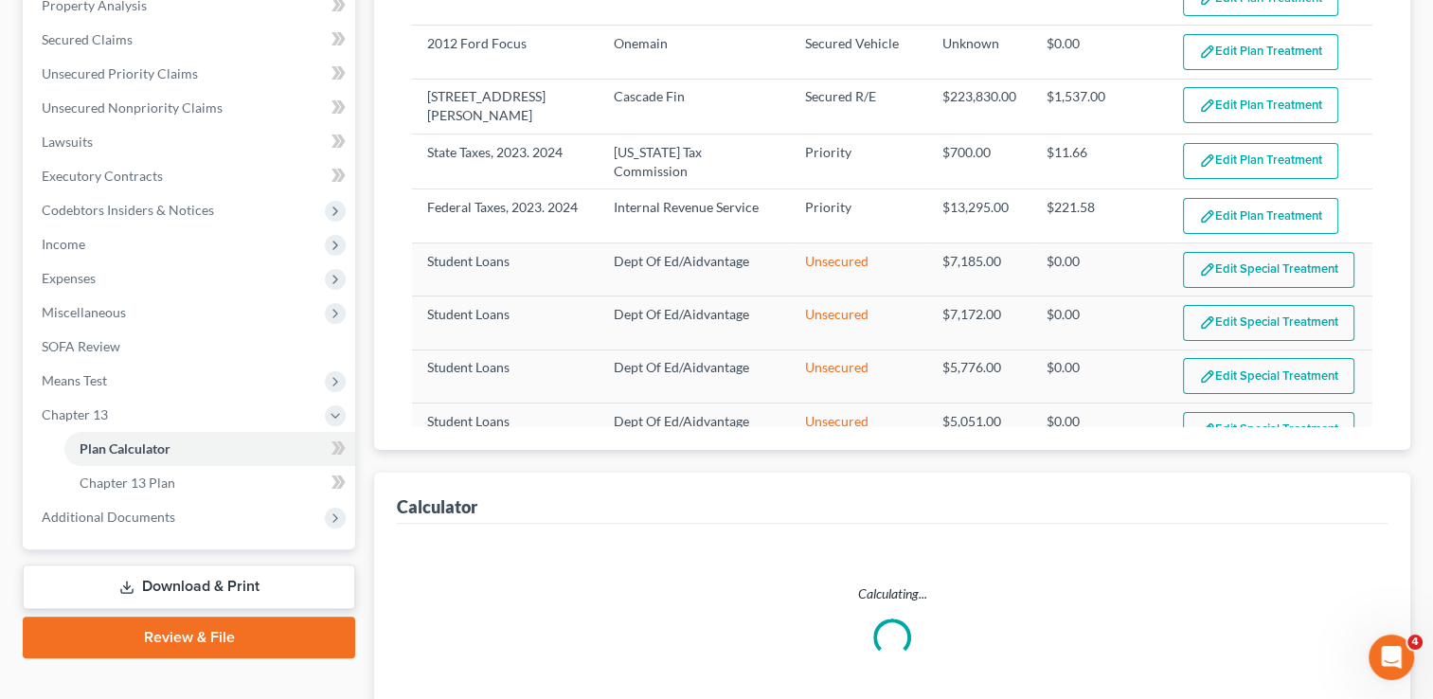
select select "59"
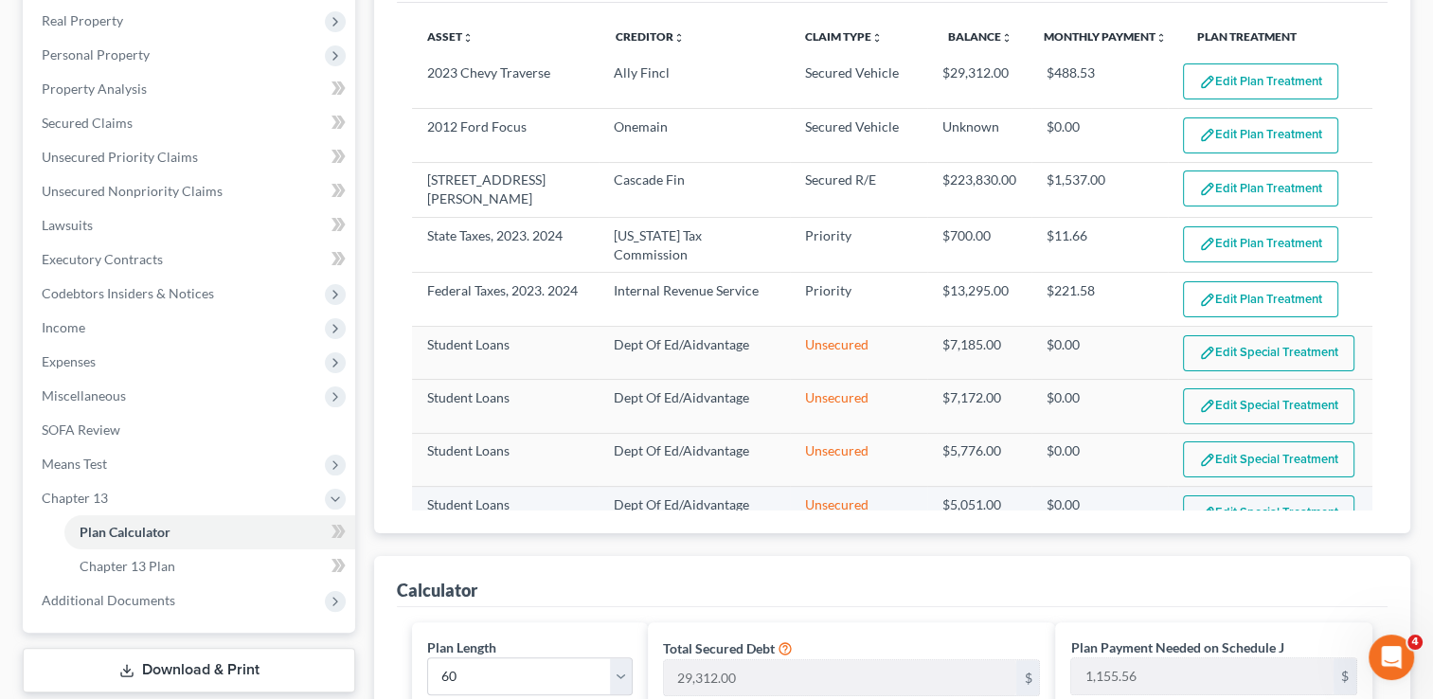
scroll to position [284, 0]
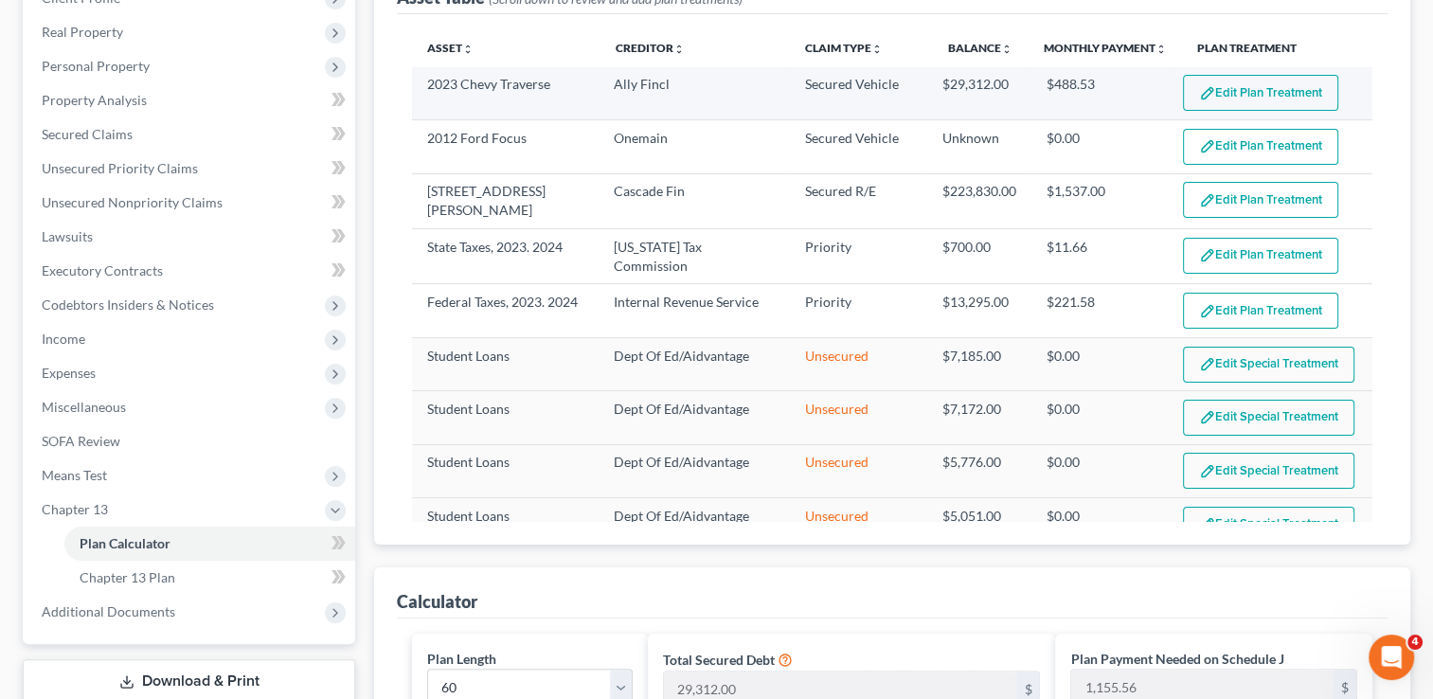
click at [1216, 93] on button "Edit Plan Treatment" at bounding box center [1260, 93] width 155 height 36
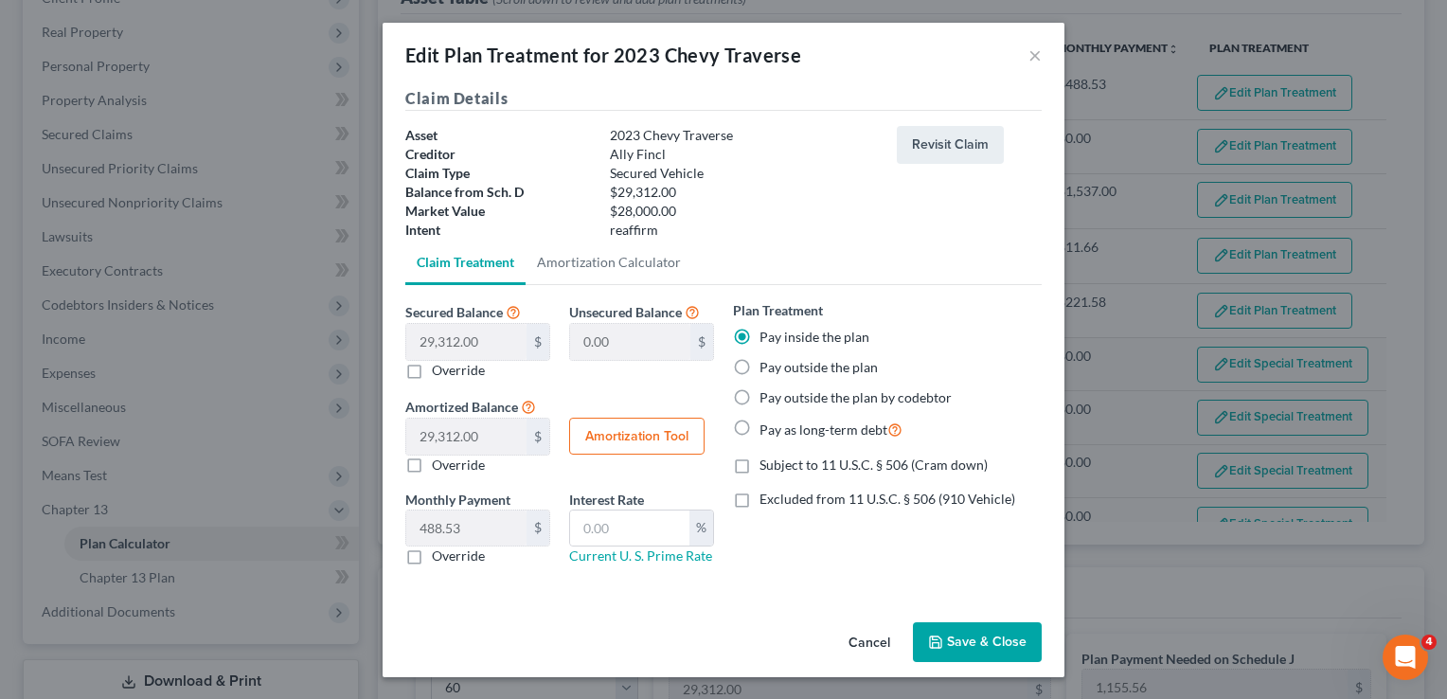
click at [760, 366] on label "Pay outside the plan" at bounding box center [819, 367] width 118 height 19
click at [767, 366] on input "Pay outside the plan" at bounding box center [773, 364] width 12 height 12
radio input "true"
click at [959, 641] on button "Save & Close" at bounding box center [977, 642] width 129 height 40
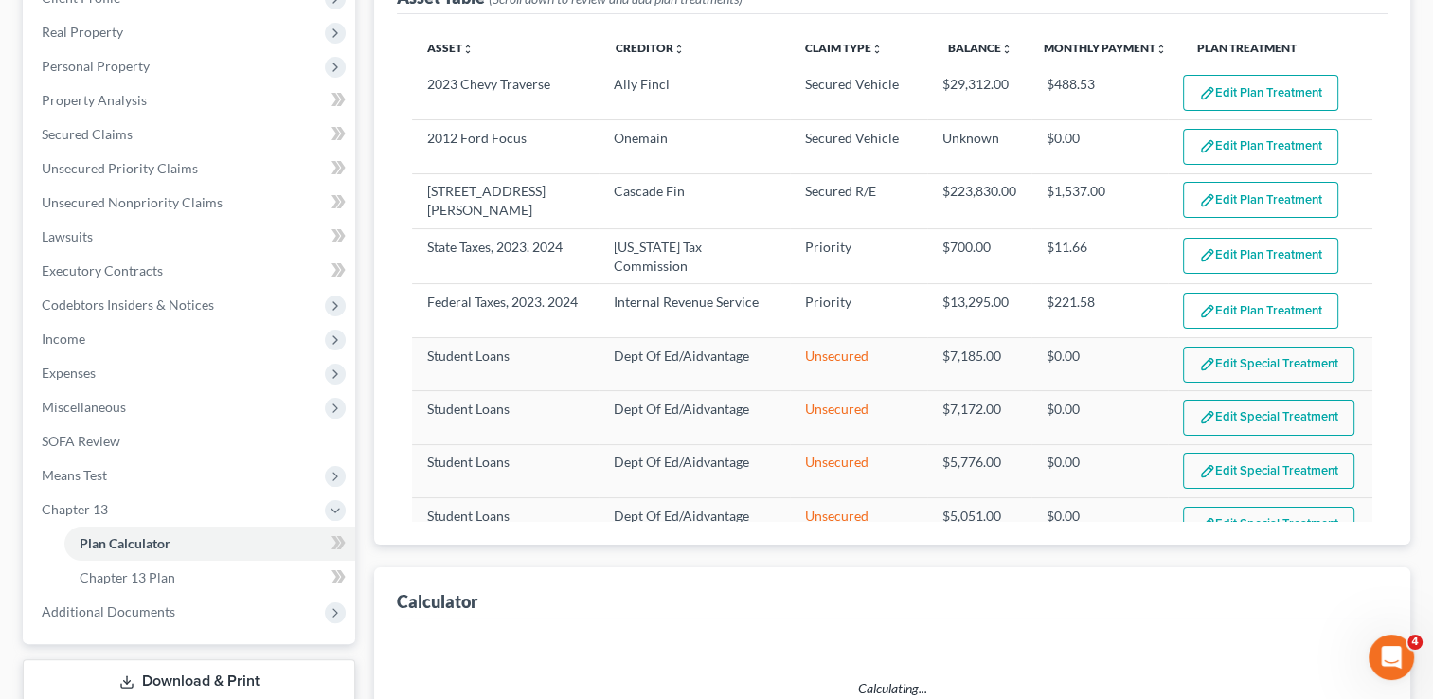
select select "59"
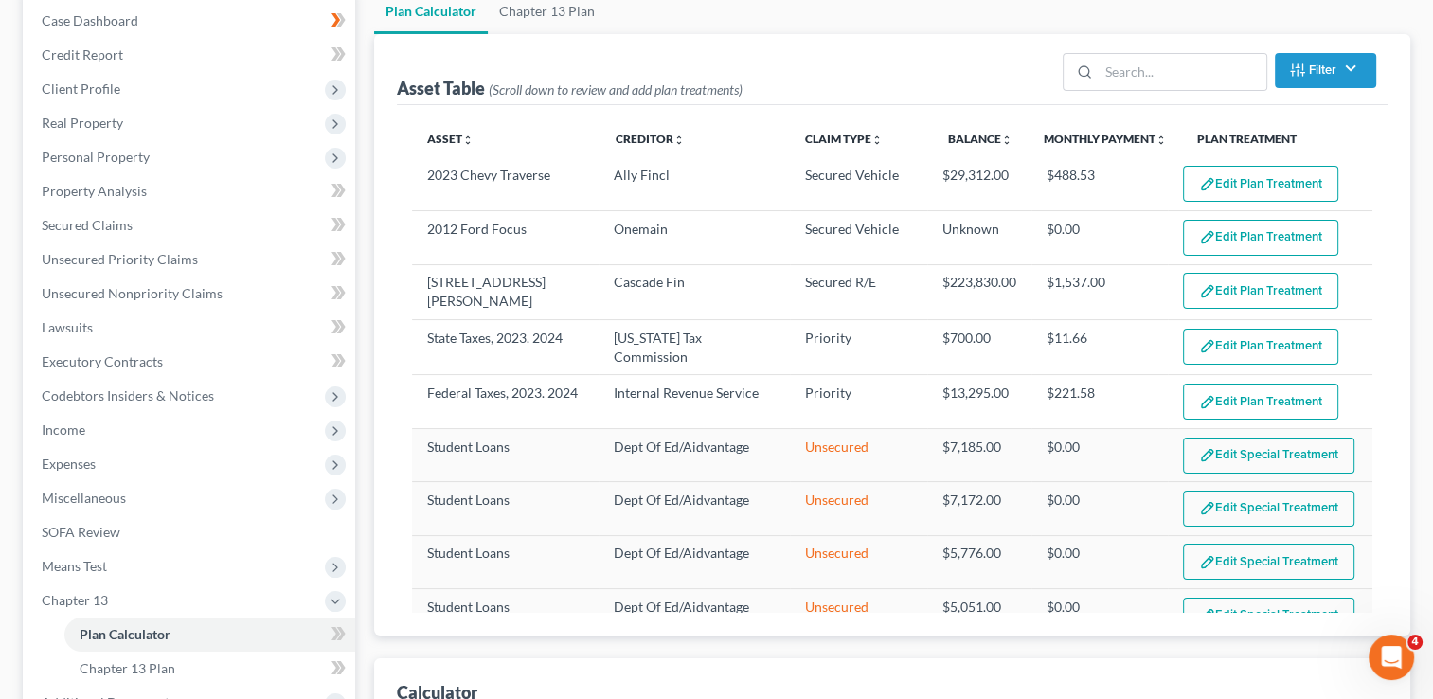
scroll to position [288, 0]
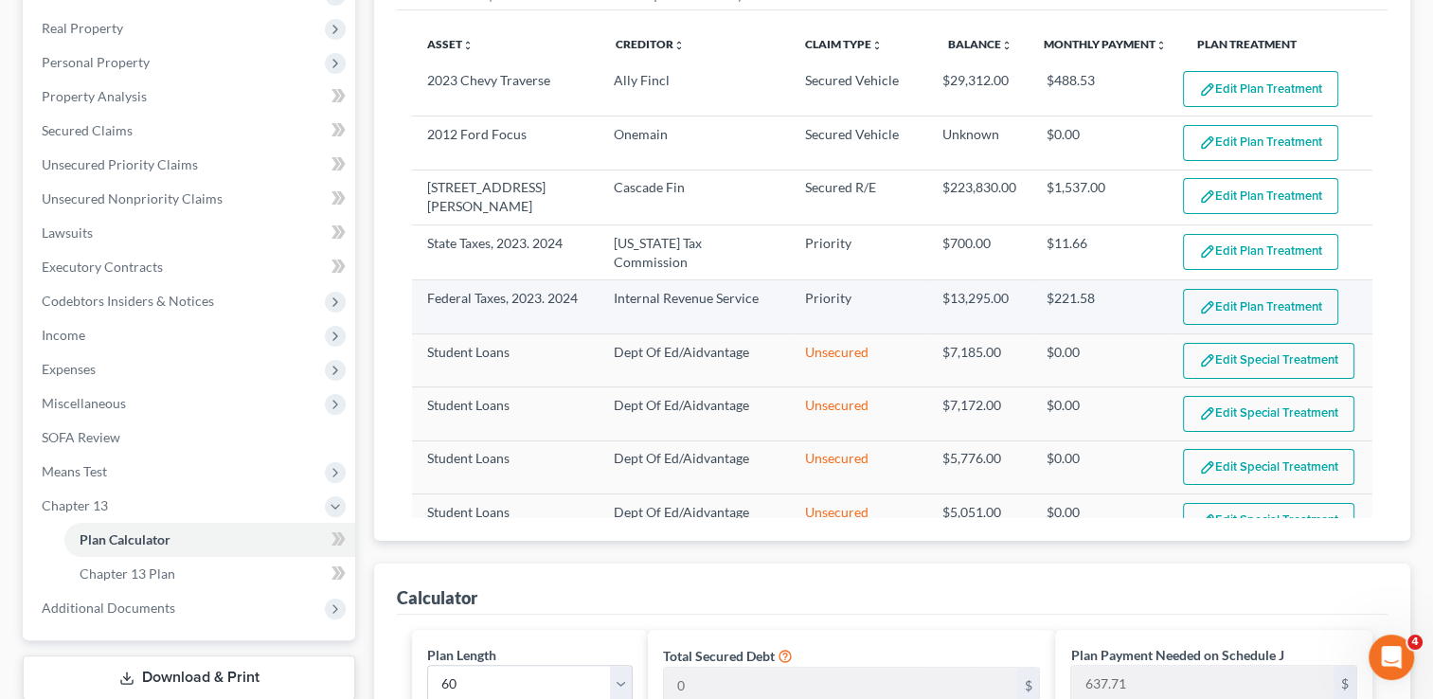
click at [1238, 303] on button "Edit Plan Treatment" at bounding box center [1260, 307] width 155 height 36
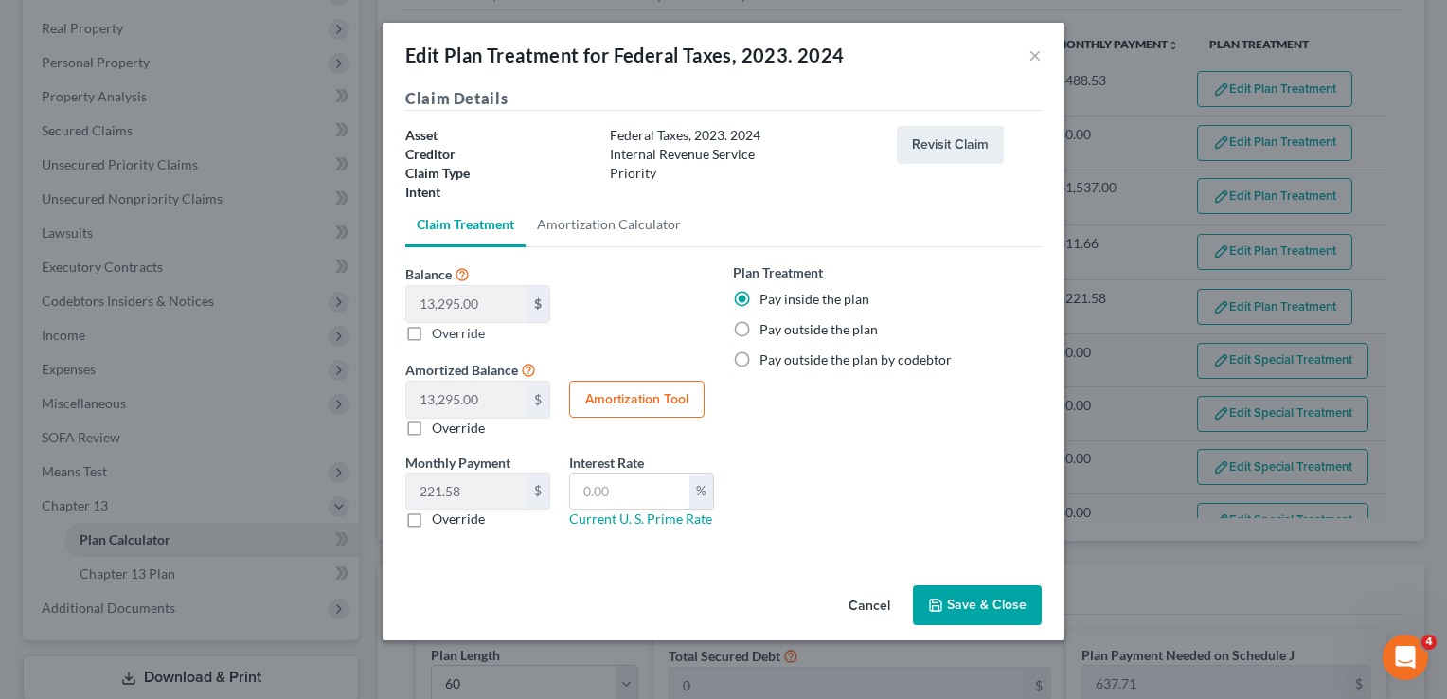
click at [760, 331] on label "Pay outside the plan" at bounding box center [819, 329] width 118 height 19
click at [767, 331] on input "Pay outside the plan" at bounding box center [773, 326] width 12 height 12
radio input "true"
click at [966, 605] on button "Save & Close" at bounding box center [977, 605] width 129 height 40
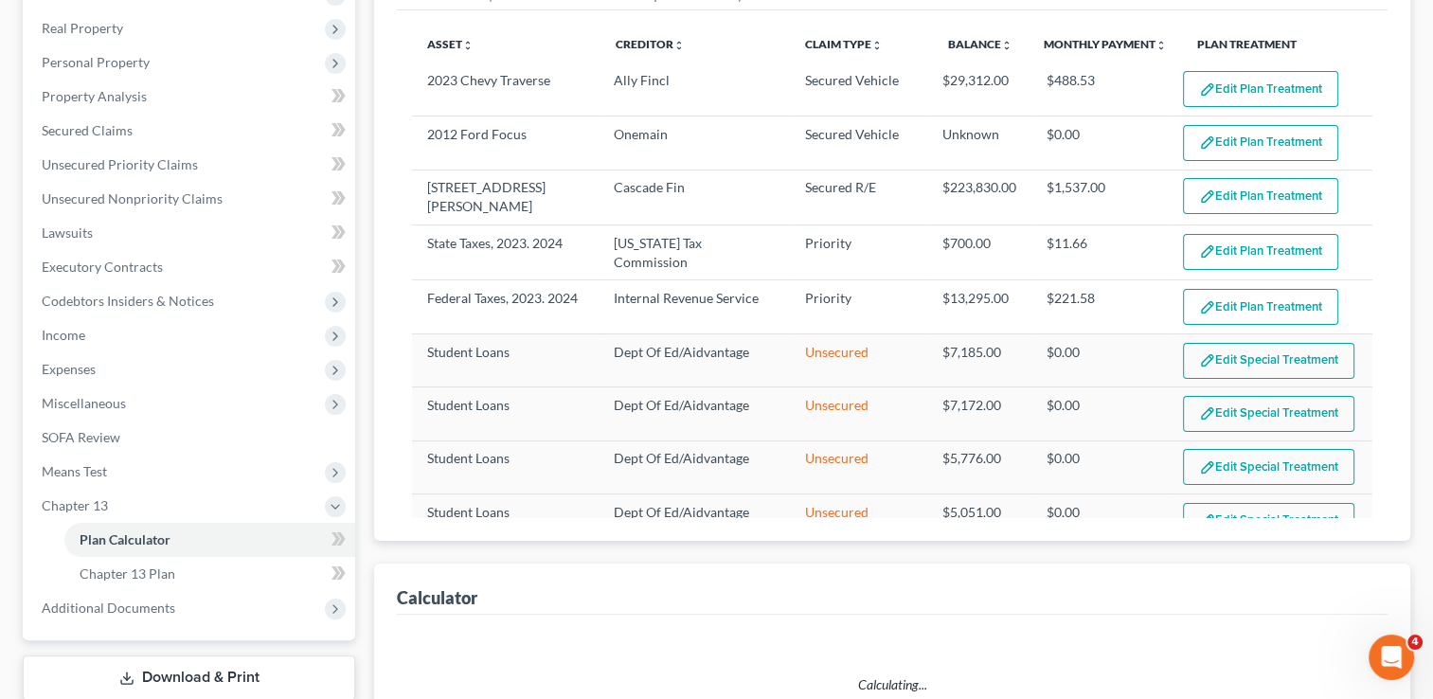
select select "59"
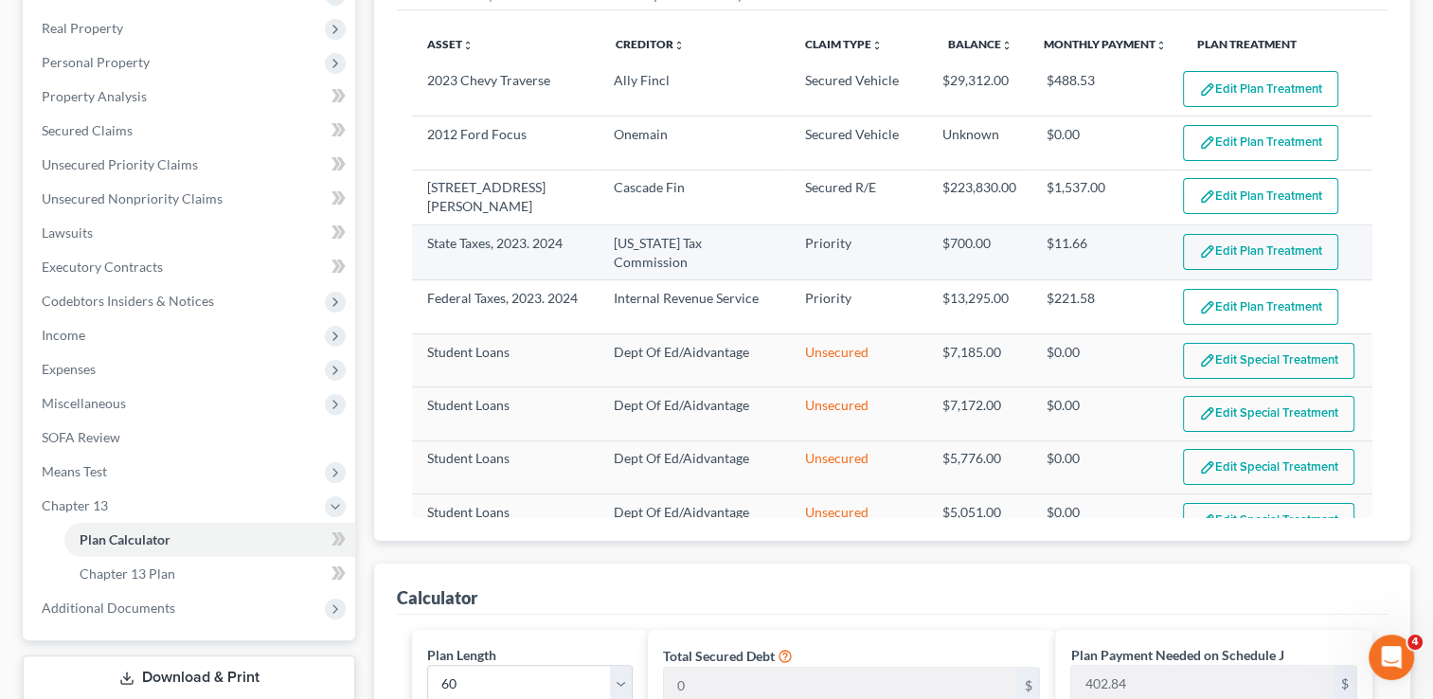
click at [1232, 253] on button "Edit Plan Treatment" at bounding box center [1260, 252] width 155 height 36
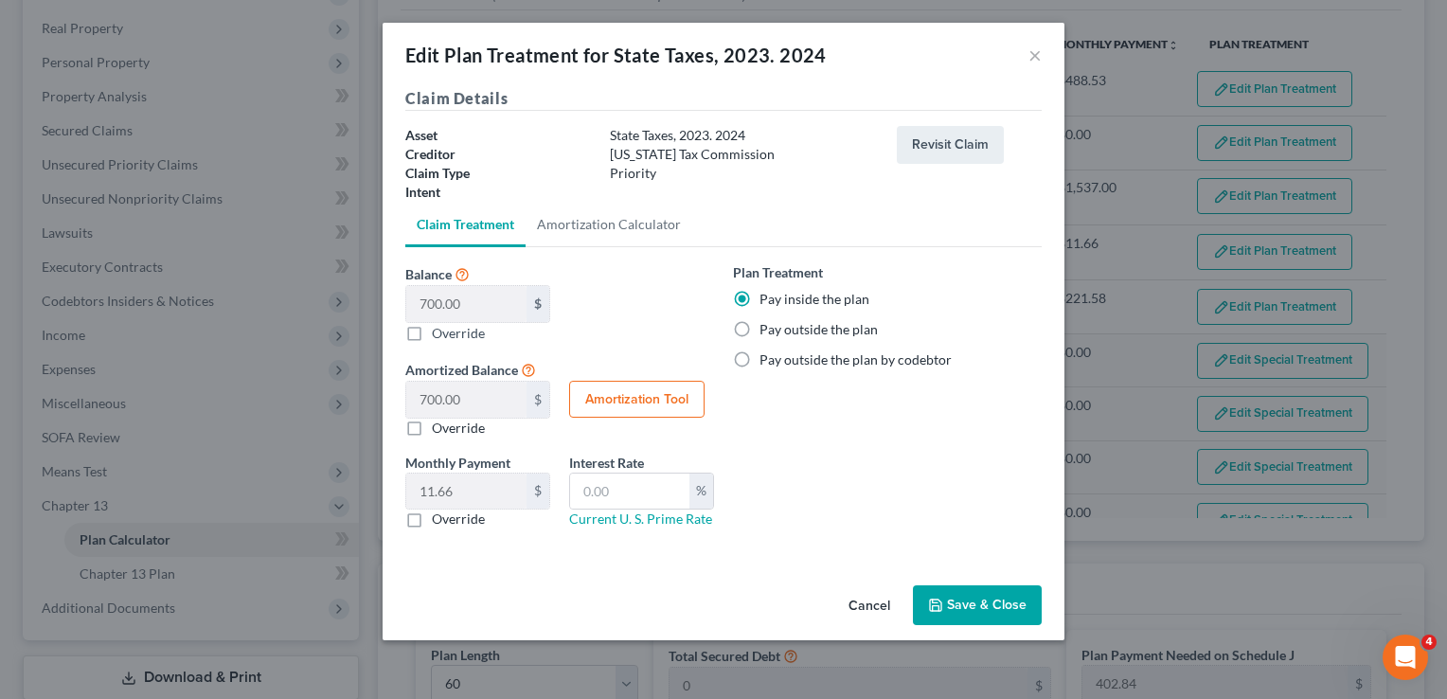
drag, startPoint x: 744, startPoint y: 330, endPoint x: 899, endPoint y: 499, distance: 229.3
click at [760, 329] on label "Pay outside the plan" at bounding box center [819, 329] width 118 height 19
click at [767, 329] on input "Pay outside the plan" at bounding box center [773, 326] width 12 height 12
radio input "true"
click at [974, 594] on button "Save & Close" at bounding box center [977, 605] width 129 height 40
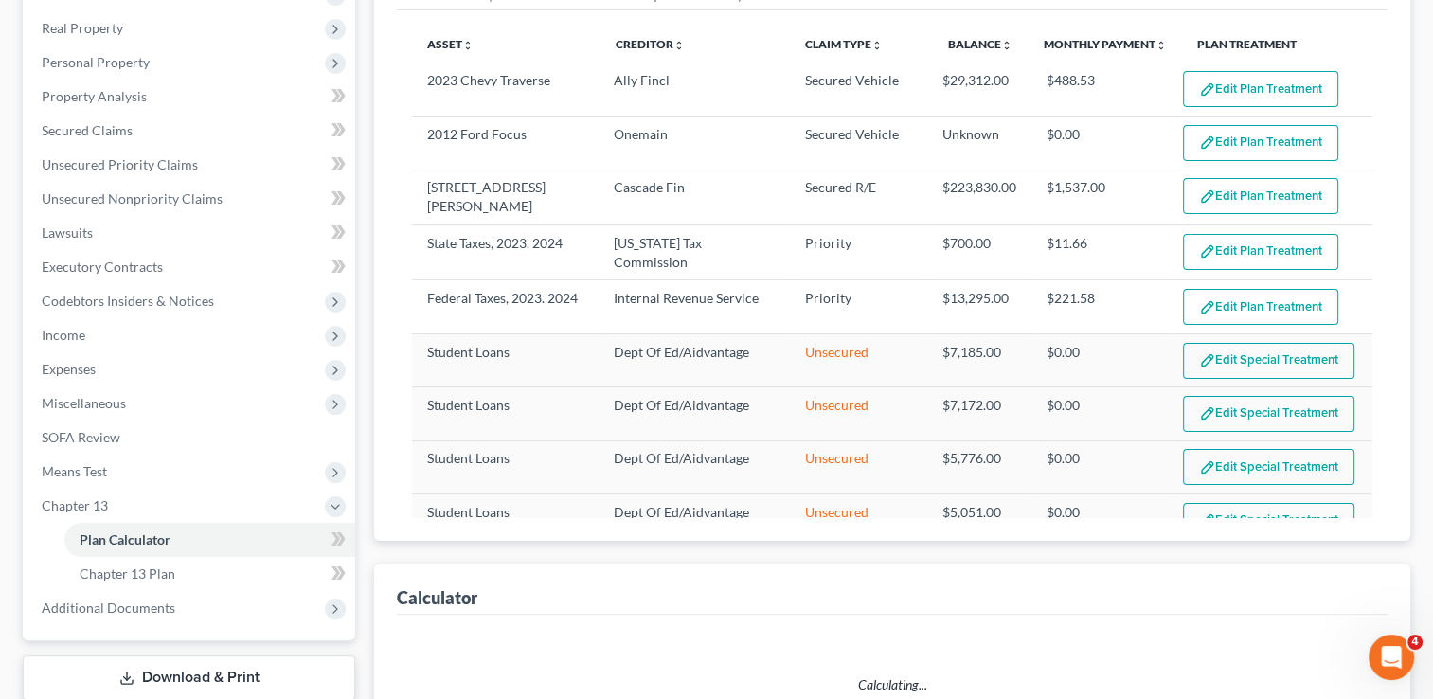
select select "59"
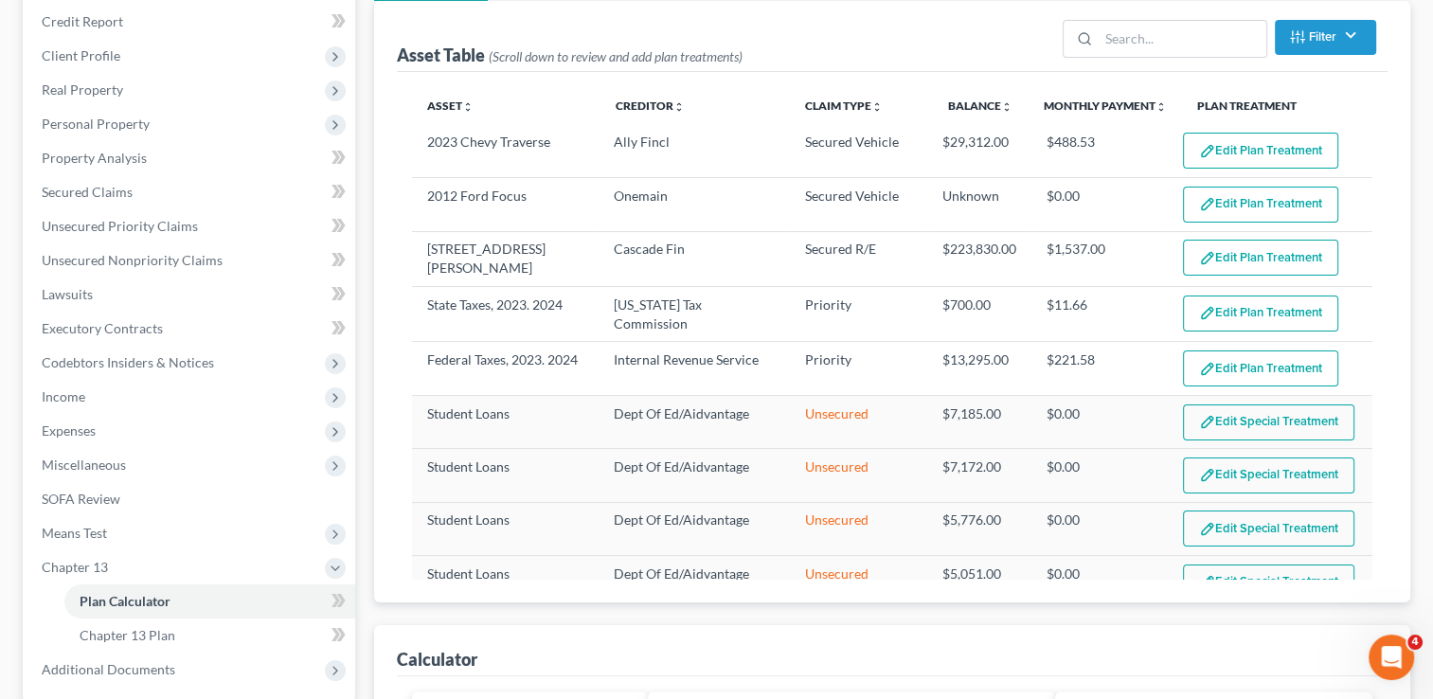
scroll to position [193, 0]
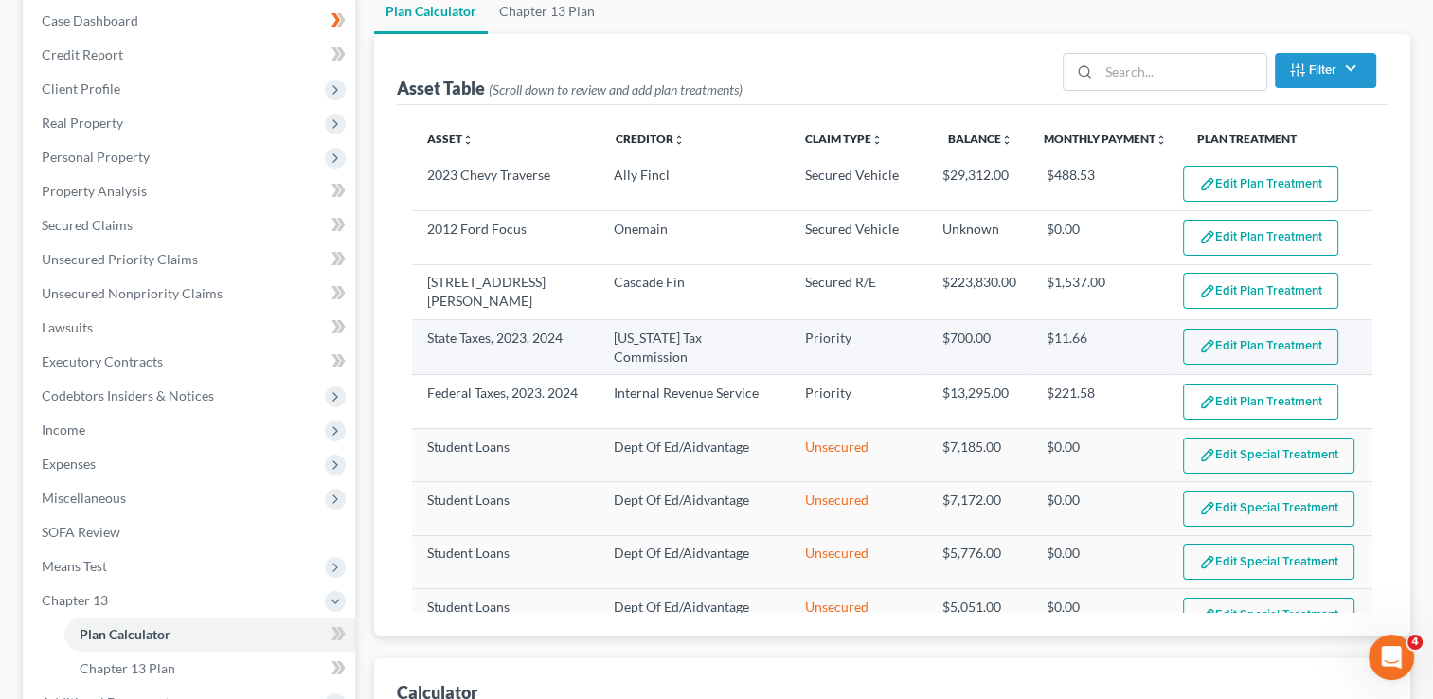
click at [1245, 339] on button "Edit Plan Treatment" at bounding box center [1260, 347] width 155 height 36
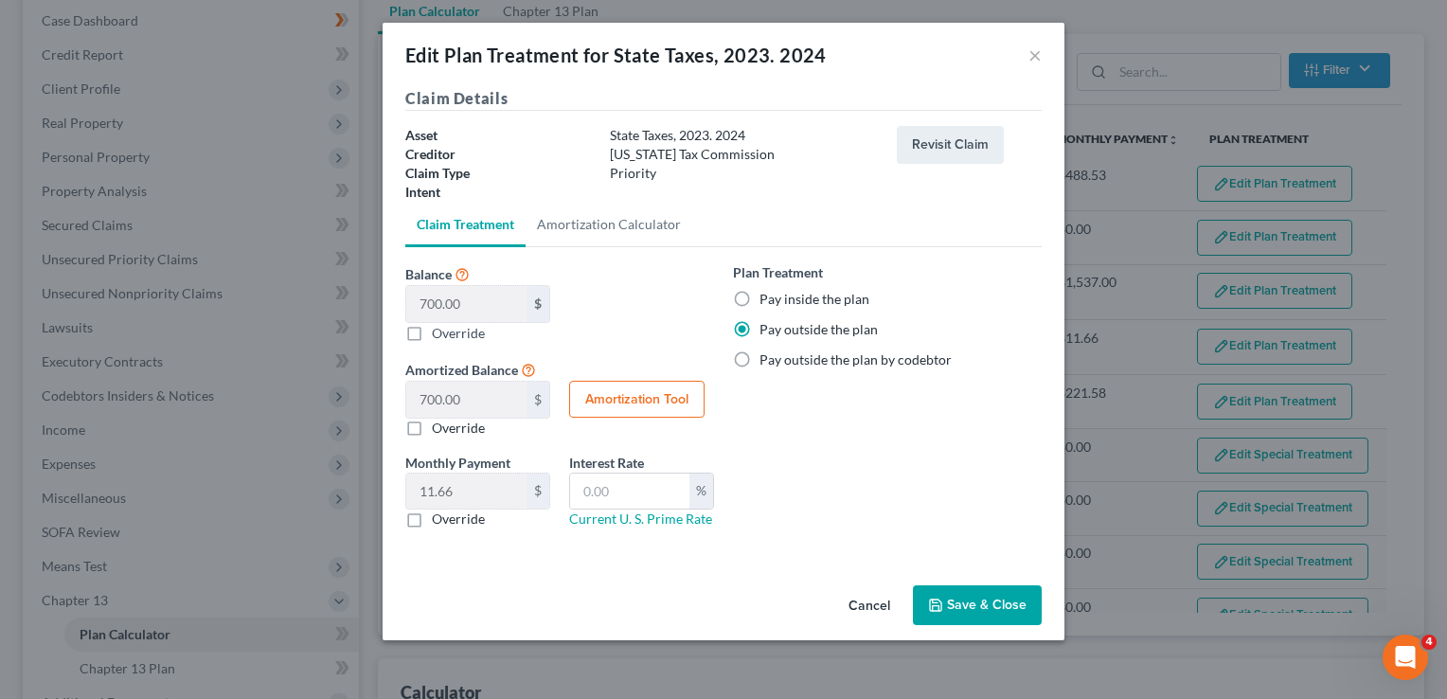
drag, startPoint x: 737, startPoint y: 295, endPoint x: 897, endPoint y: 515, distance: 272.6
click at [760, 295] on label "Pay inside the plan" at bounding box center [815, 299] width 110 height 19
click at [767, 295] on input "Pay inside the plan" at bounding box center [773, 296] width 12 height 12
radio input "true"
click at [970, 599] on button "Save & Close" at bounding box center [977, 605] width 129 height 40
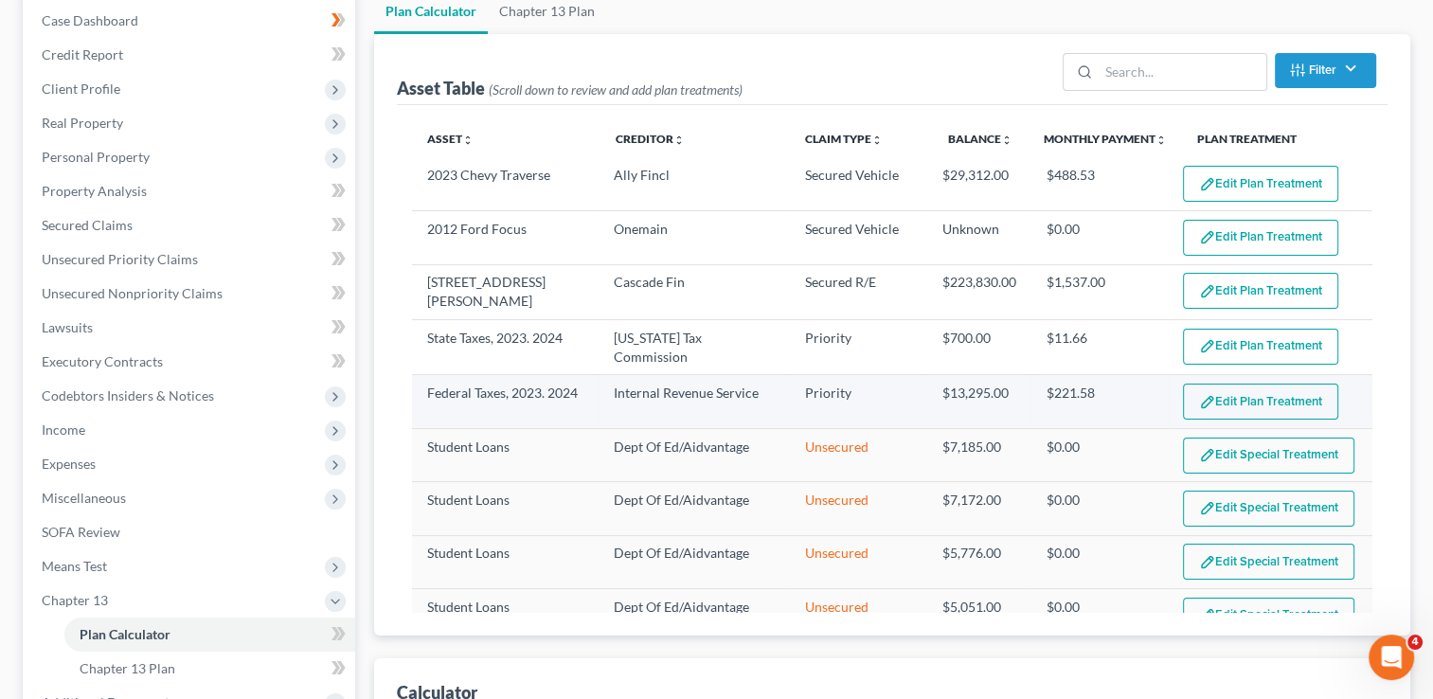
click at [1242, 392] on button "Edit Plan Treatment" at bounding box center [1260, 402] width 155 height 36
select select "59"
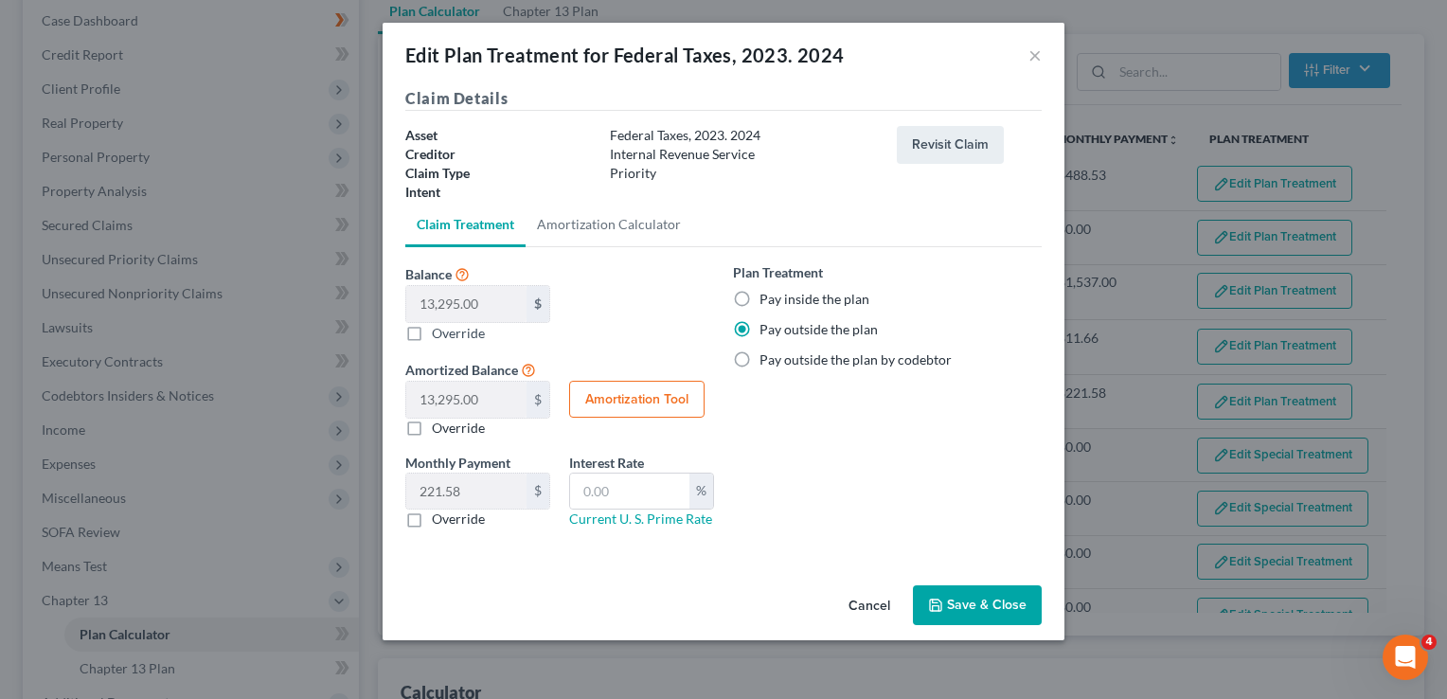
click at [760, 297] on label "Pay inside the plan" at bounding box center [815, 299] width 110 height 19
click at [767, 297] on input "Pay inside the plan" at bounding box center [773, 296] width 12 height 12
radio input "true"
click at [992, 604] on button "Save & Close" at bounding box center [977, 605] width 129 height 40
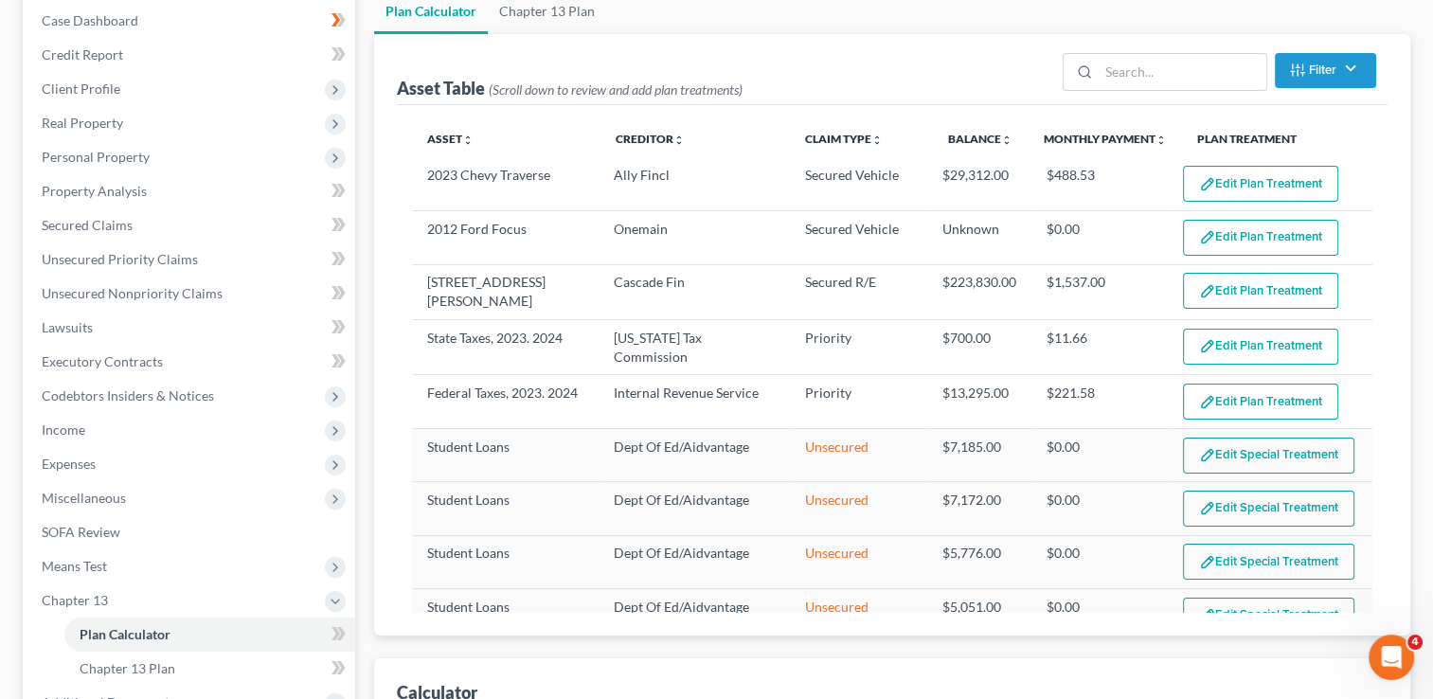
select select "59"
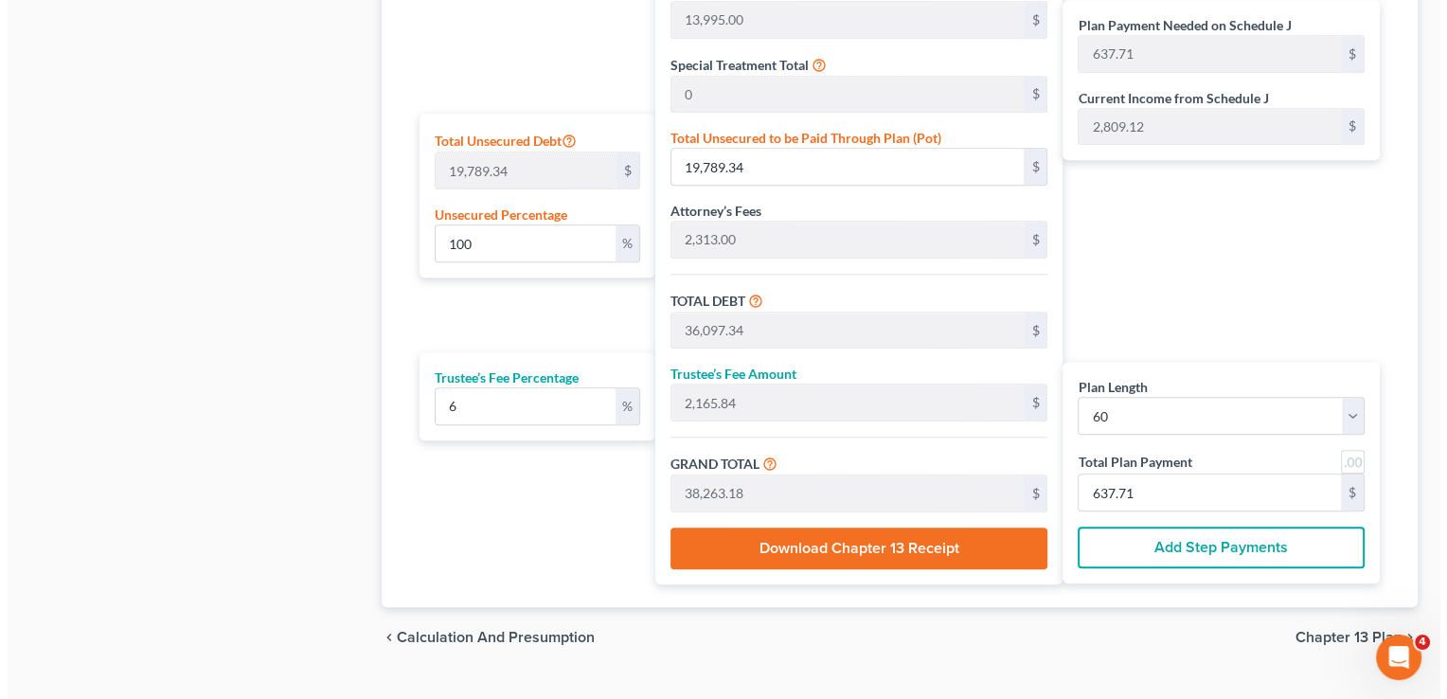
scroll to position [1140, 0]
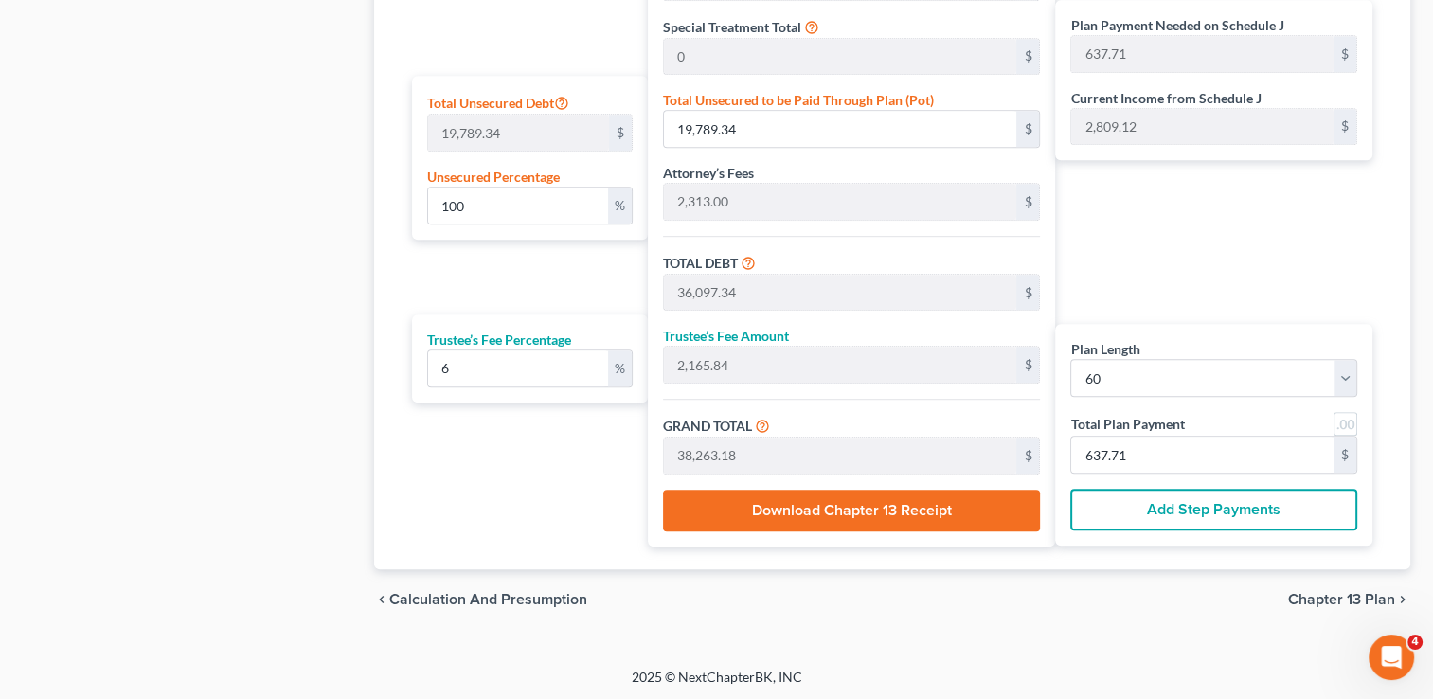
click at [843, 503] on button "Download Chapter 13 Receipt" at bounding box center [852, 511] width 378 height 42
